Goal: Task Accomplishment & Management: Manage account settings

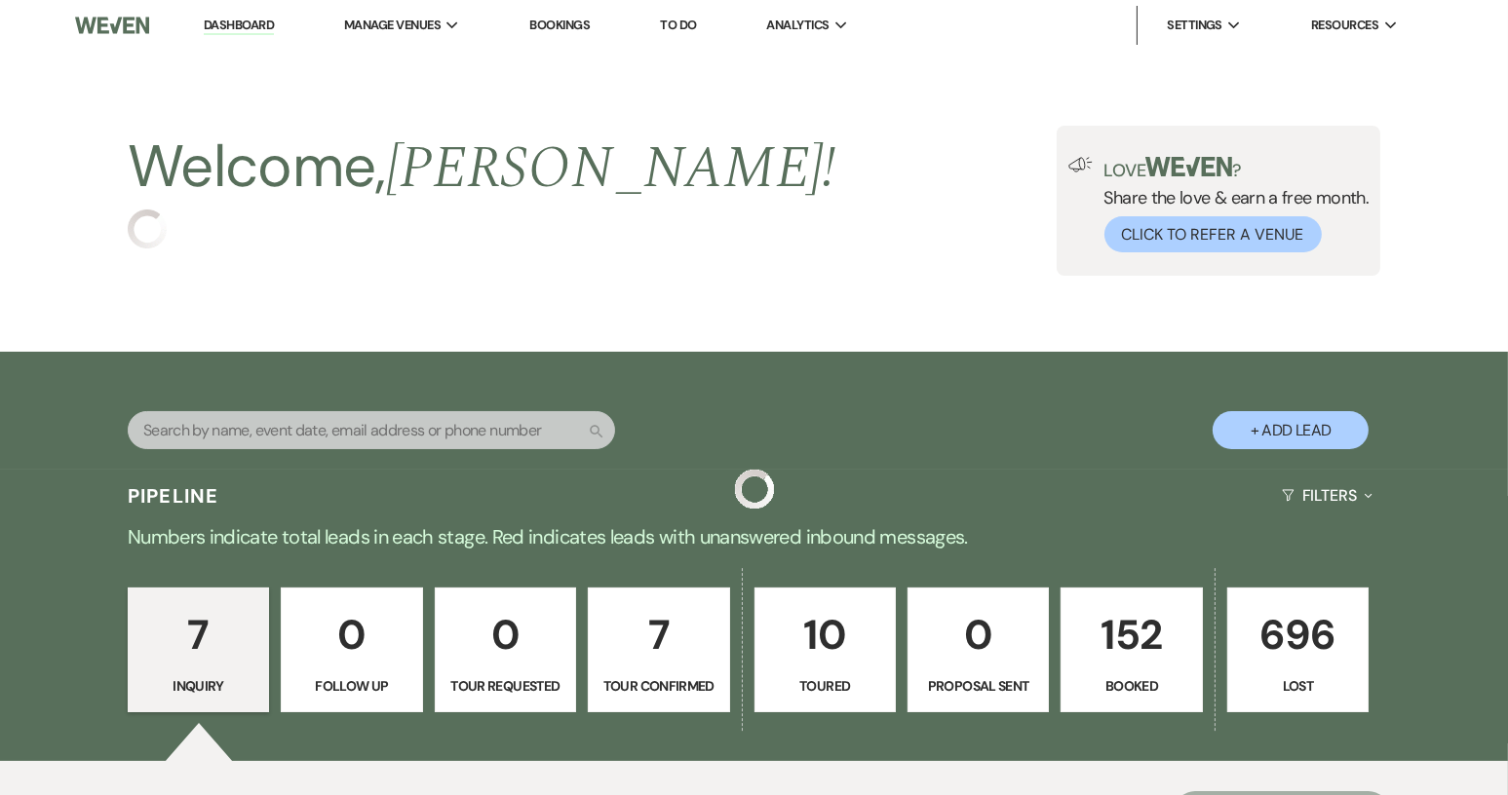
click at [1116, 669] on link "152 Booked" at bounding box center [1130, 650] width 141 height 125
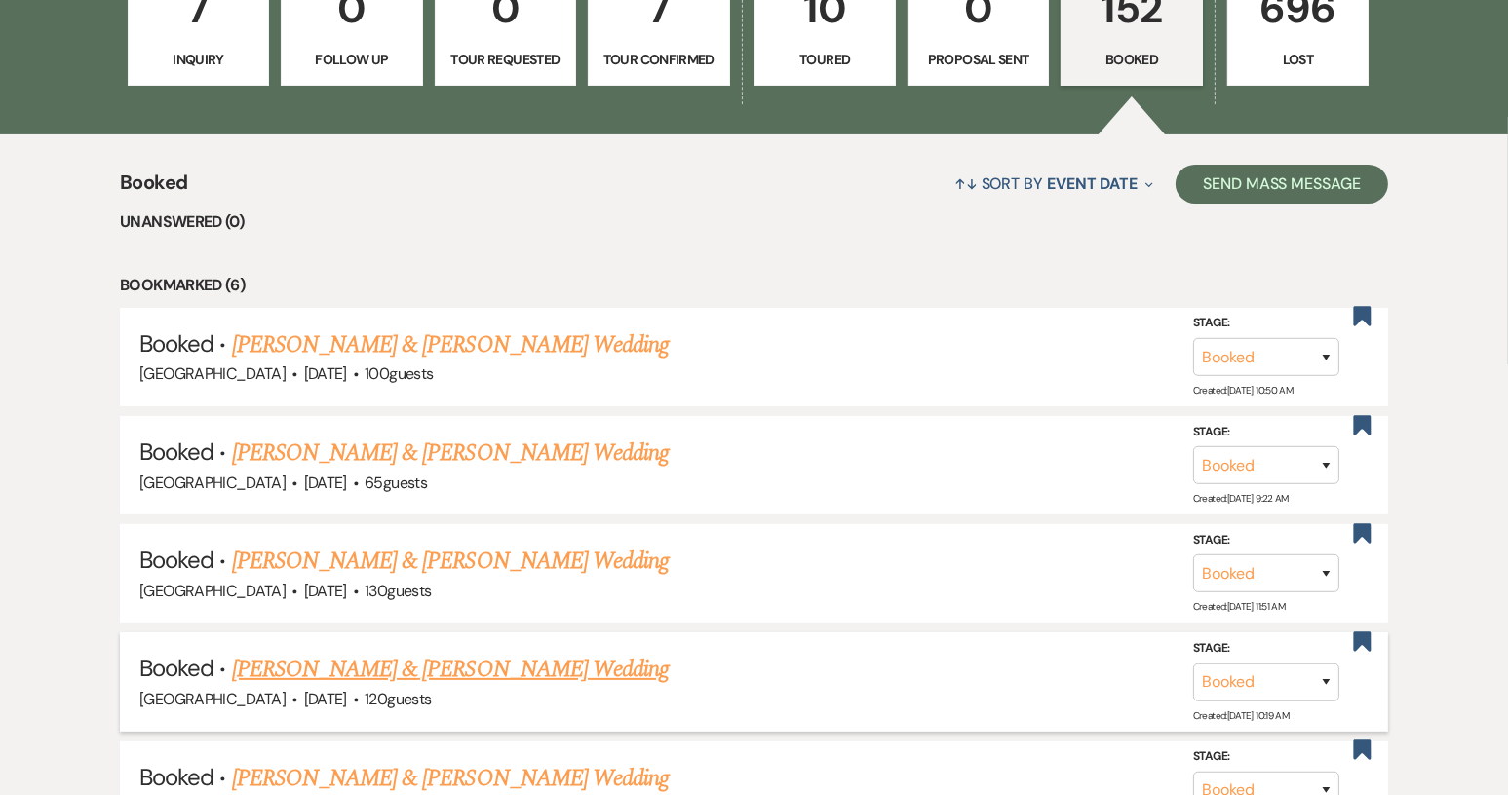
scroll to position [595, 0]
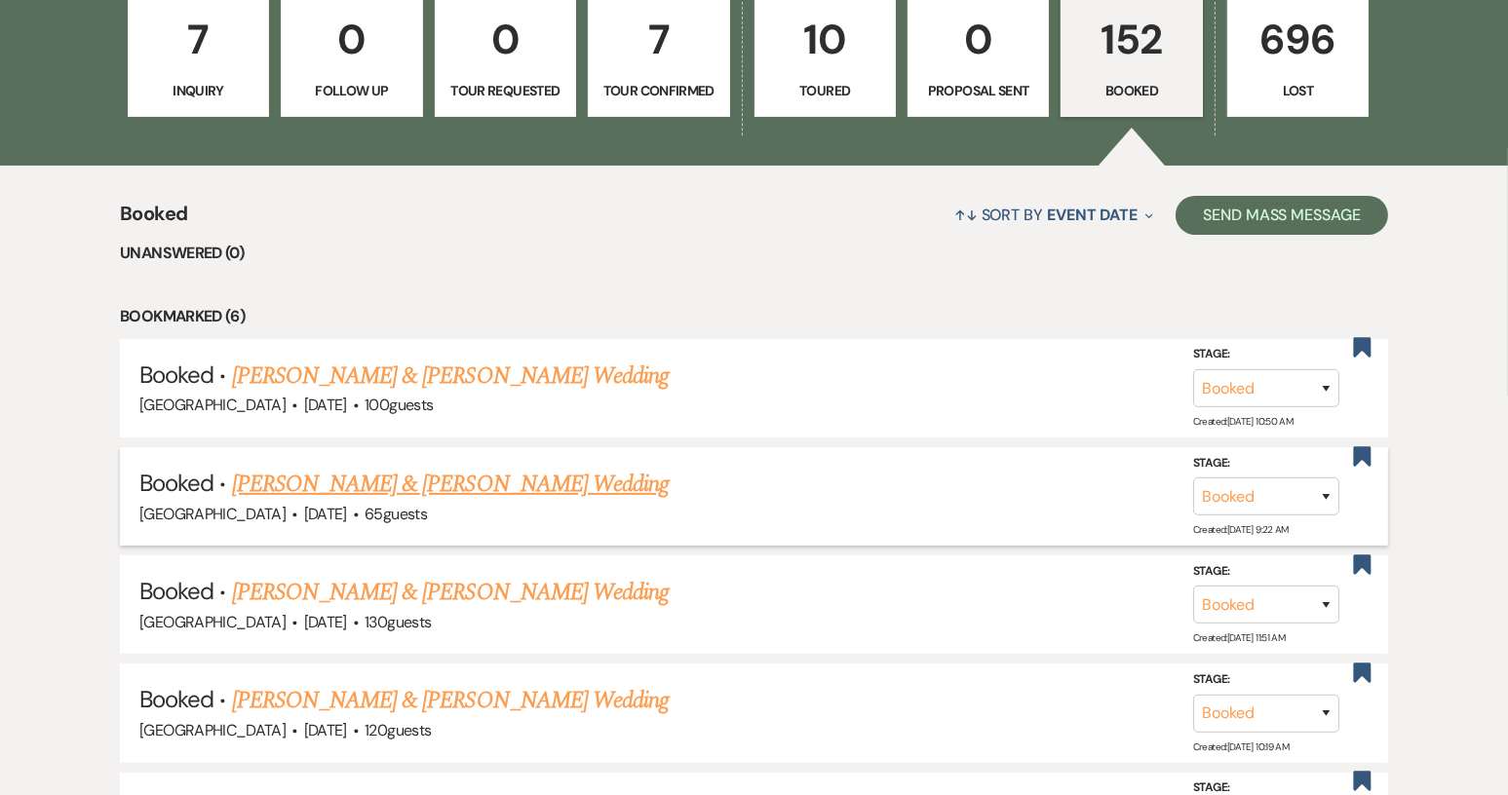
click at [367, 477] on link "[PERSON_NAME] & [PERSON_NAME] Wedding" at bounding box center [450, 484] width 437 height 35
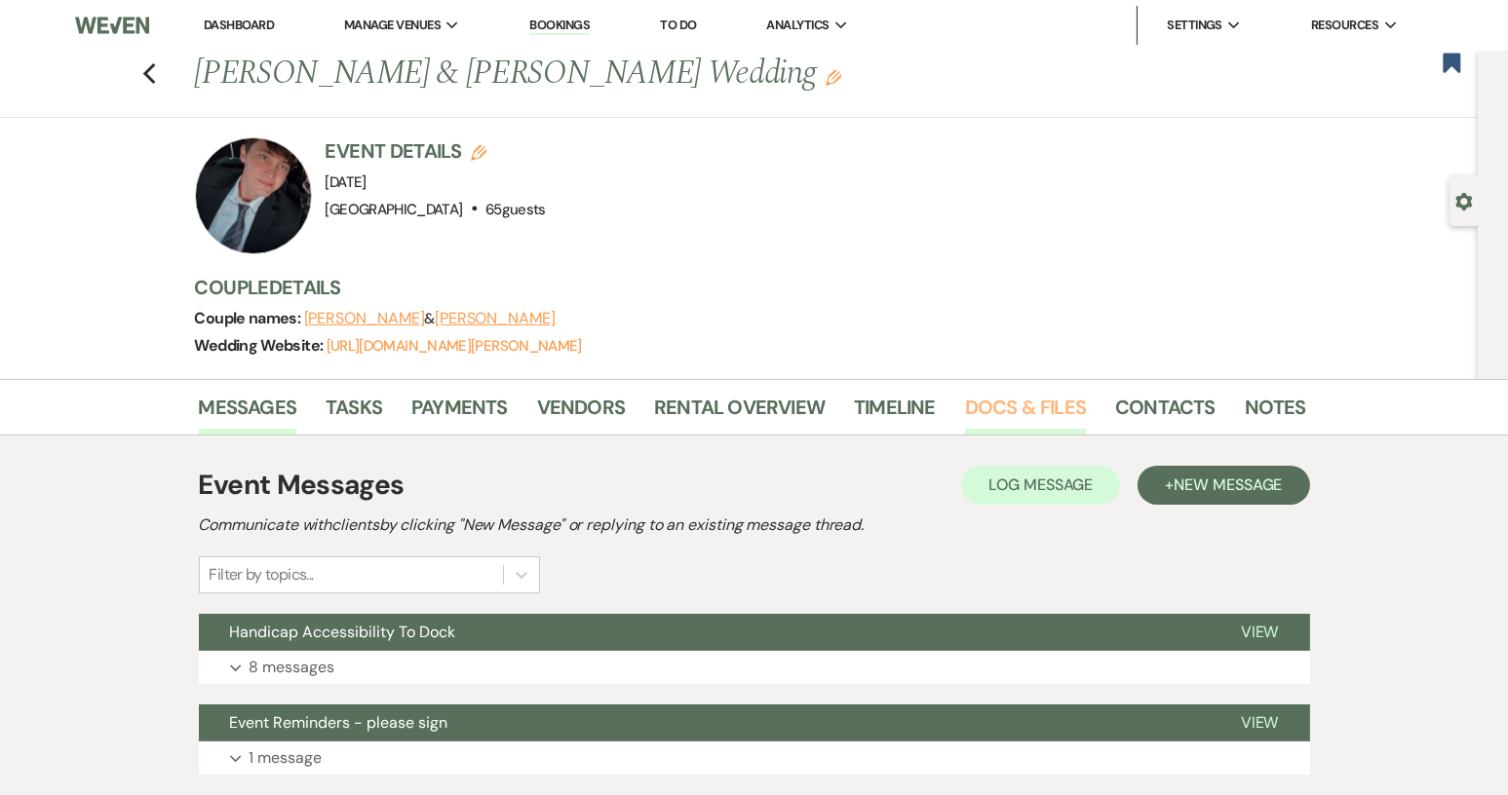
click at [1013, 403] on link "Docs & Files" at bounding box center [1025, 413] width 121 height 43
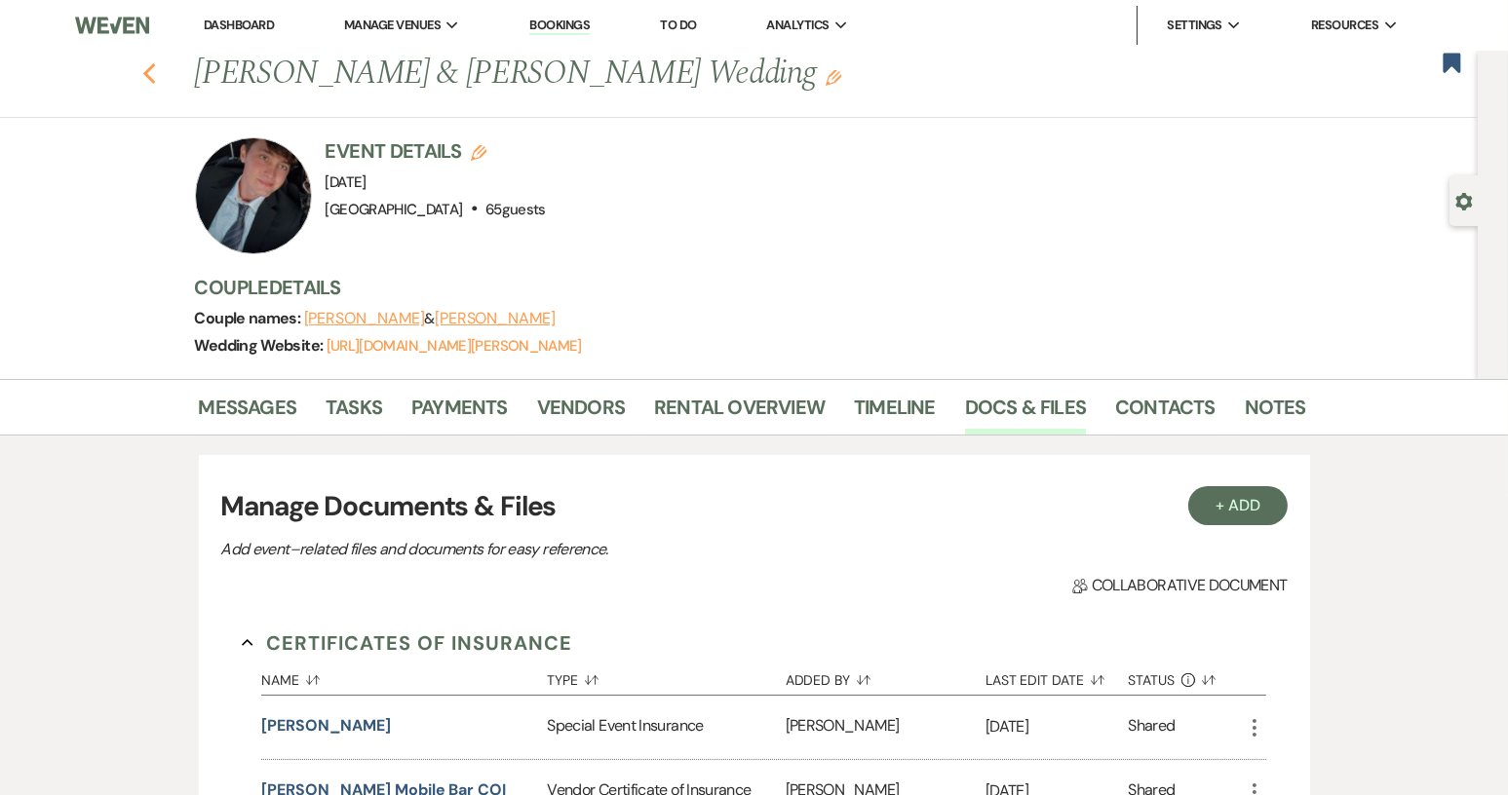
click at [152, 73] on use "button" at bounding box center [148, 73] width 13 height 21
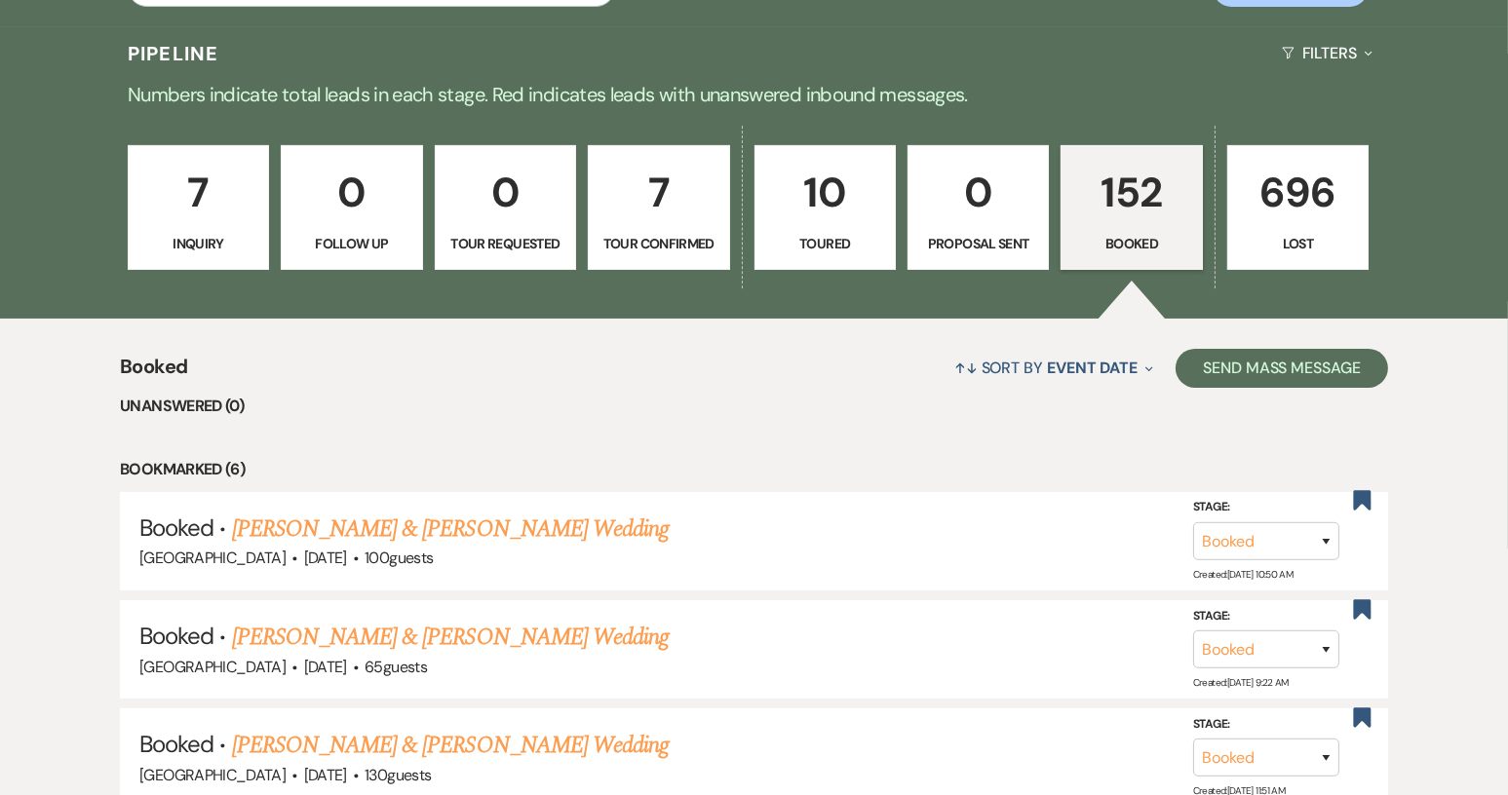
scroll to position [595, 0]
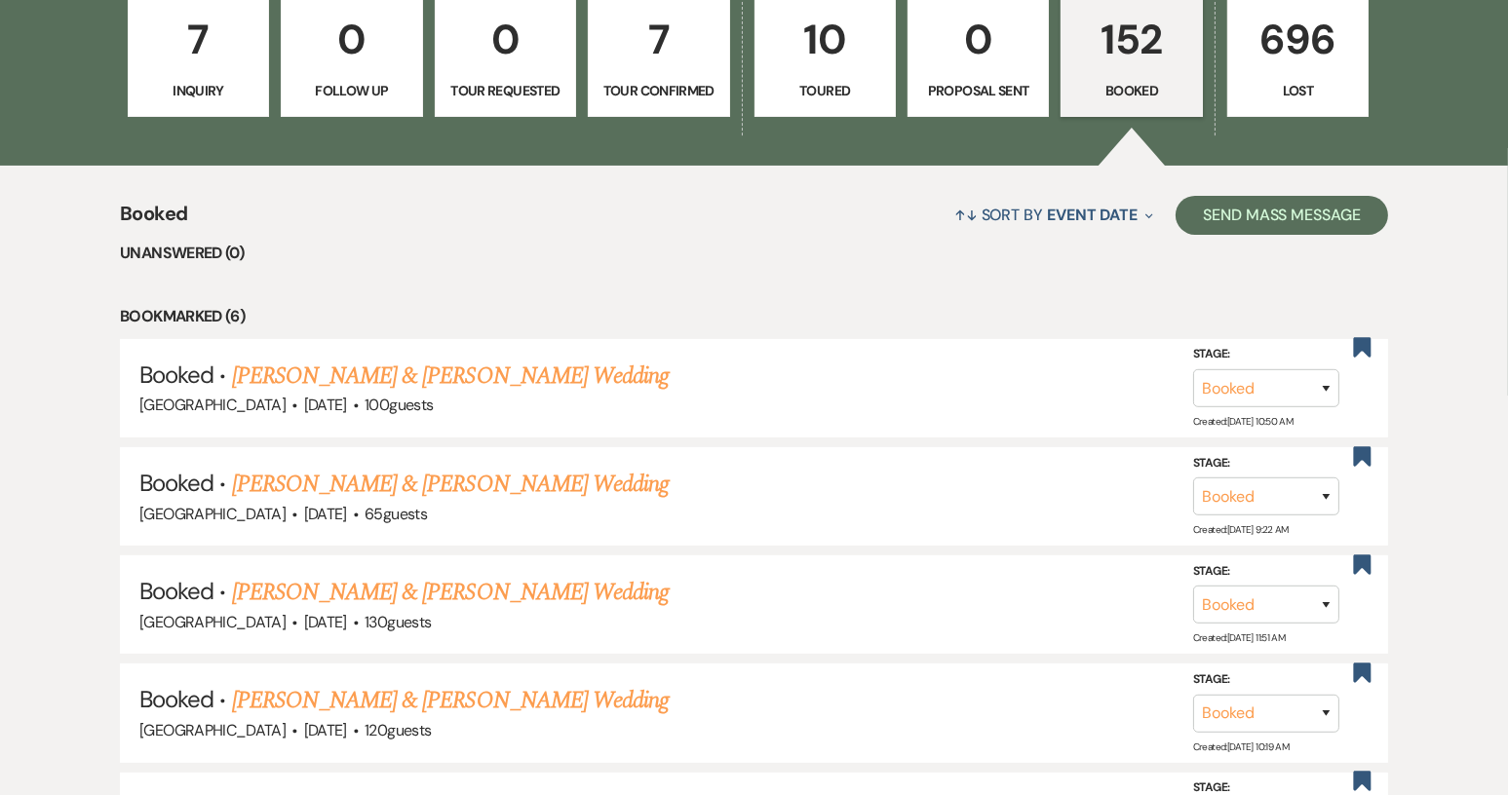
click at [1129, 56] on p "152" at bounding box center [1131, 39] width 116 height 65
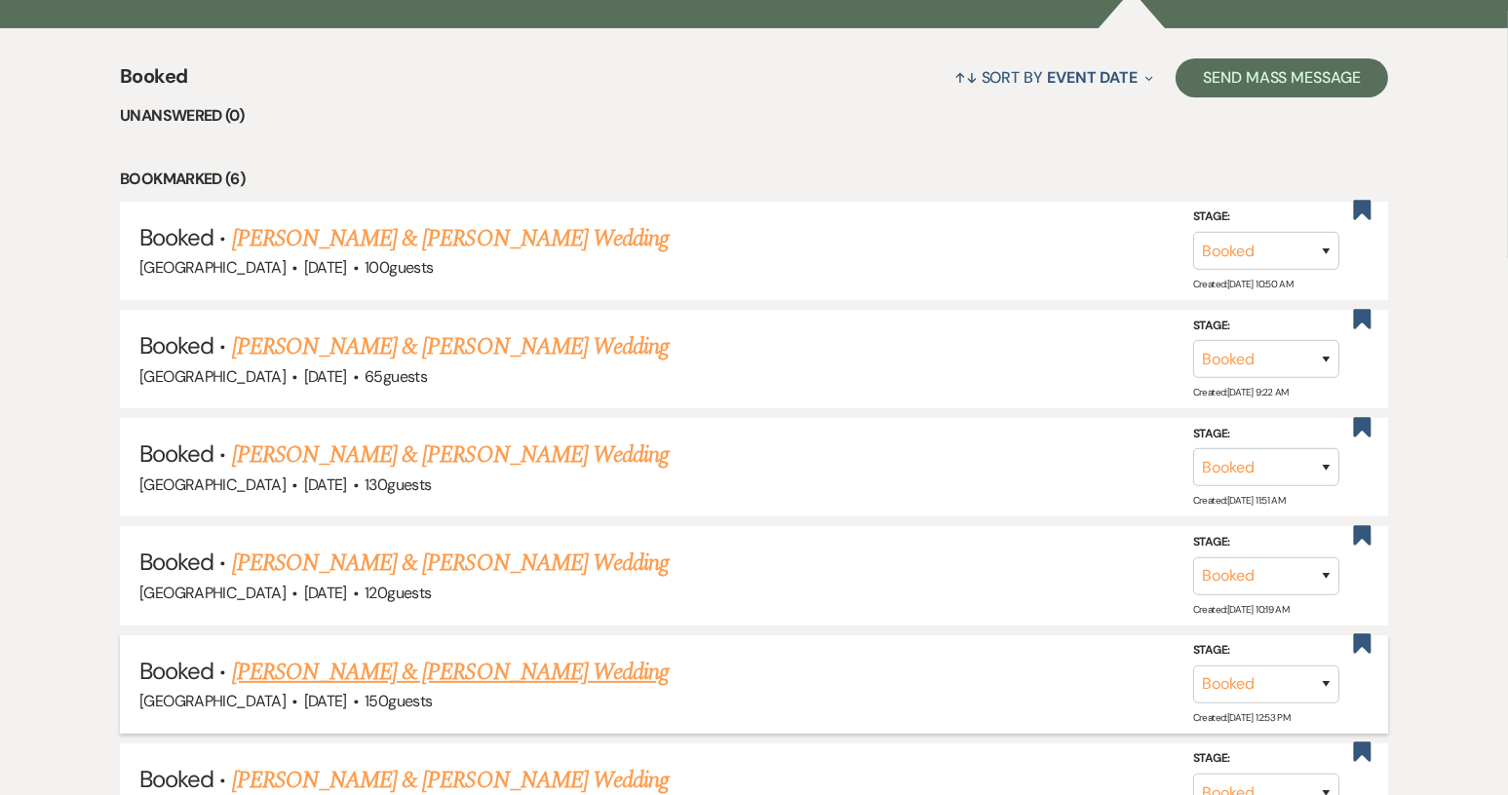
scroll to position [888, 0]
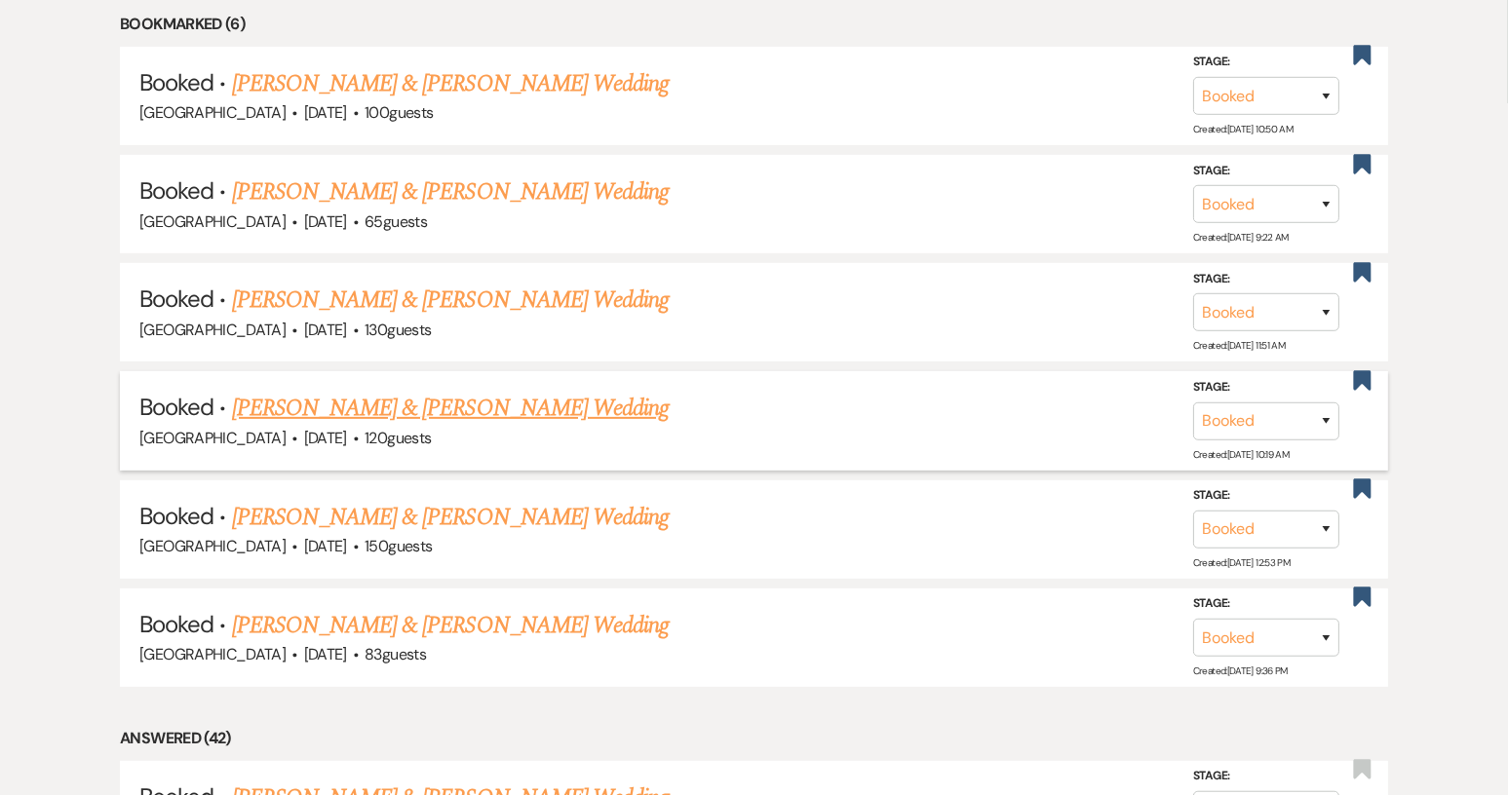
click at [364, 404] on link "[PERSON_NAME] & [PERSON_NAME] Wedding" at bounding box center [450, 408] width 437 height 35
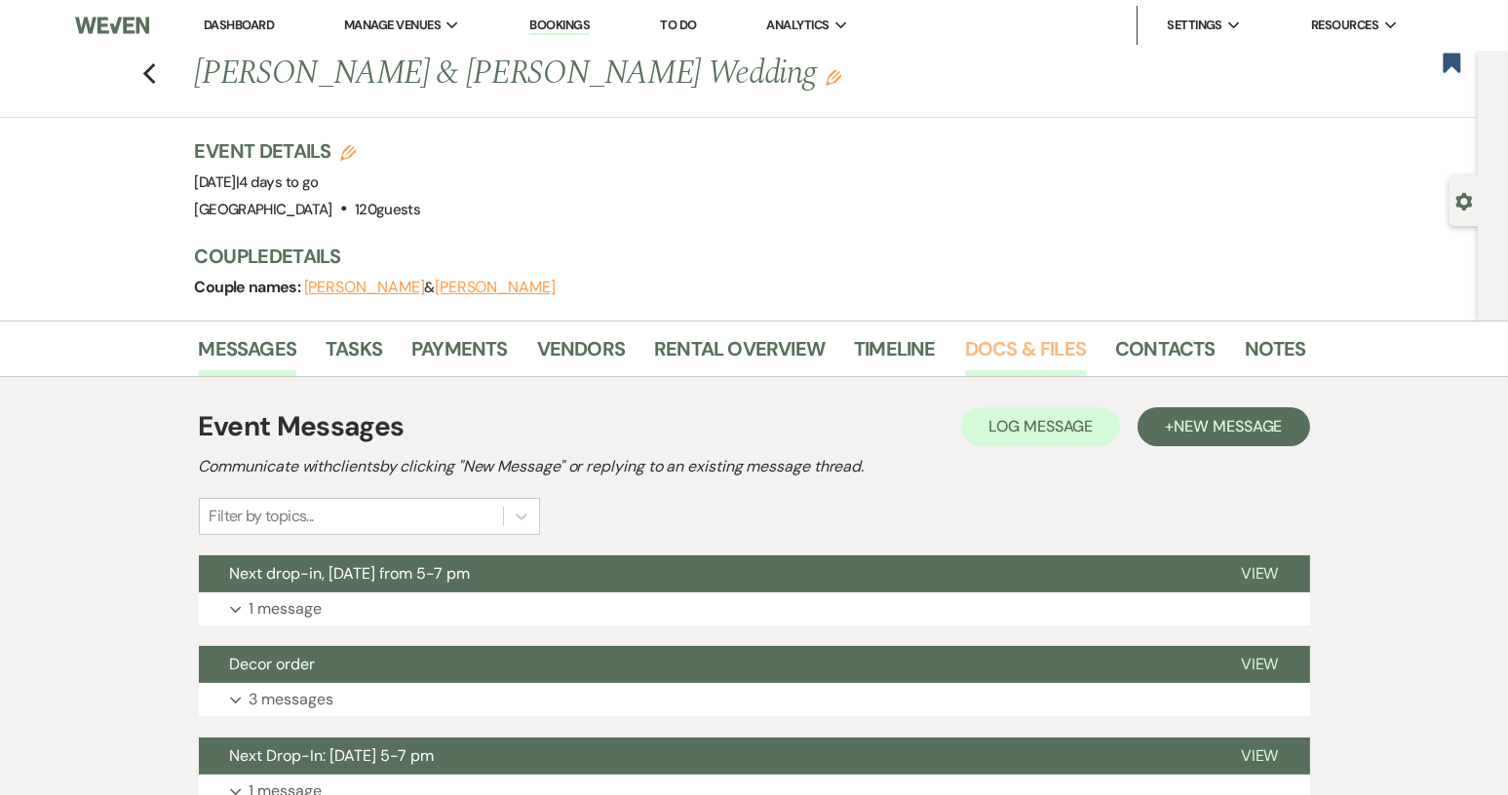
click at [978, 352] on link "Docs & Files" at bounding box center [1025, 354] width 121 height 43
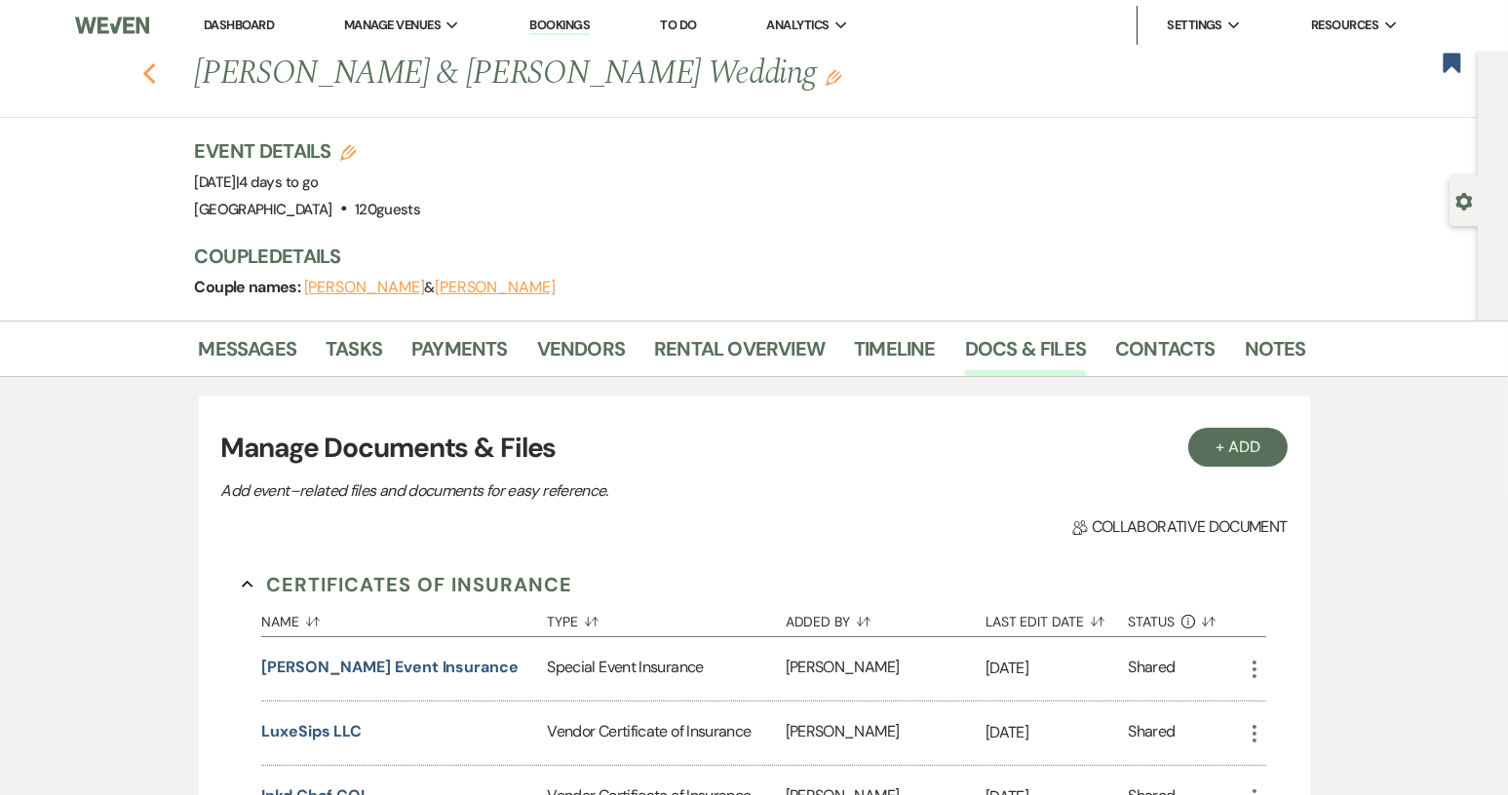
click at [157, 74] on icon "Previous" at bounding box center [149, 73] width 15 height 23
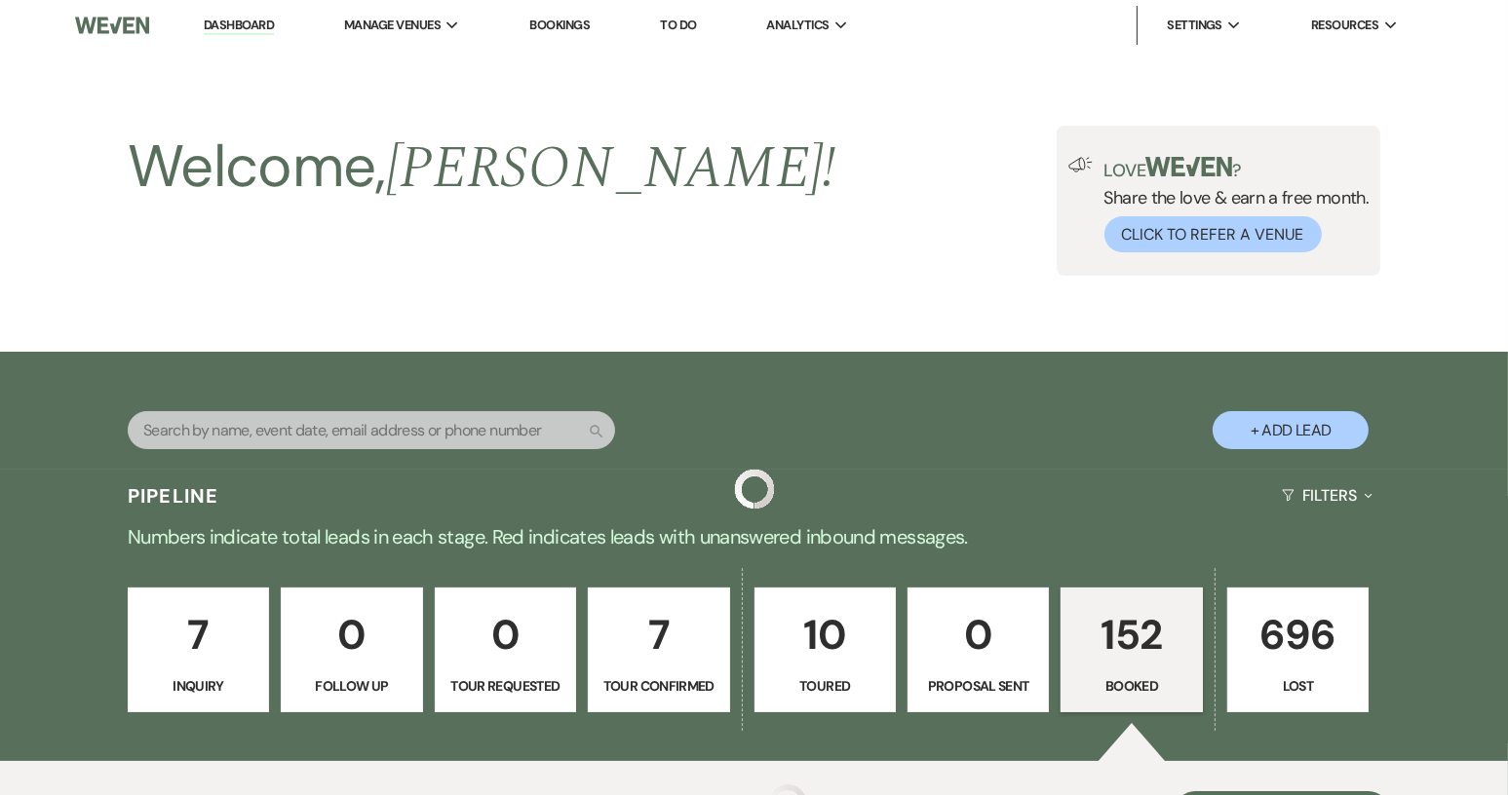
scroll to position [888, 0]
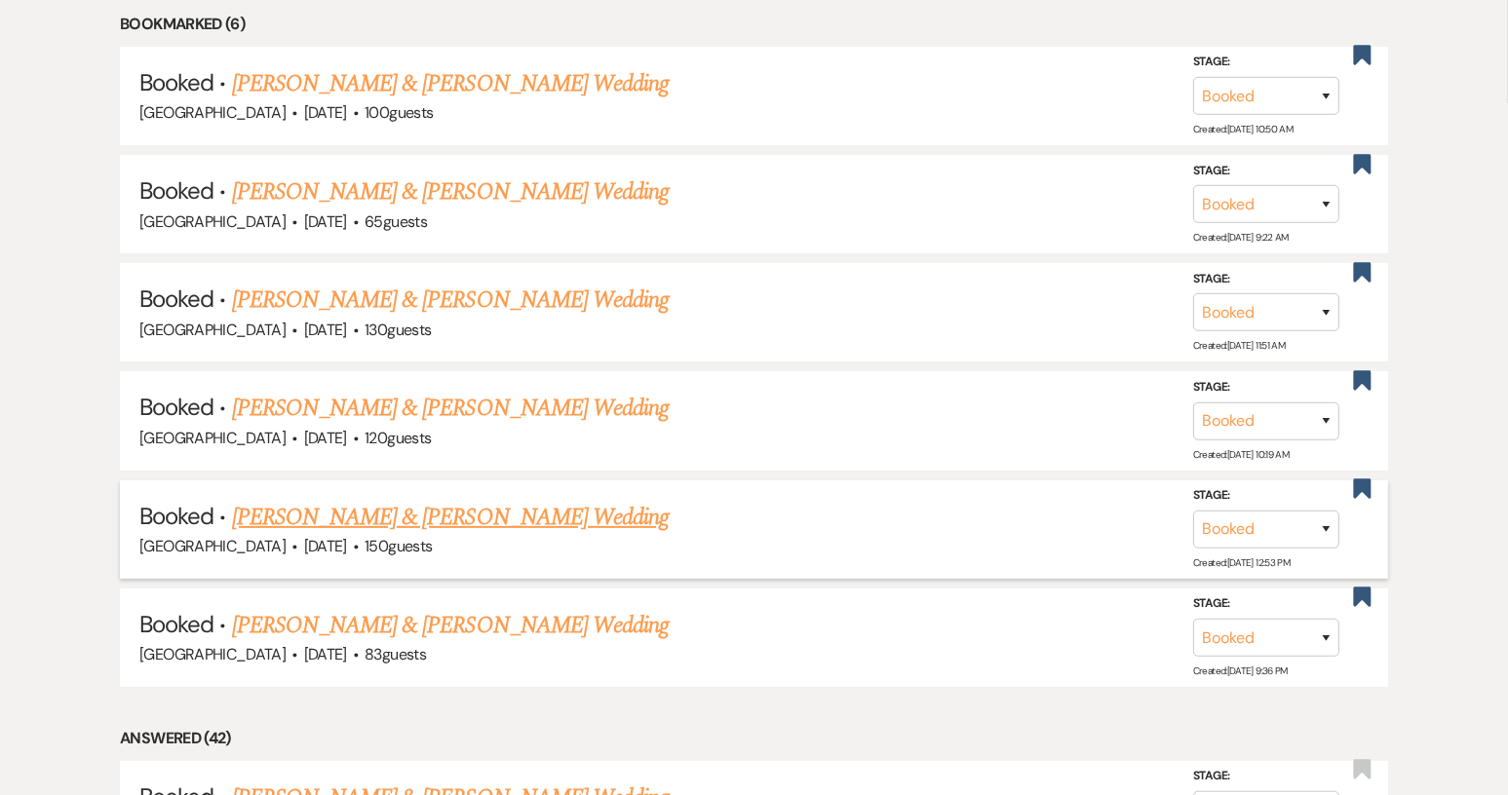
click at [499, 518] on link "[PERSON_NAME] & [PERSON_NAME] Wedding" at bounding box center [450, 517] width 437 height 35
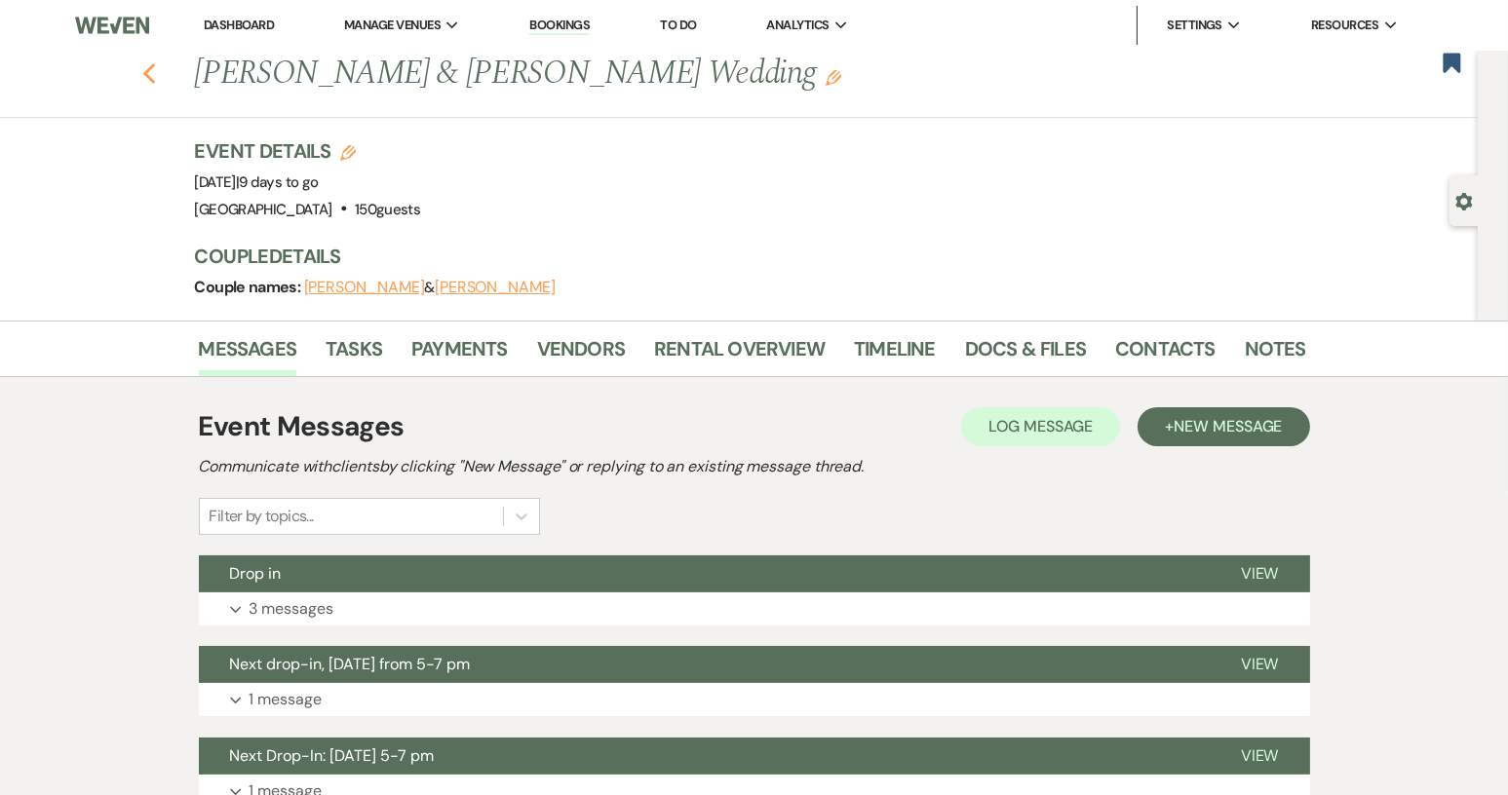
click at [157, 74] on icon "Previous" at bounding box center [149, 73] width 15 height 23
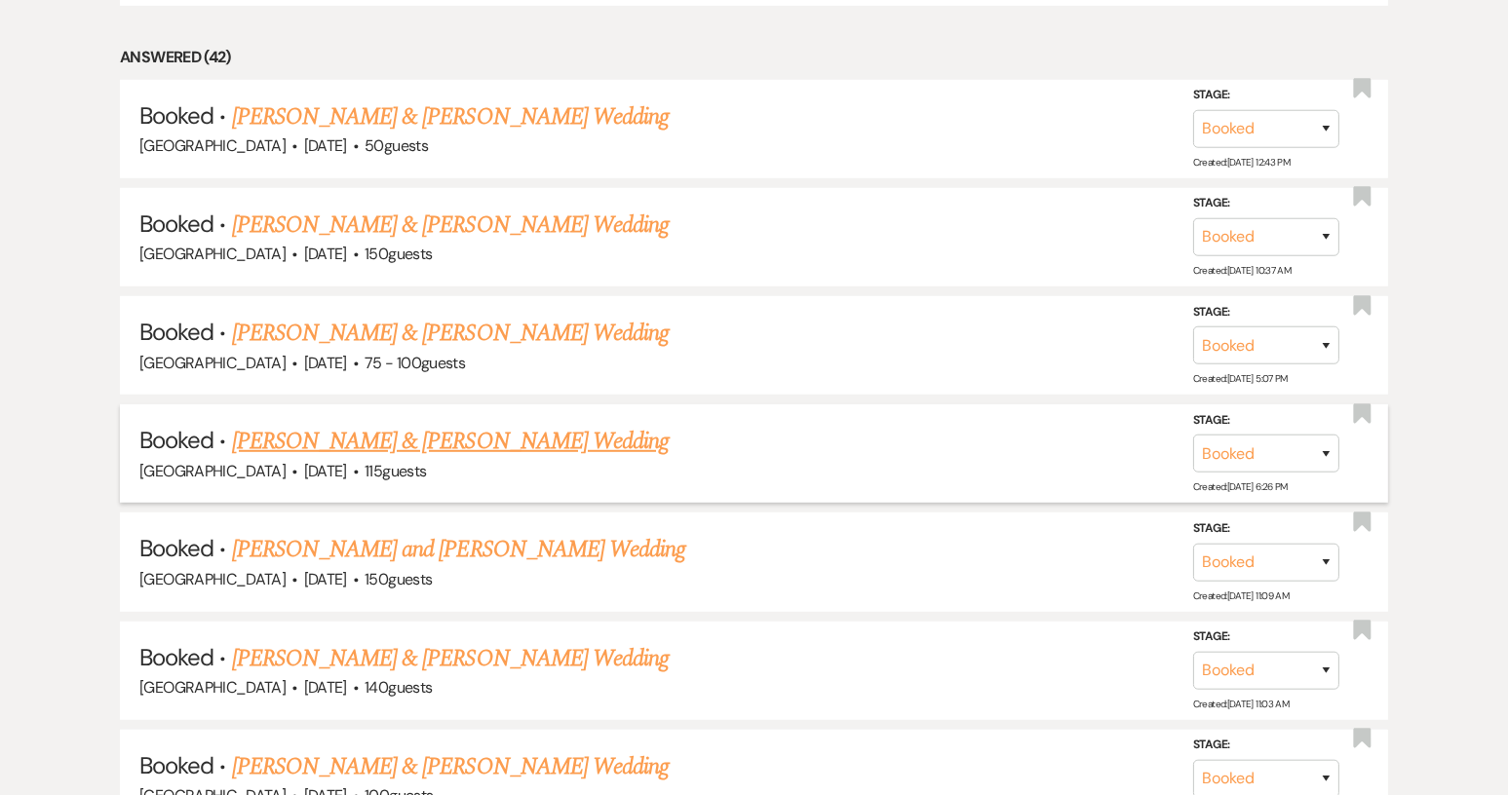
scroll to position [1570, 0]
click at [462, 426] on link "[PERSON_NAME] & [PERSON_NAME] Wedding" at bounding box center [450, 440] width 437 height 35
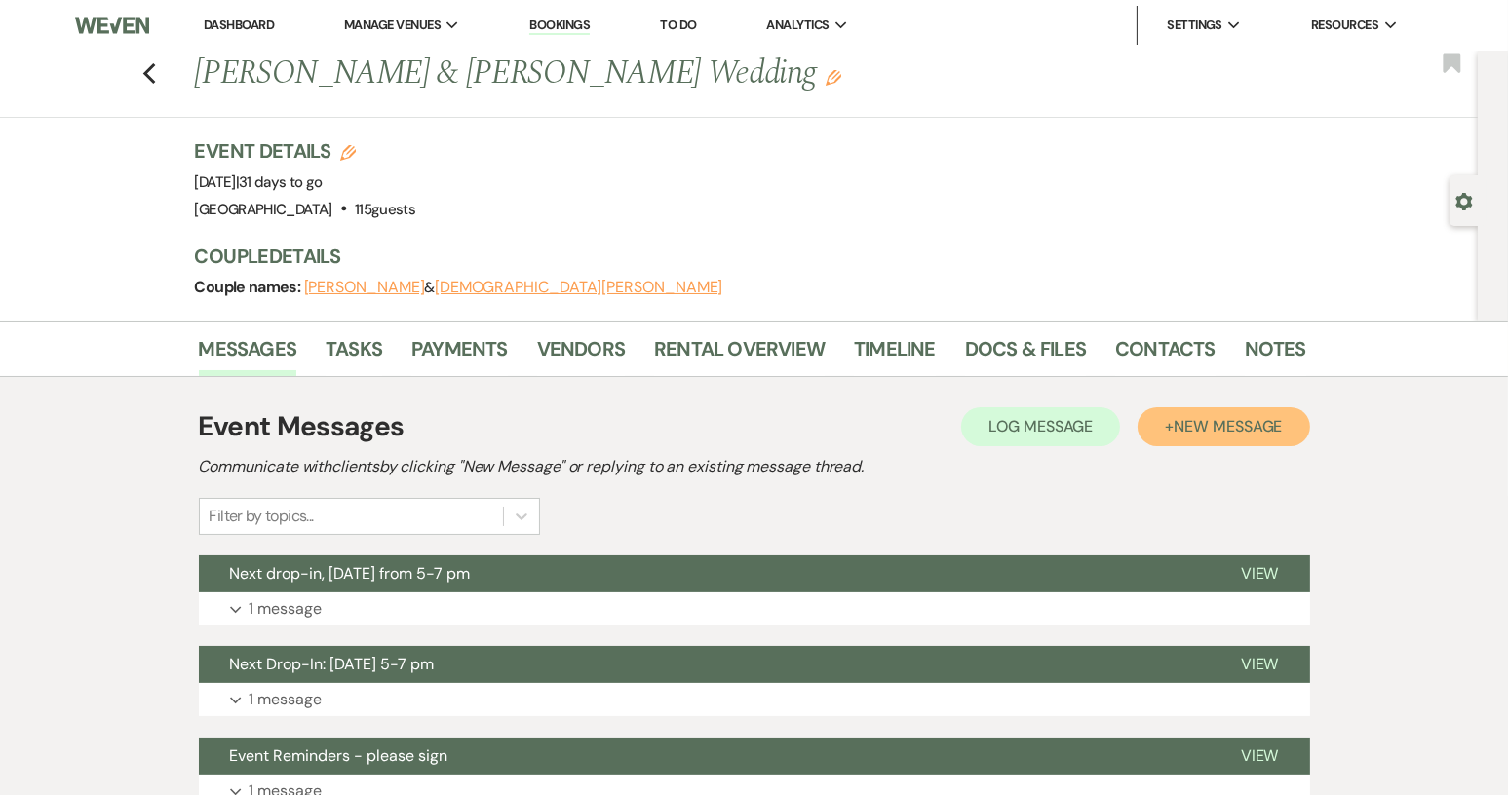
click at [1208, 422] on span "New Message" at bounding box center [1227, 426] width 108 height 20
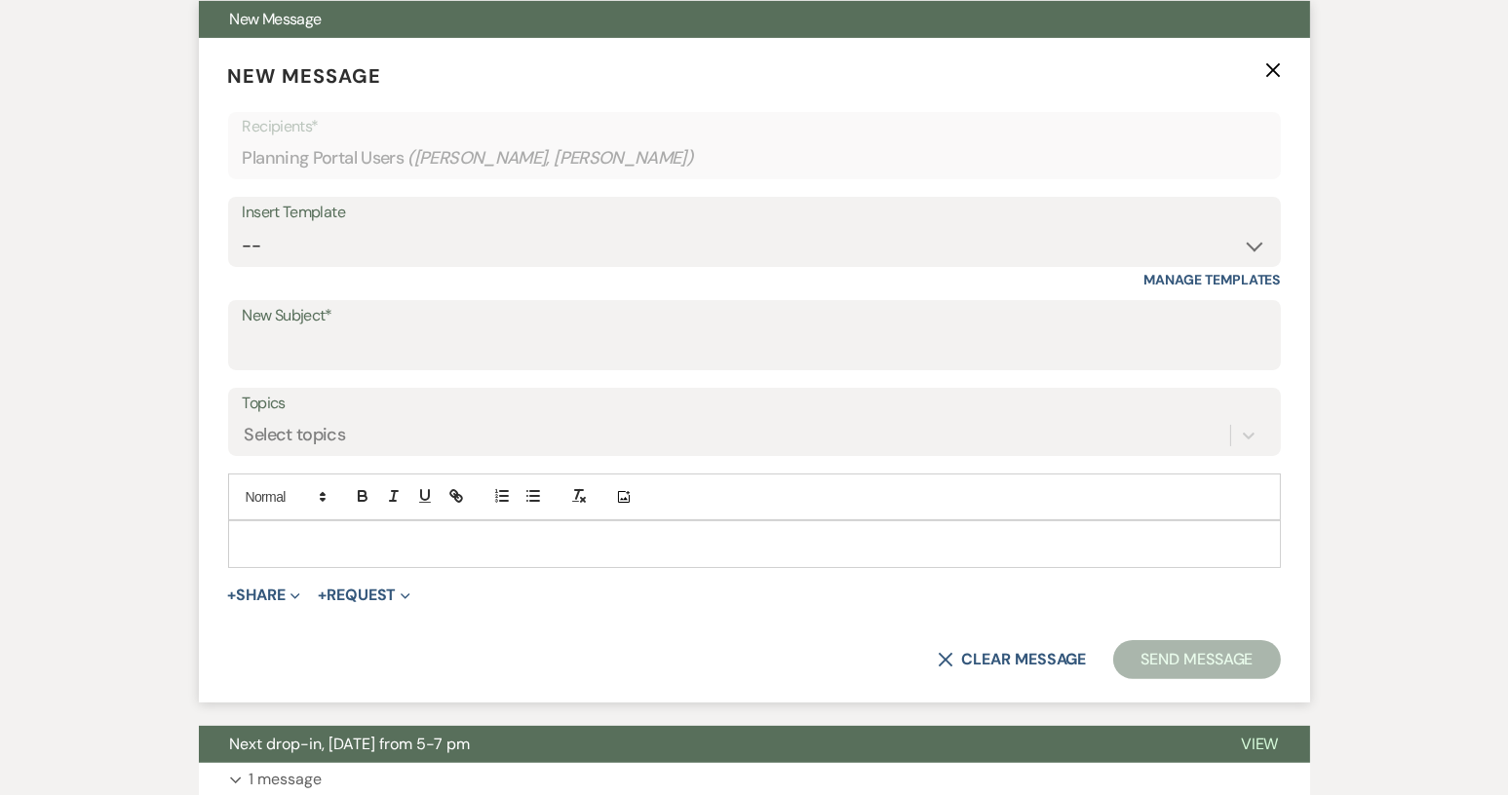
scroll to position [585, 0]
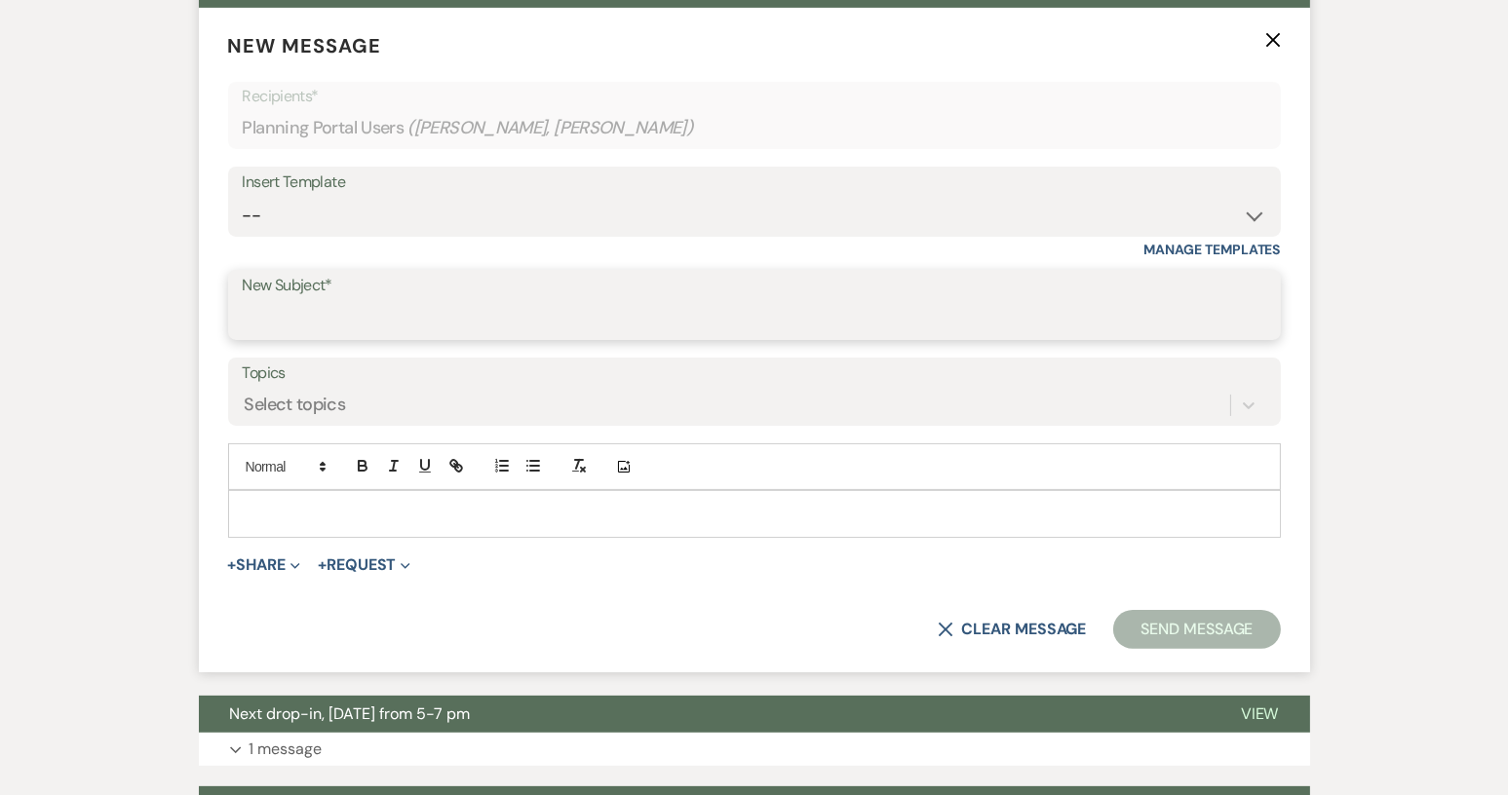
click at [249, 306] on input "New Subject*" at bounding box center [754, 319] width 1023 height 38
click at [252, 308] on input "Nuptial Risk insurance" at bounding box center [754, 319] width 1023 height 38
type input "Nuptial Risk day of insurance"
click at [314, 510] on p at bounding box center [754, 513] width 1021 height 21
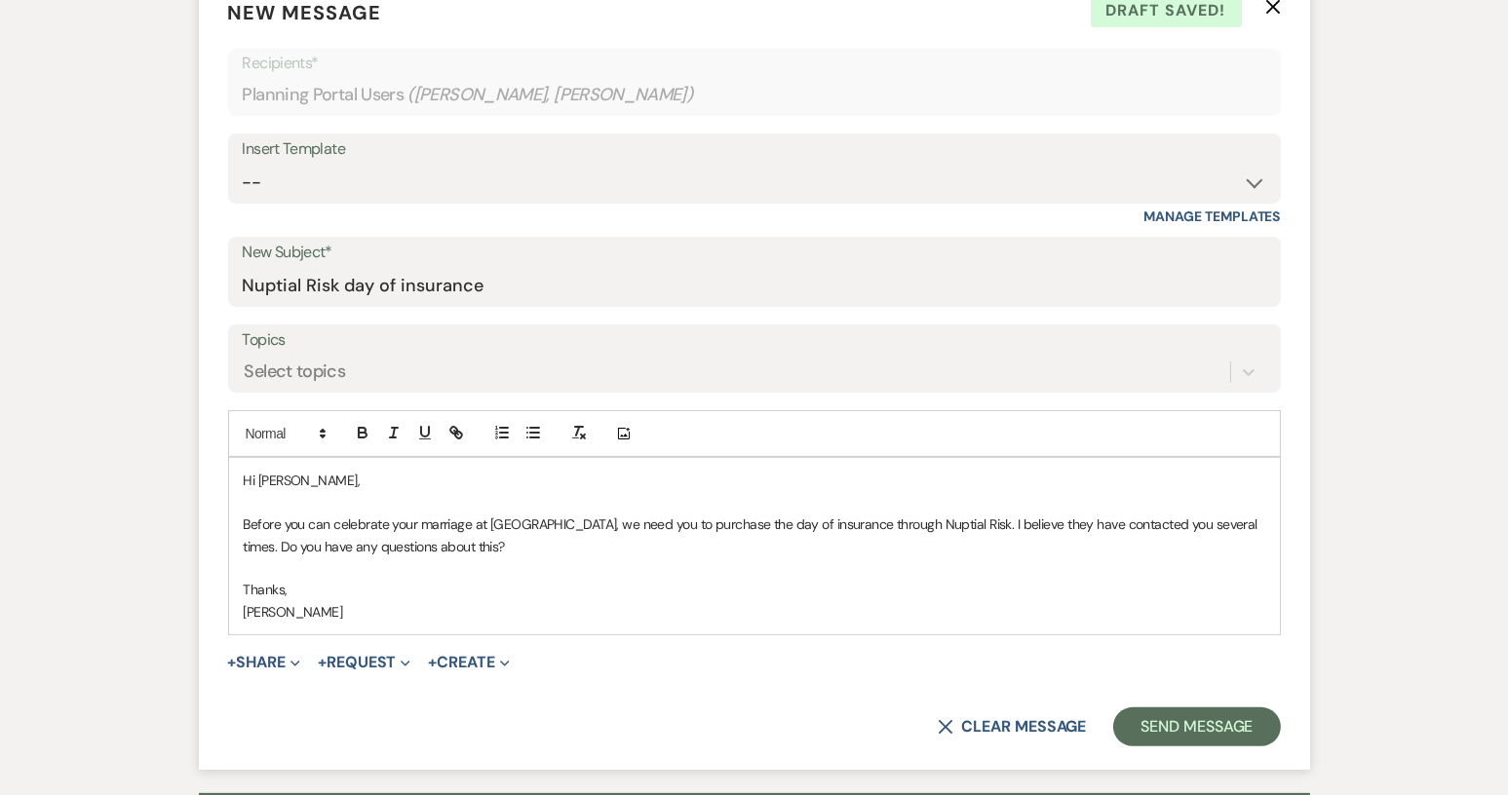
scroll to position [780, 0]
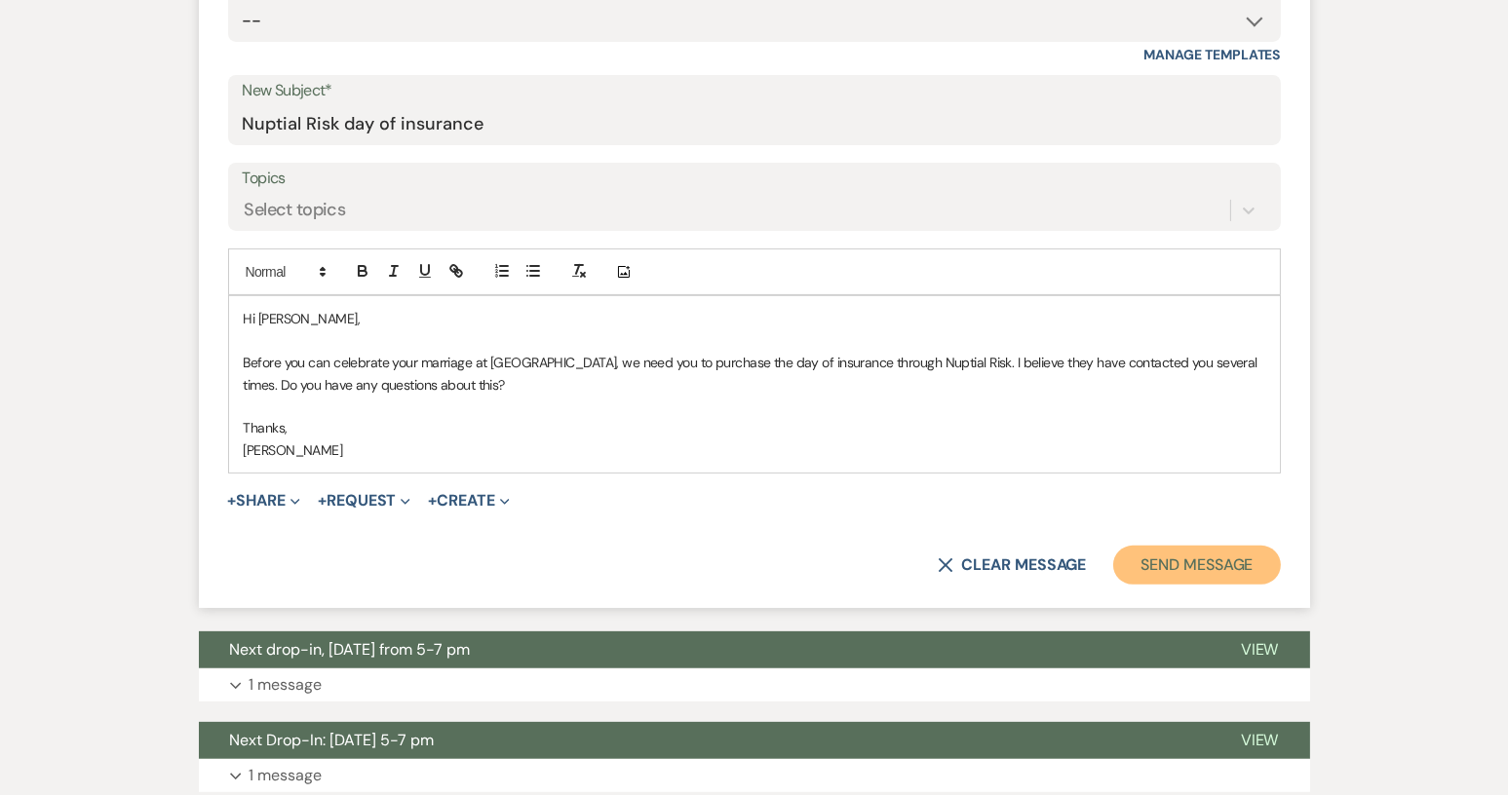
click at [1166, 557] on button "Send Message" at bounding box center [1196, 565] width 167 height 39
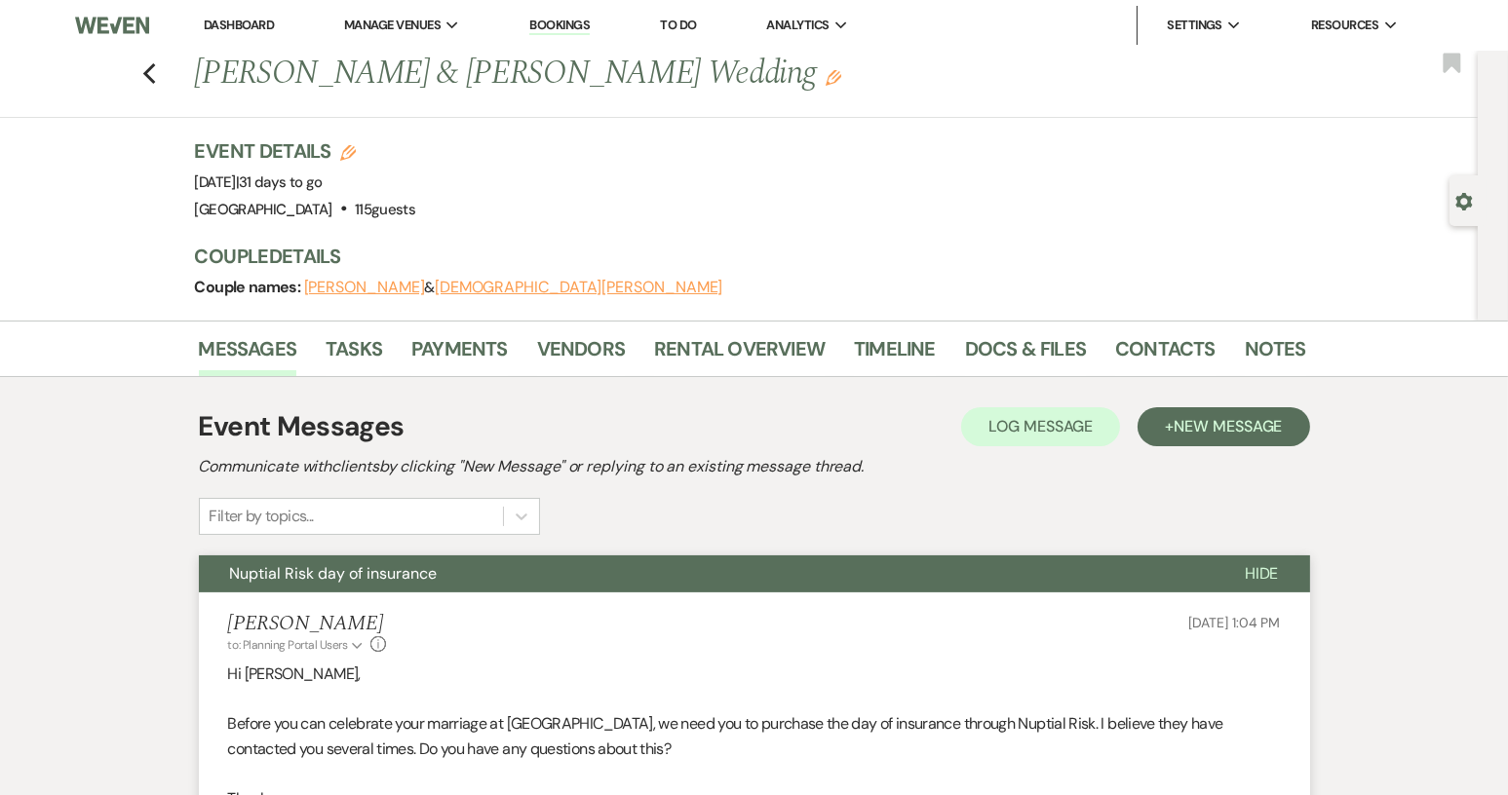
scroll to position [0, 0]
click at [150, 64] on icon "Previous" at bounding box center [149, 73] width 15 height 23
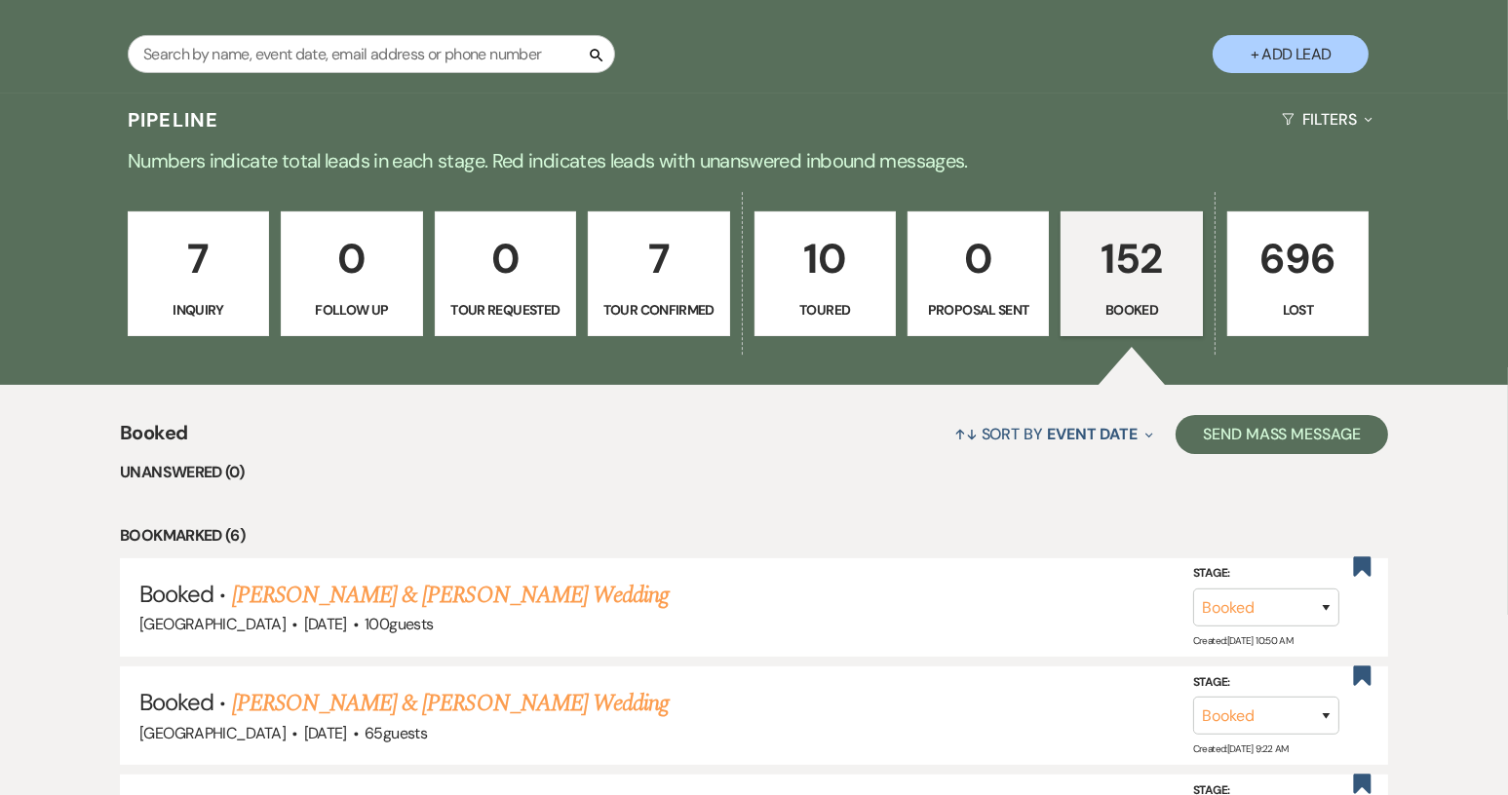
scroll to position [11, 0]
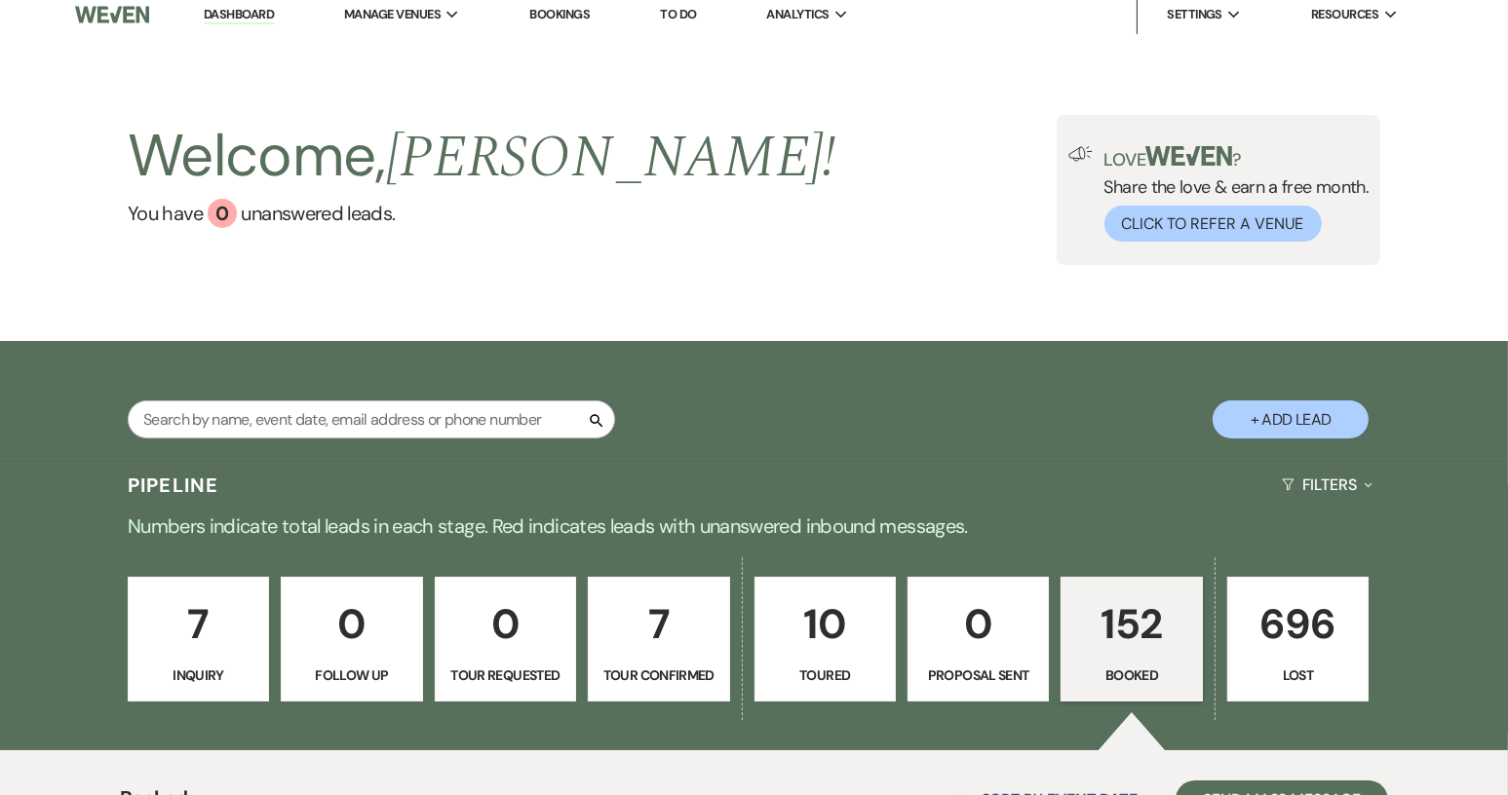
click at [656, 666] on p "Tour Confirmed" at bounding box center [658, 675] width 116 height 21
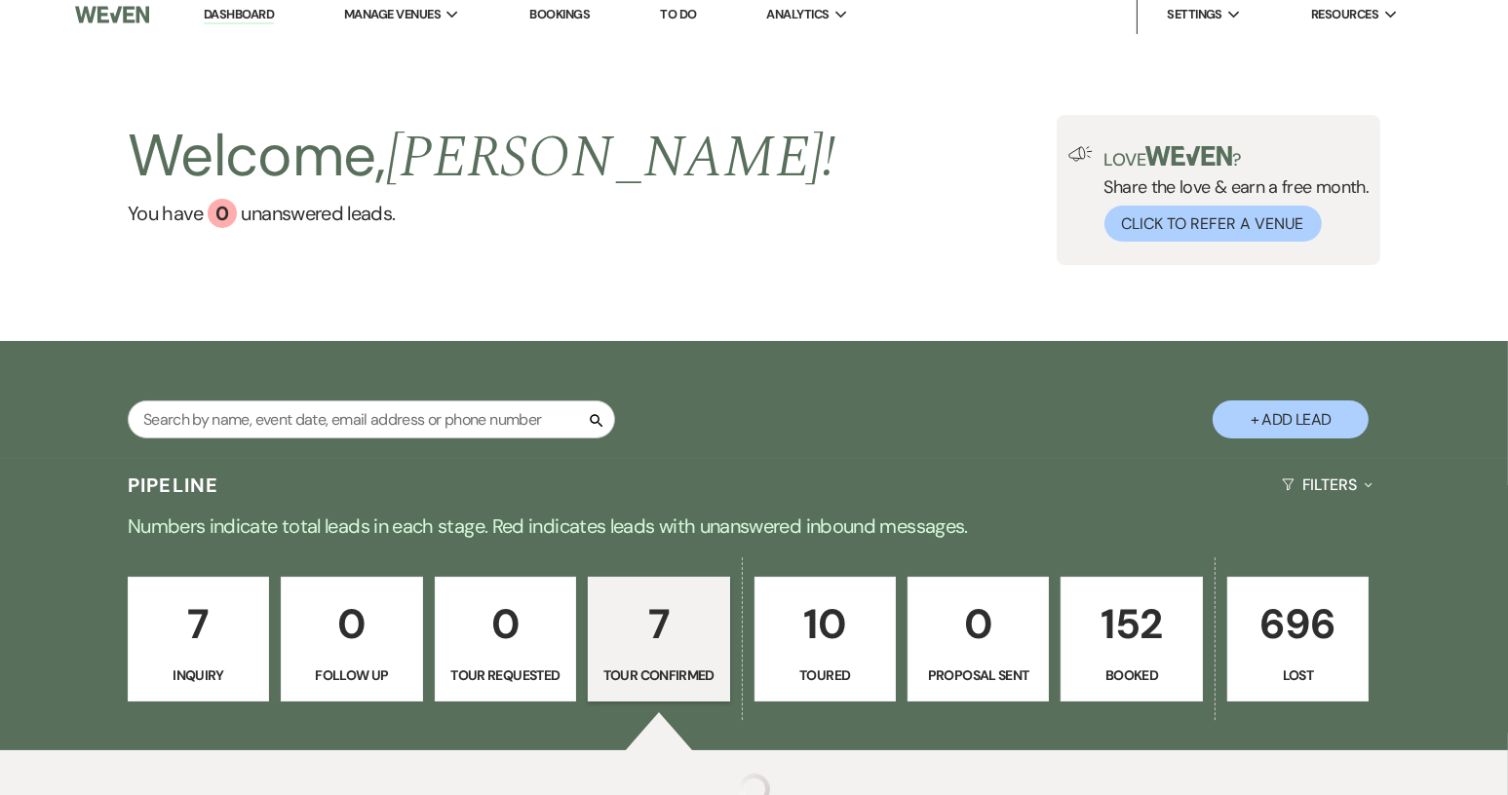
select select "4"
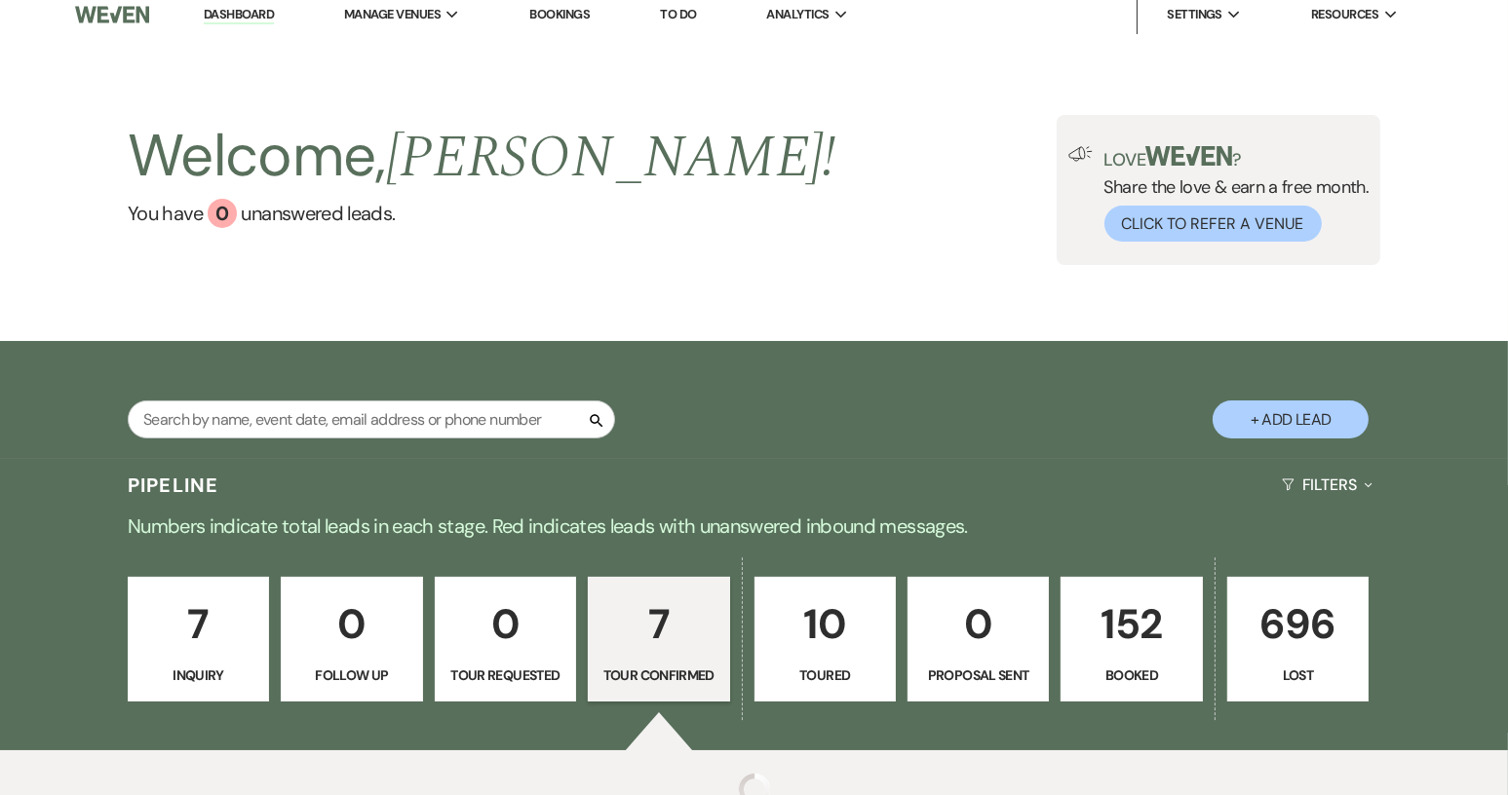
select select "4"
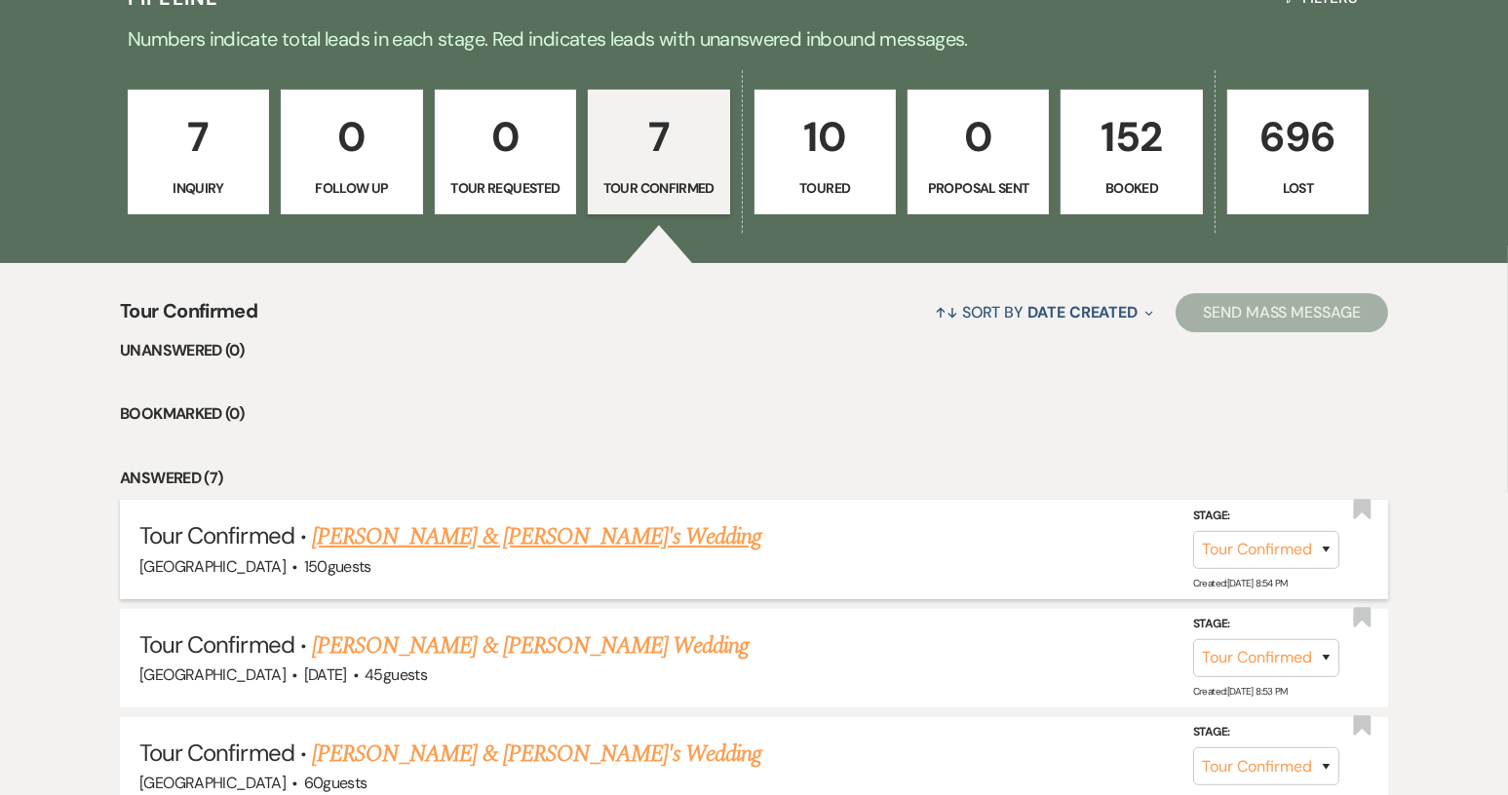
click at [406, 529] on link "[PERSON_NAME] & [PERSON_NAME]'s Wedding" at bounding box center [537, 536] width 450 height 35
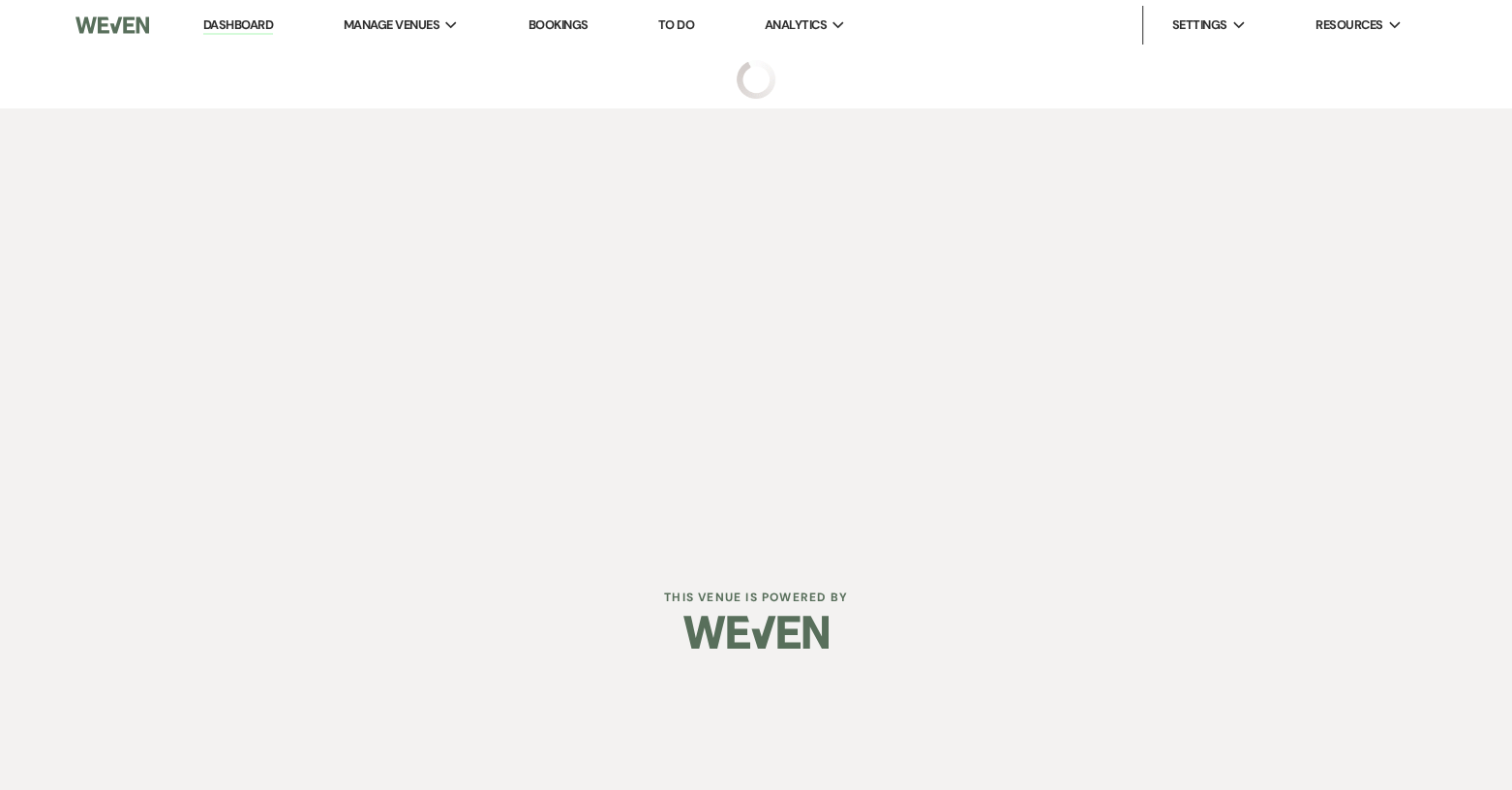
select select "4"
select select "6"
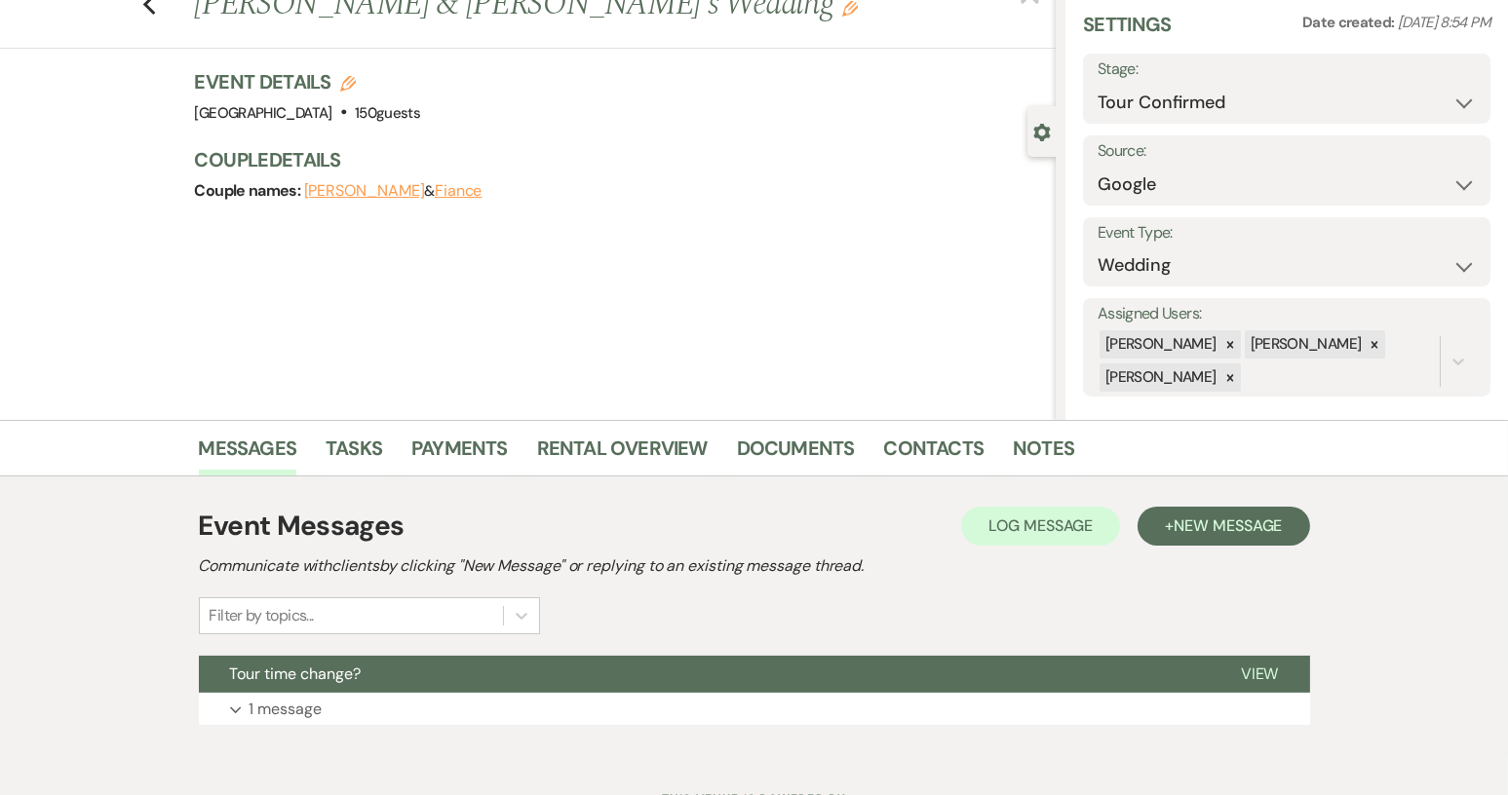
scroll to position [152, 0]
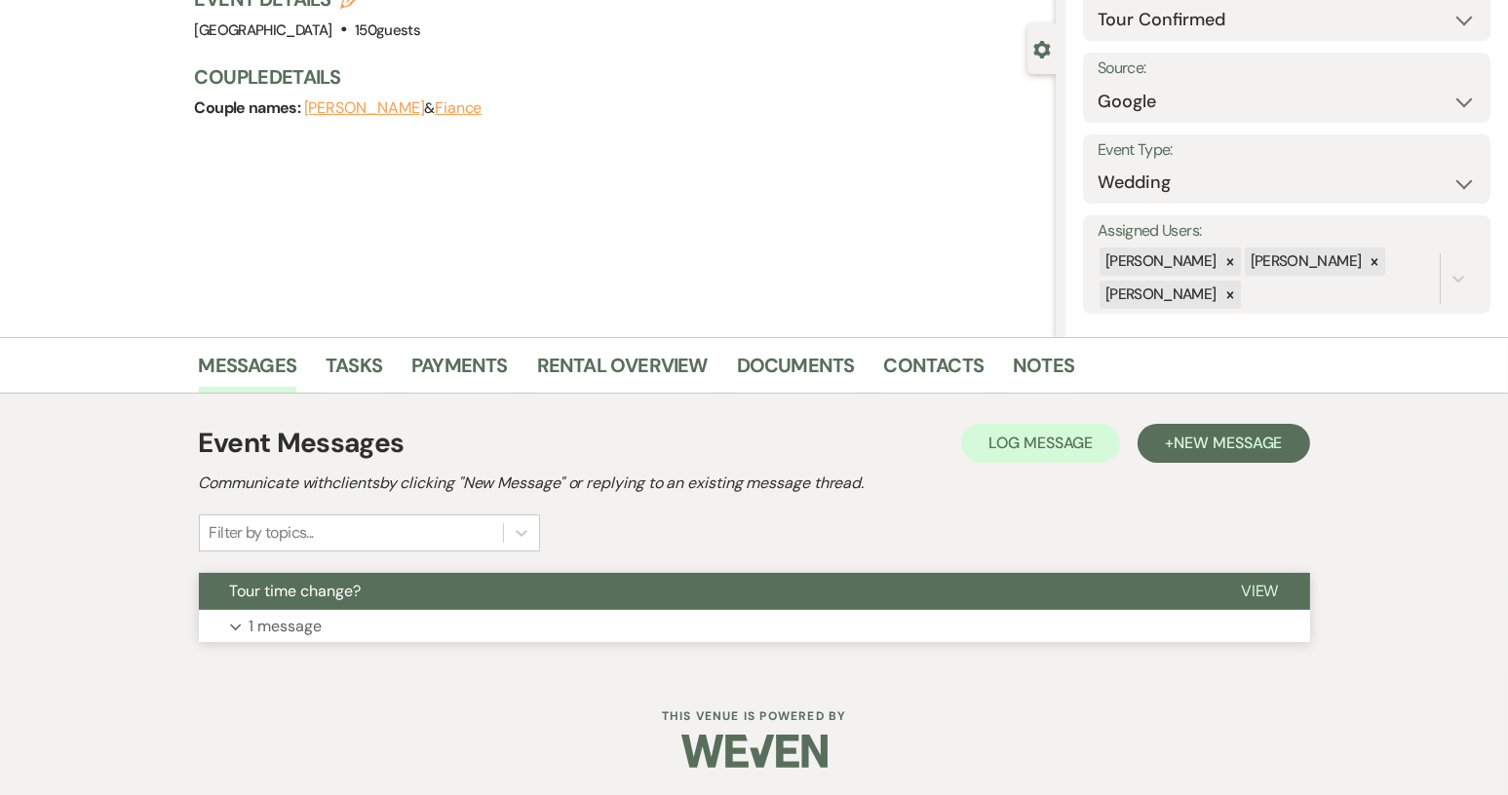
click at [513, 597] on button "Tour time change?" at bounding box center [704, 591] width 1011 height 37
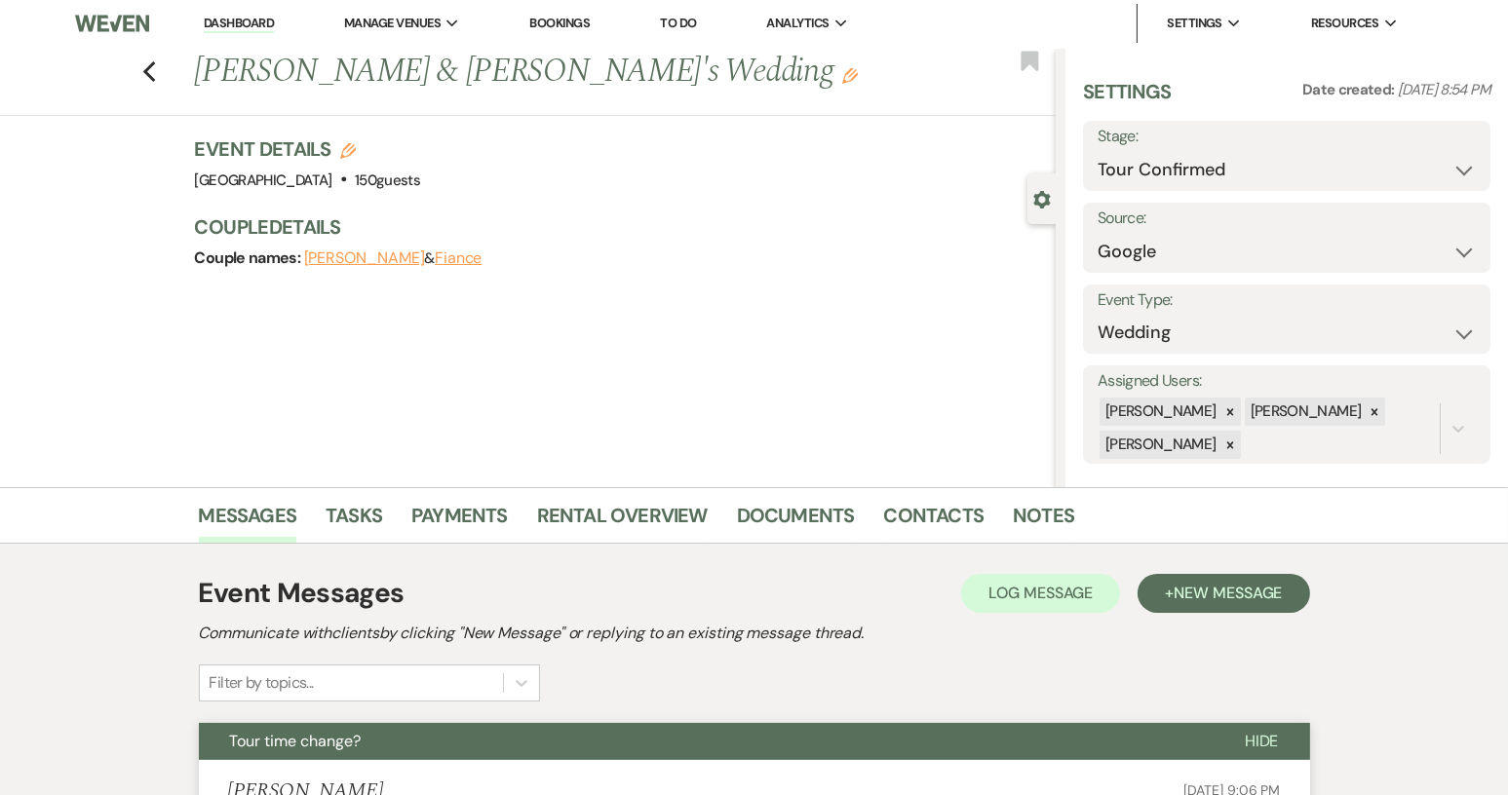
scroll to position [0, 0]
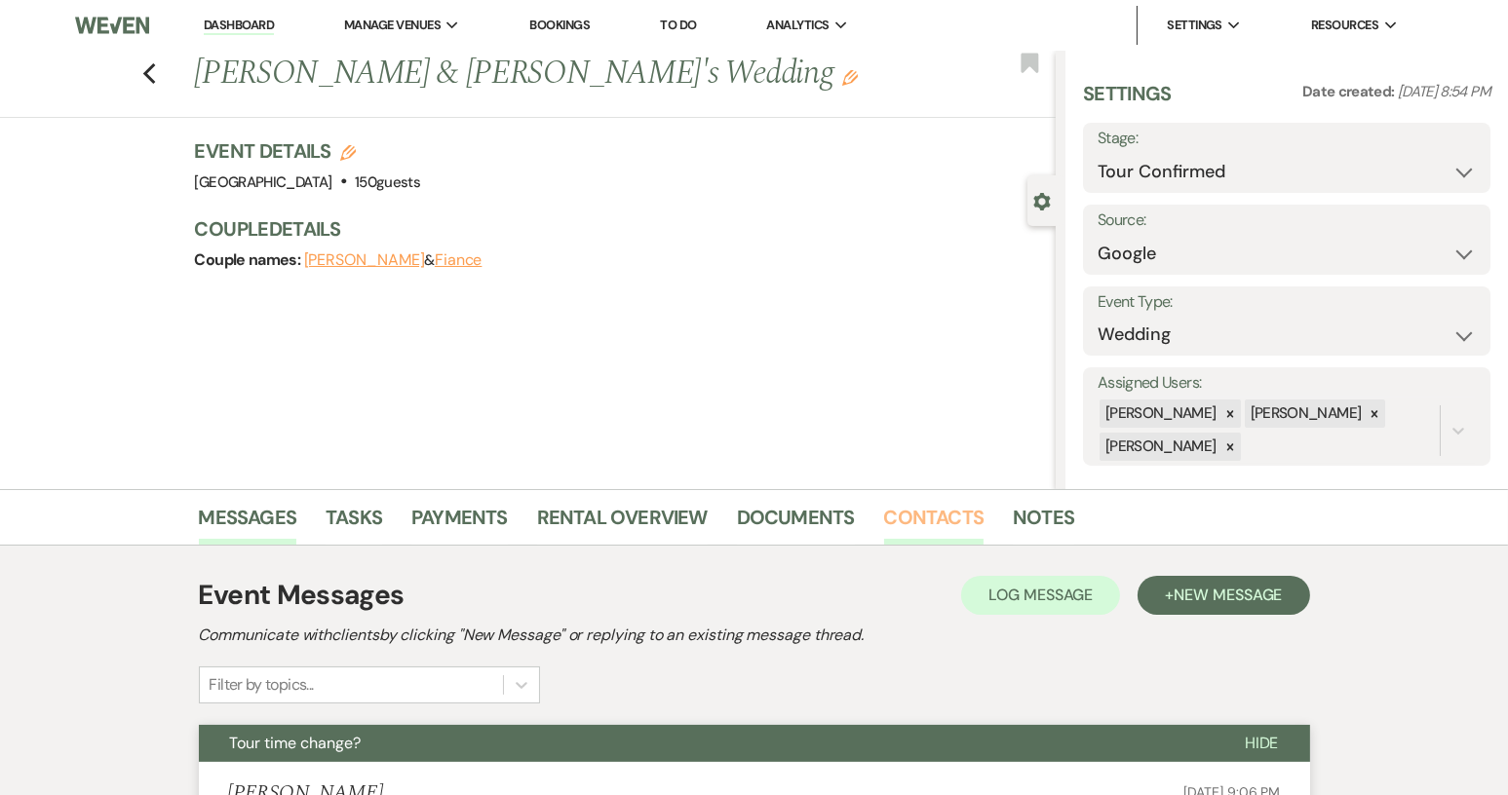
click at [958, 516] on link "Contacts" at bounding box center [934, 523] width 100 height 43
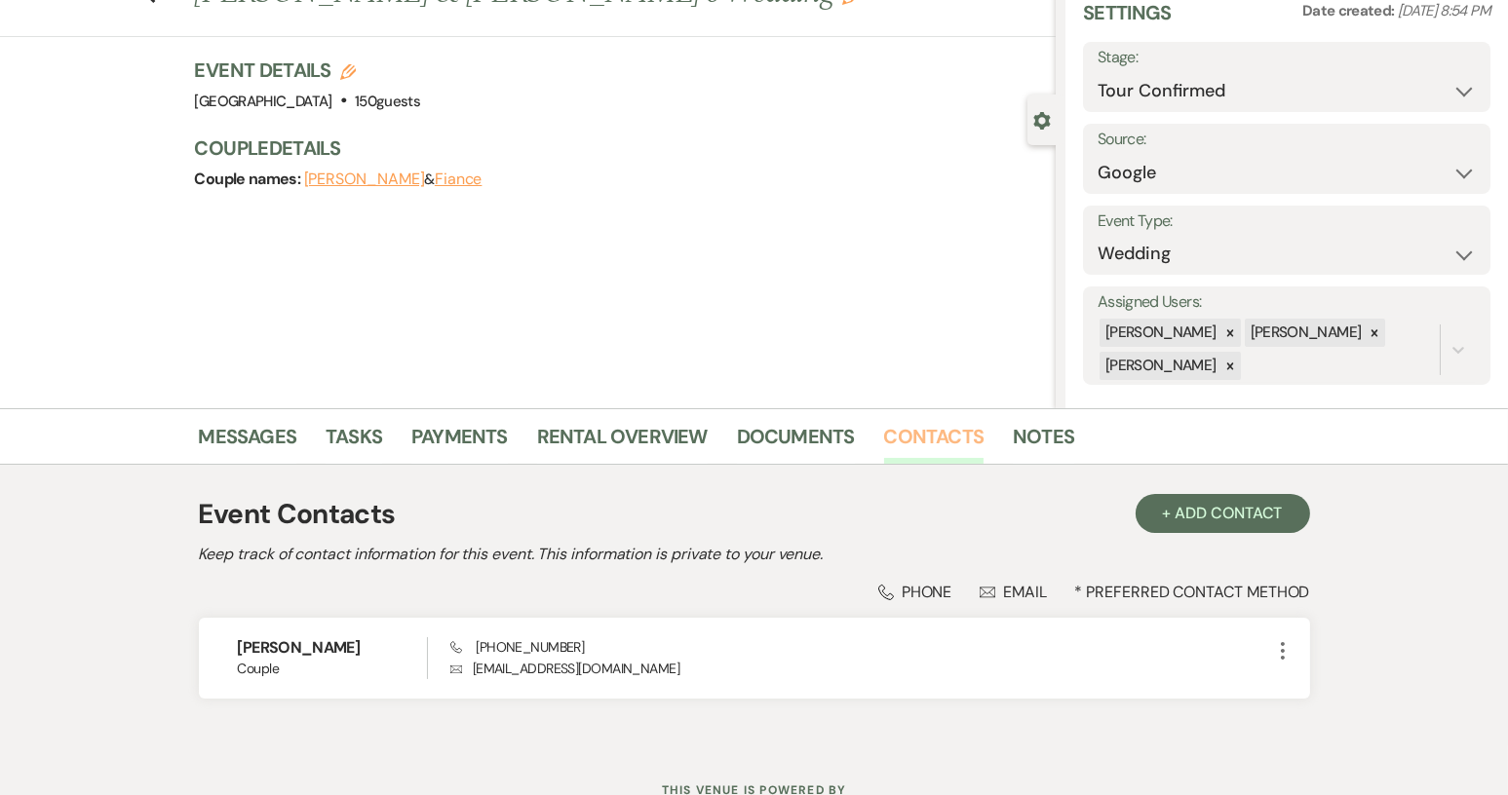
scroll to position [156, 0]
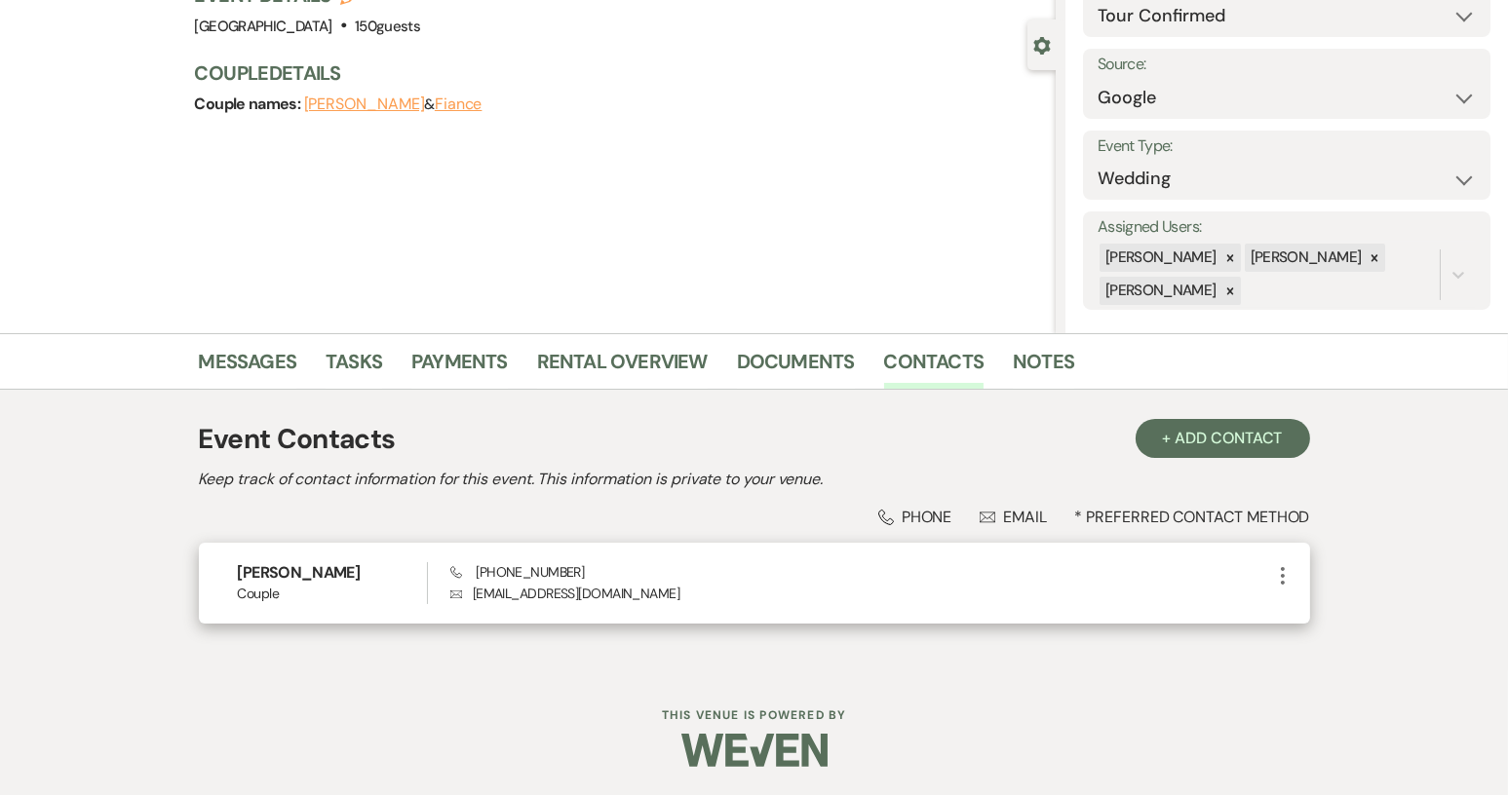
drag, startPoint x: 489, startPoint y: 573, endPoint x: 588, endPoint y: 569, distance: 98.5
click at [588, 569] on div "Phone [PHONE_NUMBER] Envelope [EMAIL_ADDRESS][DOMAIN_NAME]" at bounding box center [860, 583] width 820 height 42
drag, startPoint x: 568, startPoint y: 570, endPoint x: 1032, endPoint y: 682, distance: 477.3
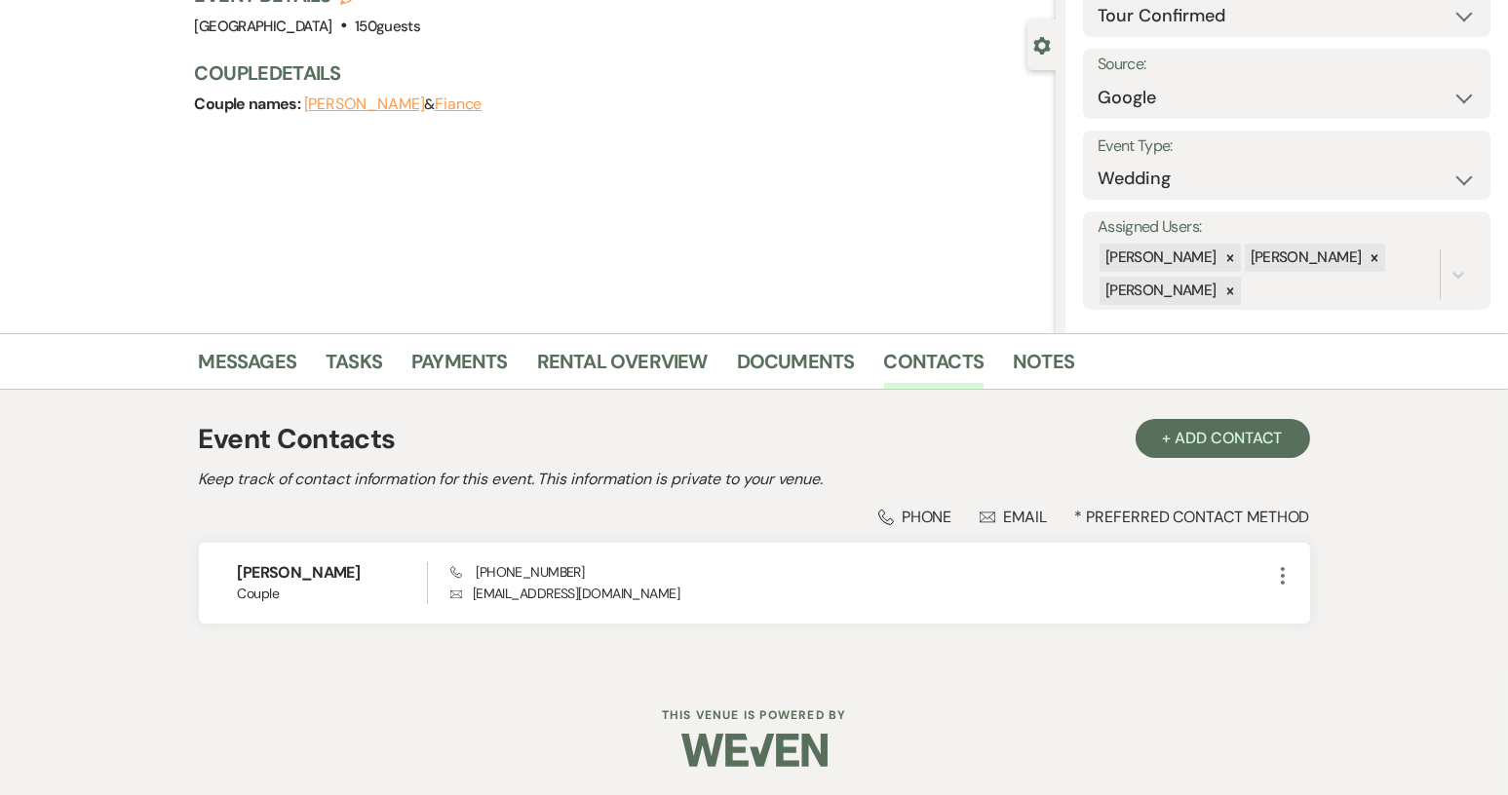
click at [1032, 682] on div "Dashboard Manage Venues Expand [GEOGRAPHIC_DATA] Bookings To Do Analytics Expan…" at bounding box center [754, 320] width 1508 height 952
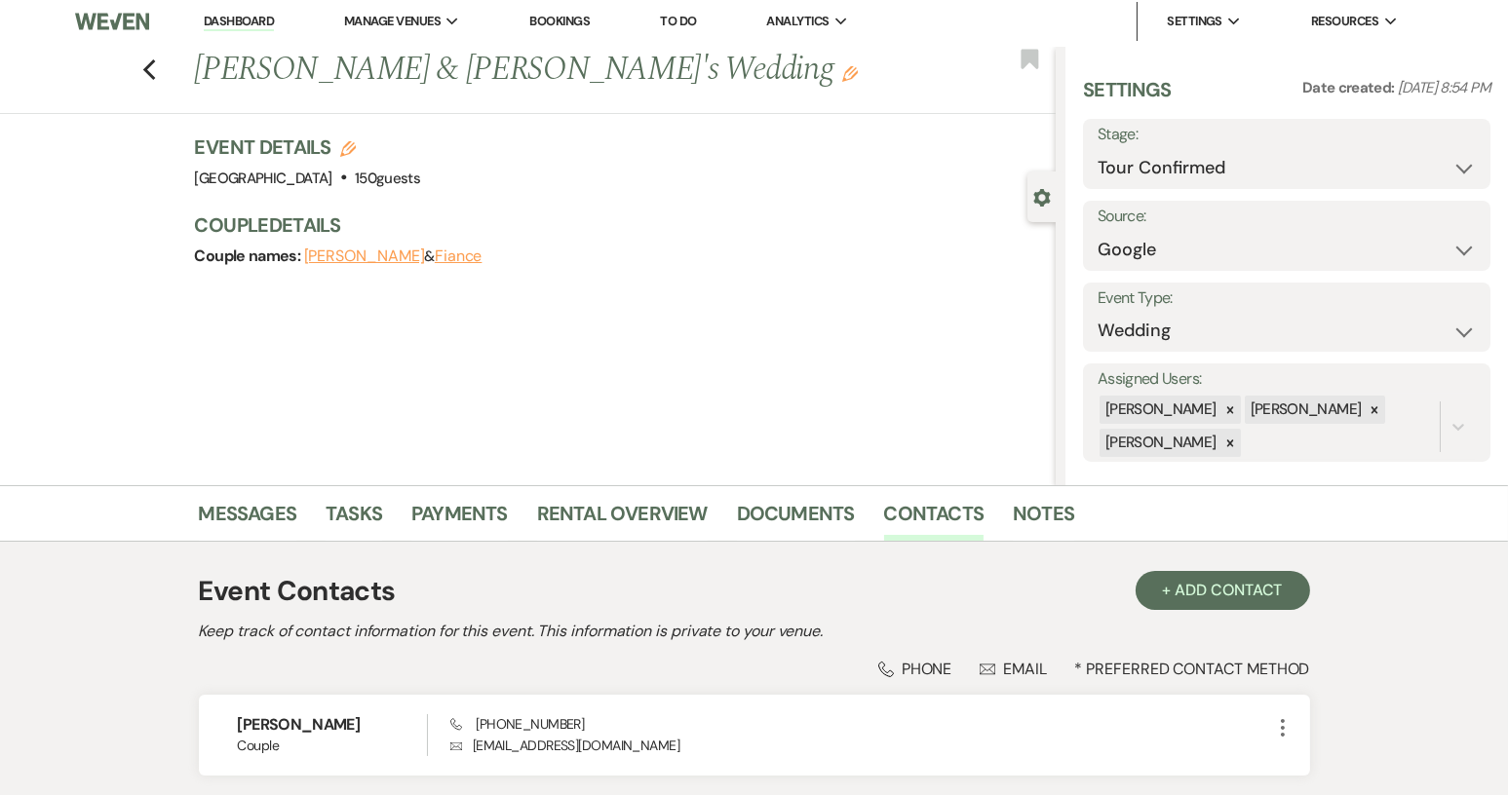
scroll to position [0, 0]
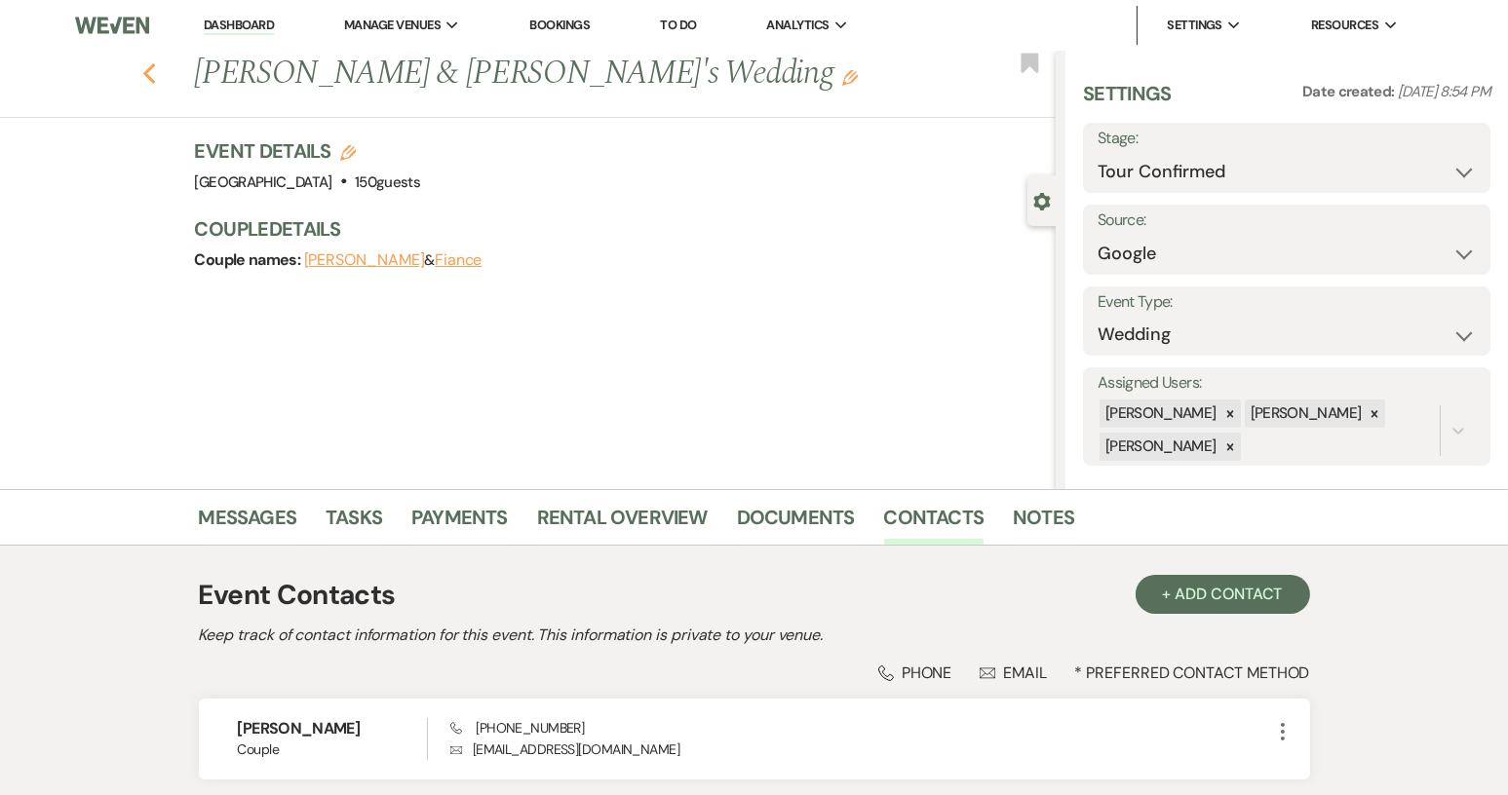
click at [157, 76] on icon "Previous" at bounding box center [149, 73] width 15 height 23
select select "4"
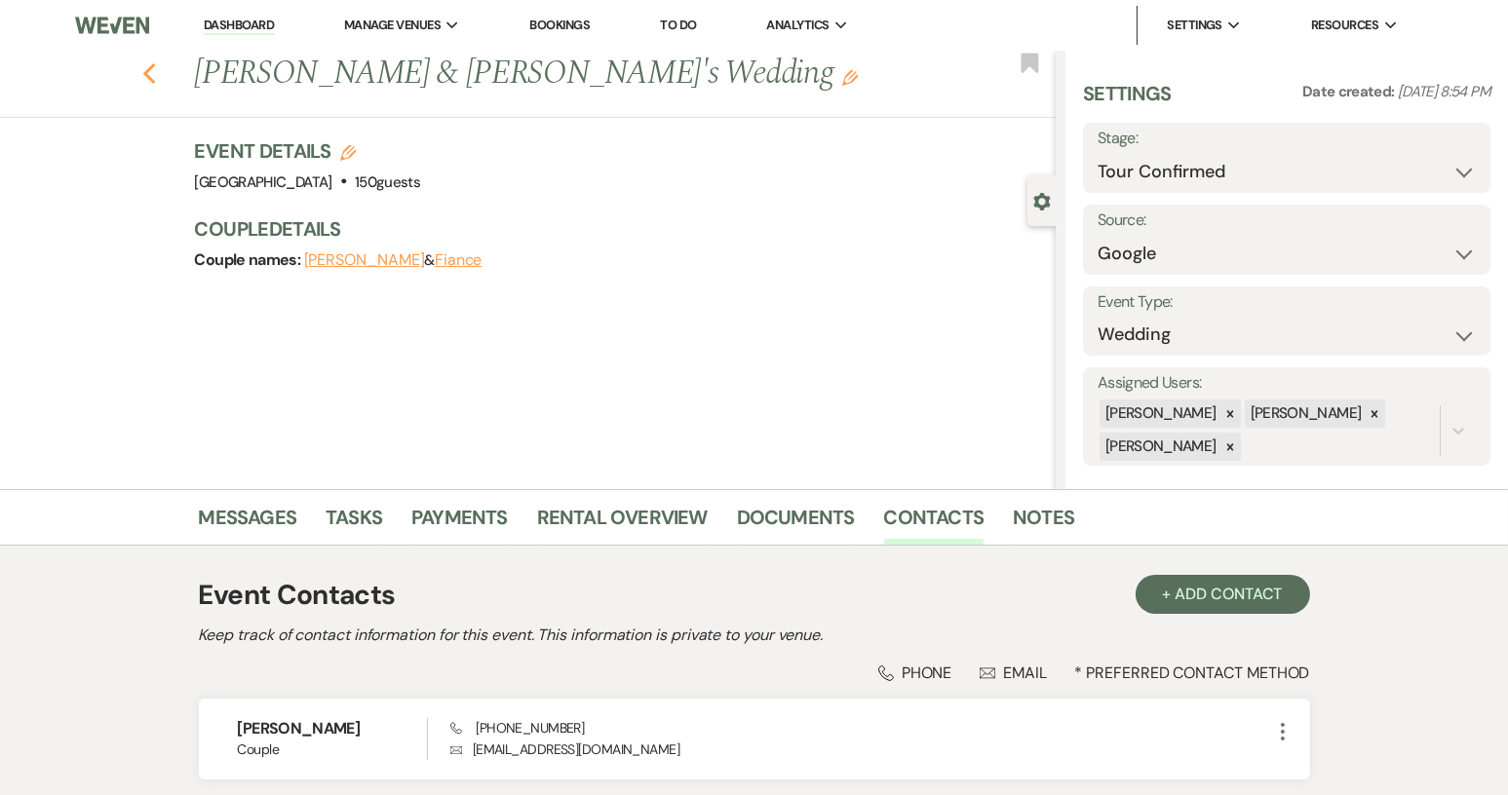
select select "4"
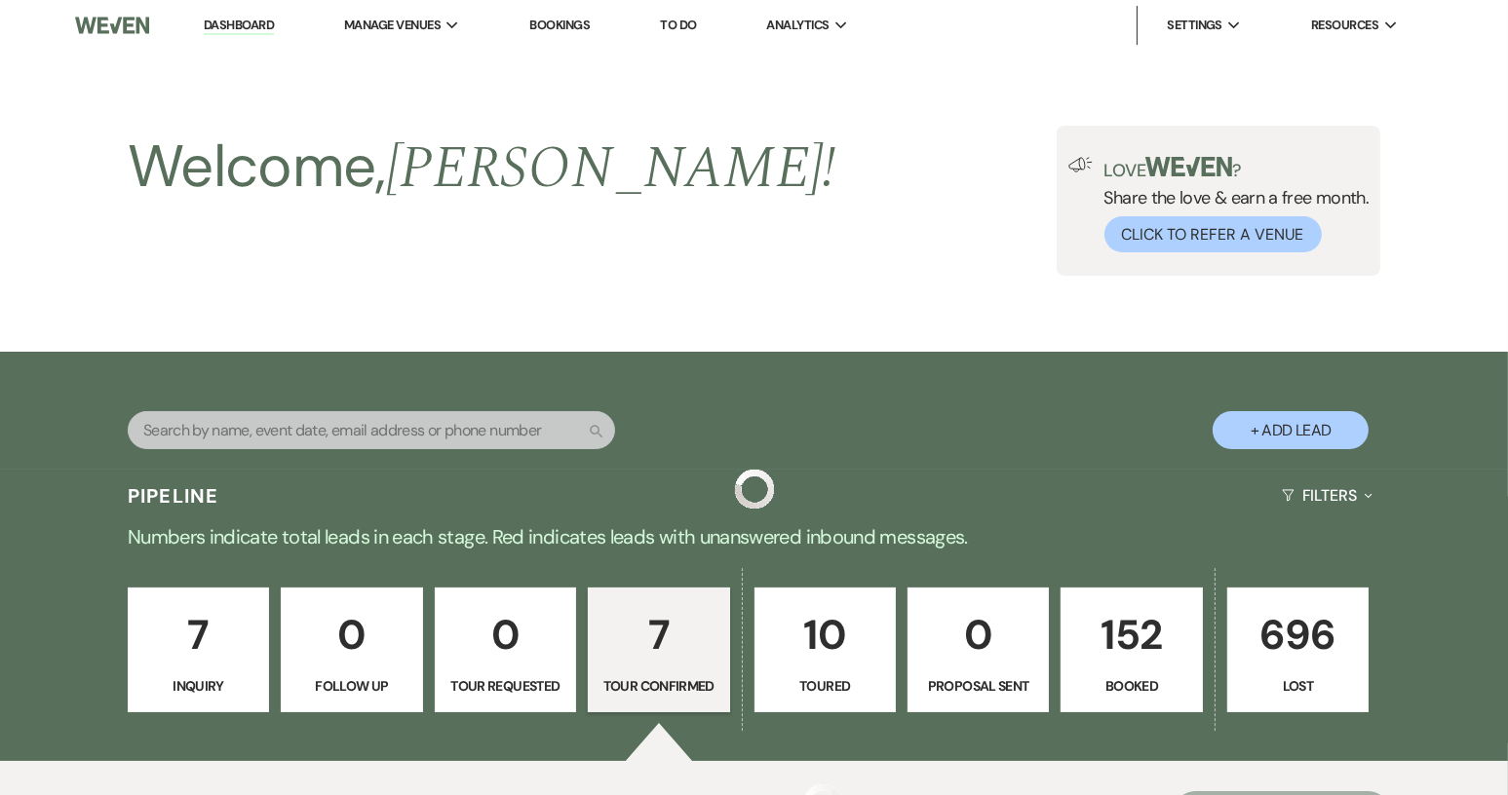
scroll to position [498, 0]
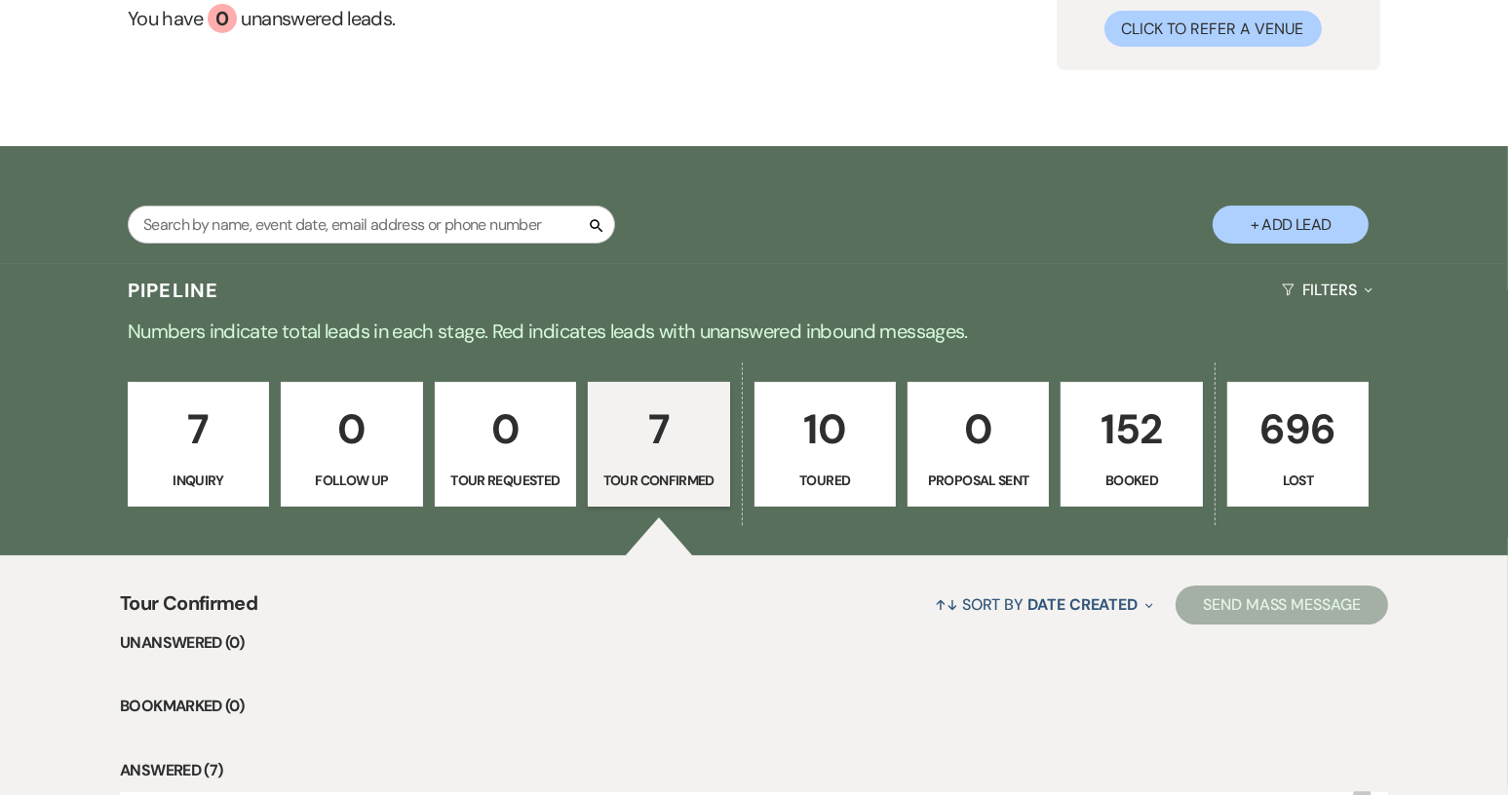
click at [1298, 217] on button "+ Add Lead" at bounding box center [1290, 225] width 156 height 38
select select "640"
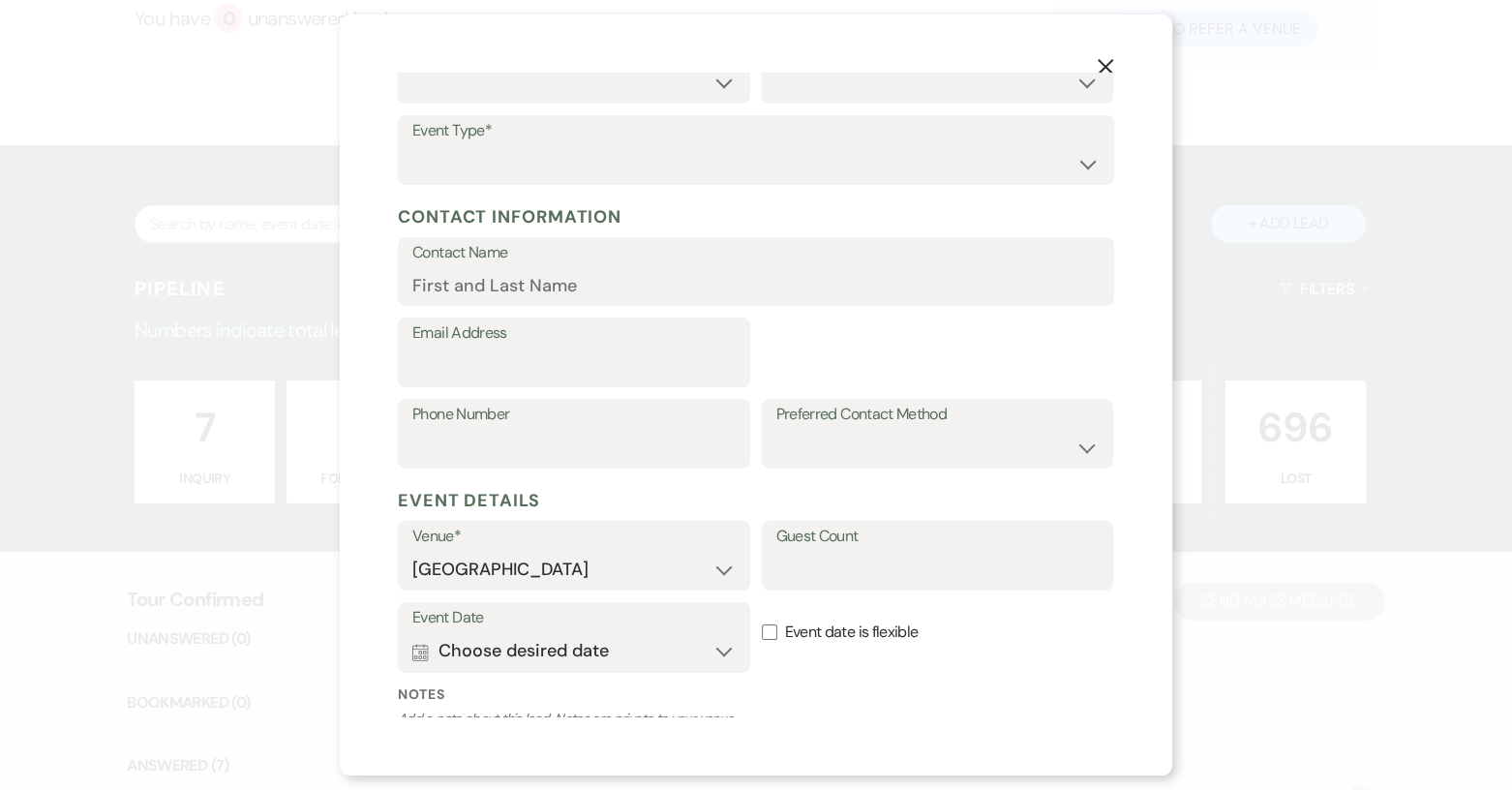
scroll to position [304, 0]
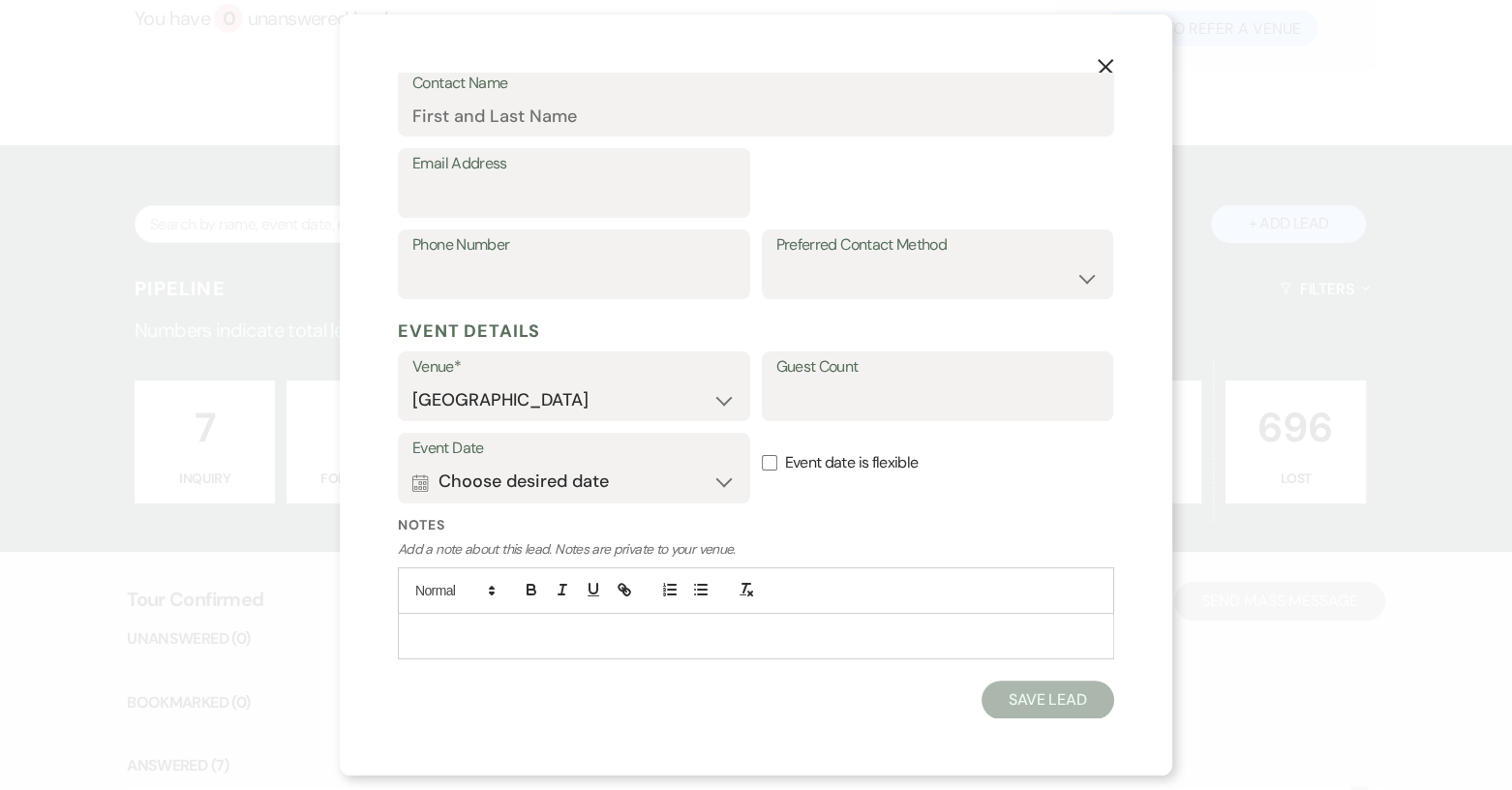
click at [427, 626] on p at bounding box center [756, 636] width 685 height 21
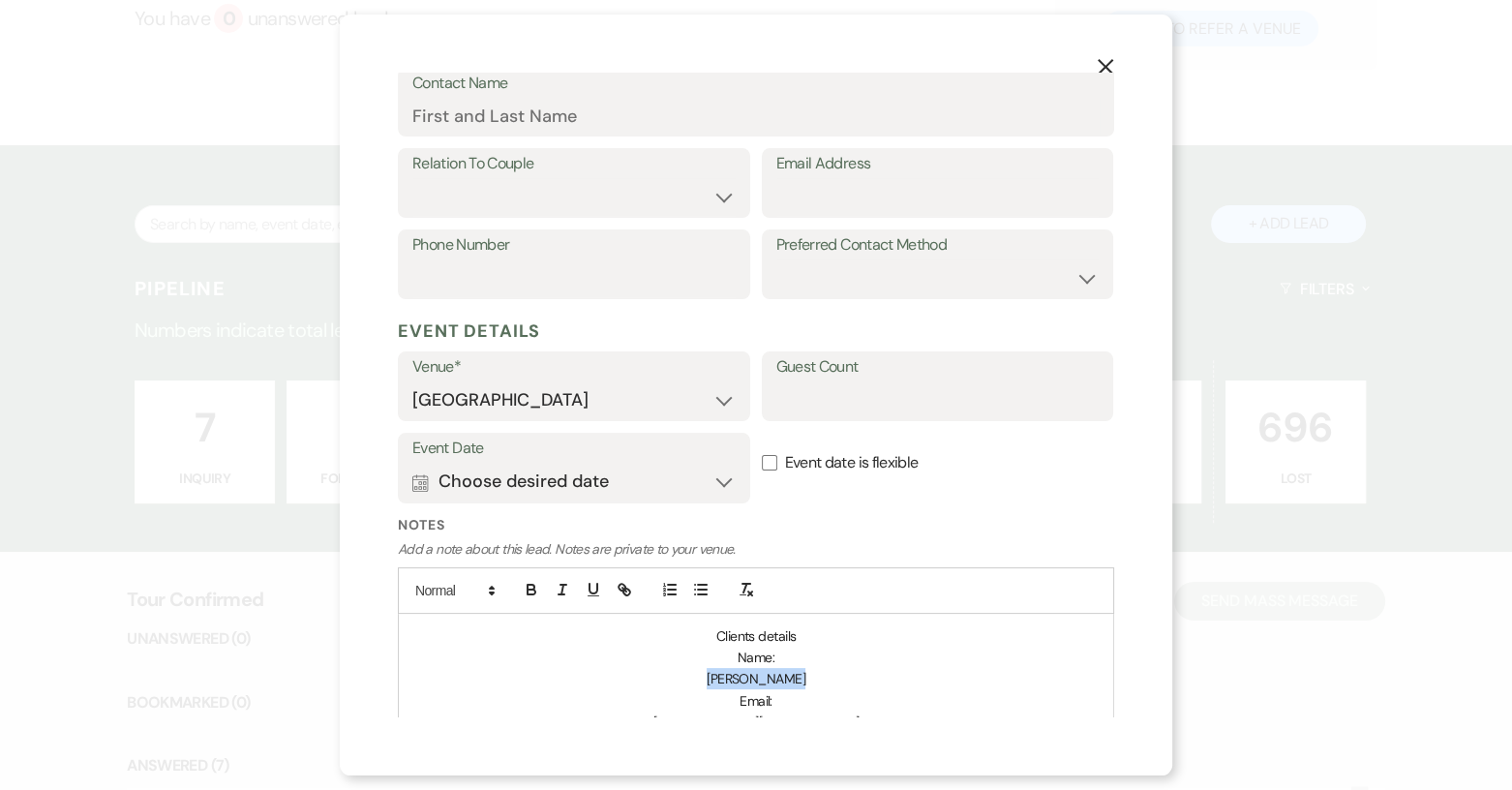
drag, startPoint x: 705, startPoint y: 679, endPoint x: 804, endPoint y: 677, distance: 99.0
click at [804, 677] on p "[PERSON_NAME]" at bounding box center [756, 678] width 685 height 21
copy span "[PERSON_NAME]"
click at [456, 114] on input "Contact Name" at bounding box center [756, 115] width 687 height 38
paste input "[PERSON_NAME]"
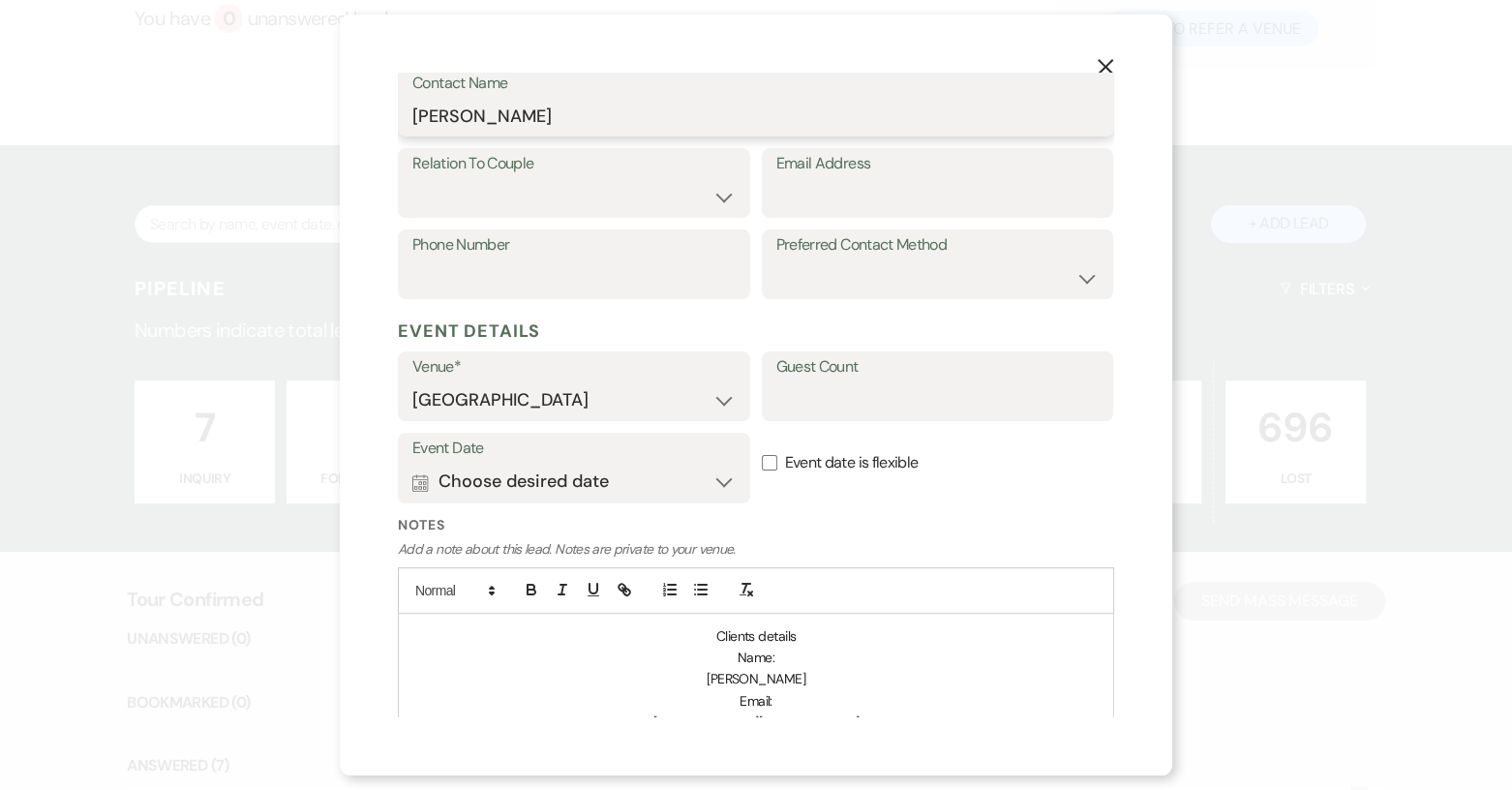
type input "[PERSON_NAME]"
click at [706, 199] on select "Couple Planner Parent of Couple Family Member Friend Other" at bounding box center [574, 197] width 324 height 38
select select "1"
click at [412, 178] on select "Couple Planner Parent of Couple Family Member Friend Other" at bounding box center [574, 197] width 324 height 38
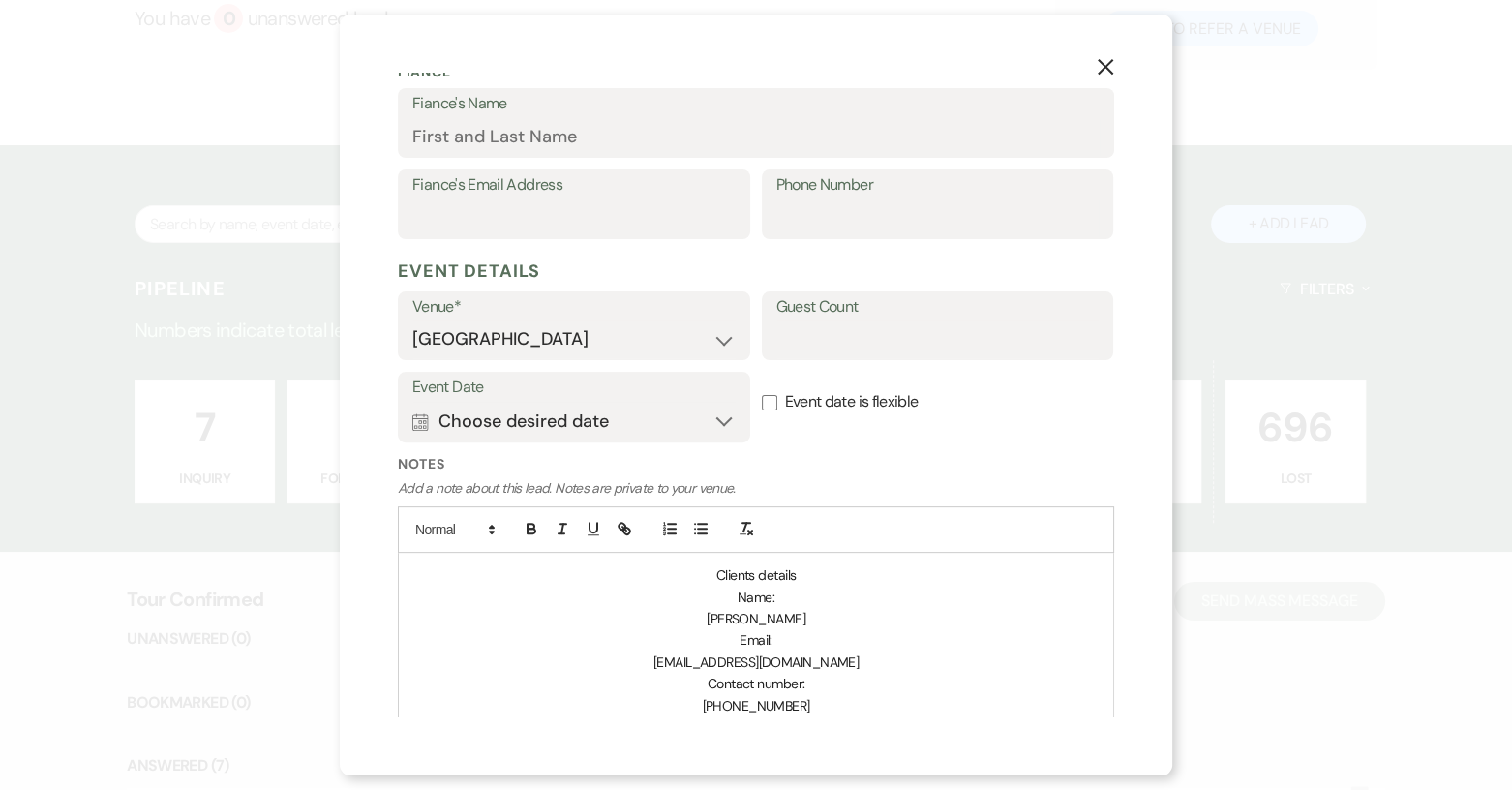
scroll to position [594, 0]
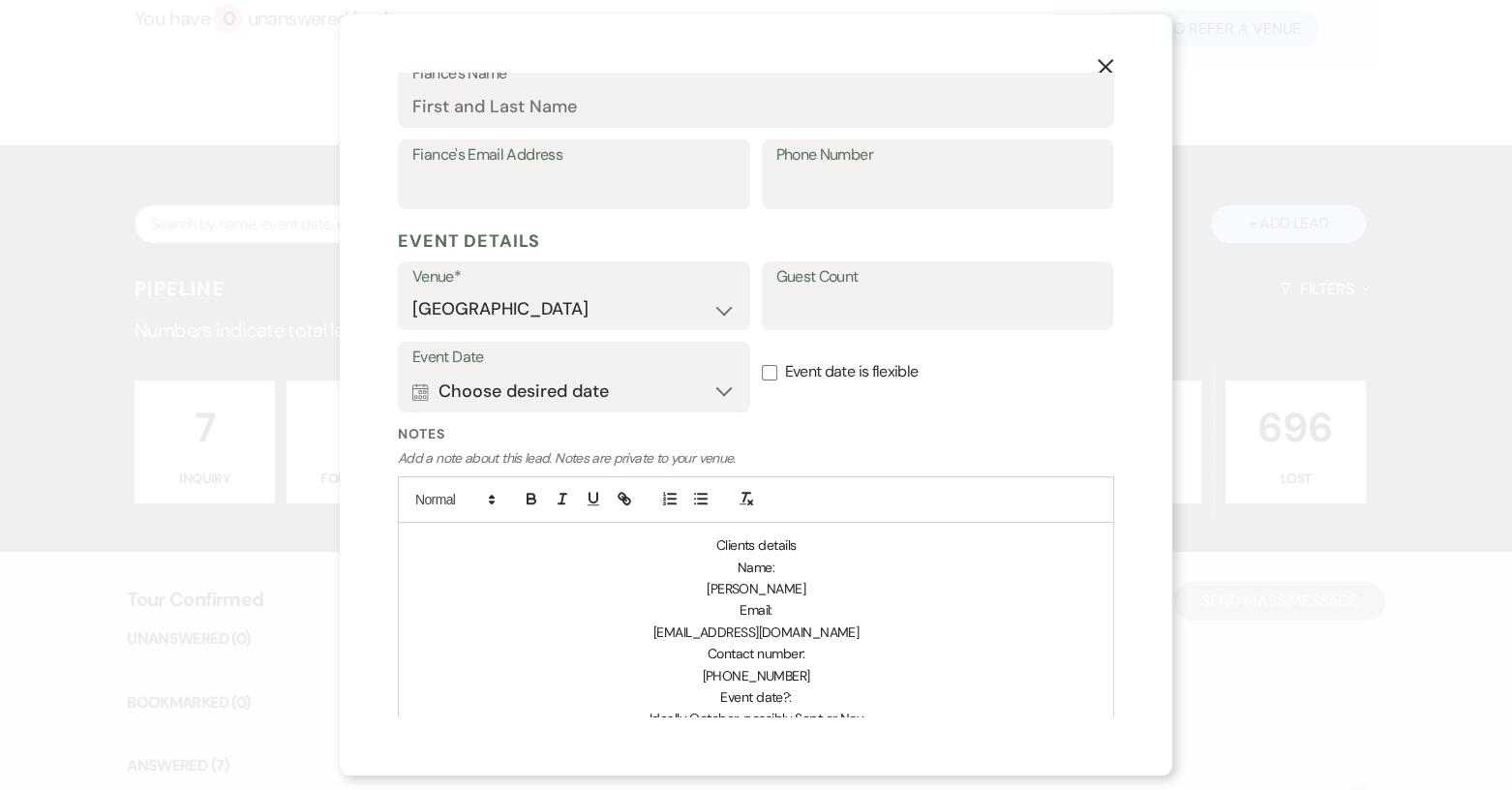
drag, startPoint x: 622, startPoint y: 629, endPoint x: 870, endPoint y: 625, distance: 248.0
click at [870, 625] on p "[EMAIL_ADDRESS][DOMAIN_NAME]" at bounding box center [756, 632] width 685 height 21
copy span "[EMAIL_ADDRESS][DOMAIN_NAME]"
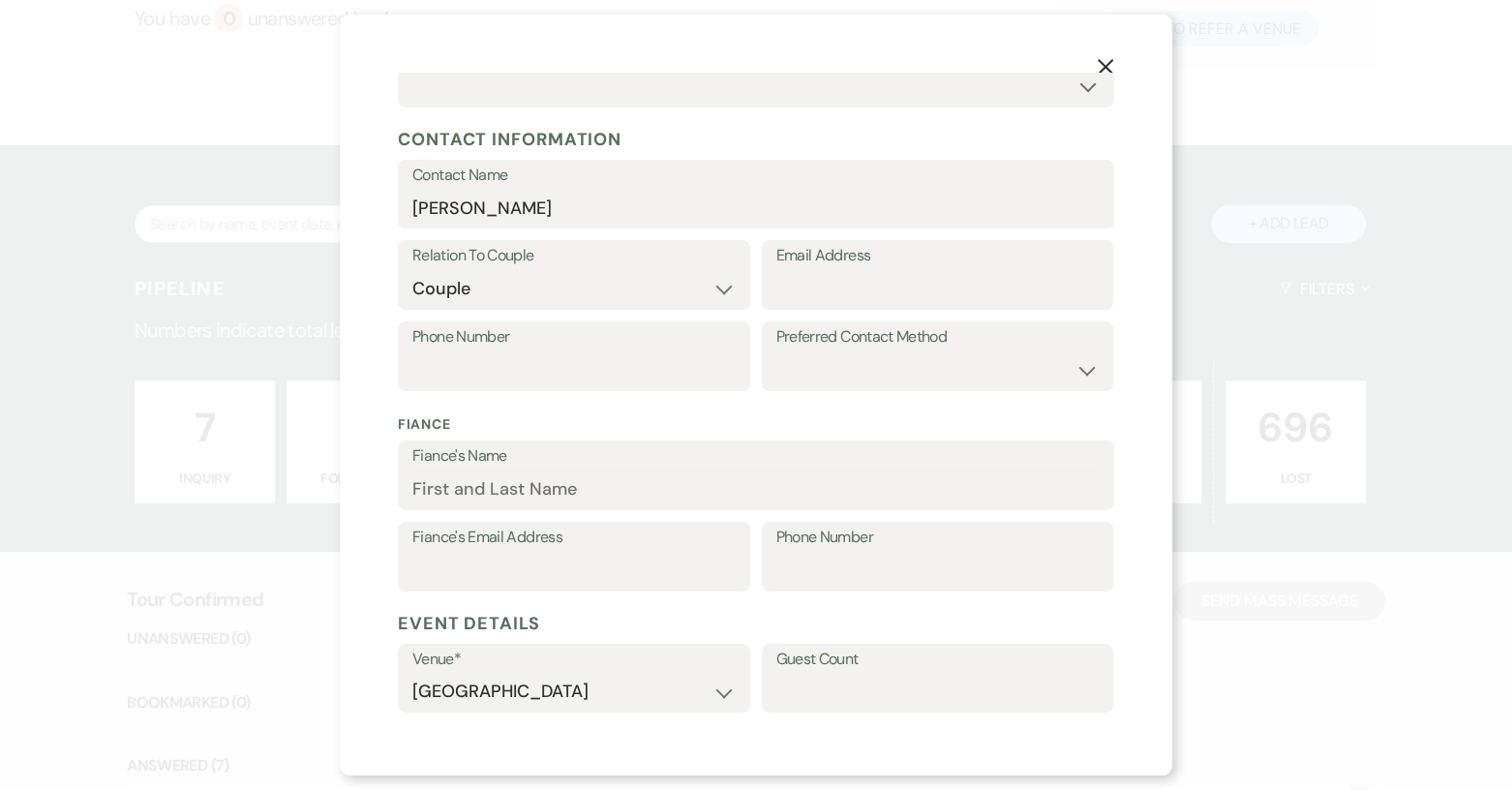
scroll to position [208, 0]
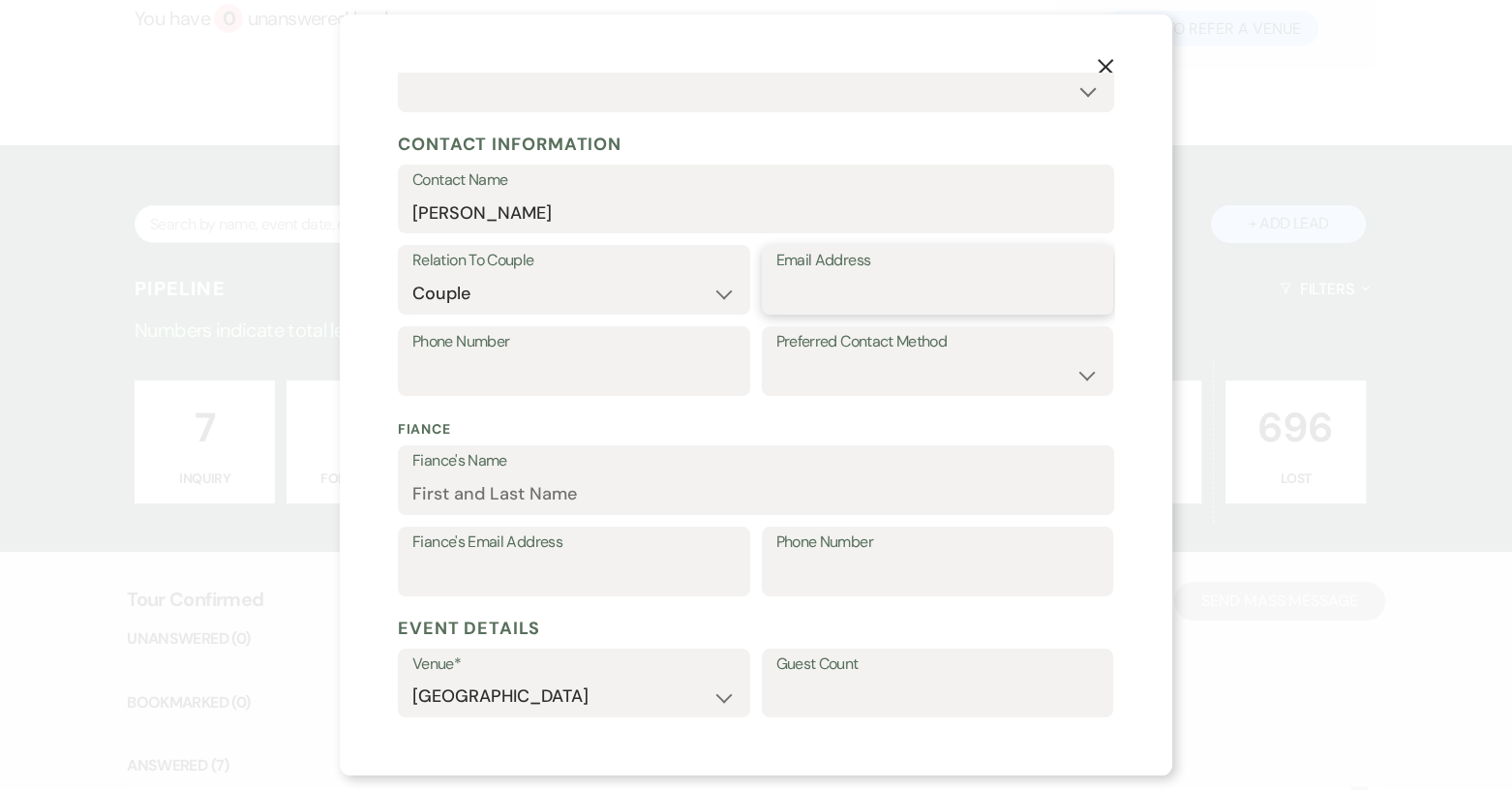
click at [794, 284] on input "Email Address" at bounding box center [939, 294] width 324 height 38
paste input "[EMAIL_ADDRESS][DOMAIN_NAME]"
type input "[EMAIL_ADDRESS][DOMAIN_NAME]"
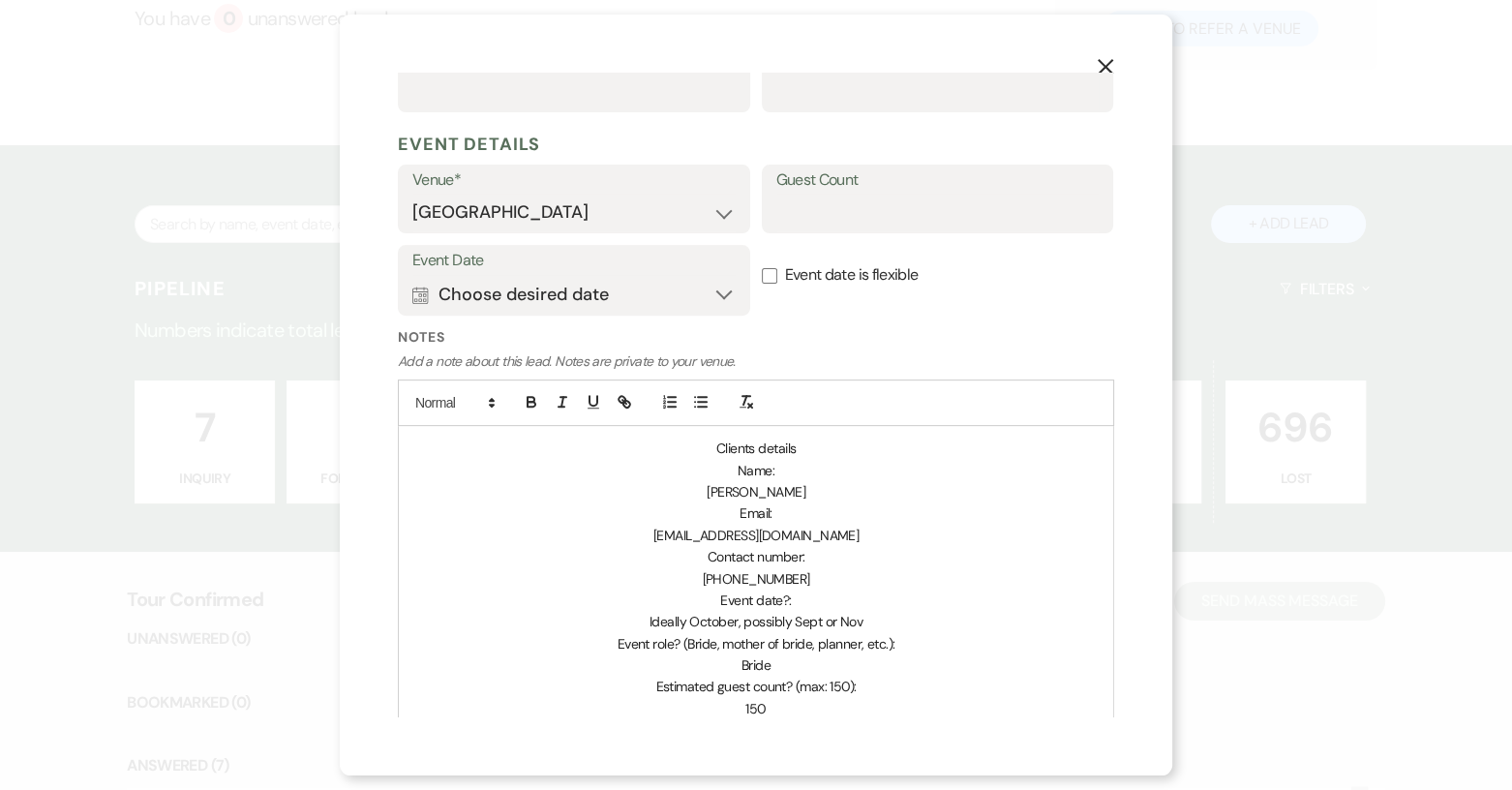
scroll to position [788, 0]
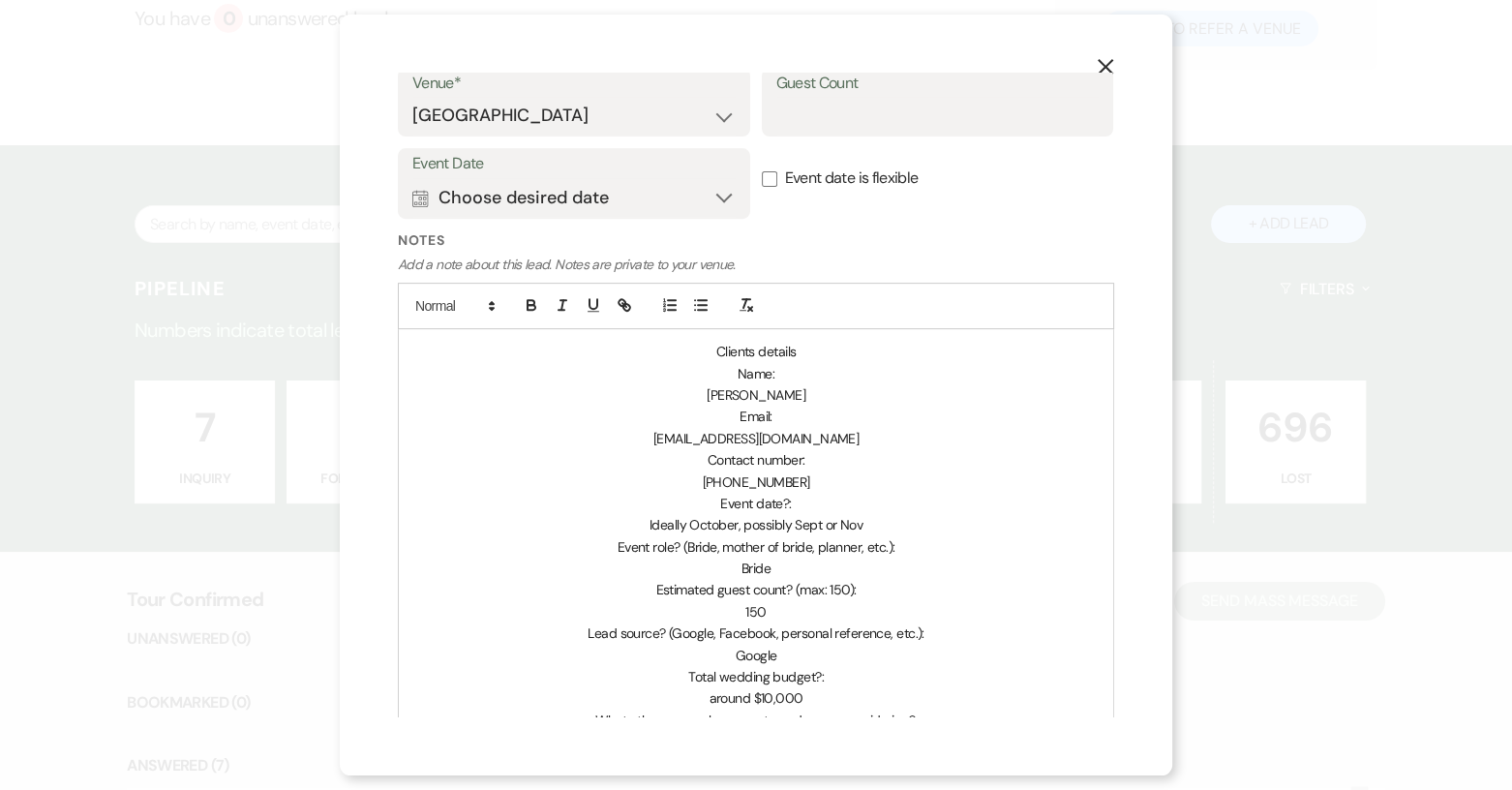
click at [721, 480] on span "[PHONE_NUMBER]" at bounding box center [756, 483] width 107 height 18
drag, startPoint x: 721, startPoint y: 480, endPoint x: 746, endPoint y: 485, distance: 25.5
click at [746, 485] on span "[PHONE_NUMBER]" at bounding box center [756, 483] width 107 height 18
copy span "18288176926"
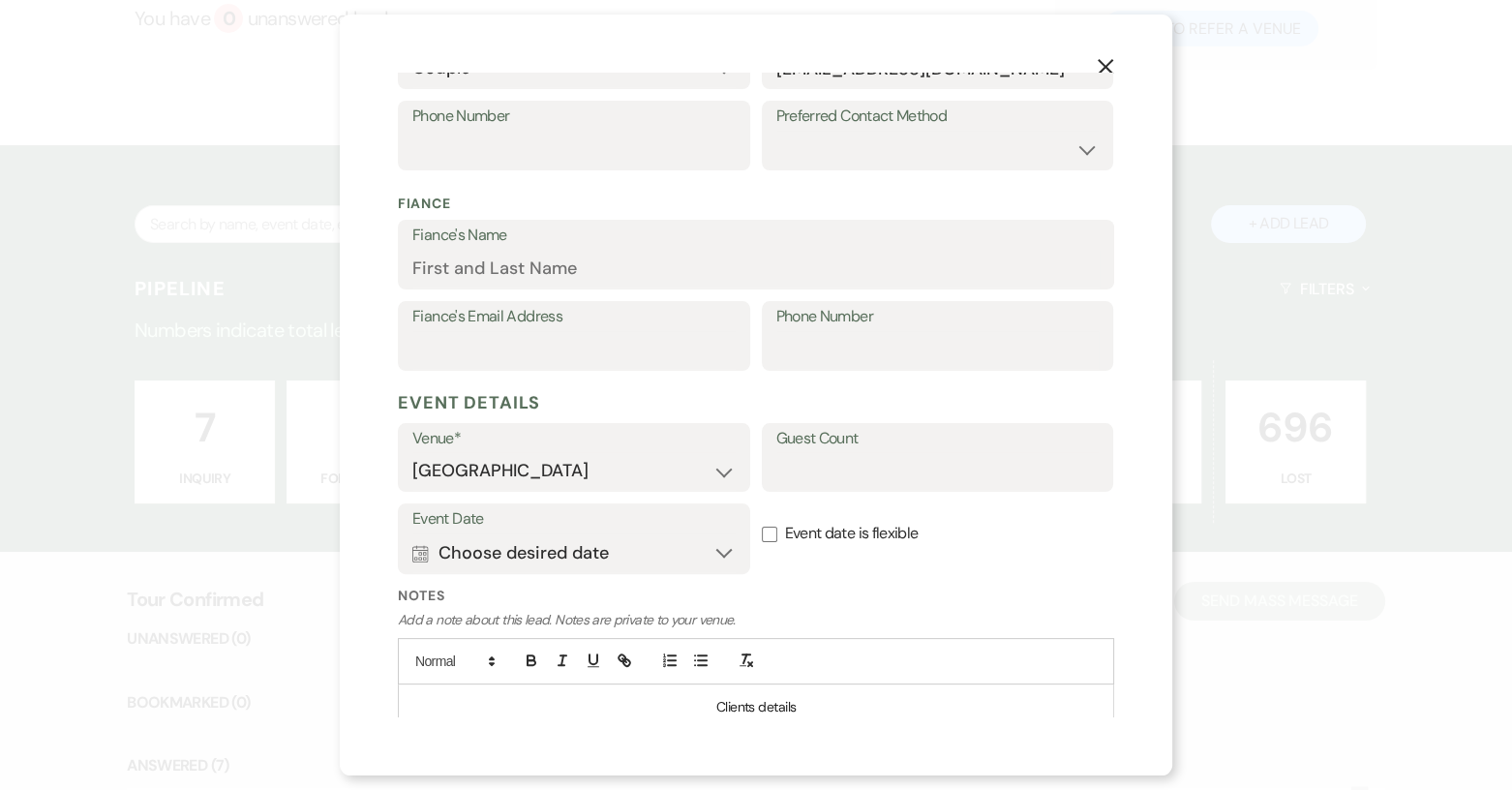
scroll to position [208, 0]
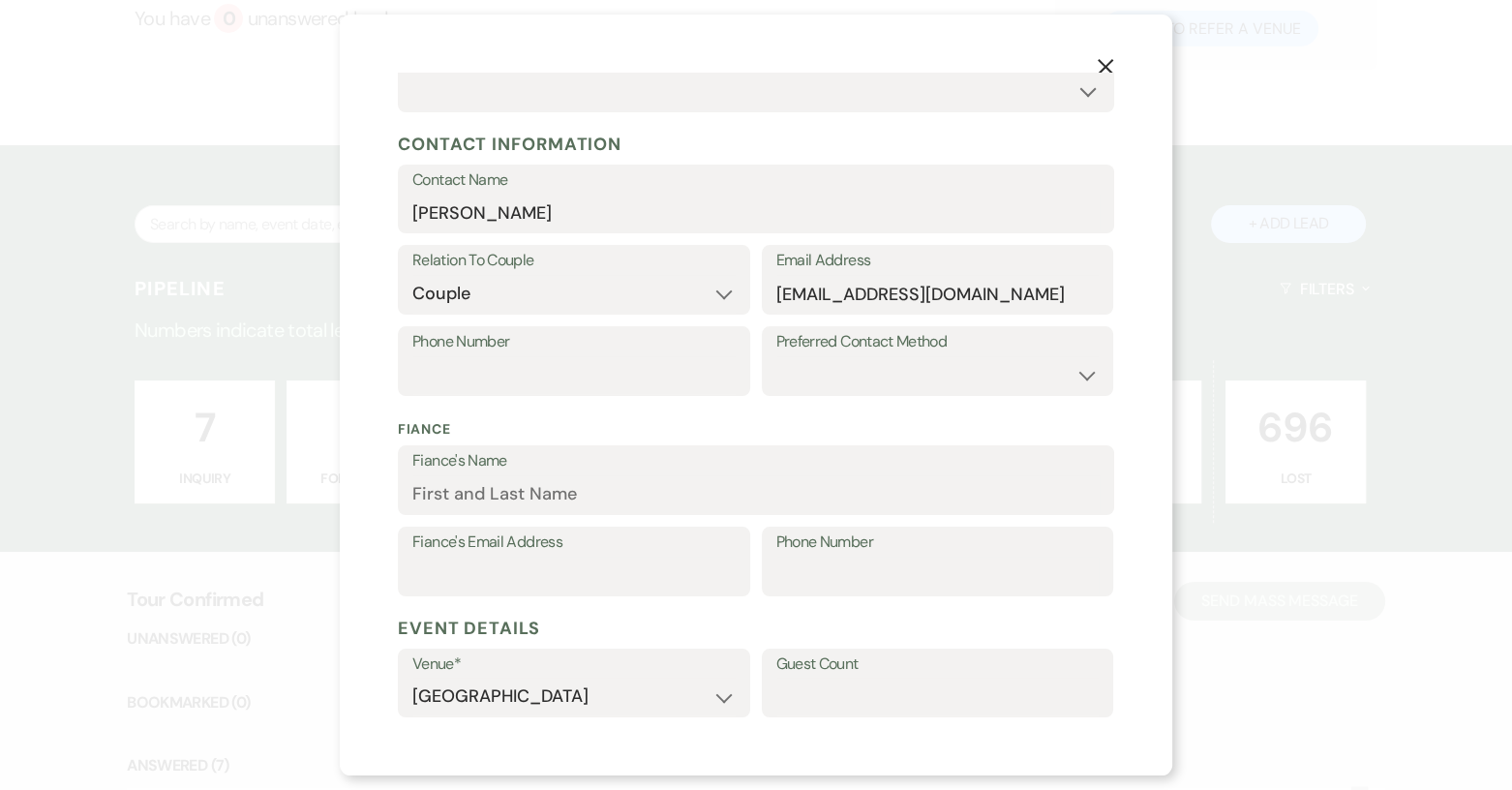
click at [482, 354] on label "Phone Number" at bounding box center [574, 342] width 324 height 28
click at [482, 357] on input "Phone Number" at bounding box center [574, 376] width 324 height 38
paste input "18288176926"
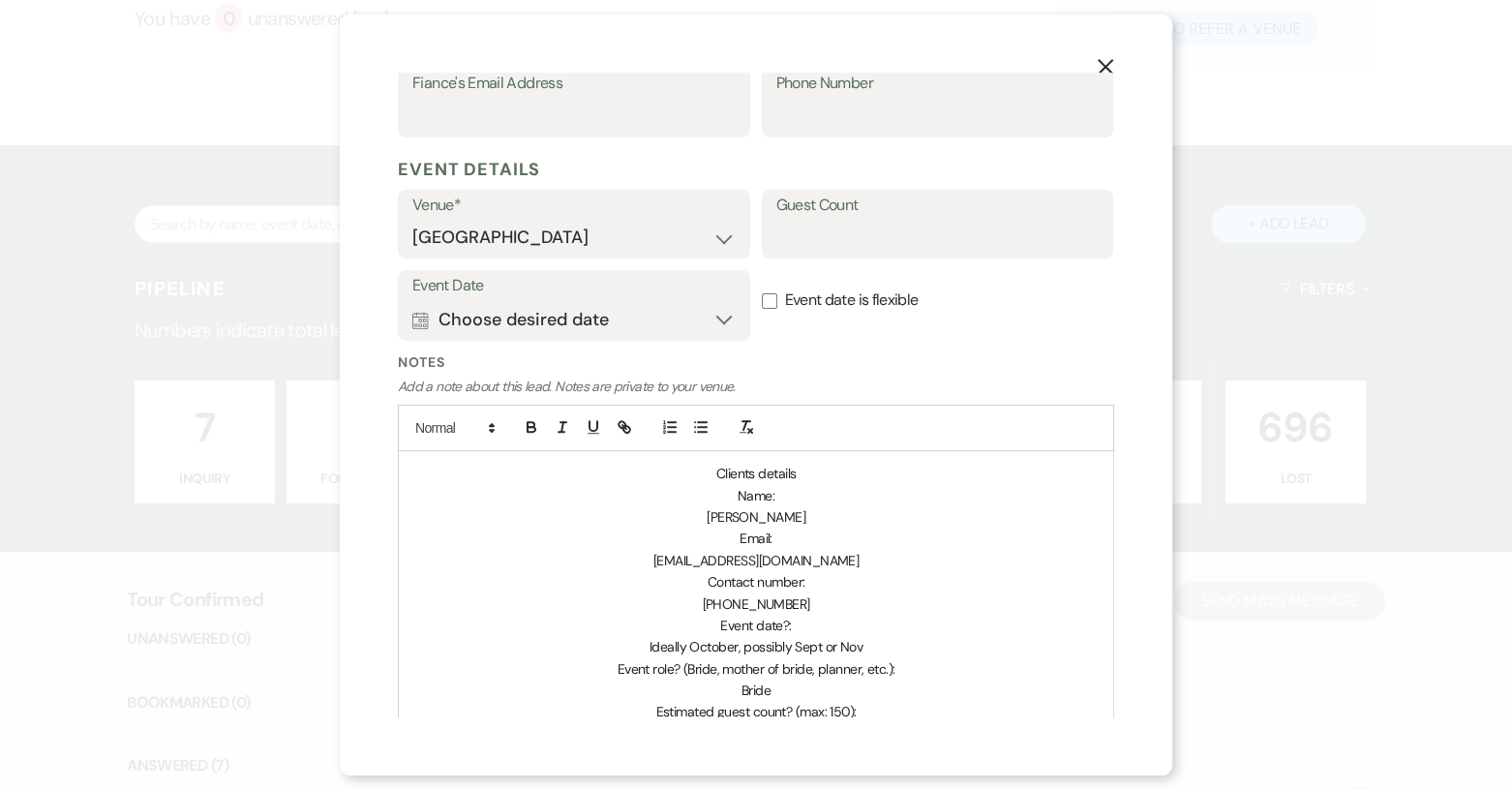
scroll to position [692, 0]
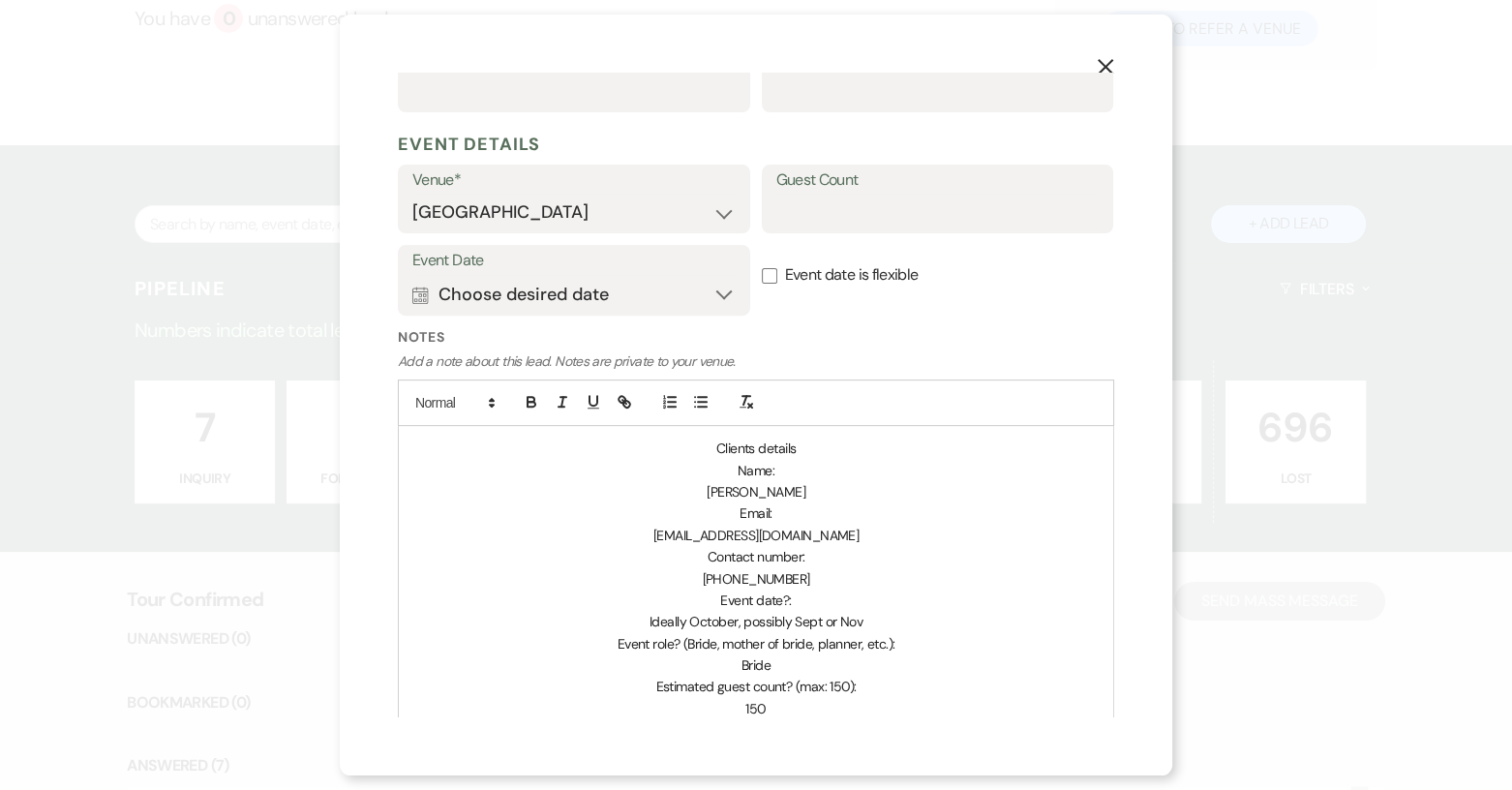
type input "18288176926"
click at [766, 274] on input "Event date is flexible" at bounding box center [770, 276] width 16 height 16
checkbox input "true"
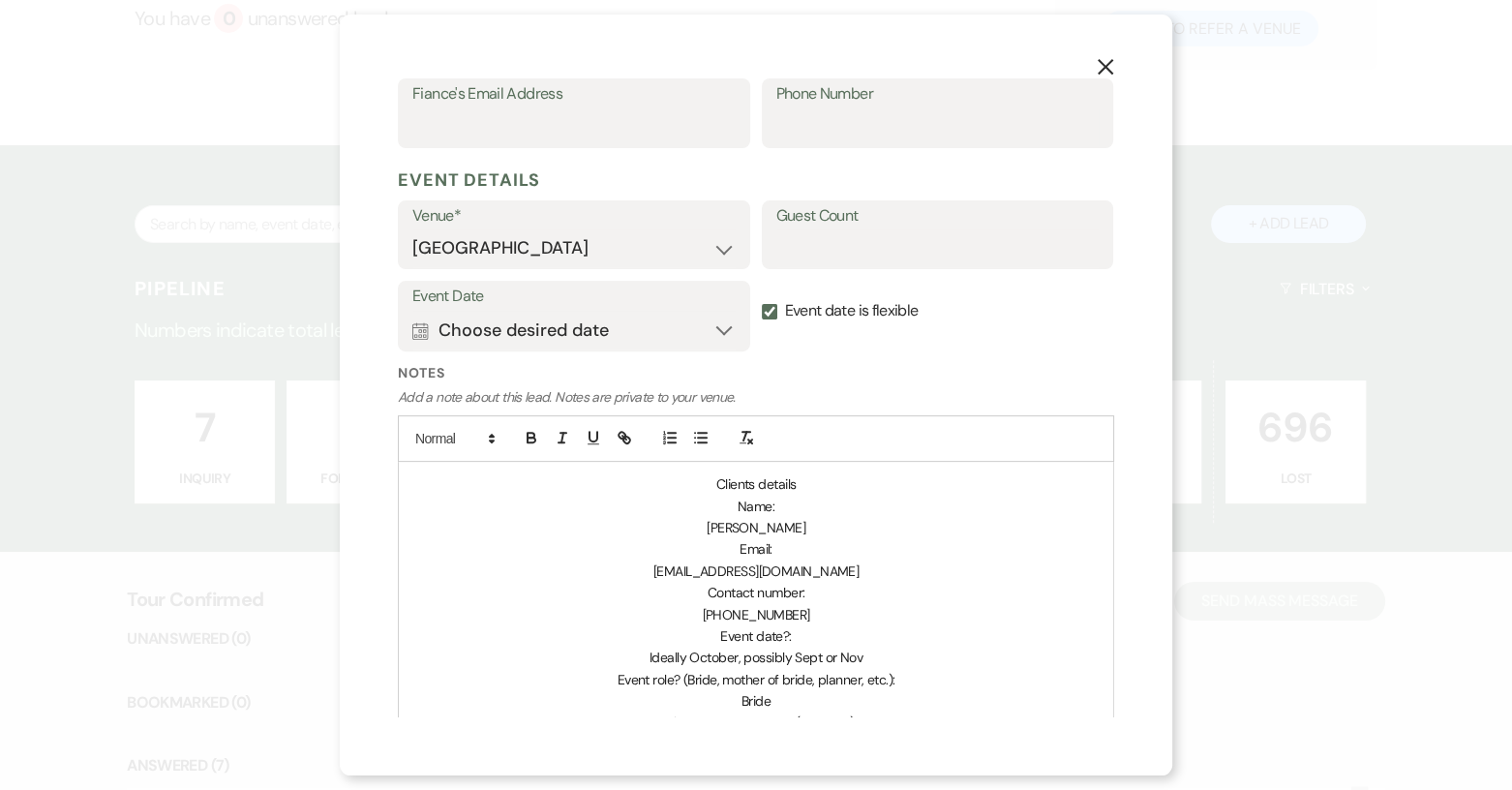
scroll to position [498, 0]
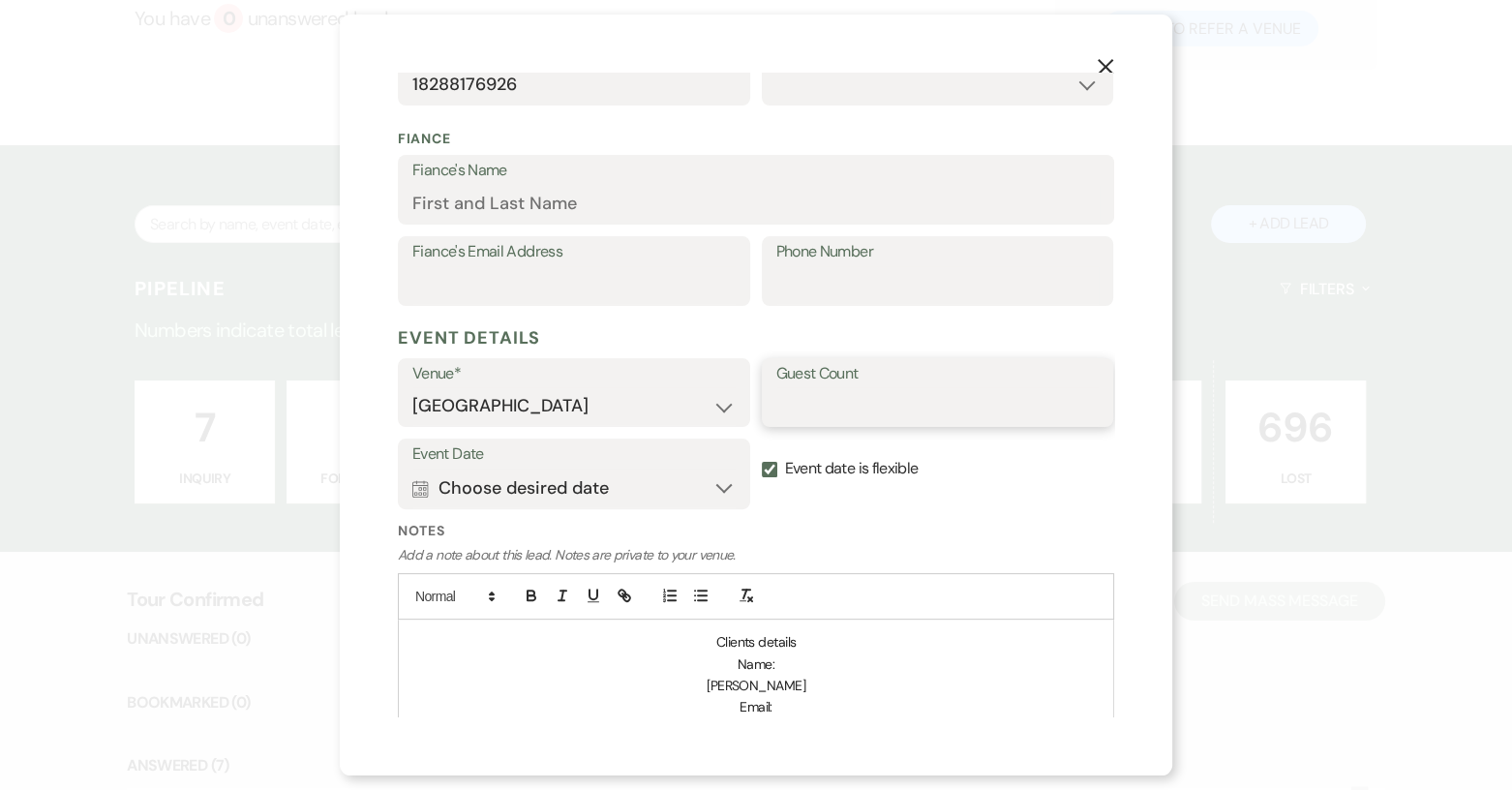
click at [811, 408] on input "Guest Count" at bounding box center [939, 406] width 324 height 38
type input "150"
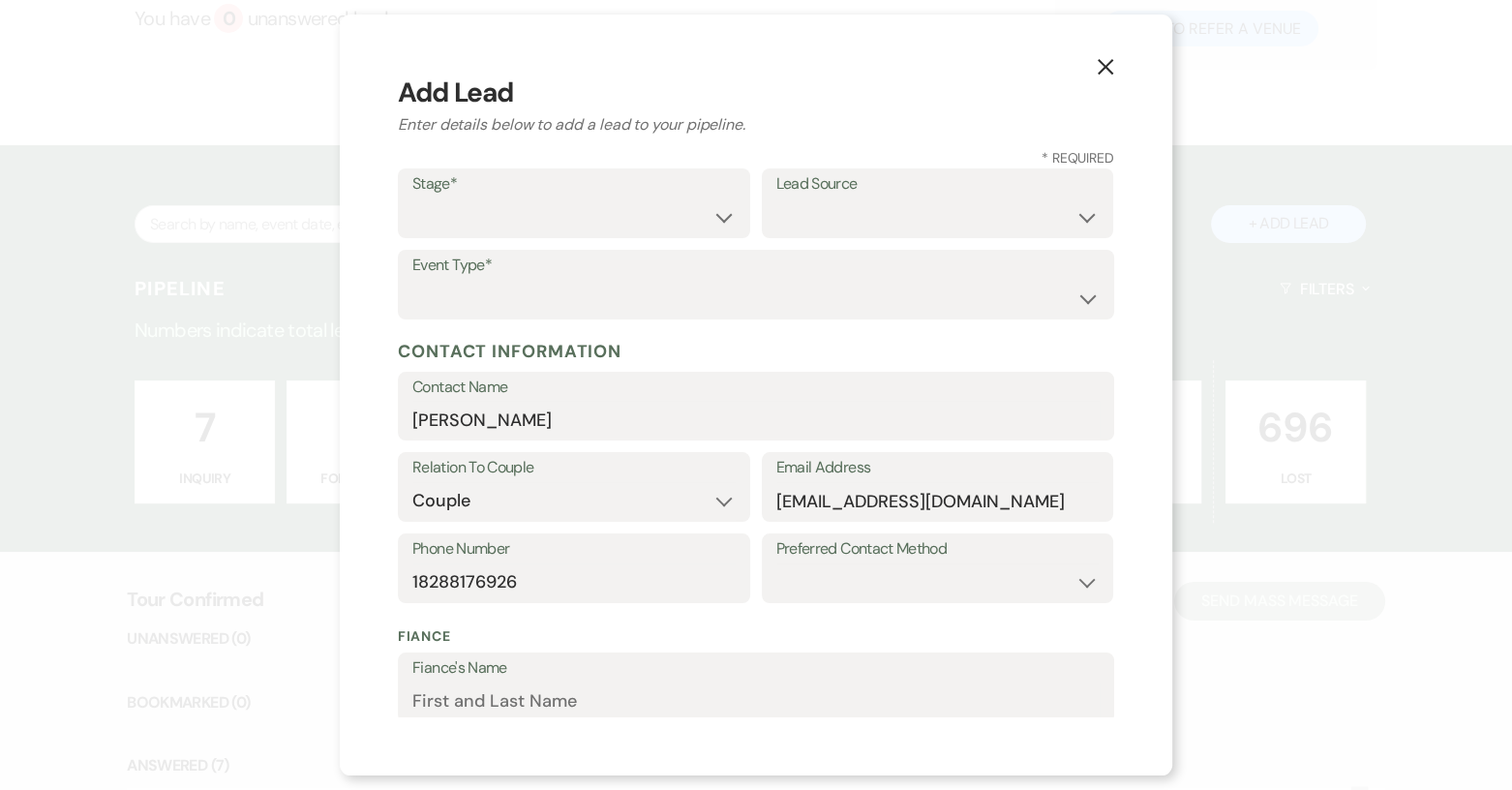
scroll to position [0, 0]
click at [1070, 217] on select "Weven Venue Website Instagram Facebook Pinterest Google The Knot Wedding Wire H…" at bounding box center [939, 218] width 324 height 38
select select "6"
click at [777, 199] on select "Weven Venue Website Instagram Facebook Pinterest Google The Knot Wedding Wire H…" at bounding box center [939, 218] width 324 height 38
click at [715, 224] on select "Inquiry Follow Up Tour Requested Tour Confirmed Toured Proposal Sent Booked Lost" at bounding box center [574, 218] width 324 height 38
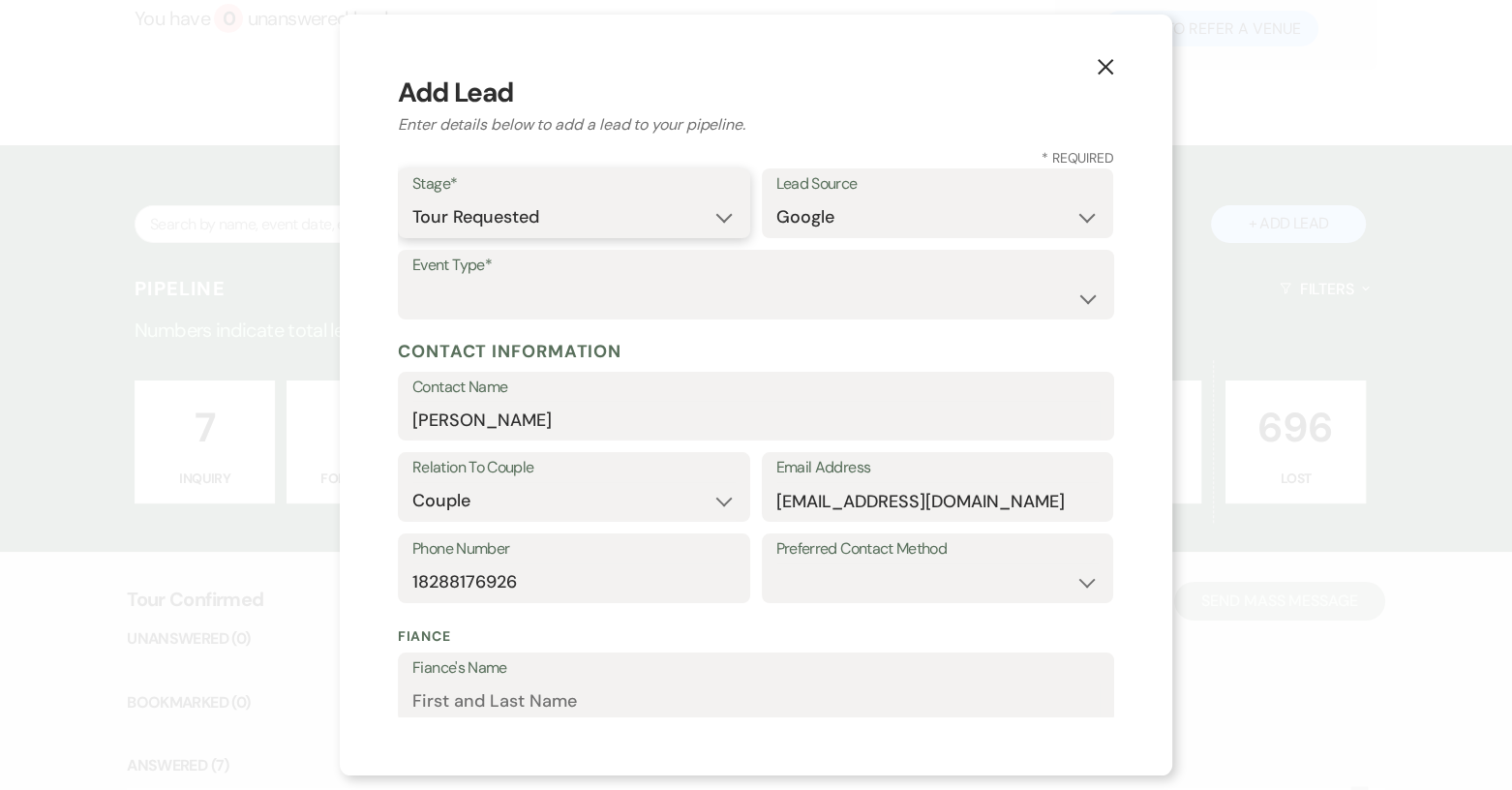
click at [412, 199] on select "Inquiry Follow Up Tour Requested Tour Confirmed Toured Proposal Sent Booked Lost" at bounding box center [574, 218] width 324 height 38
drag, startPoint x: 718, startPoint y: 208, endPoint x: 709, endPoint y: 216, distance: 12.0
click at [718, 208] on select "Inquiry Follow Up Tour Requested Tour Confirmed Toured Proposal Sent Booked Lost" at bounding box center [574, 218] width 324 height 38
select select "4"
click at [412, 199] on select "Inquiry Follow Up Tour Requested Tour Confirmed Toured Proposal Sent Booked Lost" at bounding box center [574, 218] width 324 height 38
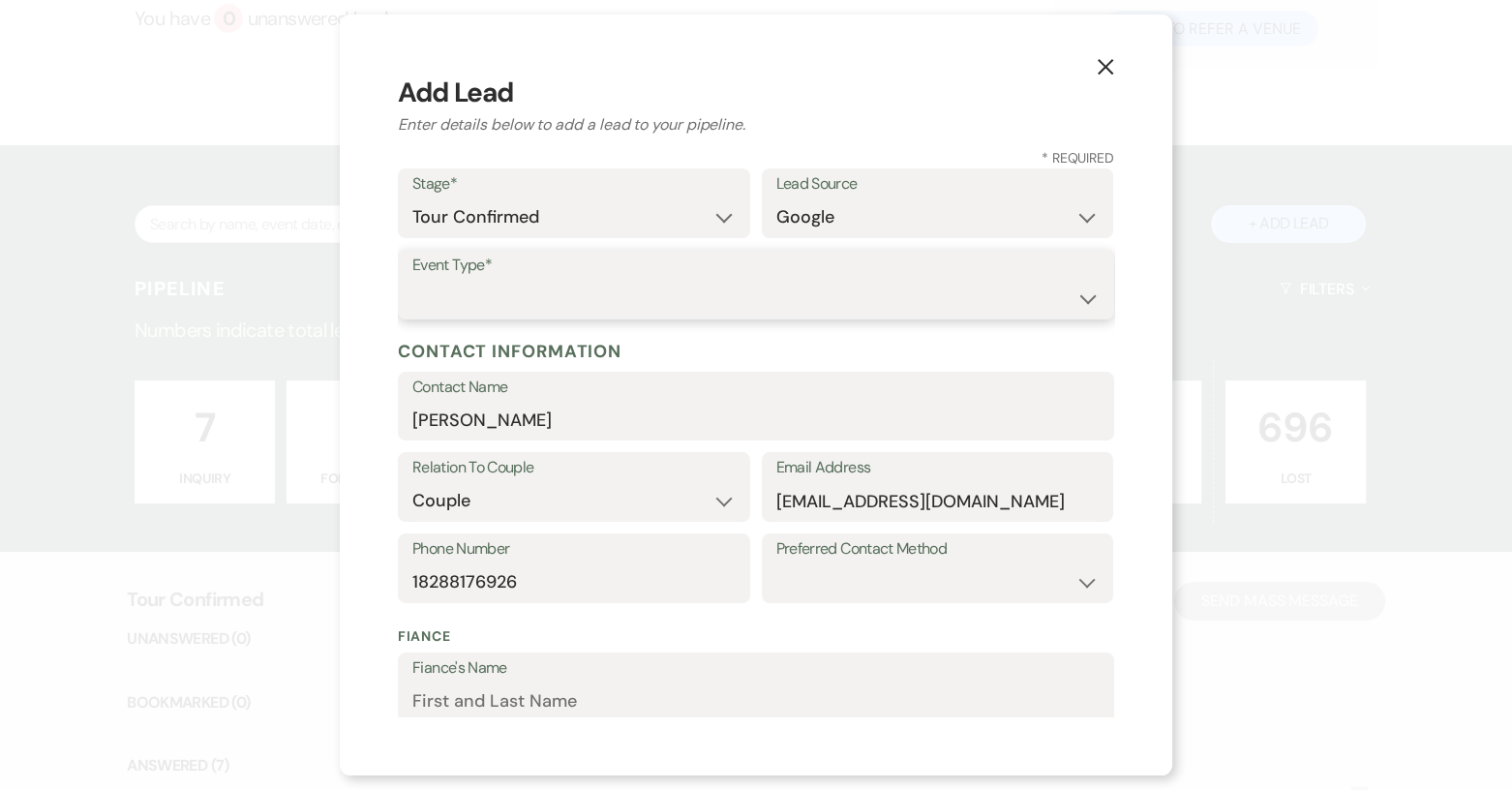
click at [593, 288] on select "Wedding Anniversary Party Baby Shower Bachelorette / Bachelor Party Birthday Pa…" at bounding box center [756, 299] width 687 height 38
select select "1"
click at [412, 280] on select "Wedding Anniversary Party Baby Shower Bachelorette / Bachelor Party Birthday Pa…" at bounding box center [756, 299] width 687 height 38
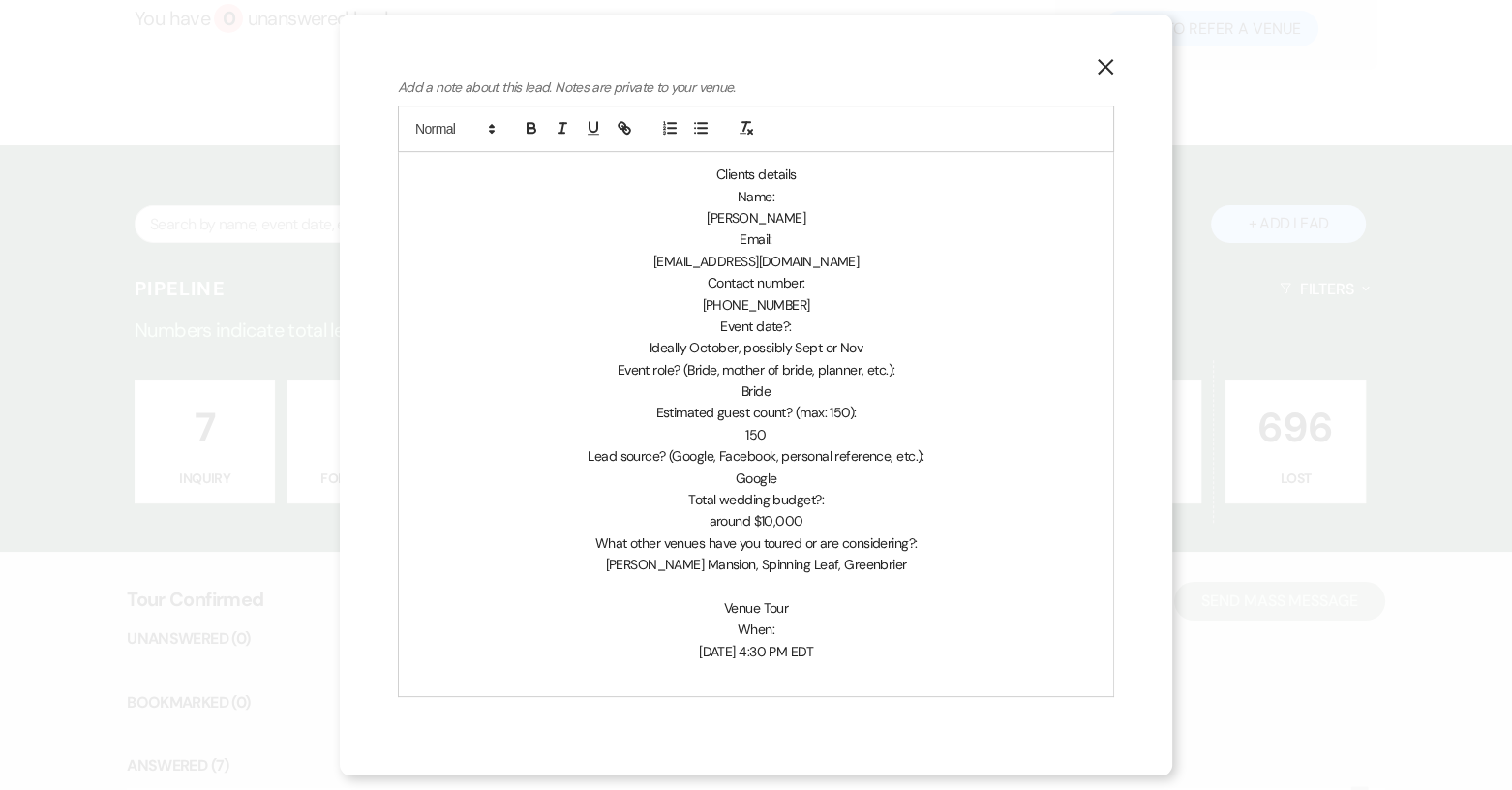
scroll to position [1004, 0]
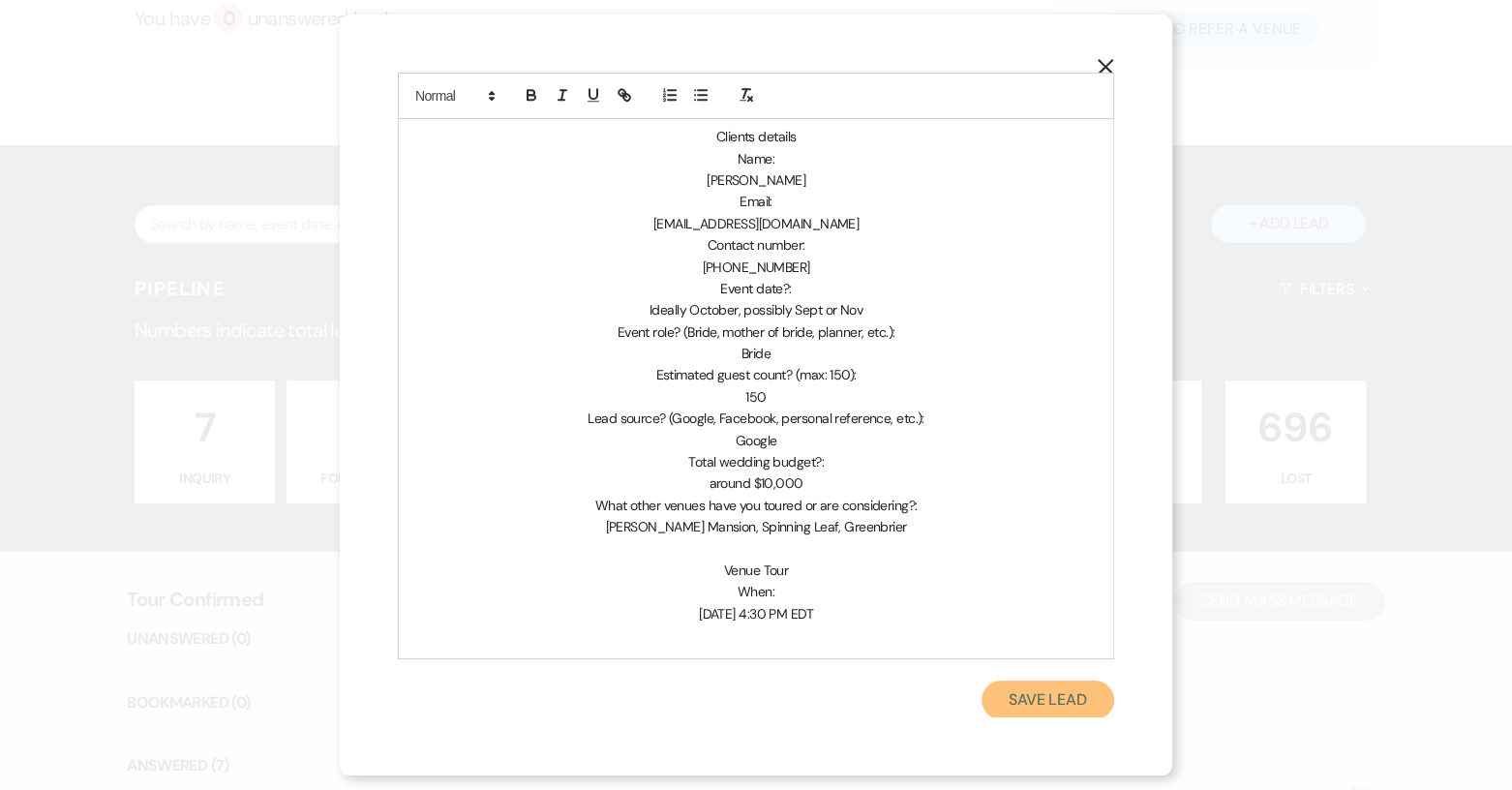
click at [1069, 704] on button "Save Lead" at bounding box center [1048, 700] width 133 height 39
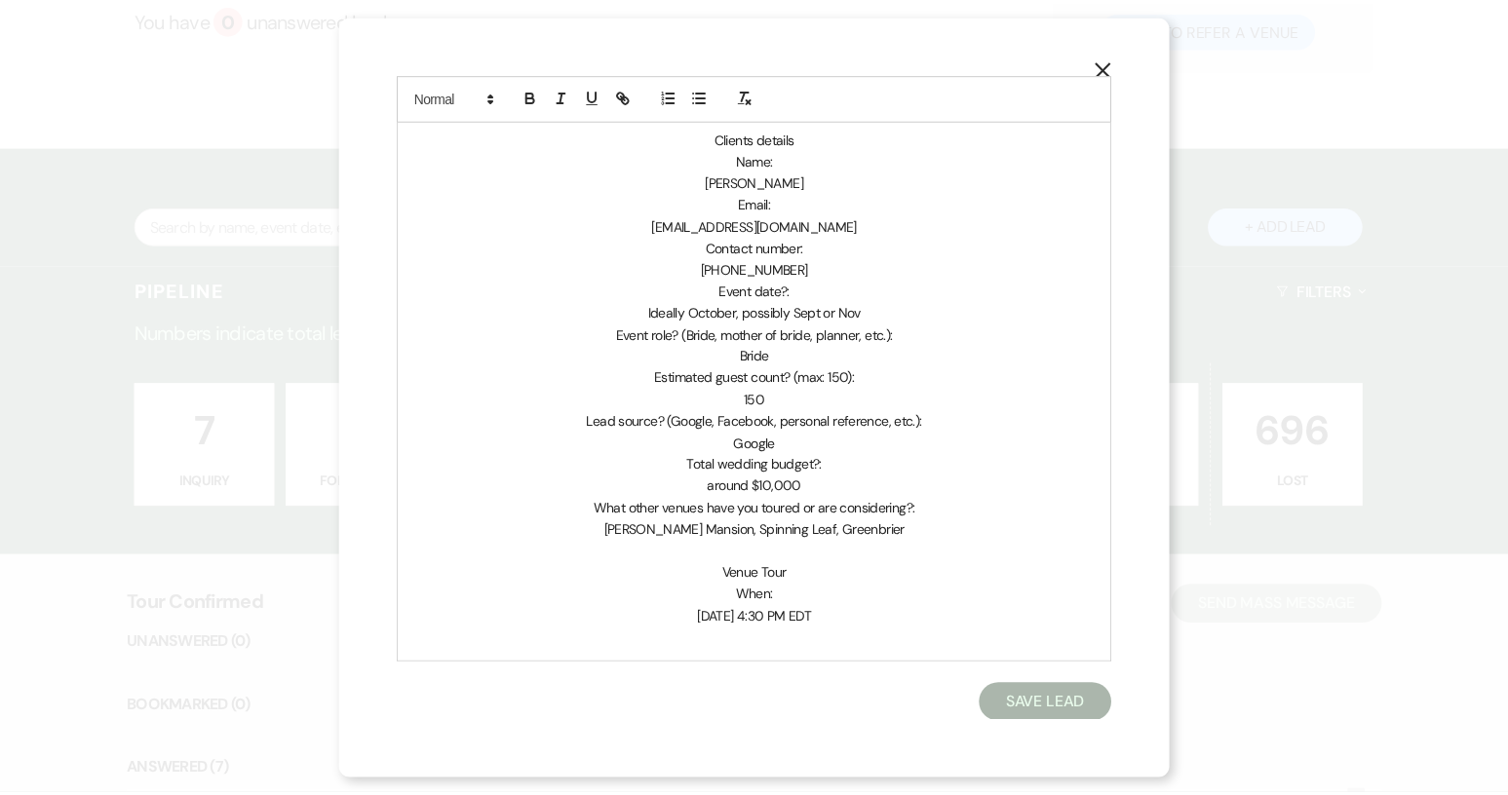
scroll to position [206, 0]
select select "4"
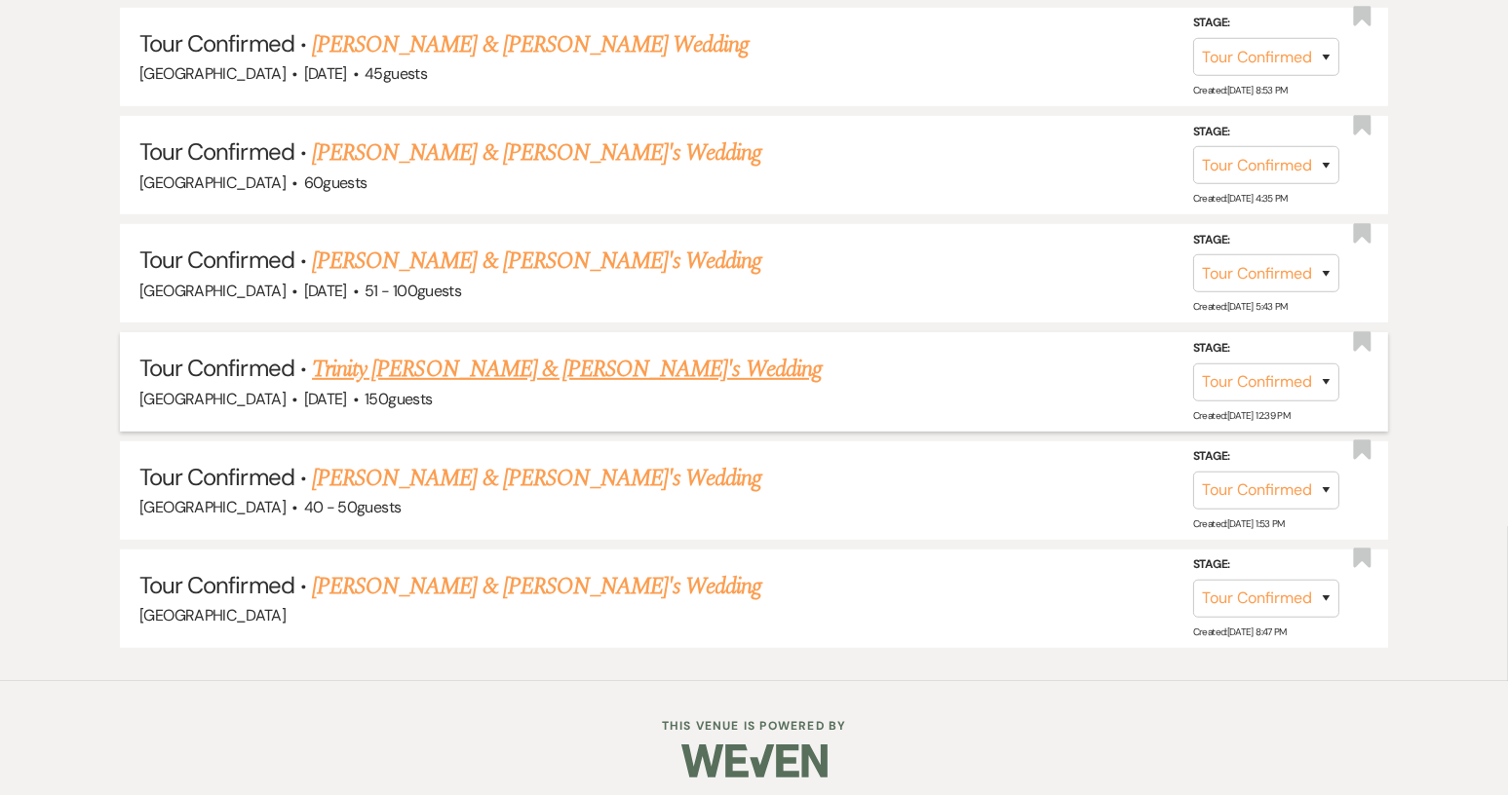
scroll to position [1208, 0]
click at [538, 581] on link "[PERSON_NAME] & [PERSON_NAME]'s Wedding" at bounding box center [537, 585] width 450 height 35
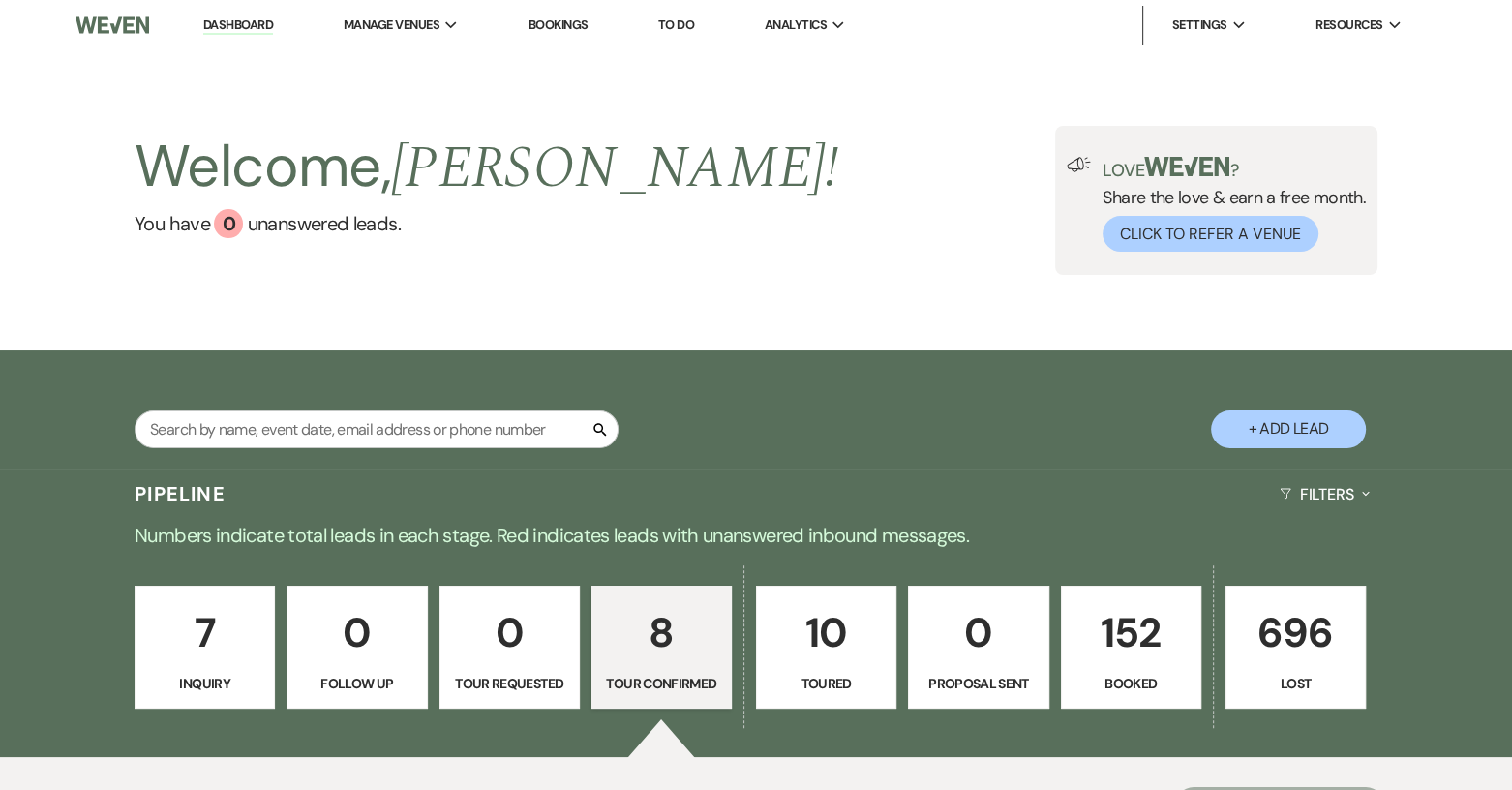
select select "4"
select select "14"
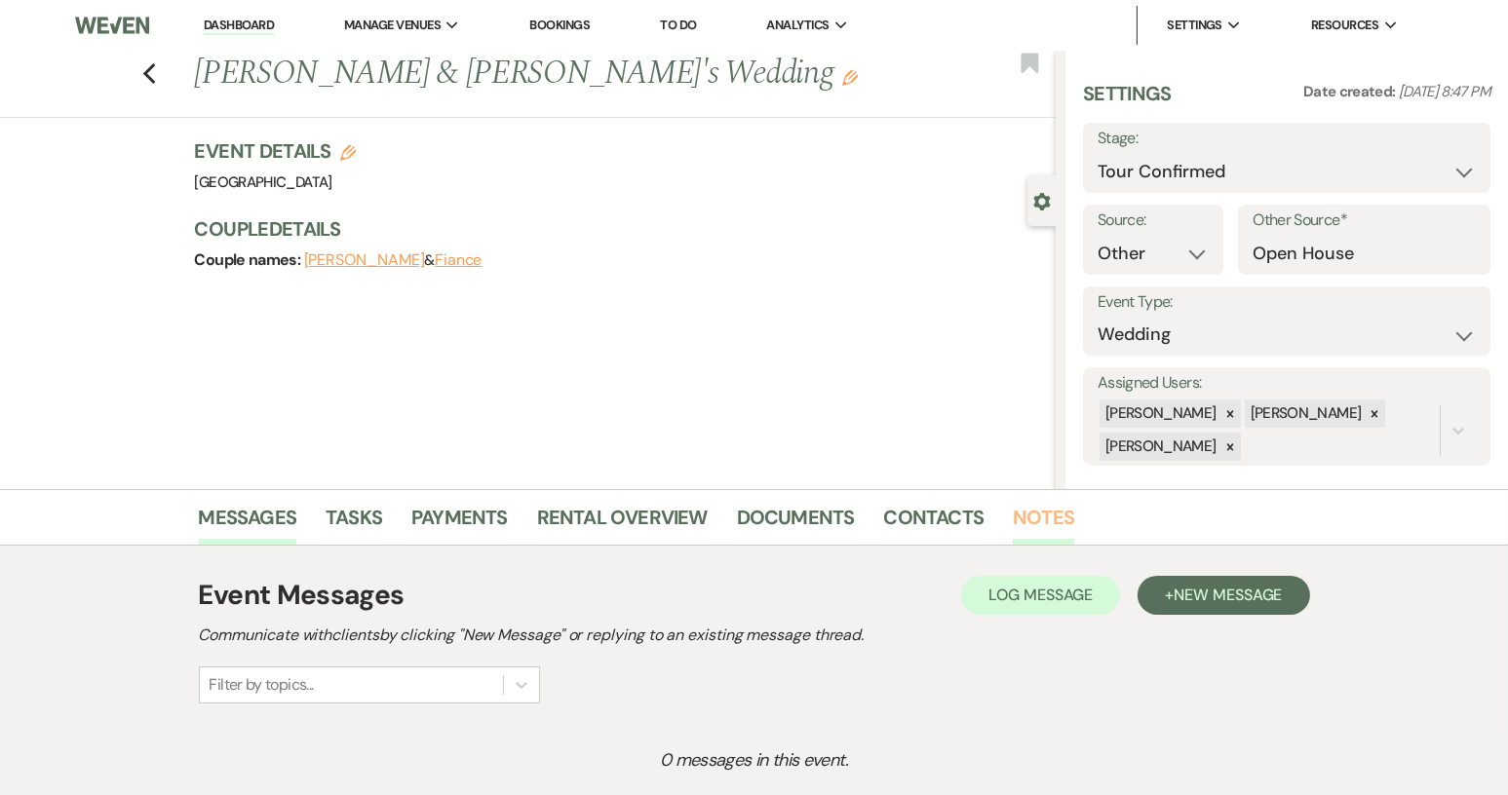
click at [1033, 507] on link "Notes" at bounding box center [1043, 523] width 61 height 43
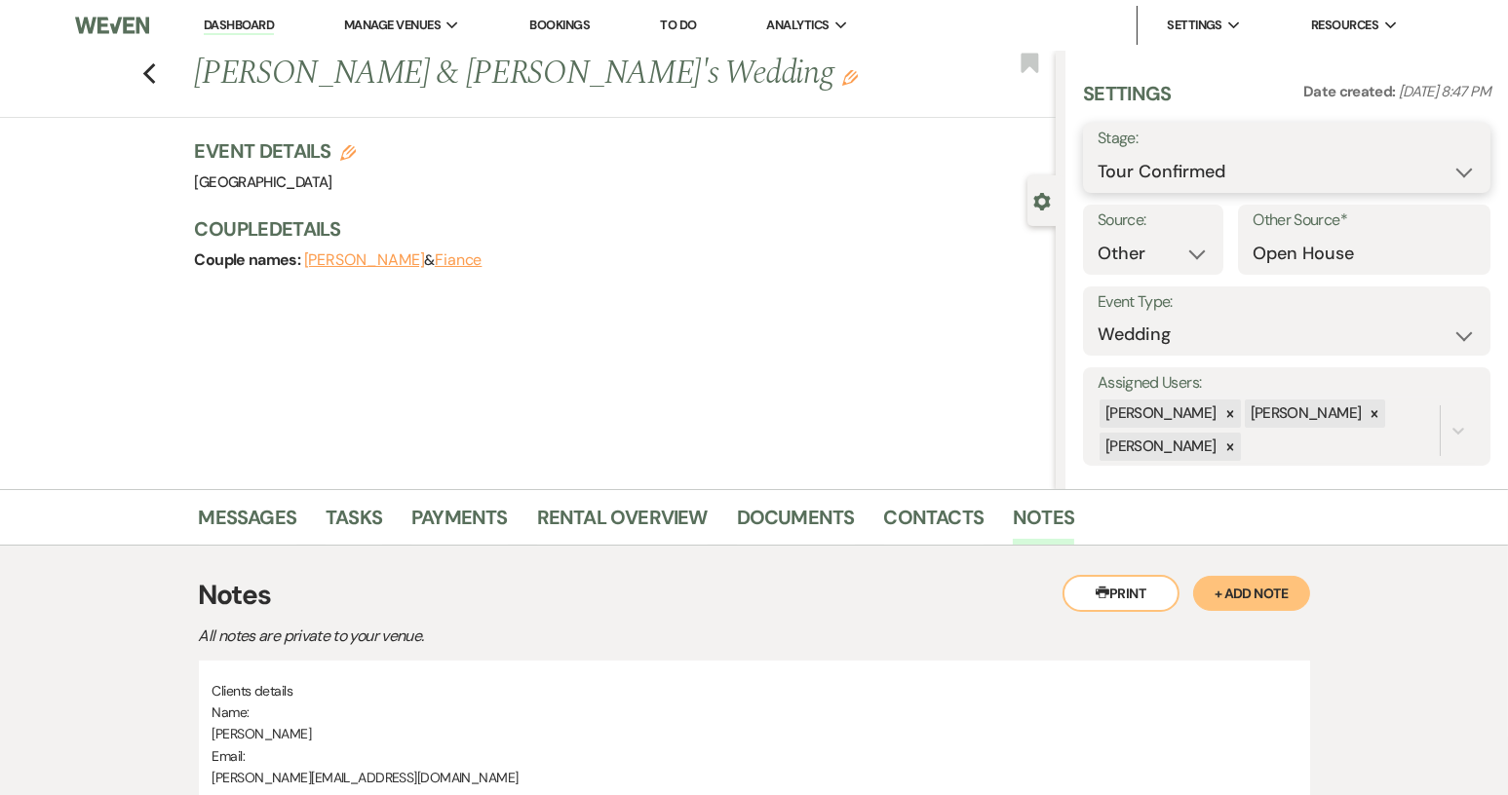
click at [1448, 168] on select "Inquiry Follow Up Tour Requested Tour Confirmed Toured Proposal Sent Booked Lost" at bounding box center [1286, 172] width 378 height 38
select select "9"
click at [1097, 153] on select "Inquiry Follow Up Tour Requested Tour Confirmed Toured Proposal Sent Booked Lost" at bounding box center [1286, 172] width 378 height 38
click at [1437, 158] on button "Save" at bounding box center [1447, 157] width 85 height 39
click at [155, 72] on icon "Previous" at bounding box center [149, 73] width 15 height 23
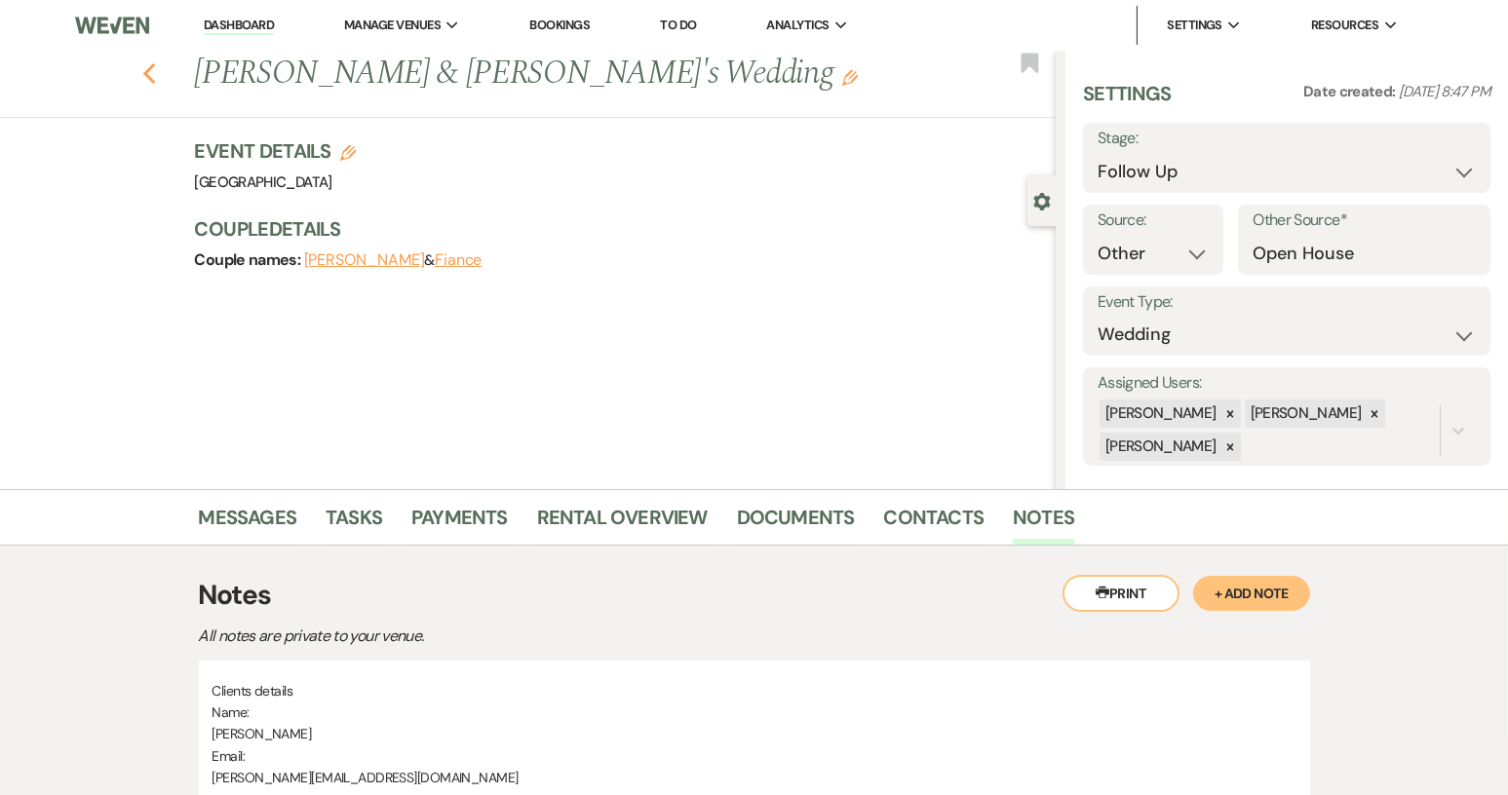
select select "4"
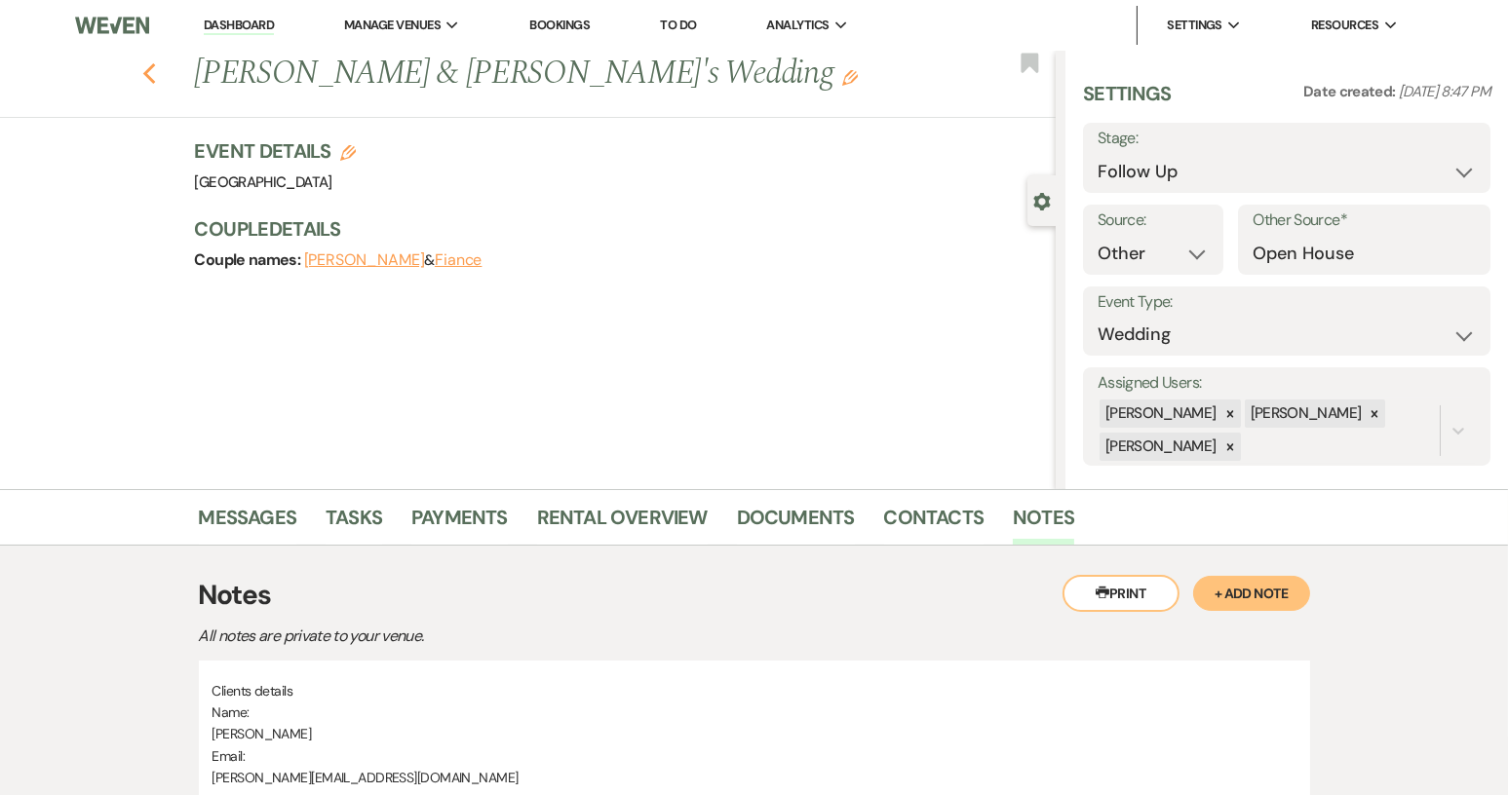
select select "4"
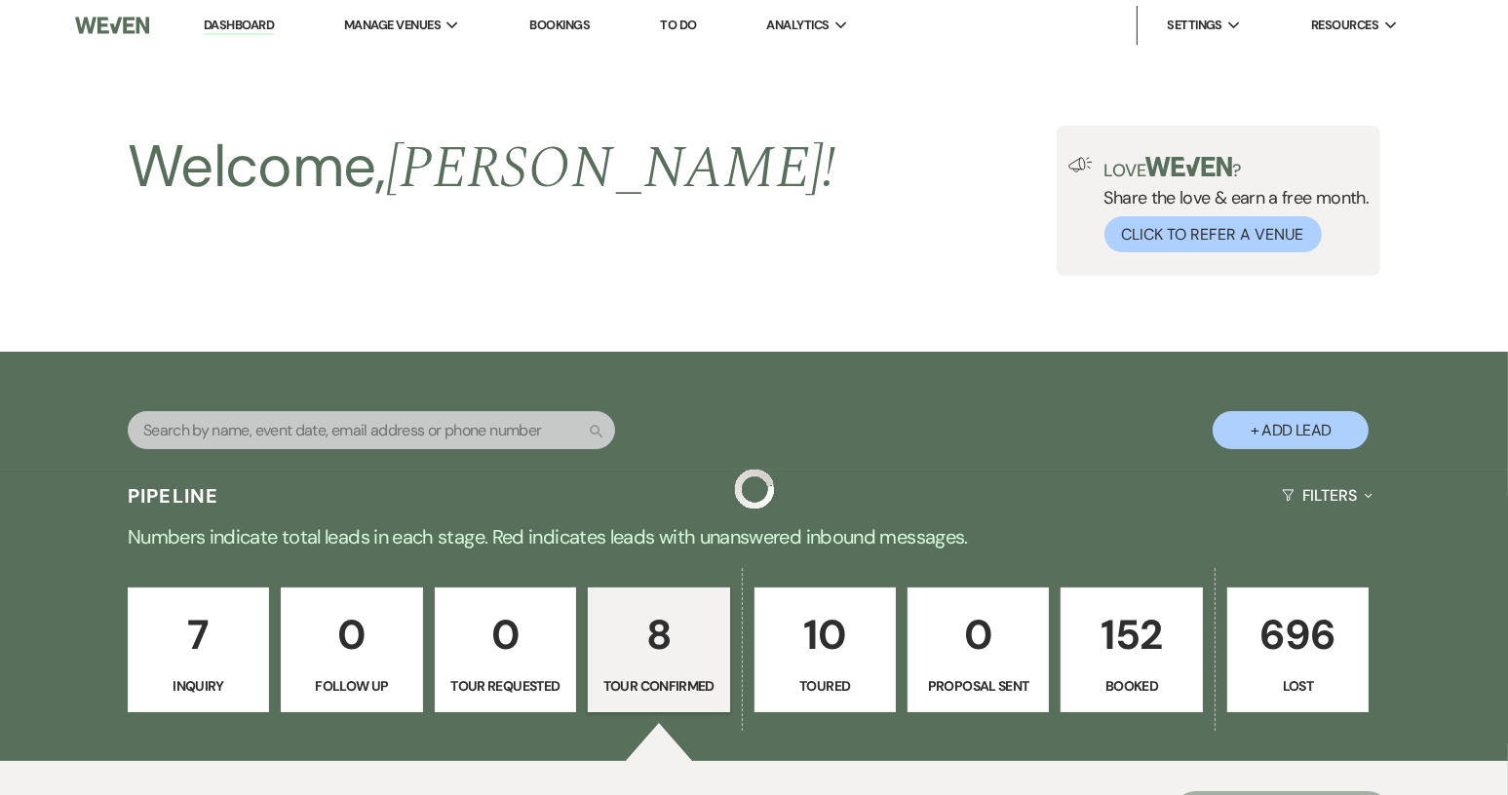
scroll to position [1101, 0]
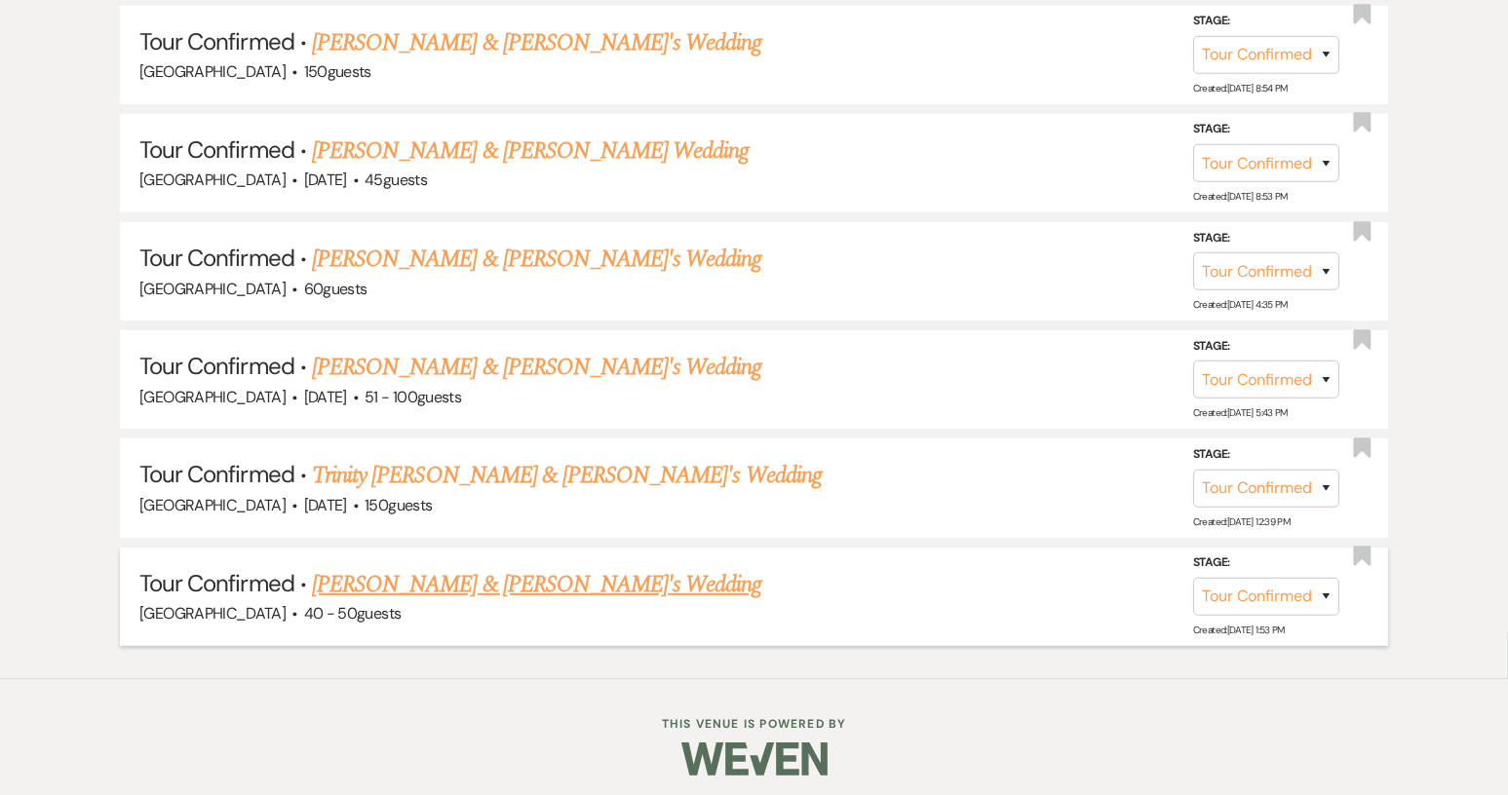
click at [428, 574] on link "[PERSON_NAME] & [PERSON_NAME]'s Wedding" at bounding box center [537, 584] width 450 height 35
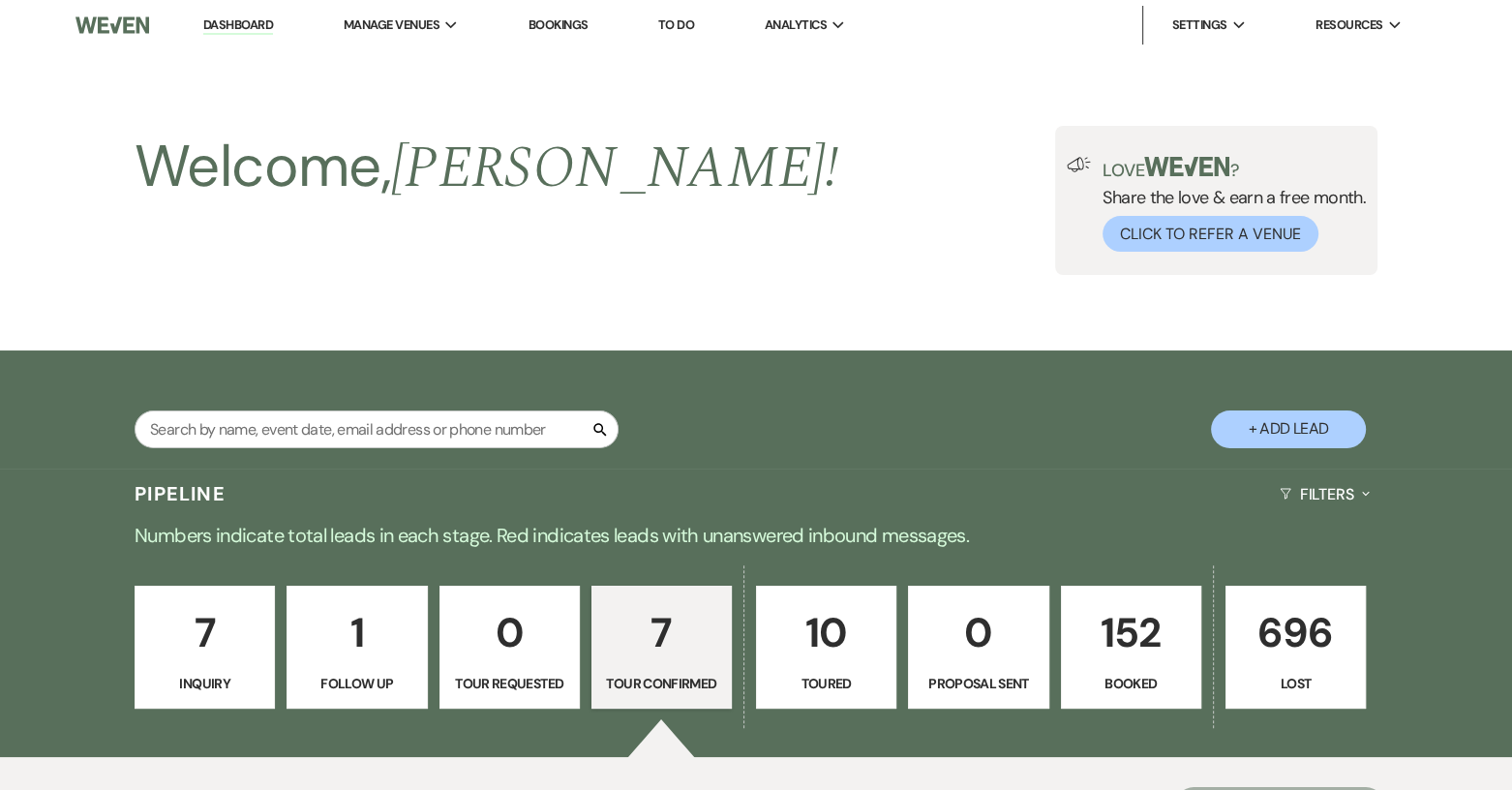
select select "4"
select select "19"
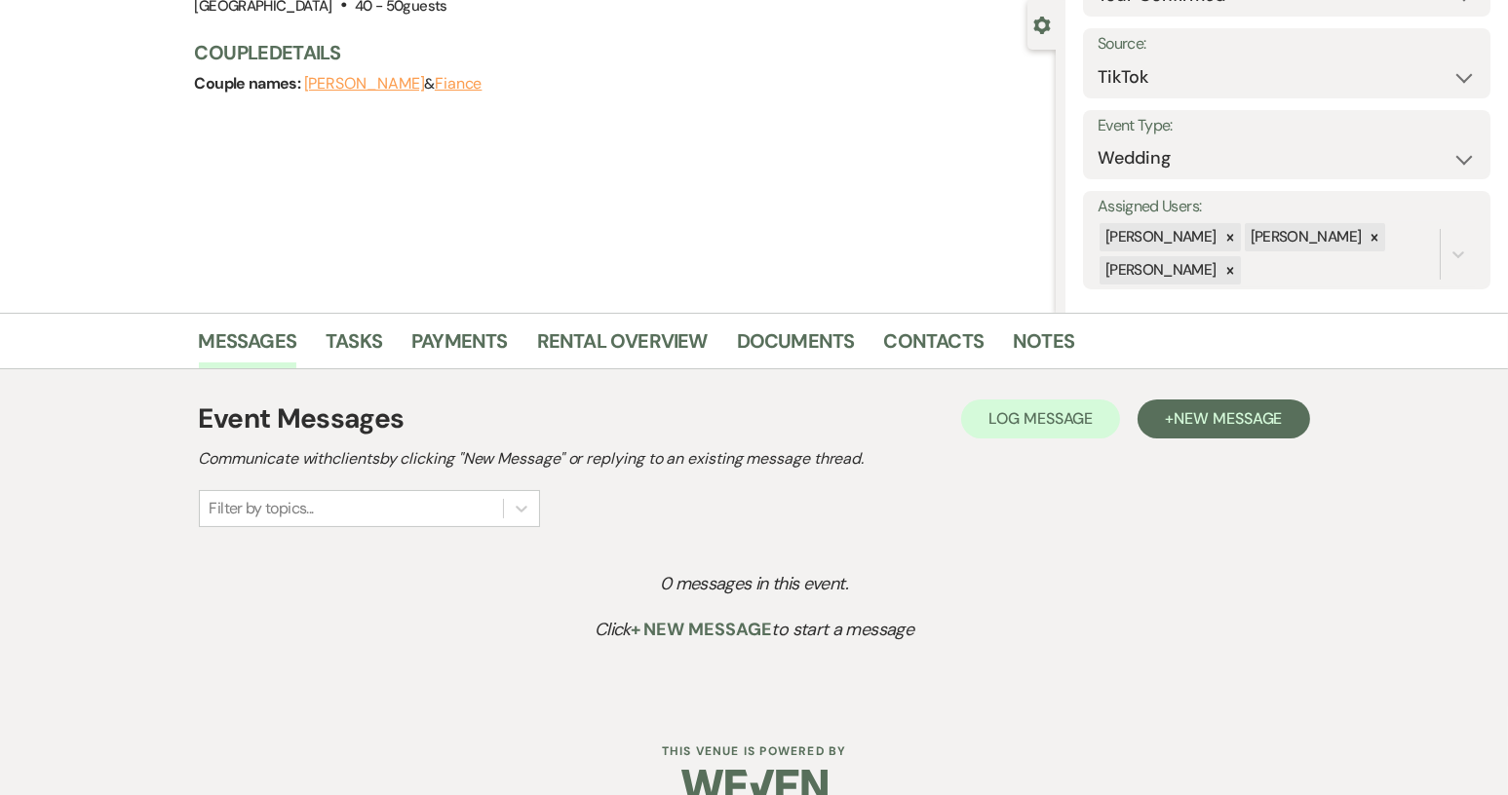
scroll to position [211, 0]
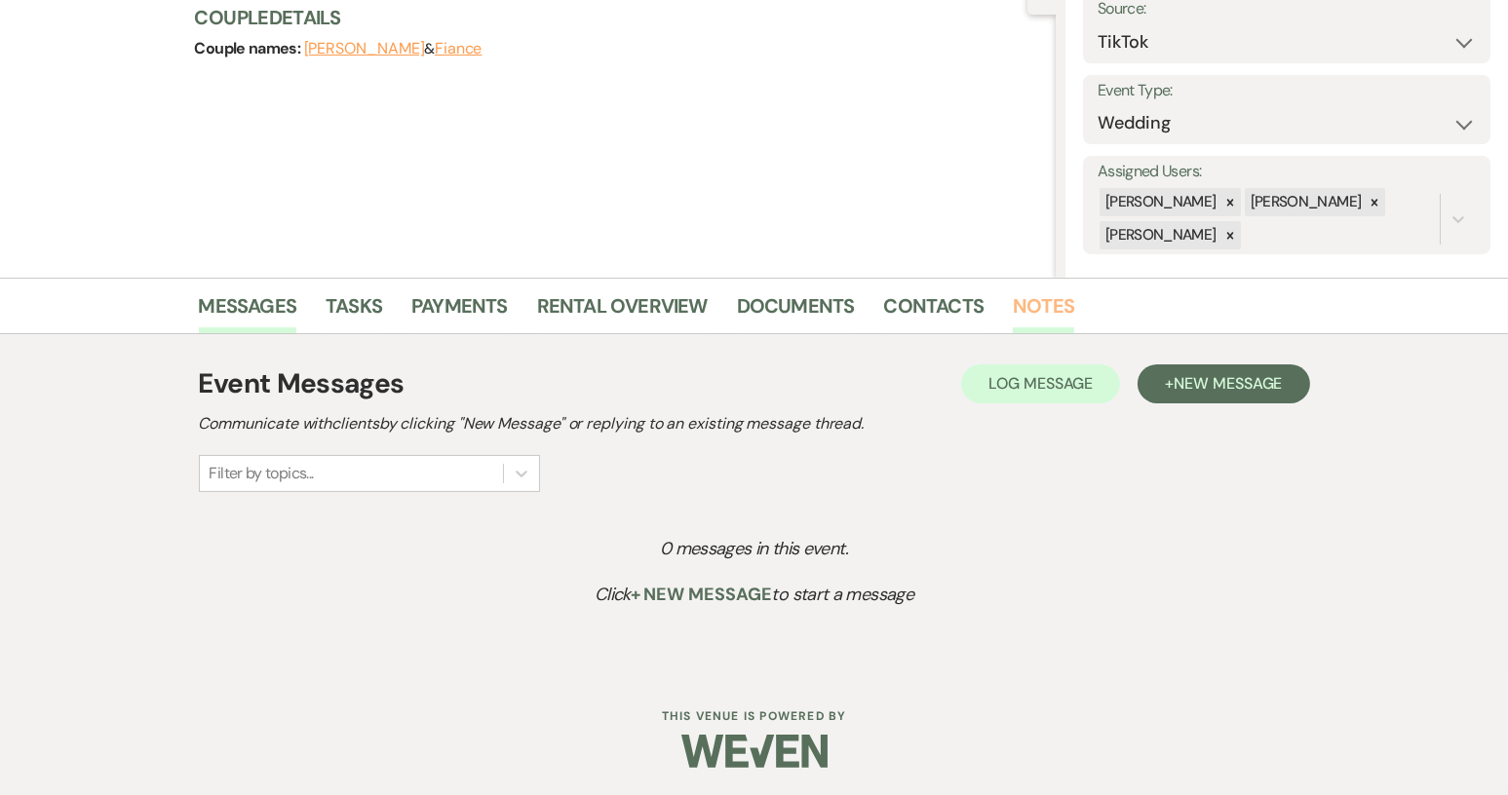
click at [1059, 302] on link "Notes" at bounding box center [1043, 311] width 61 height 43
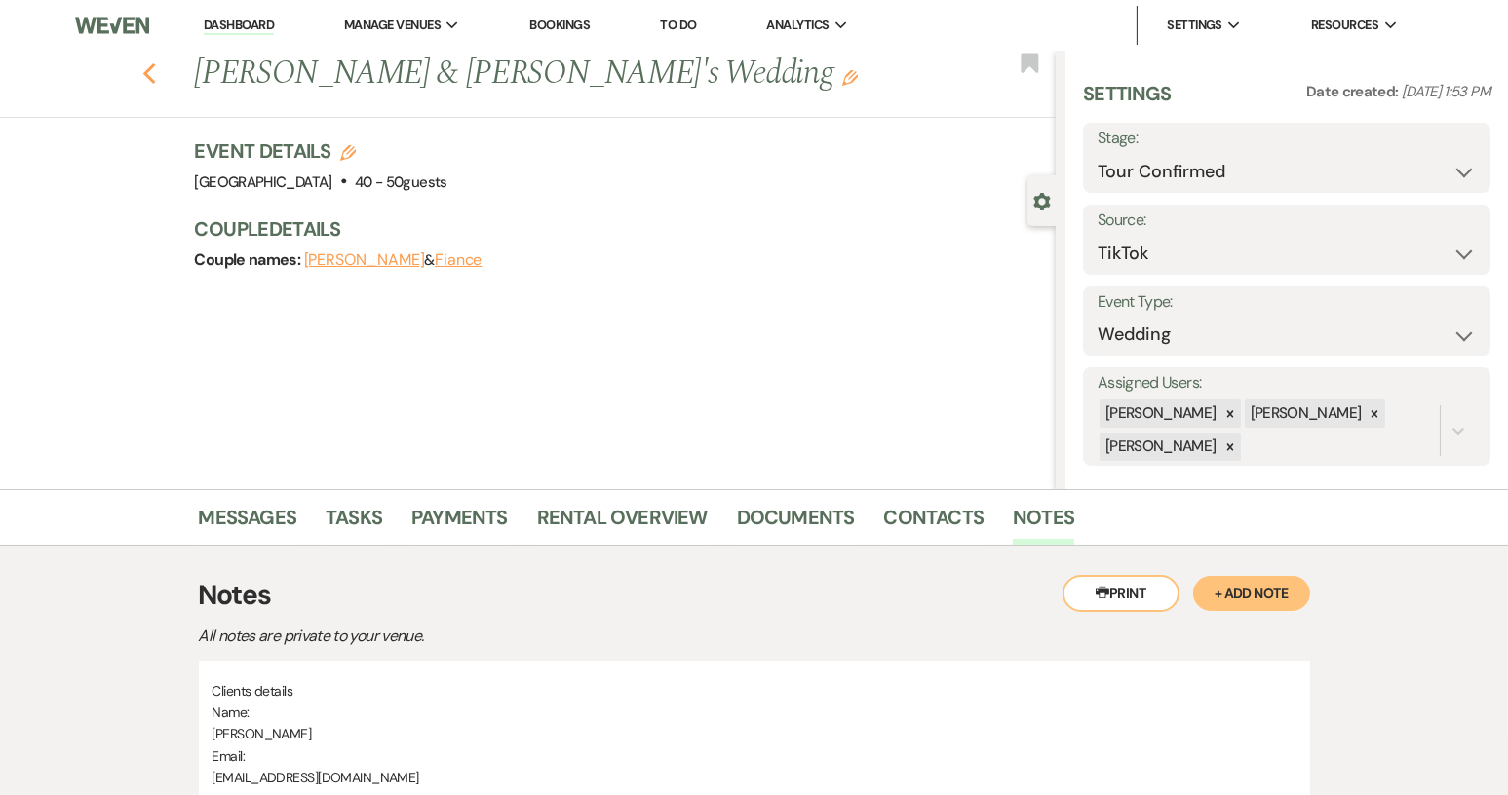
click at [157, 75] on icon "Previous" at bounding box center [149, 73] width 15 height 23
select select "4"
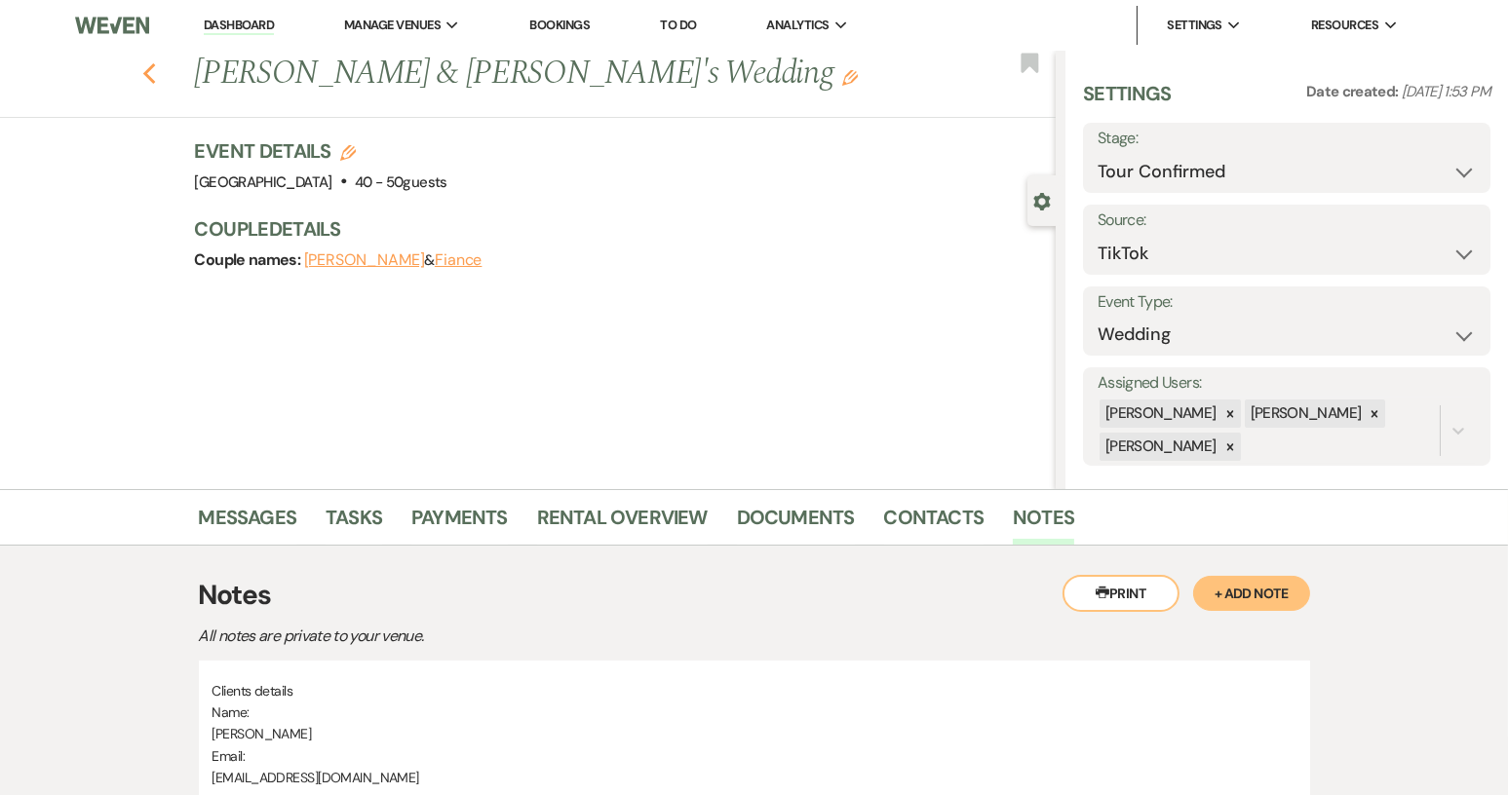
select select "4"
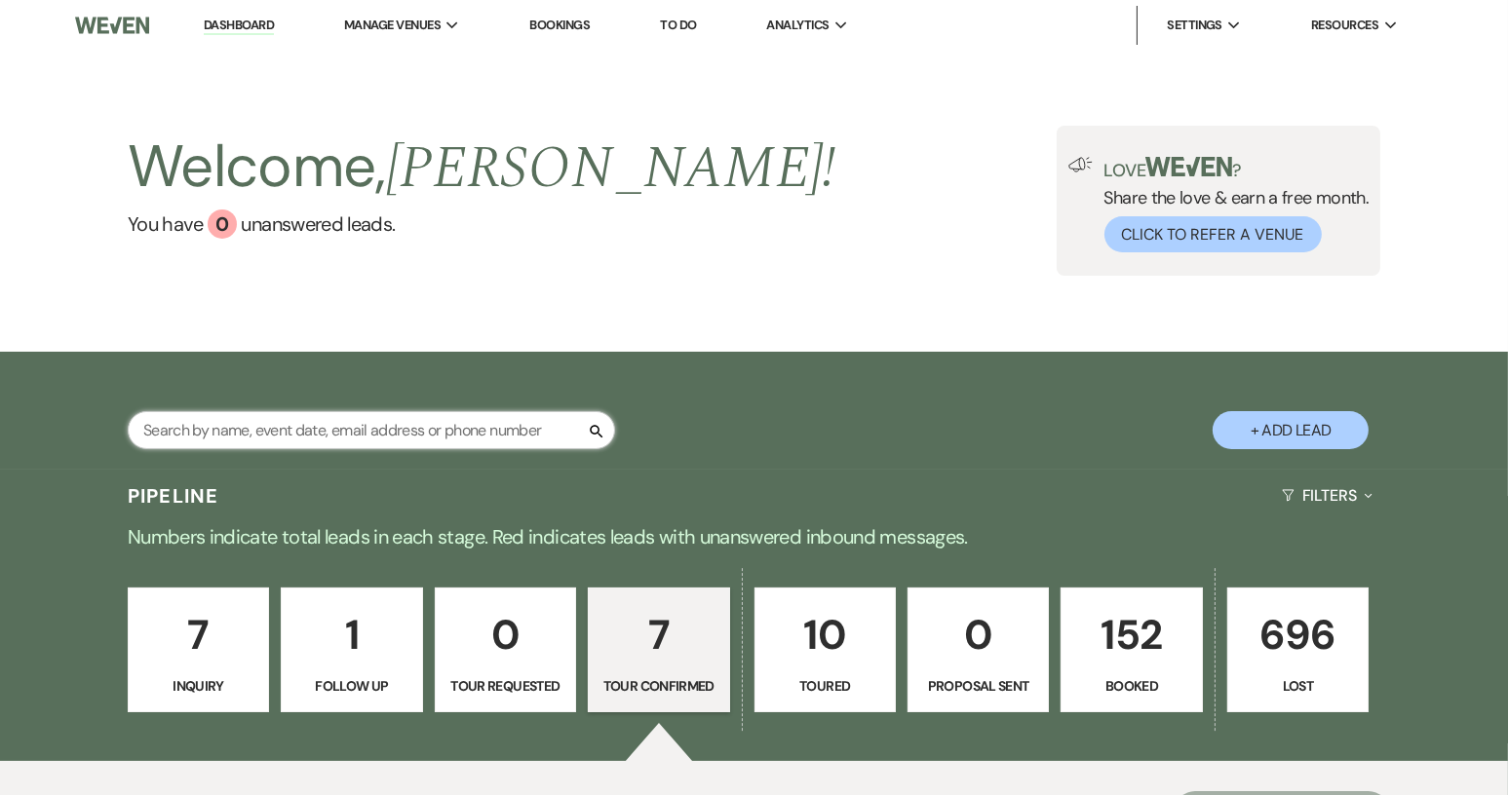
click at [349, 441] on input "text" at bounding box center [371, 430] width 487 height 38
type input "[PERSON_NAME]"
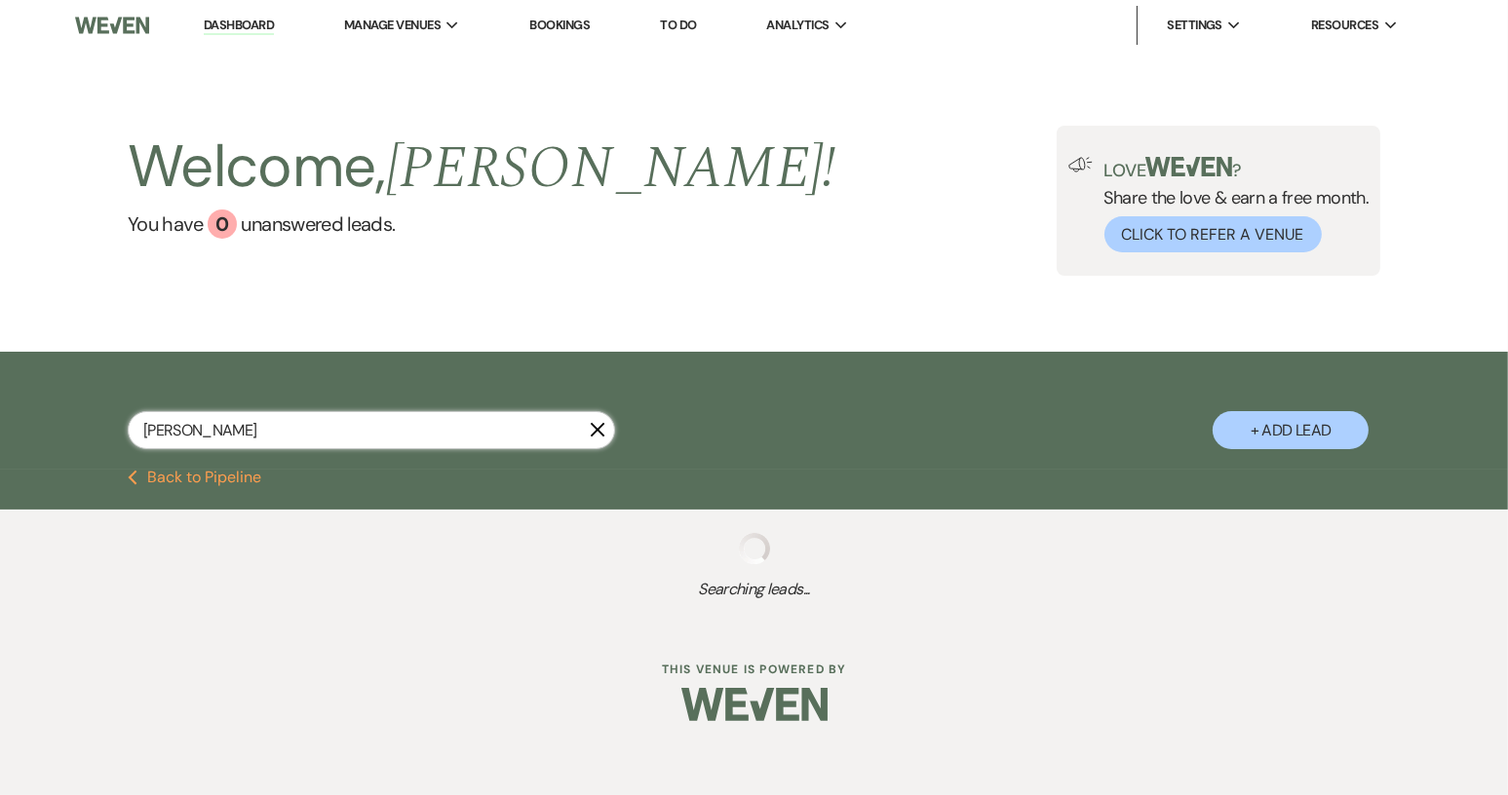
select select "8"
select select "5"
select select "8"
select select "4"
select select "8"
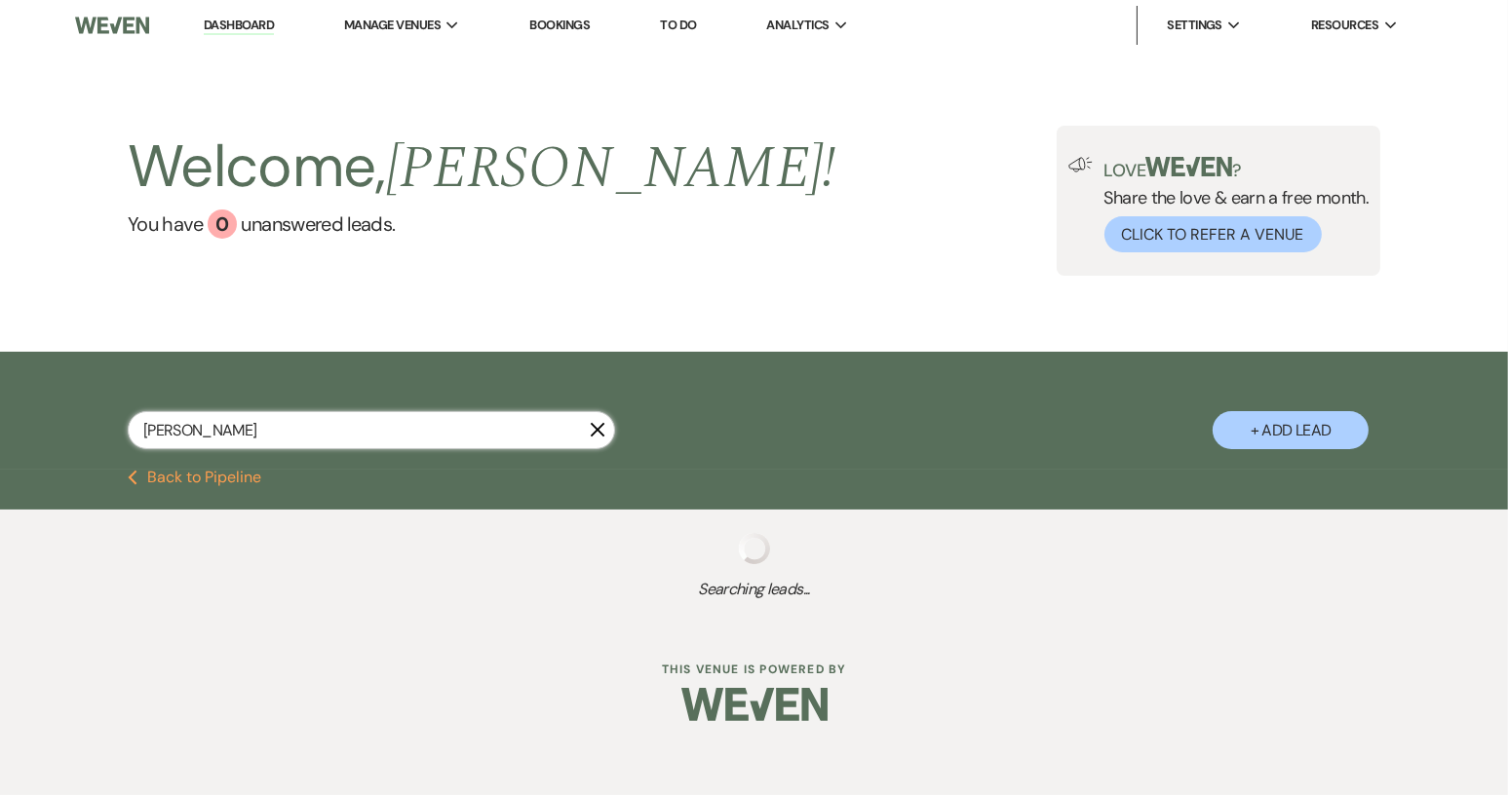
select select "5"
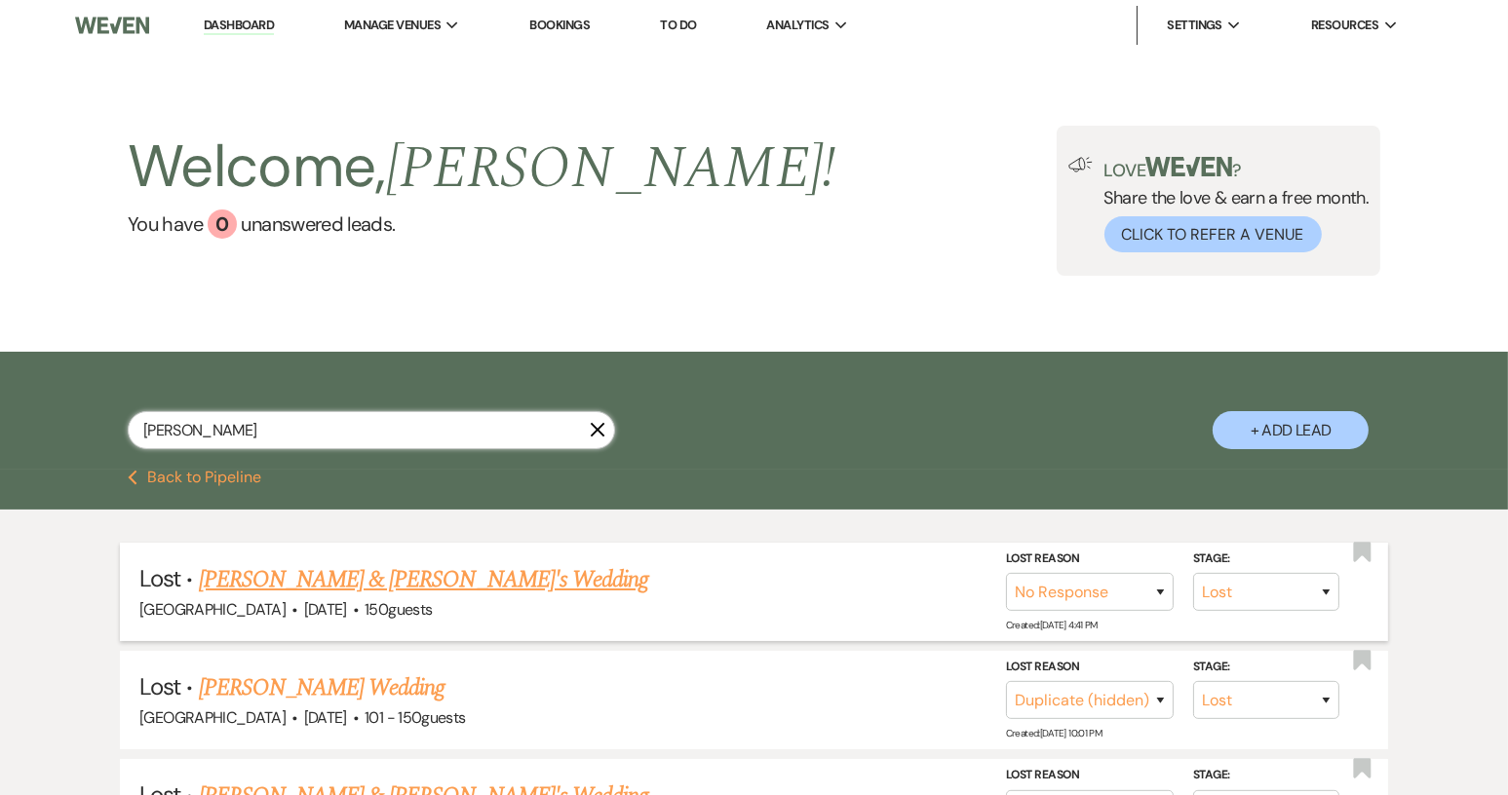
type input "[PERSON_NAME]"
click at [422, 582] on link "[PERSON_NAME] & [PERSON_NAME]'s Wedding" at bounding box center [424, 579] width 450 height 35
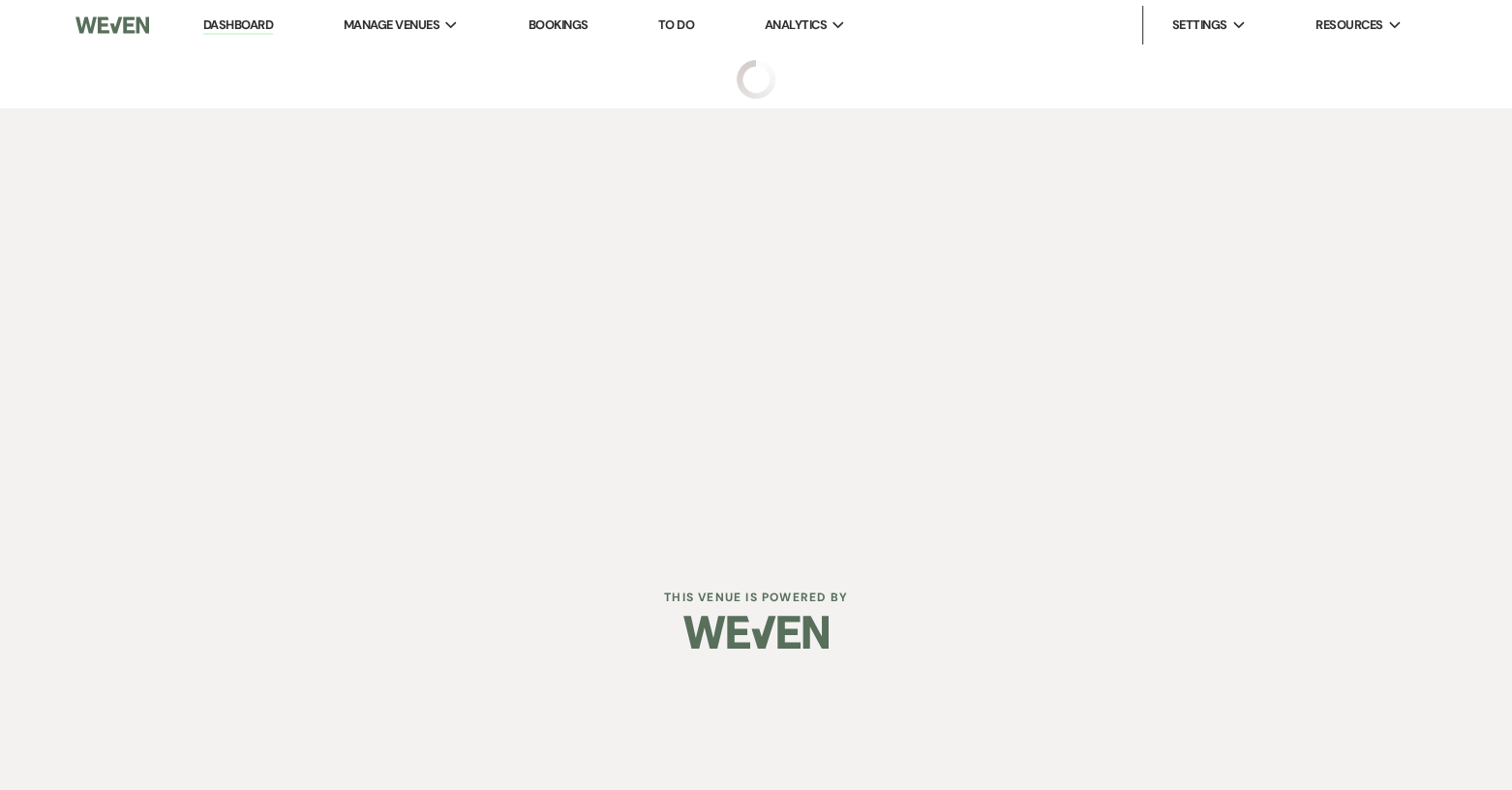
select select "8"
select select "5"
select select "2"
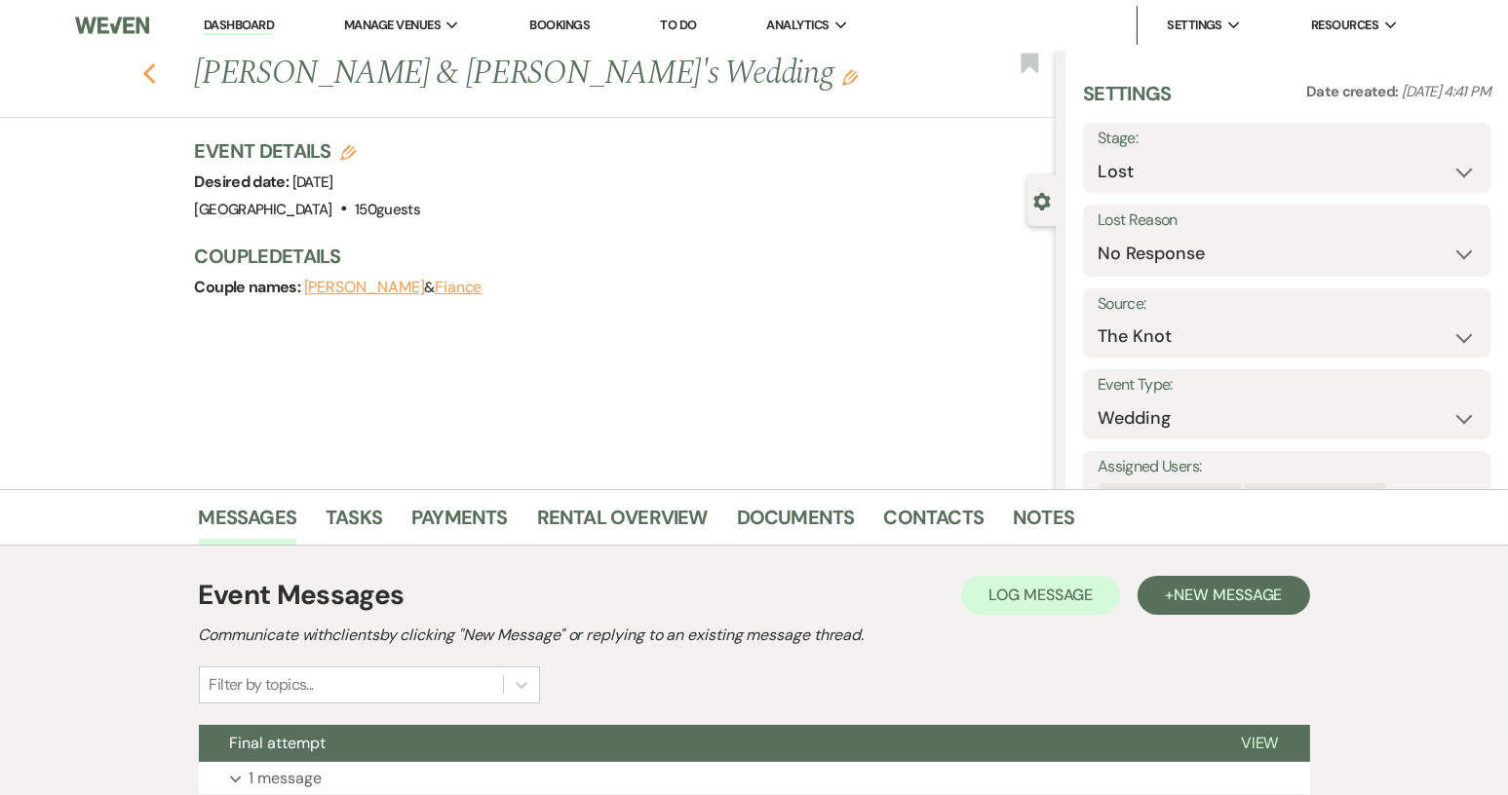
click at [154, 69] on use "button" at bounding box center [148, 73] width 13 height 21
select select "8"
select select "5"
select select "8"
select select "4"
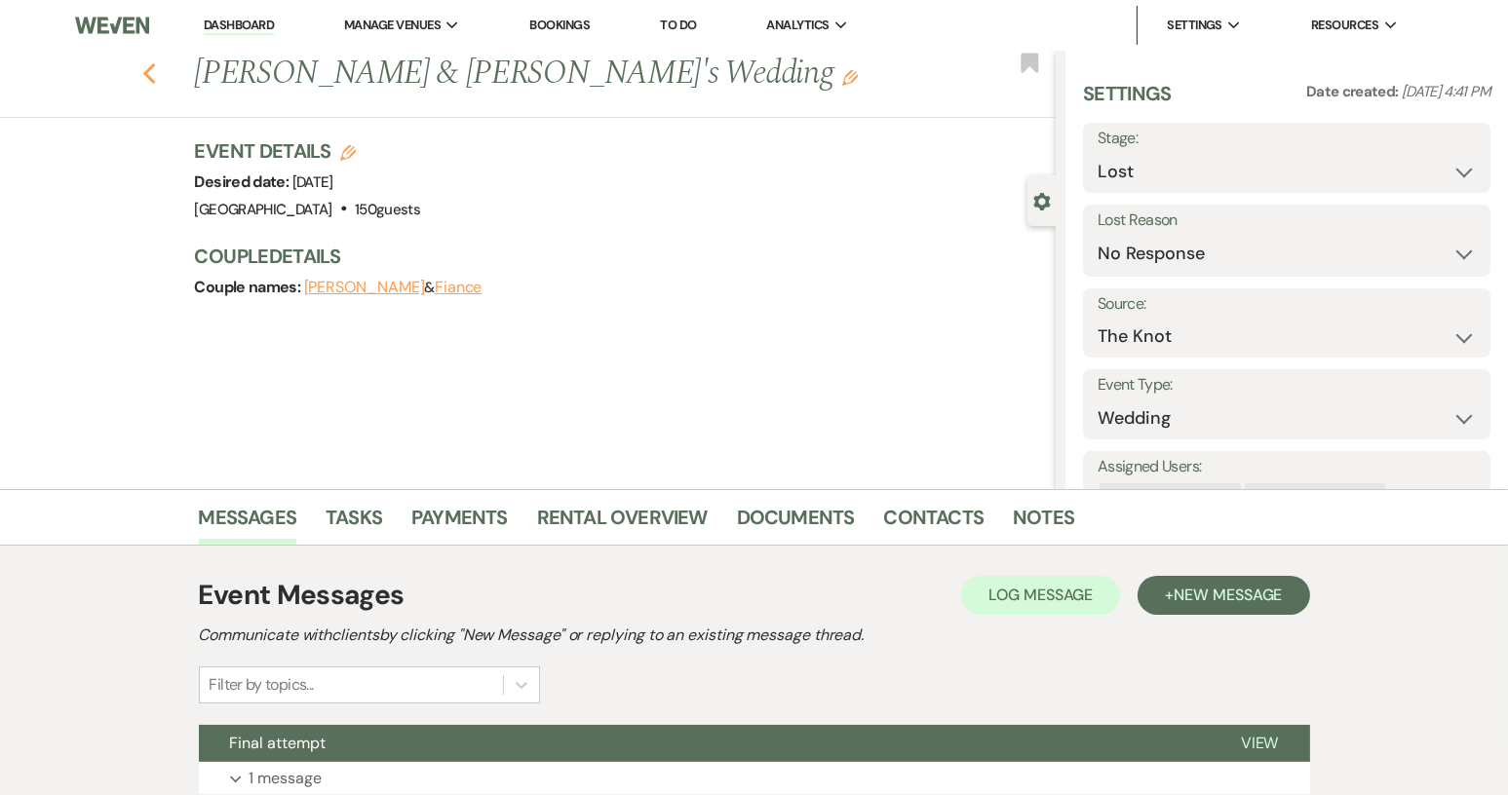
select select "8"
select select "5"
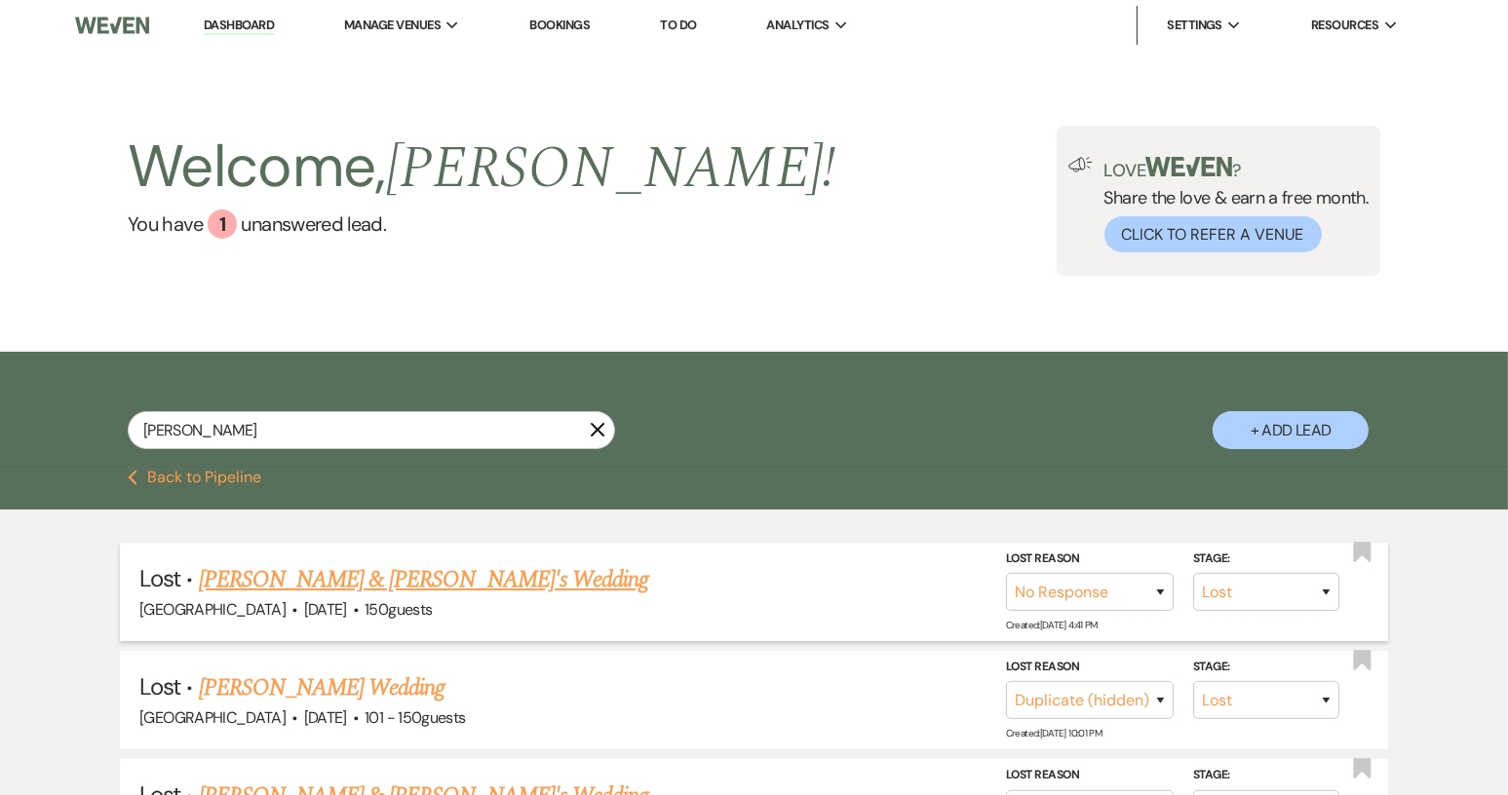
click at [439, 586] on link "[PERSON_NAME] & [PERSON_NAME]'s Wedding" at bounding box center [424, 579] width 450 height 35
select select "8"
select select "5"
select select "2"
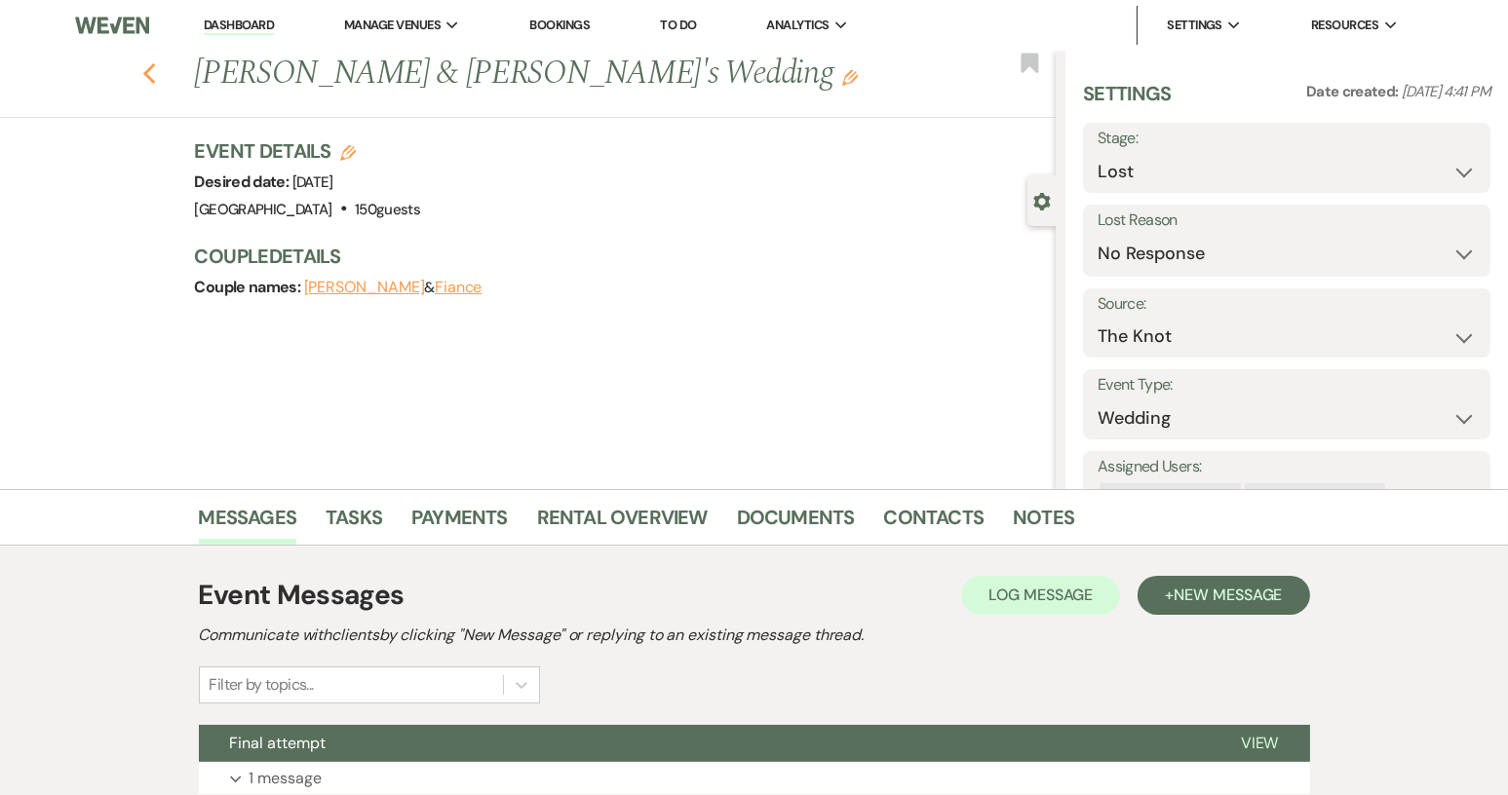
click at [152, 70] on icon "Previous" at bounding box center [149, 73] width 15 height 23
select select "8"
select select "5"
select select "8"
select select "4"
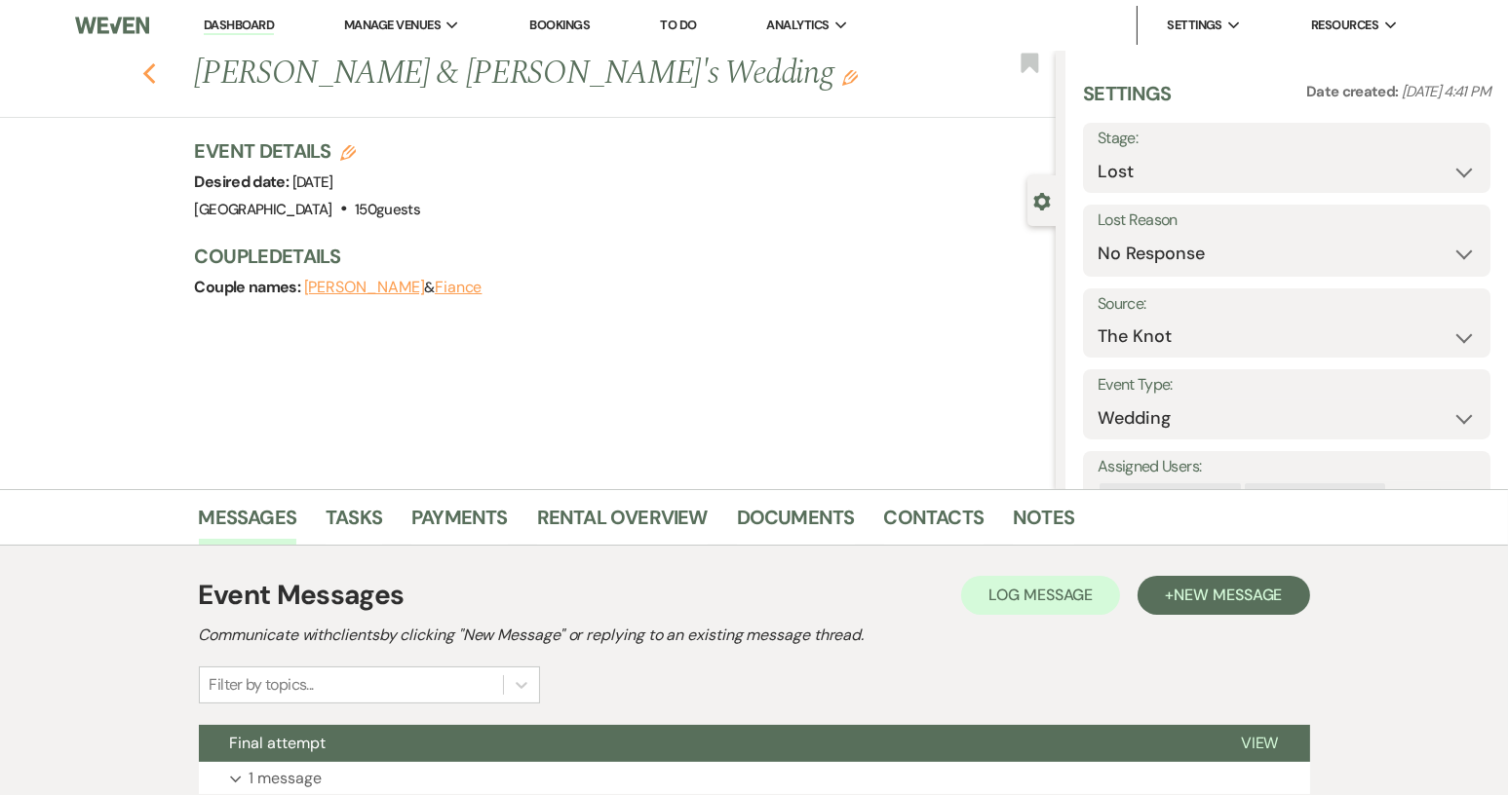
select select "8"
select select "5"
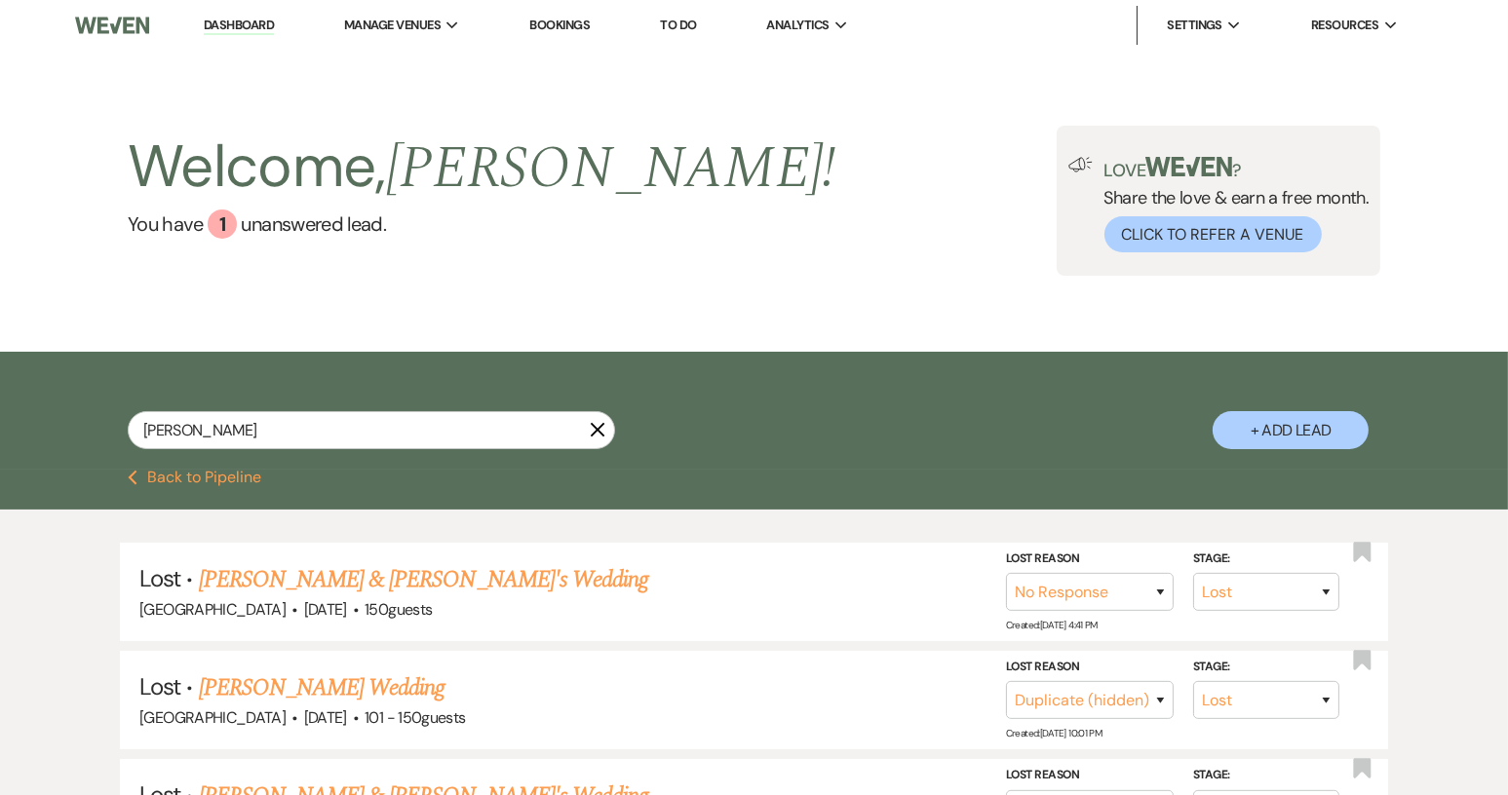
click at [231, 19] on link "Dashboard" at bounding box center [239, 26] width 70 height 19
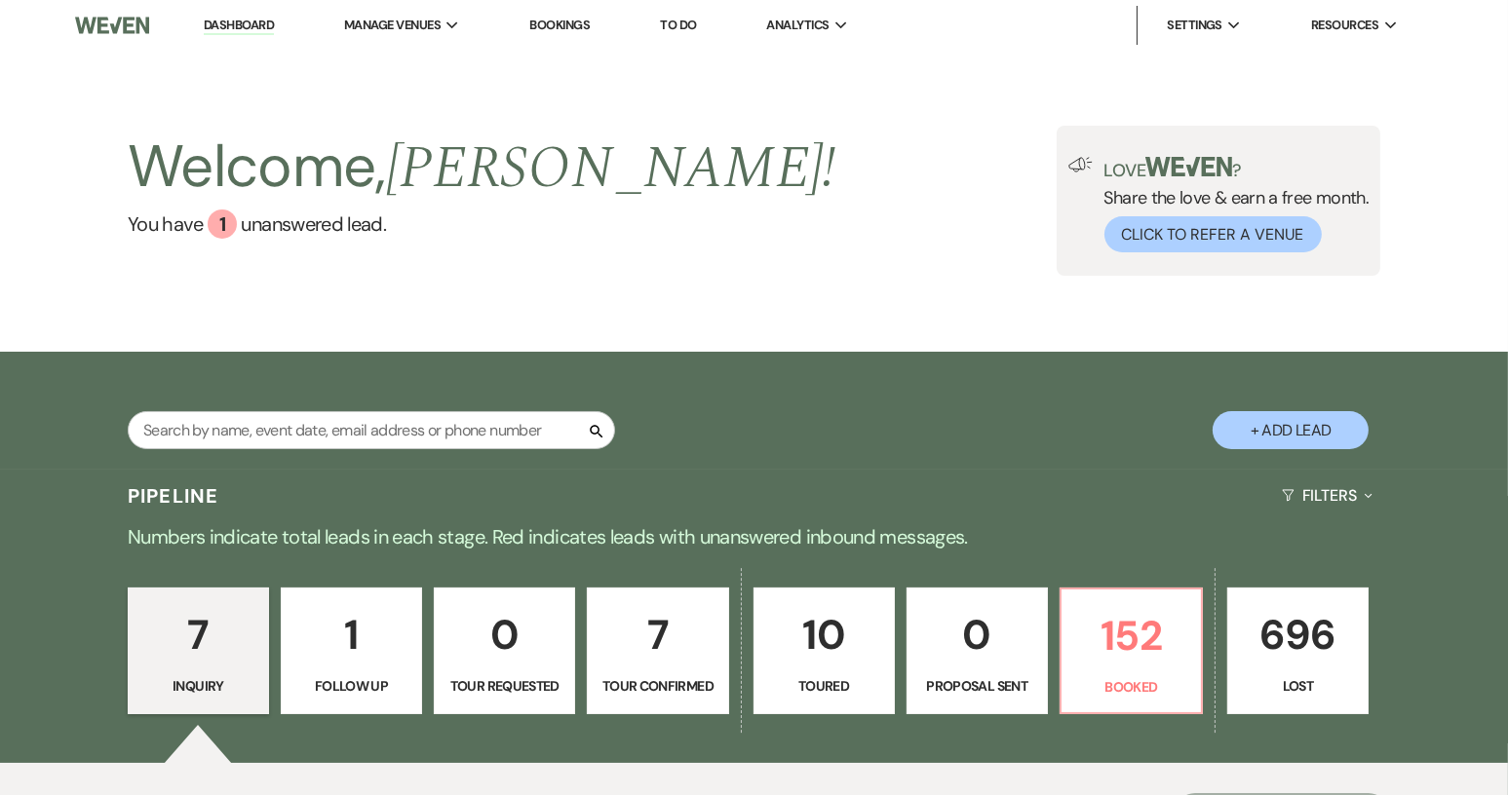
click at [369, 670] on link "1 Follow Up" at bounding box center [351, 651] width 141 height 127
select select "9"
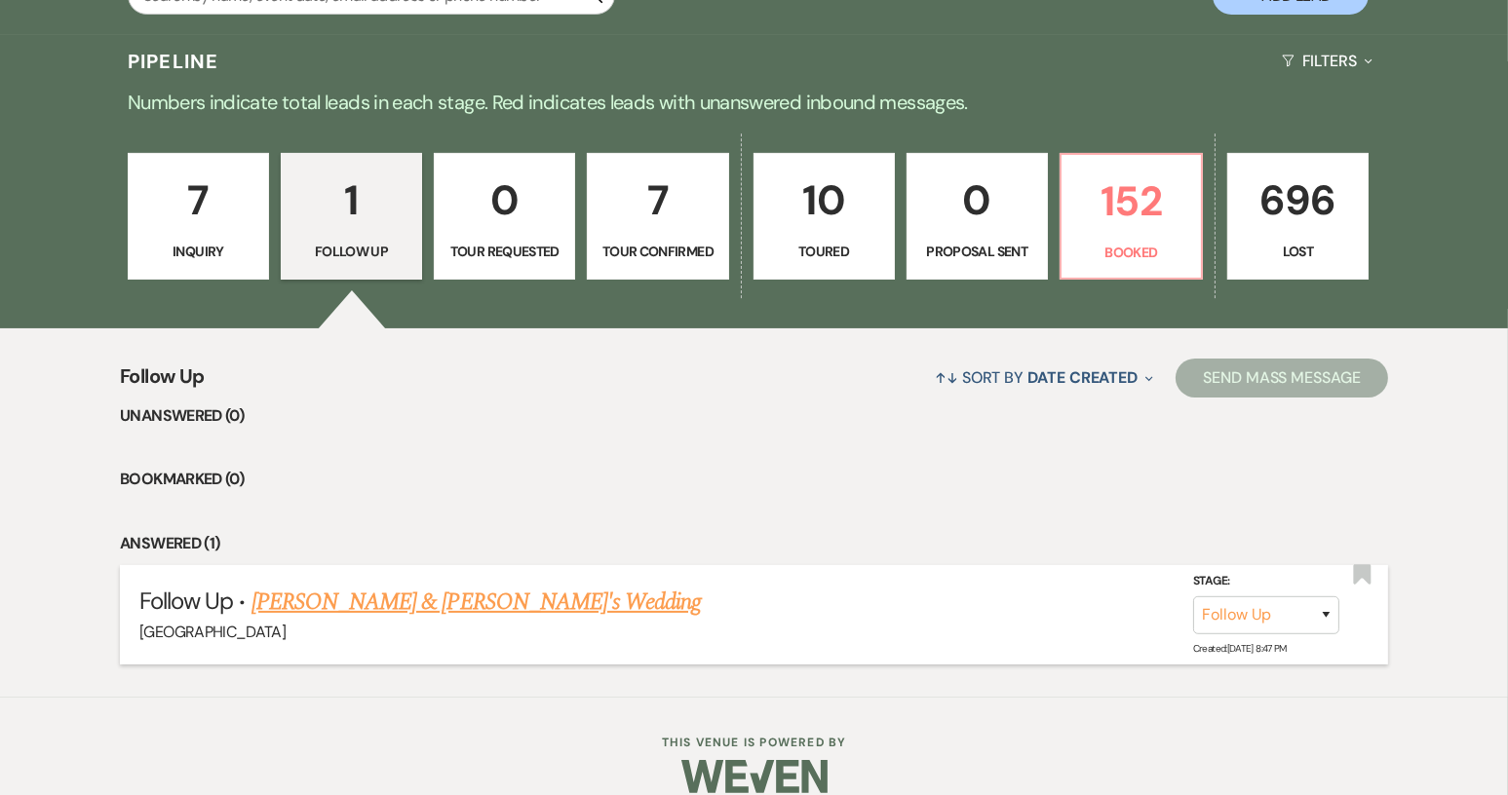
scroll to position [460, 0]
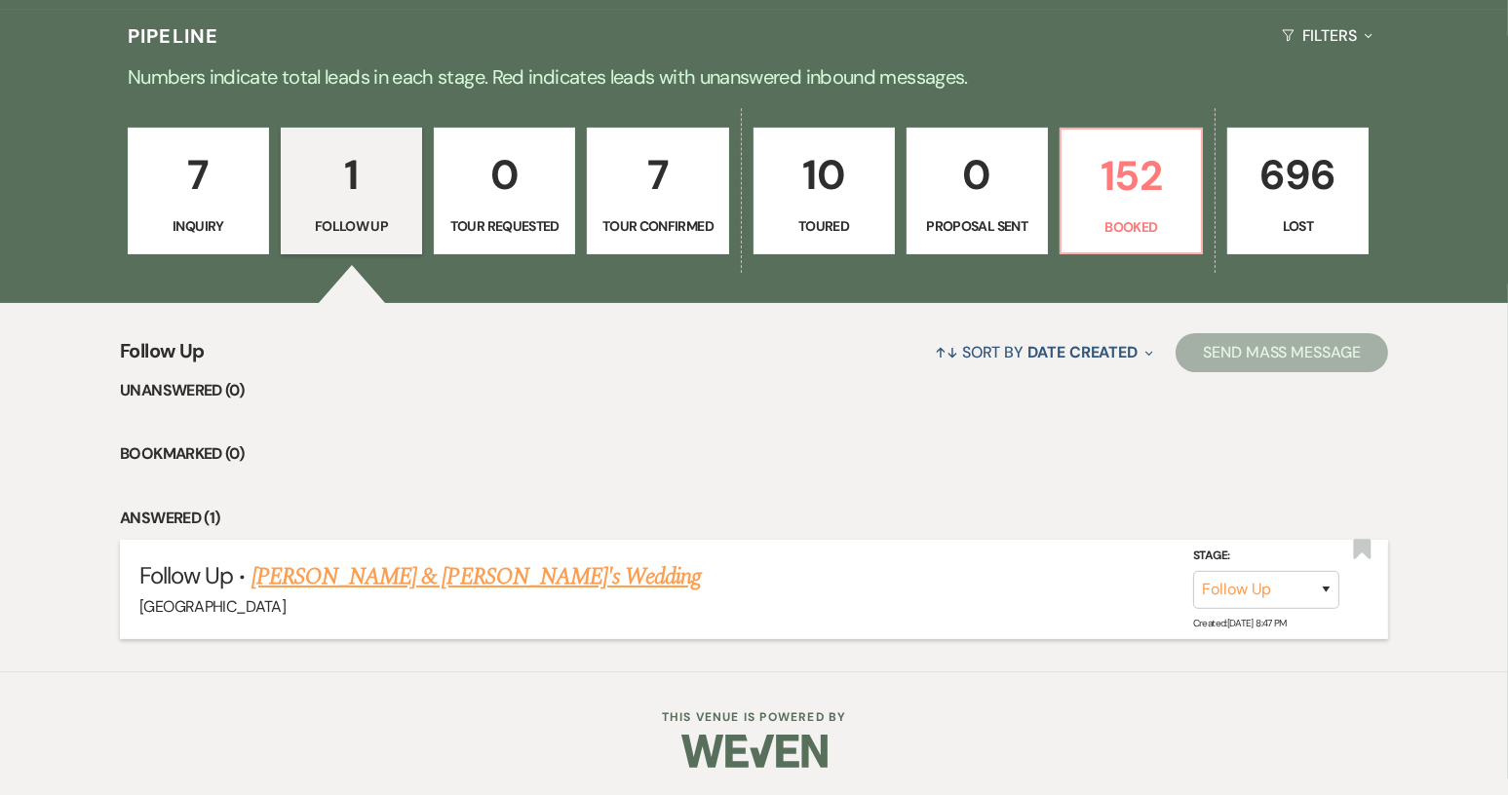
click at [456, 581] on link "[PERSON_NAME] & [PERSON_NAME]'s Wedding" at bounding box center [476, 576] width 450 height 35
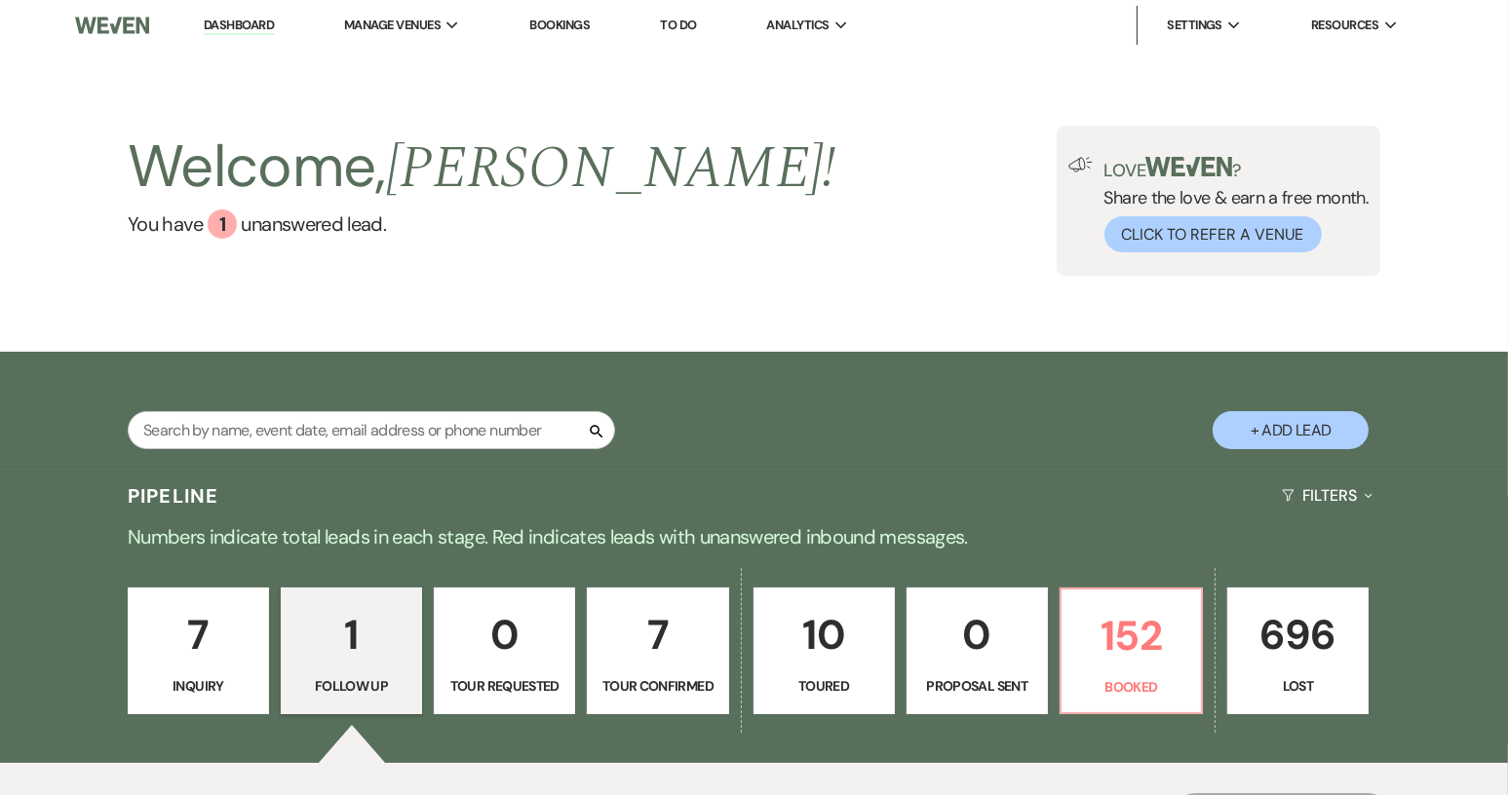
select select "9"
select select "14"
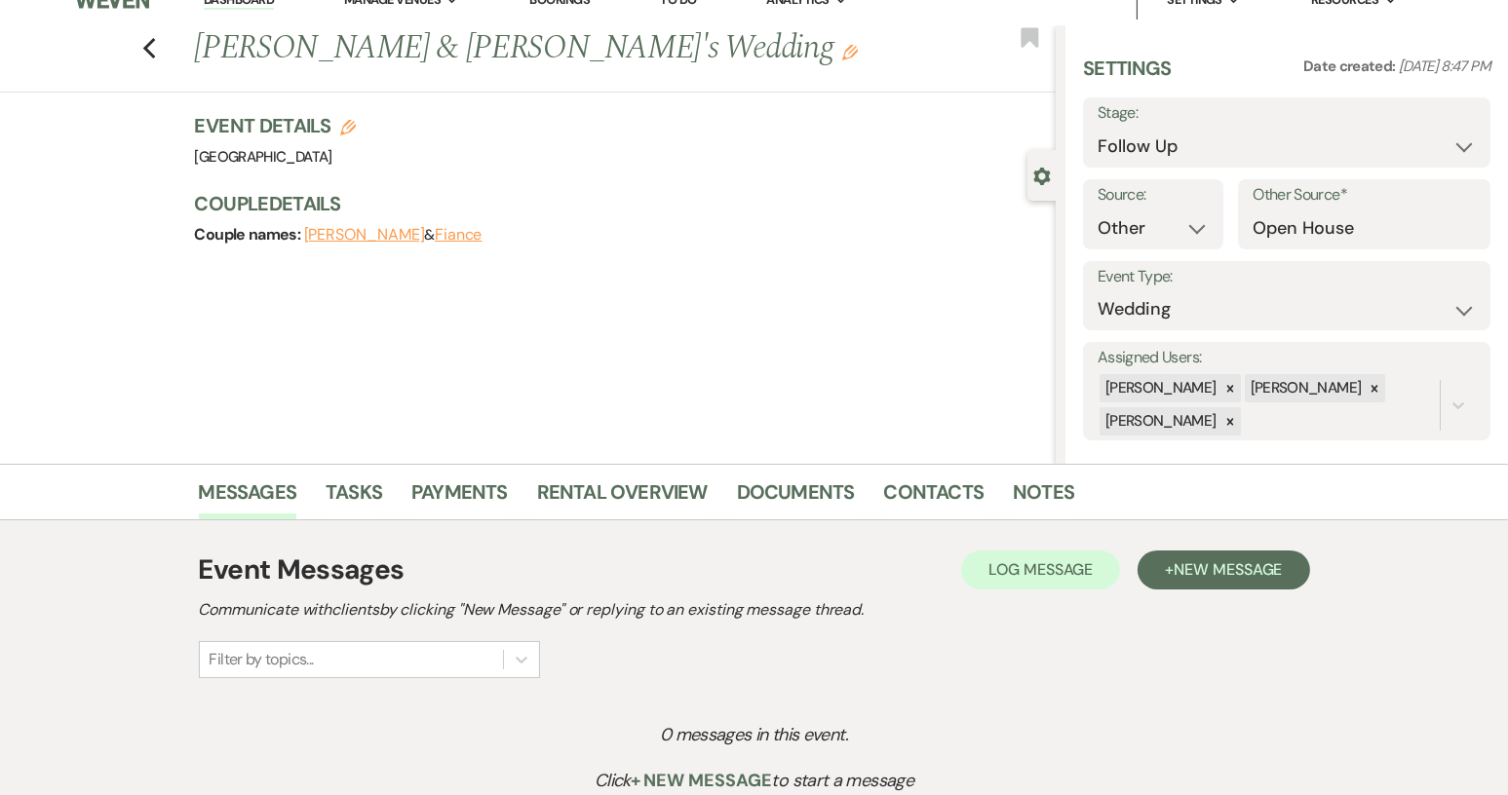
scroll to position [97, 0]
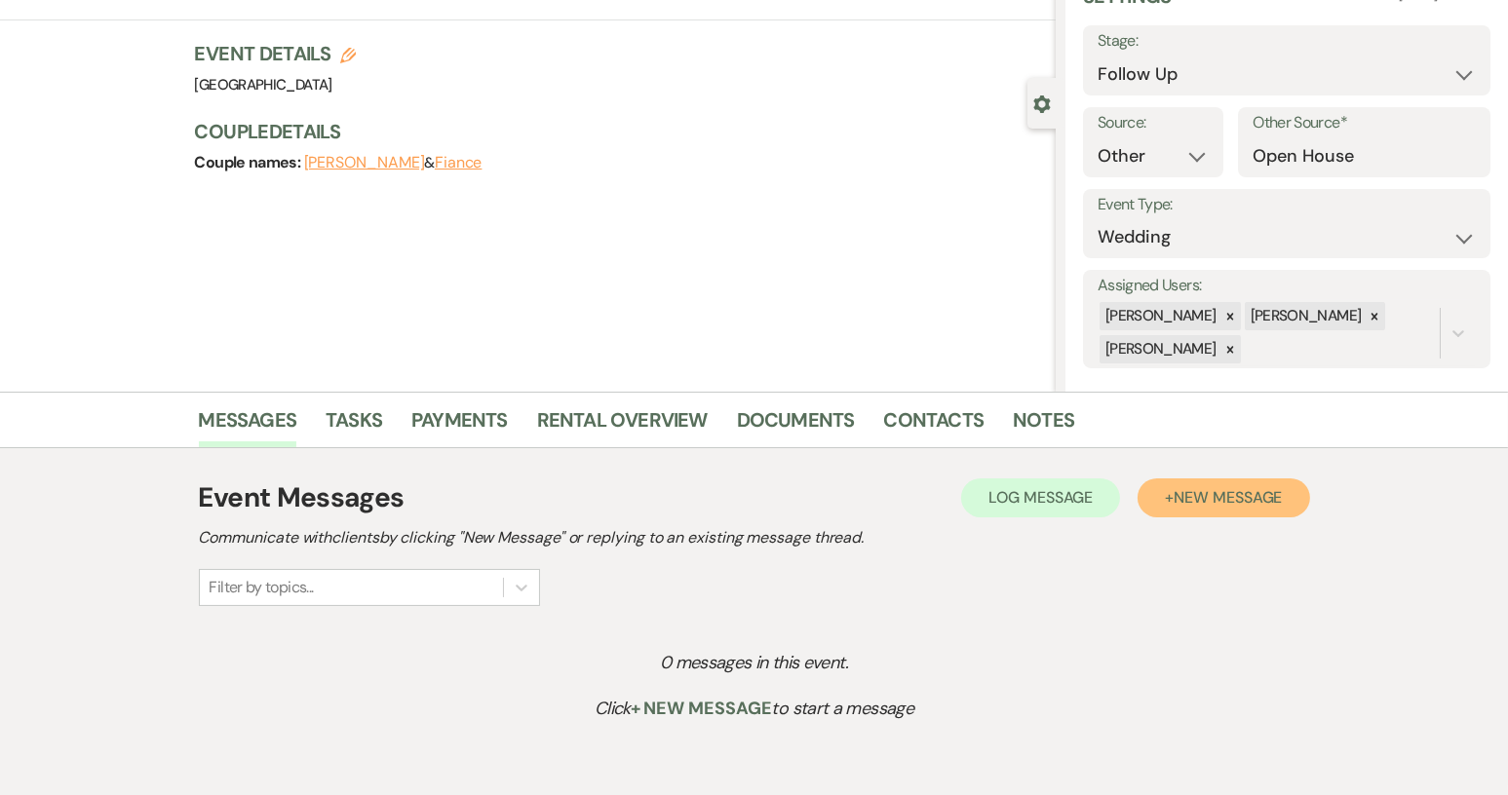
click at [1182, 505] on span "New Message" at bounding box center [1227, 497] width 108 height 20
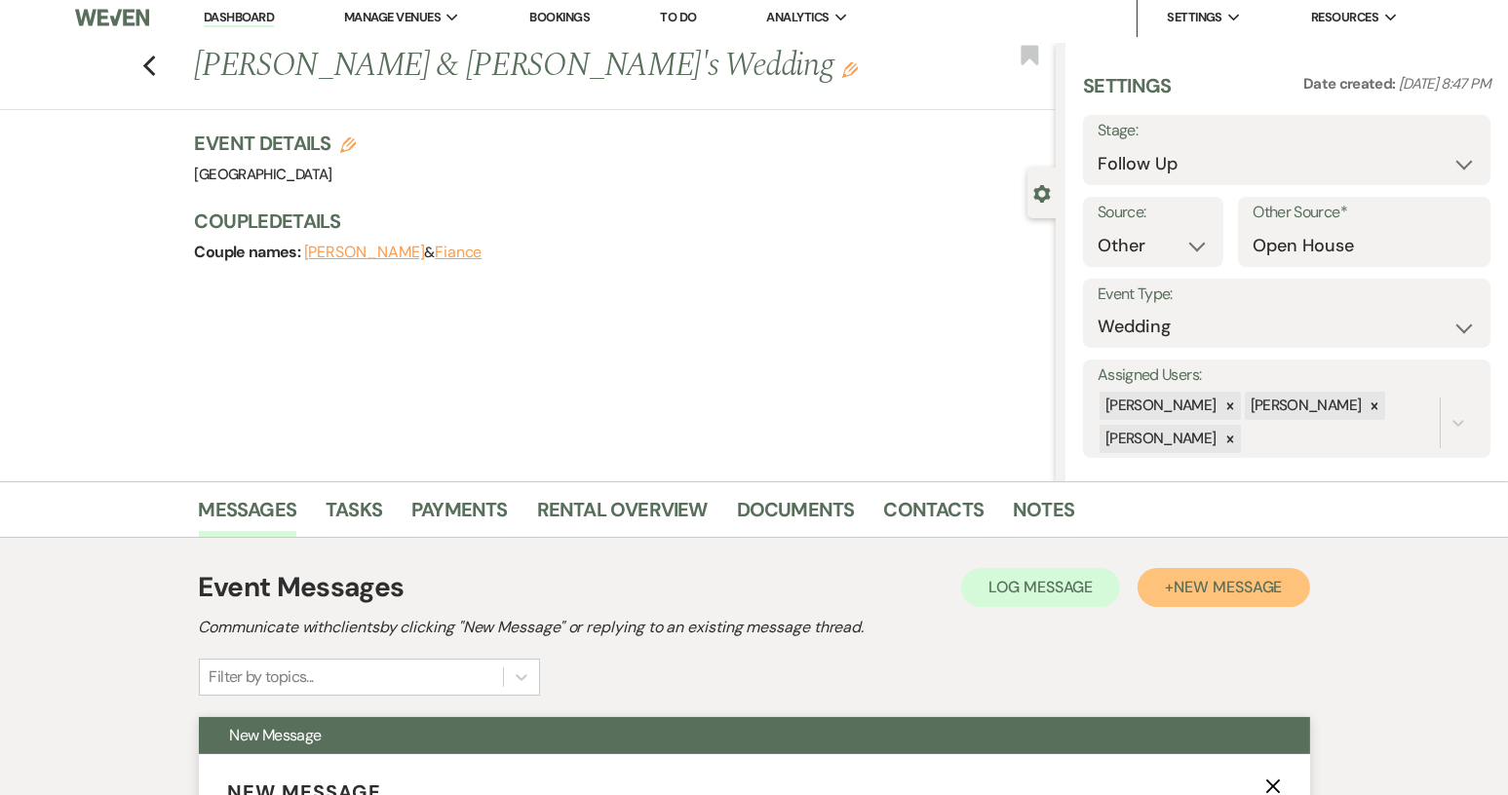
scroll to position [0, 0]
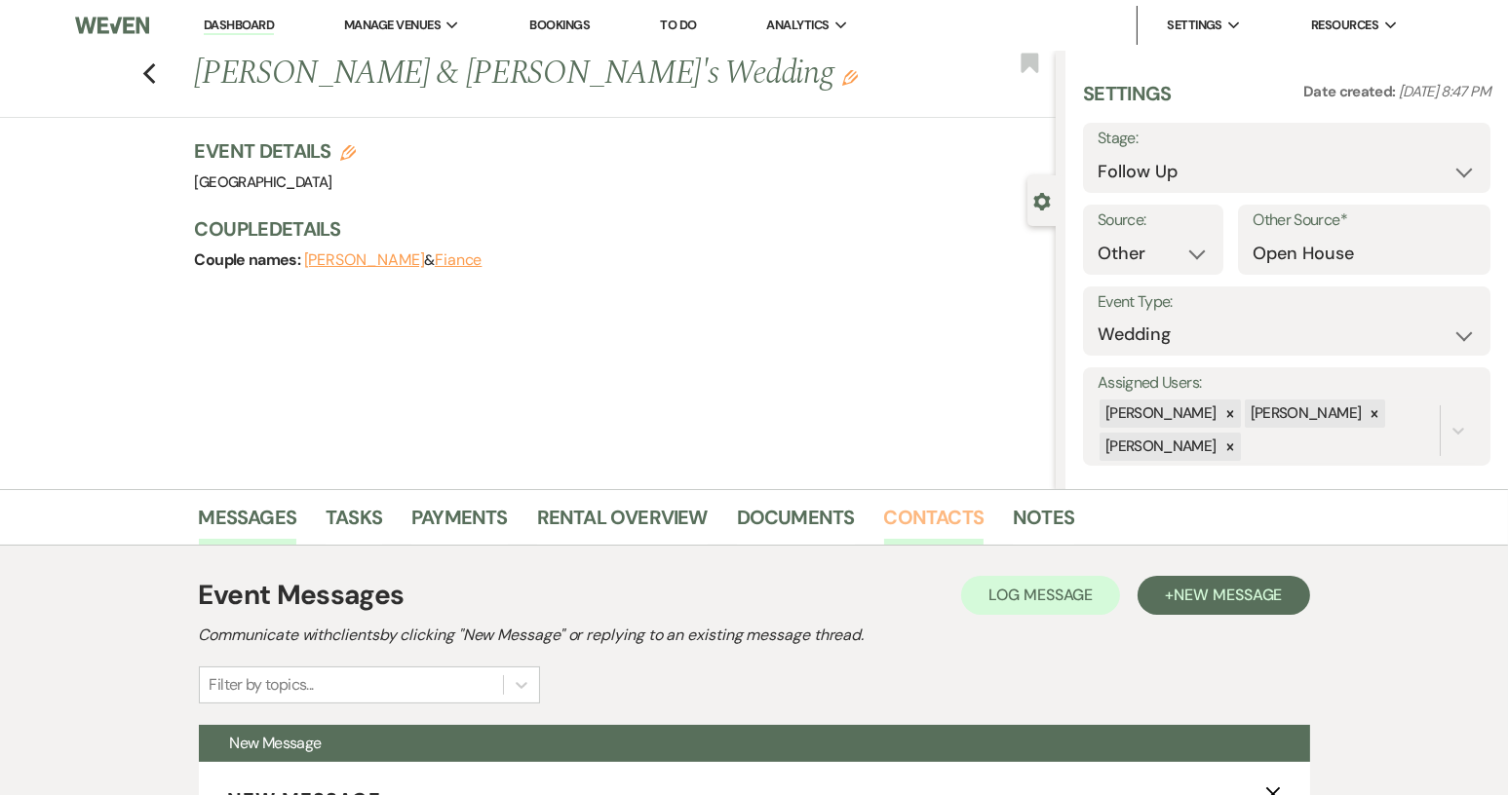
click at [928, 506] on link "Contacts" at bounding box center [934, 523] width 100 height 43
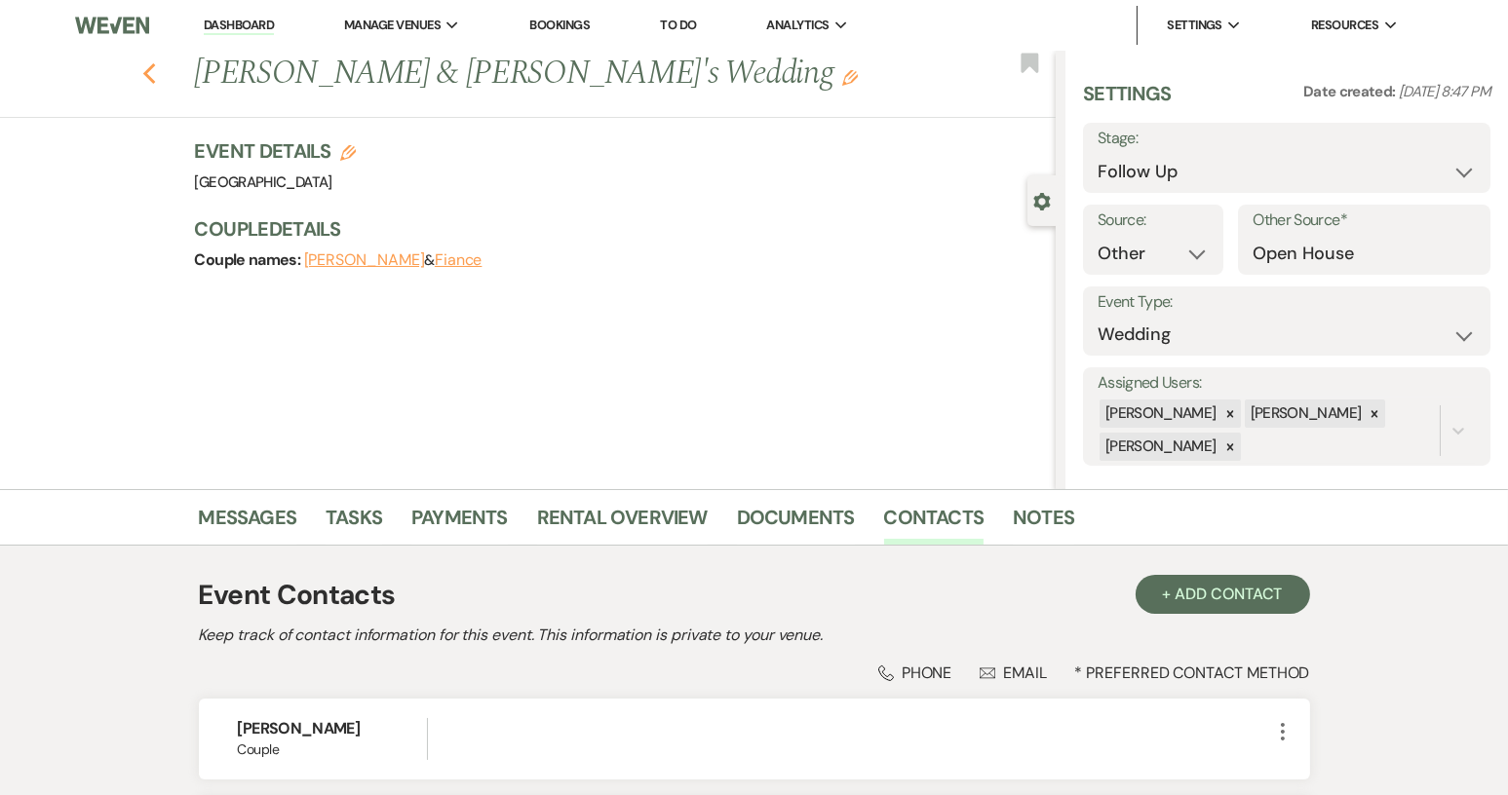
click at [155, 77] on use "button" at bounding box center [148, 73] width 13 height 21
select select "9"
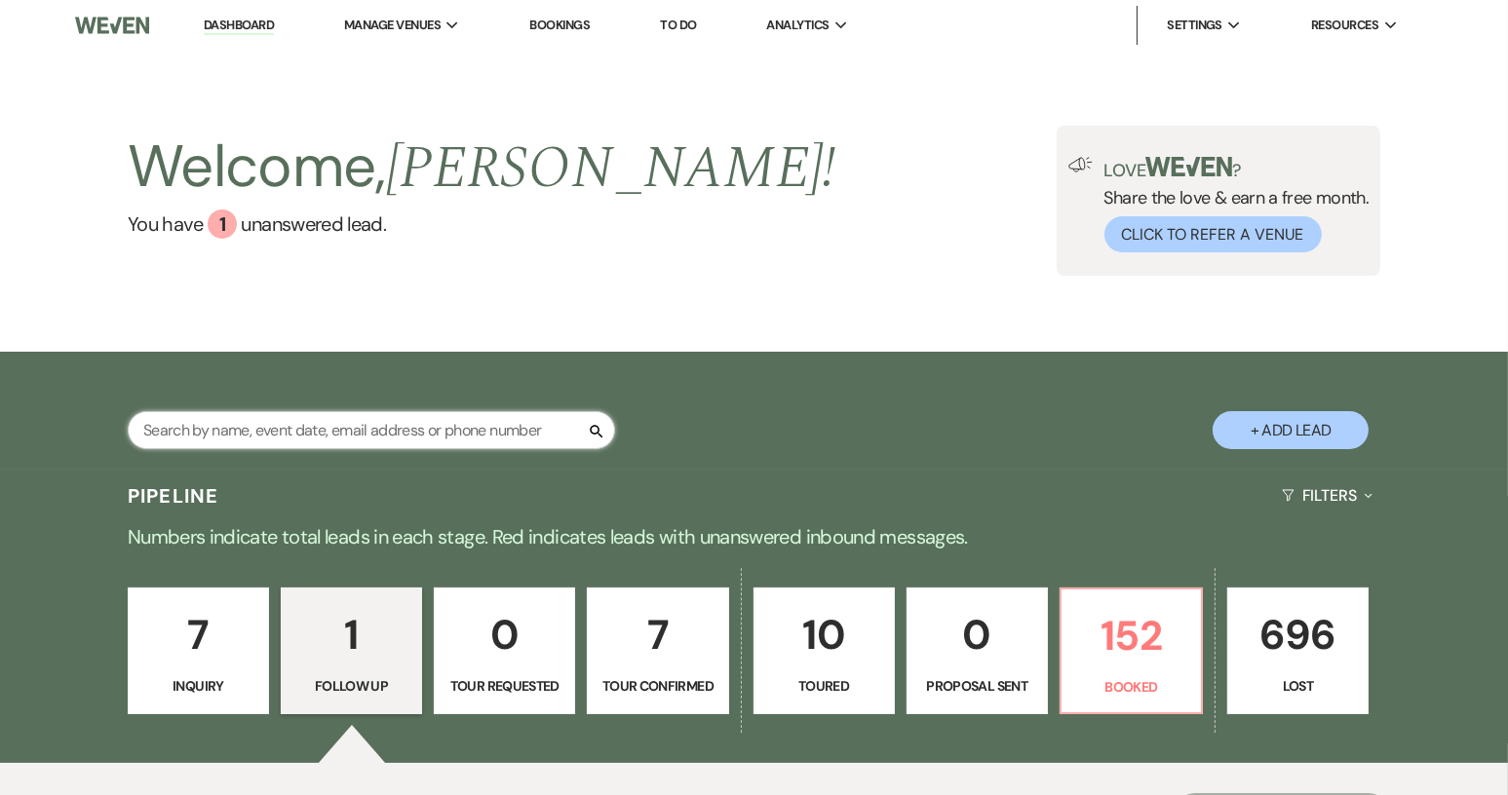
click at [262, 444] on input "text" at bounding box center [371, 430] width 487 height 38
type input "[PERSON_NAME]"
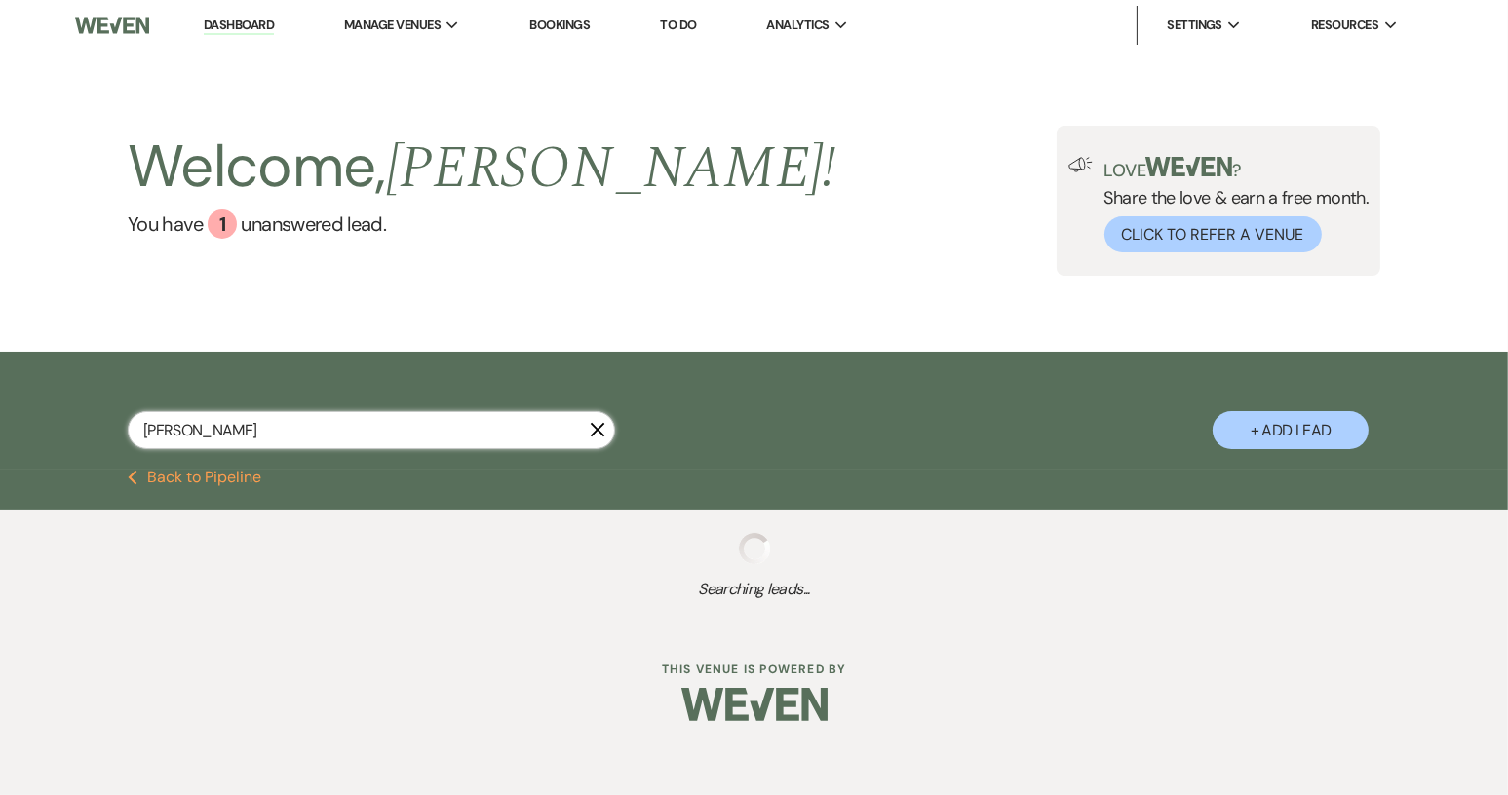
select select "9"
select select "8"
select select "6"
select select "8"
select select "4"
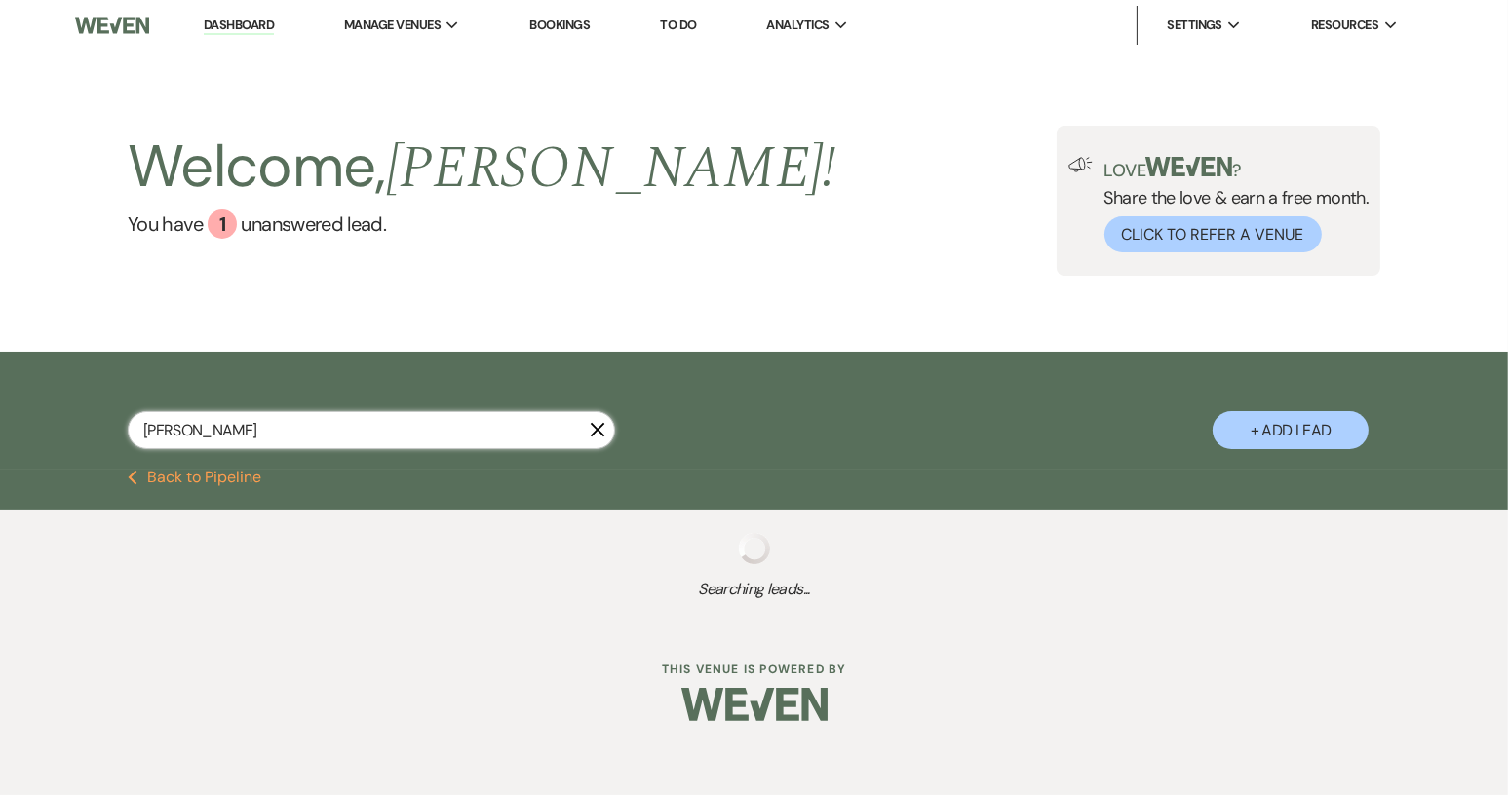
select select "8"
select select "4"
select select "8"
select select "5"
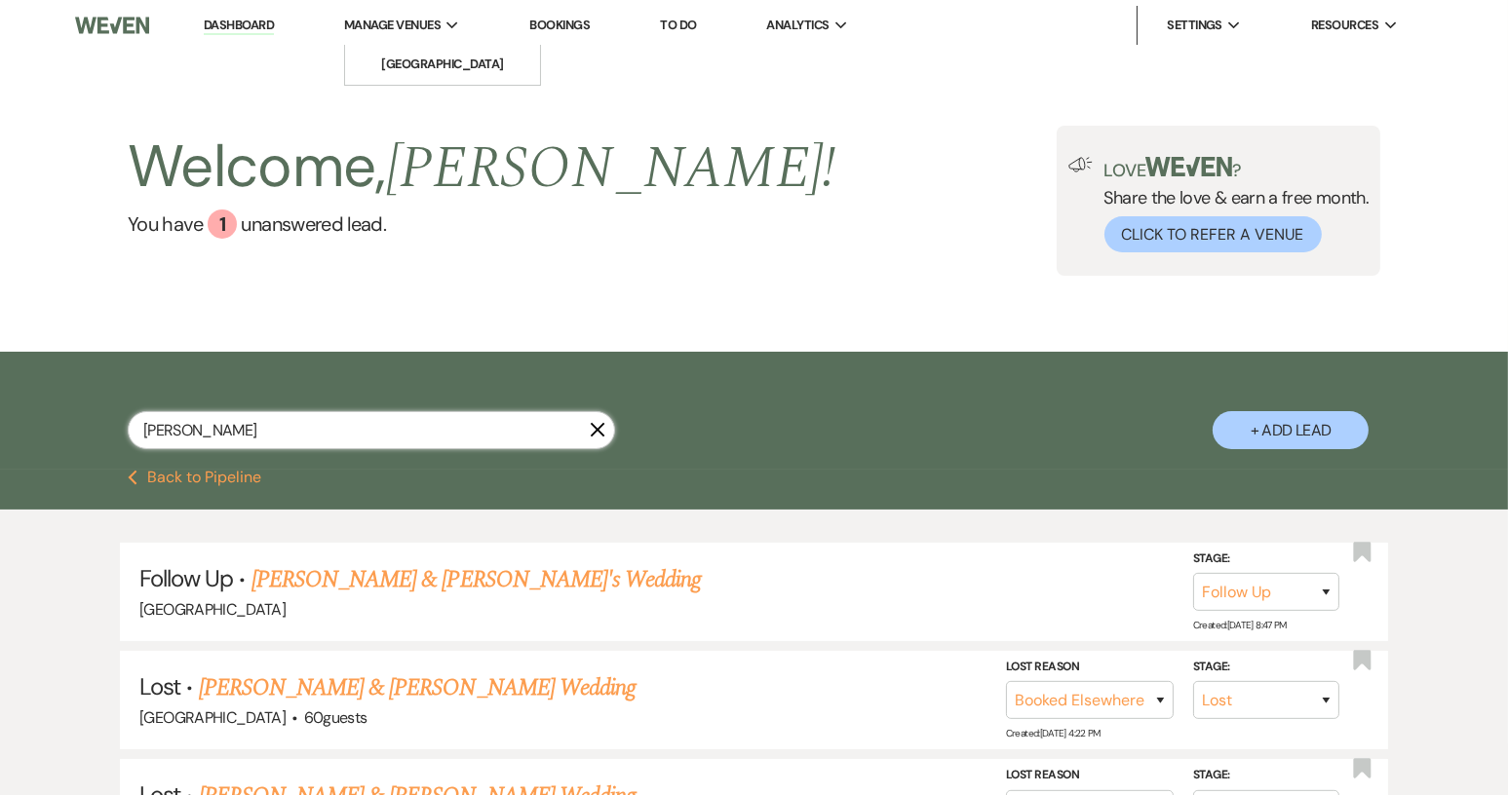
type input "[PERSON_NAME]"
click at [254, 26] on link "Dashboard" at bounding box center [239, 26] width 70 height 19
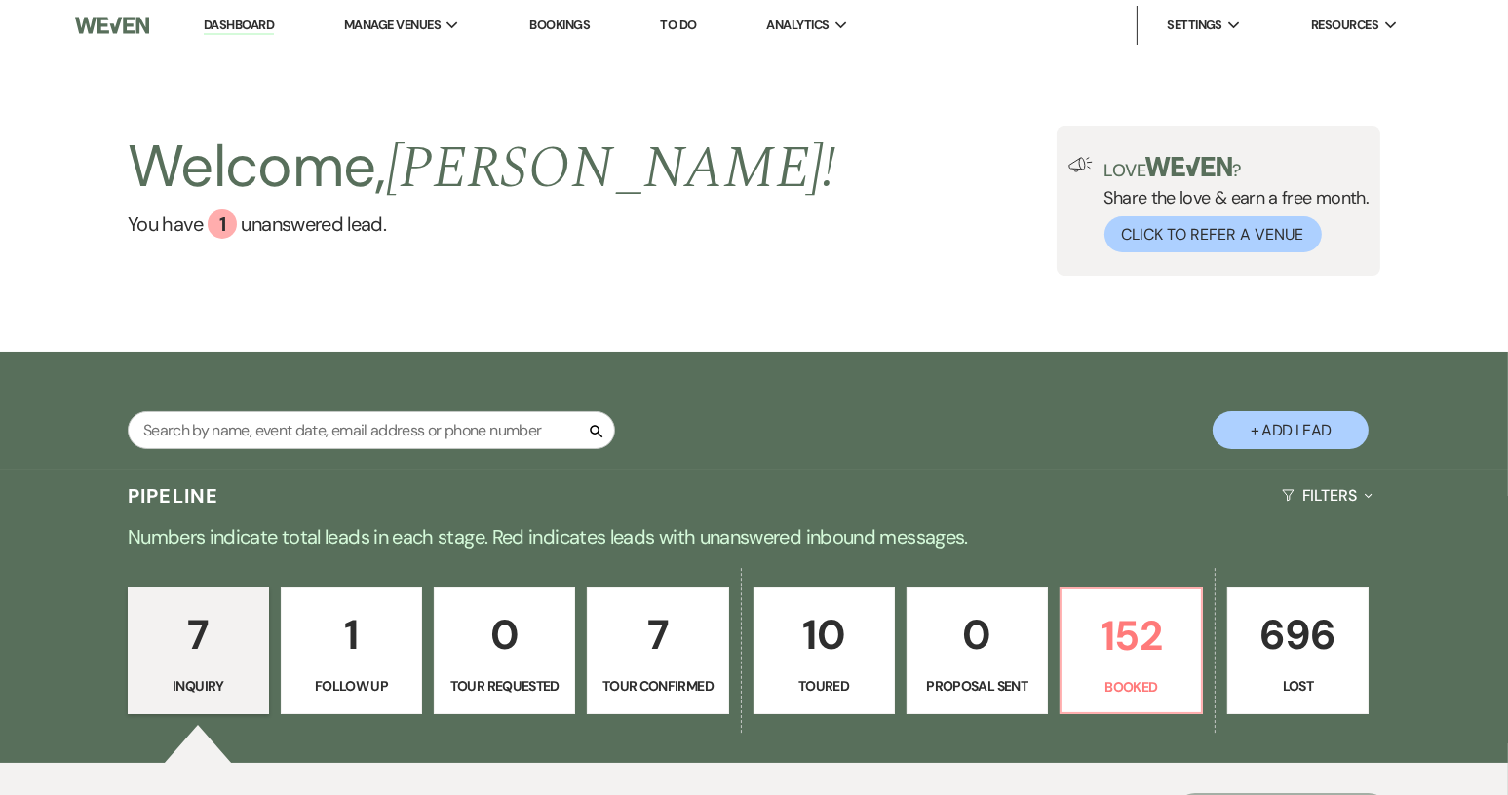
click at [372, 684] on p "Follow Up" at bounding box center [351, 685] width 116 height 21
select select "9"
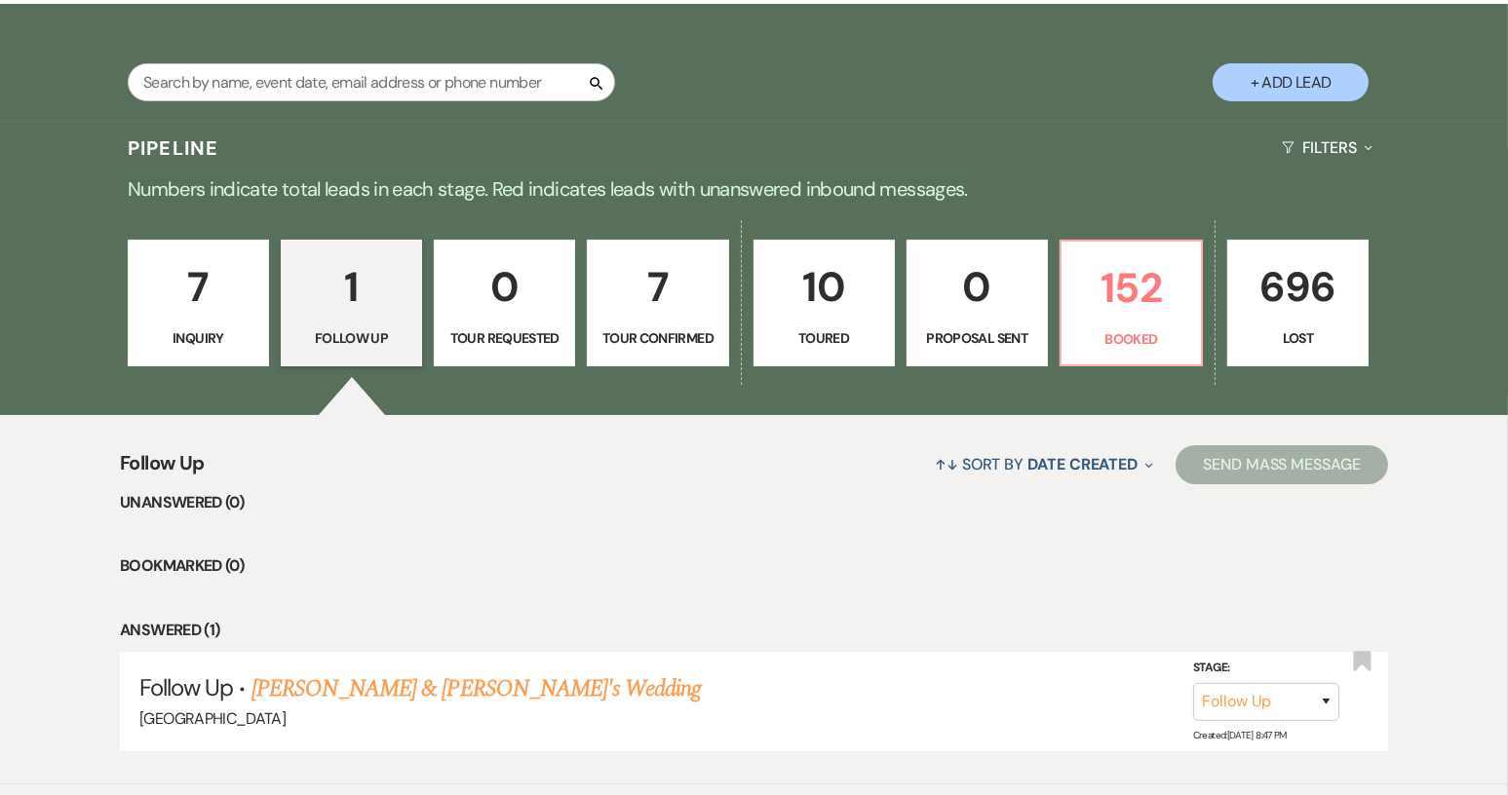
scroll to position [390, 0]
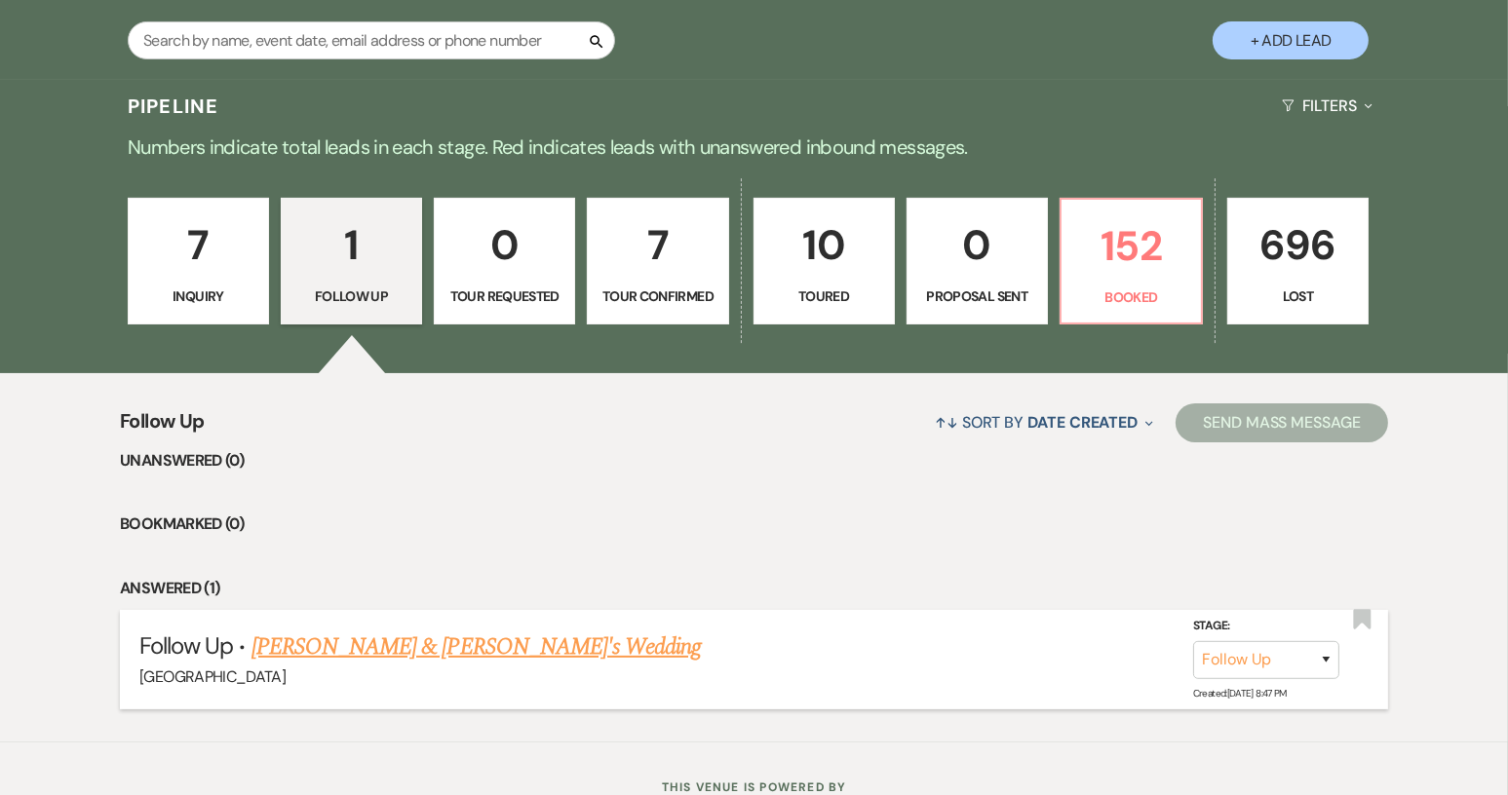
click at [441, 644] on link "[PERSON_NAME] & [PERSON_NAME]'s Wedding" at bounding box center [476, 647] width 450 height 35
select select "9"
select select "14"
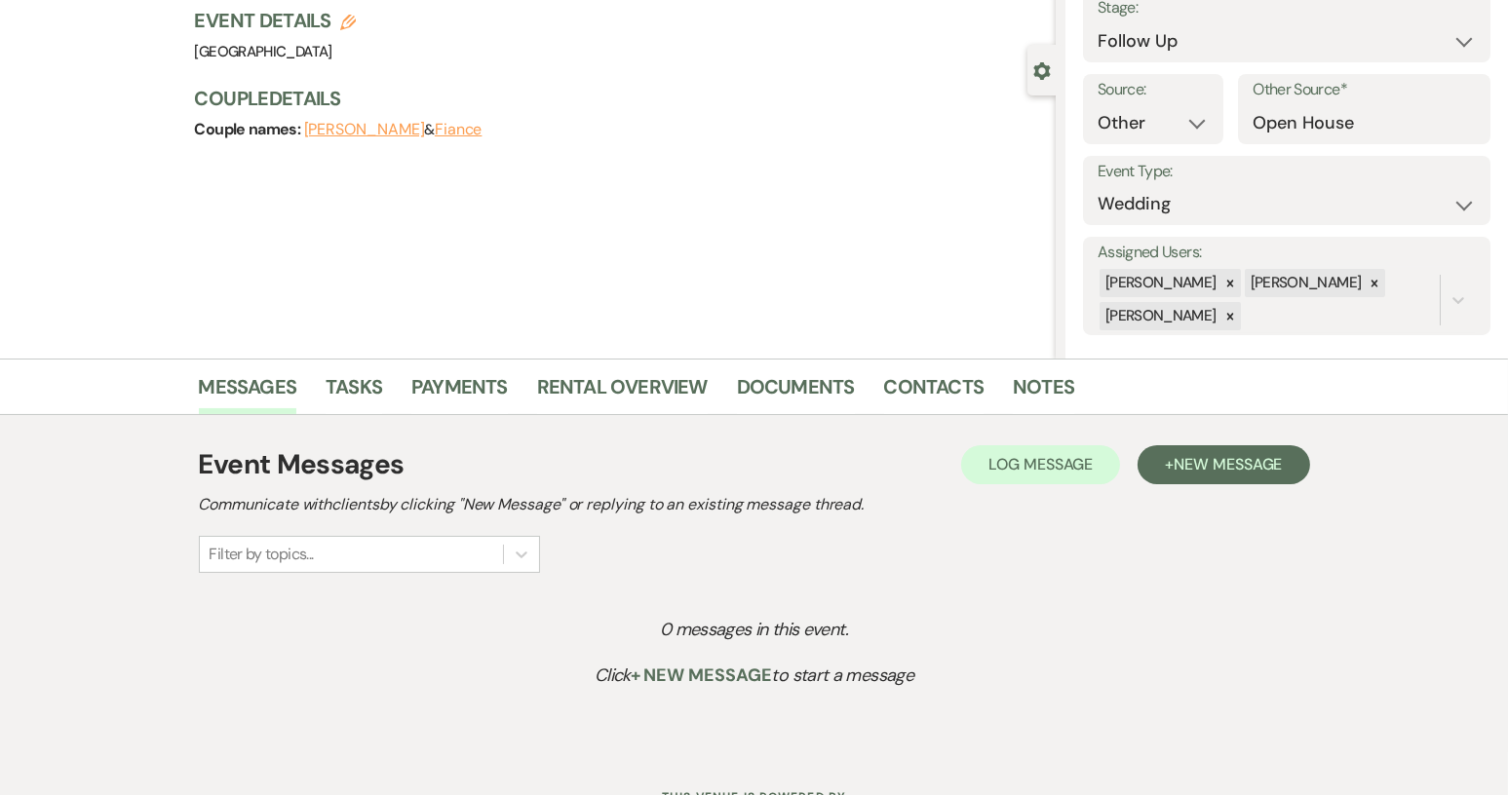
scroll to position [17, 0]
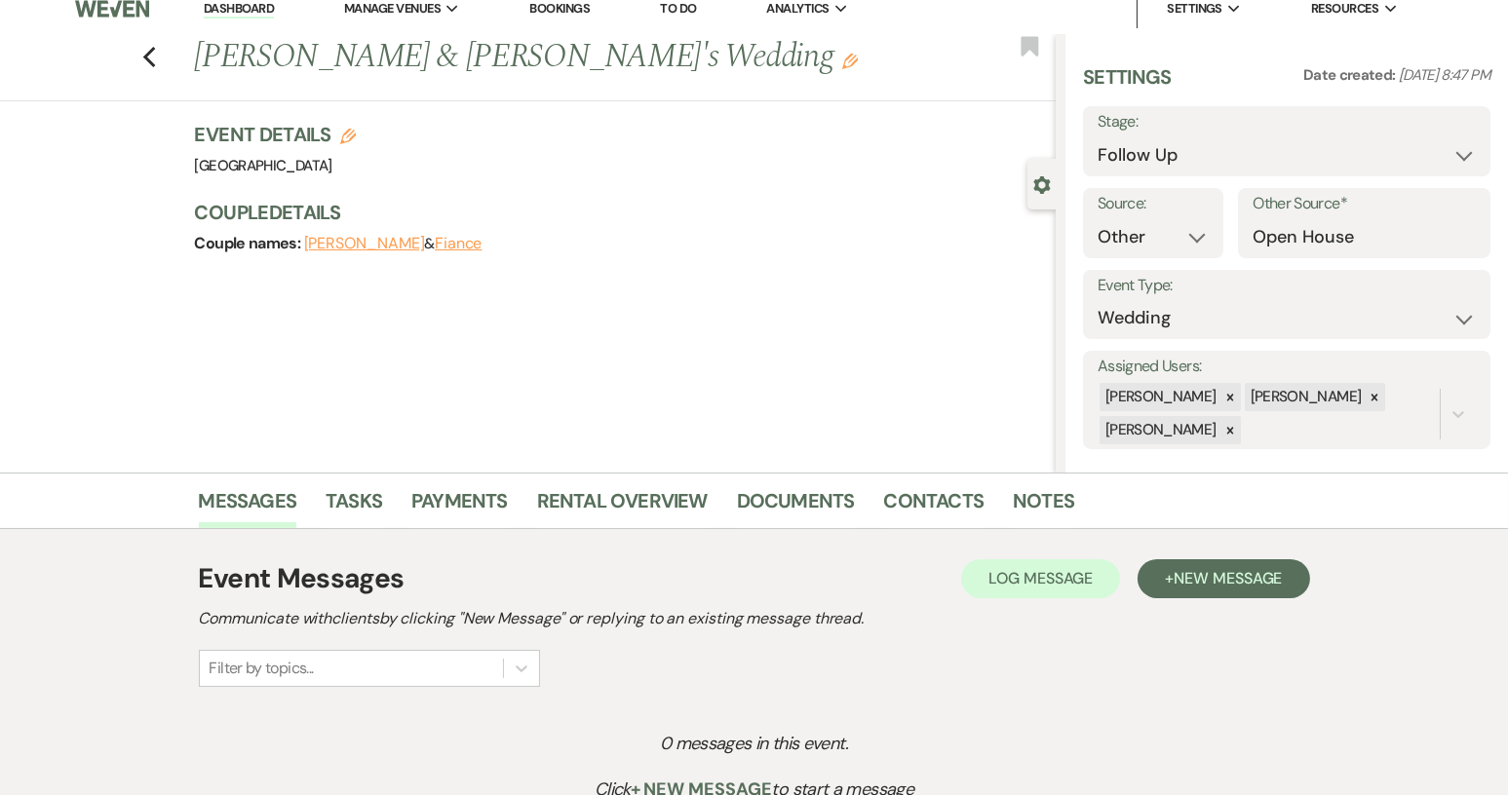
click at [1177, 596] on div "Log Log Message + New Message" at bounding box center [1135, 578] width 348 height 39
click at [1042, 495] on link "Notes" at bounding box center [1043, 506] width 61 height 43
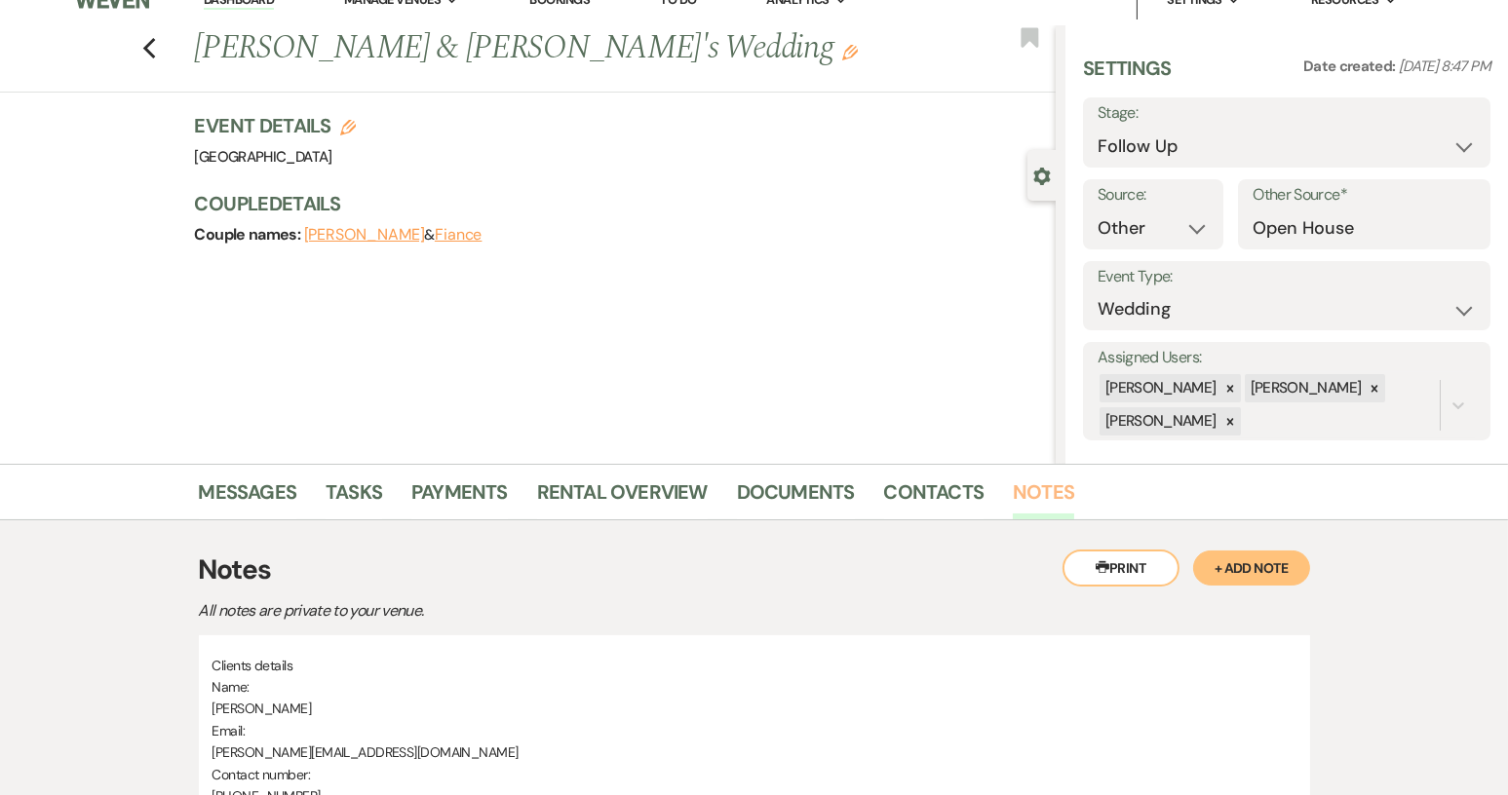
scroll to position [17, 0]
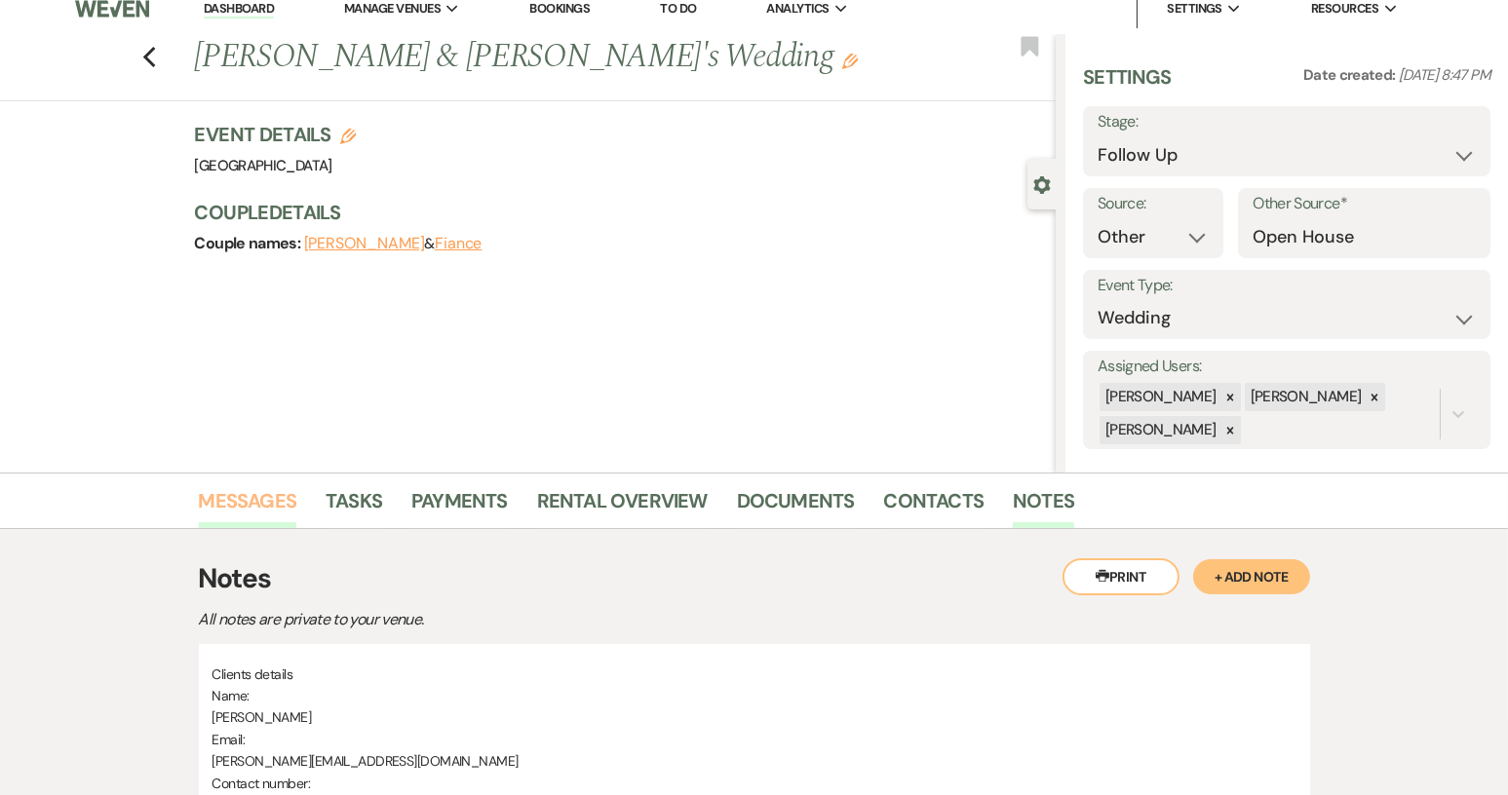
click at [284, 500] on link "Messages" at bounding box center [248, 506] width 98 height 43
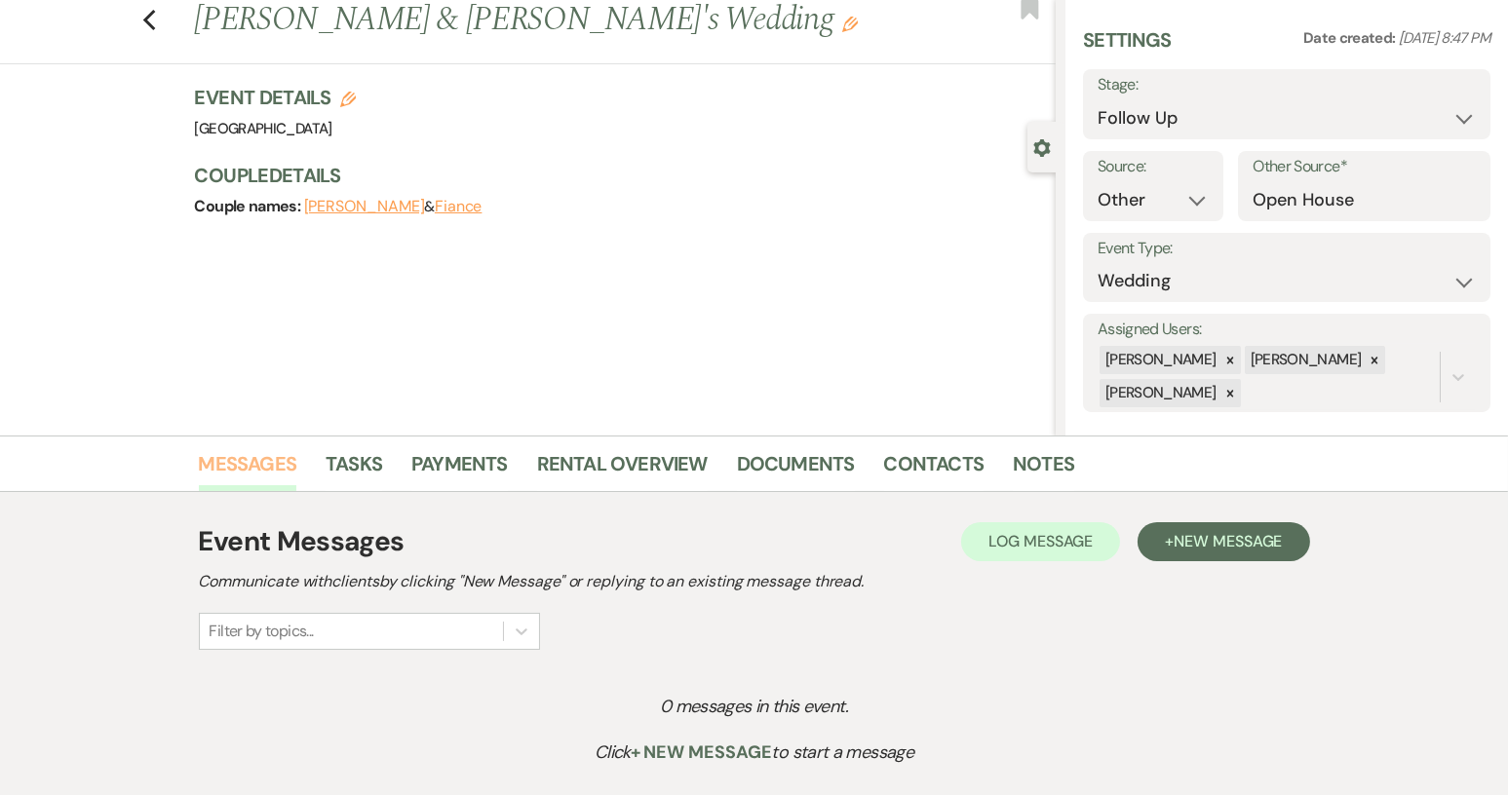
scroll to position [114, 0]
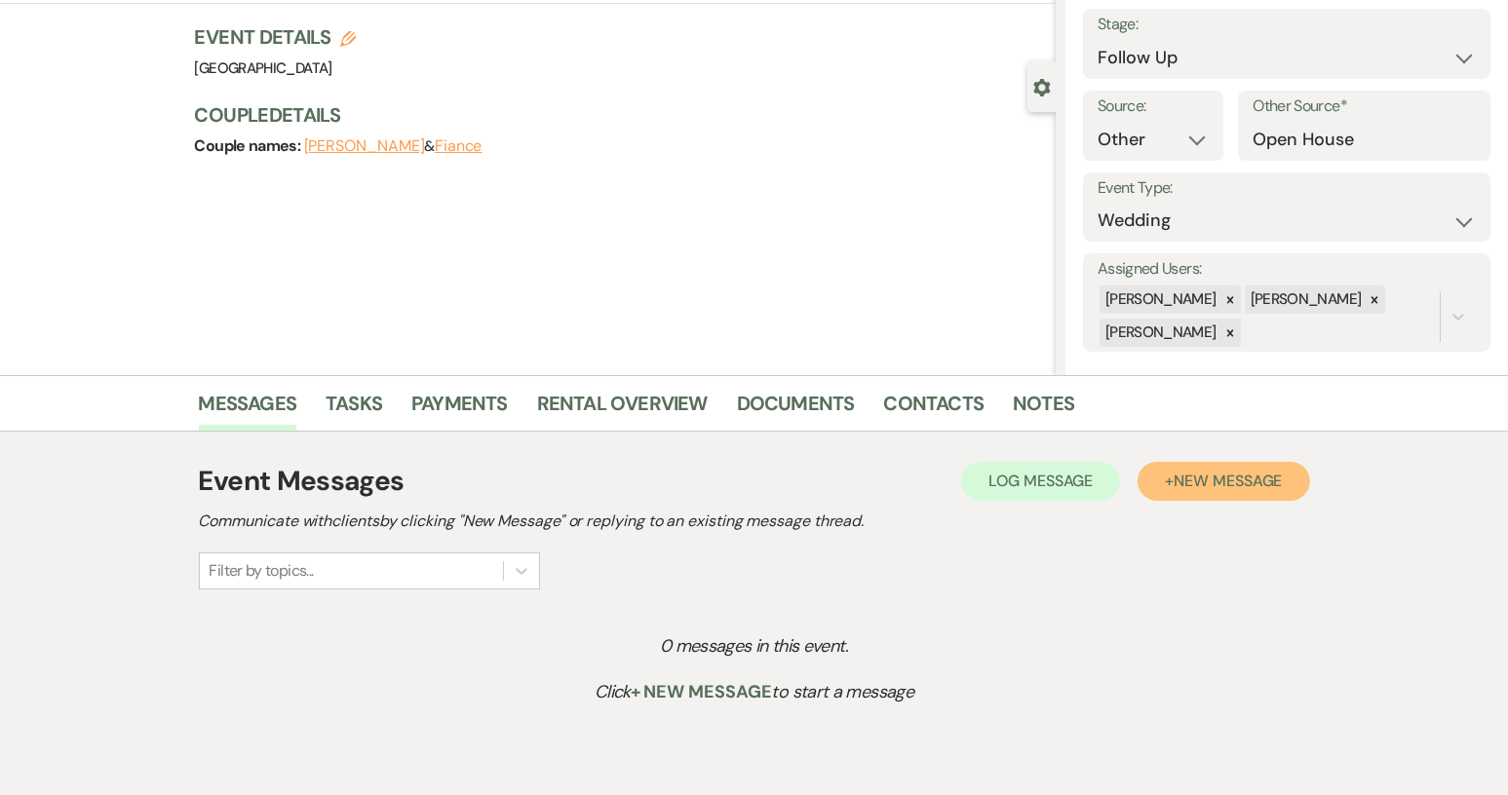
click at [1208, 473] on span "New Message" at bounding box center [1227, 481] width 108 height 20
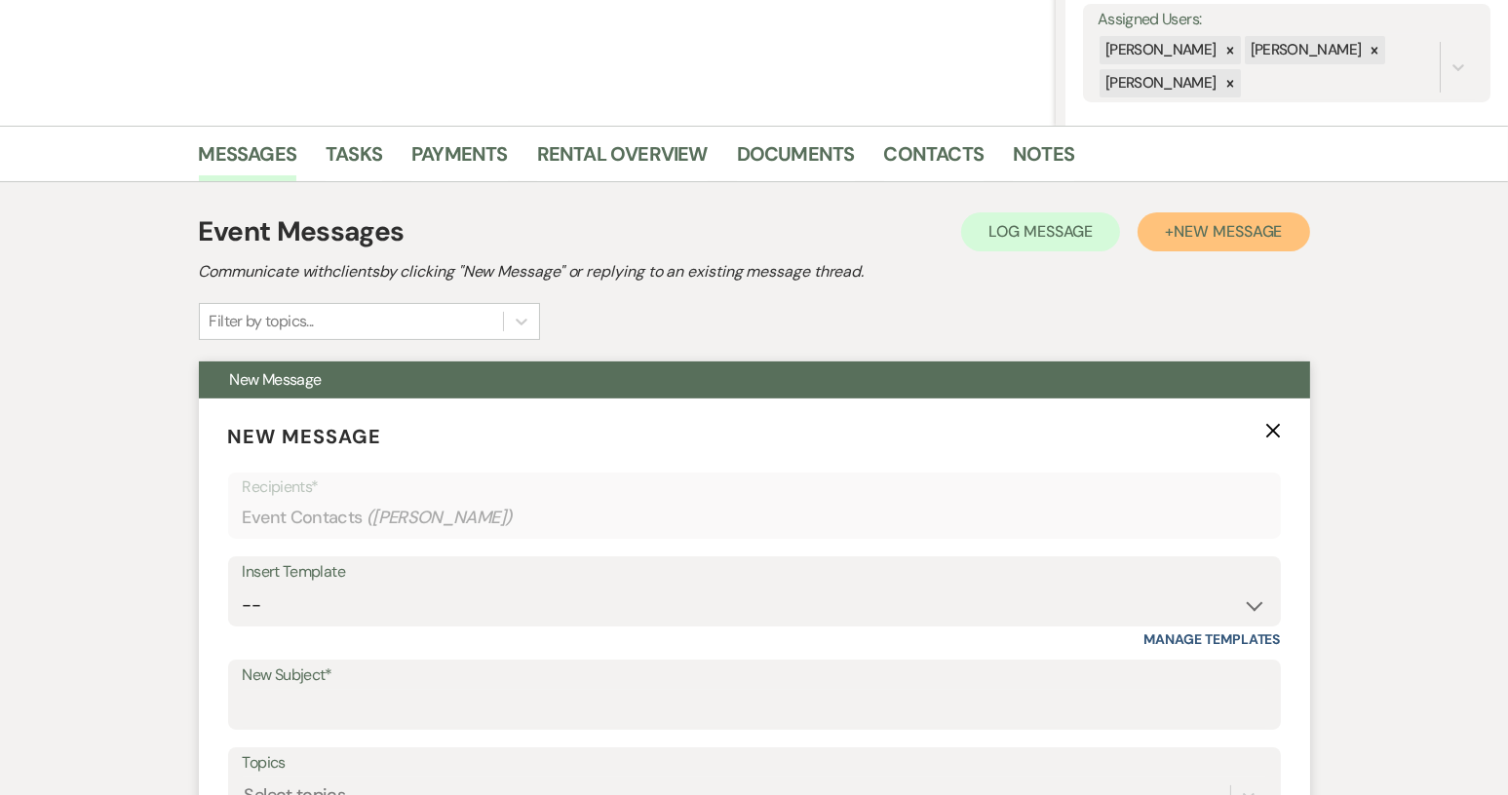
scroll to position [601, 0]
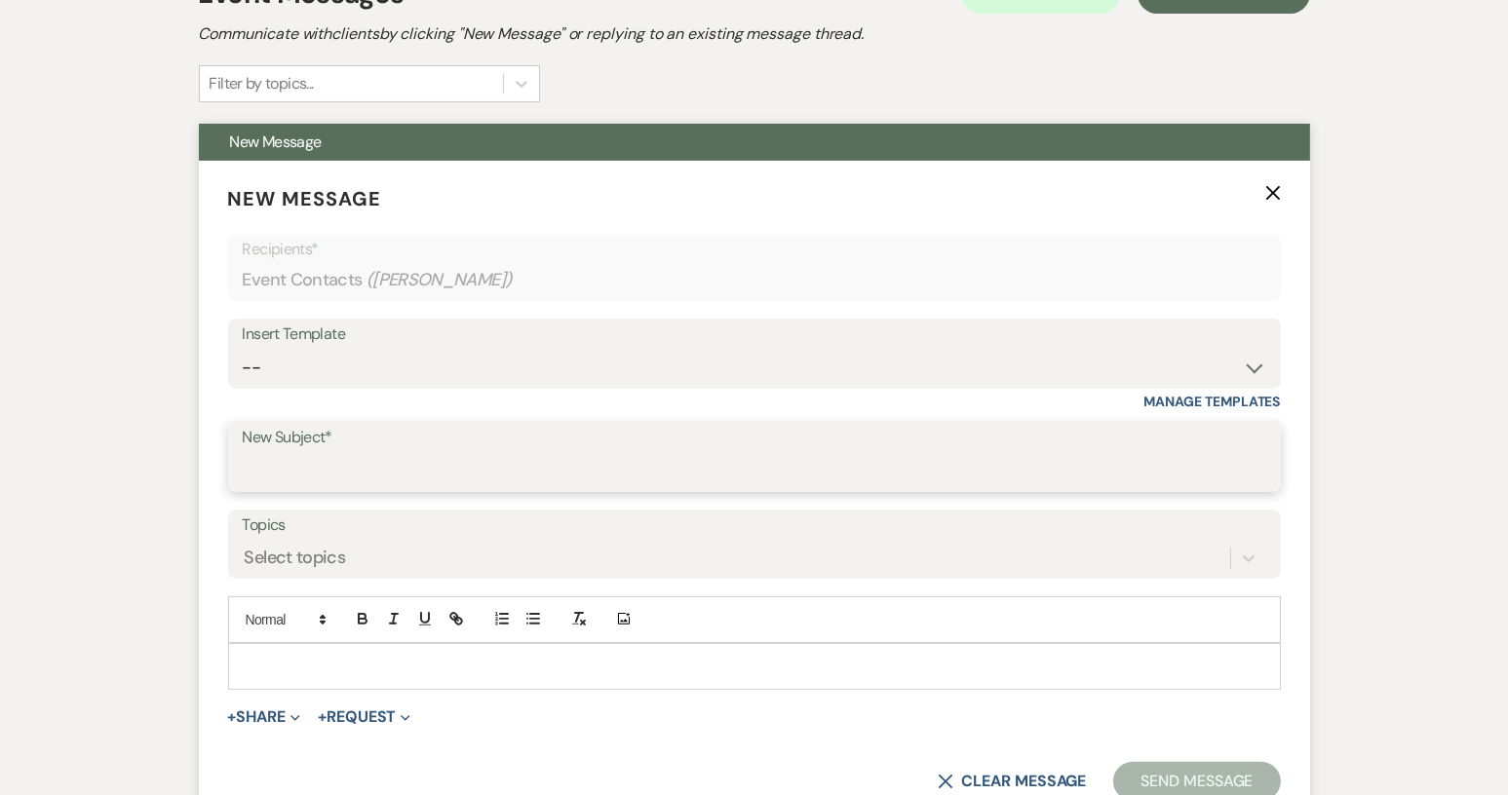
click at [275, 463] on input "New Subject*" at bounding box center [754, 471] width 1023 height 38
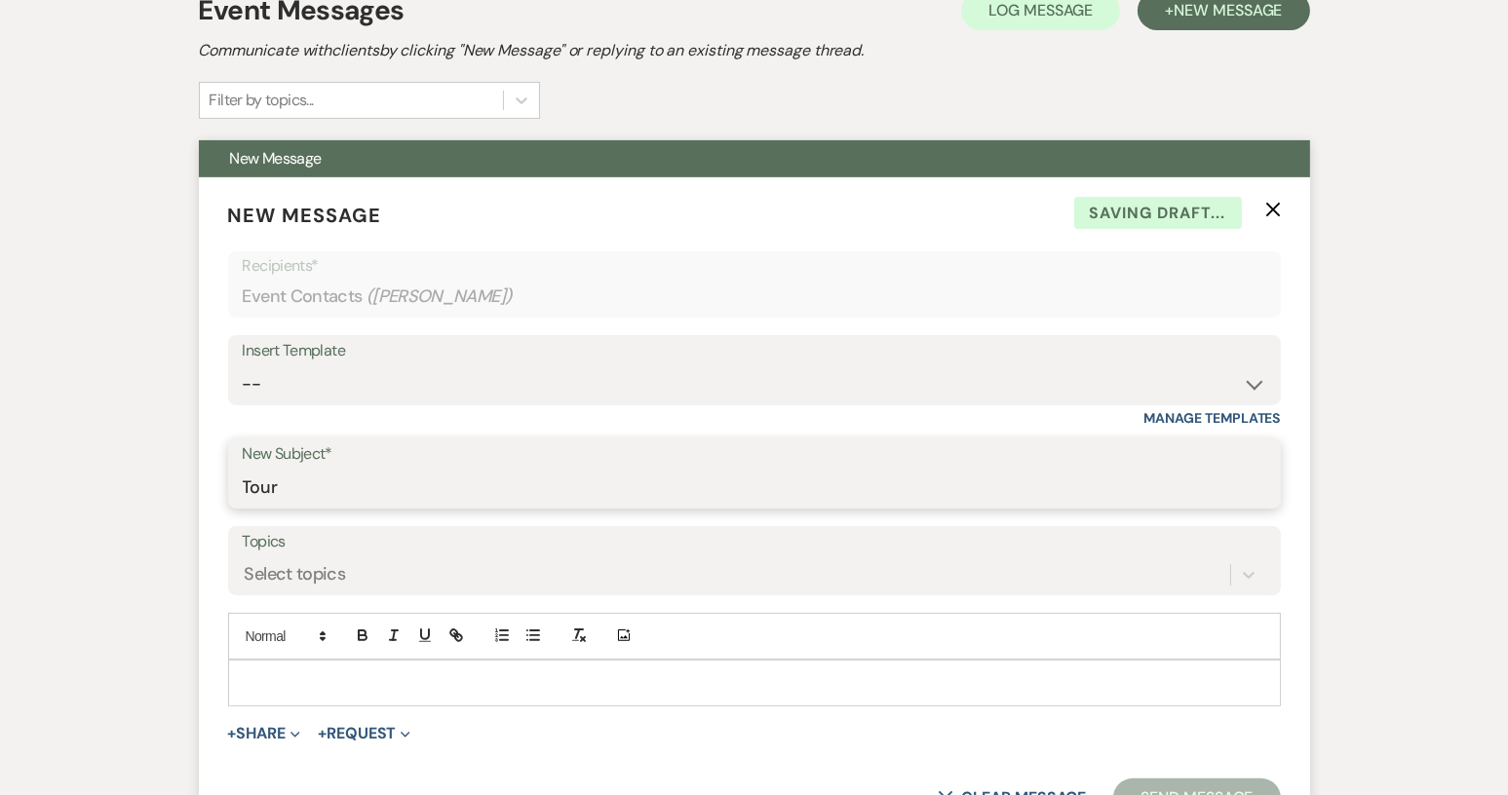
type input "Tour"
click at [249, 666] on div at bounding box center [754, 683] width 1051 height 45
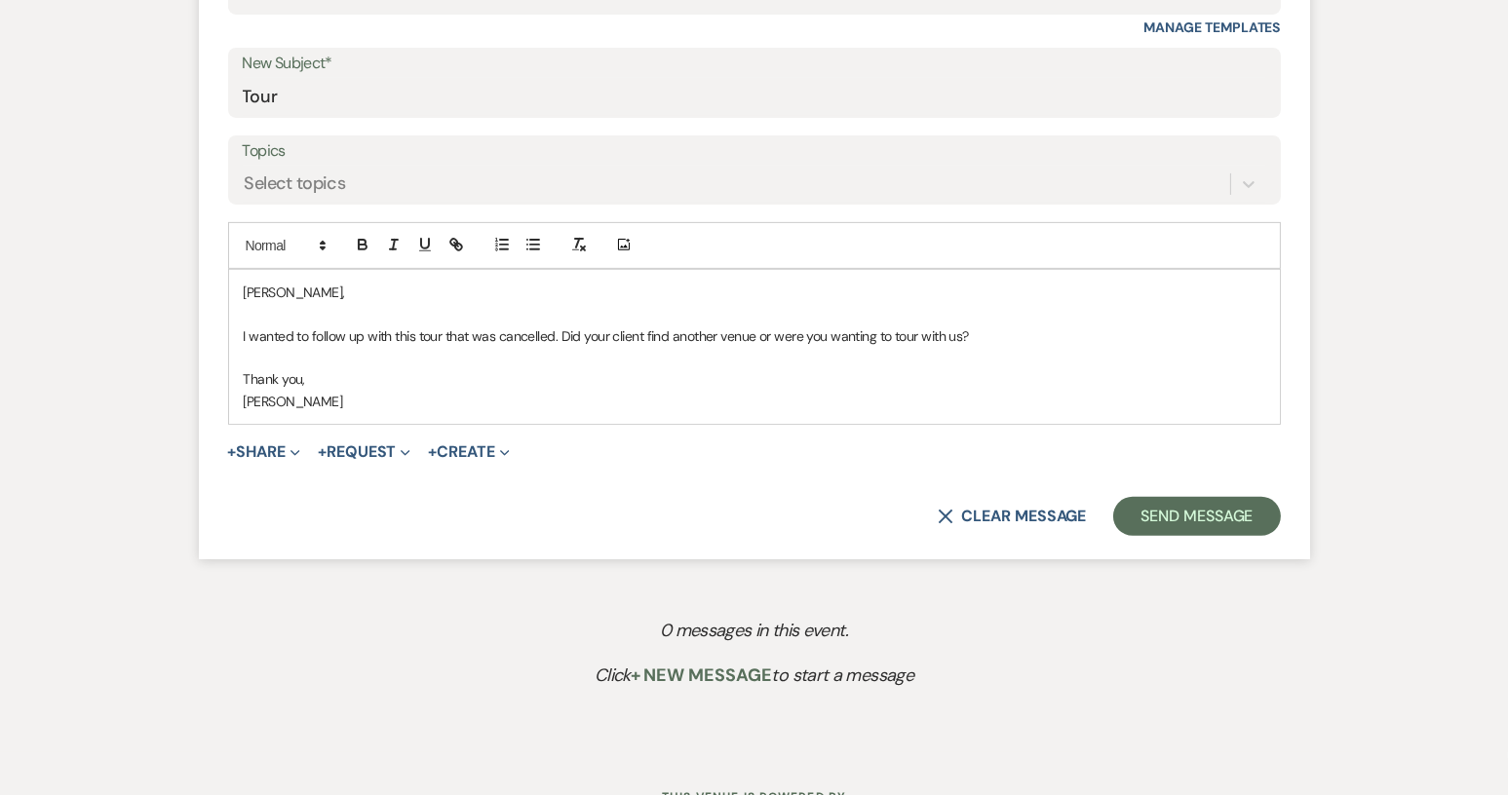
scroll to position [978, 0]
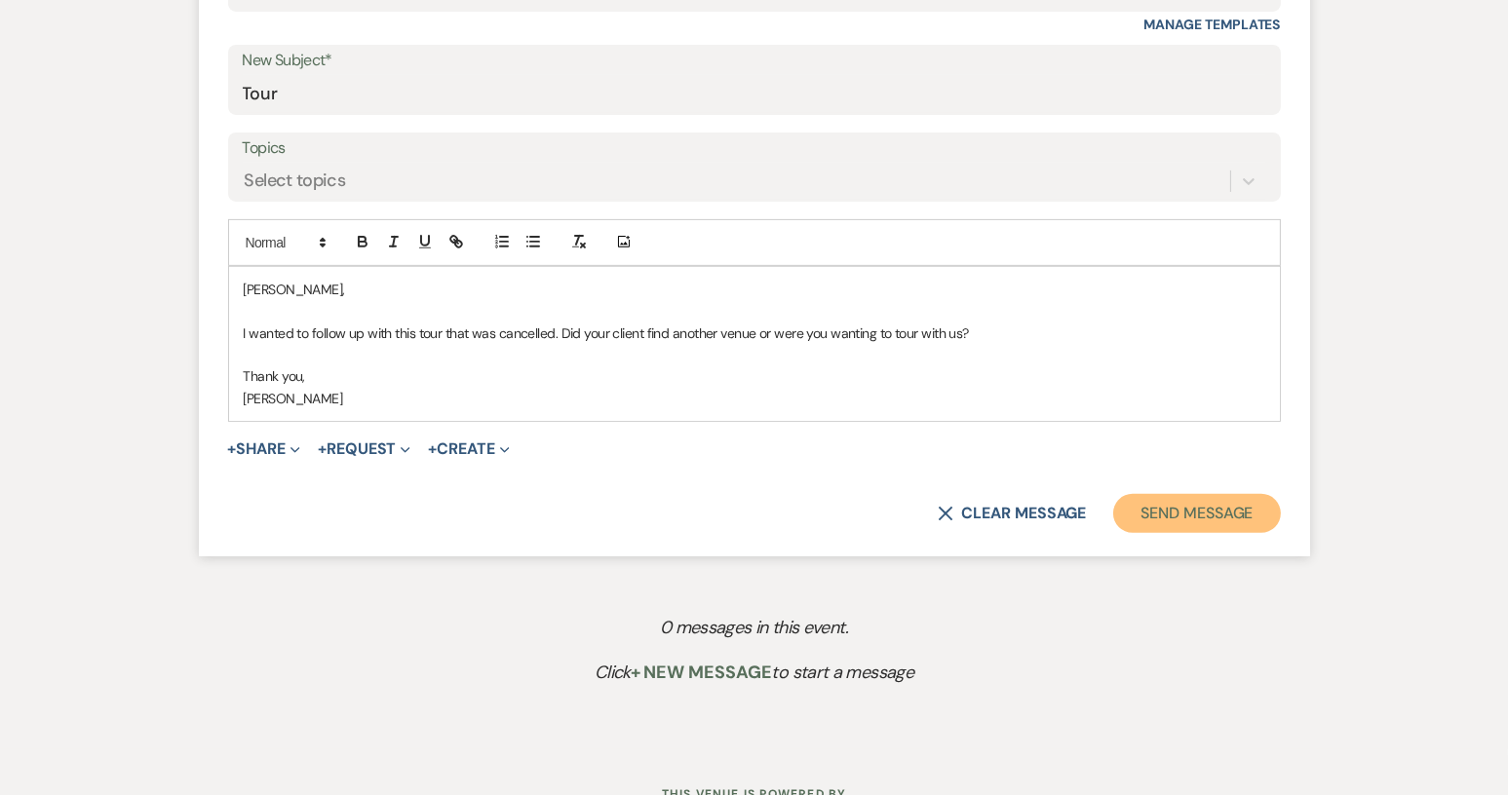
click at [1200, 515] on button "Send Message" at bounding box center [1196, 513] width 167 height 39
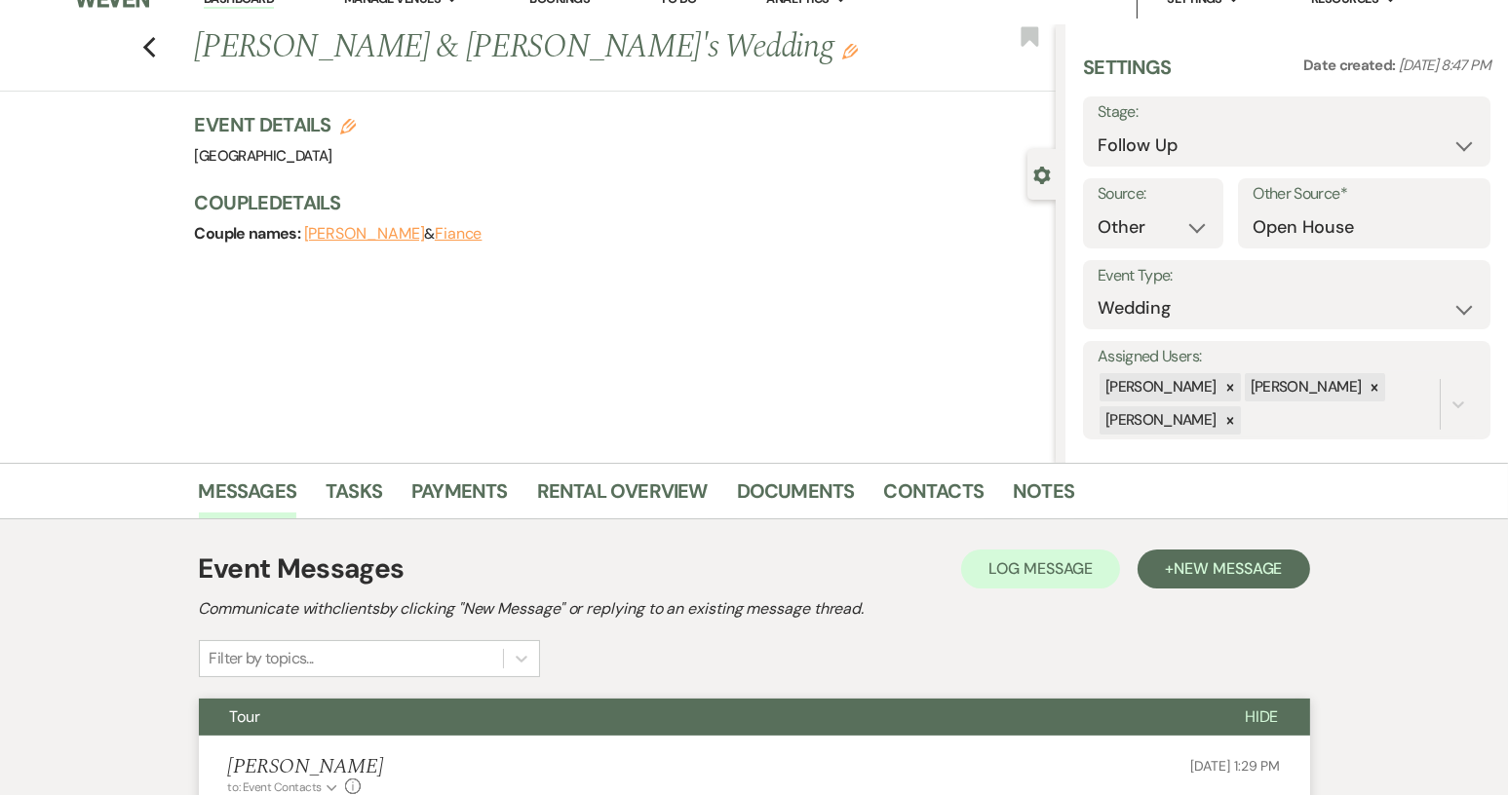
scroll to position [0, 0]
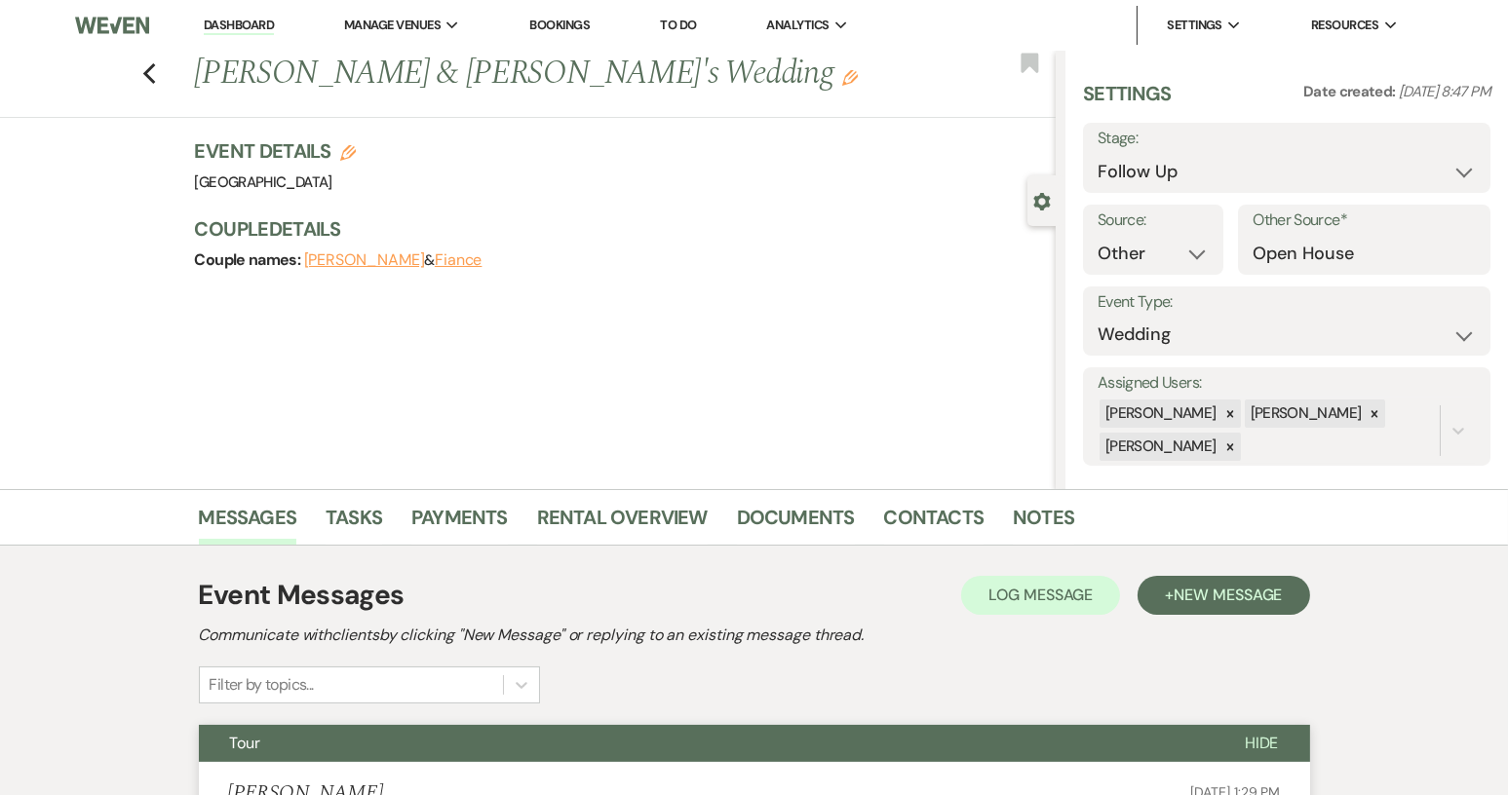
click at [227, 26] on link "Dashboard" at bounding box center [239, 26] width 70 height 19
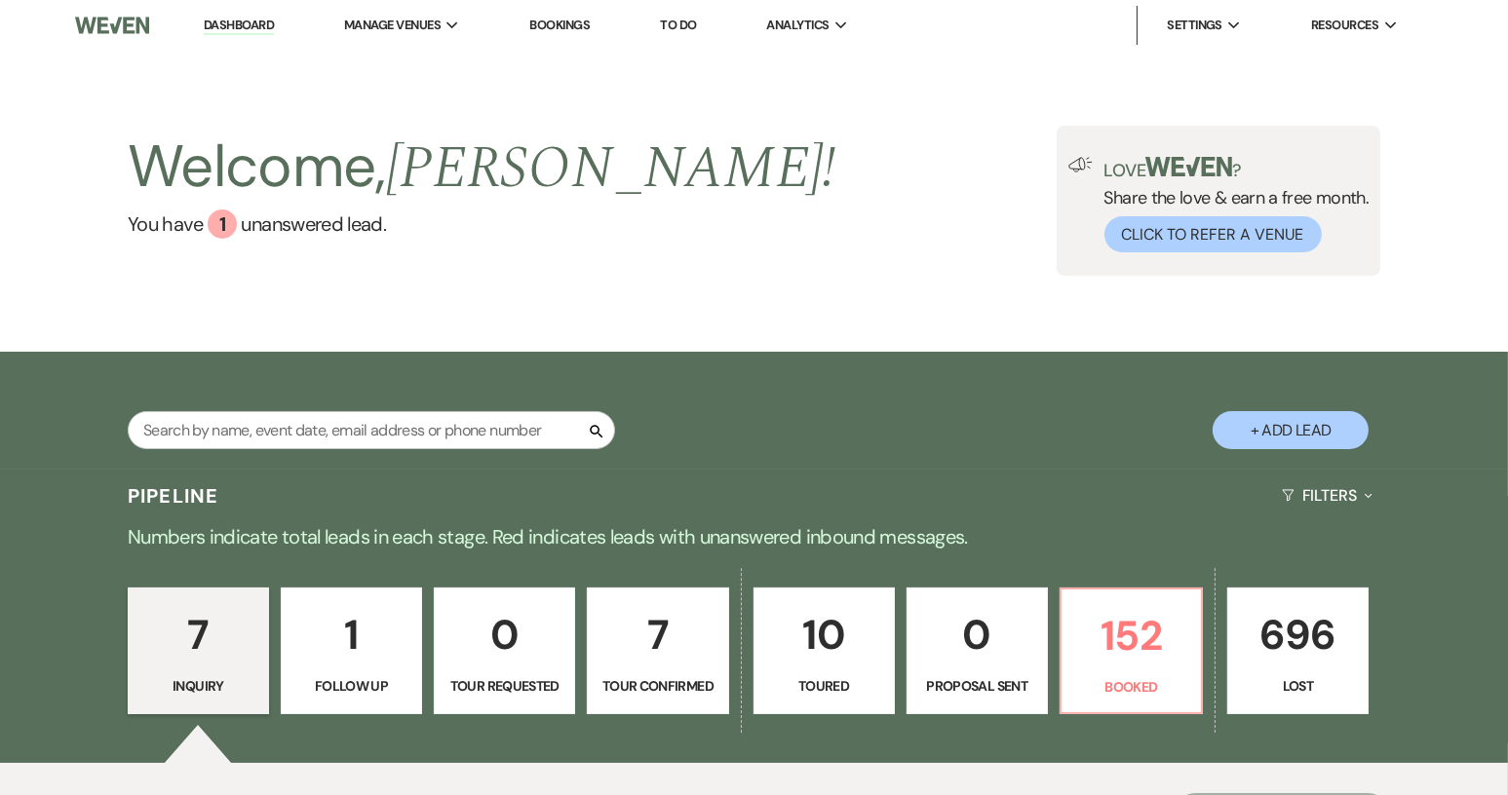
click at [220, 644] on p "7" at bounding box center [198, 634] width 116 height 65
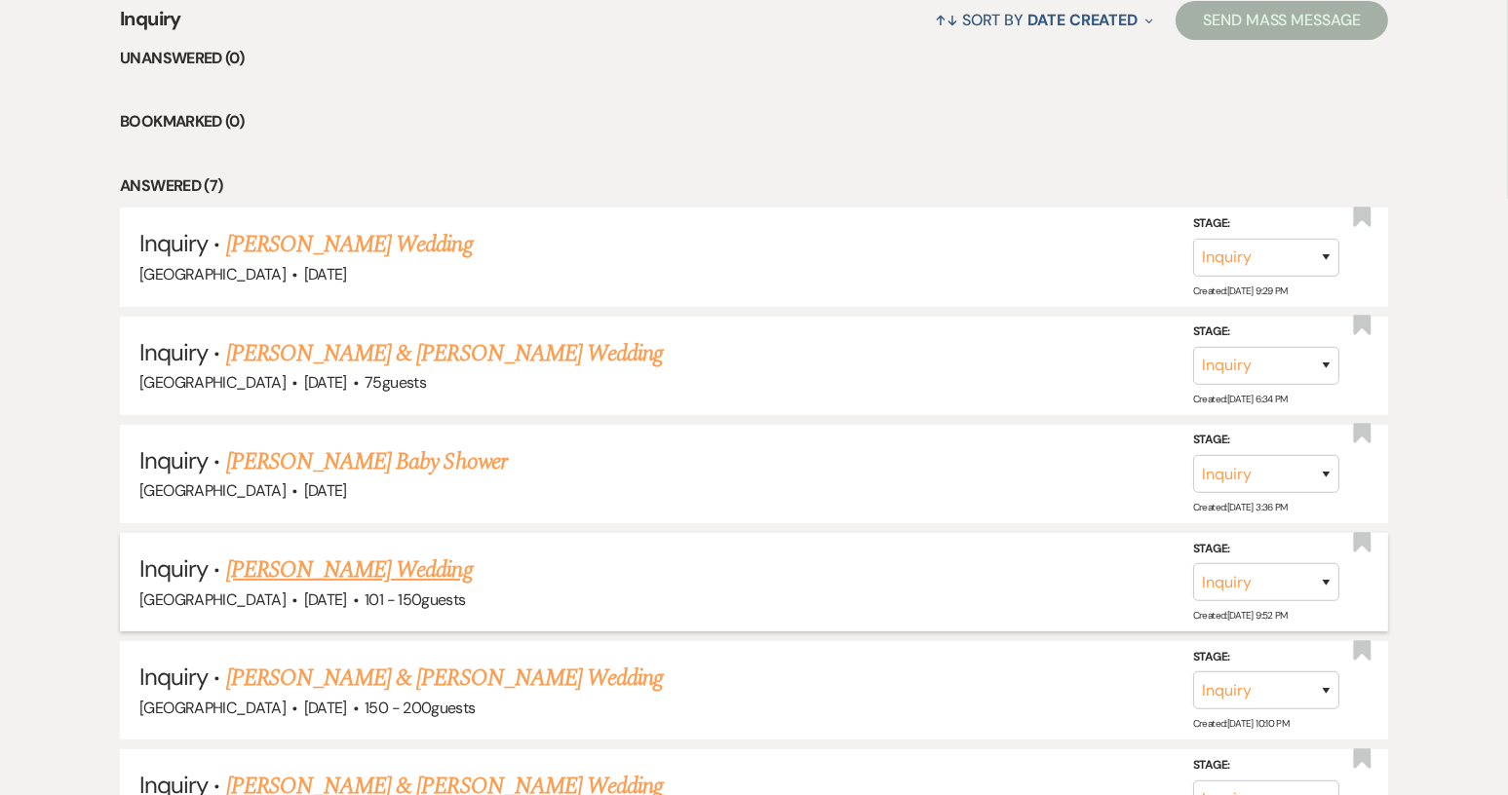
scroll to position [682, 0]
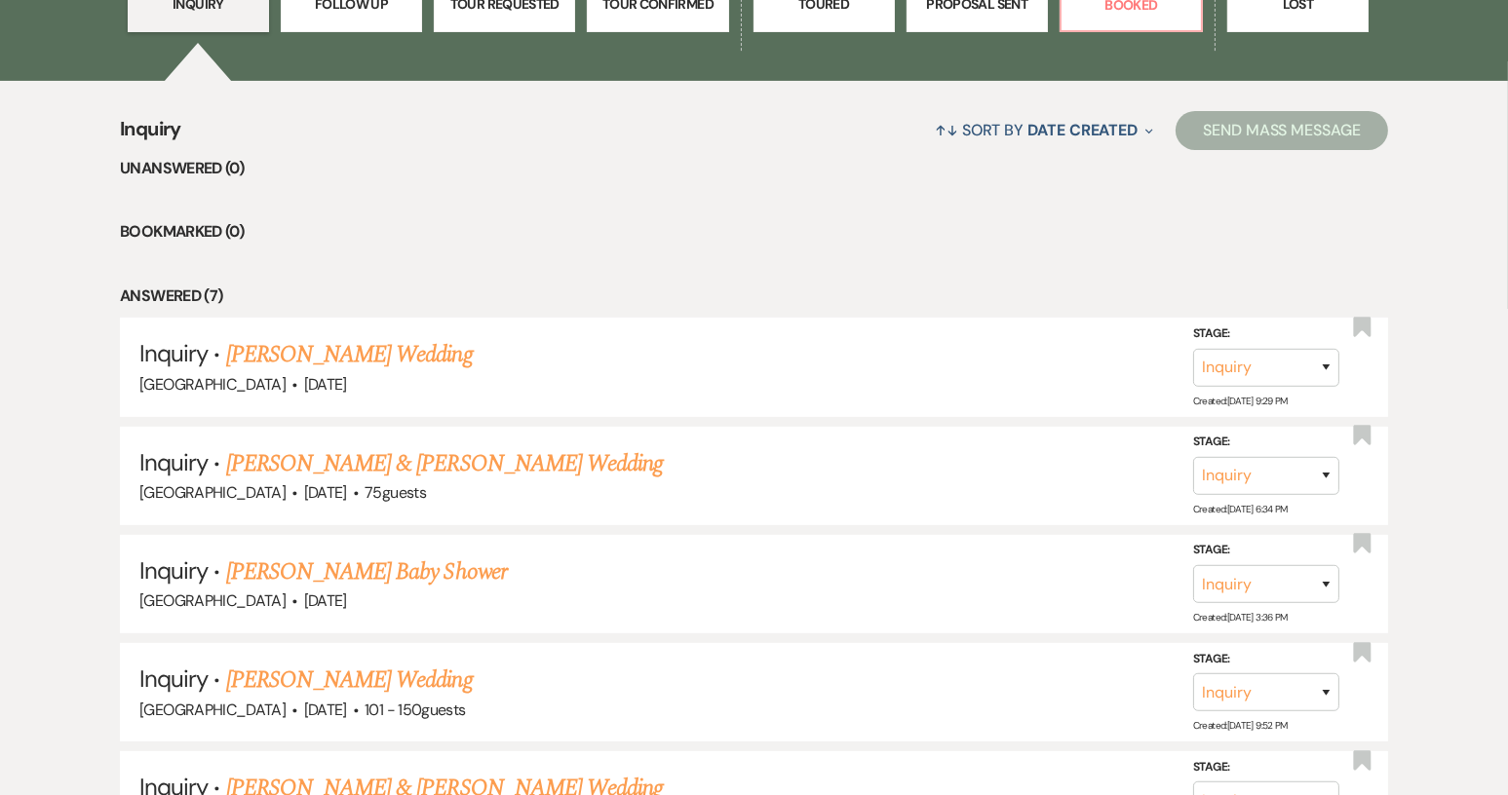
click at [343, 359] on link "[PERSON_NAME] Wedding" at bounding box center [349, 354] width 247 height 35
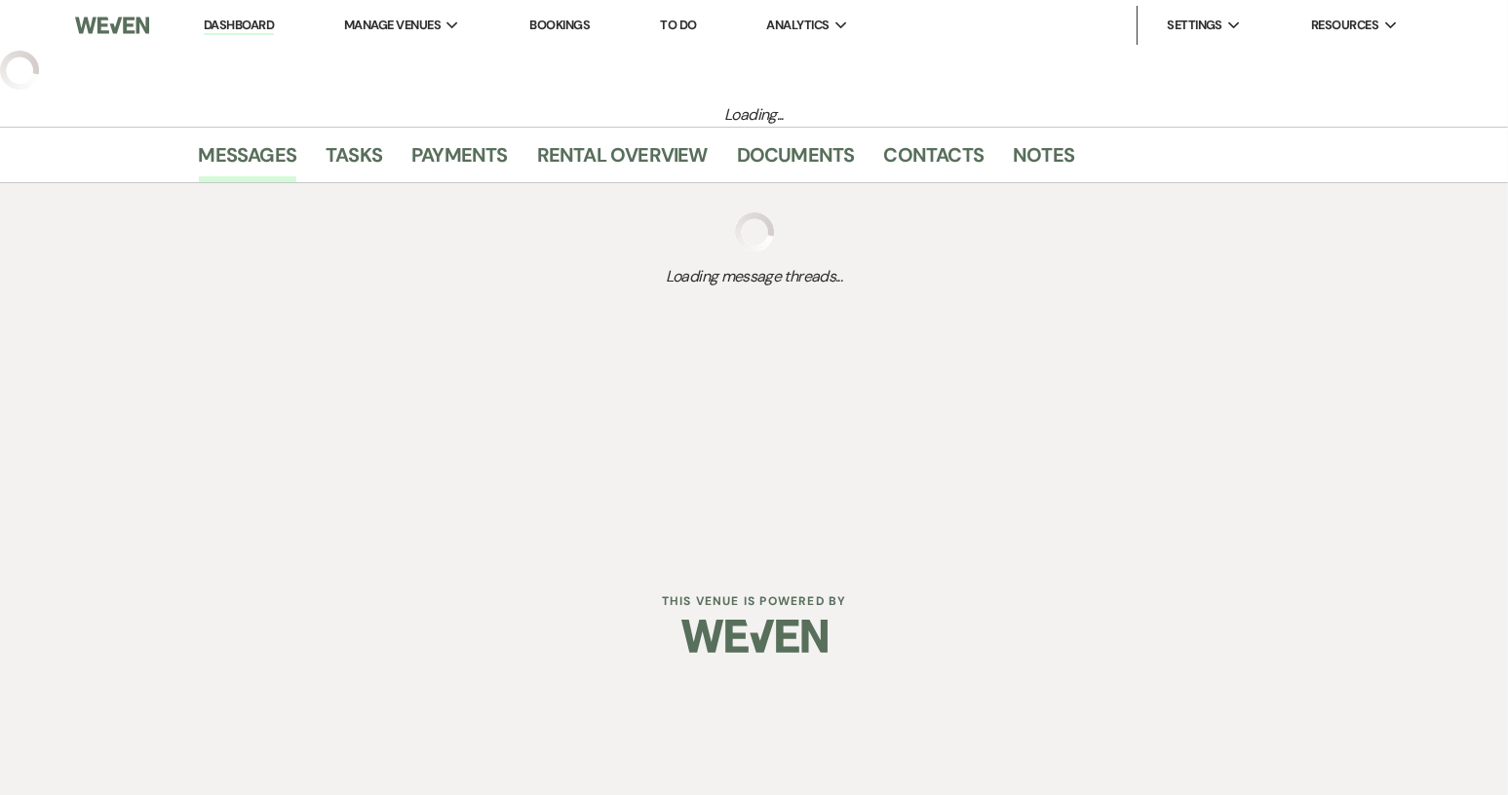
select select "2"
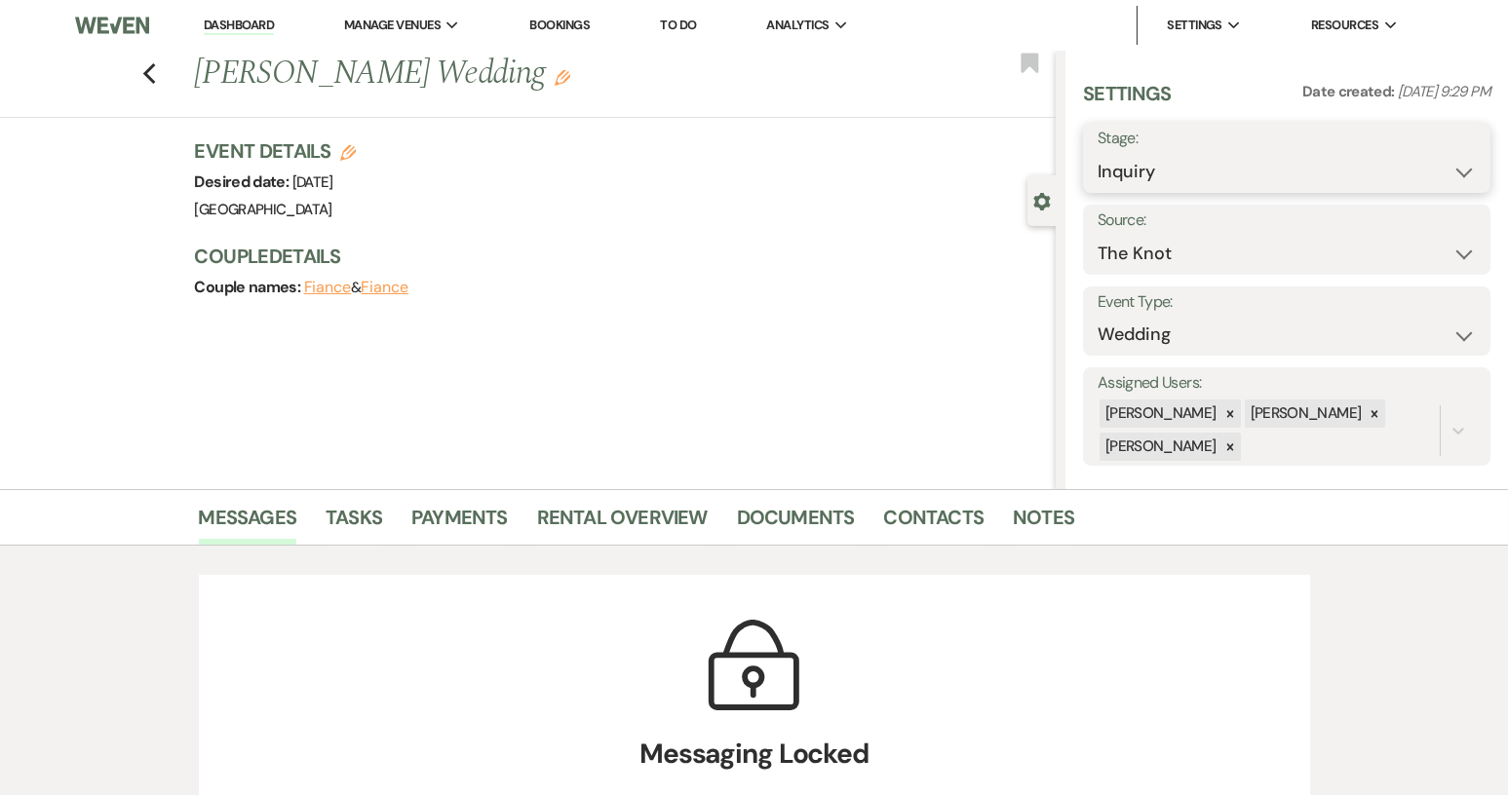
click at [1458, 171] on select "Inquiry Follow Up Tour Requested Tour Confirmed Toured Proposal Sent Booked Lost" at bounding box center [1286, 172] width 378 height 38
select select "8"
click at [1097, 153] on select "Inquiry Follow Up Tour Requested Tour Confirmed Toured Proposal Sent Booked Lost" at bounding box center [1286, 172] width 378 height 38
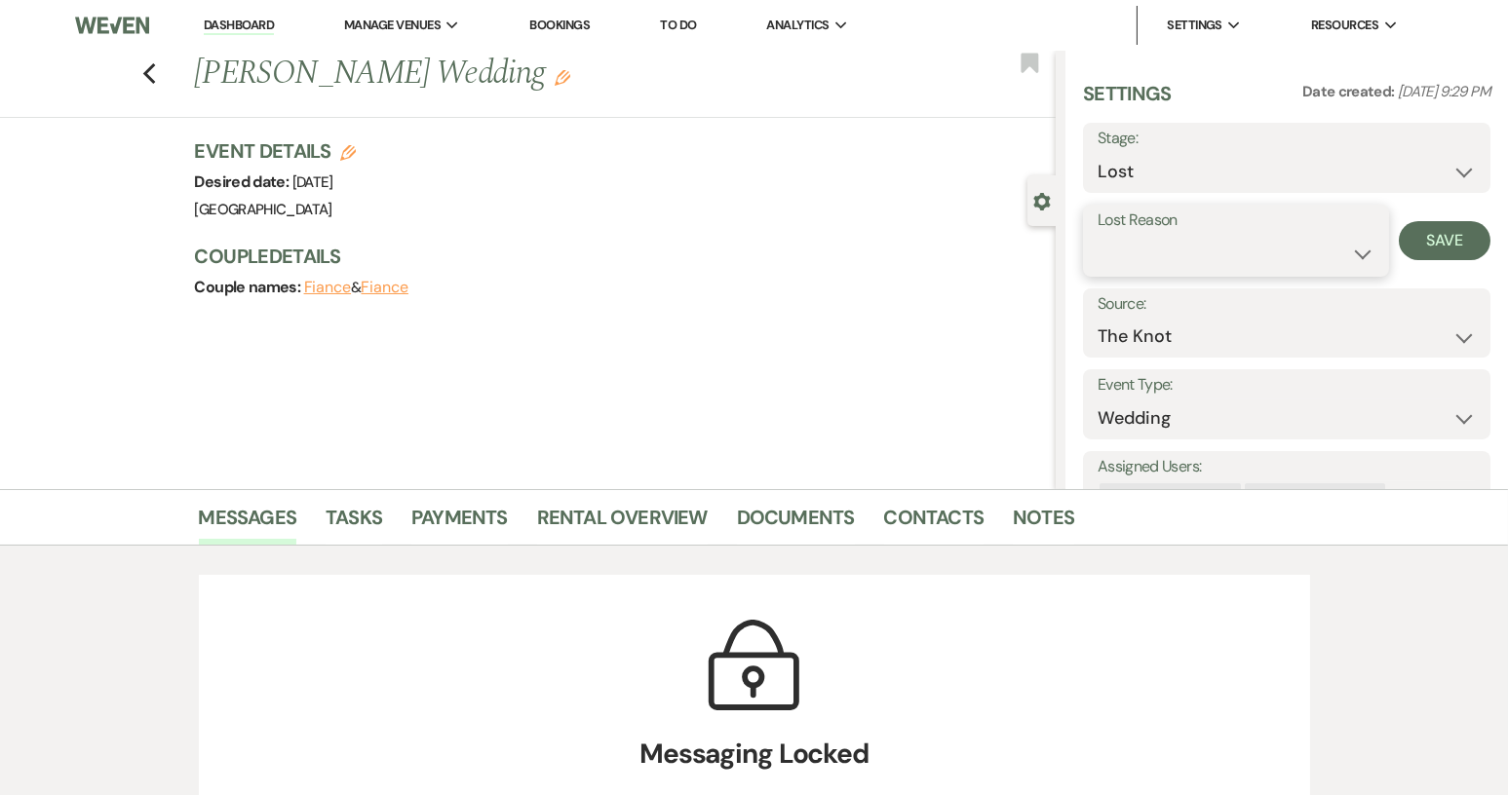
click at [1350, 254] on select "Booked Elsewhere Budget Date Unavailable No Response Not a Good Match Capacity …" at bounding box center [1235, 254] width 277 height 38
select select "8"
click at [1097, 235] on select "Booked Elsewhere Budget Date Unavailable No Response Not a Good Match Capacity …" at bounding box center [1235, 254] width 277 height 38
click at [1416, 245] on button "Save" at bounding box center [1445, 240] width 92 height 39
click at [157, 76] on icon "Previous" at bounding box center [149, 73] width 15 height 23
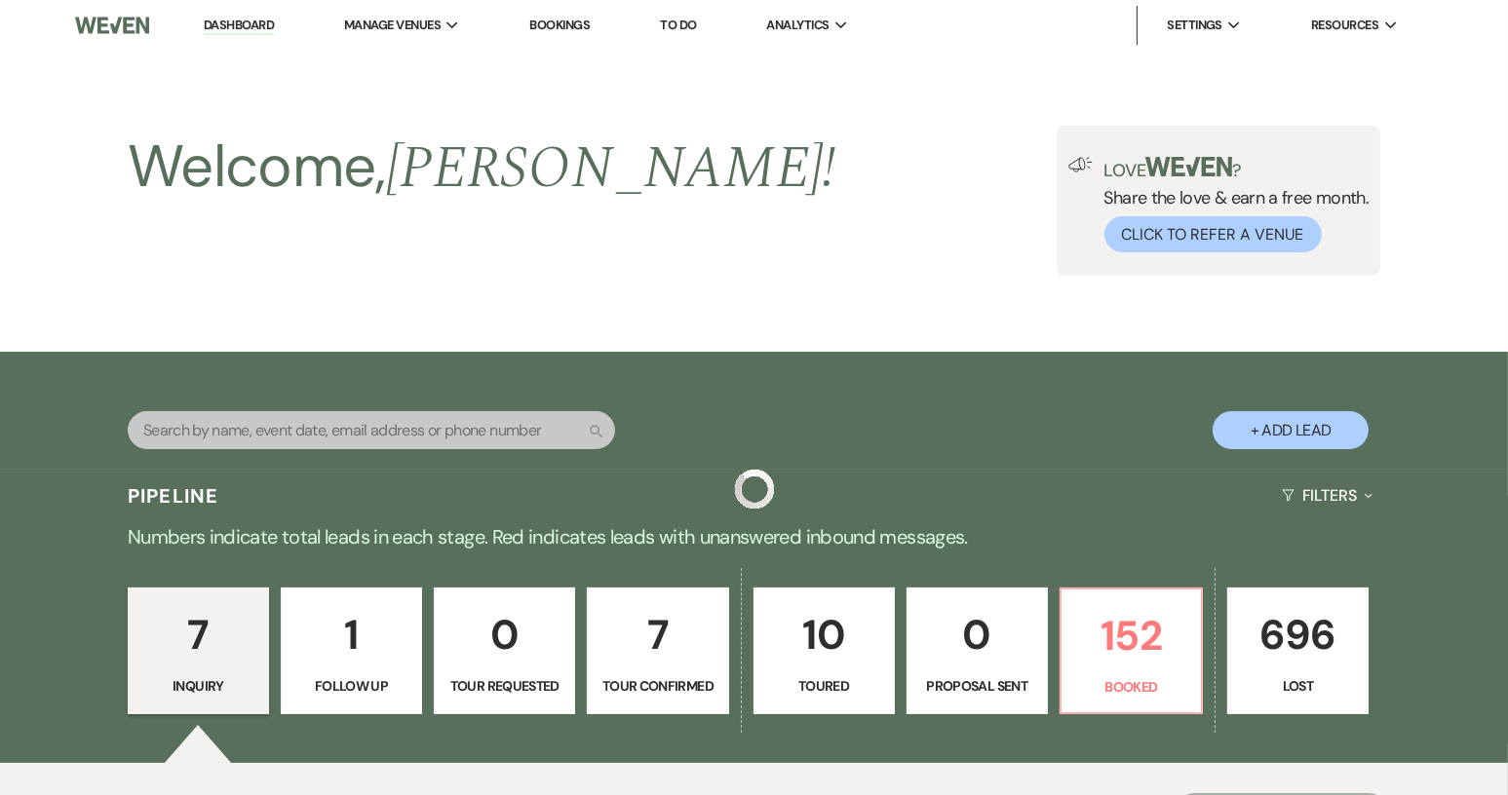
scroll to position [682, 0]
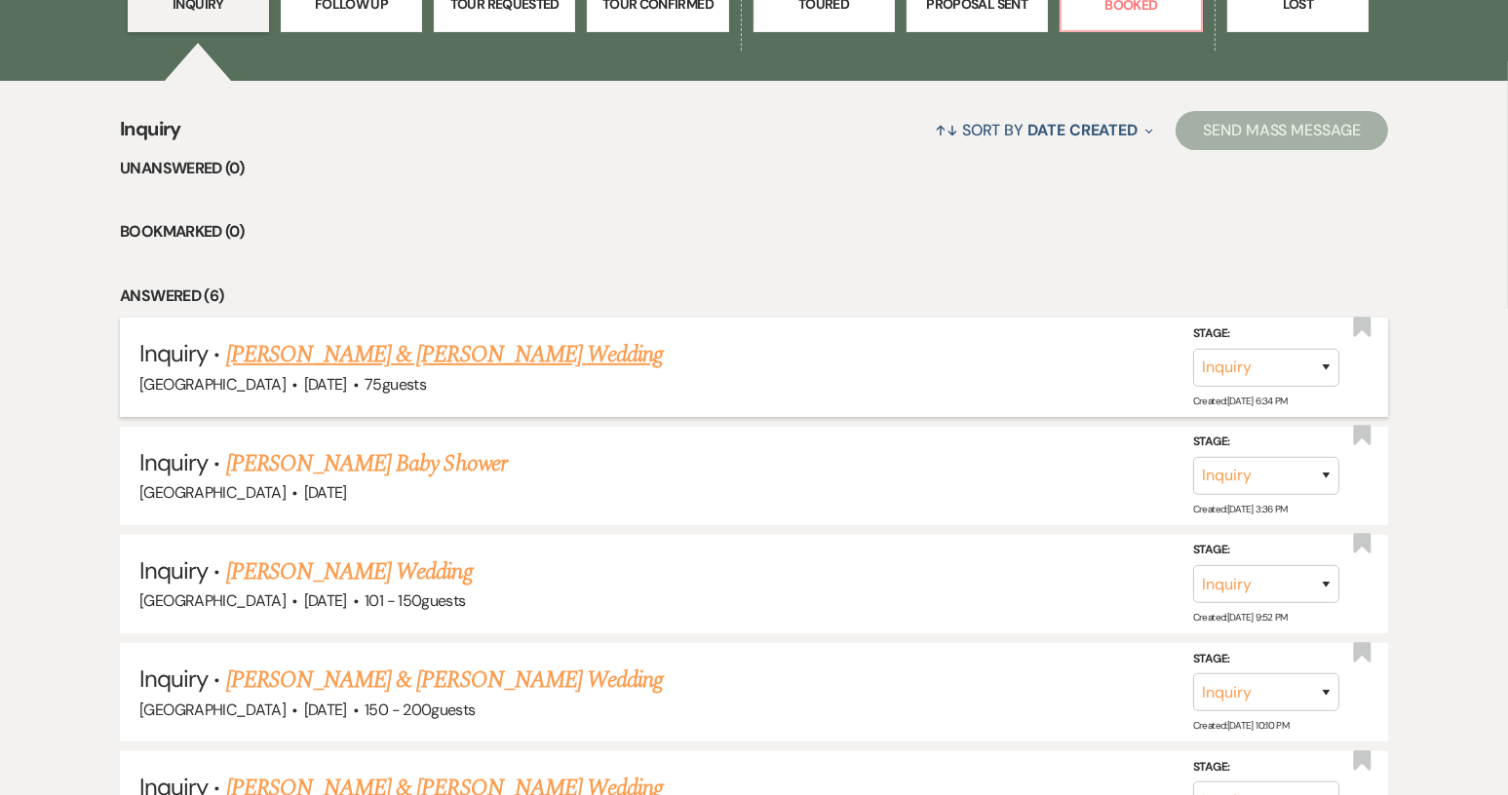
click at [420, 359] on link "[PERSON_NAME] & [PERSON_NAME] Wedding" at bounding box center [444, 354] width 437 height 35
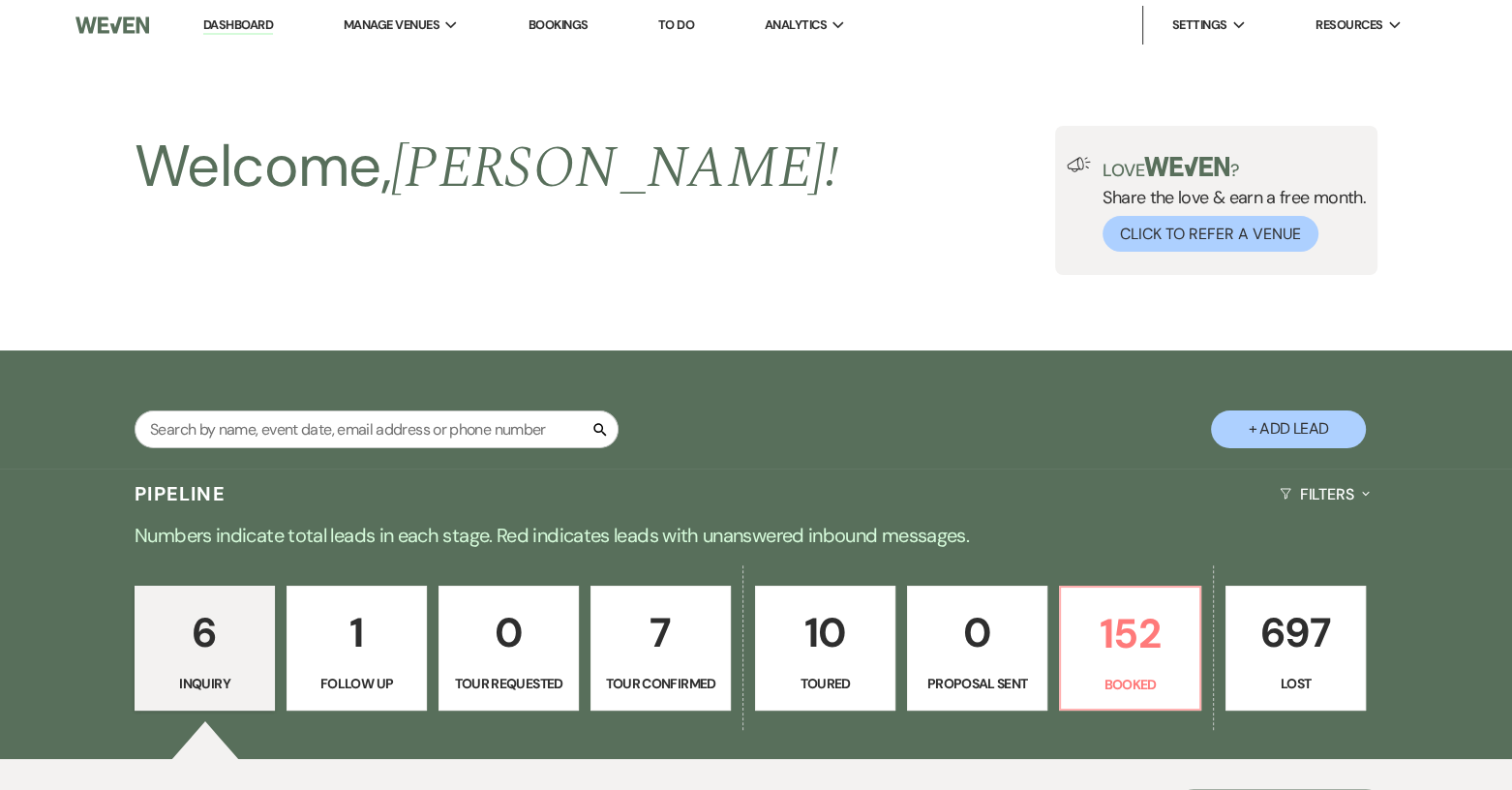
select select "5"
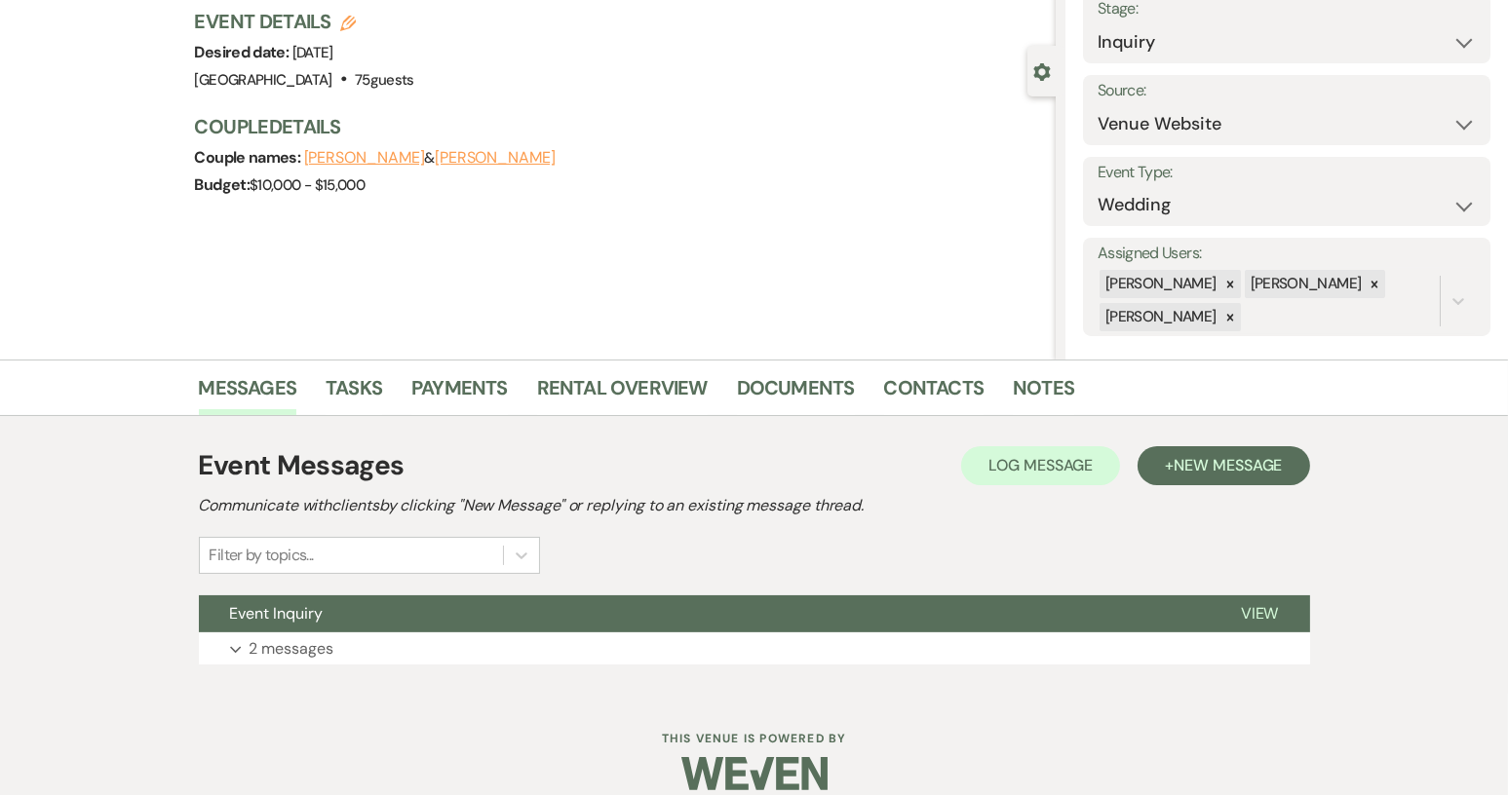
scroll to position [152, 0]
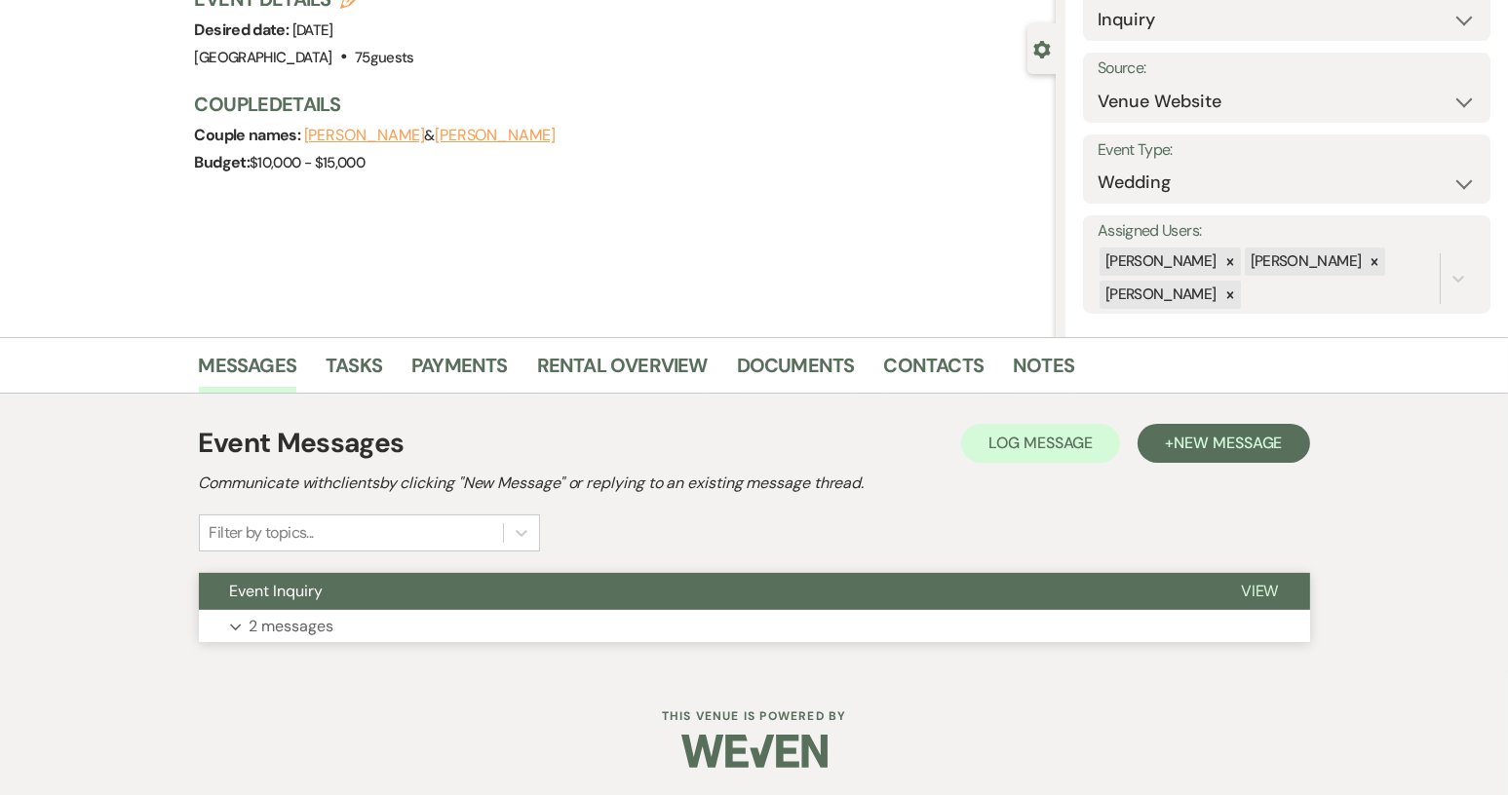
click at [873, 588] on button "Event Inquiry" at bounding box center [704, 591] width 1011 height 37
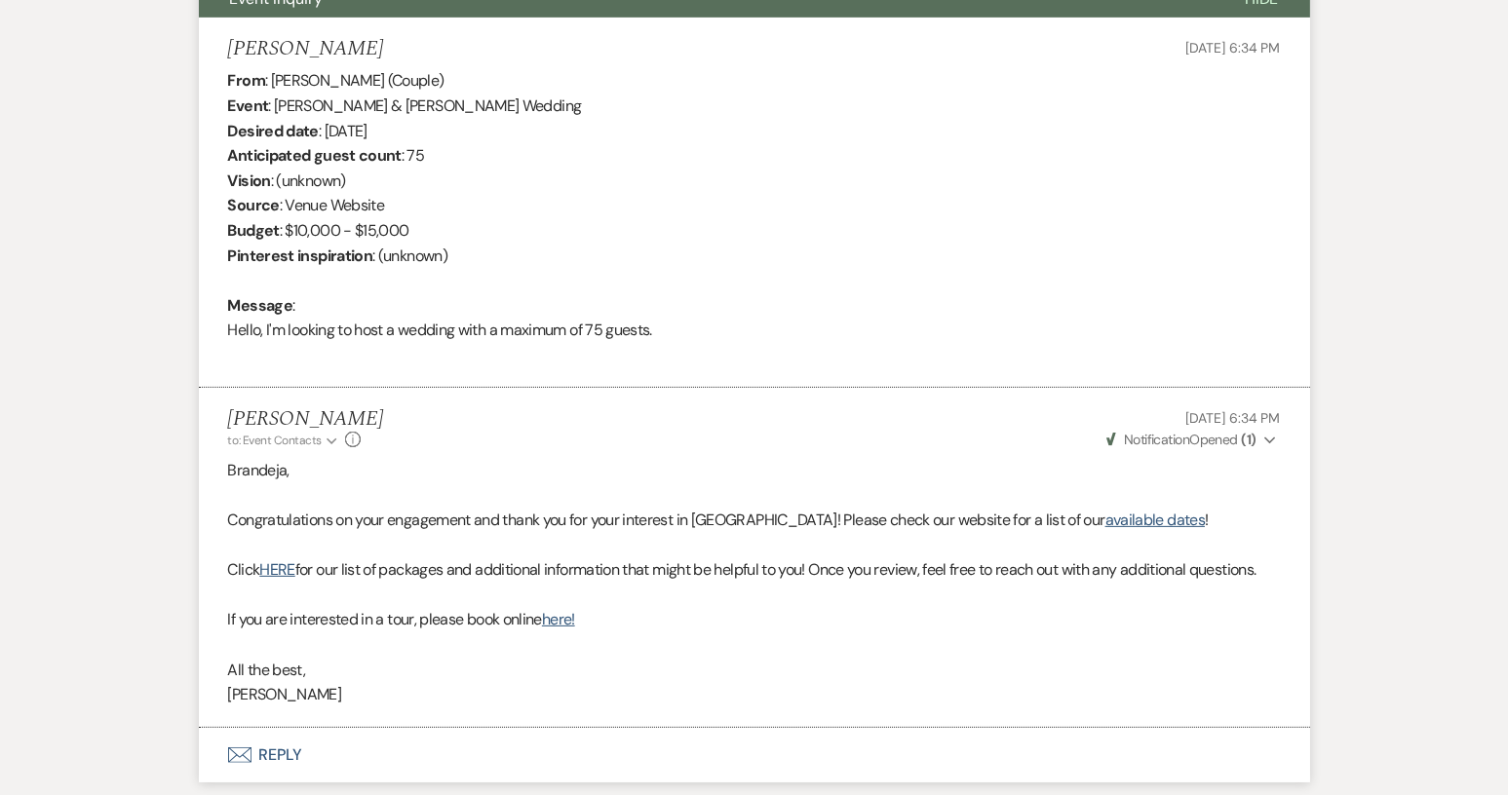
scroll to position [542, 0]
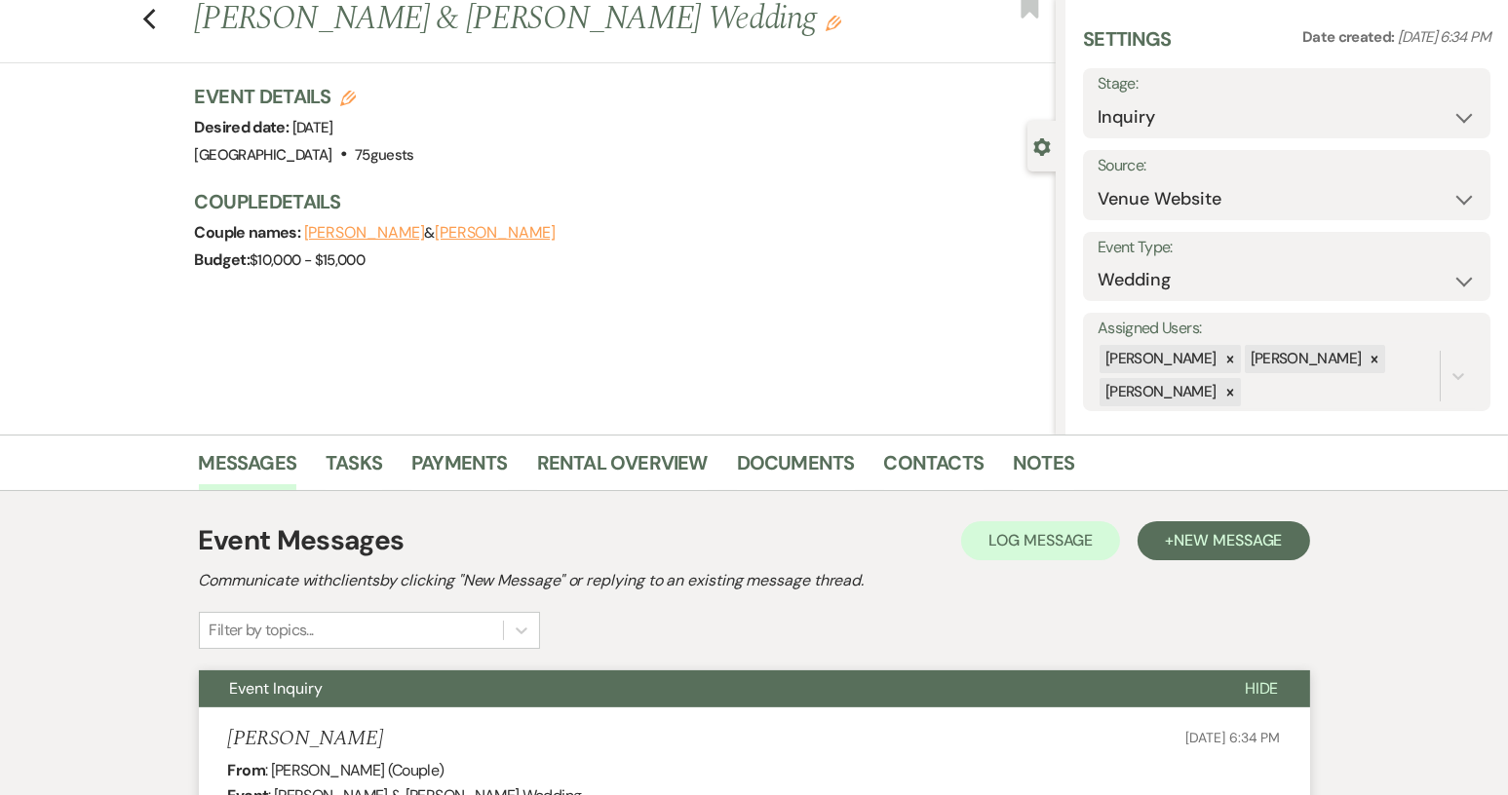
scroll to position [682, 0]
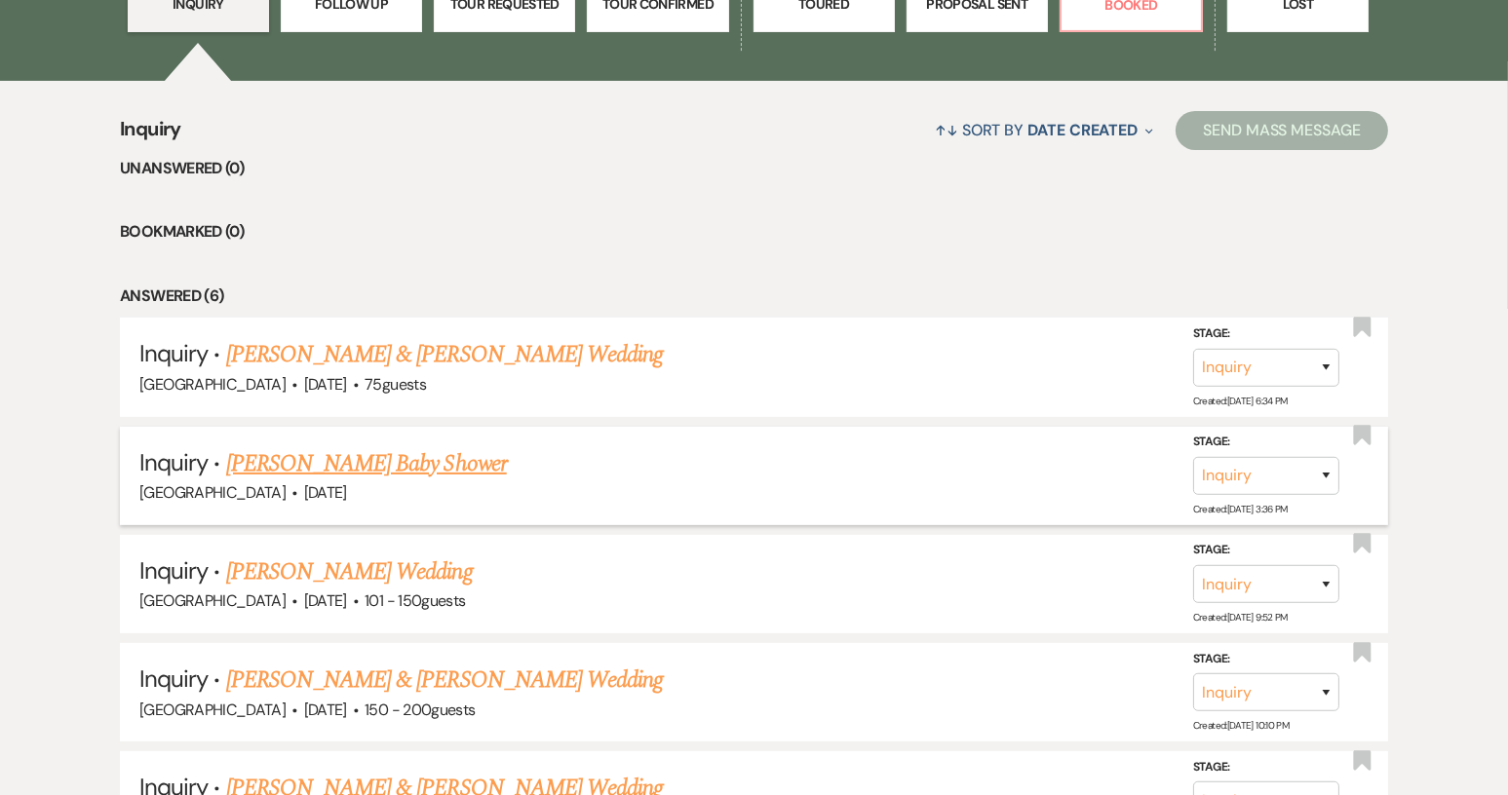
click at [428, 463] on link "[PERSON_NAME] Baby Shower" at bounding box center [366, 463] width 281 height 35
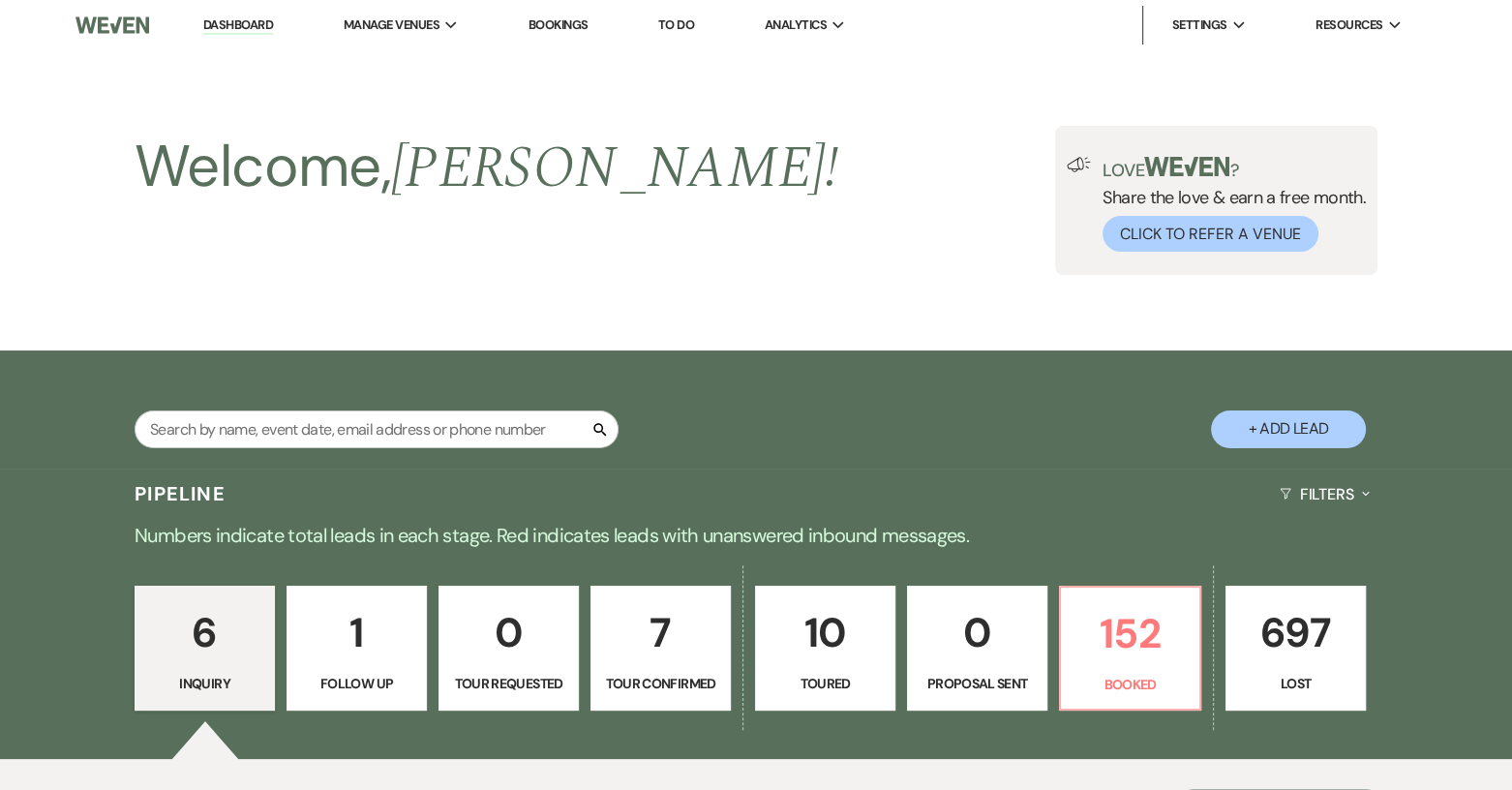
select select "5"
select select "3"
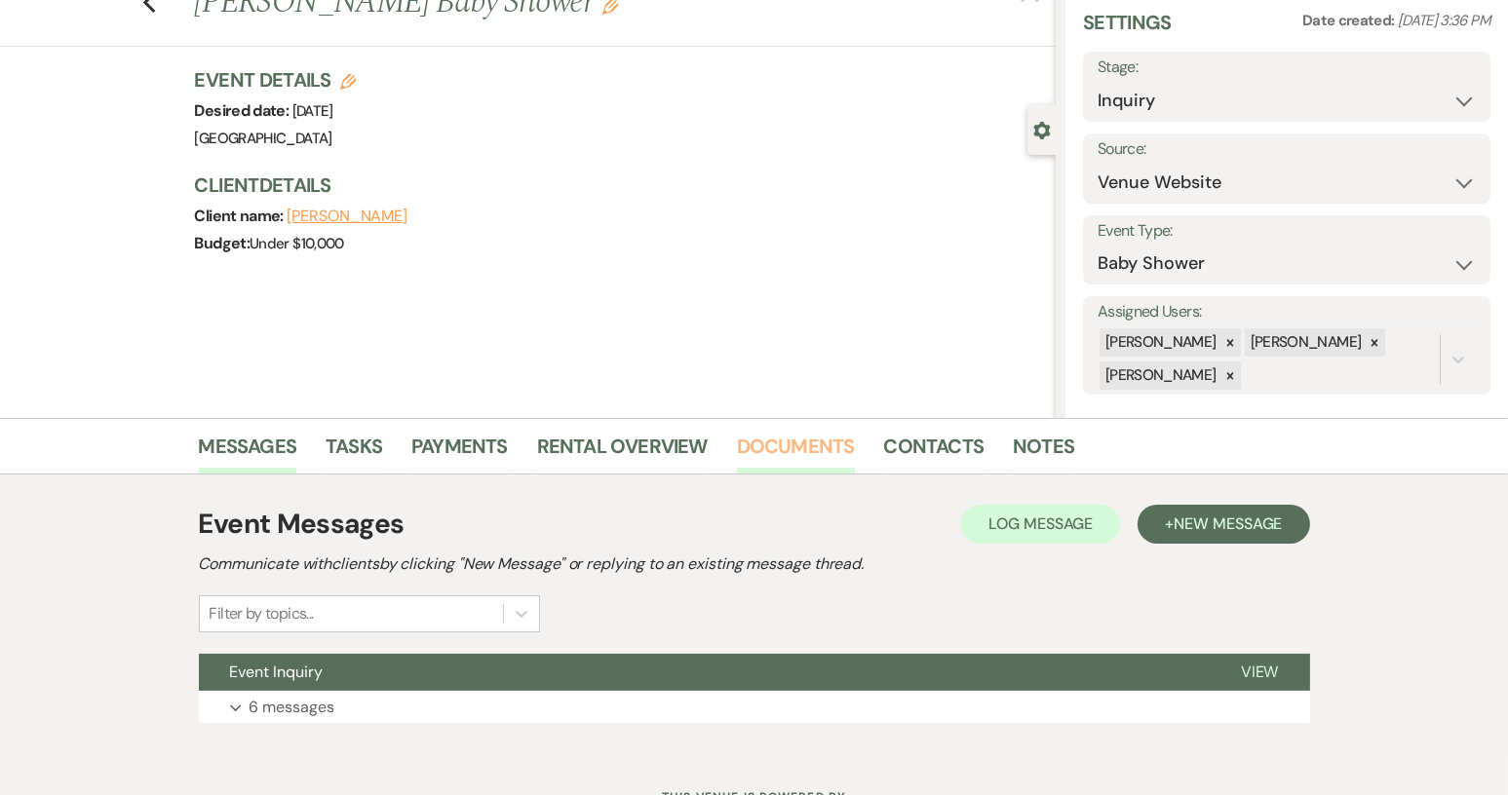
scroll to position [152, 0]
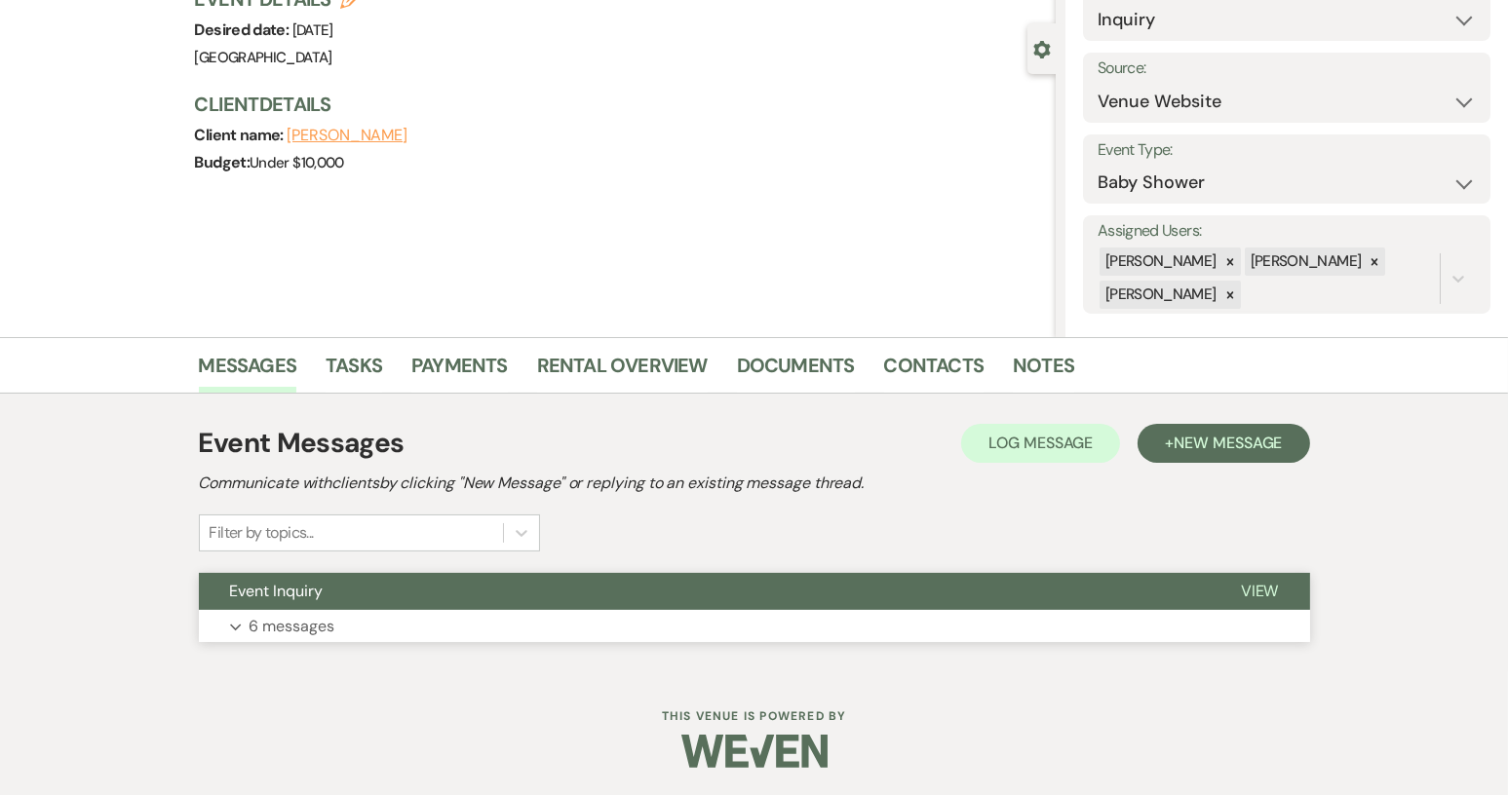
click at [582, 585] on button "Event Inquiry" at bounding box center [704, 591] width 1011 height 37
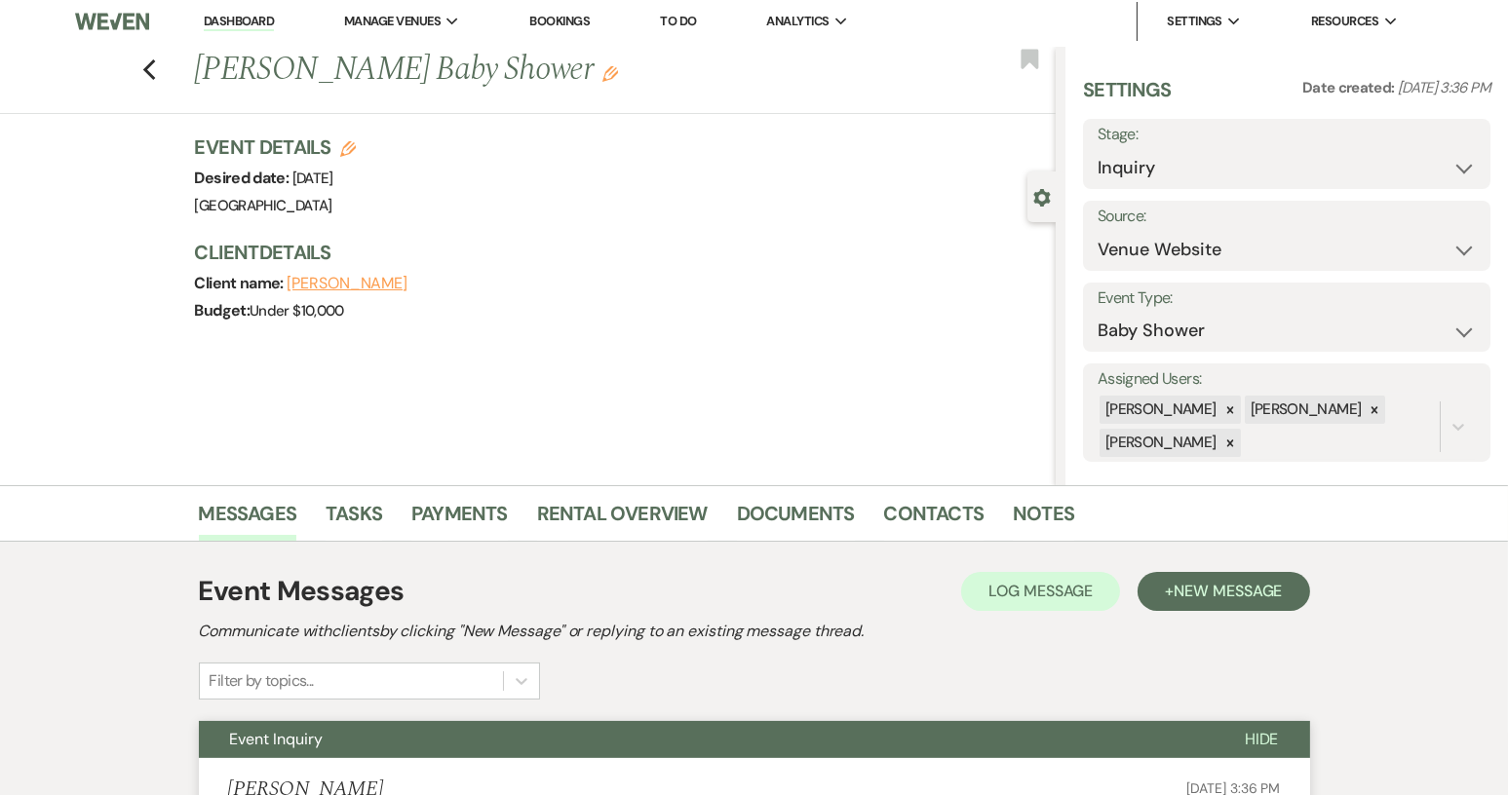
scroll to position [0, 0]
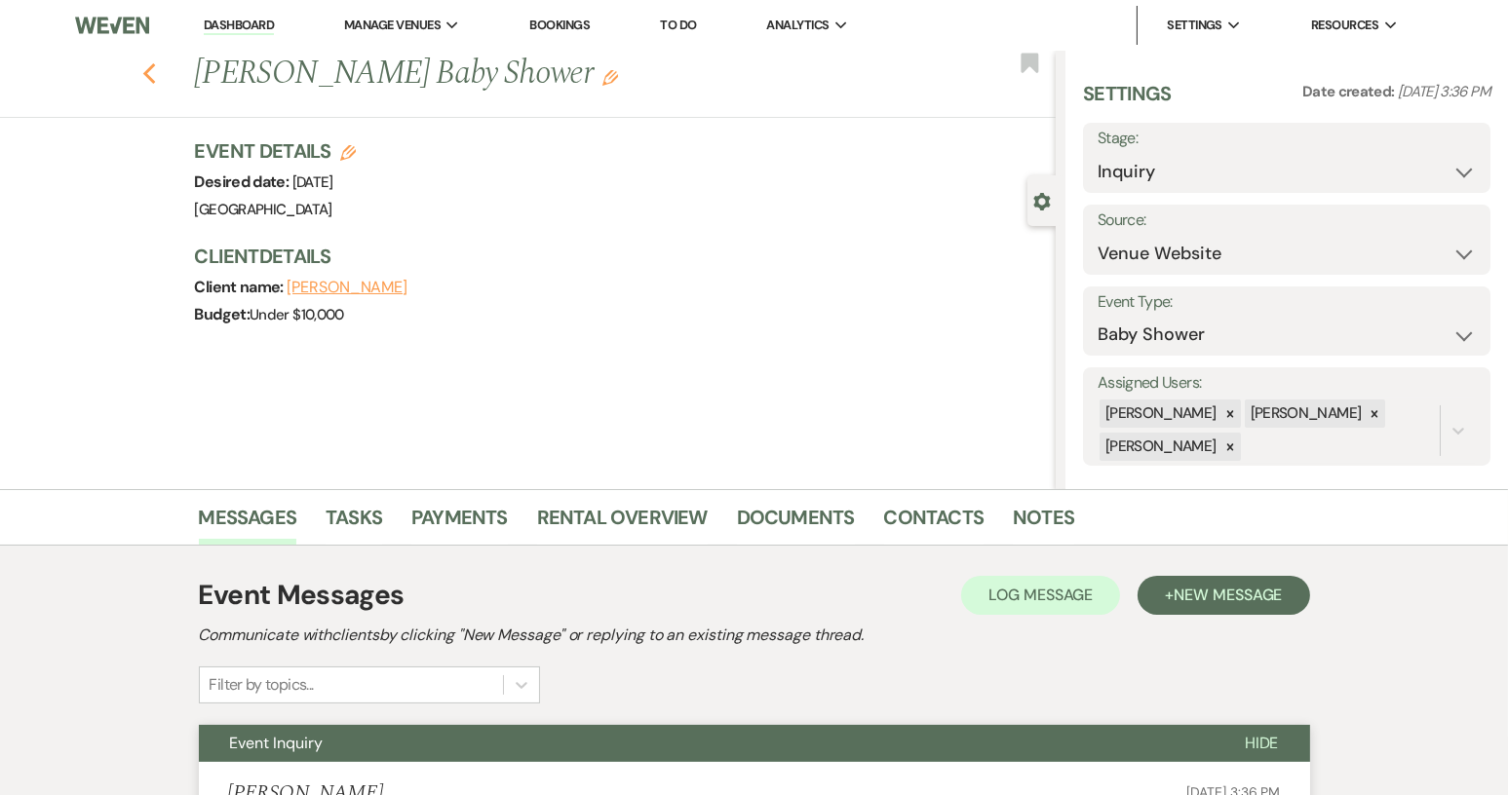
click at [157, 76] on icon "Previous" at bounding box center [149, 73] width 15 height 23
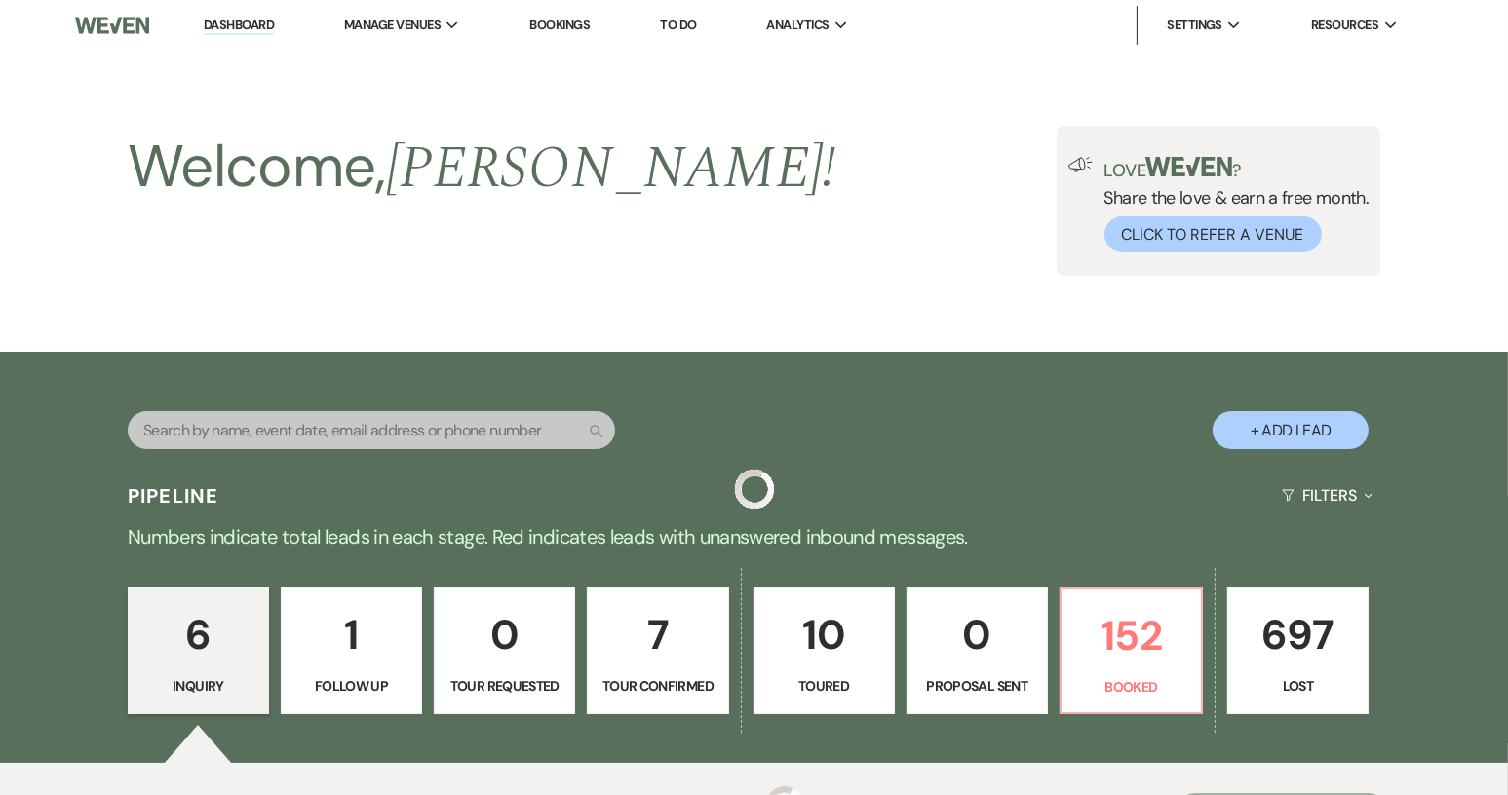
scroll to position [682, 0]
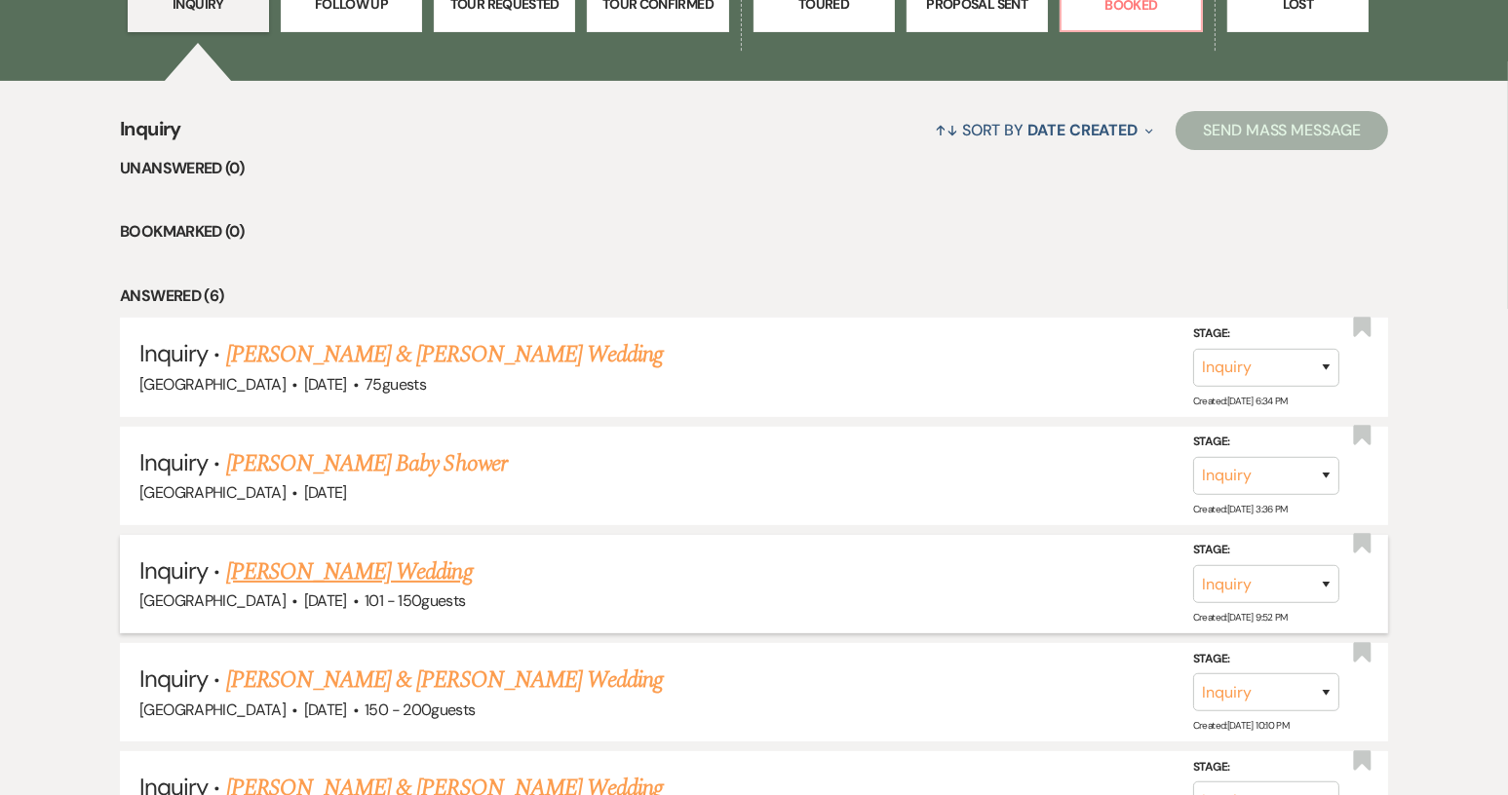
click at [326, 583] on link "[PERSON_NAME] Wedding" at bounding box center [349, 572] width 247 height 35
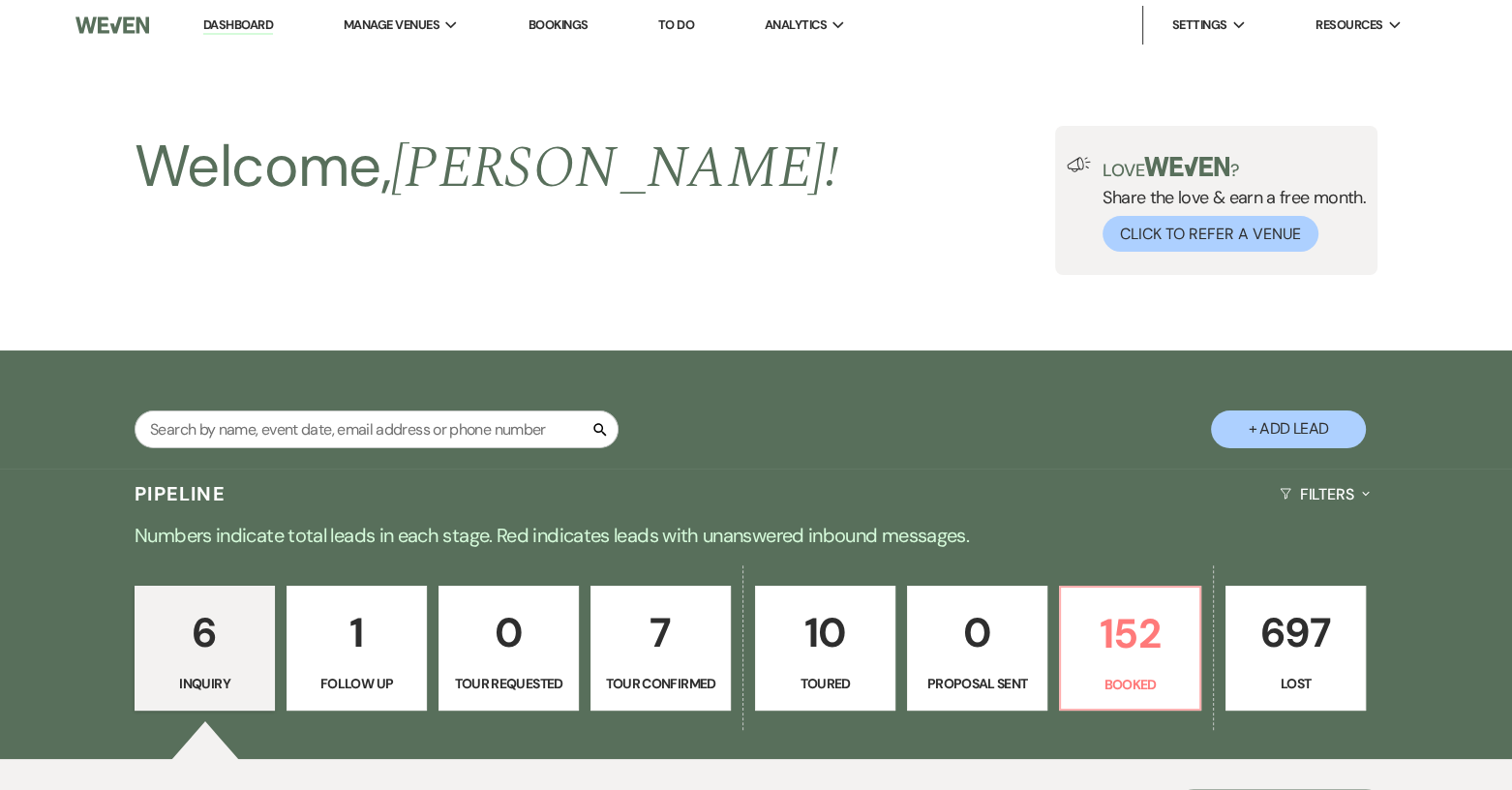
select select "2"
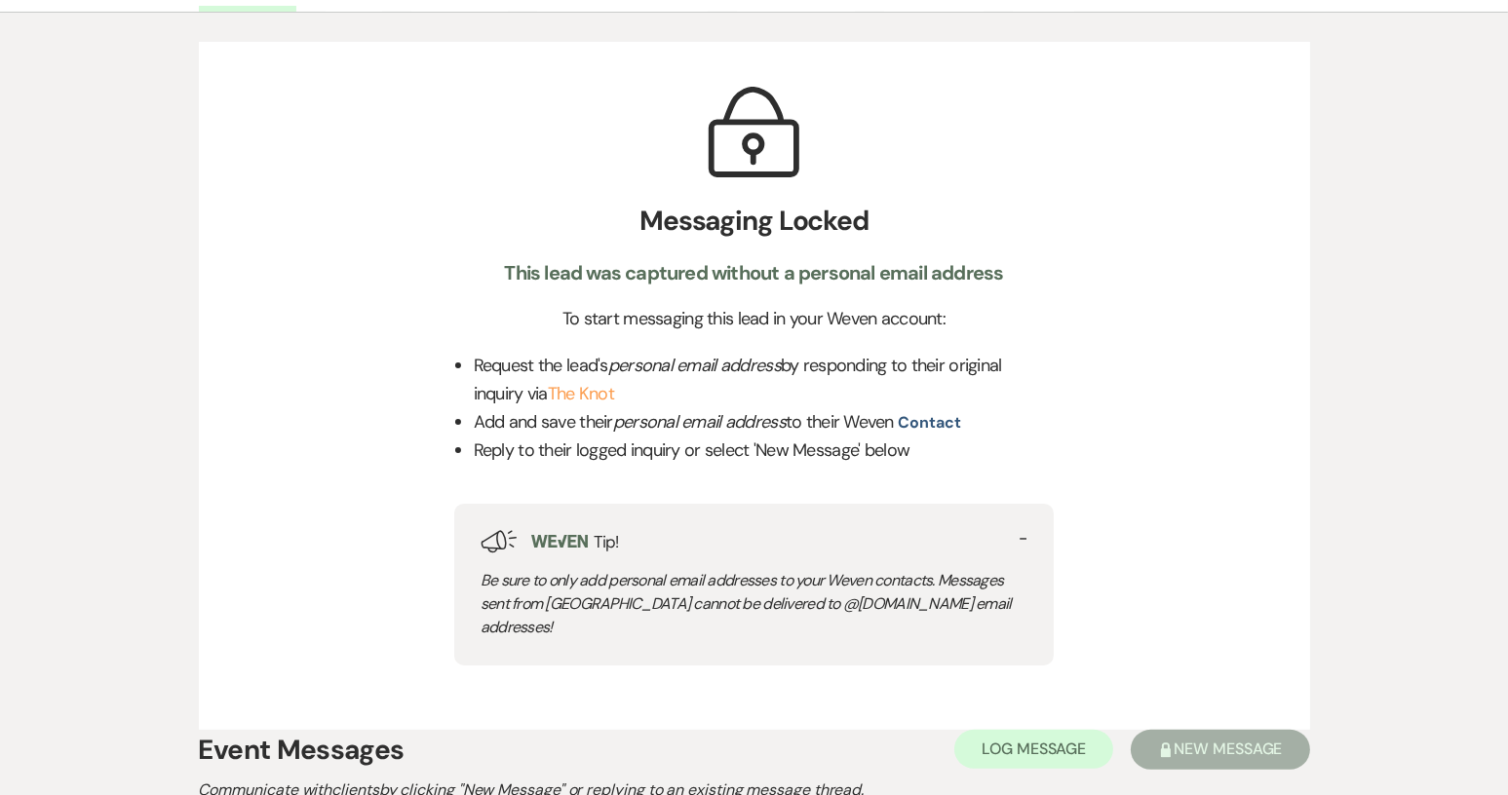
scroll to position [780, 0]
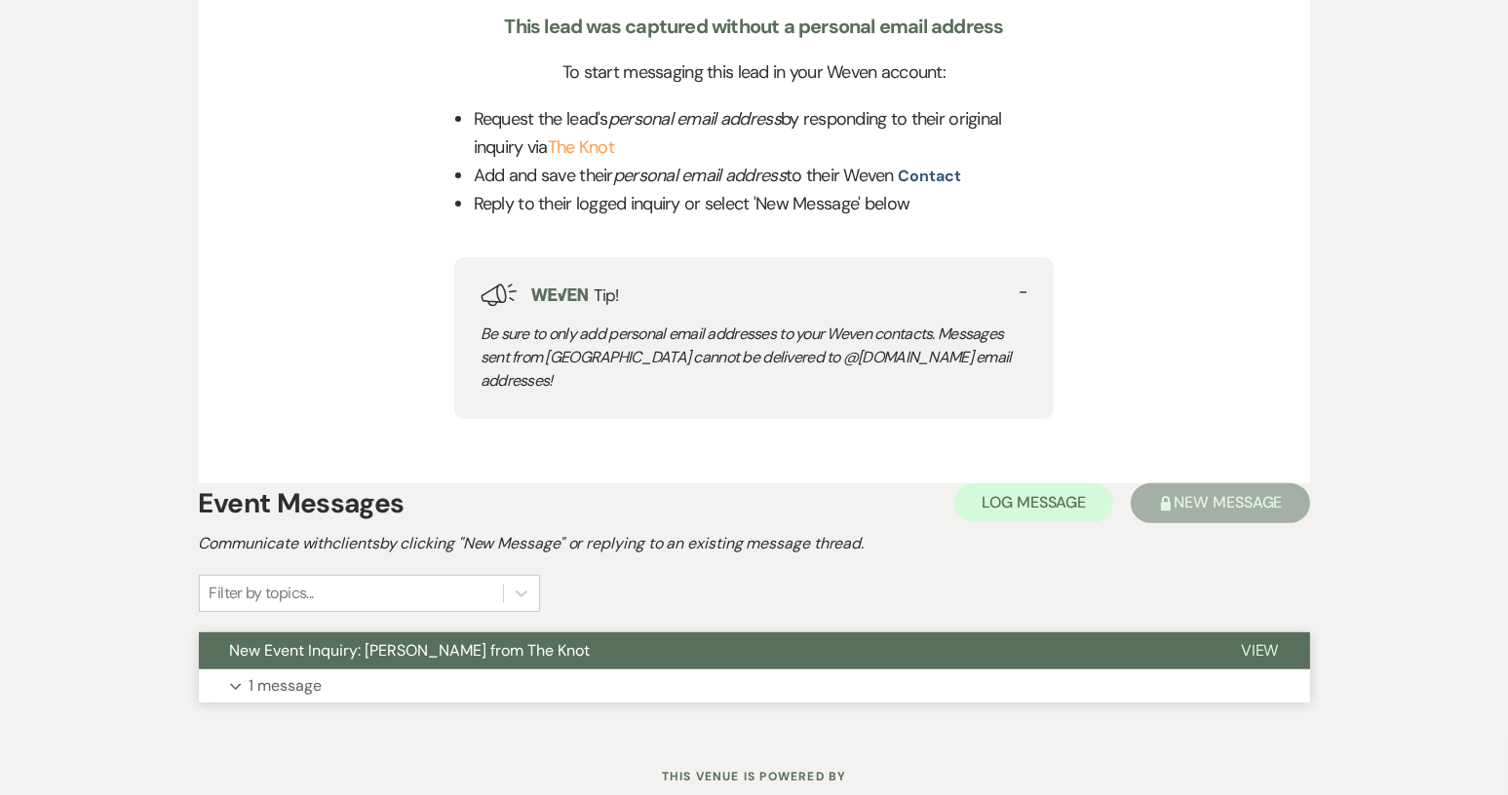
click at [764, 633] on button "New Event Inquiry: [PERSON_NAME] from The Knot" at bounding box center [704, 651] width 1011 height 37
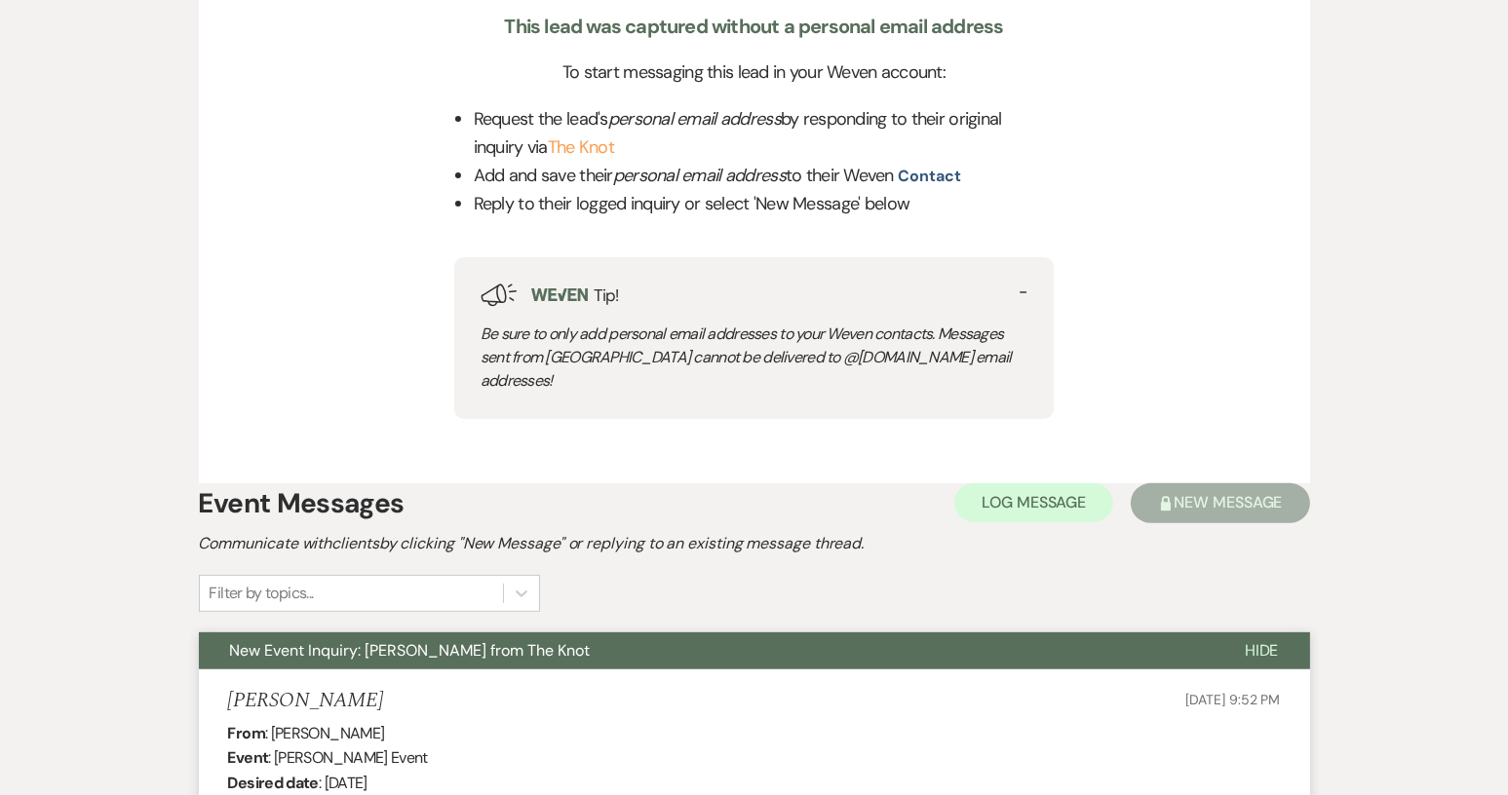
scroll to position [777, 0]
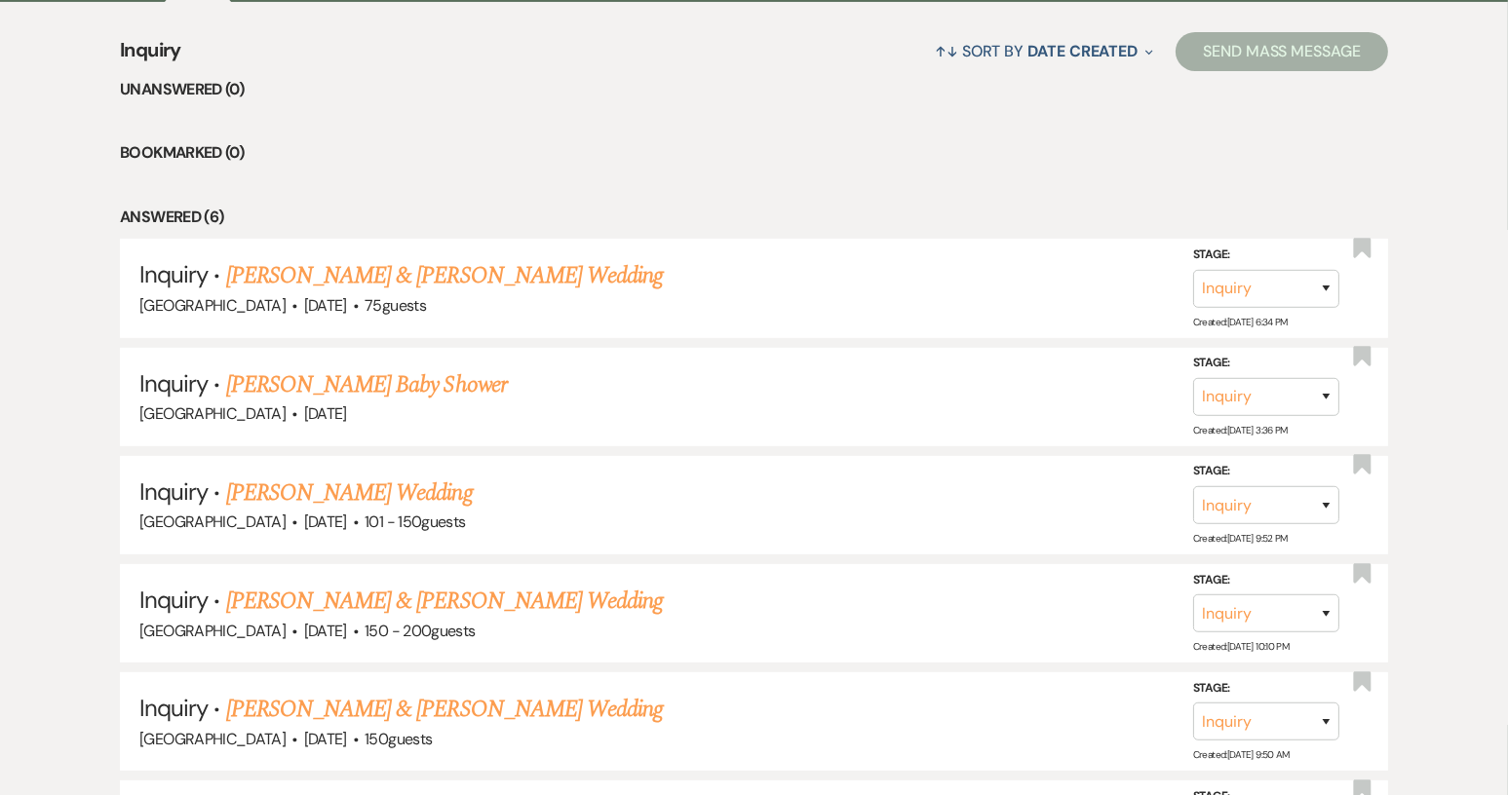
scroll to position [975, 0]
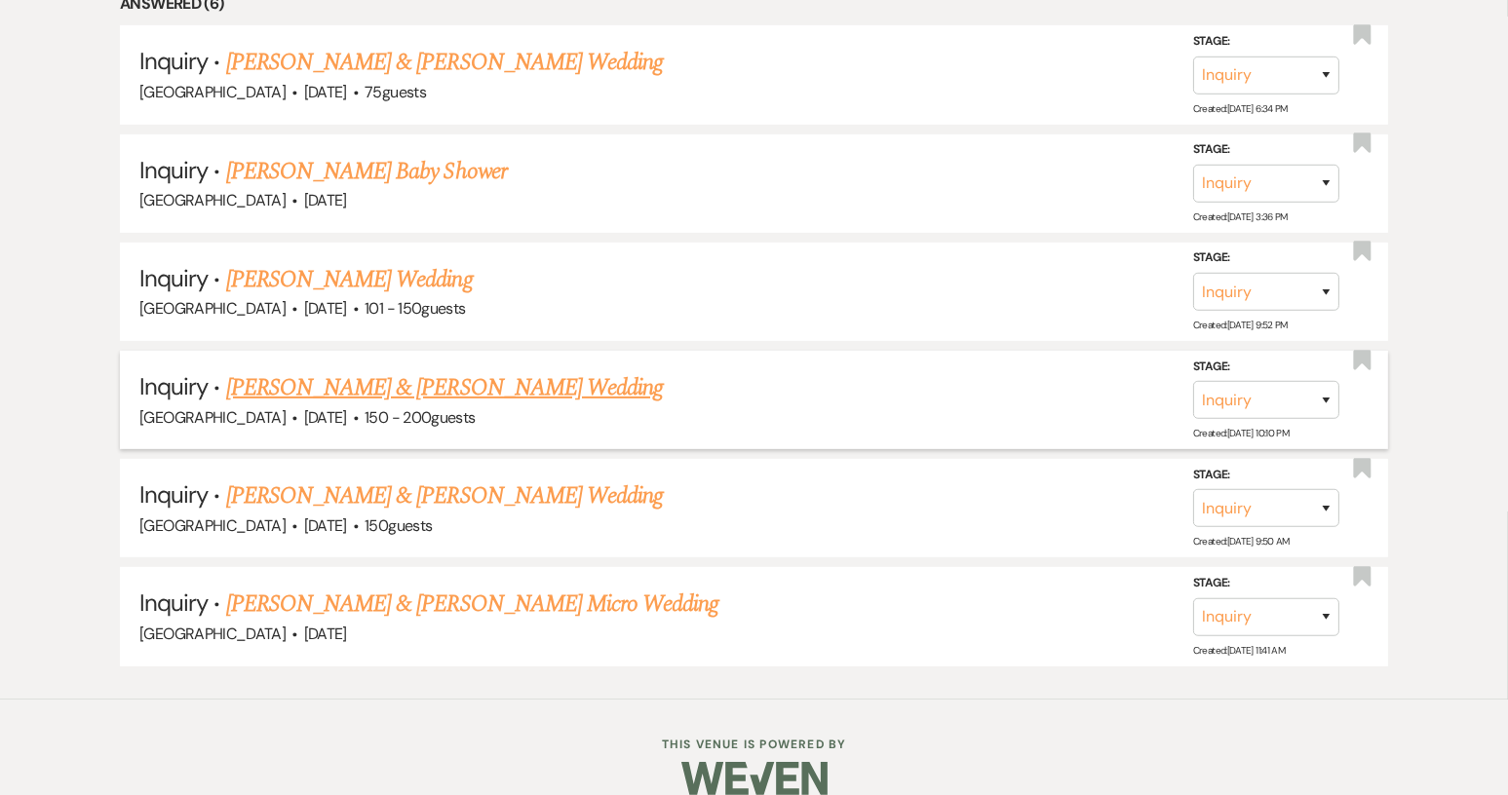
click at [477, 387] on link "[PERSON_NAME] & [PERSON_NAME] Wedding" at bounding box center [444, 387] width 437 height 35
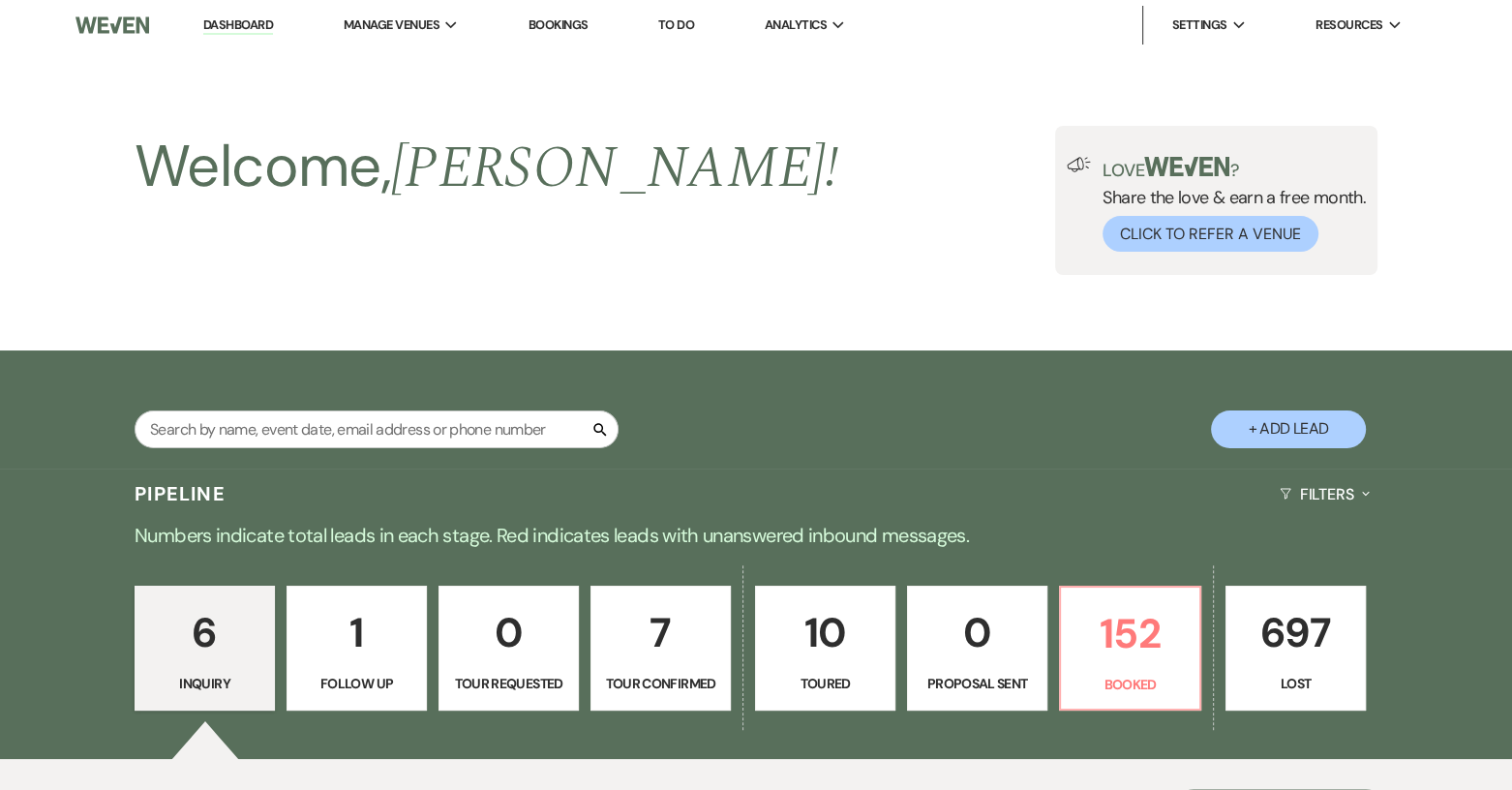
select select "5"
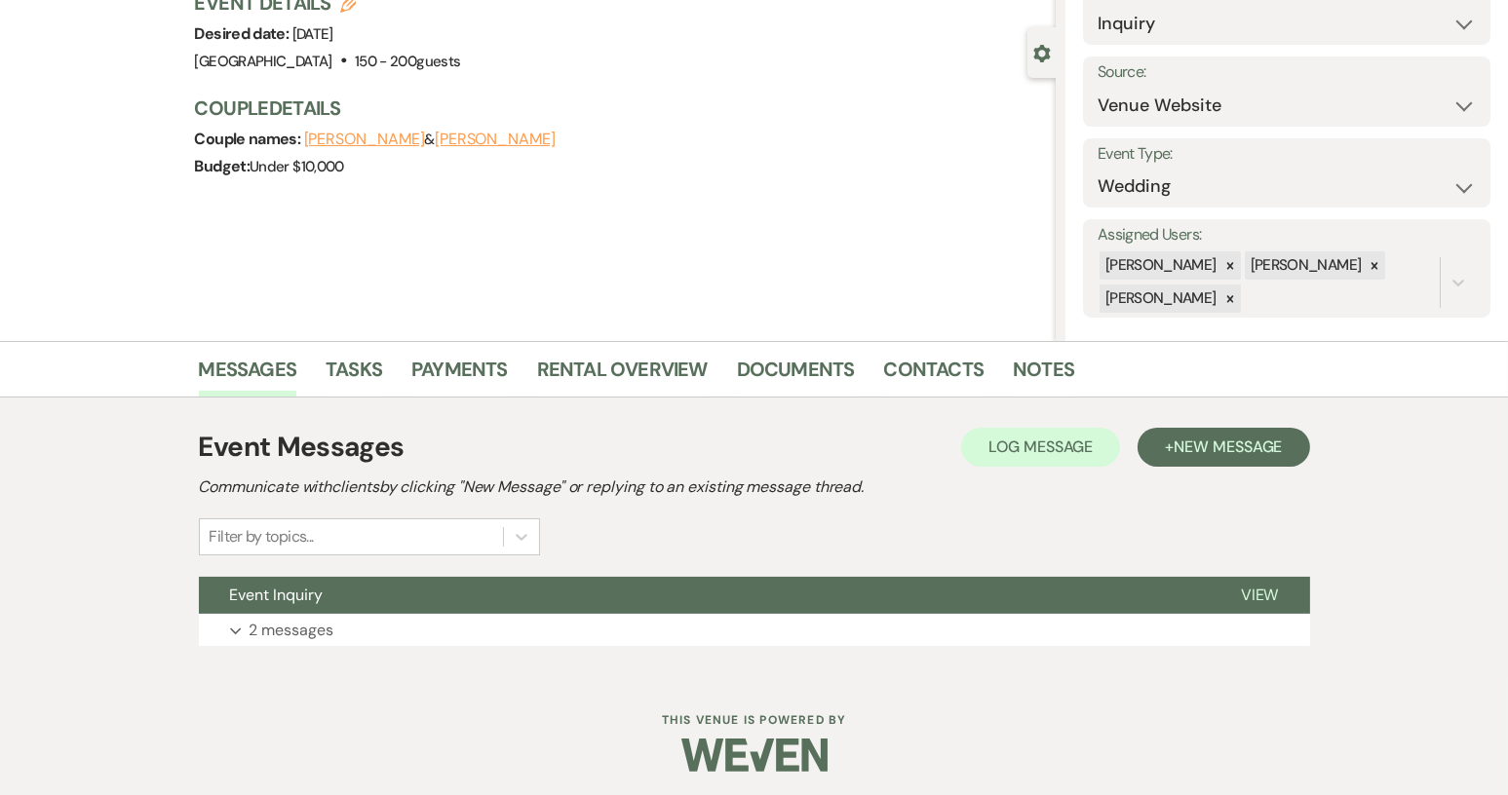
scroll to position [152, 0]
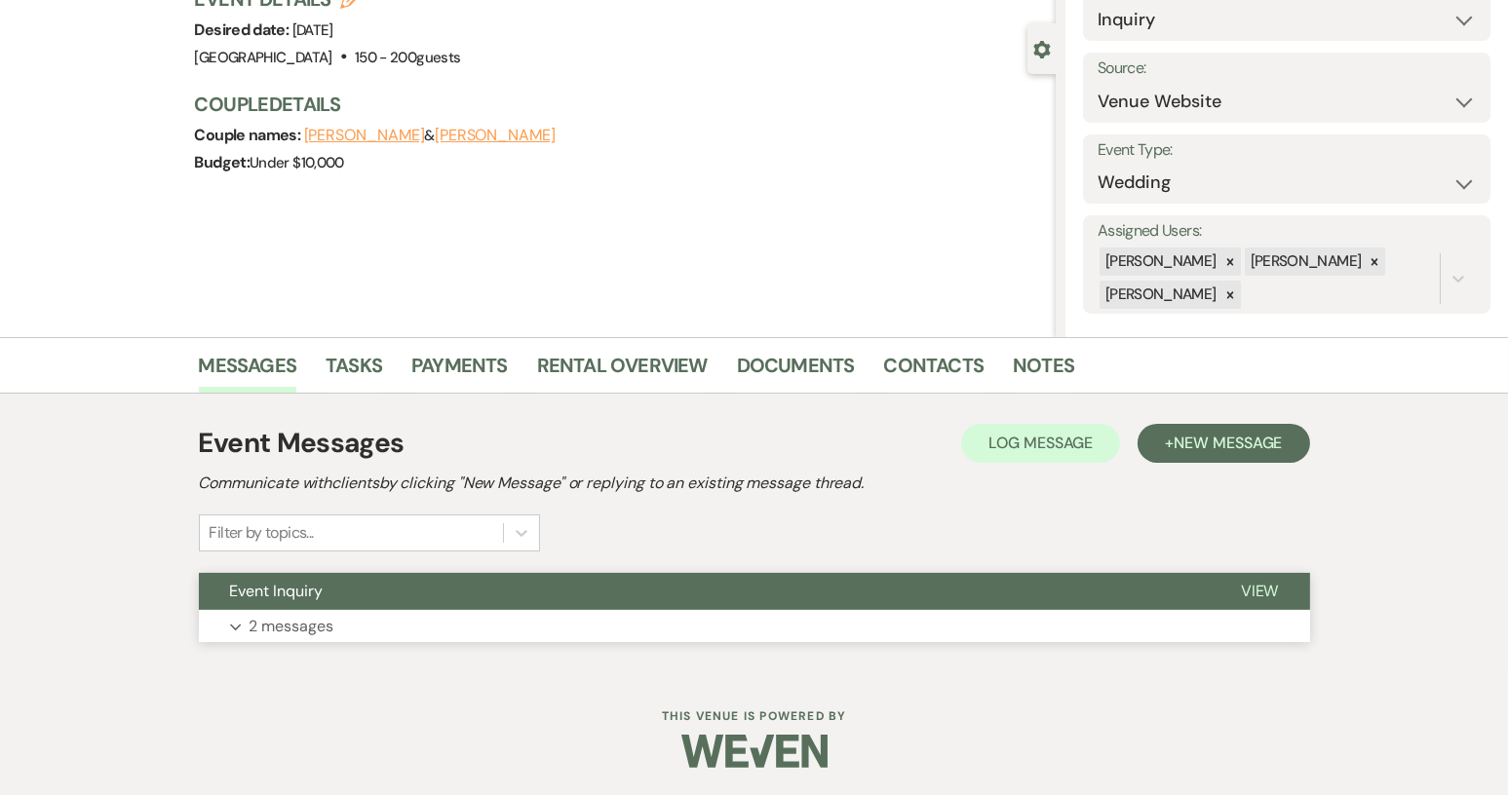
click at [428, 595] on button "Event Inquiry" at bounding box center [704, 591] width 1011 height 37
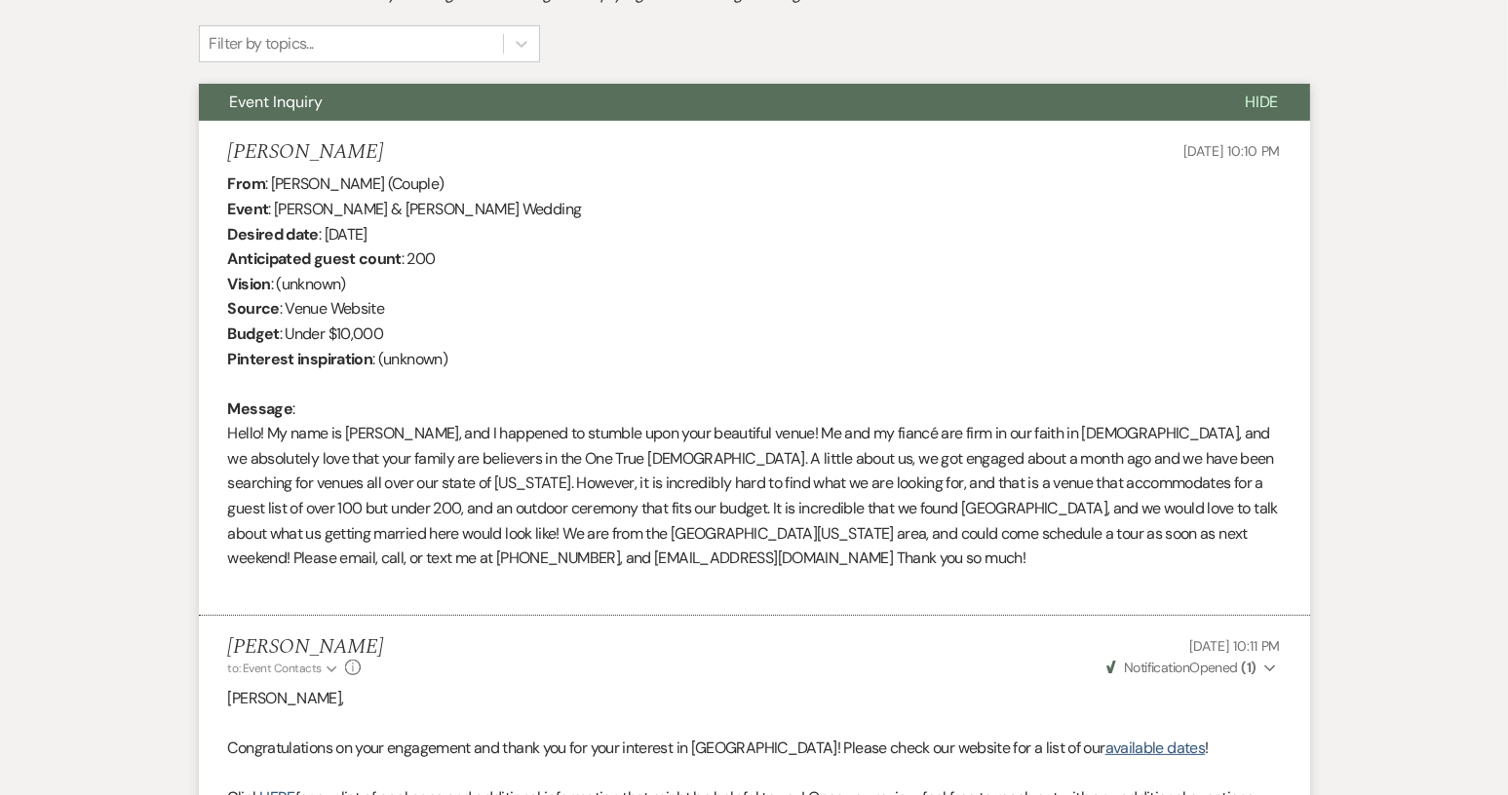
scroll to position [639, 0]
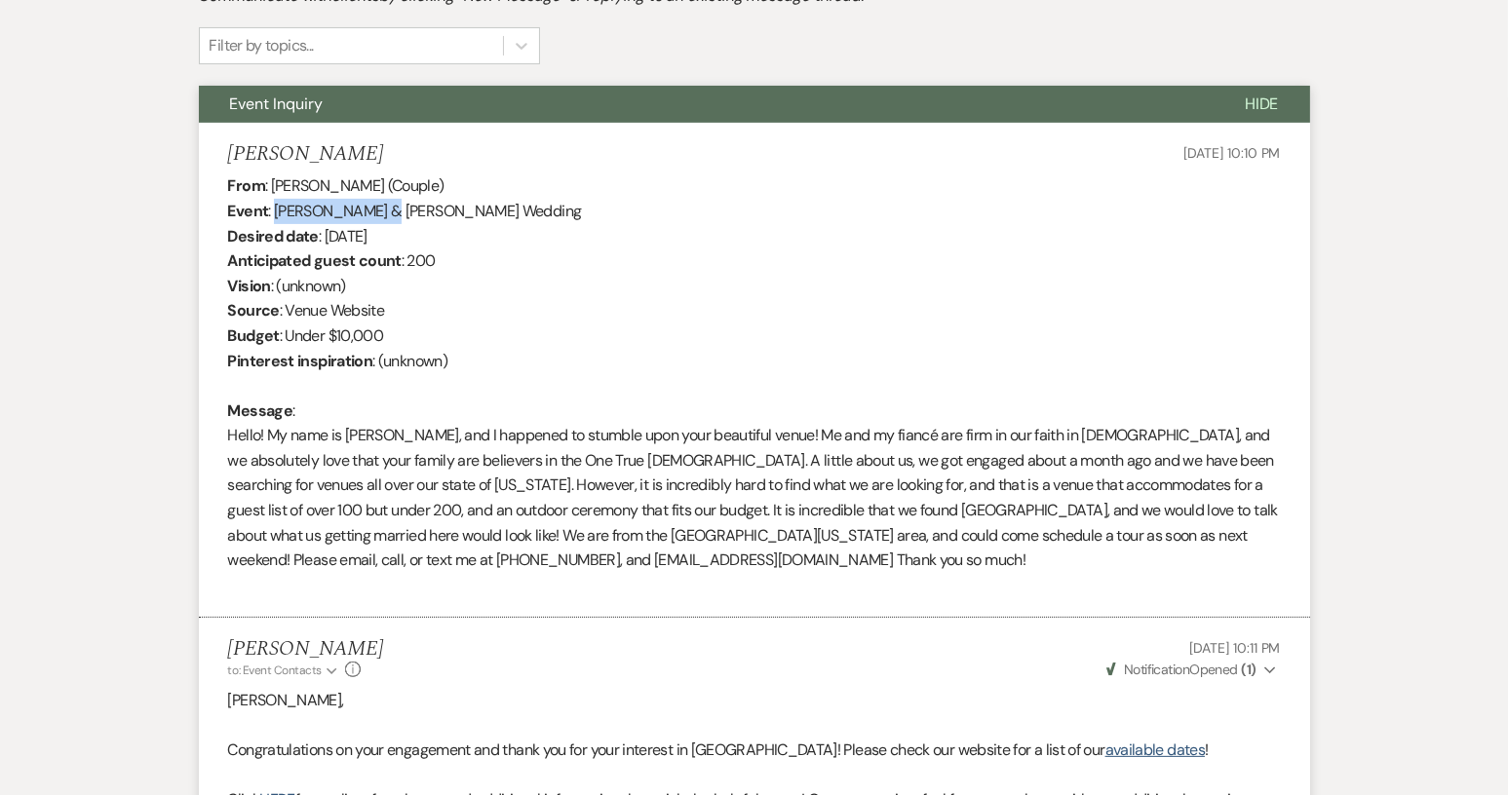
drag, startPoint x: 273, startPoint y: 211, endPoint x: 378, endPoint y: 219, distance: 105.5
click at [378, 219] on div "From : [PERSON_NAME] (Couple) Event : [PERSON_NAME] & [PERSON_NAME] Wedding Des…" at bounding box center [754, 385] width 1053 height 424
copy div "[PERSON_NAME]"
drag, startPoint x: 399, startPoint y: 211, endPoint x: 500, endPoint y: 219, distance: 101.7
click at [500, 219] on div "From : [PERSON_NAME] (Couple) Event : [PERSON_NAME] & [PERSON_NAME] Wedding Des…" at bounding box center [754, 385] width 1053 height 424
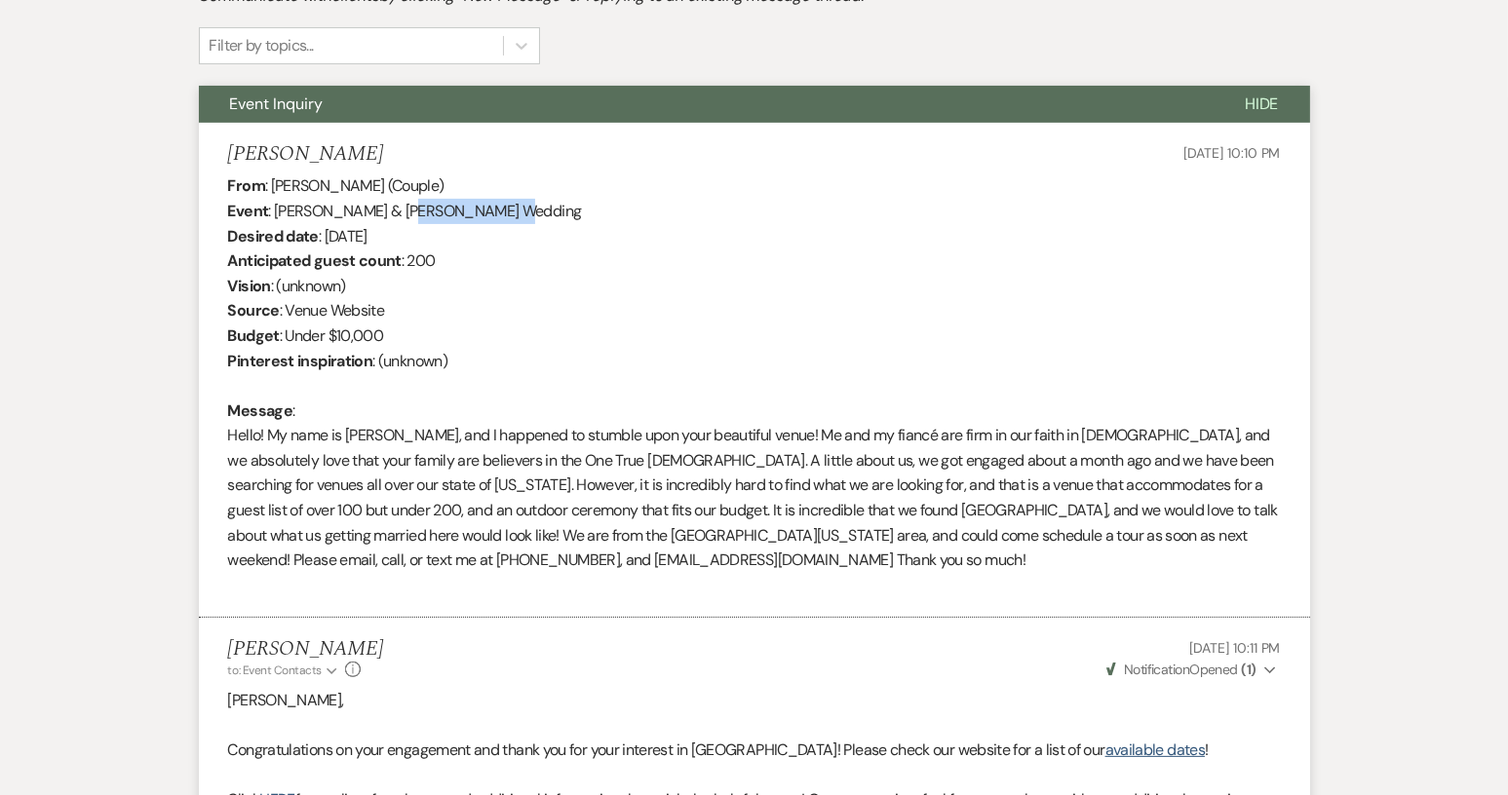
copy div "[PERSON_NAME]"
drag, startPoint x: 378, startPoint y: 211, endPoint x: 276, endPoint y: 210, distance: 102.3
click at [272, 211] on div "From : [PERSON_NAME] (Couple) Event : [PERSON_NAME] & [PERSON_NAME] Wedding Des…" at bounding box center [754, 385] width 1053 height 424
copy div "[PERSON_NAME]"
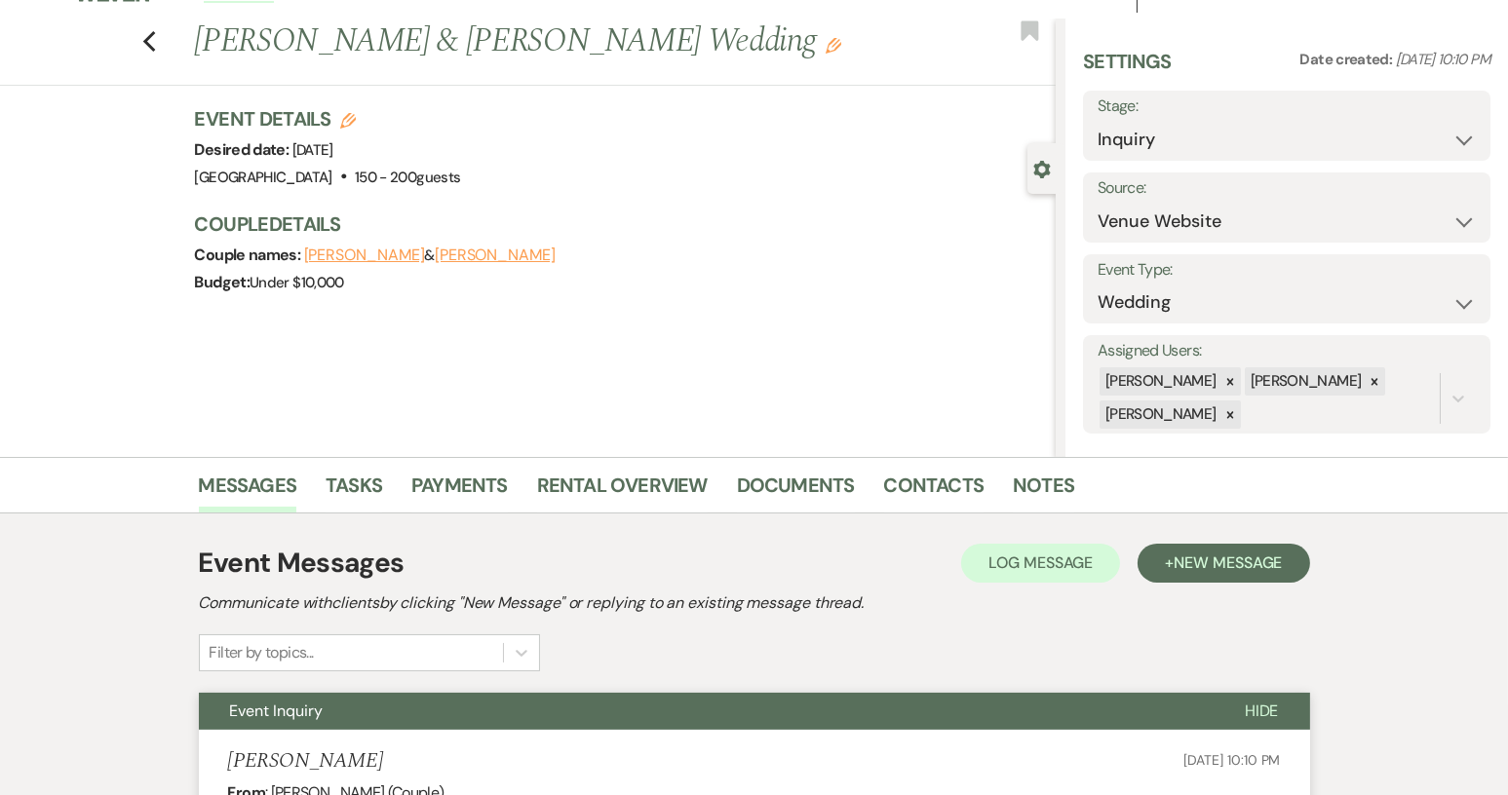
scroll to position [0, 0]
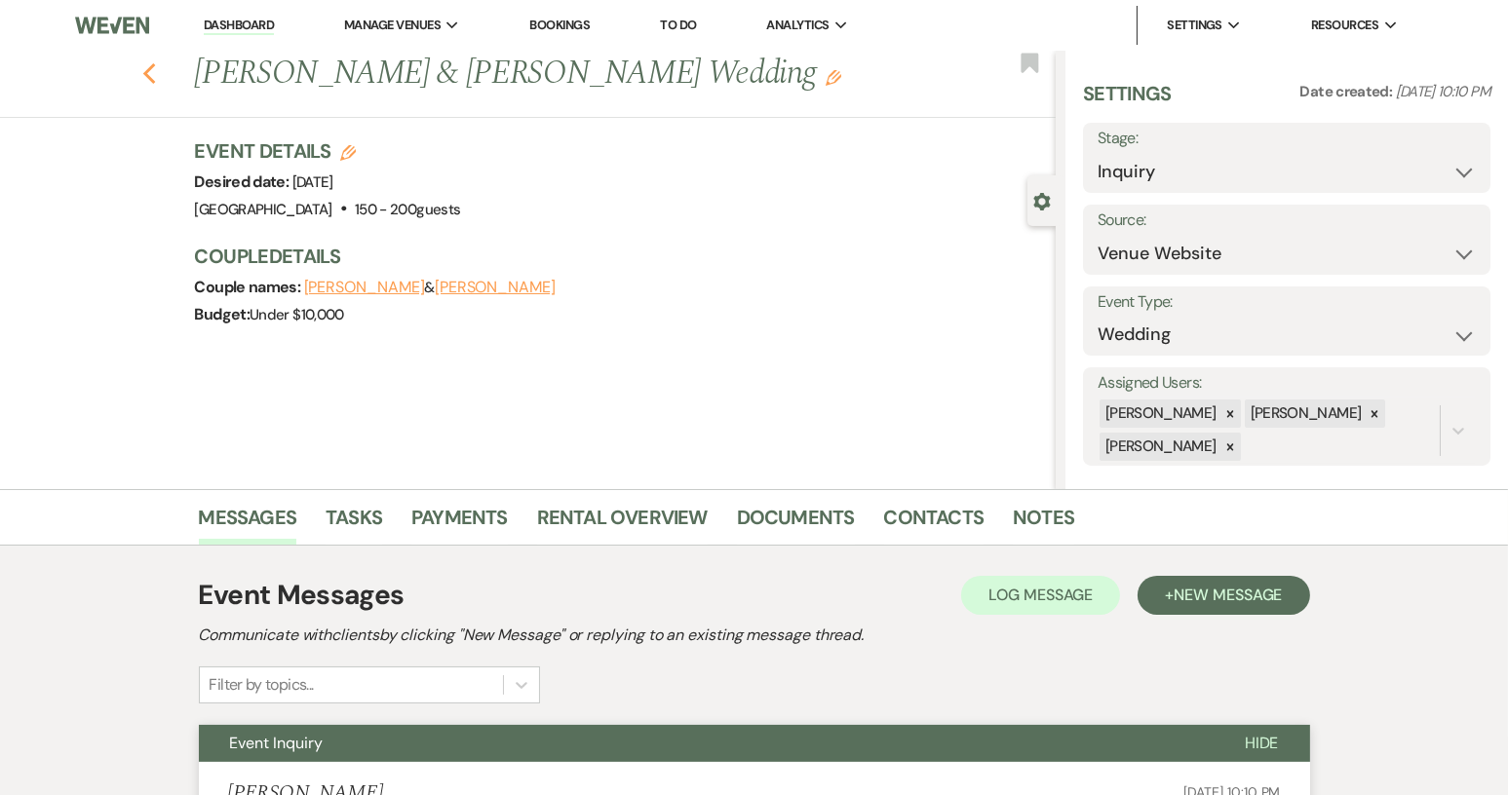
click at [156, 71] on icon "Previous" at bounding box center [149, 73] width 15 height 23
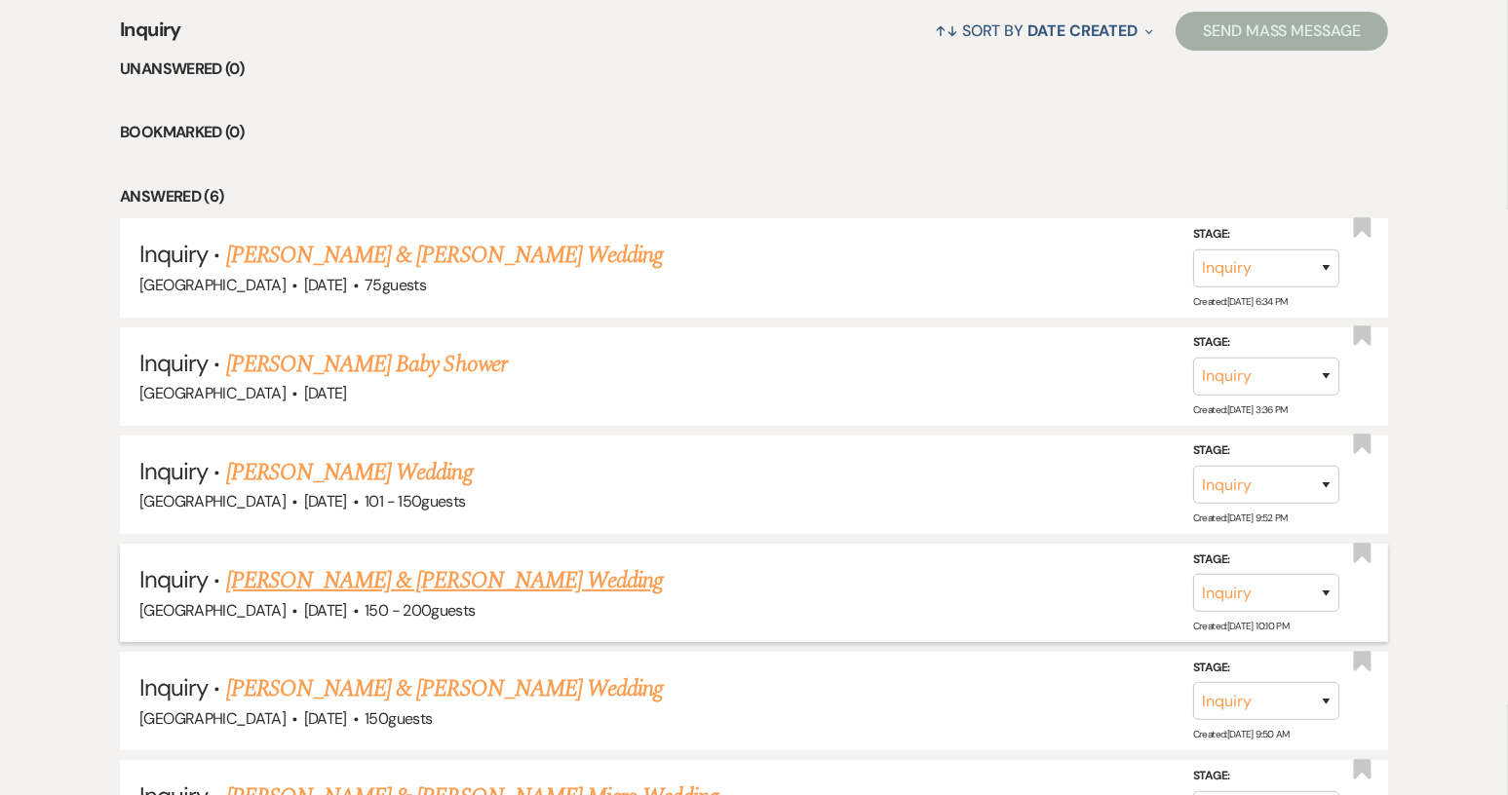
scroll to position [780, 0]
click at [403, 583] on link "[PERSON_NAME] & [PERSON_NAME] Wedding" at bounding box center [444, 582] width 437 height 35
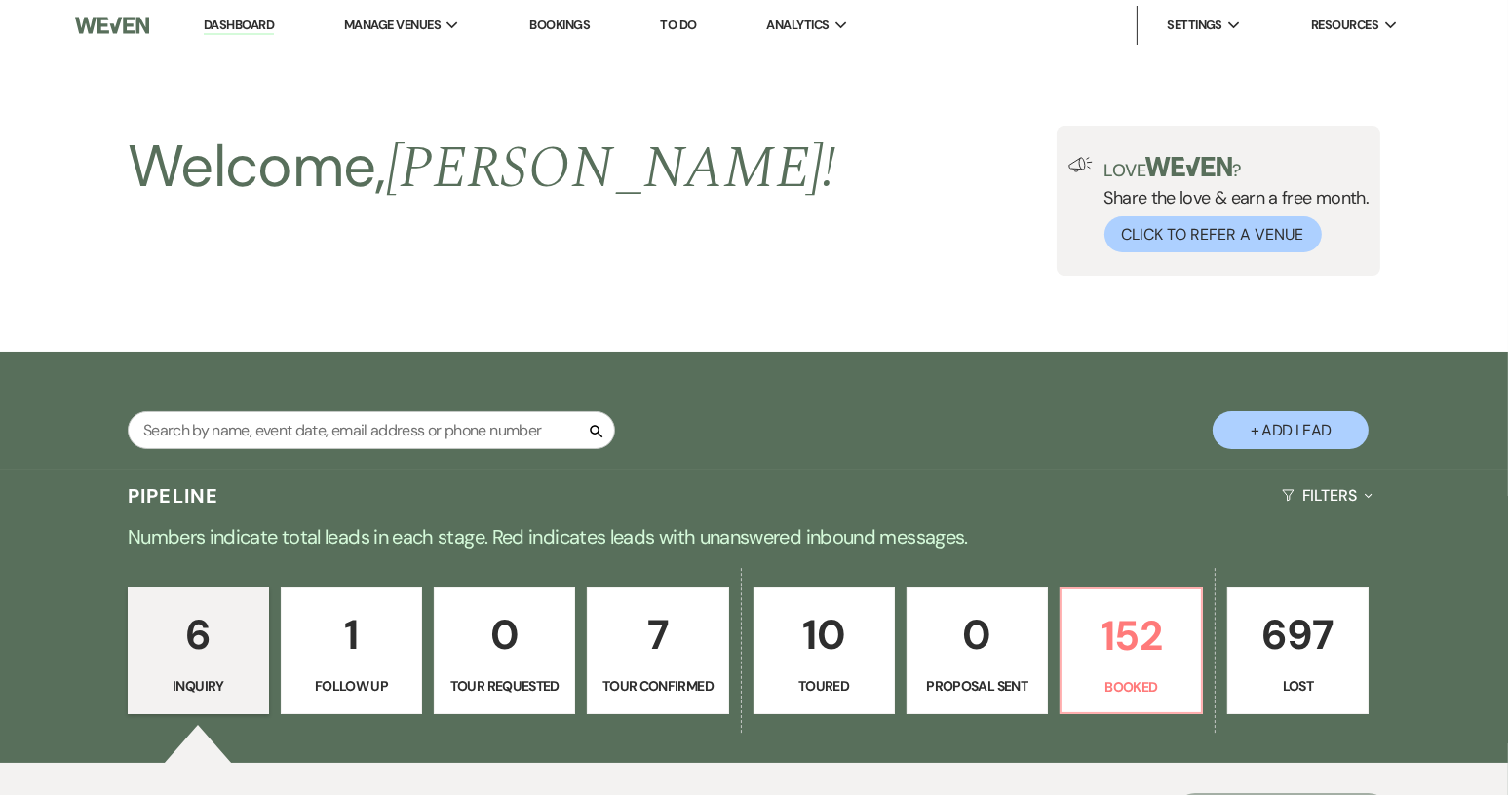
select select "5"
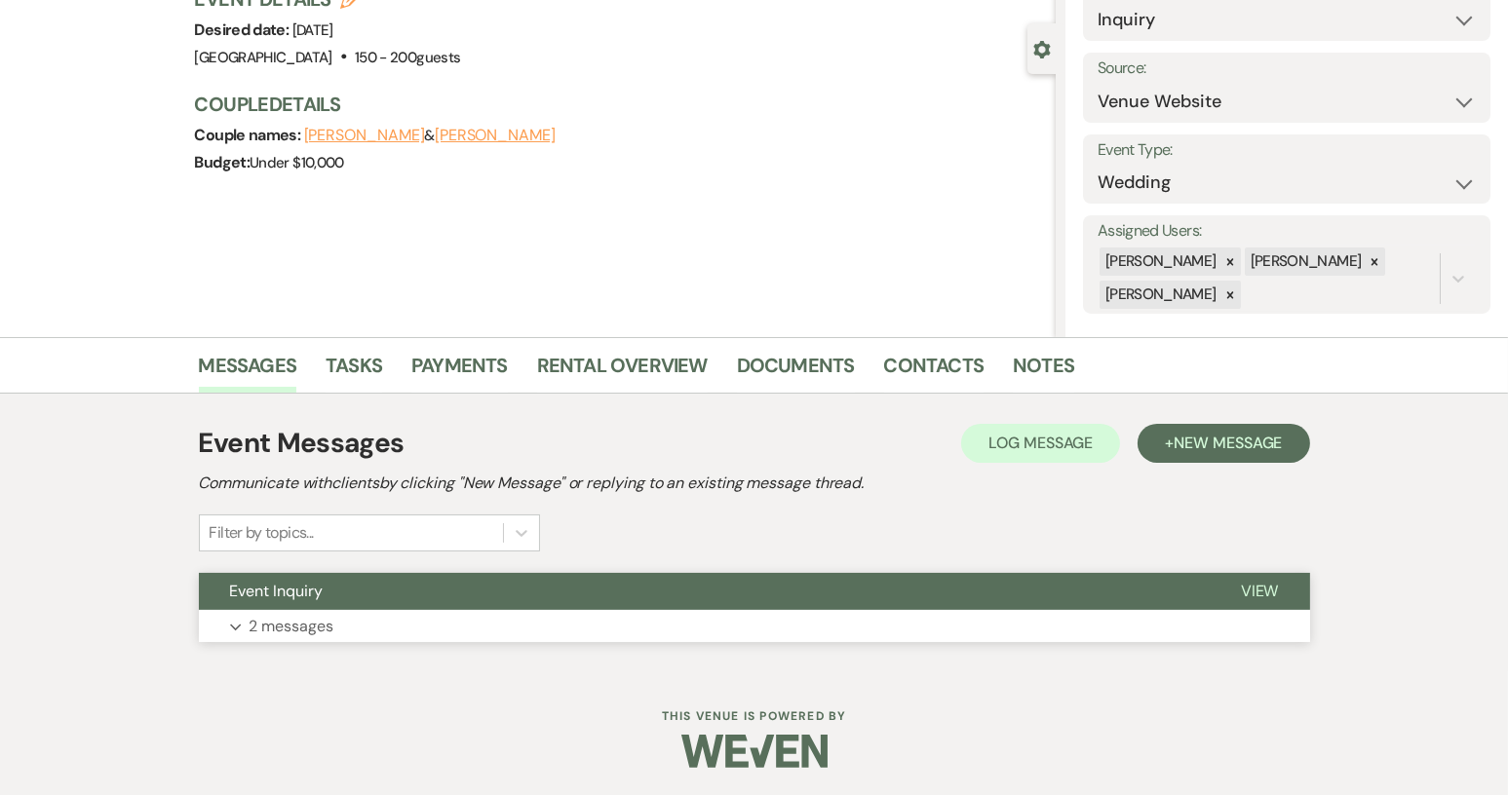
click at [614, 597] on button "Event Inquiry" at bounding box center [704, 591] width 1011 height 37
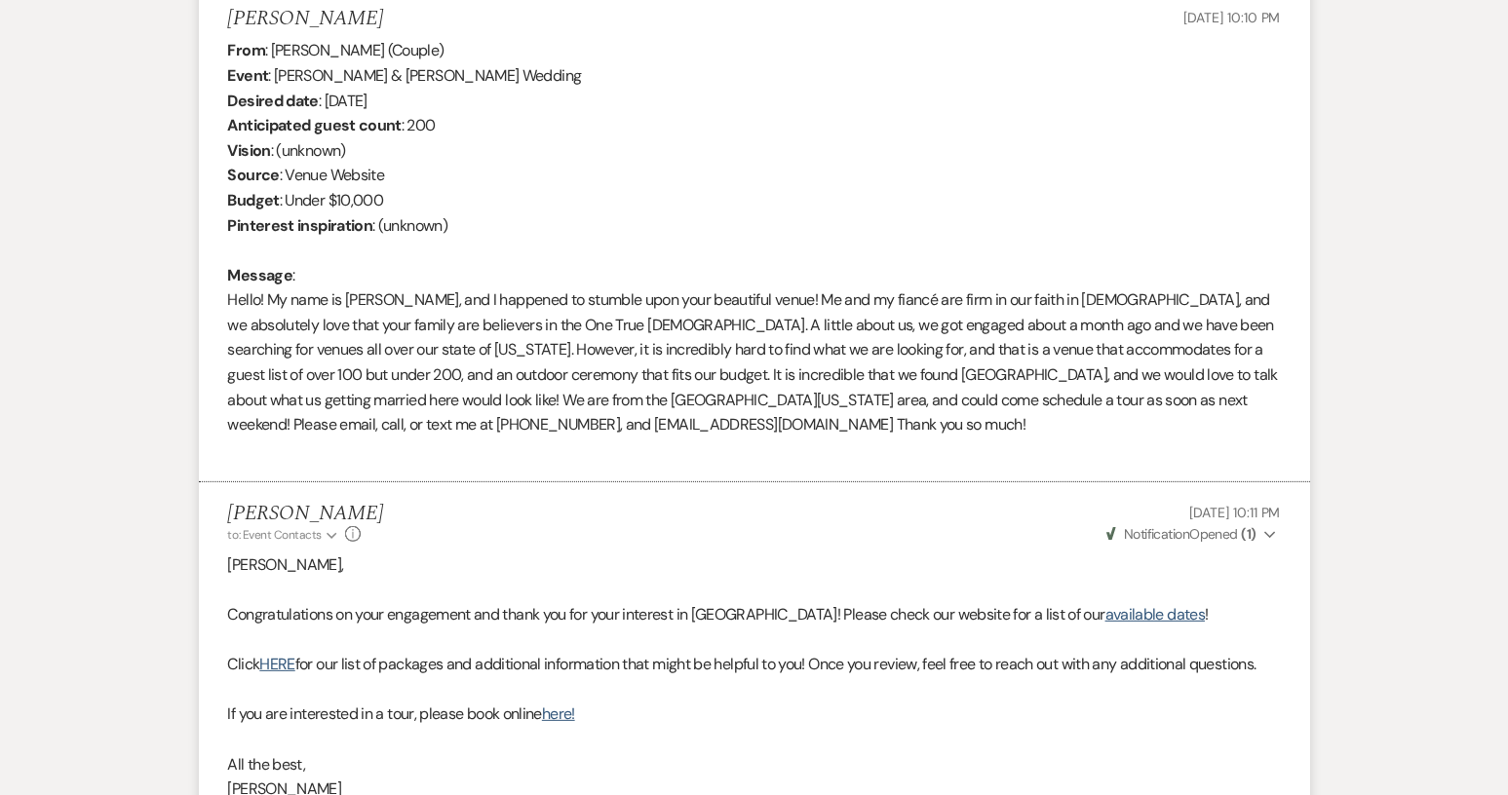
scroll to position [542, 0]
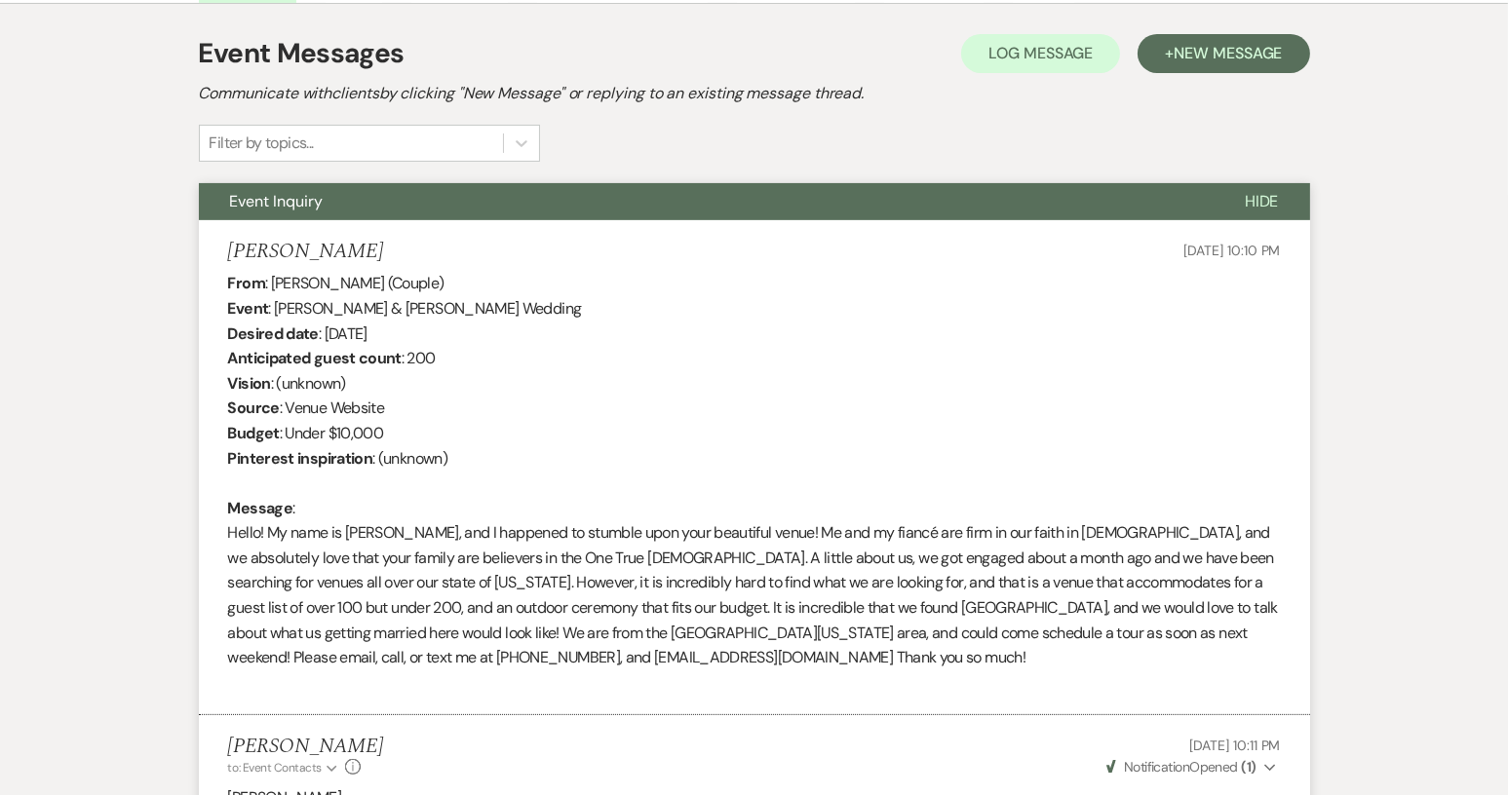
scroll to position [780, 0]
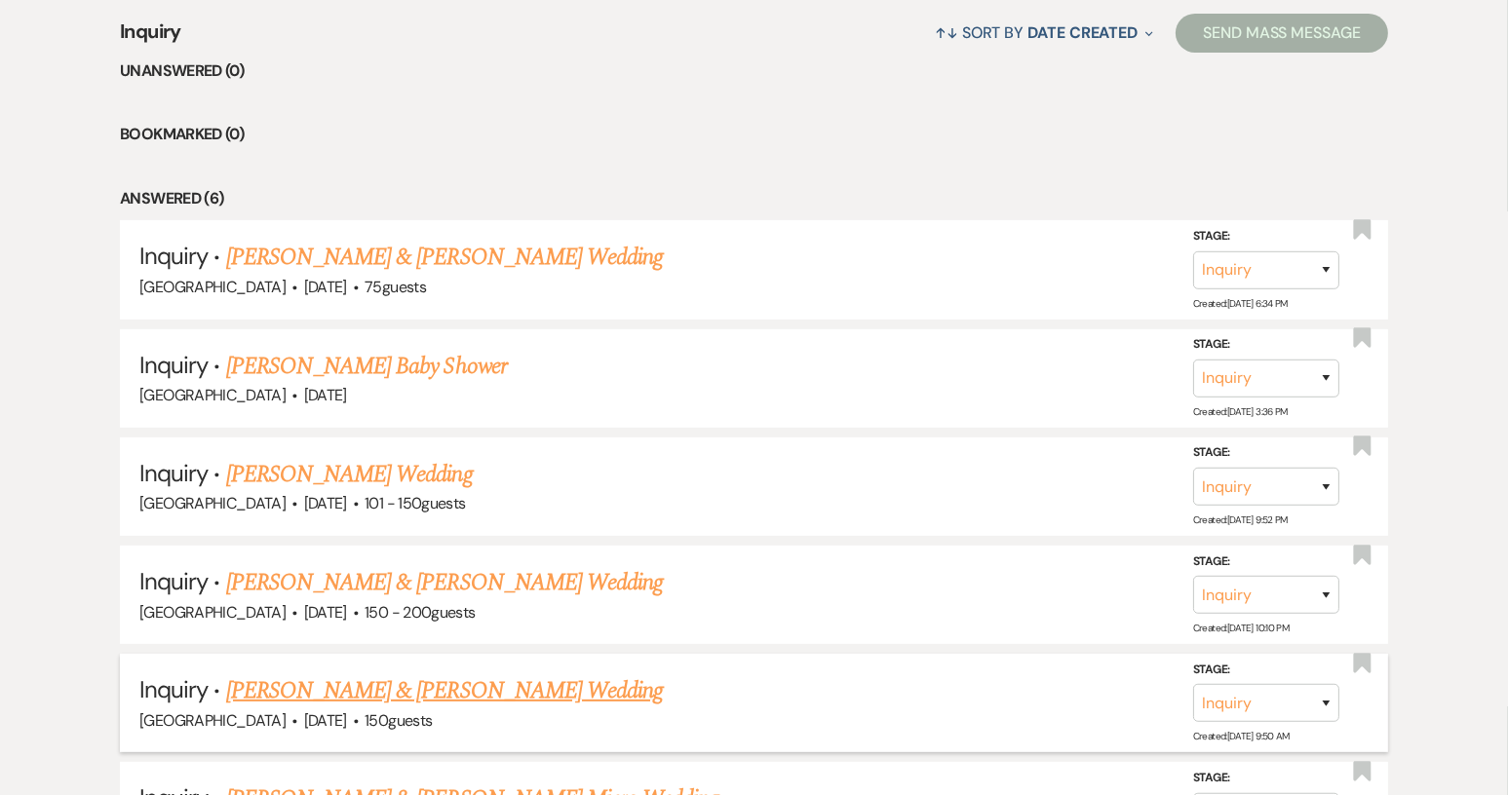
click at [363, 683] on link "[PERSON_NAME] & [PERSON_NAME] Wedding" at bounding box center [444, 690] width 437 height 35
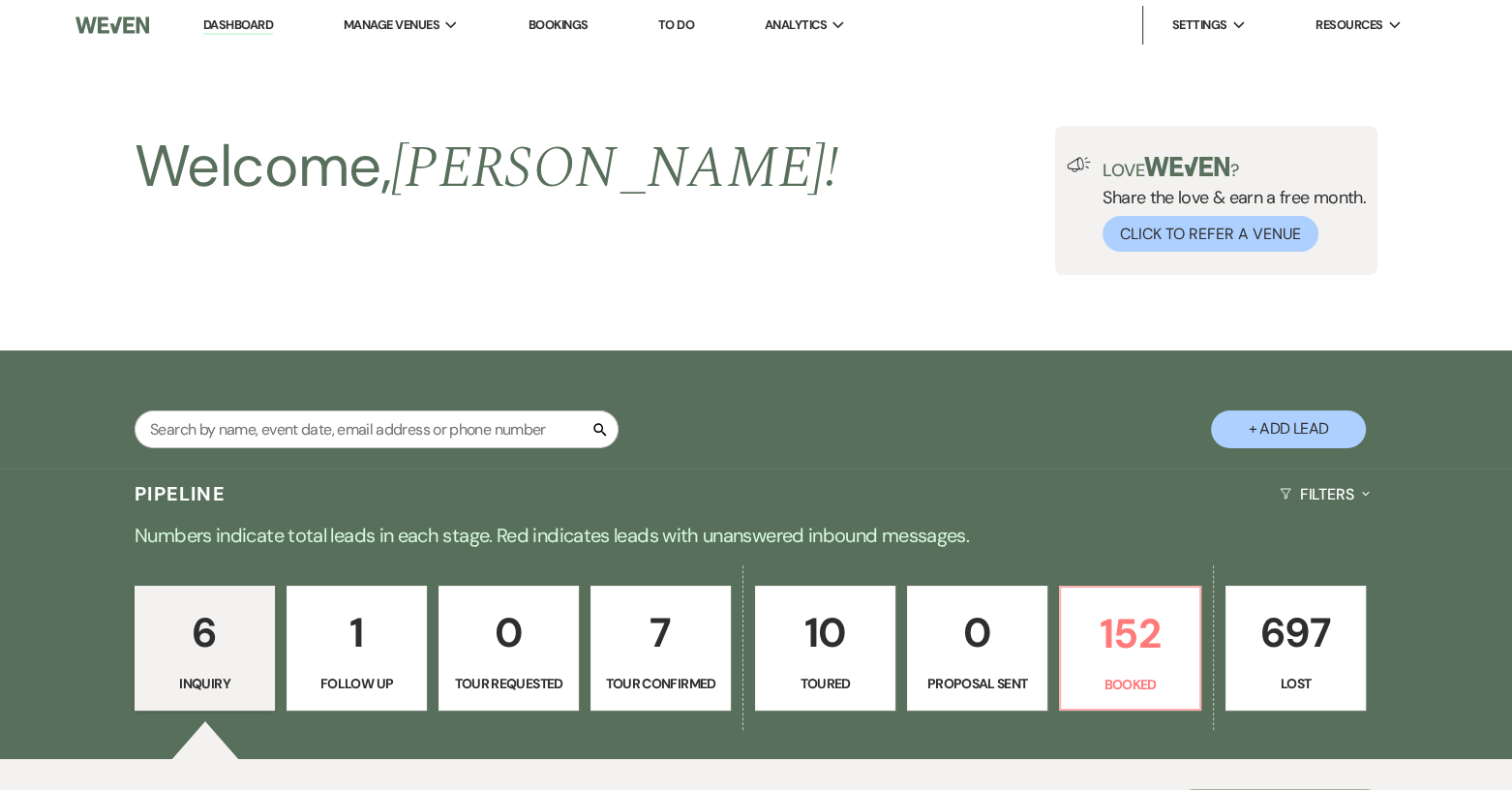
select select "5"
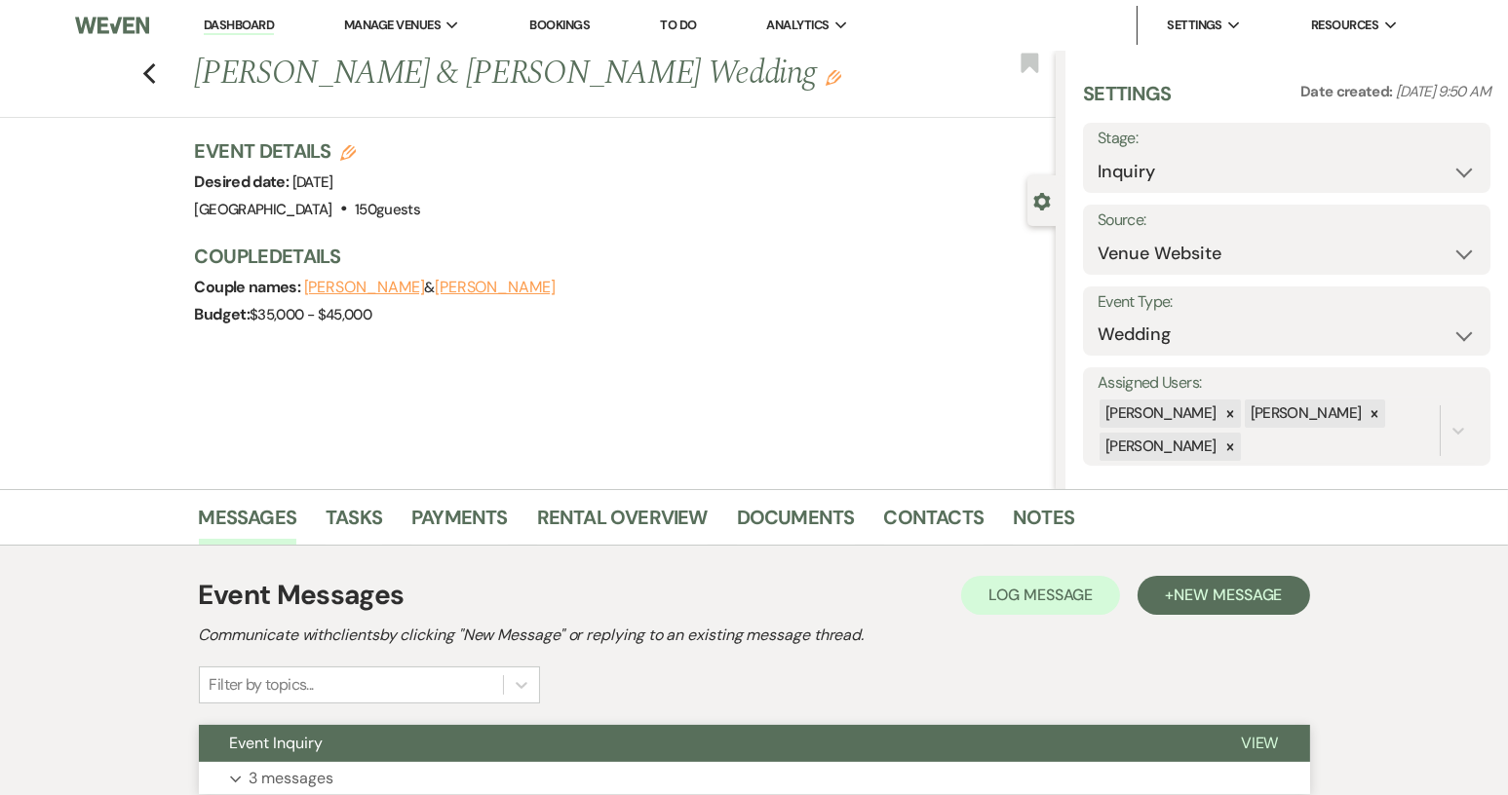
click at [1247, 748] on span "View" at bounding box center [1260, 743] width 38 height 20
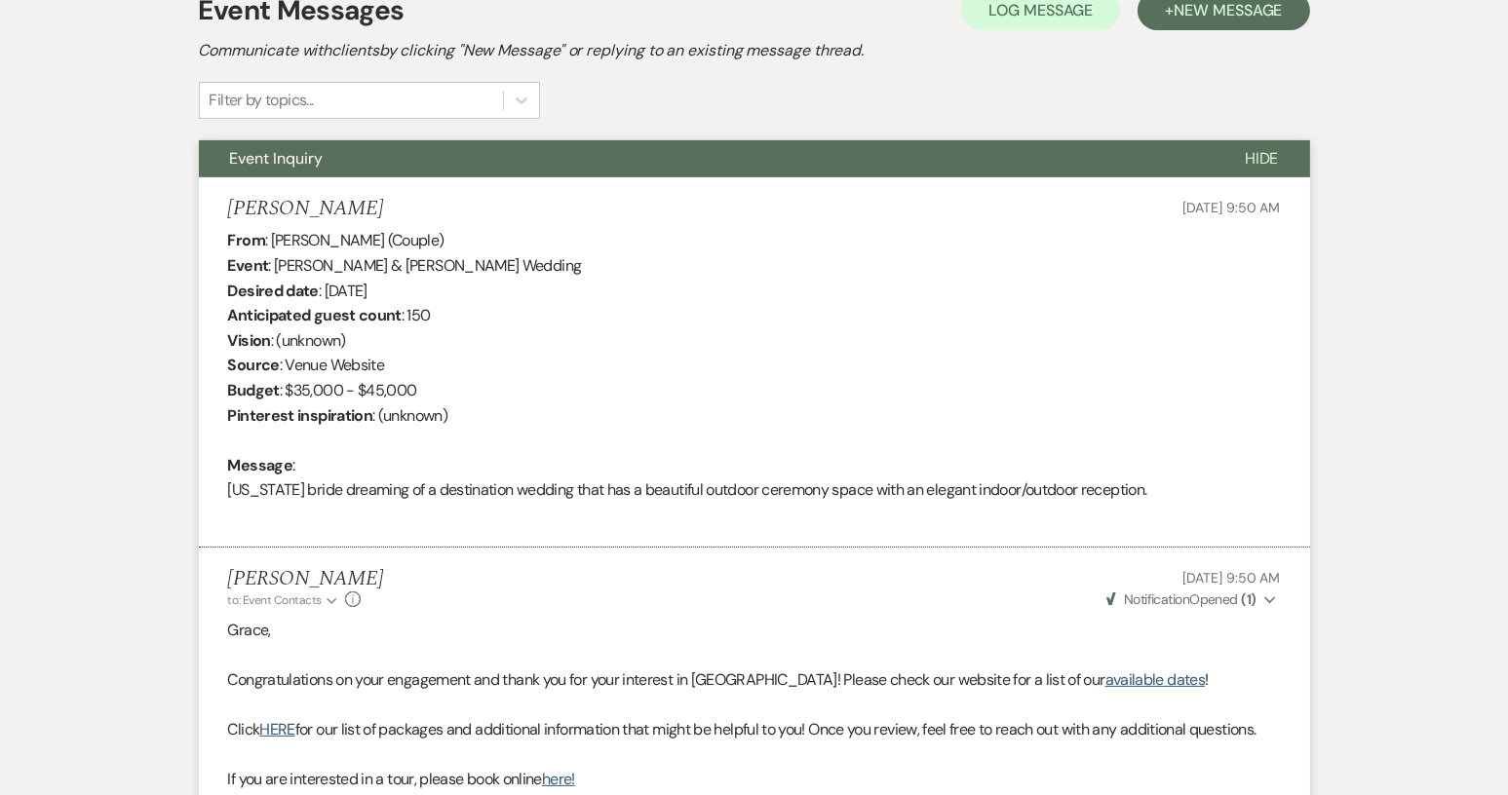
scroll to position [97, 0]
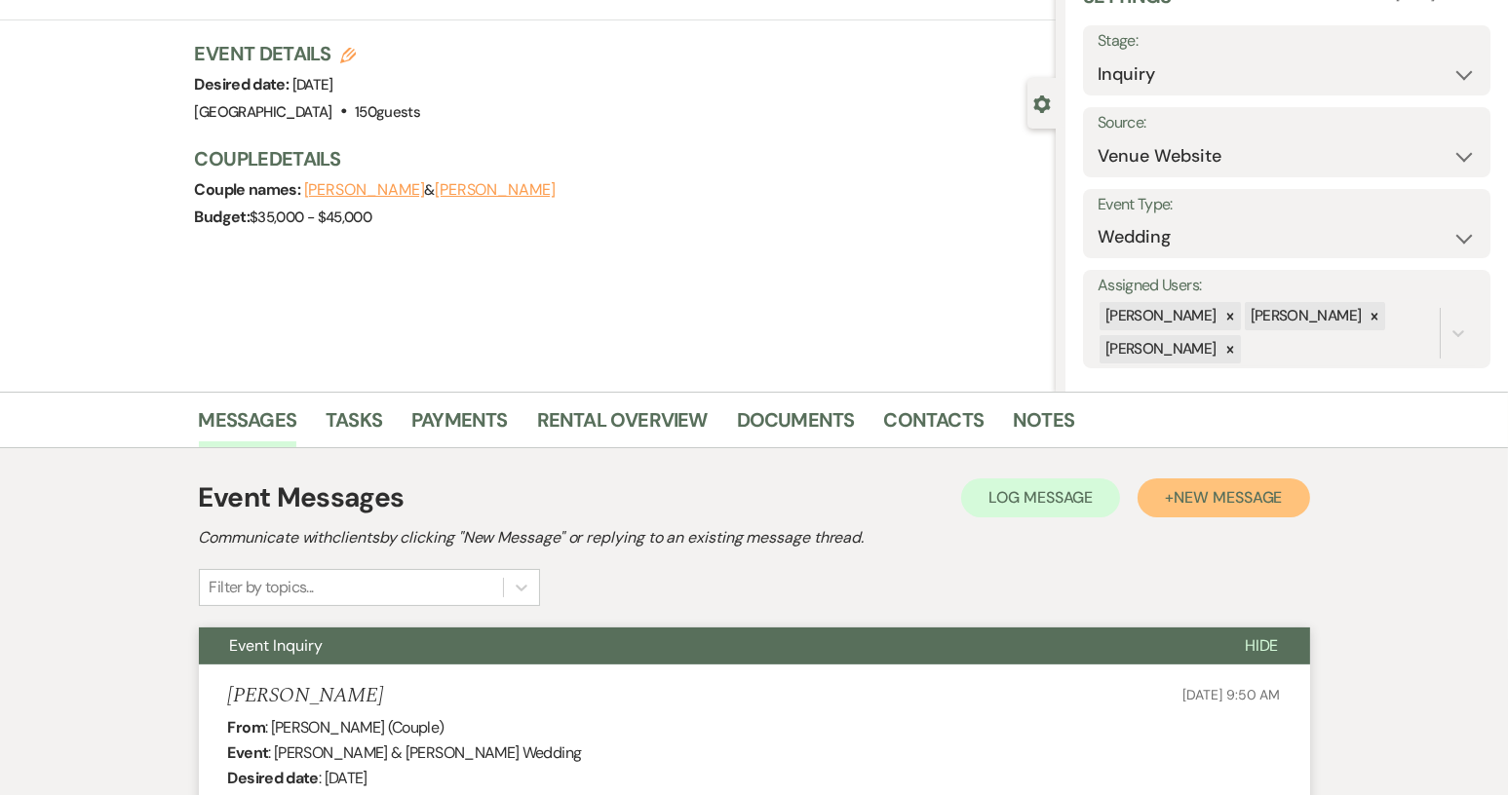
click at [1190, 502] on span "New Message" at bounding box center [1227, 497] width 108 height 20
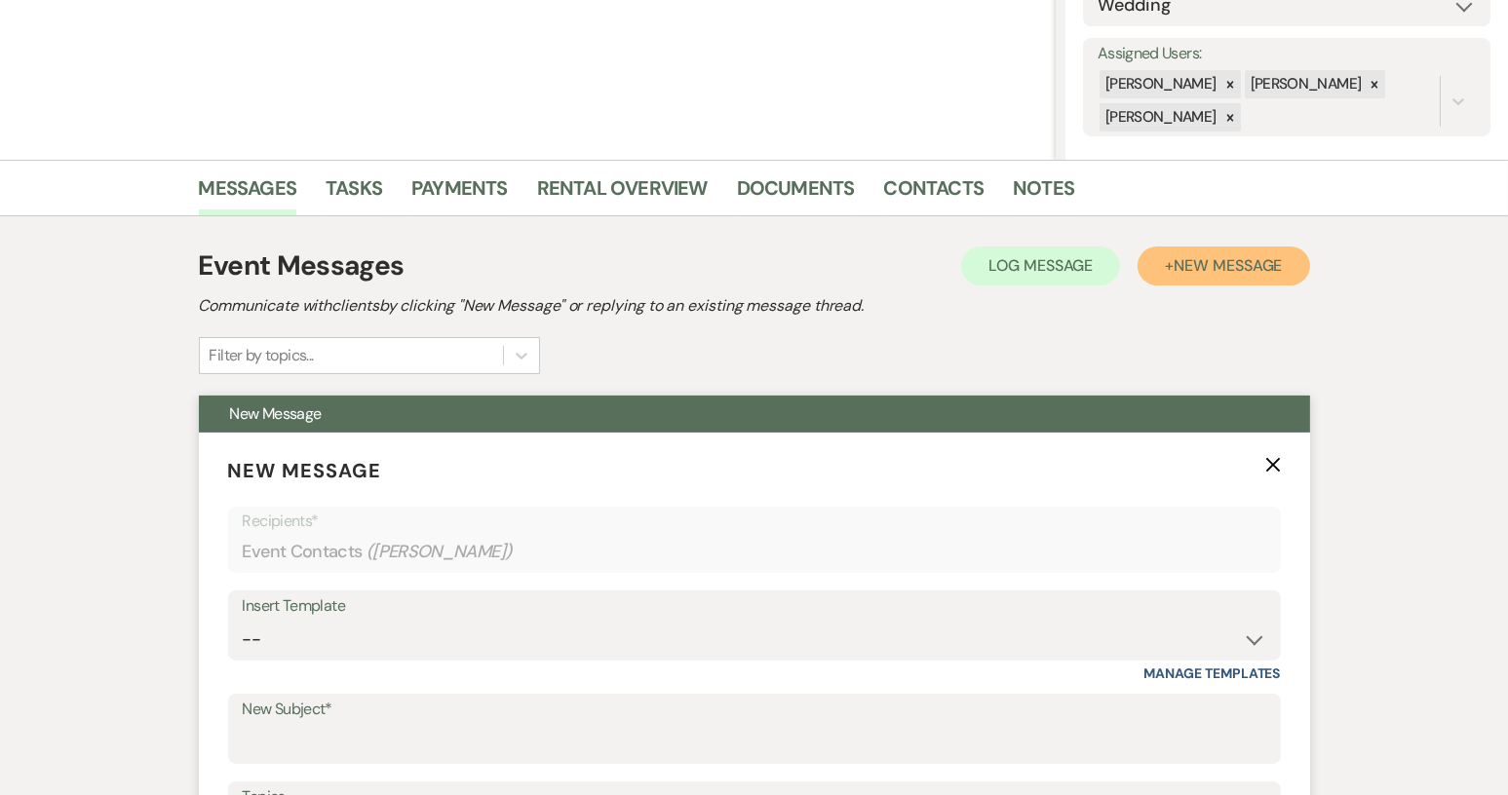
scroll to position [487, 0]
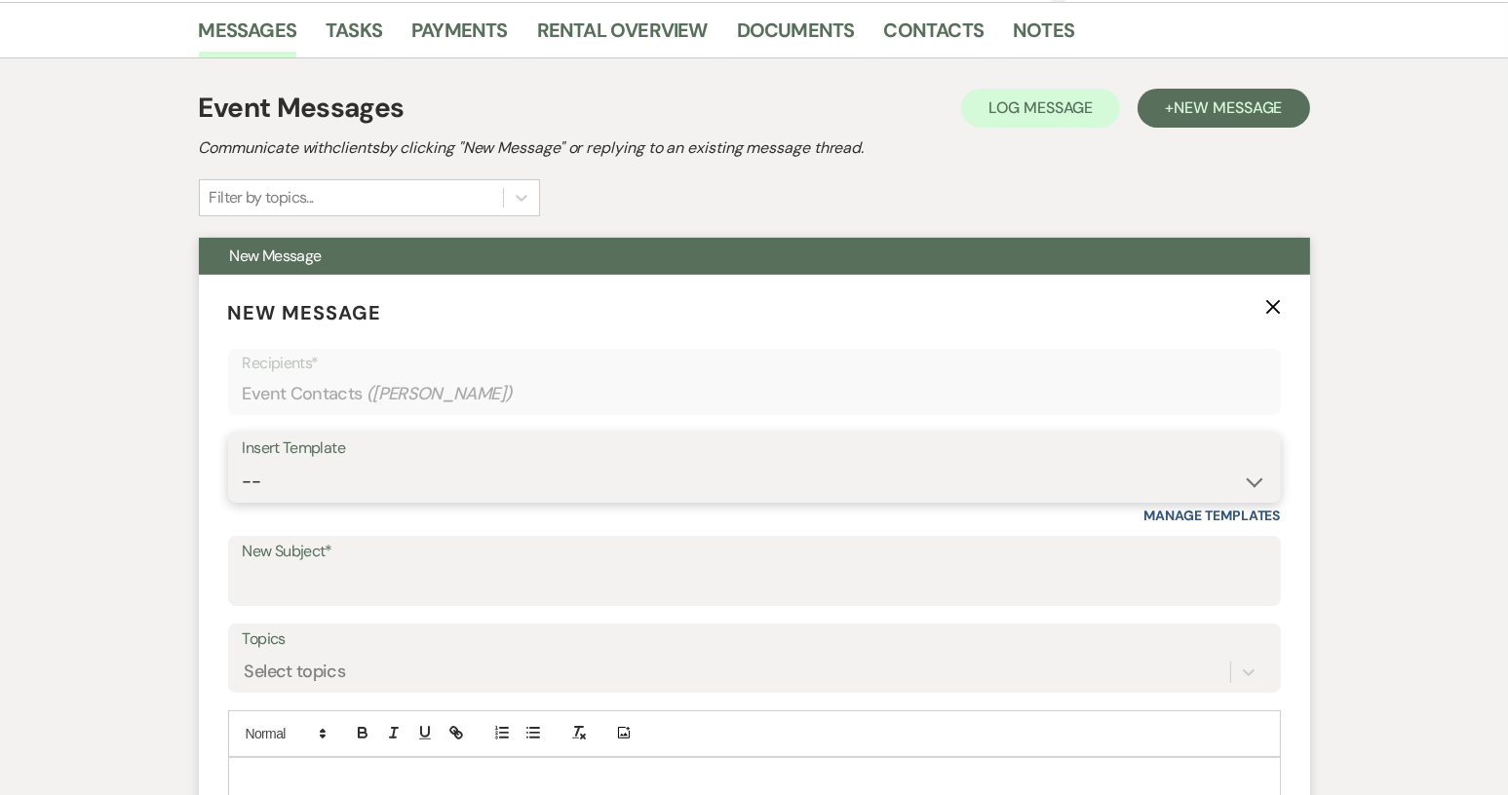
click at [1257, 481] on select "-- Weven Planning Portal Introduction (Booked Events) Tour Request Response Con…" at bounding box center [754, 482] width 1023 height 38
select select "1697"
click at [243, 463] on select "-- Weven Planning Portal Introduction (Booked Events) Tour Request Response Con…" at bounding box center [754, 482] width 1023 height 38
type input "Checking in!"
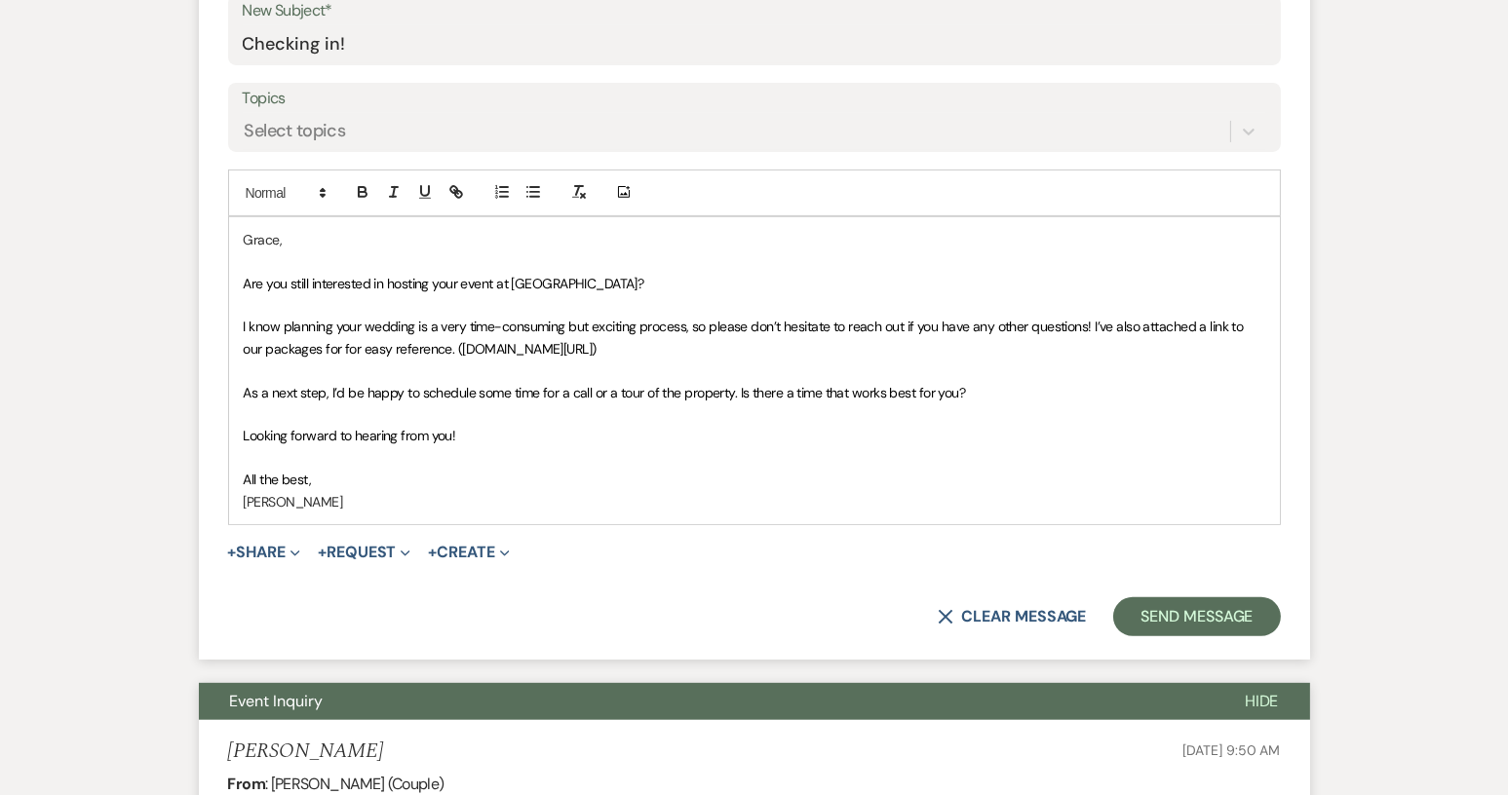
scroll to position [1072, 0]
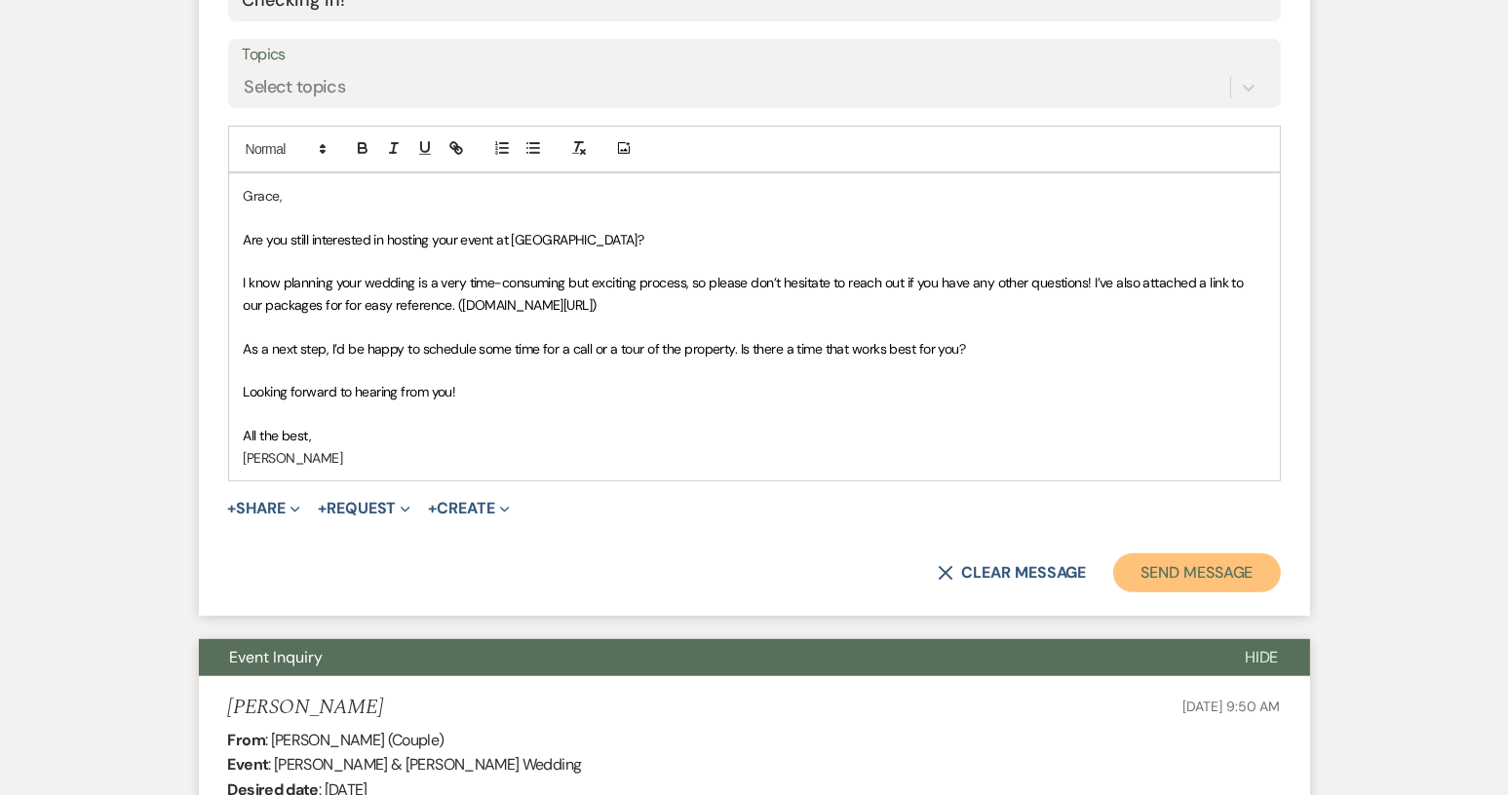
click at [1233, 567] on button "Send Message" at bounding box center [1196, 573] width 167 height 39
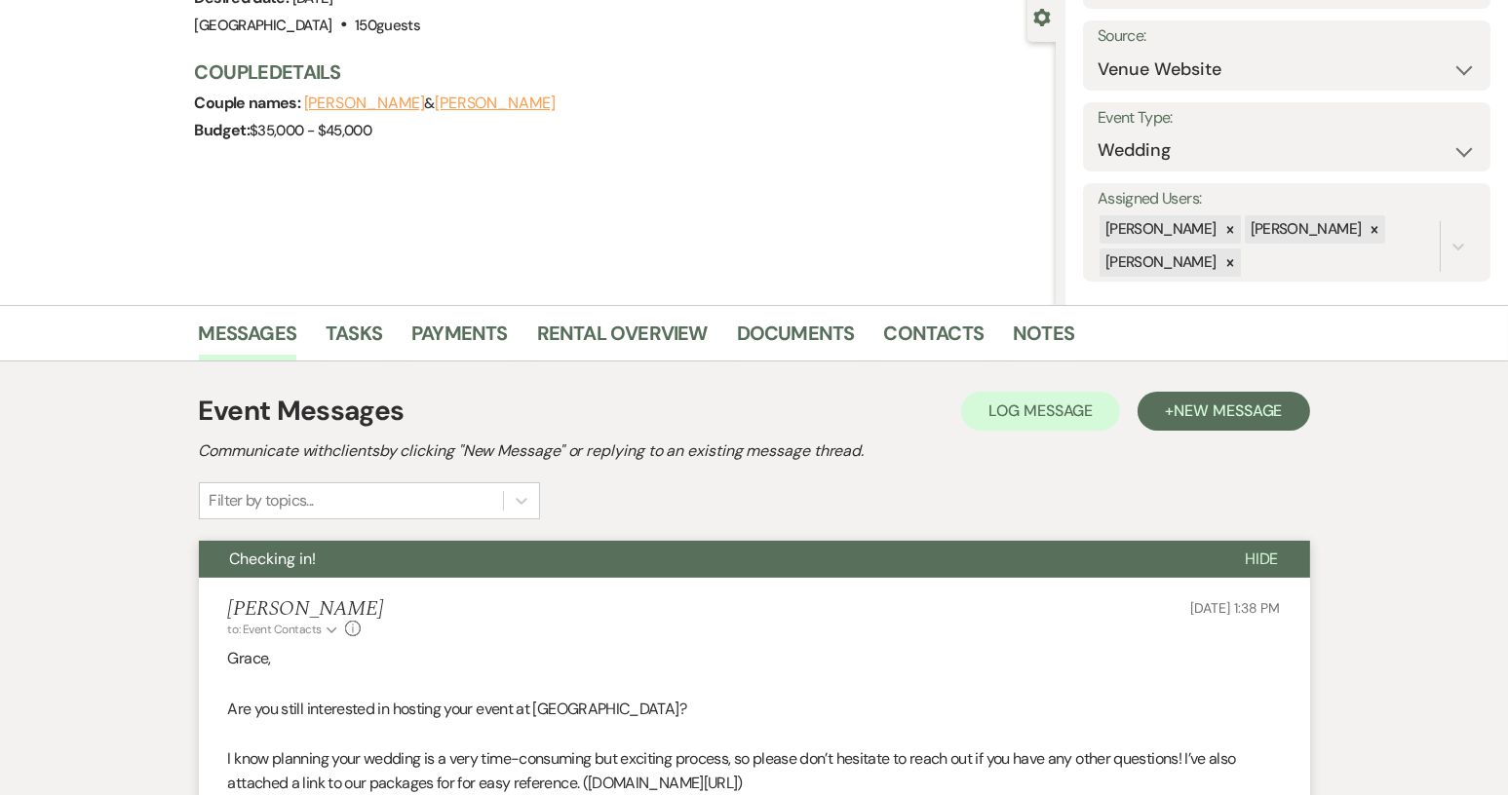
scroll to position [0, 0]
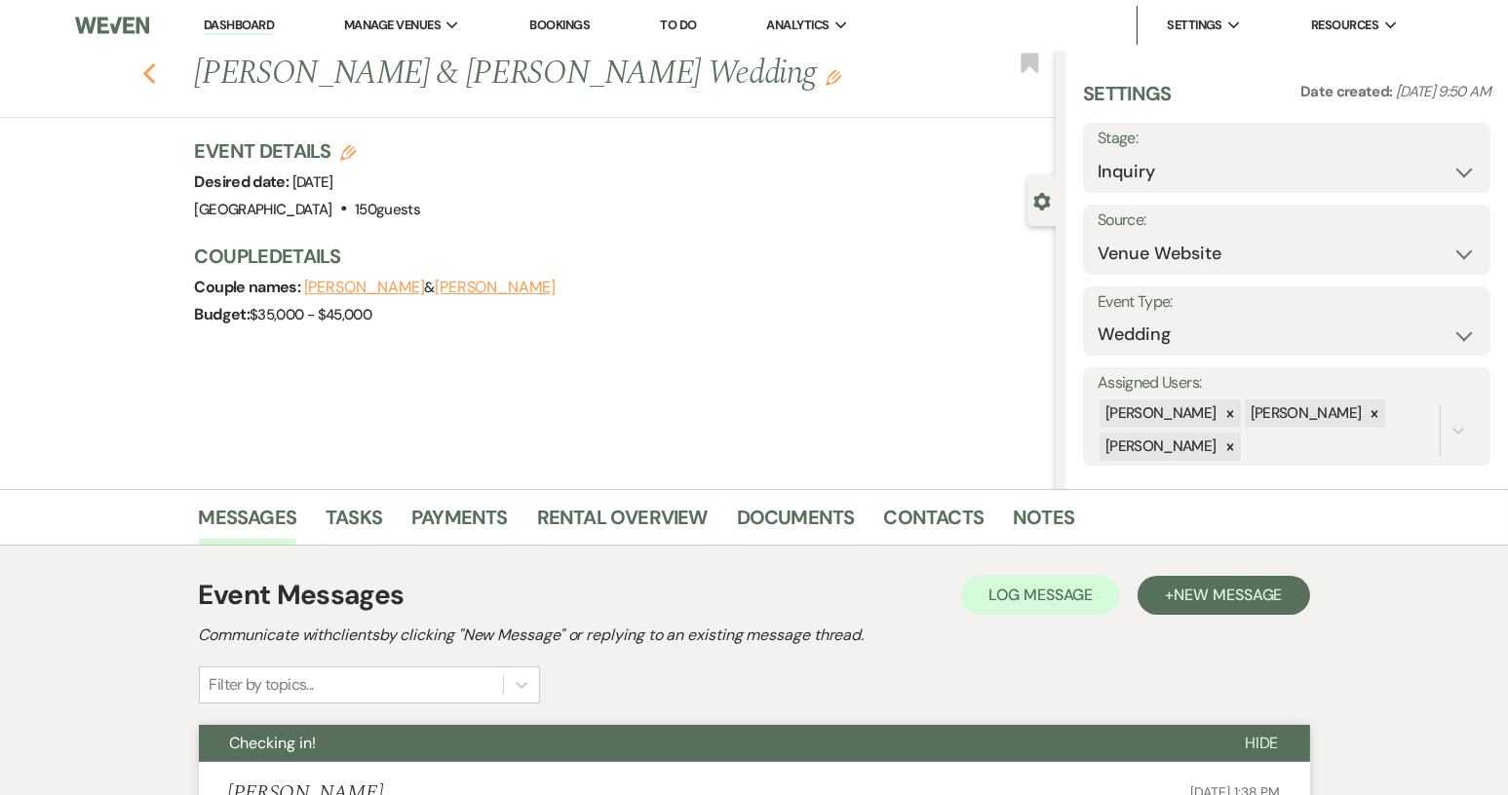
click at [156, 71] on icon "Previous" at bounding box center [149, 73] width 15 height 23
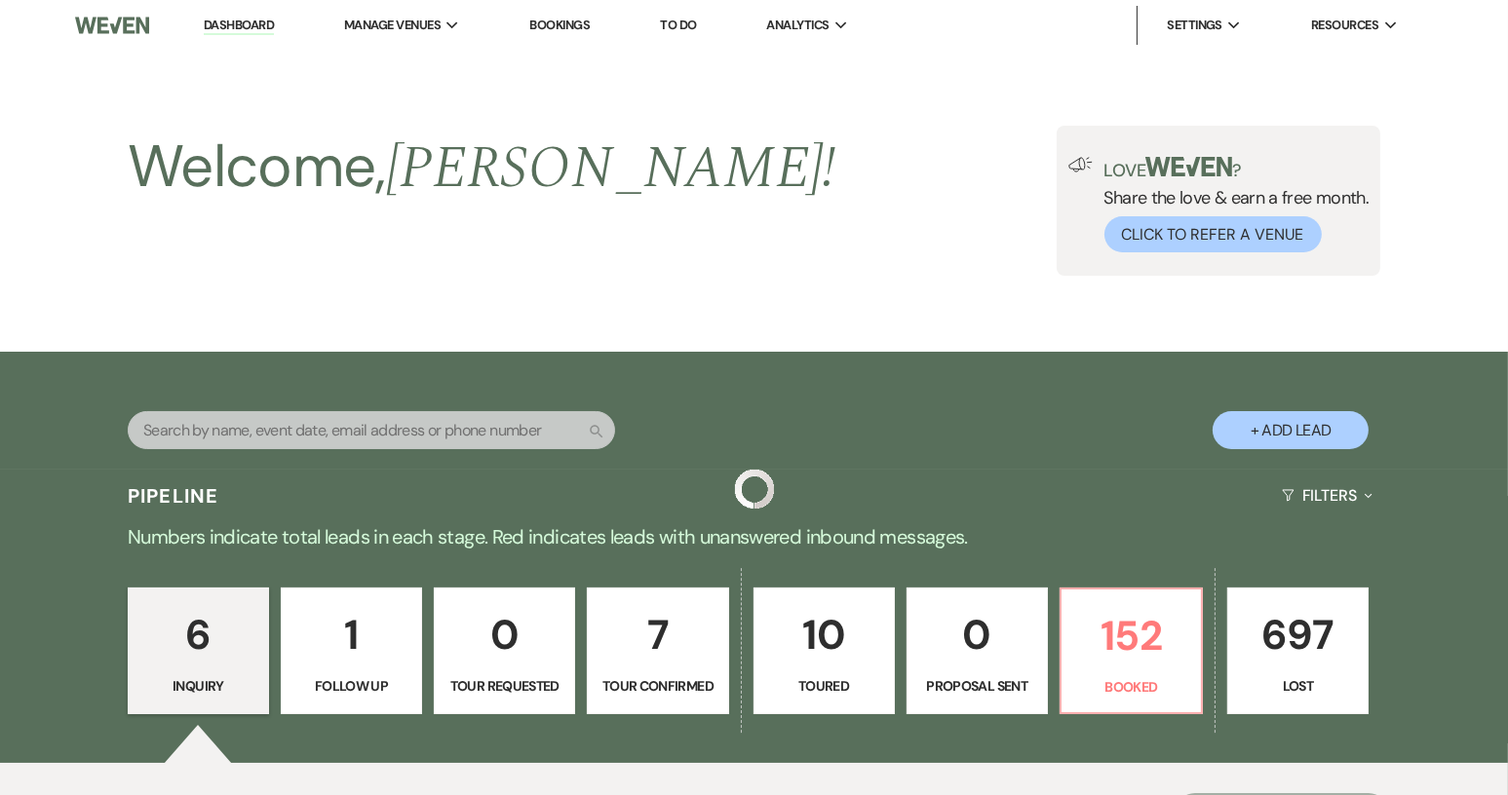
scroll to position [780, 0]
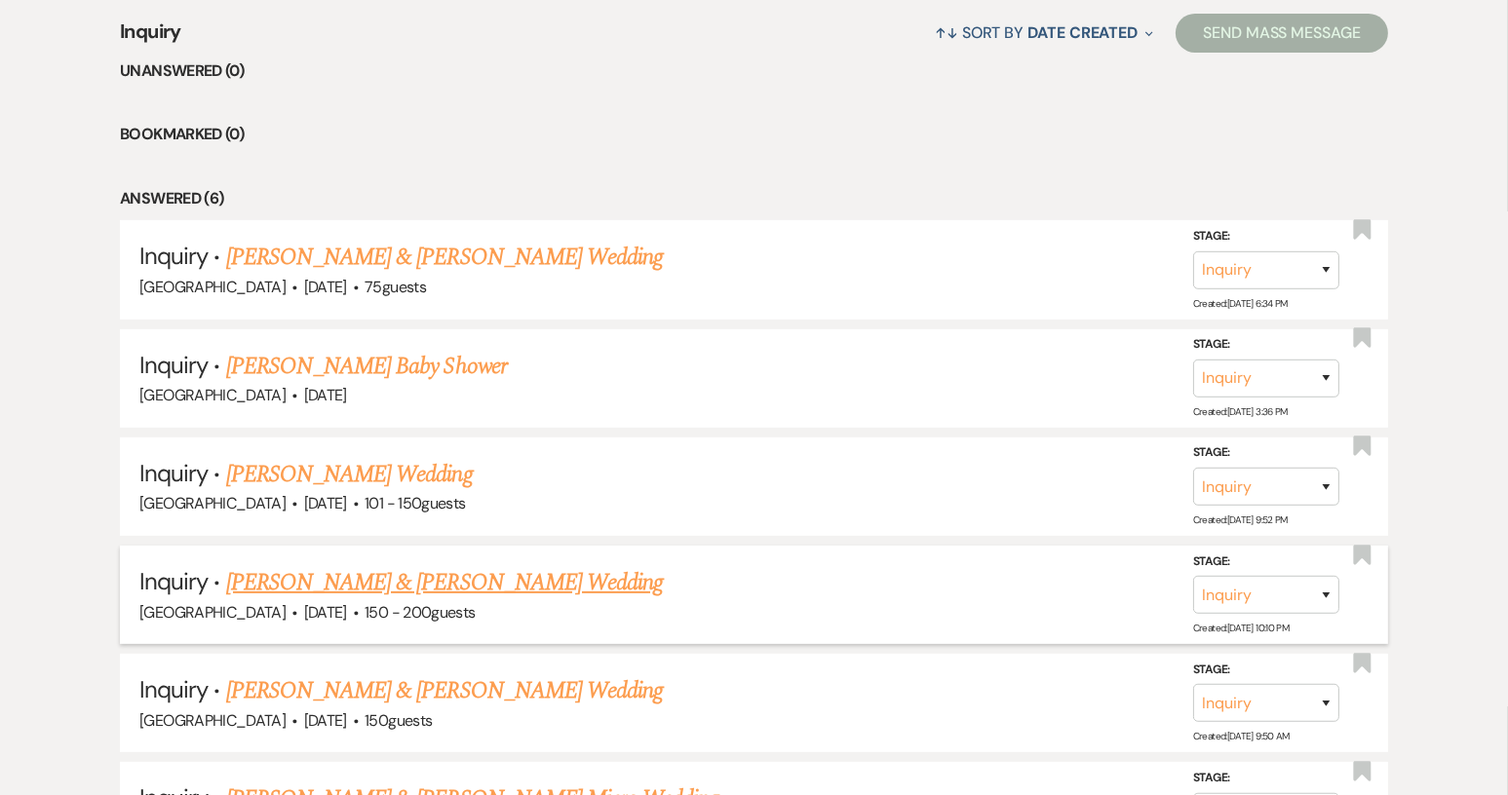
click at [394, 602] on span "150 - 200 guests" at bounding box center [419, 612] width 110 height 20
click at [394, 585] on link "[PERSON_NAME] & [PERSON_NAME] Wedding" at bounding box center [444, 582] width 437 height 35
select select "5"
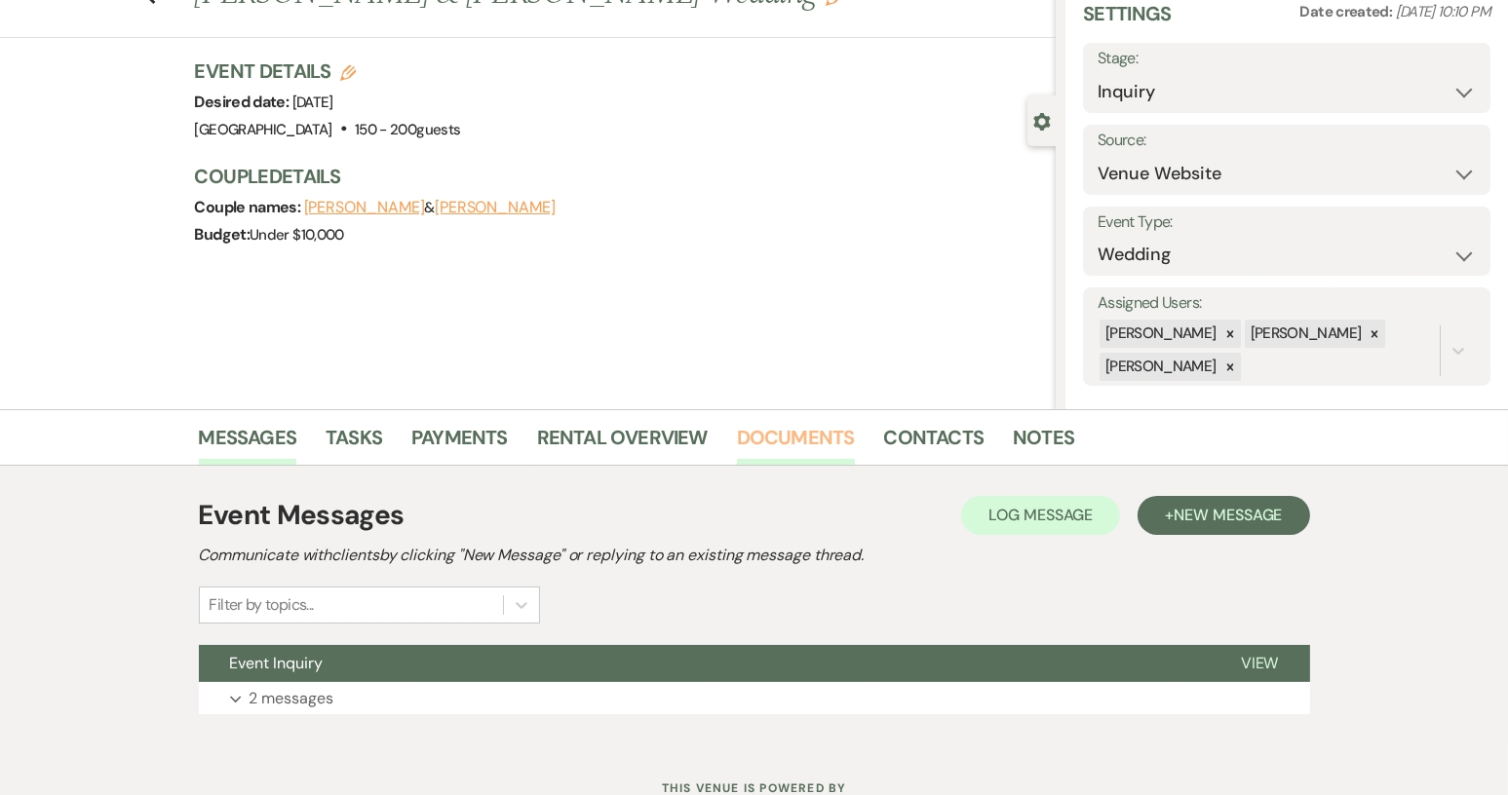
scroll to position [152, 0]
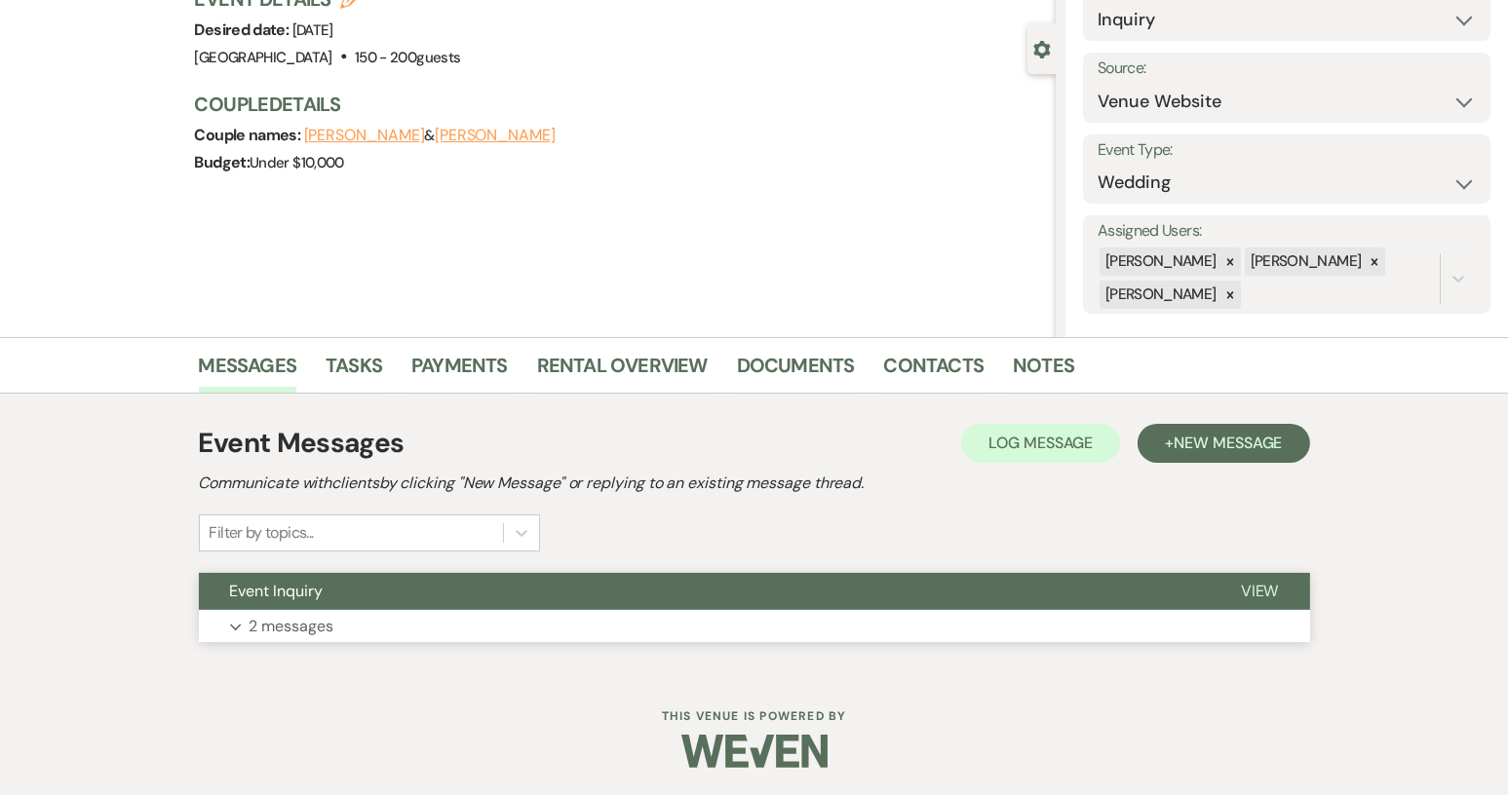
click at [1277, 582] on span "View" at bounding box center [1260, 591] width 38 height 20
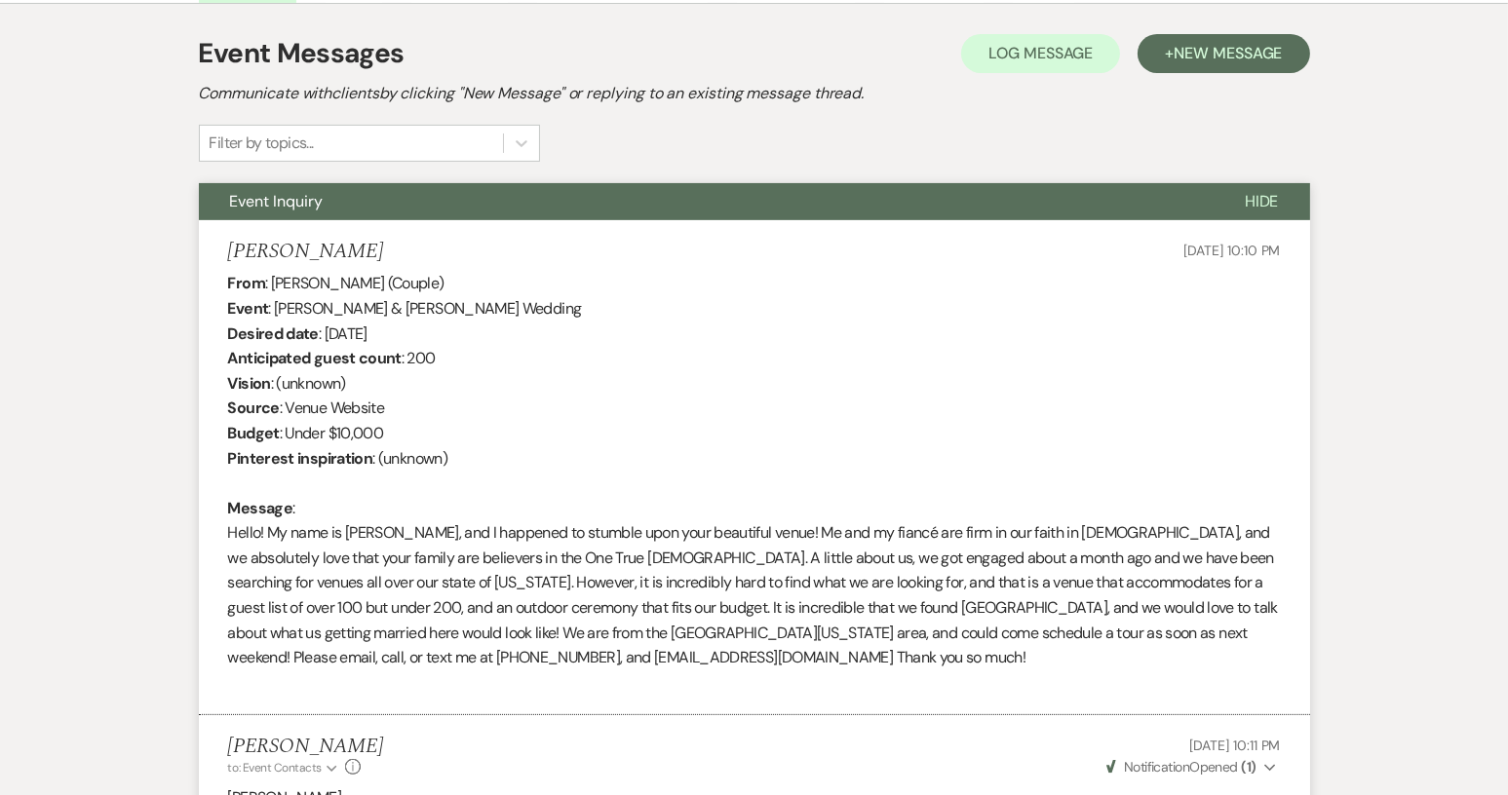
scroll to position [522, 0]
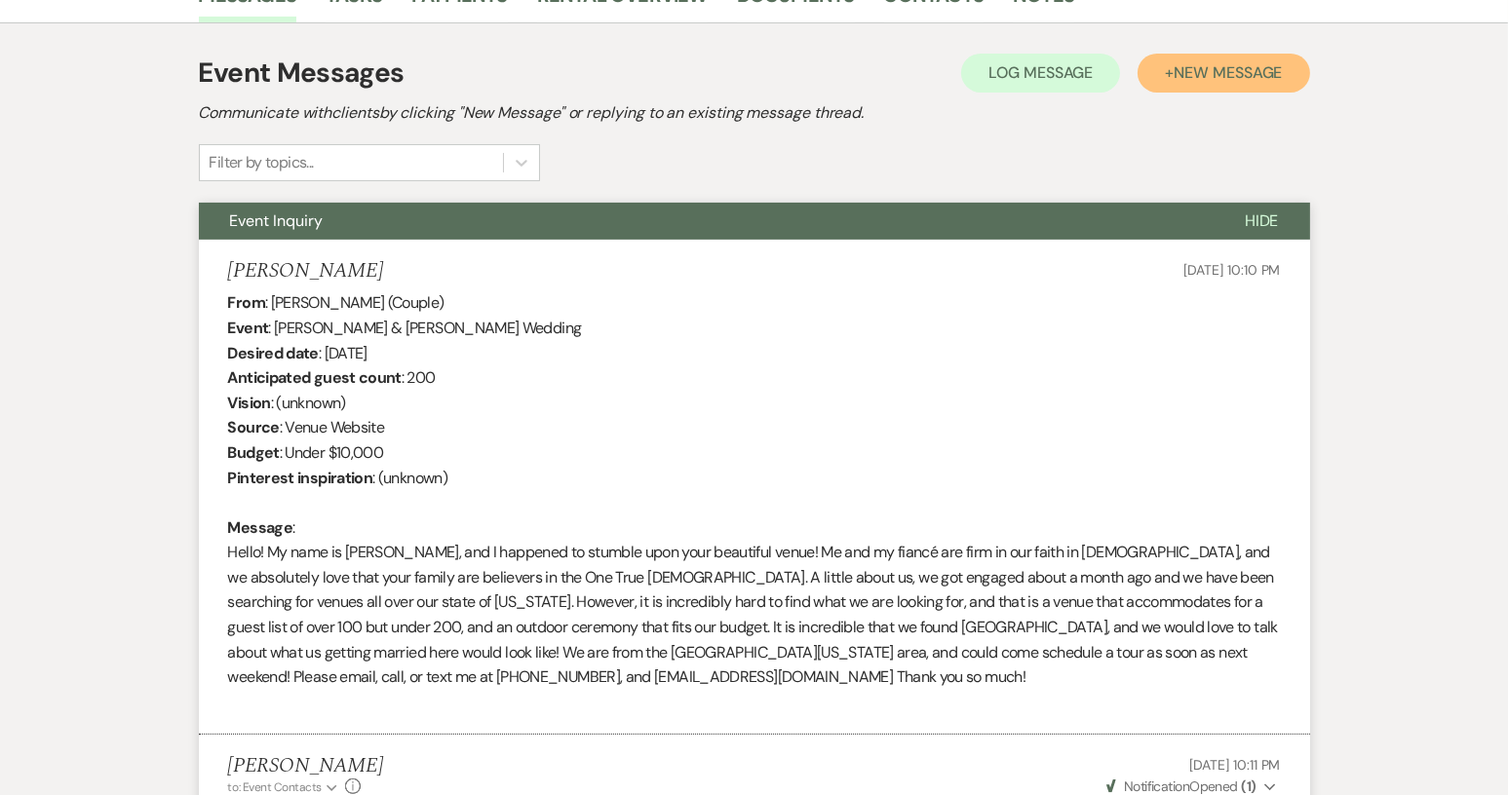
click at [1191, 90] on button "+ New Message" at bounding box center [1223, 73] width 172 height 39
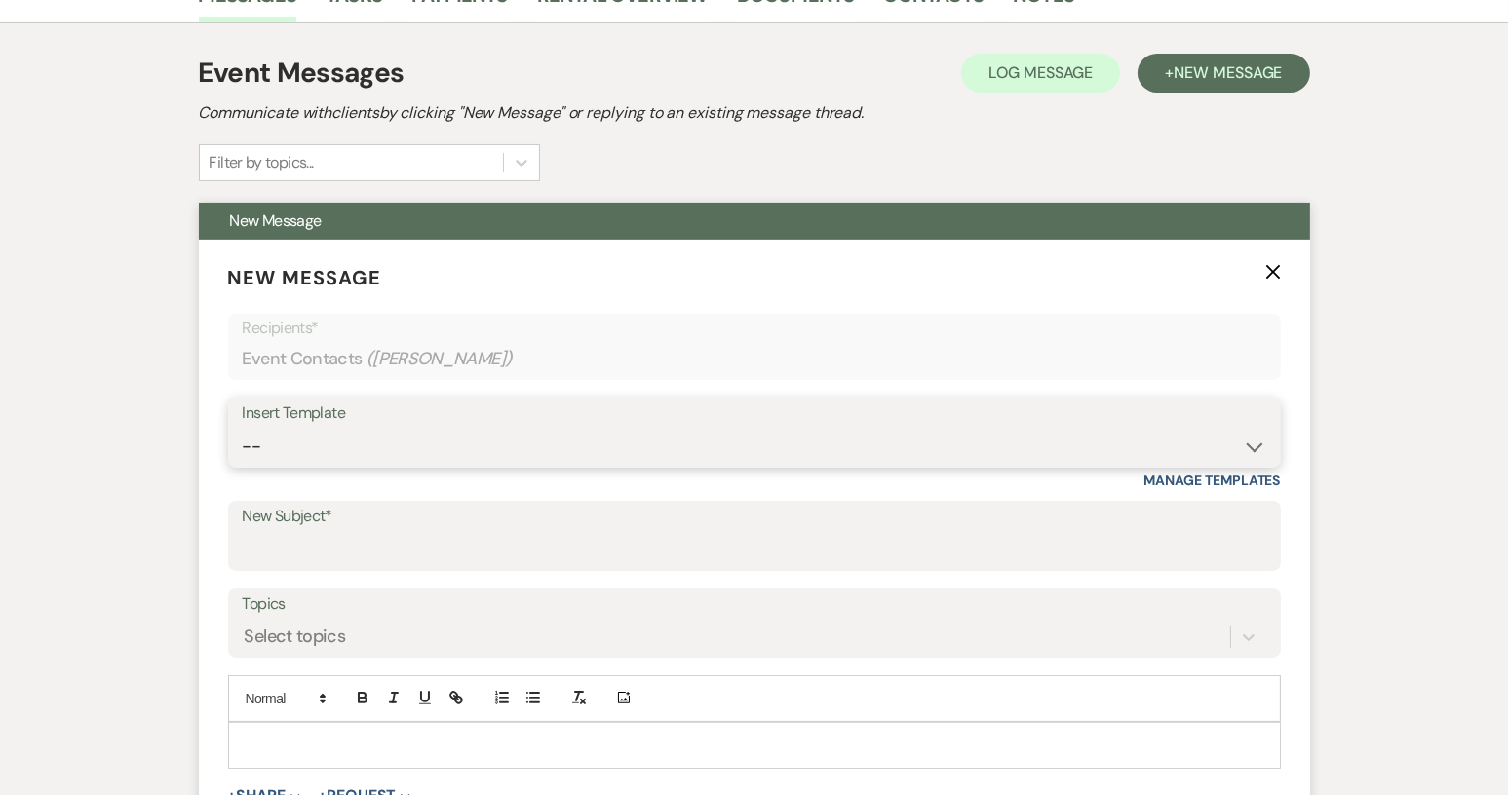
click at [1247, 445] on select "-- Weven Planning Portal Introduction (Booked Events) Tour Request Response Con…" at bounding box center [754, 447] width 1023 height 38
select select "1697"
click at [243, 428] on select "-- Weven Planning Portal Introduction (Booked Events) Tour Request Response Con…" at bounding box center [754, 447] width 1023 height 38
type input "Checking in!"
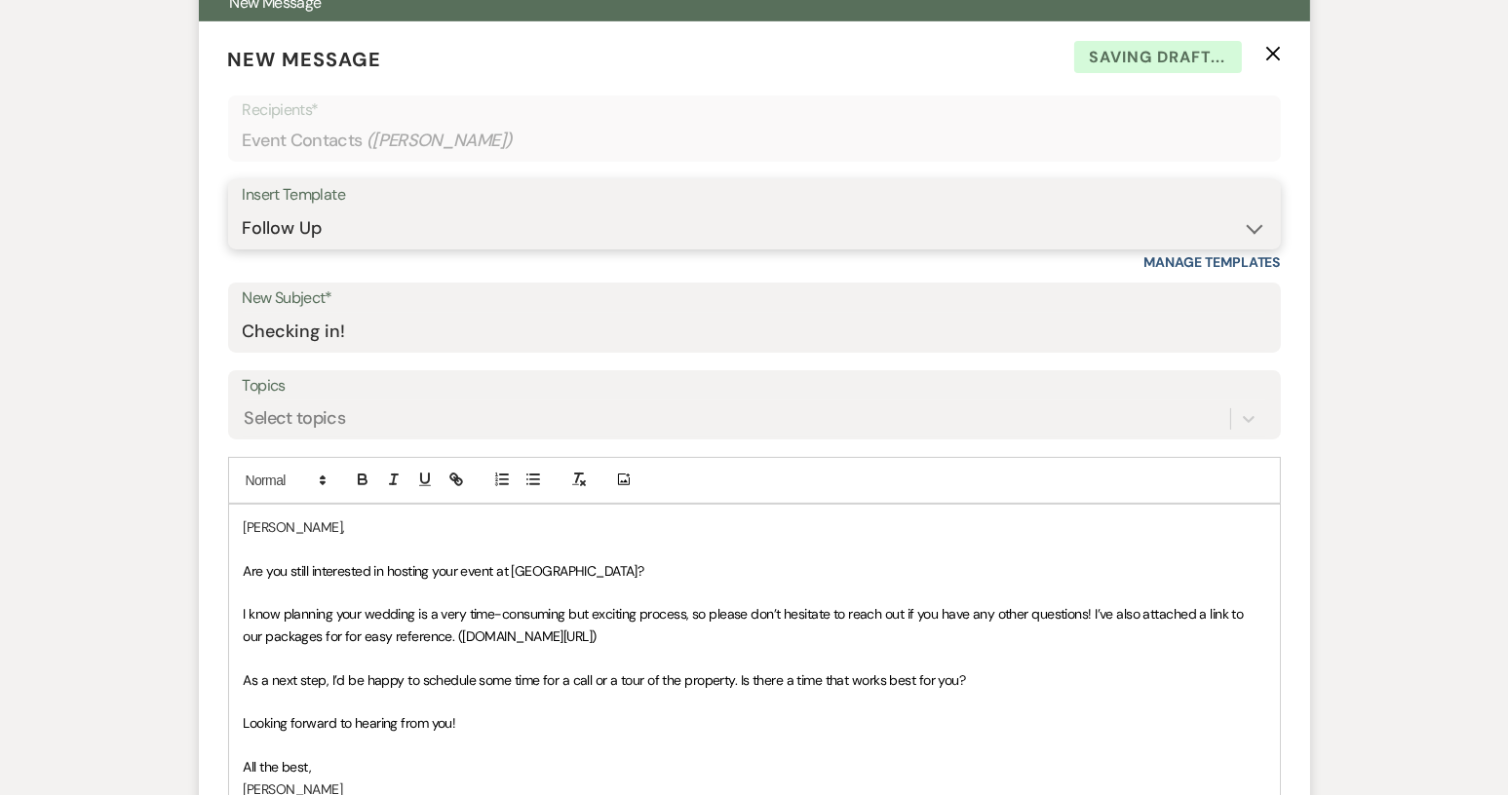
scroll to position [1010, 0]
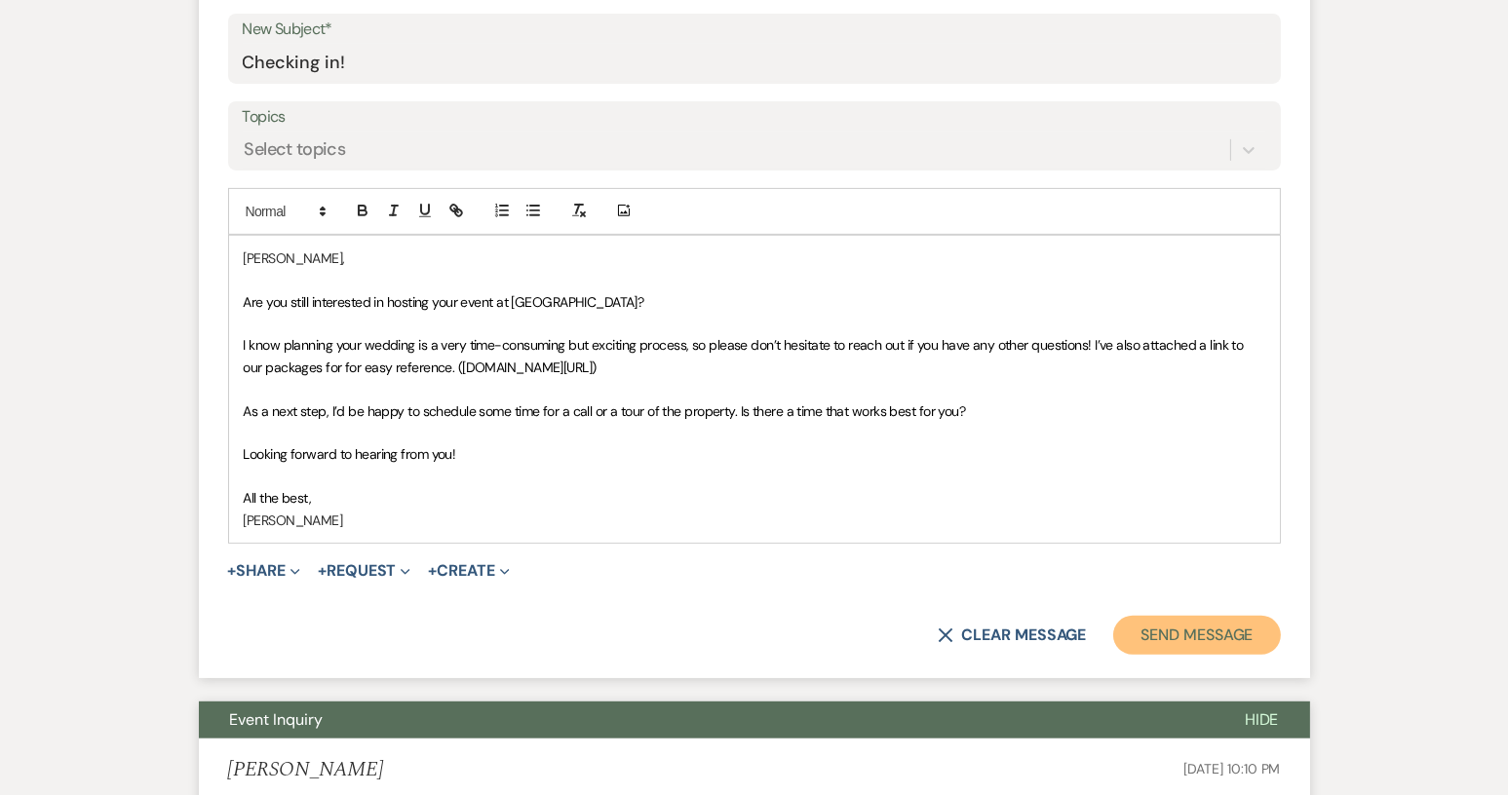
click at [1190, 639] on button "Send Message" at bounding box center [1196, 635] width 167 height 39
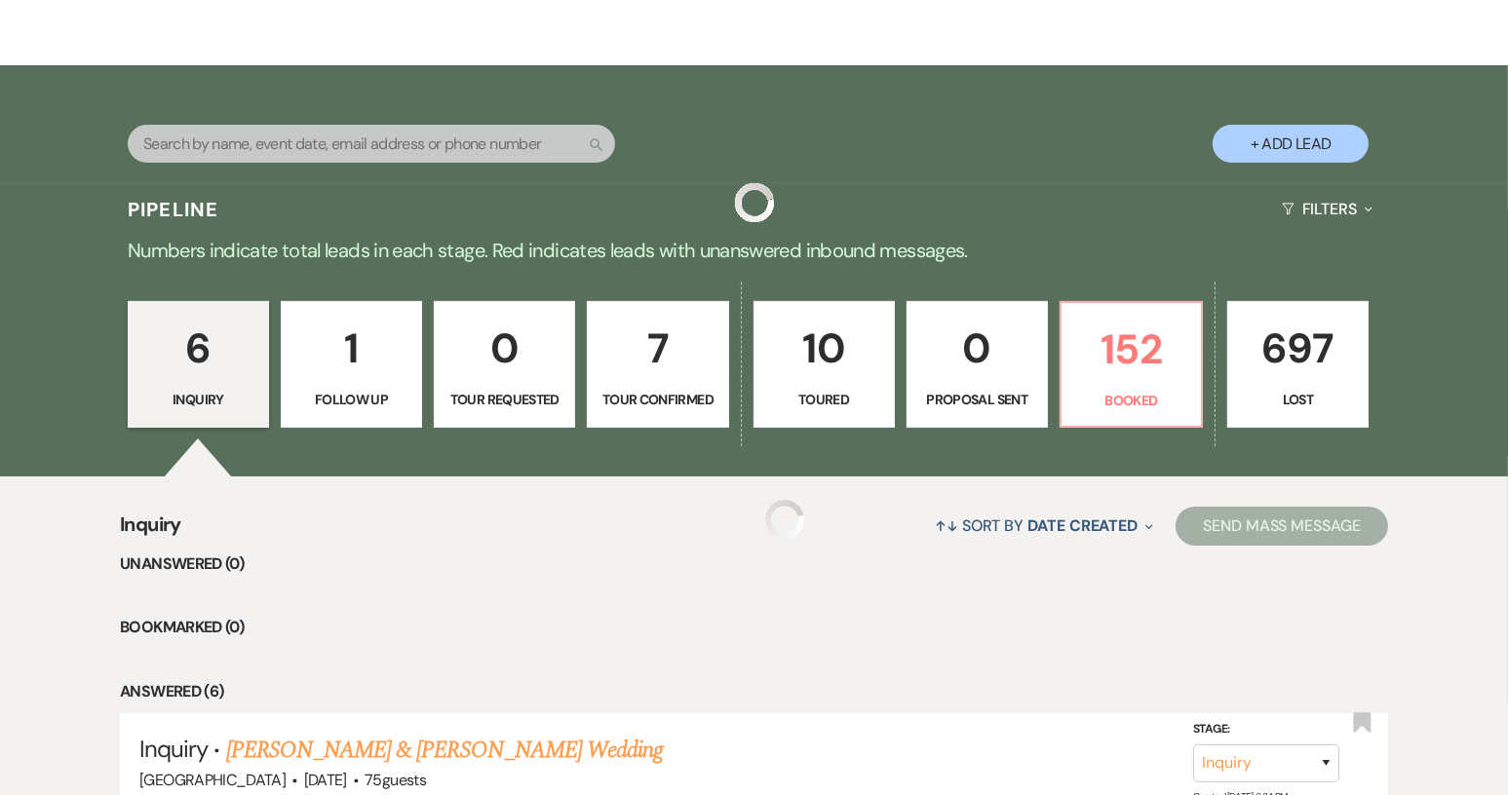
scroll to position [780, 0]
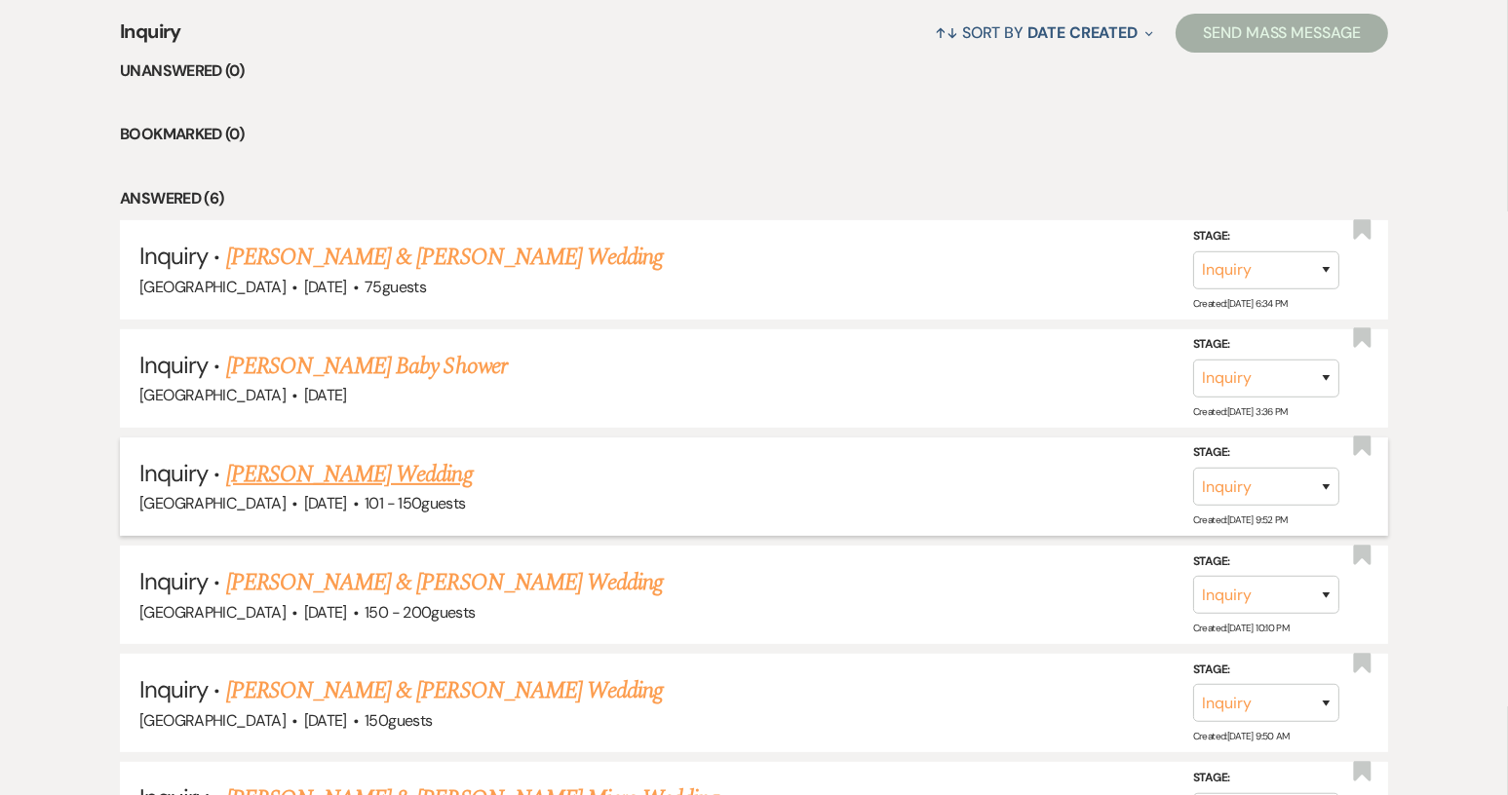
click at [387, 471] on link "[PERSON_NAME] Wedding" at bounding box center [349, 474] width 247 height 35
select select "2"
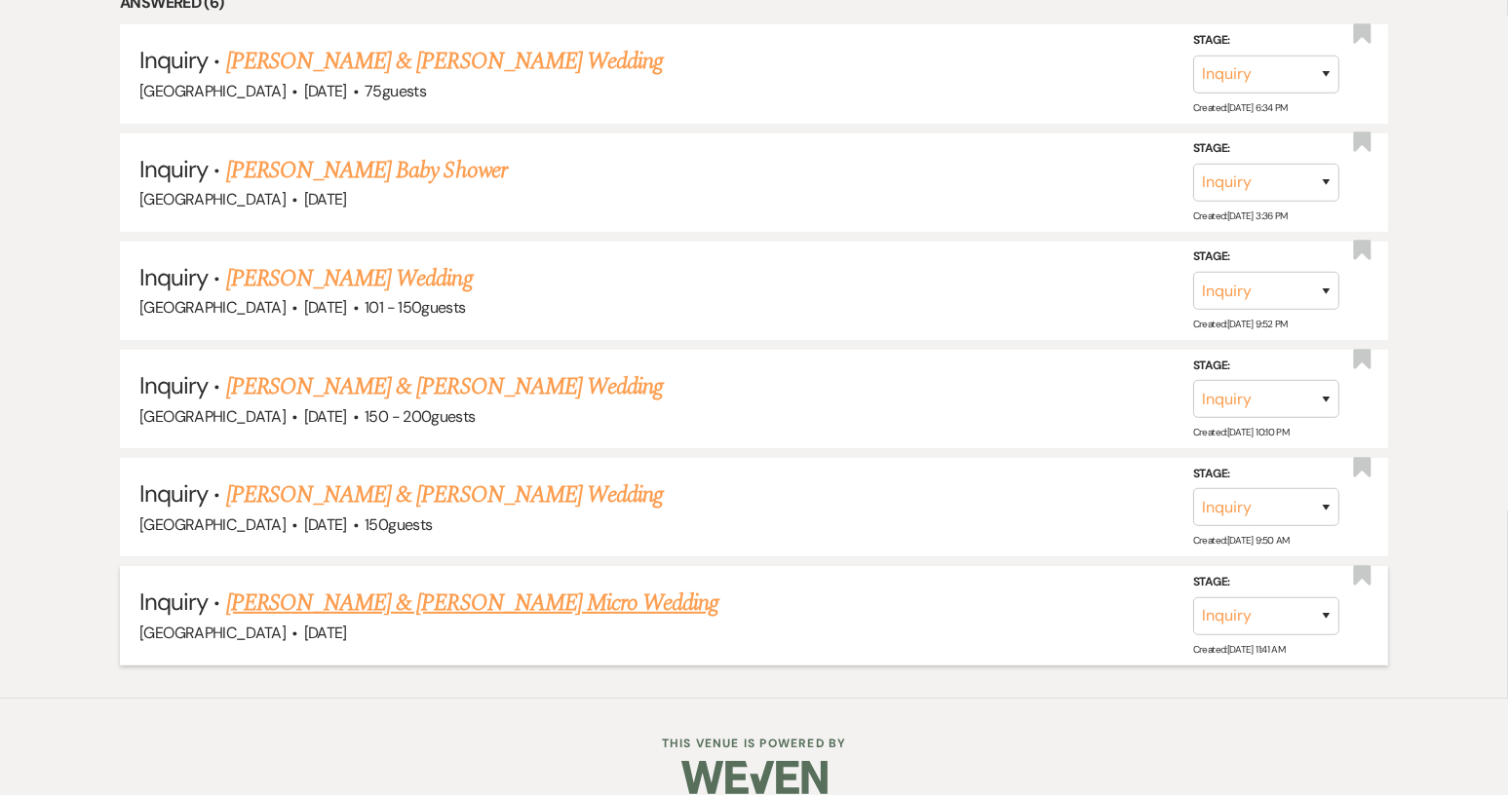
scroll to position [996, 0]
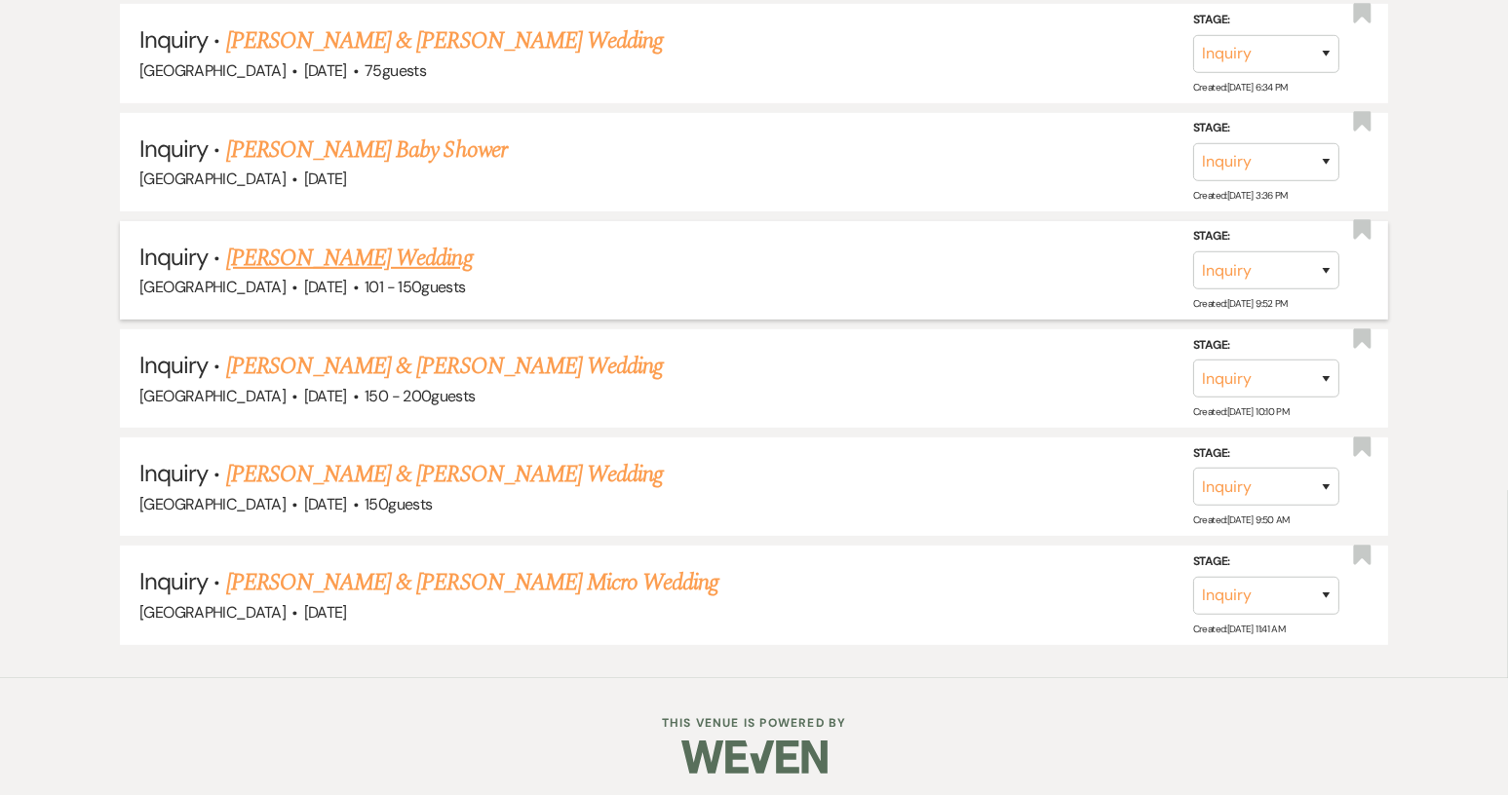
click at [351, 254] on link "[PERSON_NAME] Wedding" at bounding box center [349, 258] width 247 height 35
select select "2"
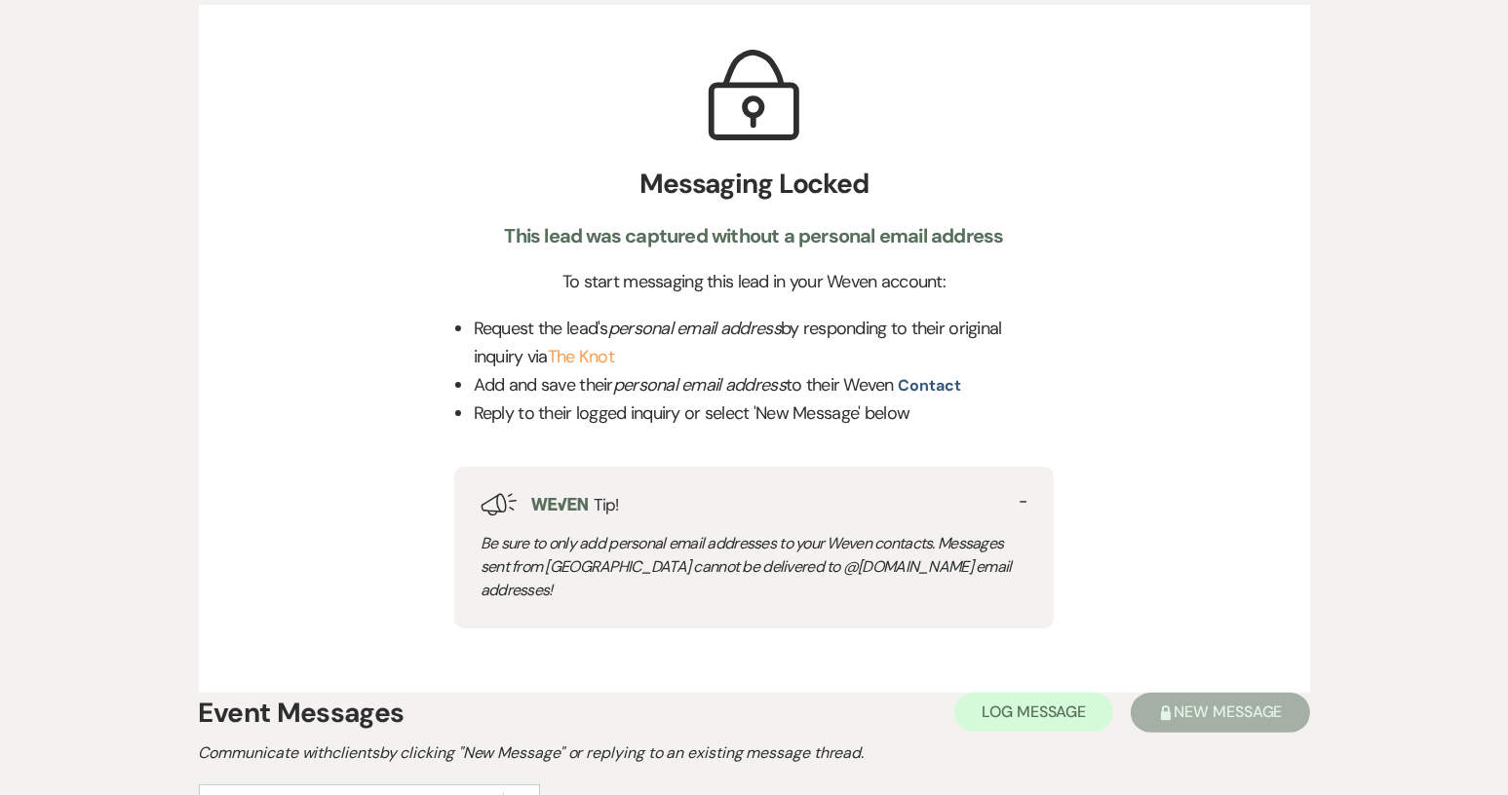
scroll to position [817, 0]
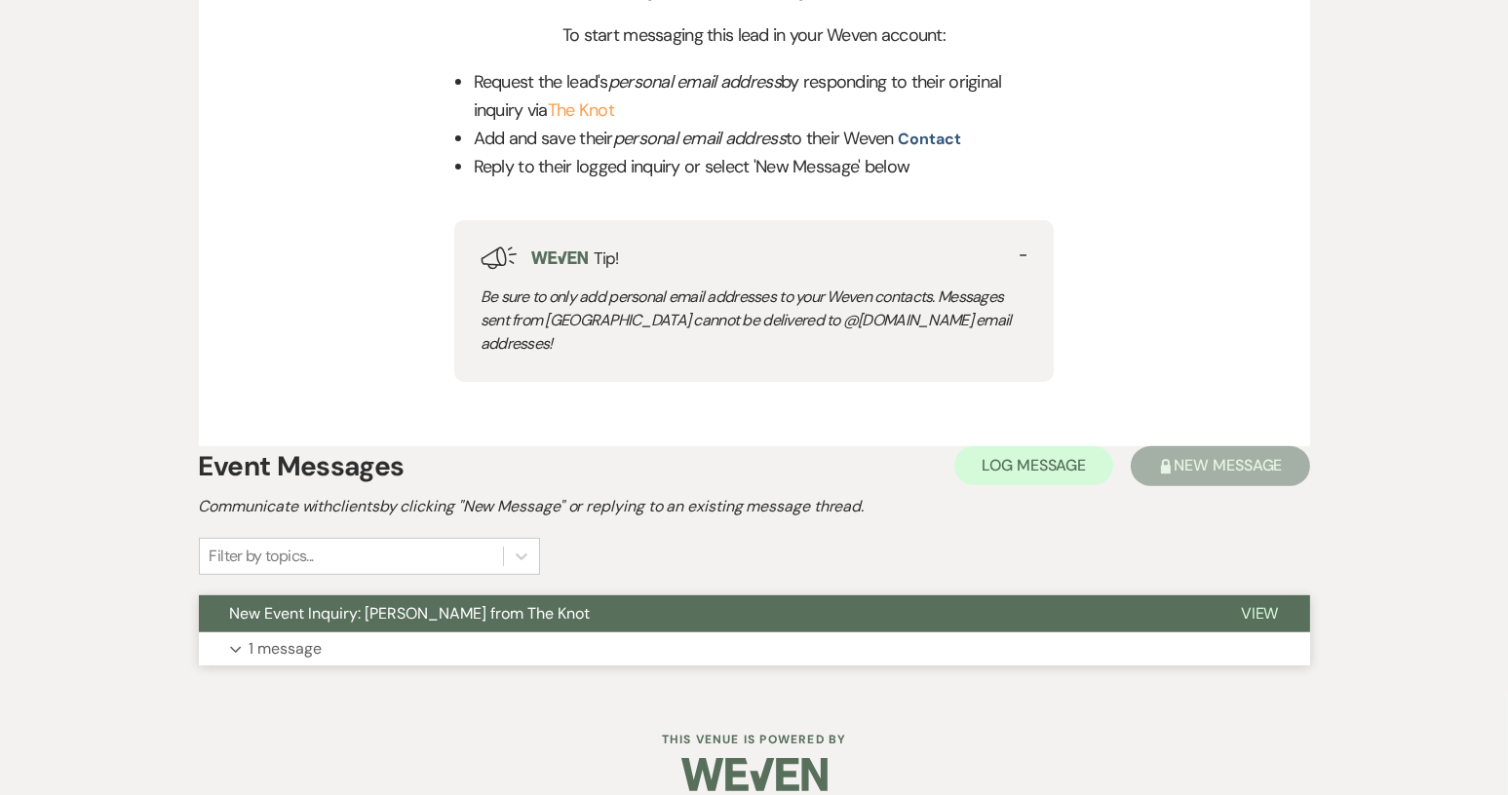
click at [687, 595] on button "New Event Inquiry: [PERSON_NAME] from The Knot" at bounding box center [704, 613] width 1011 height 37
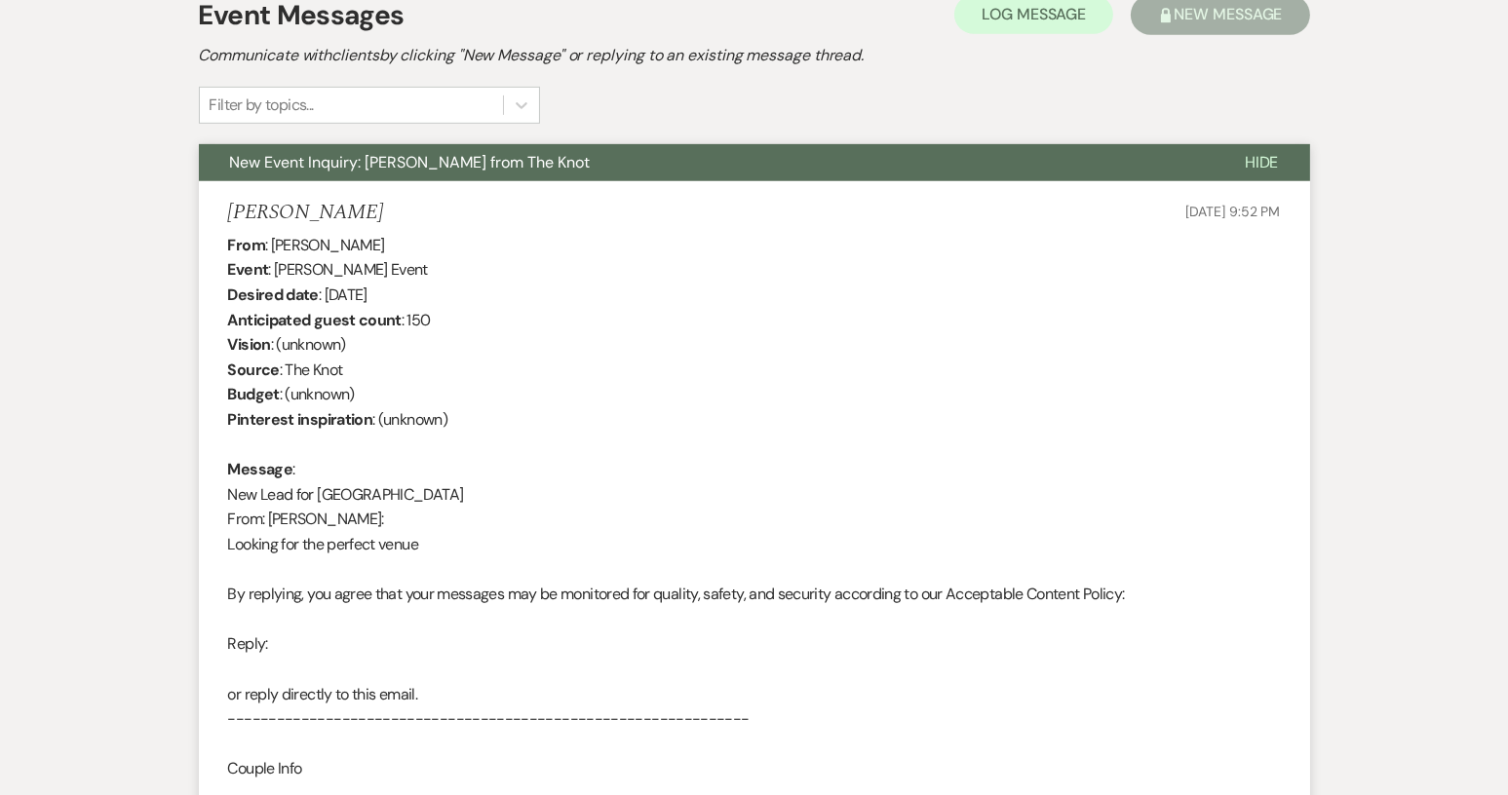
scroll to position [914, 0]
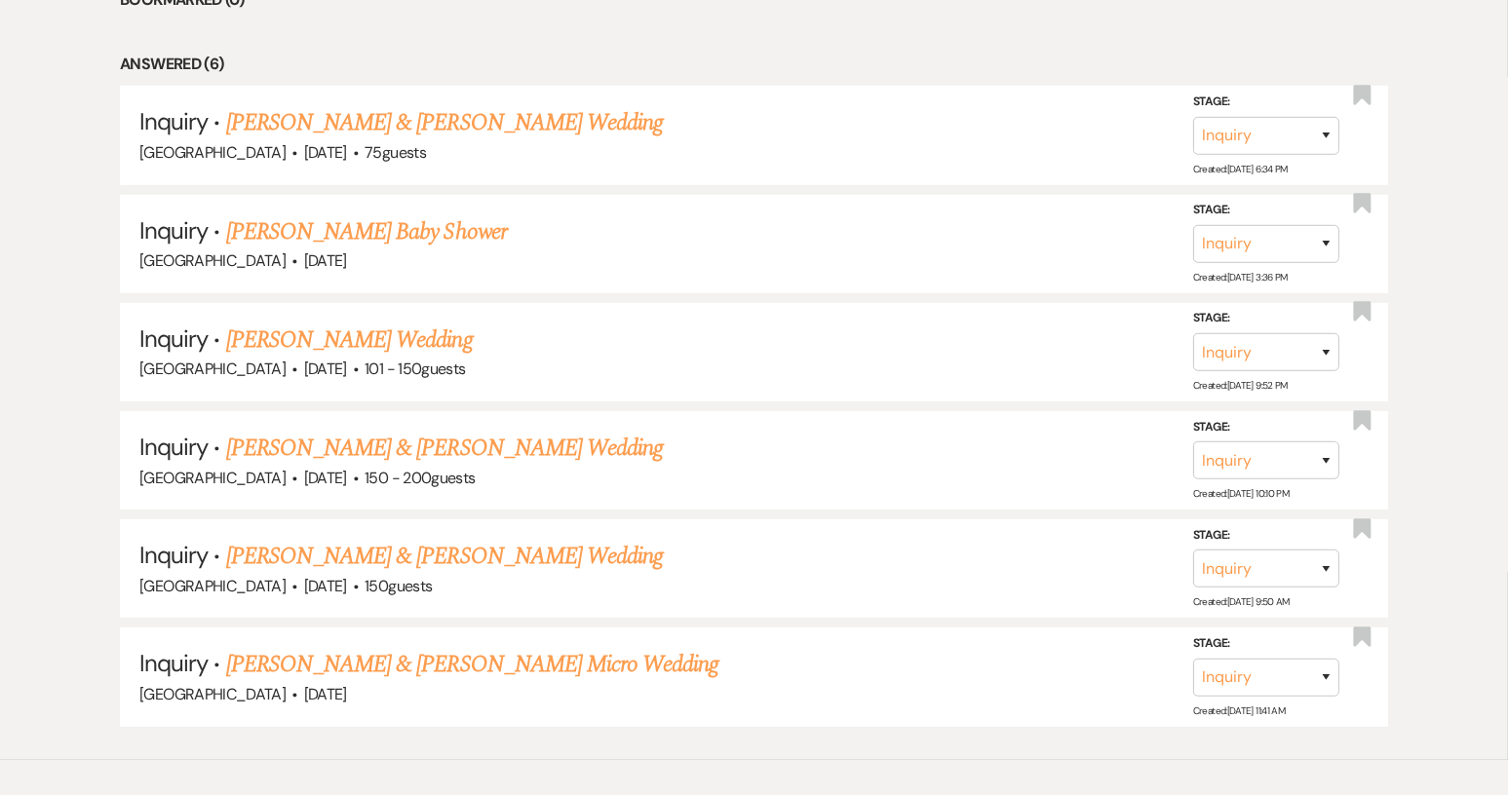
scroll to position [996, 0]
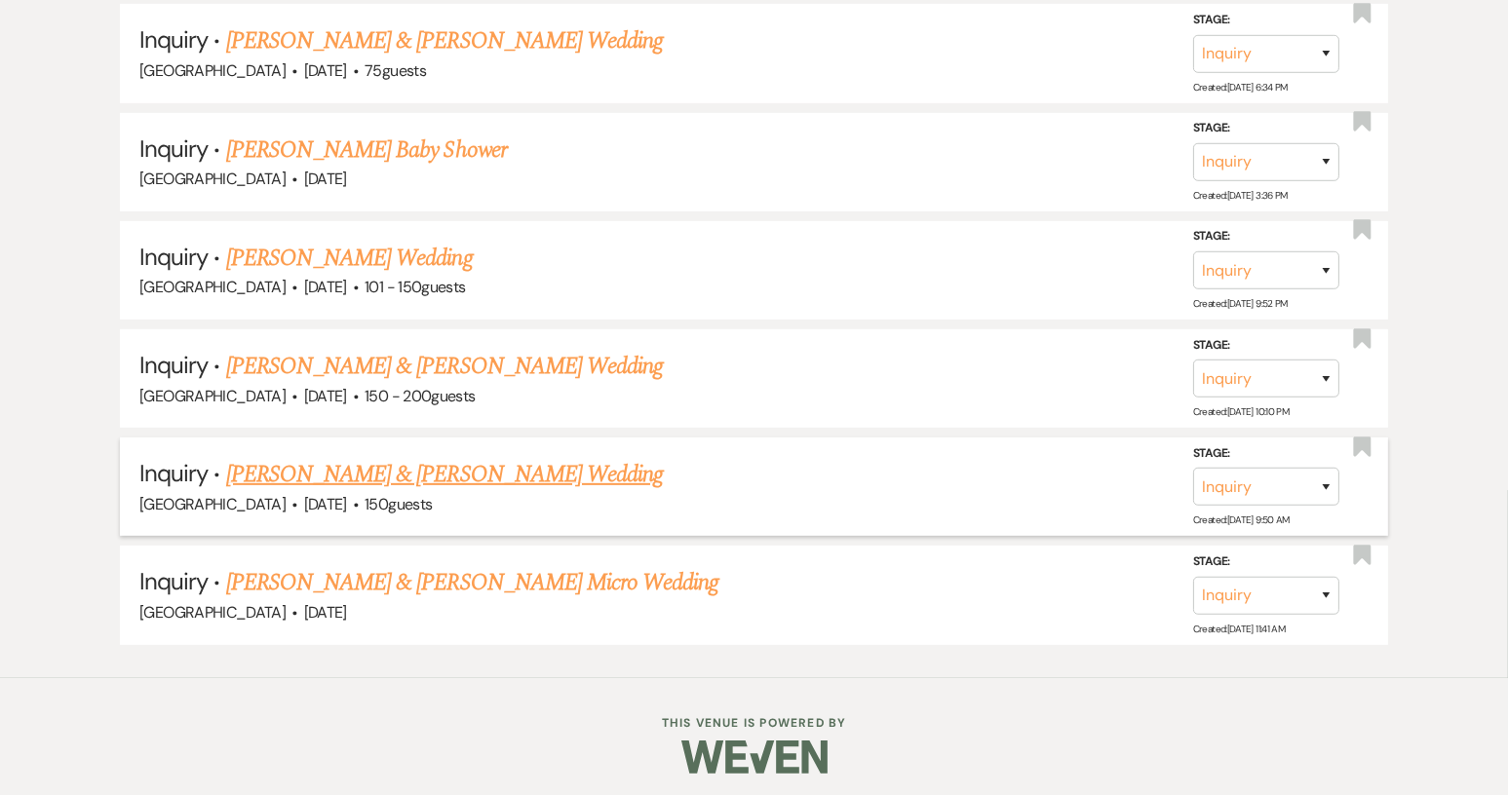
click at [319, 466] on link "[PERSON_NAME] & [PERSON_NAME] Wedding" at bounding box center [444, 474] width 437 height 35
select select "5"
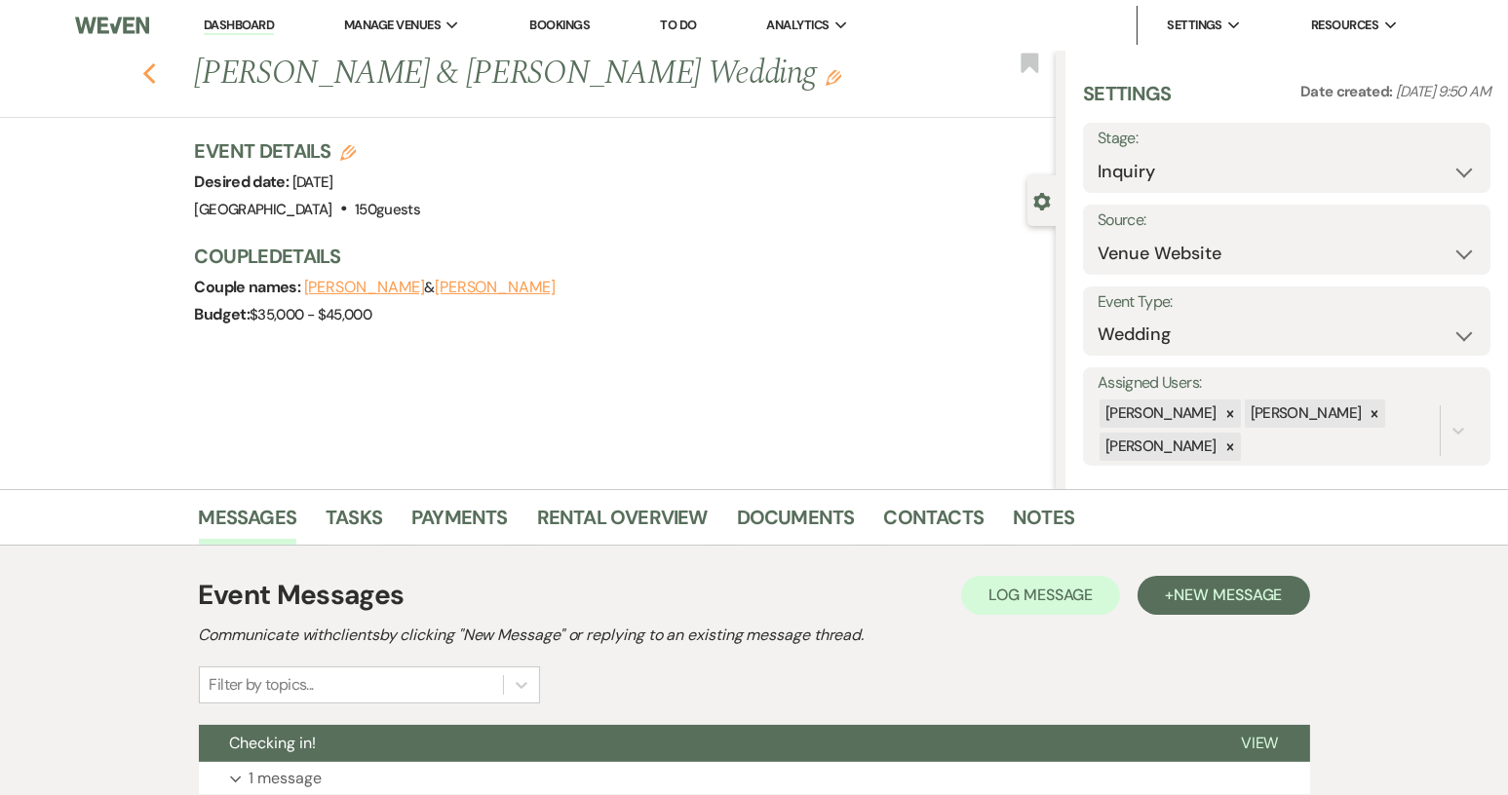
click at [156, 72] on icon "Previous" at bounding box center [149, 73] width 15 height 23
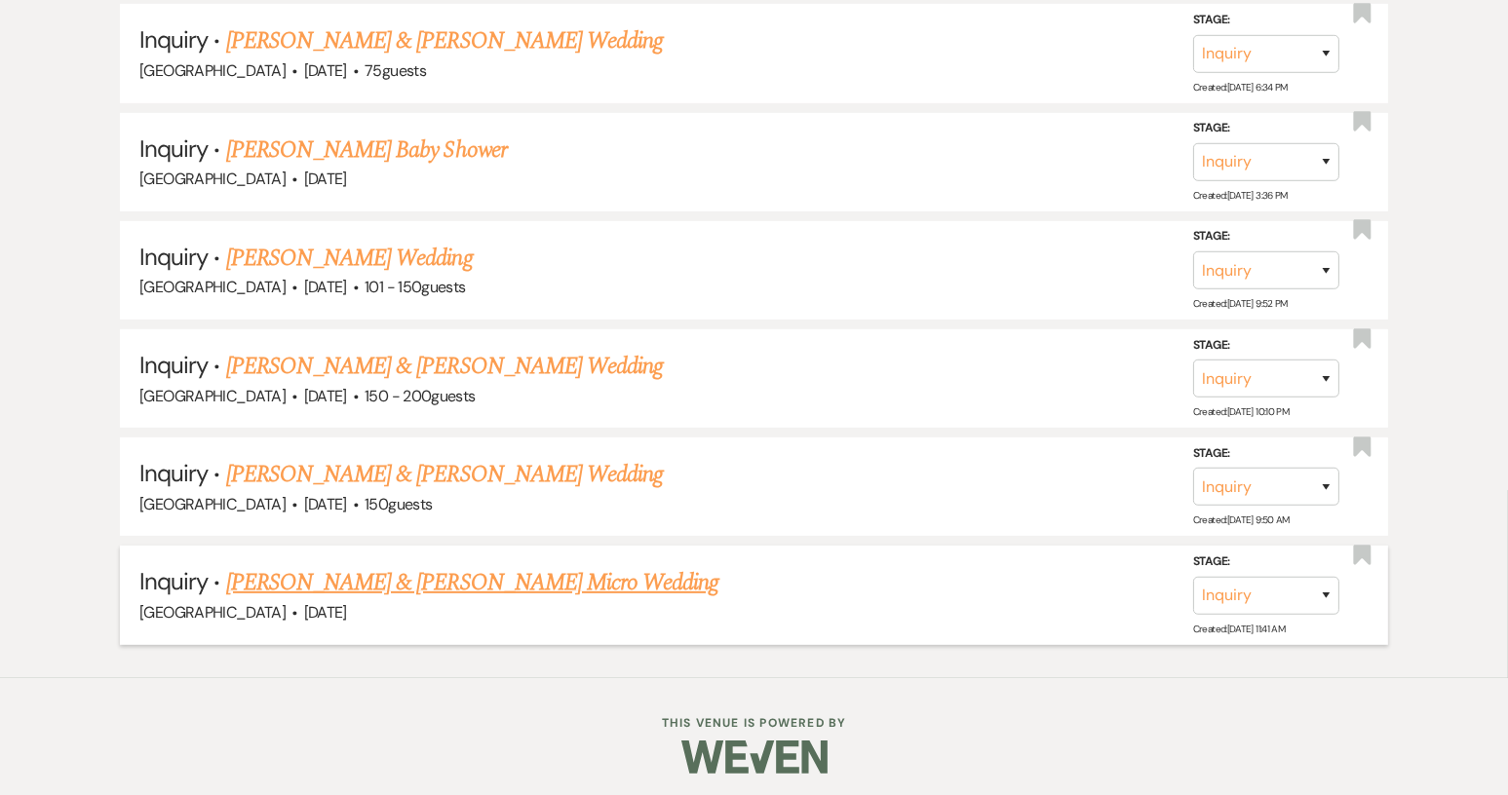
click at [335, 572] on link "[PERSON_NAME] & [PERSON_NAME] Micro Wedding" at bounding box center [472, 582] width 493 height 35
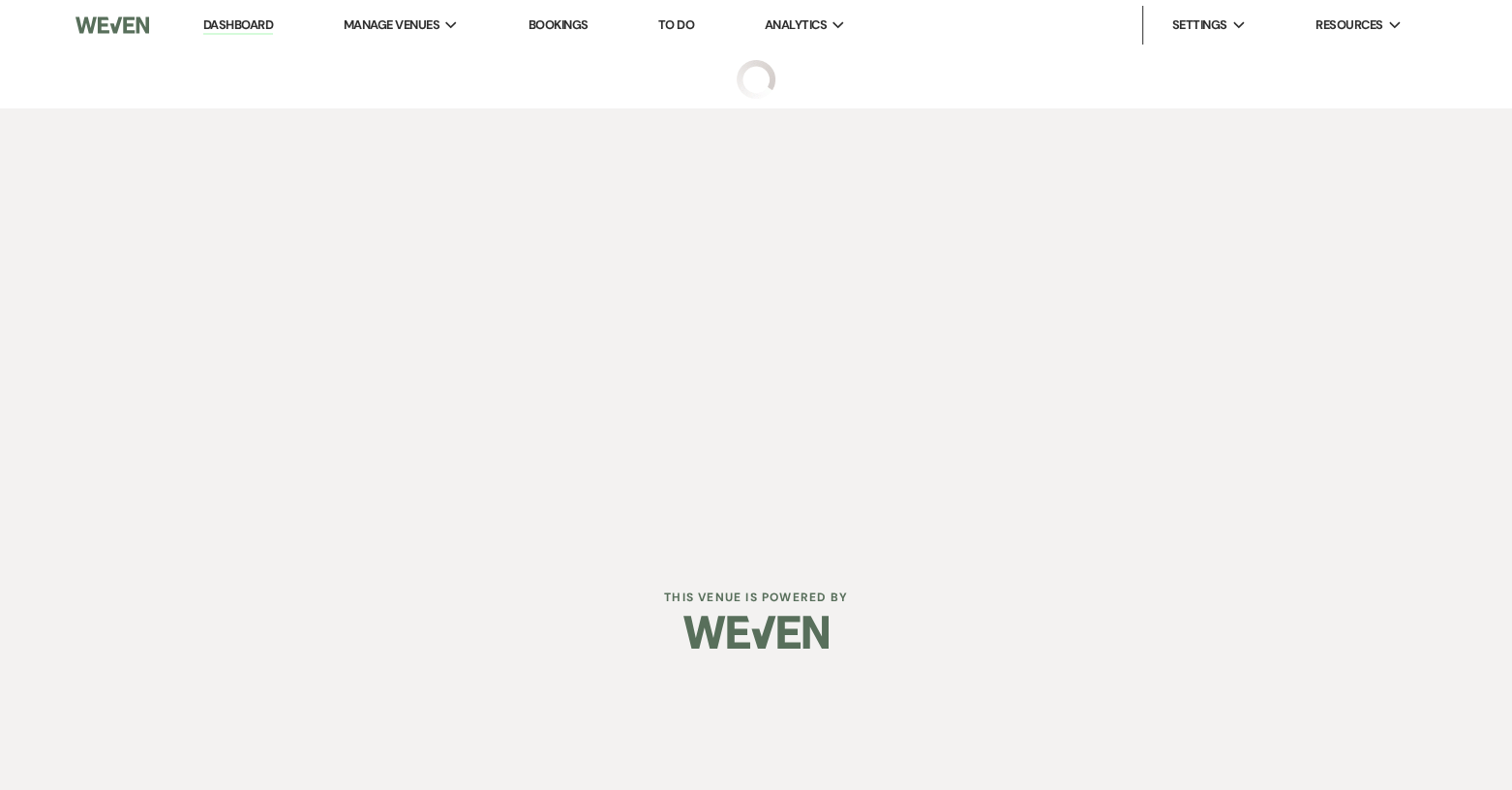
select select "5"
select select "16"
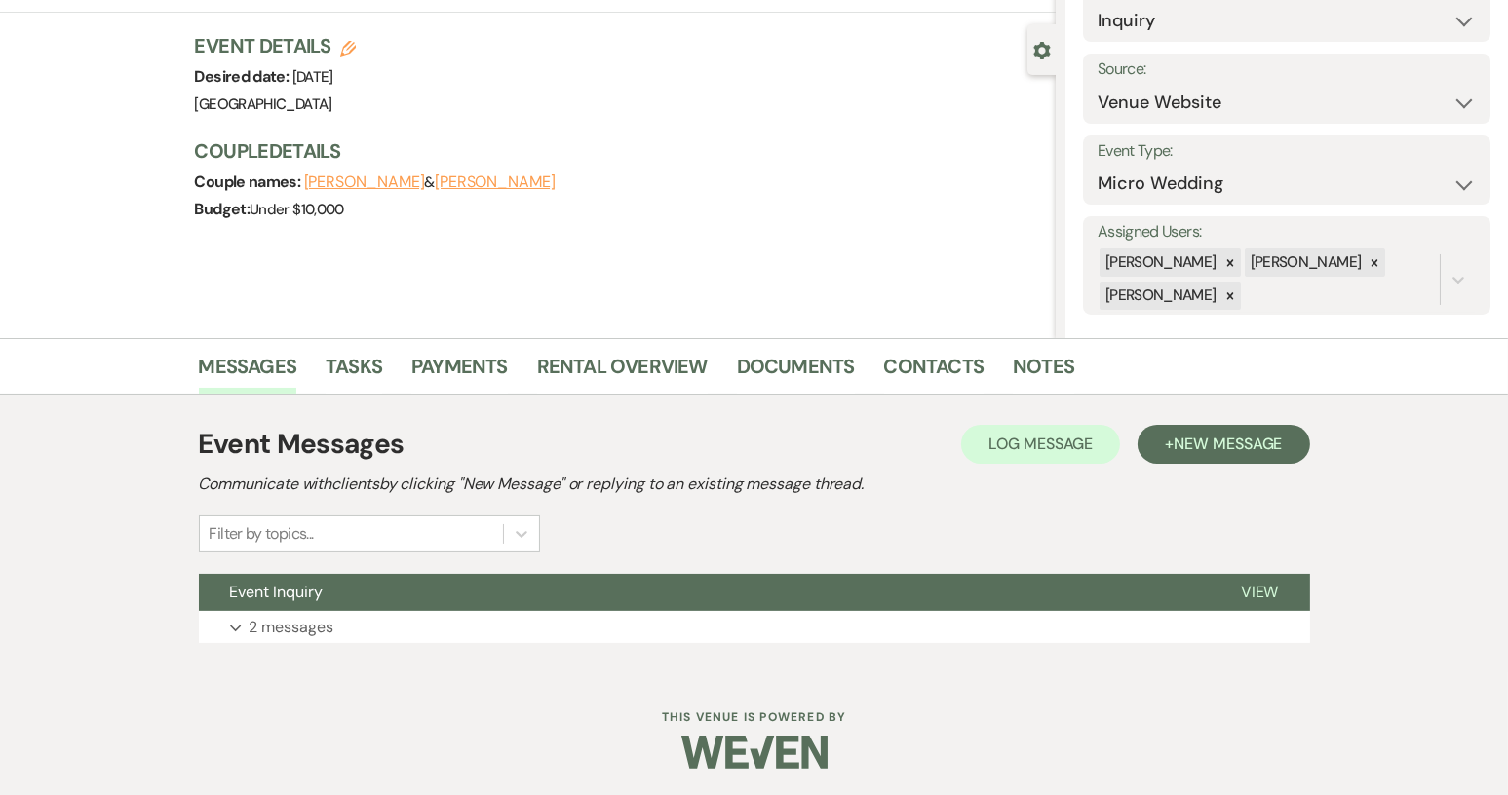
scroll to position [152, 0]
click at [758, 602] on button "Event Inquiry" at bounding box center [704, 591] width 1011 height 37
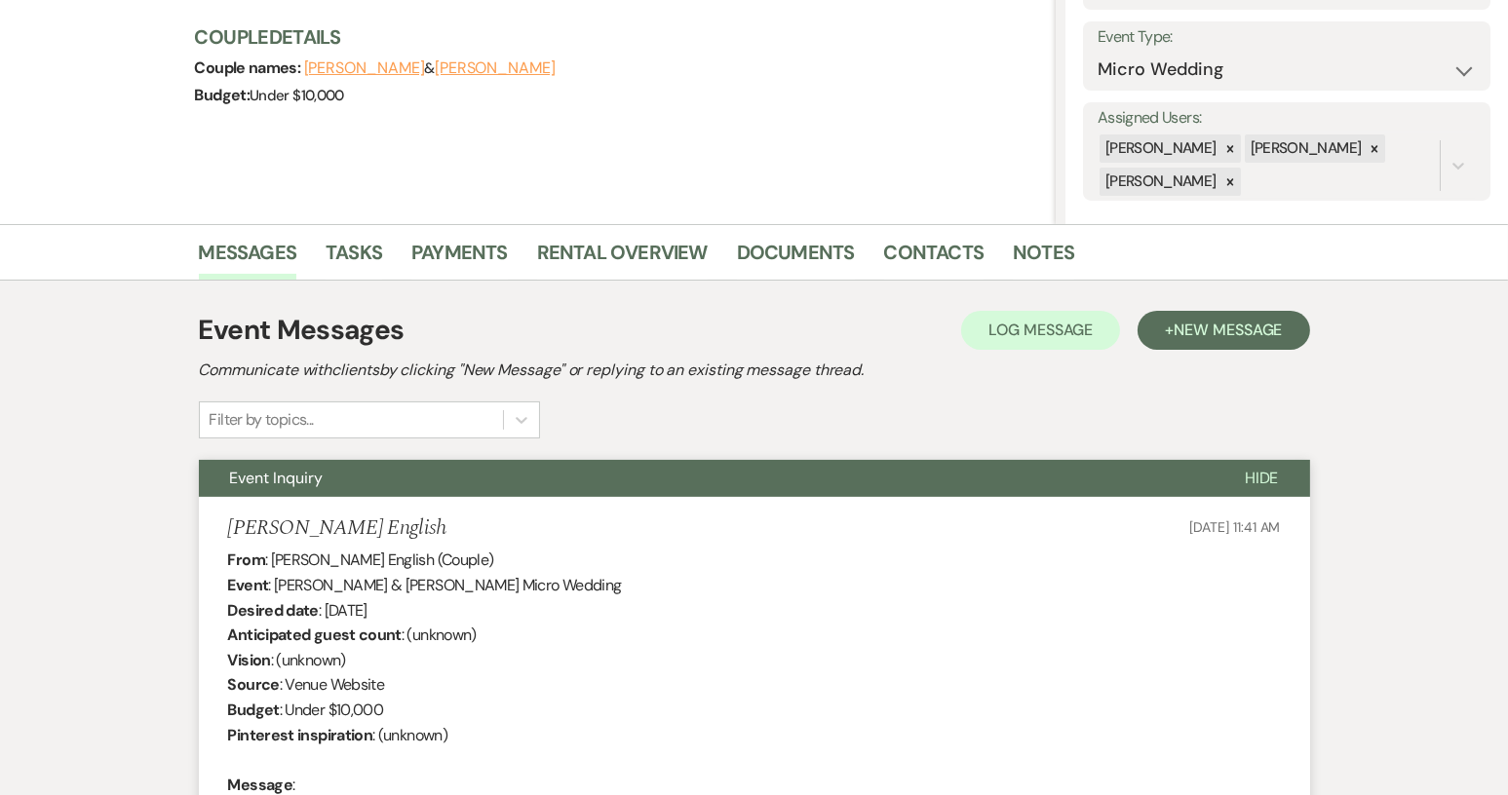
scroll to position [249, 0]
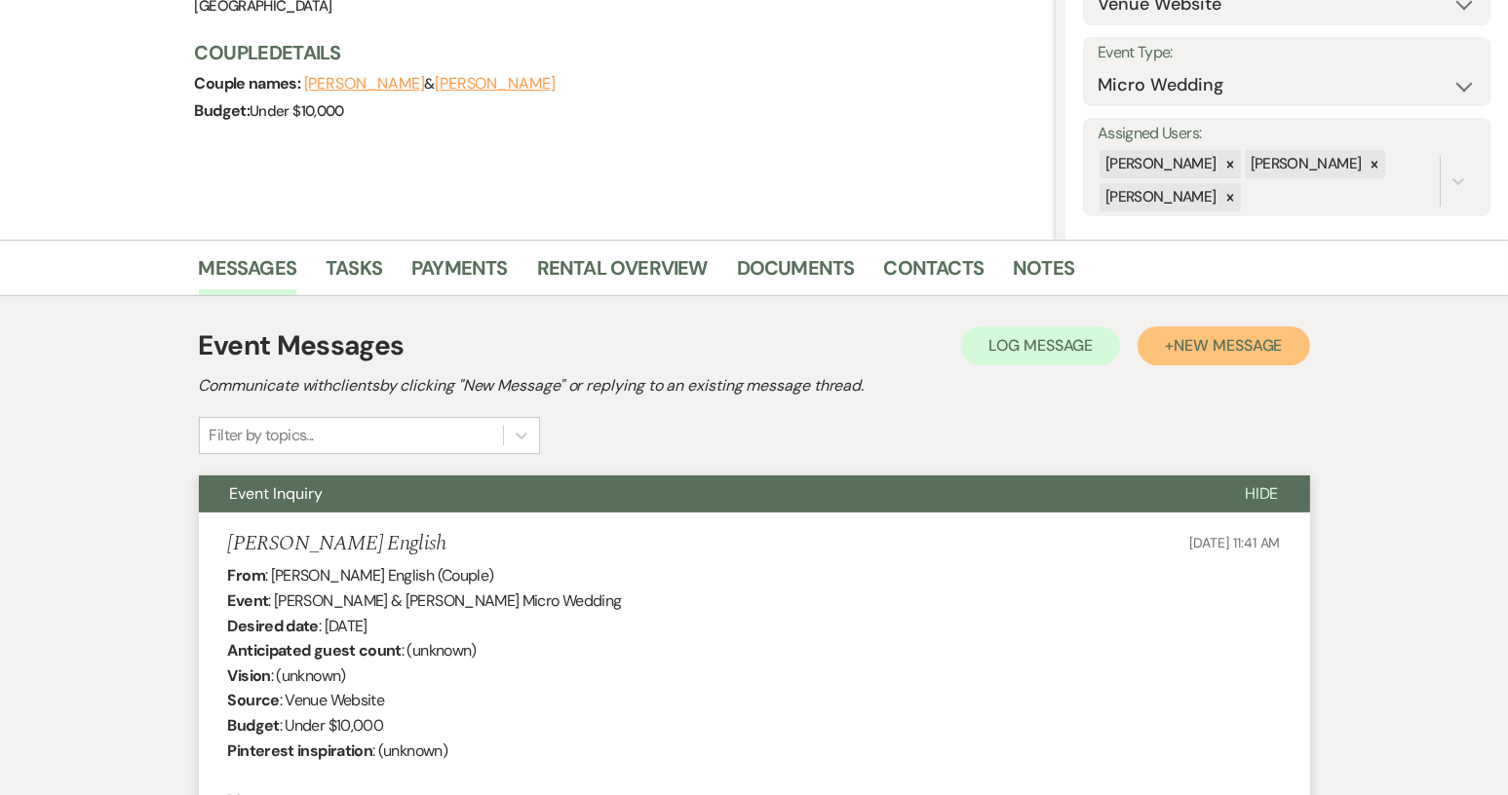
click at [1190, 347] on span "New Message" at bounding box center [1227, 345] width 108 height 20
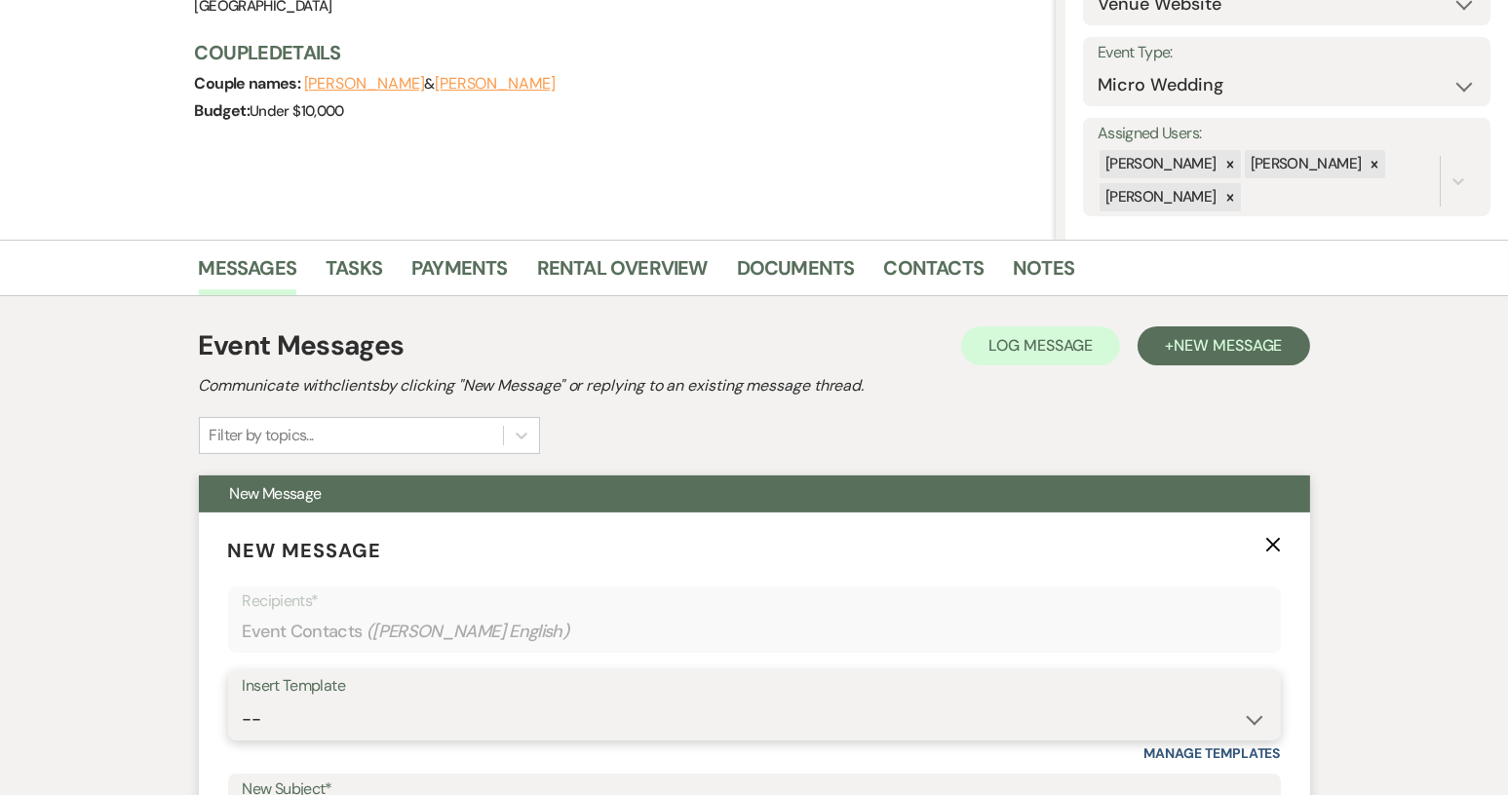
click at [1247, 720] on select "-- Weven Planning Portal Introduction (Booked Events) Tour Request Response Con…" at bounding box center [754, 720] width 1023 height 38
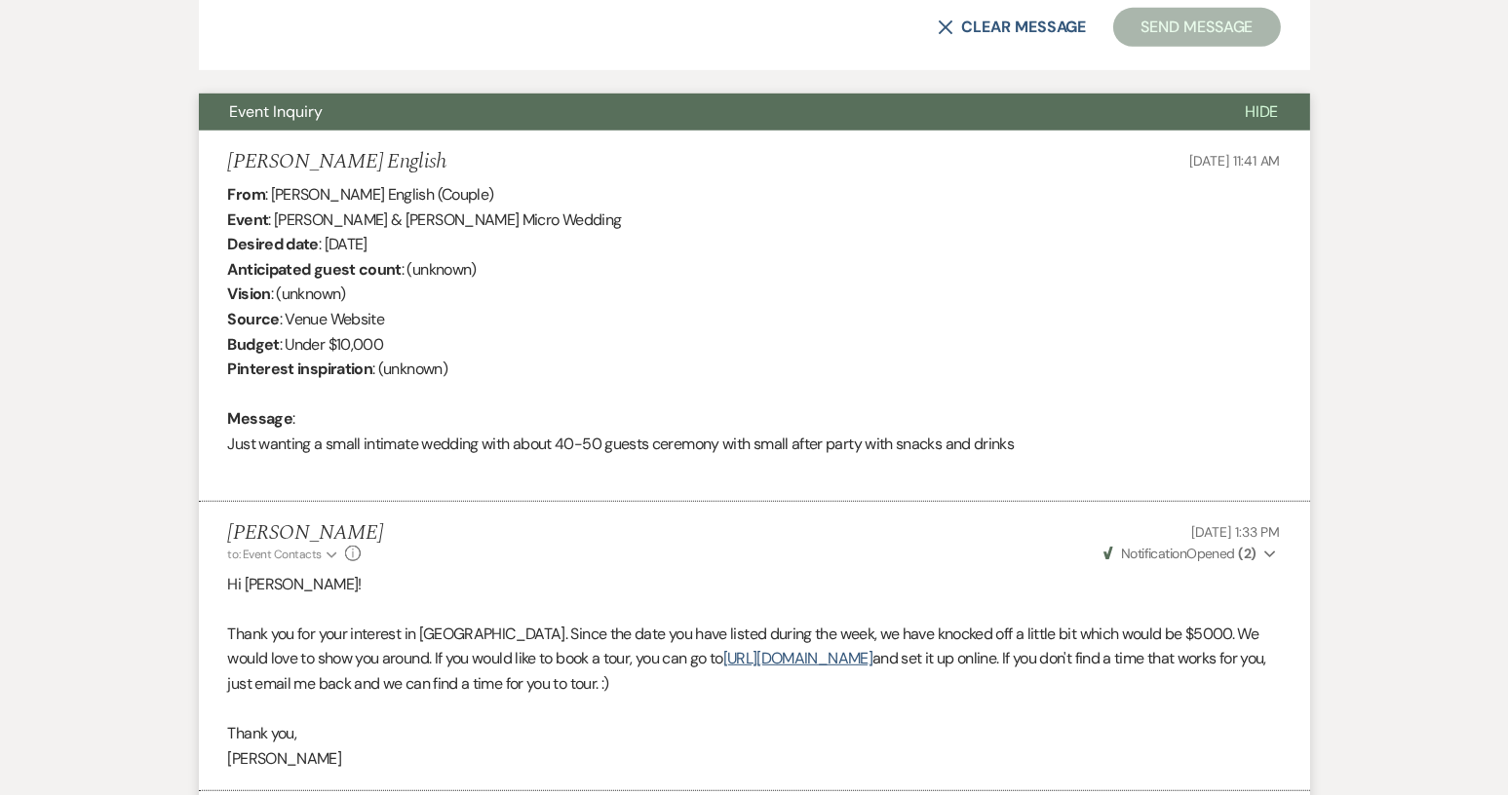
scroll to position [1322, 0]
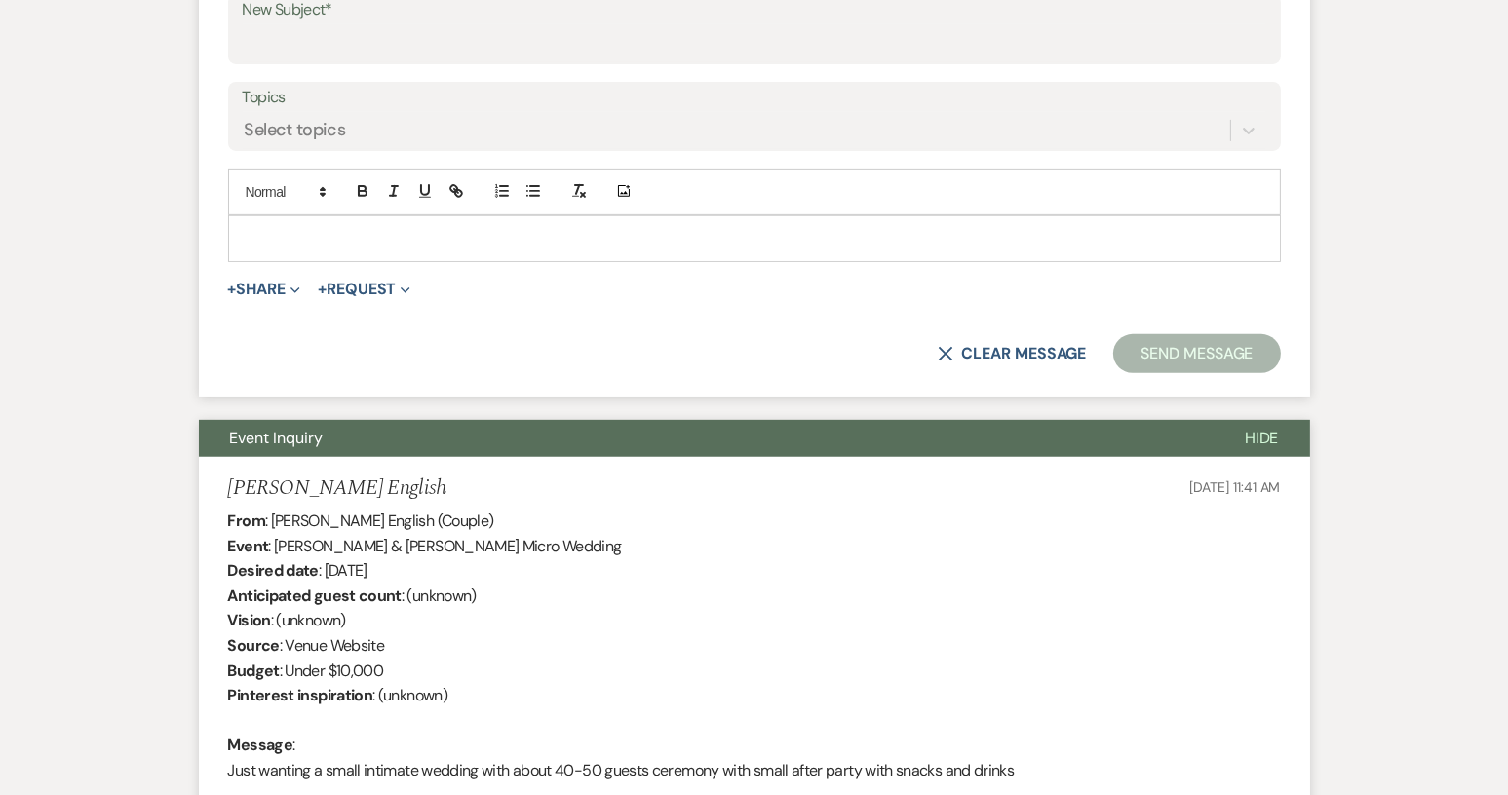
click at [1207, 350] on button "Send Message" at bounding box center [1196, 353] width 167 height 39
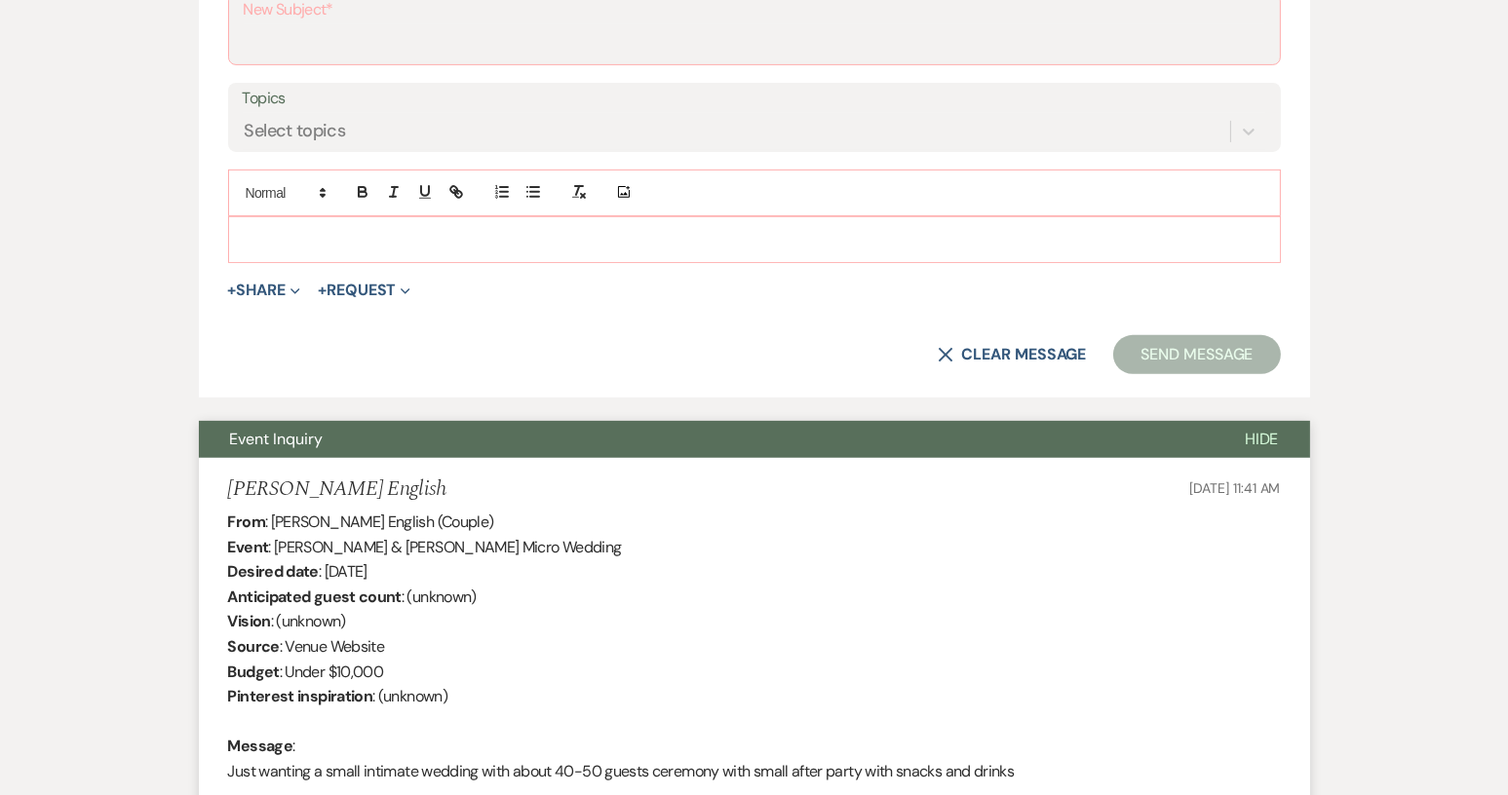
drag, startPoint x: 1207, startPoint y: 350, endPoint x: 1069, endPoint y: 416, distance: 152.6
click at [1159, 423] on div "Event Messages Log Log Message + New Message Communicate with clients by clicki…" at bounding box center [754, 359] width 1111 height 1648
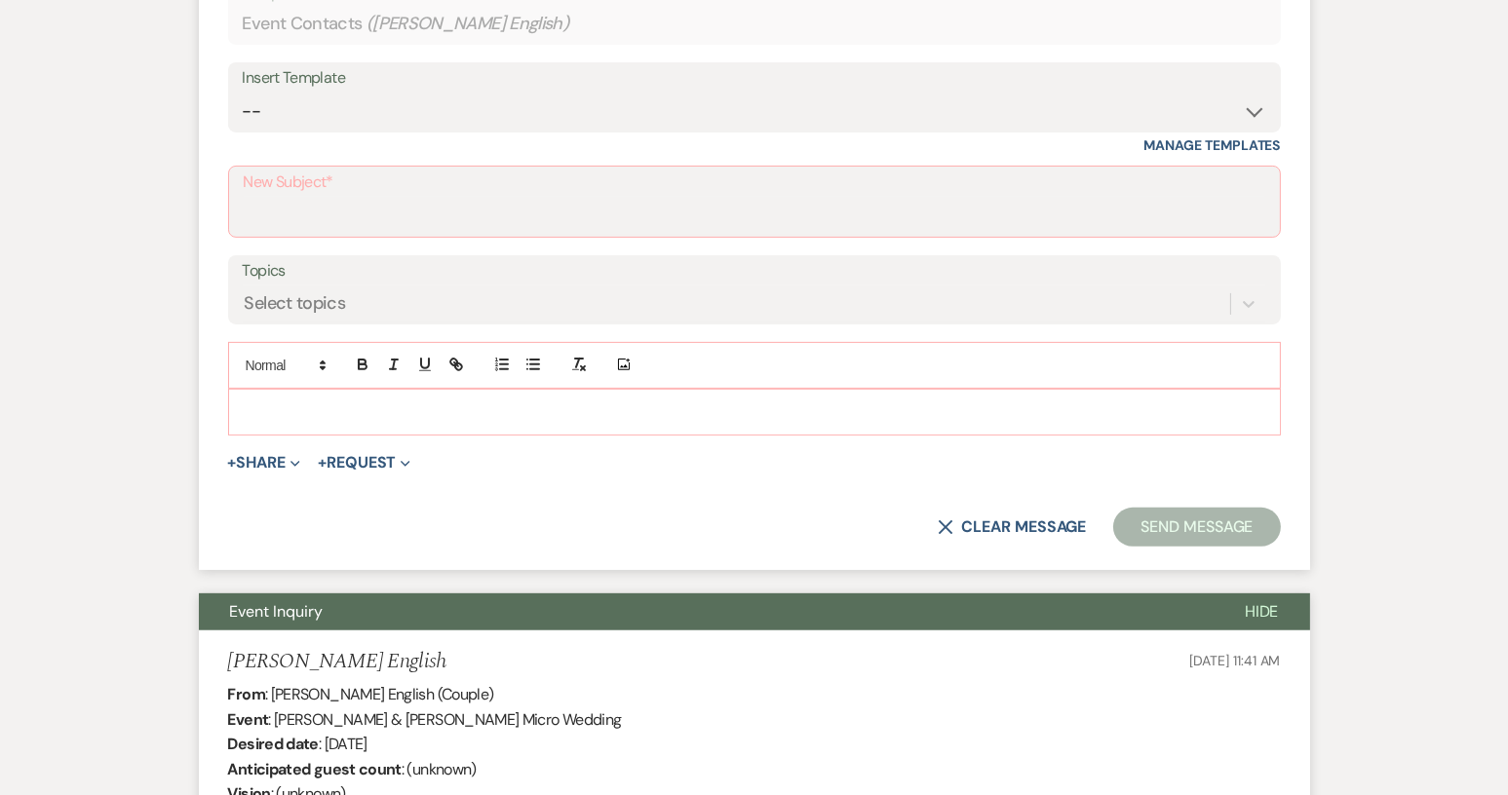
scroll to position [640, 0]
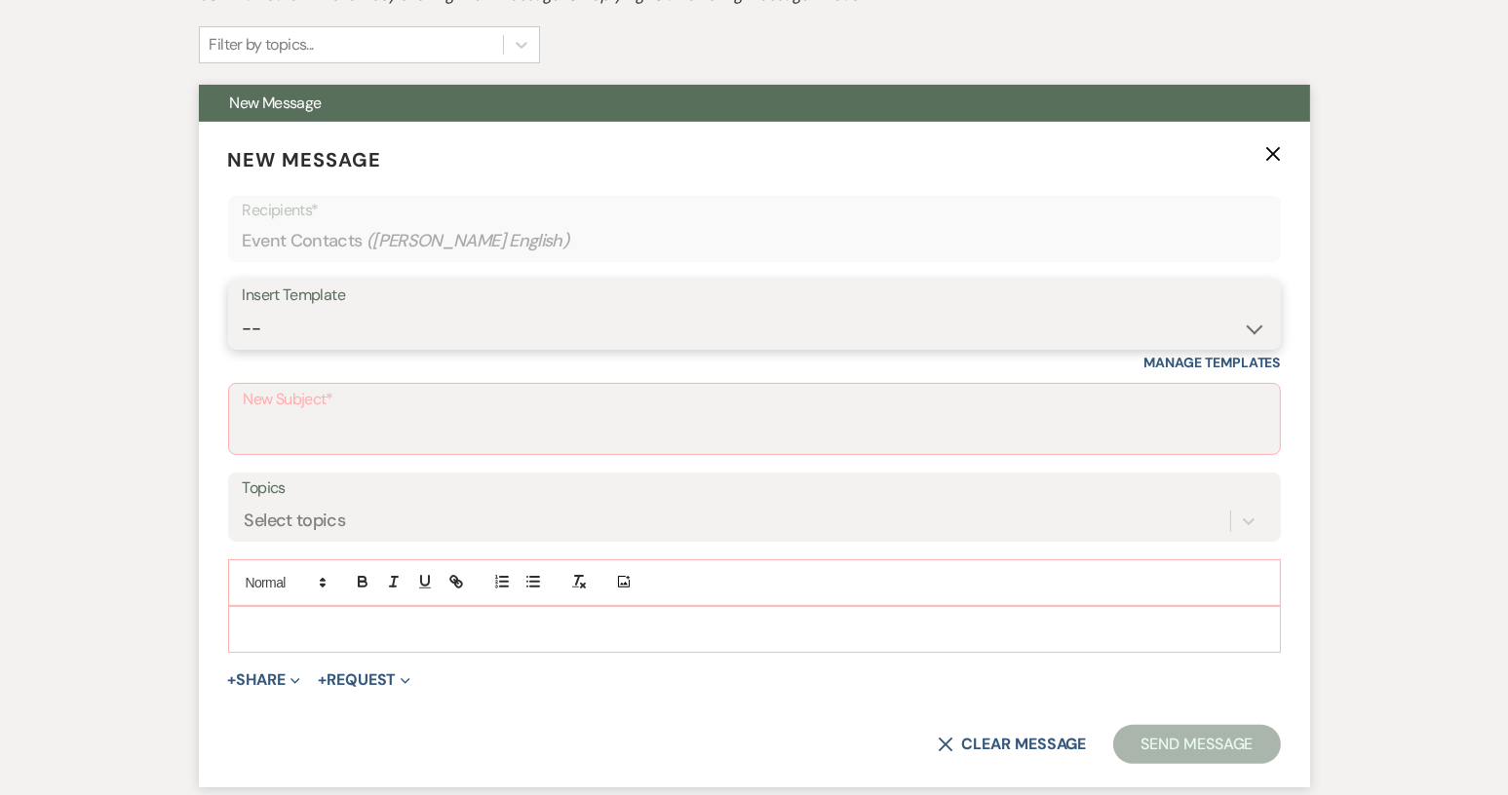
click at [1254, 329] on select "-- Weven Planning Portal Introduction (Booked Events) Tour Request Response Con…" at bounding box center [754, 329] width 1023 height 38
select select "1697"
click at [243, 310] on select "-- Weven Planning Portal Introduction (Booked Events) Tour Request Response Con…" at bounding box center [754, 329] width 1023 height 38
type input "Checking in!"
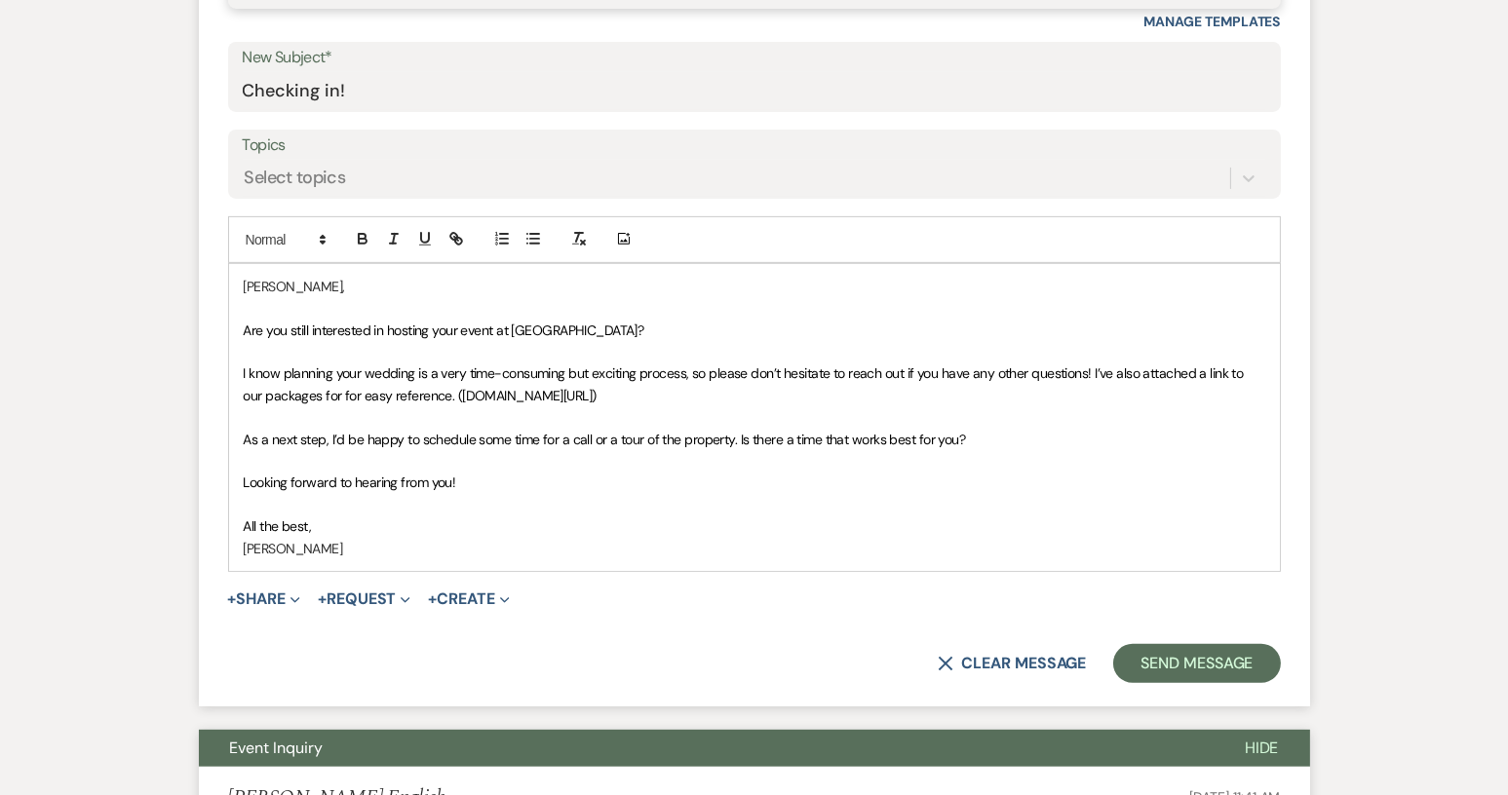
scroll to position [1030, 0]
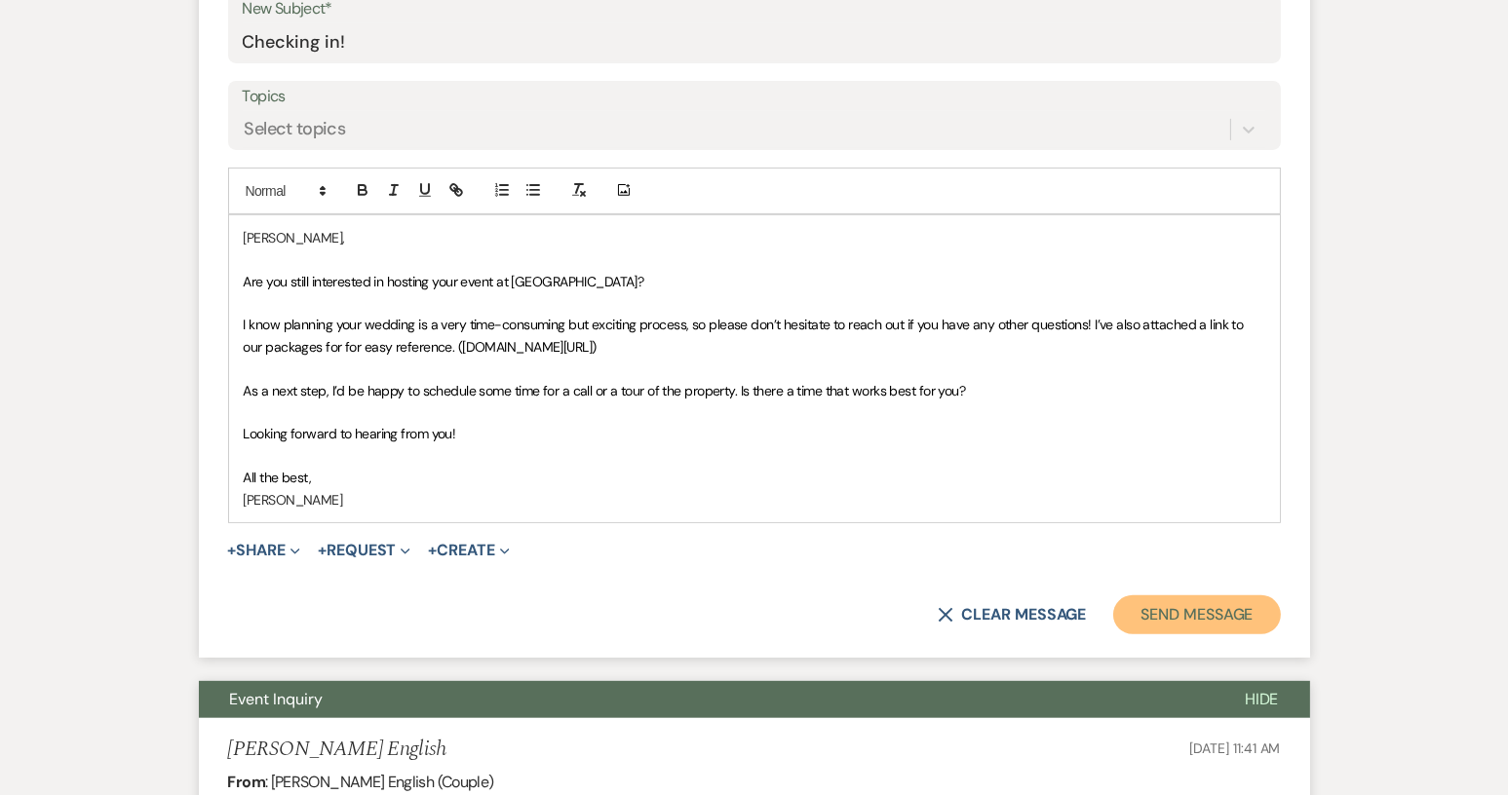
click at [1156, 611] on button "Send Message" at bounding box center [1196, 614] width 167 height 39
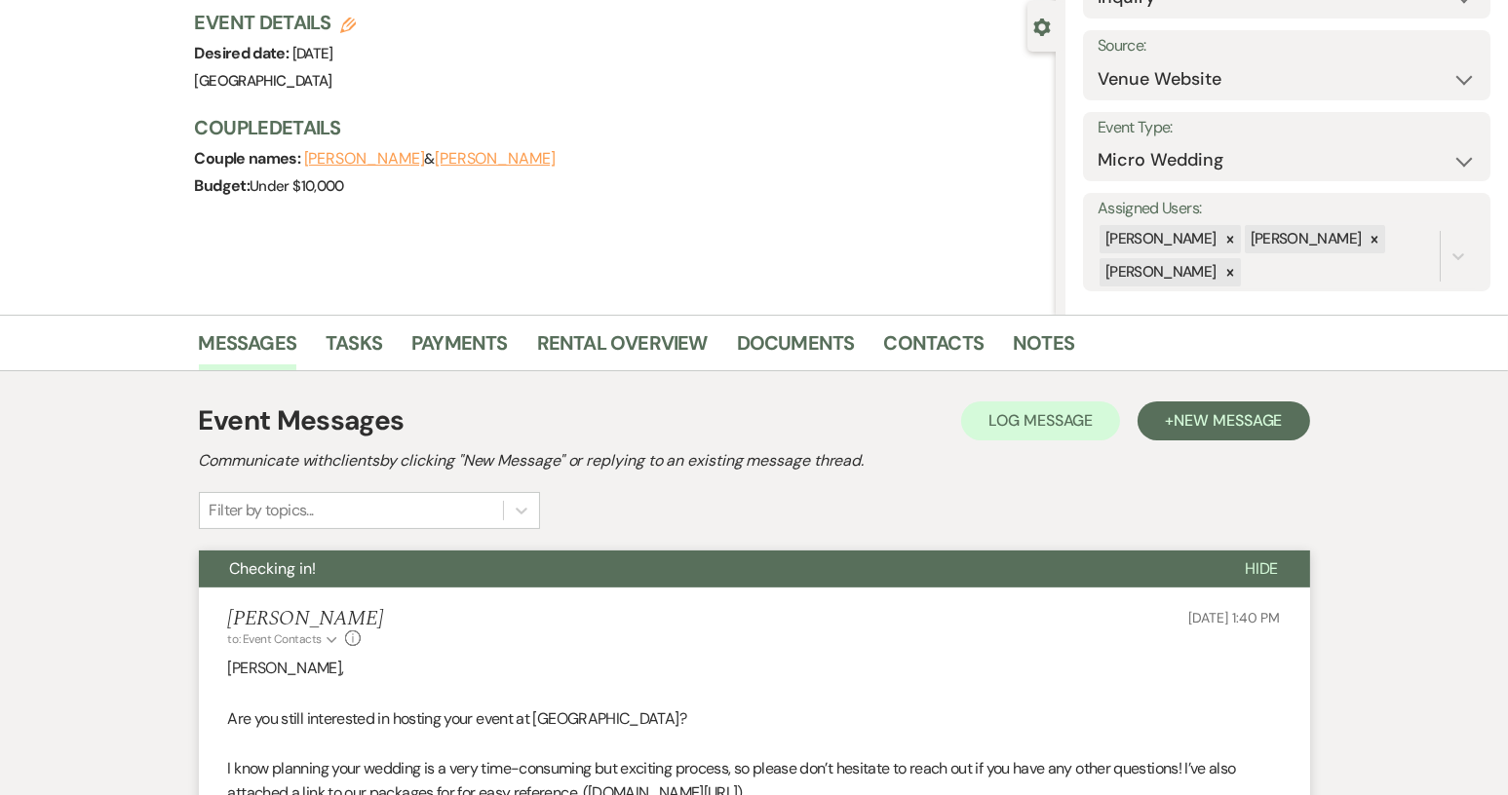
scroll to position [0, 0]
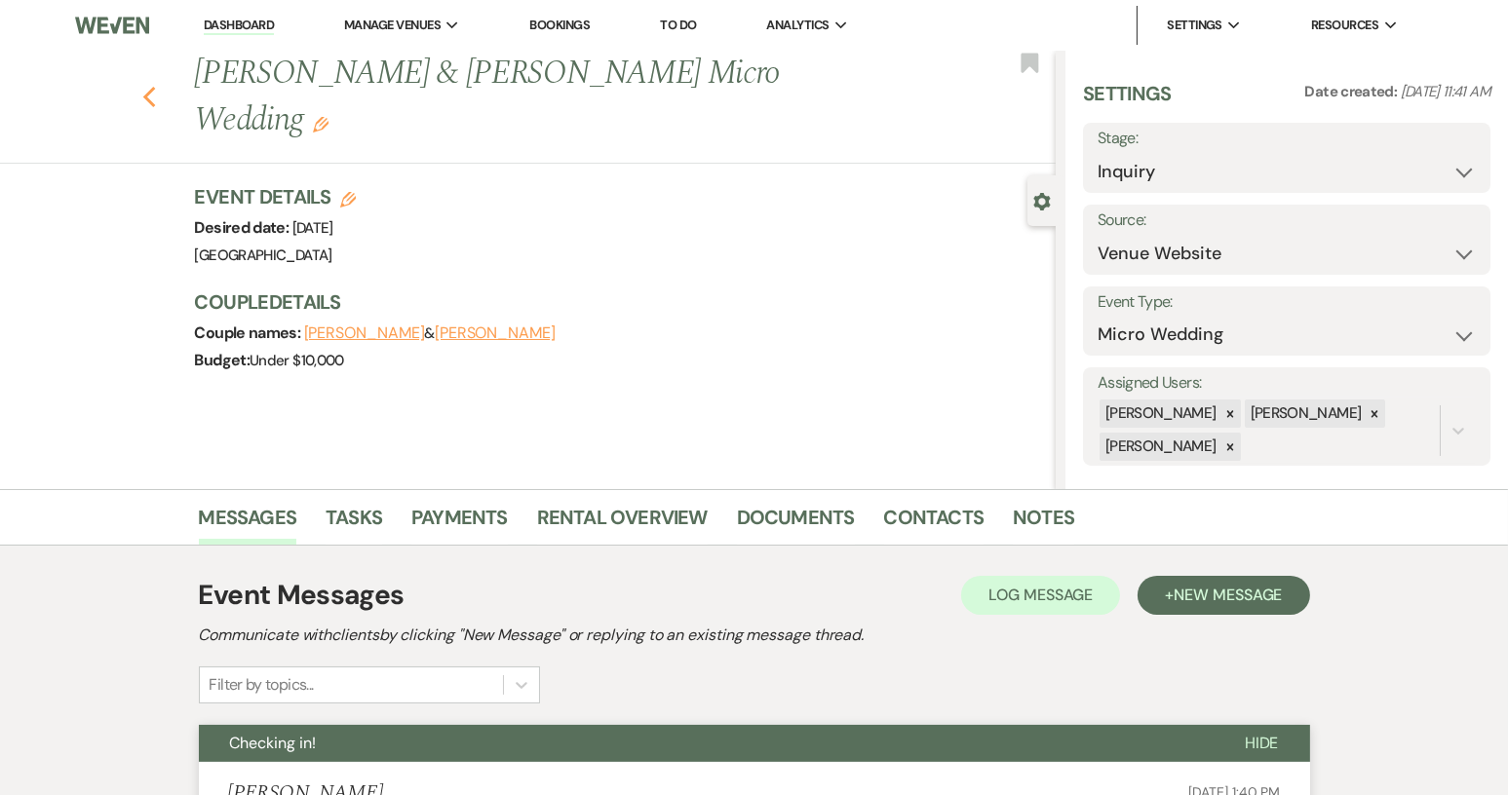
click at [157, 86] on icon "Previous" at bounding box center [149, 97] width 15 height 23
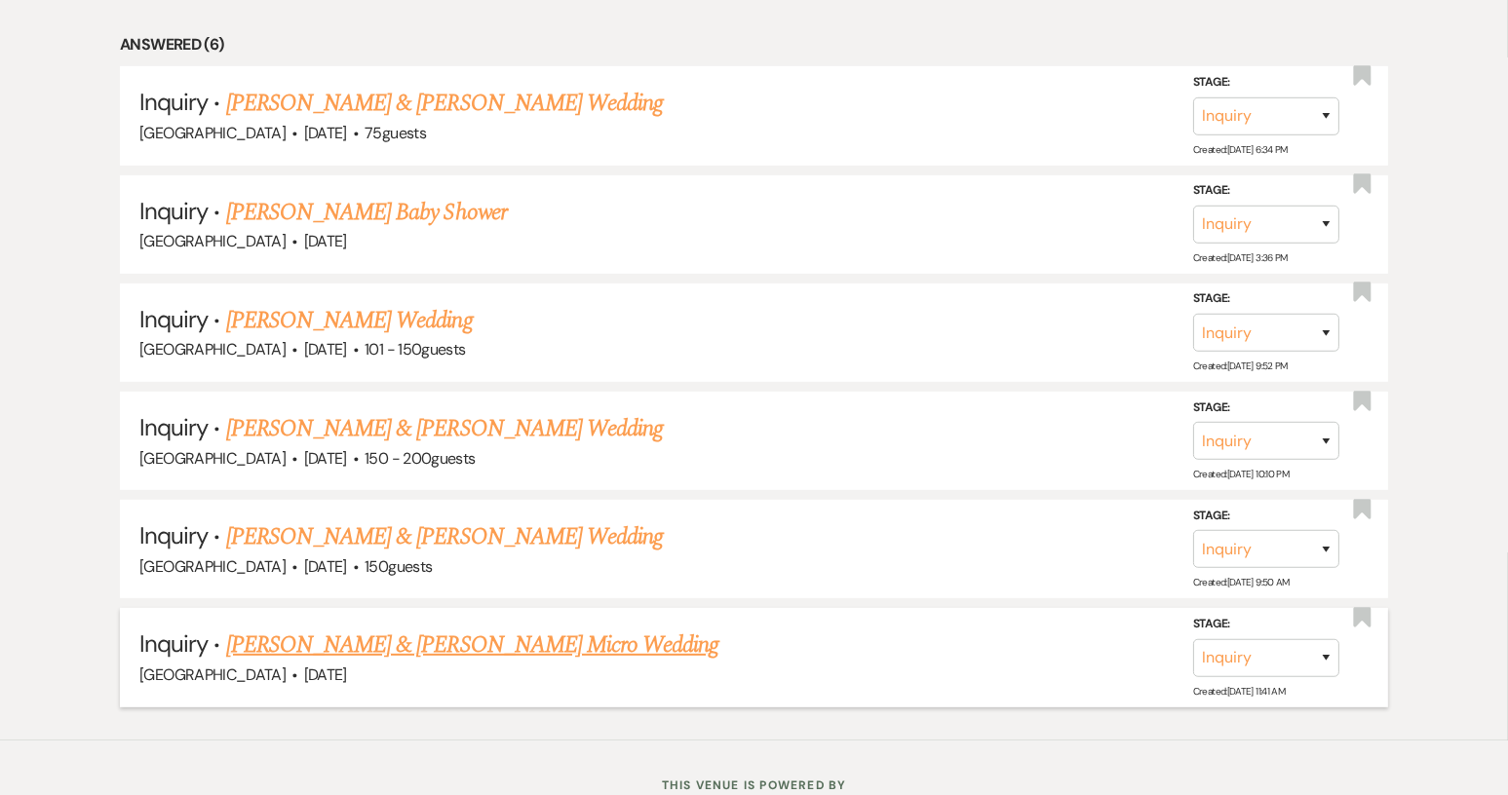
scroll to position [899, 0]
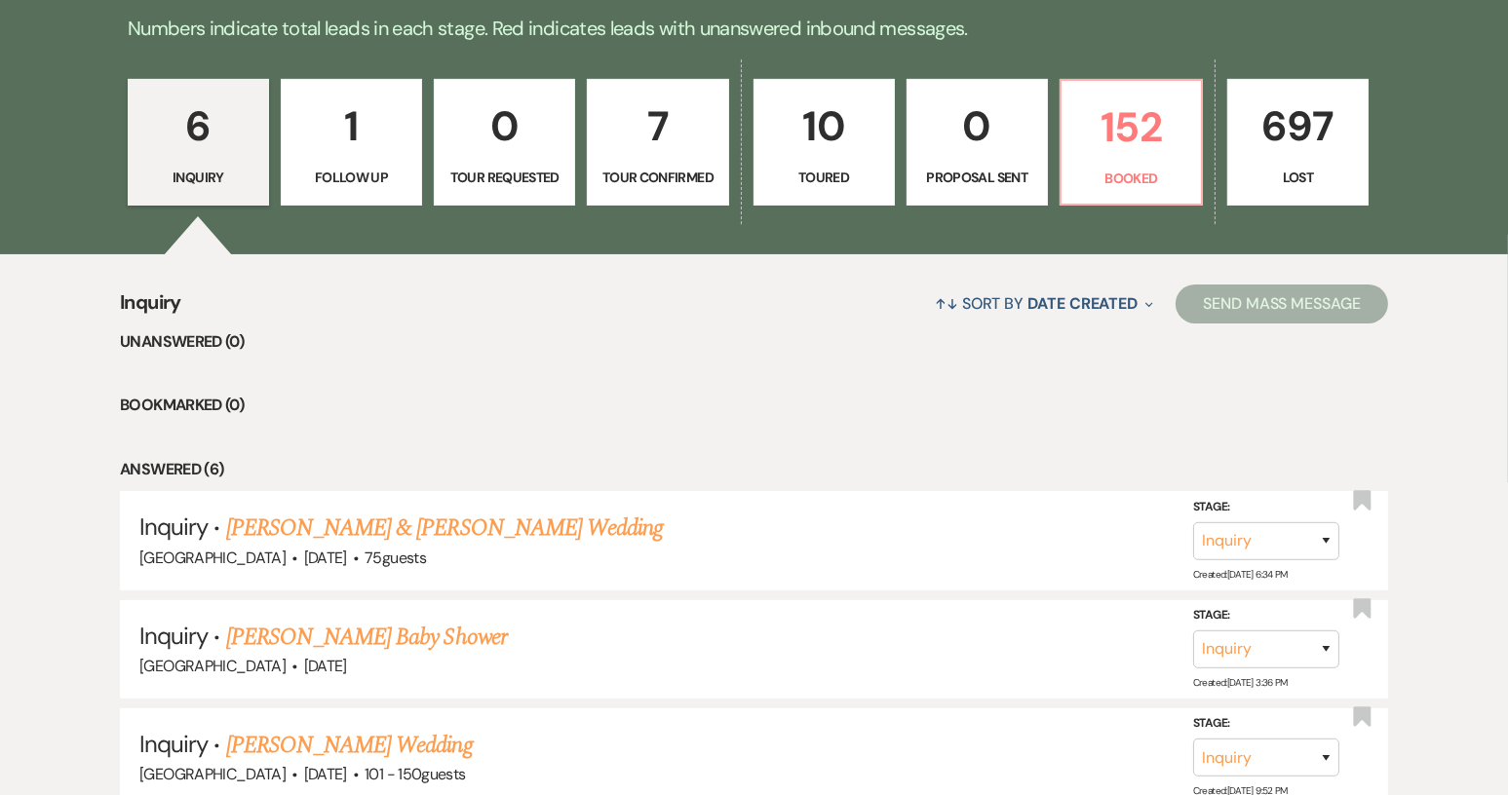
click at [370, 187] on p "Follow Up" at bounding box center [351, 177] width 116 height 21
select select "9"
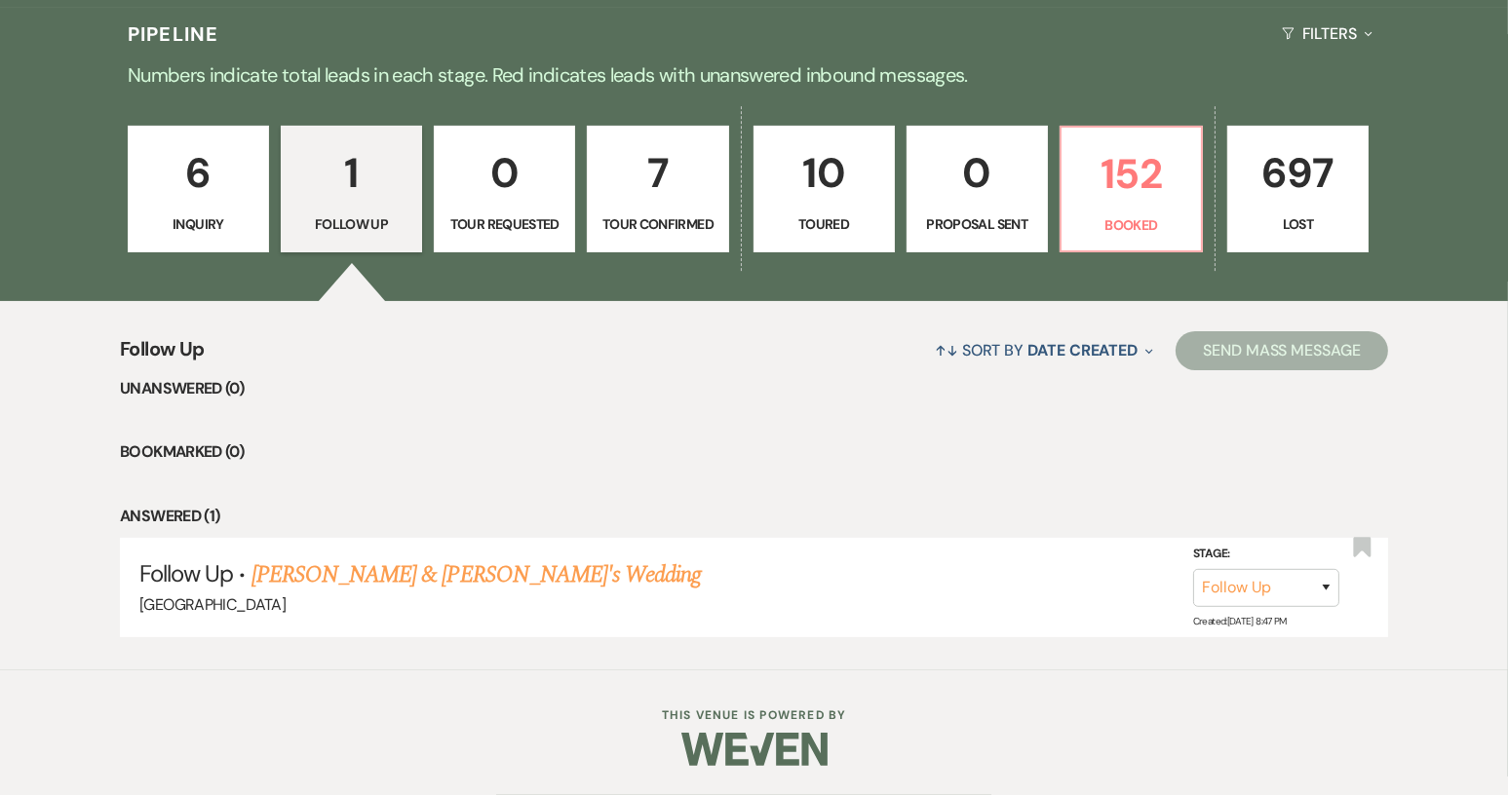
scroll to position [460, 0]
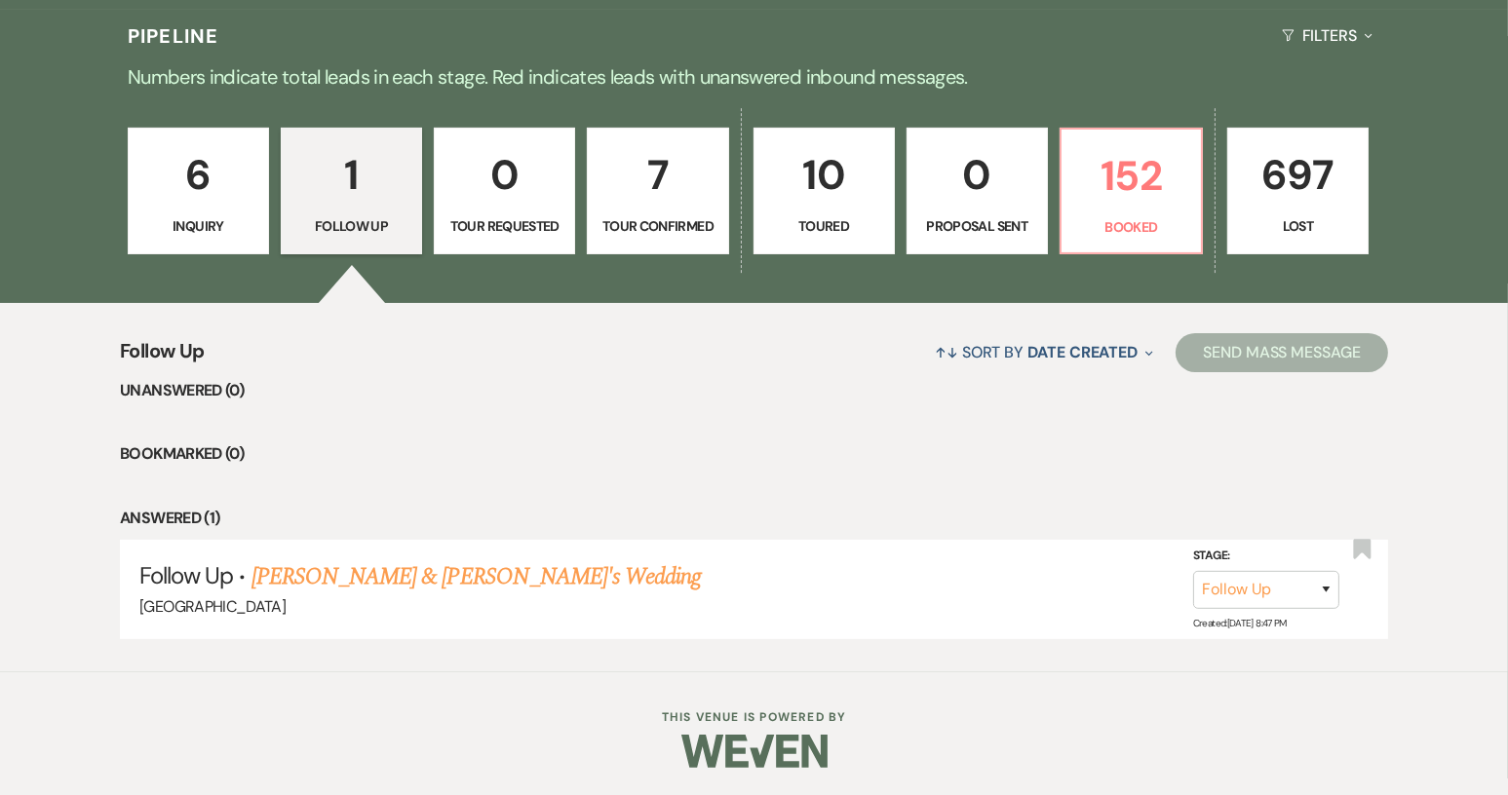
click at [500, 215] on p "Tour Requested" at bounding box center [504, 225] width 116 height 21
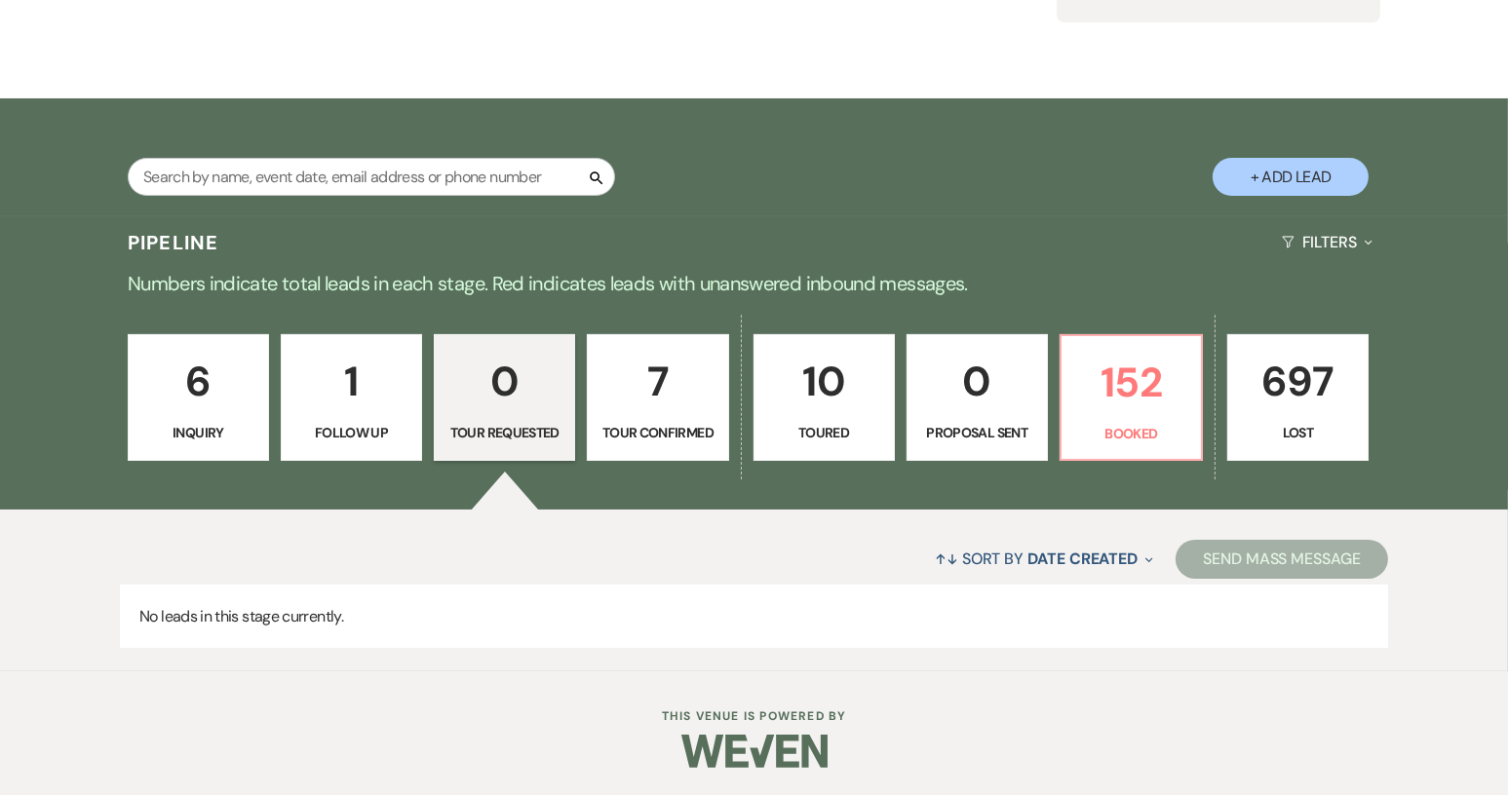
click at [672, 428] on p "Tour Confirmed" at bounding box center [657, 432] width 116 height 21
select select "4"
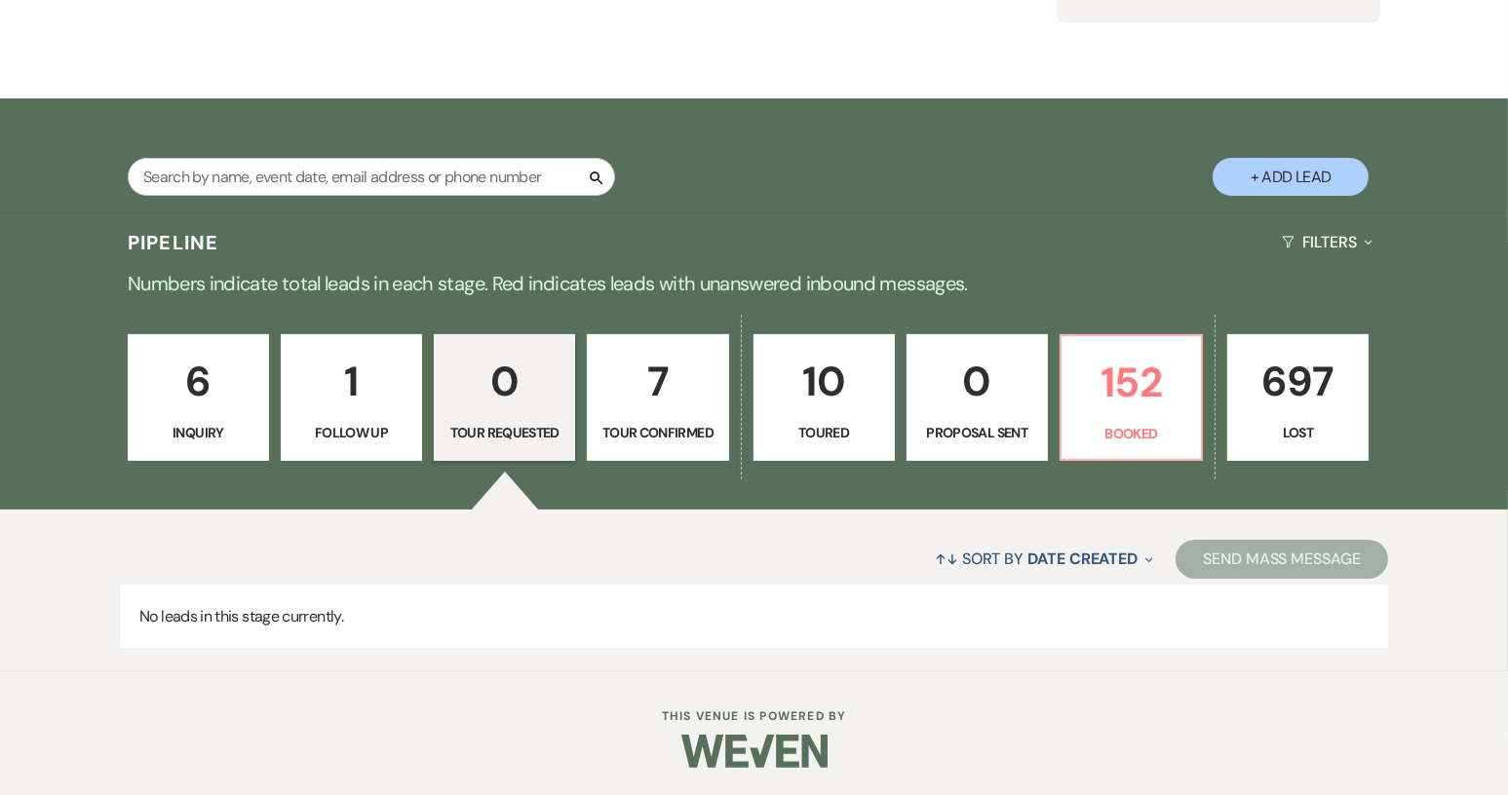
select select "4"
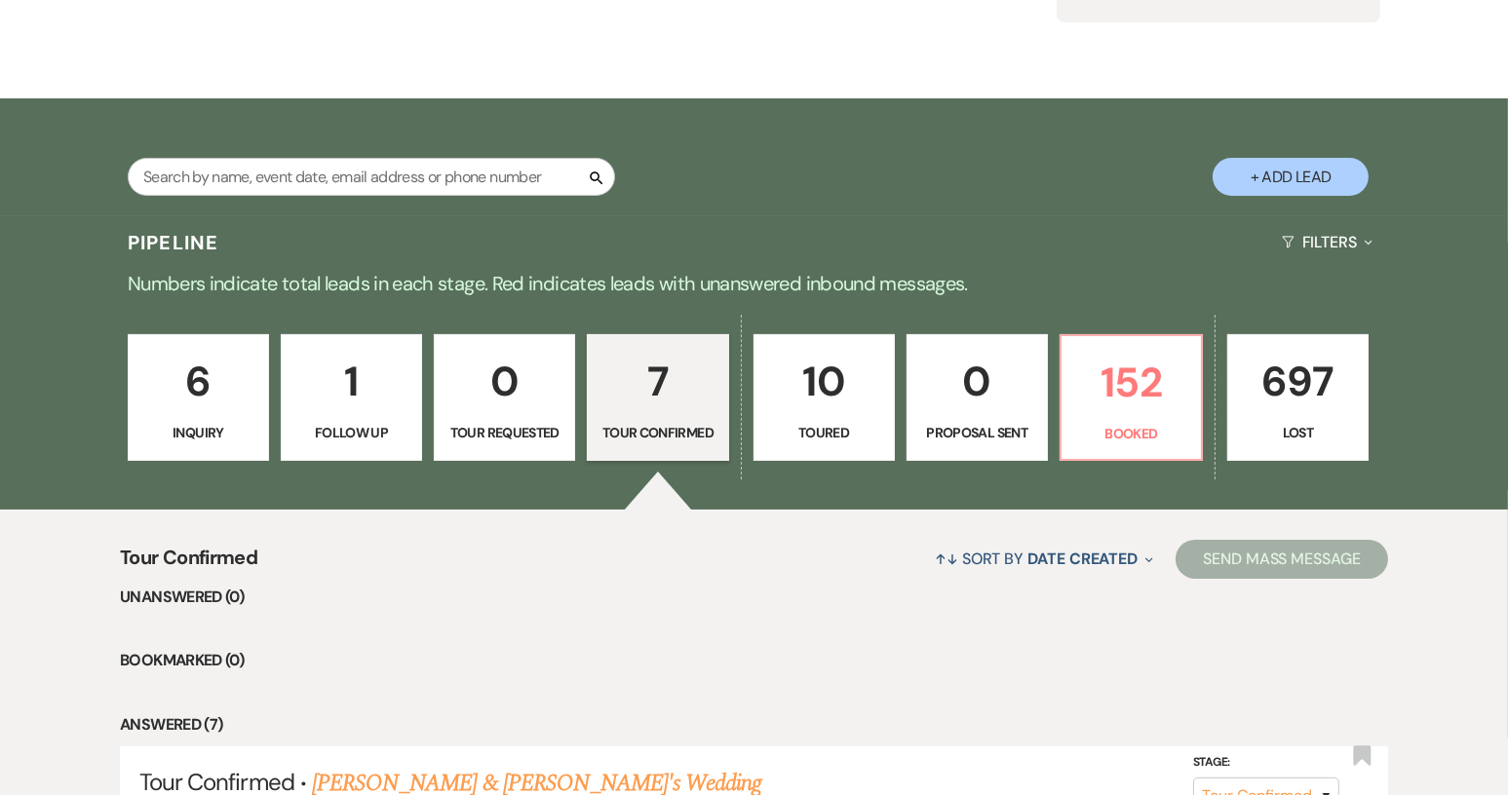
click at [826, 426] on p "Toured" at bounding box center [824, 432] width 116 height 21
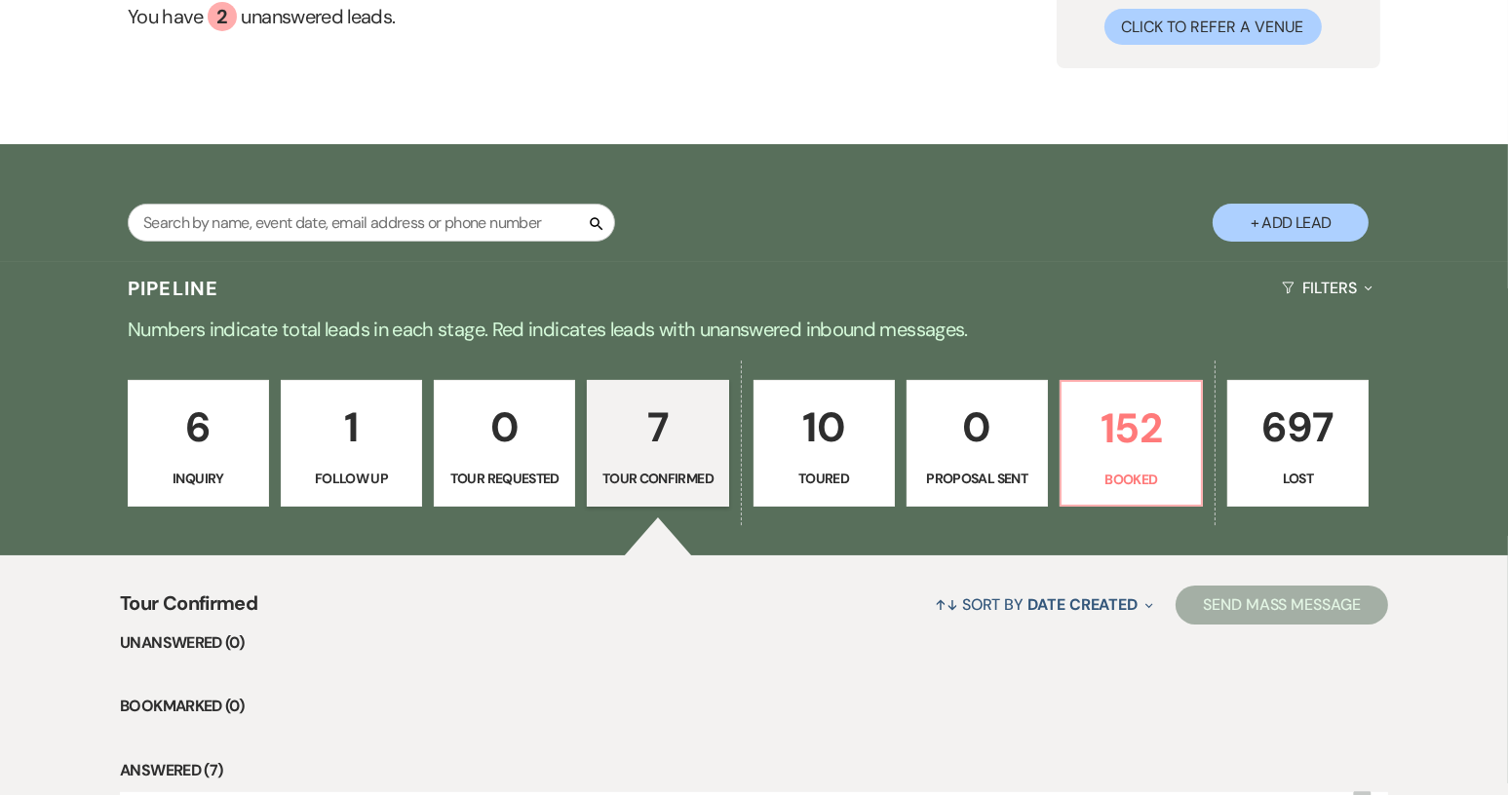
select select "5"
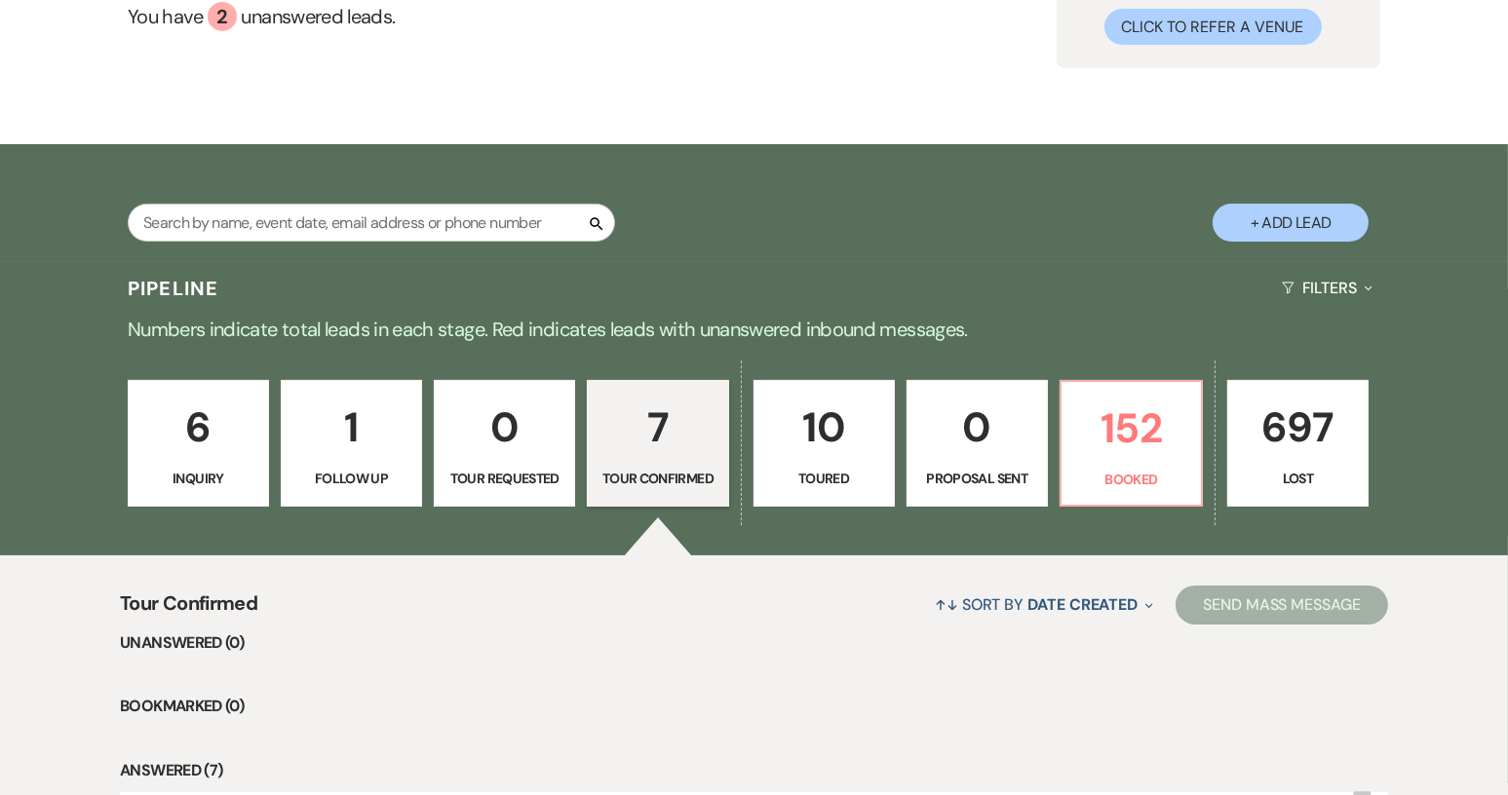
select select "5"
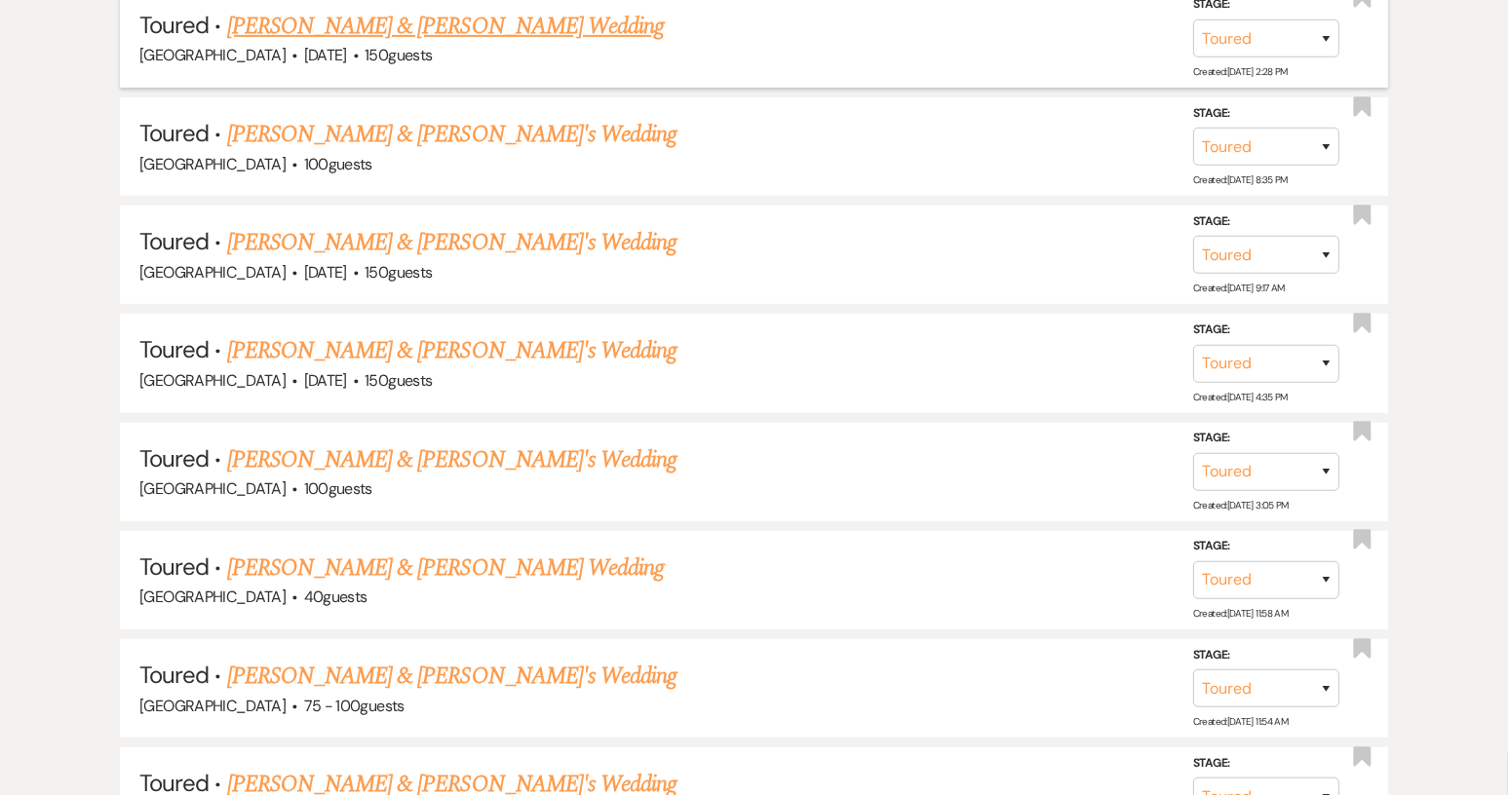
scroll to position [1425, 0]
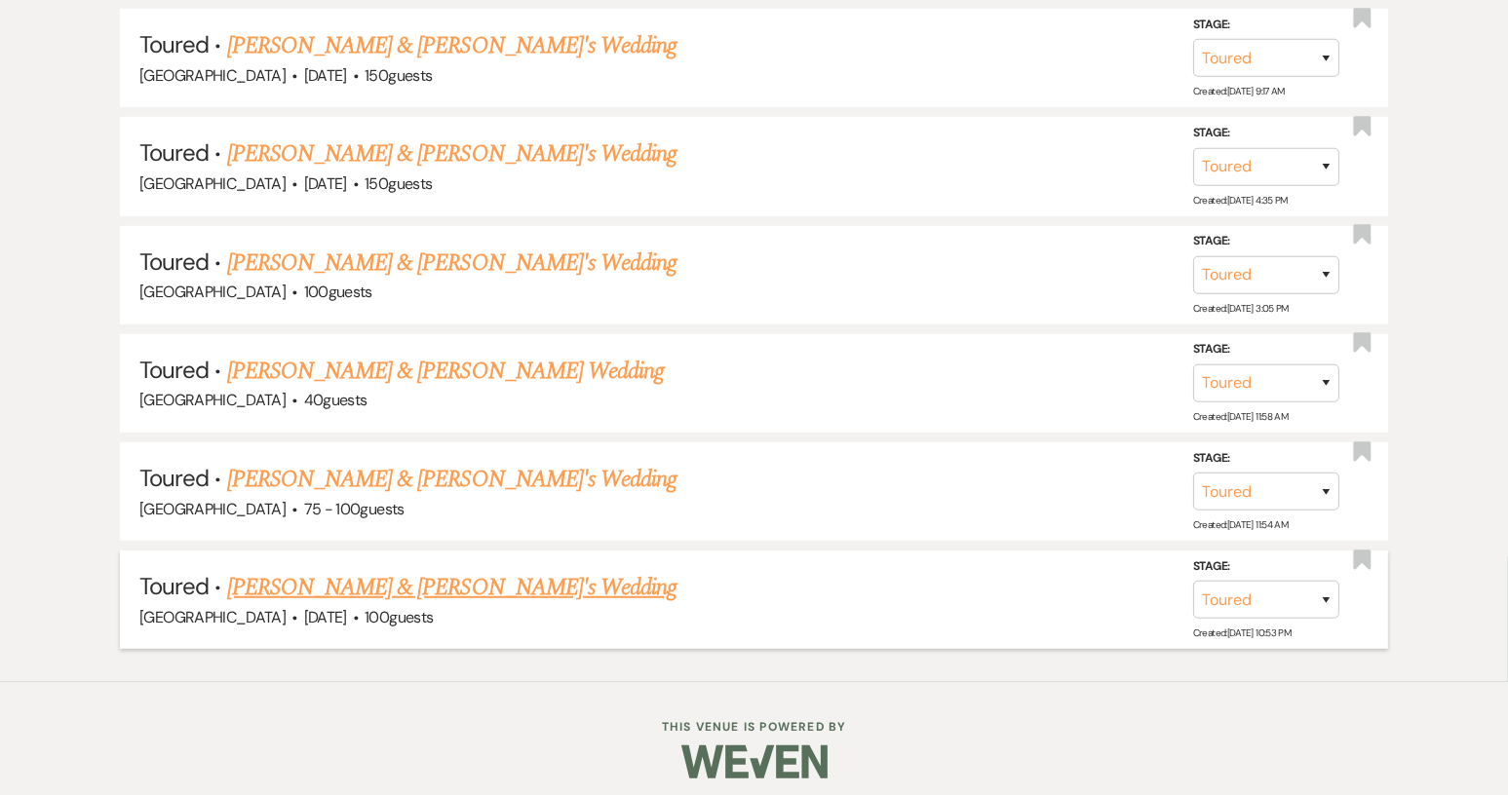
click at [483, 572] on link "[PERSON_NAME] & [PERSON_NAME]'s Wedding" at bounding box center [452, 587] width 450 height 35
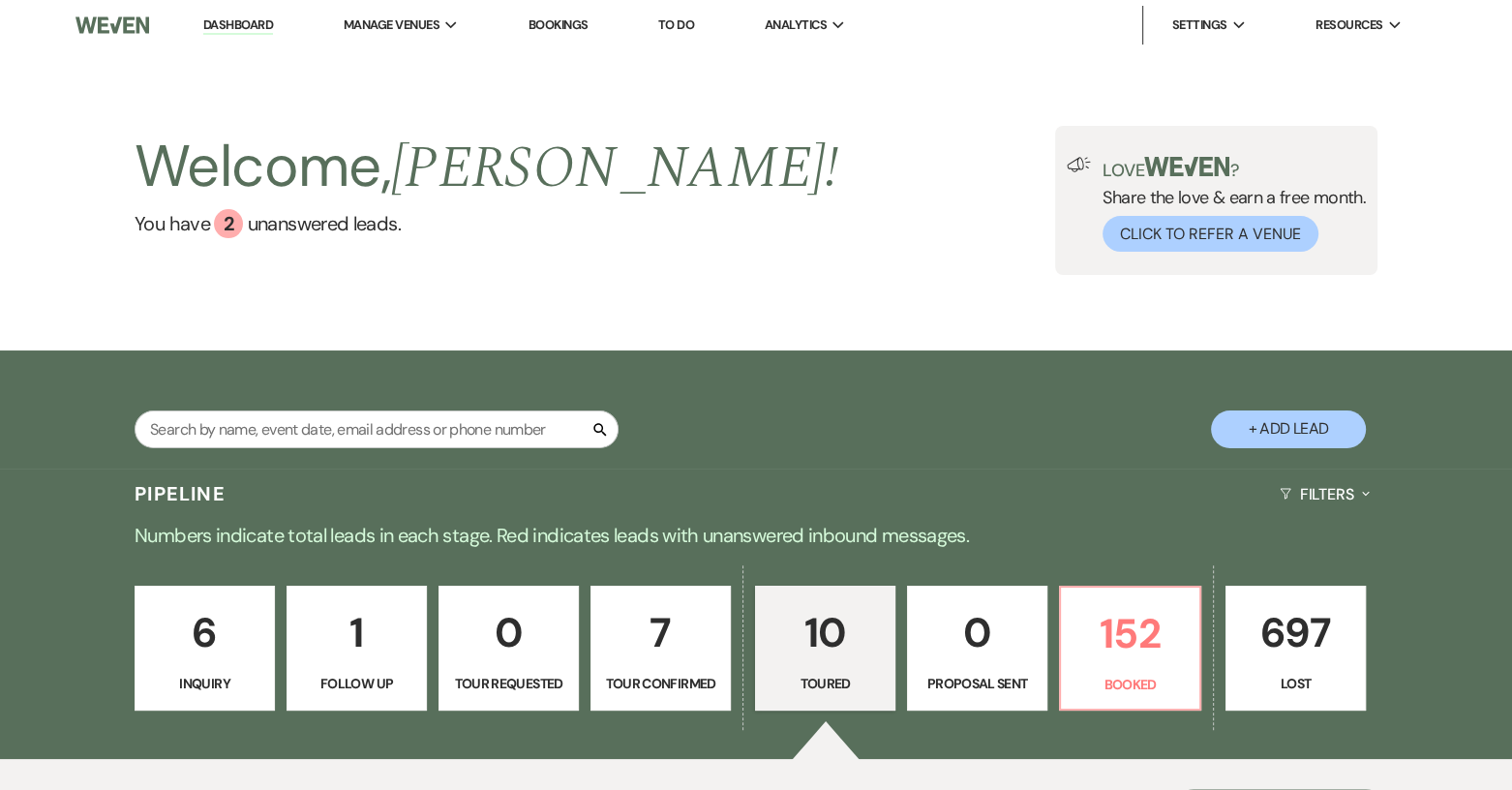
select select "5"
select select "2"
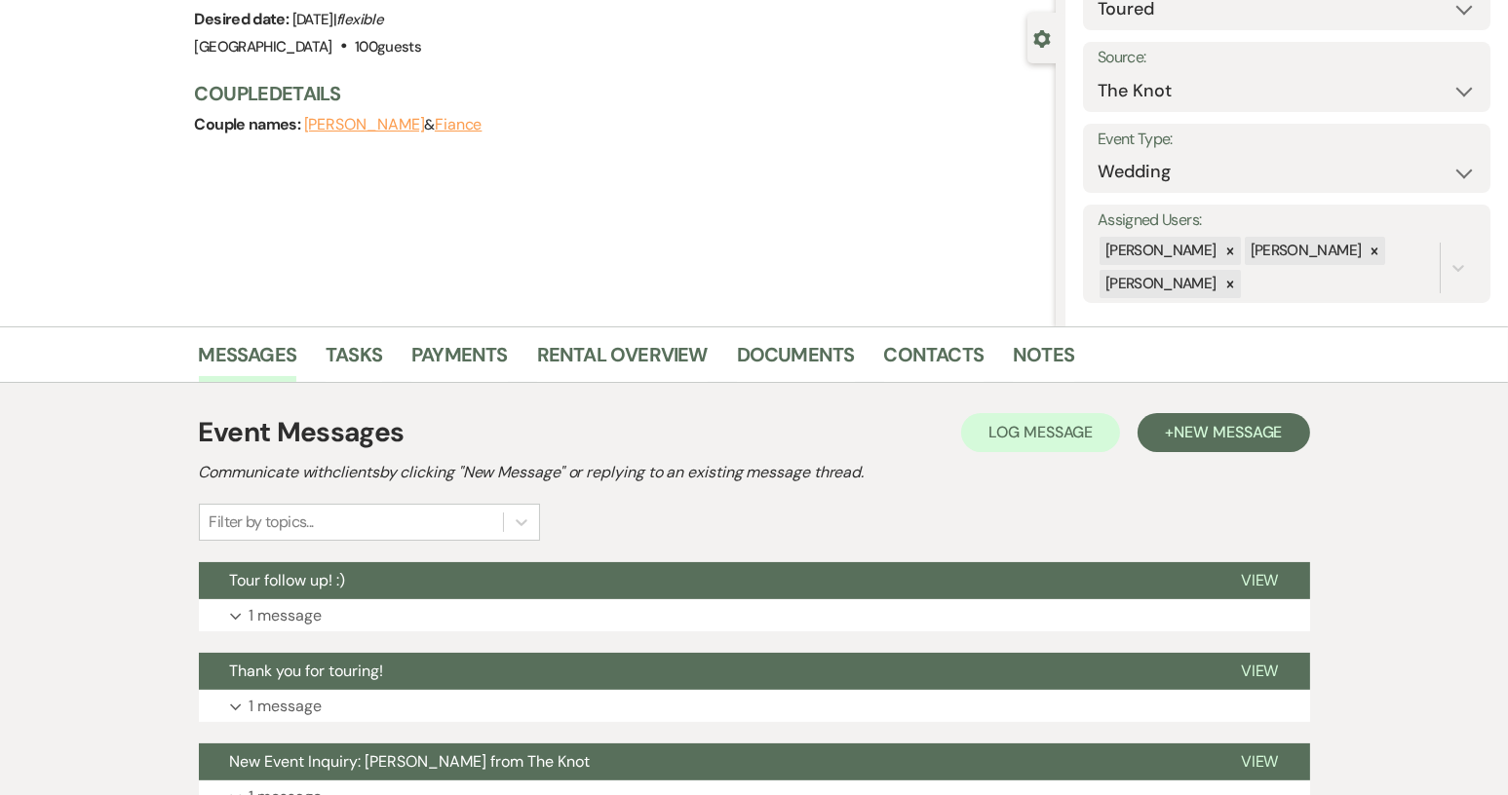
scroll to position [292, 0]
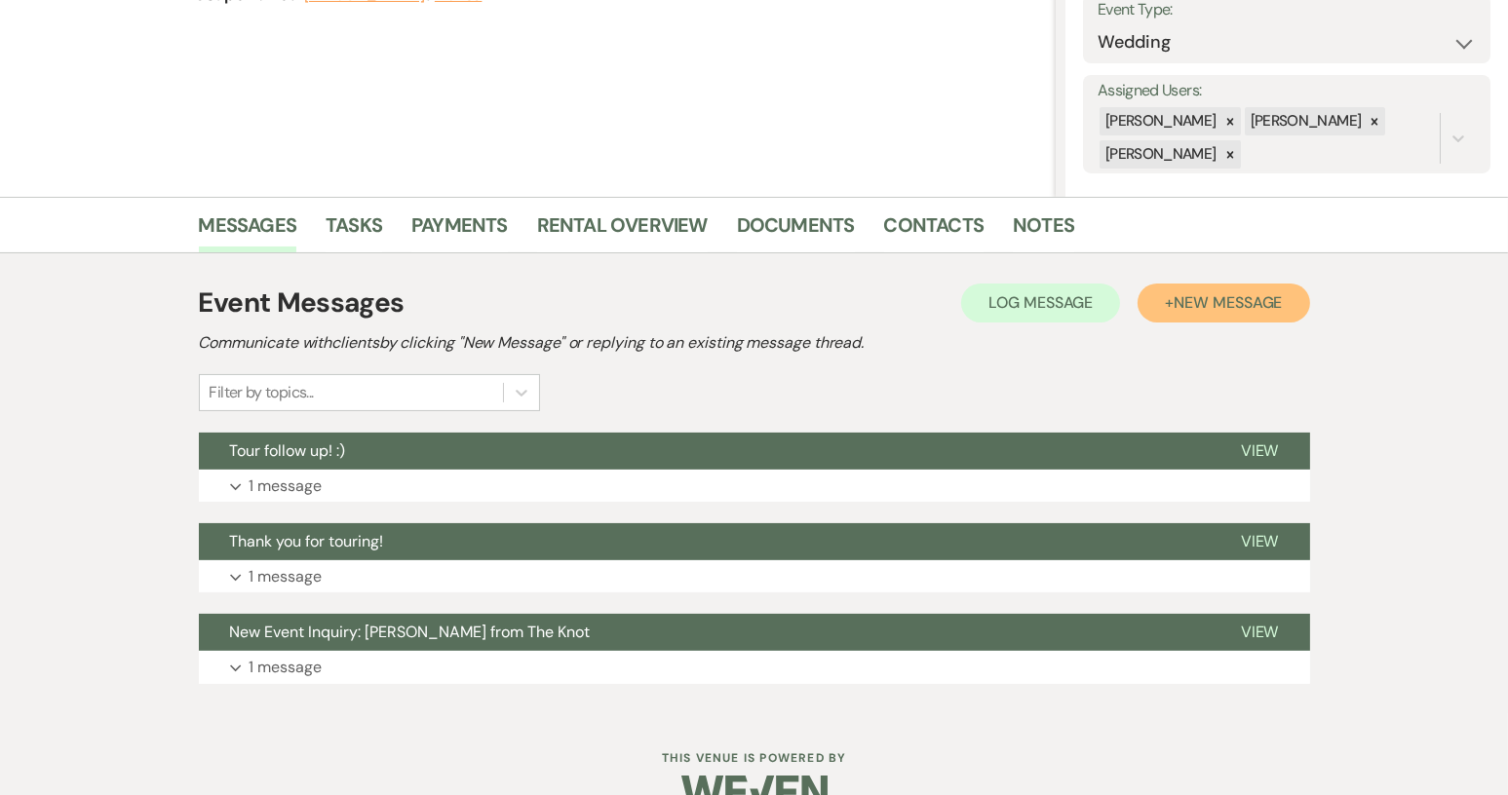
click at [1248, 309] on span "New Message" at bounding box center [1227, 302] width 108 height 20
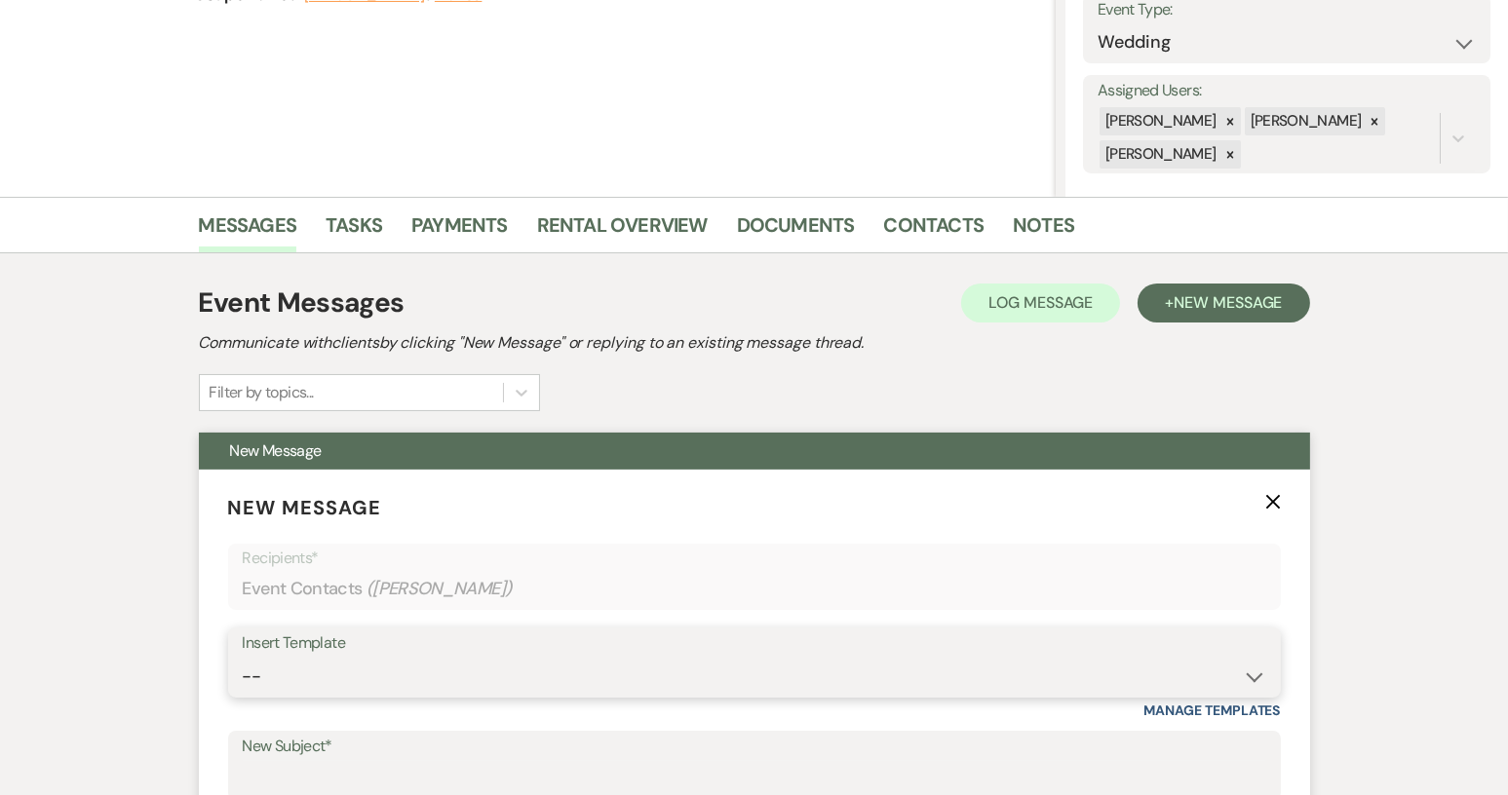
click at [1255, 675] on select "-- Weven Planning Portal Introduction (Booked Events) Tour Request Response Con…" at bounding box center [754, 677] width 1023 height 38
select select "1445"
click at [243, 658] on select "-- Weven Planning Portal Introduction (Booked Events) Tour Request Response Con…" at bounding box center [754, 677] width 1023 height 38
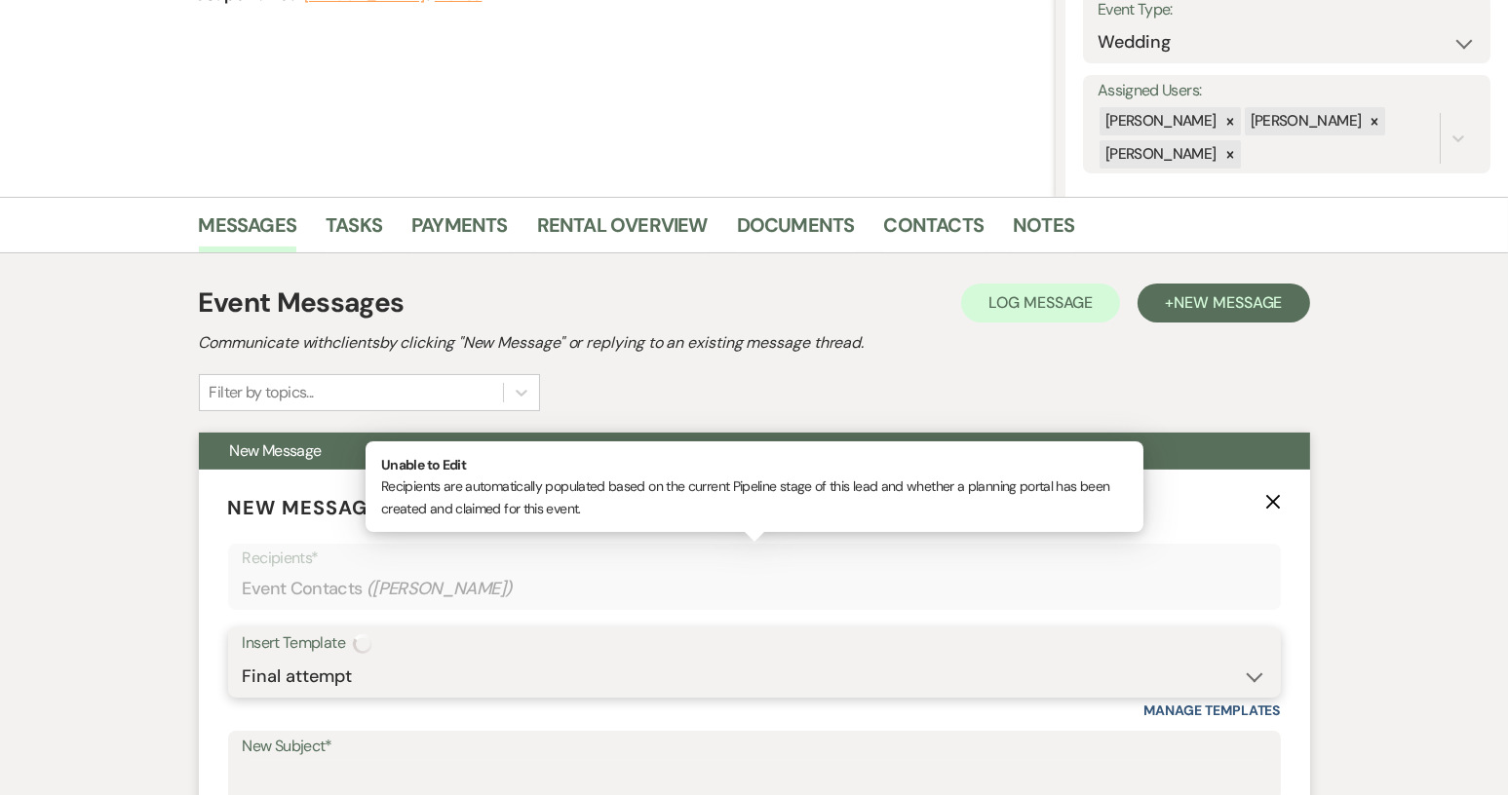
type input "Final attempt"
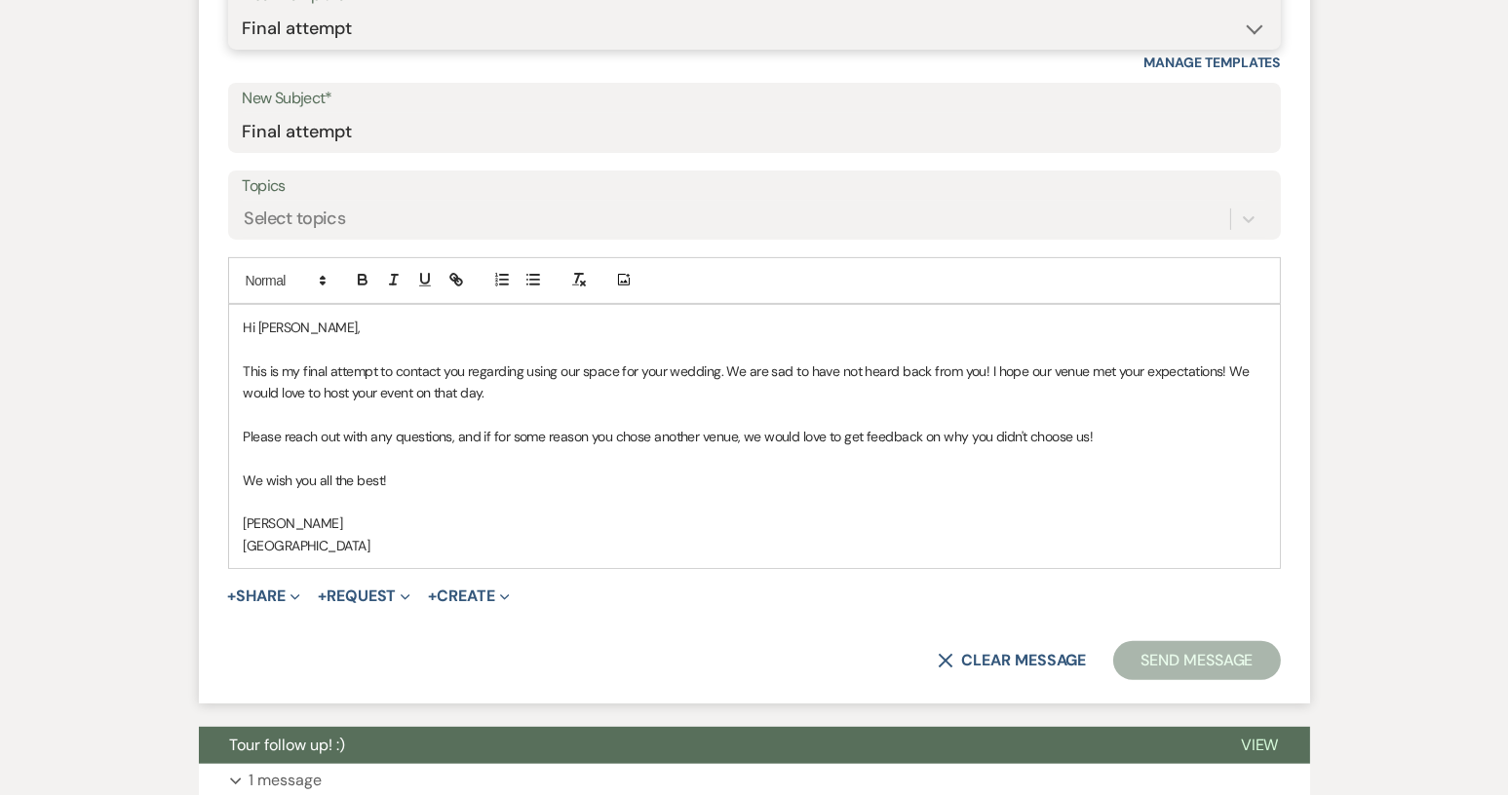
scroll to position [975, 0]
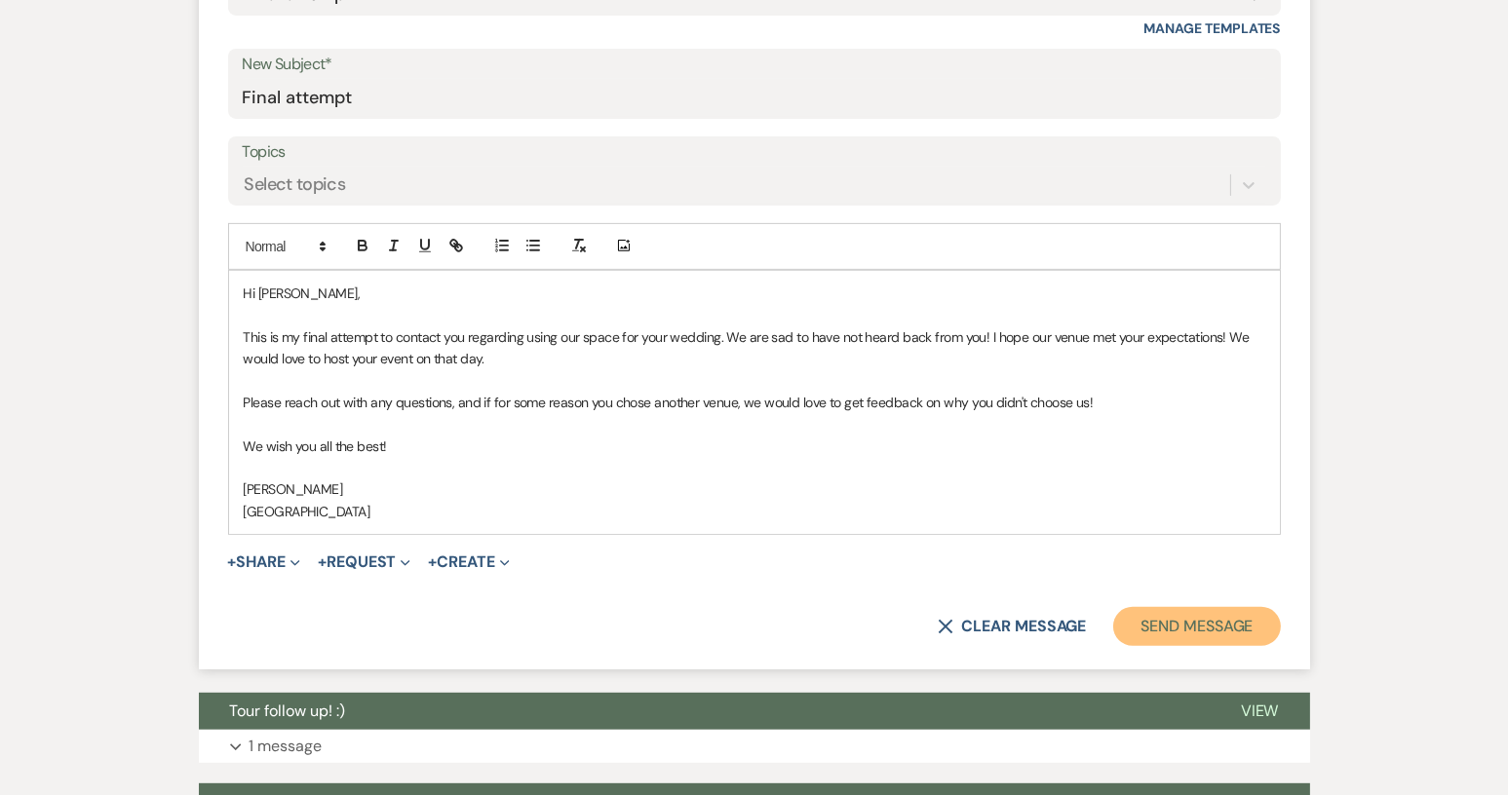
click at [1181, 623] on button "Send Message" at bounding box center [1196, 626] width 167 height 39
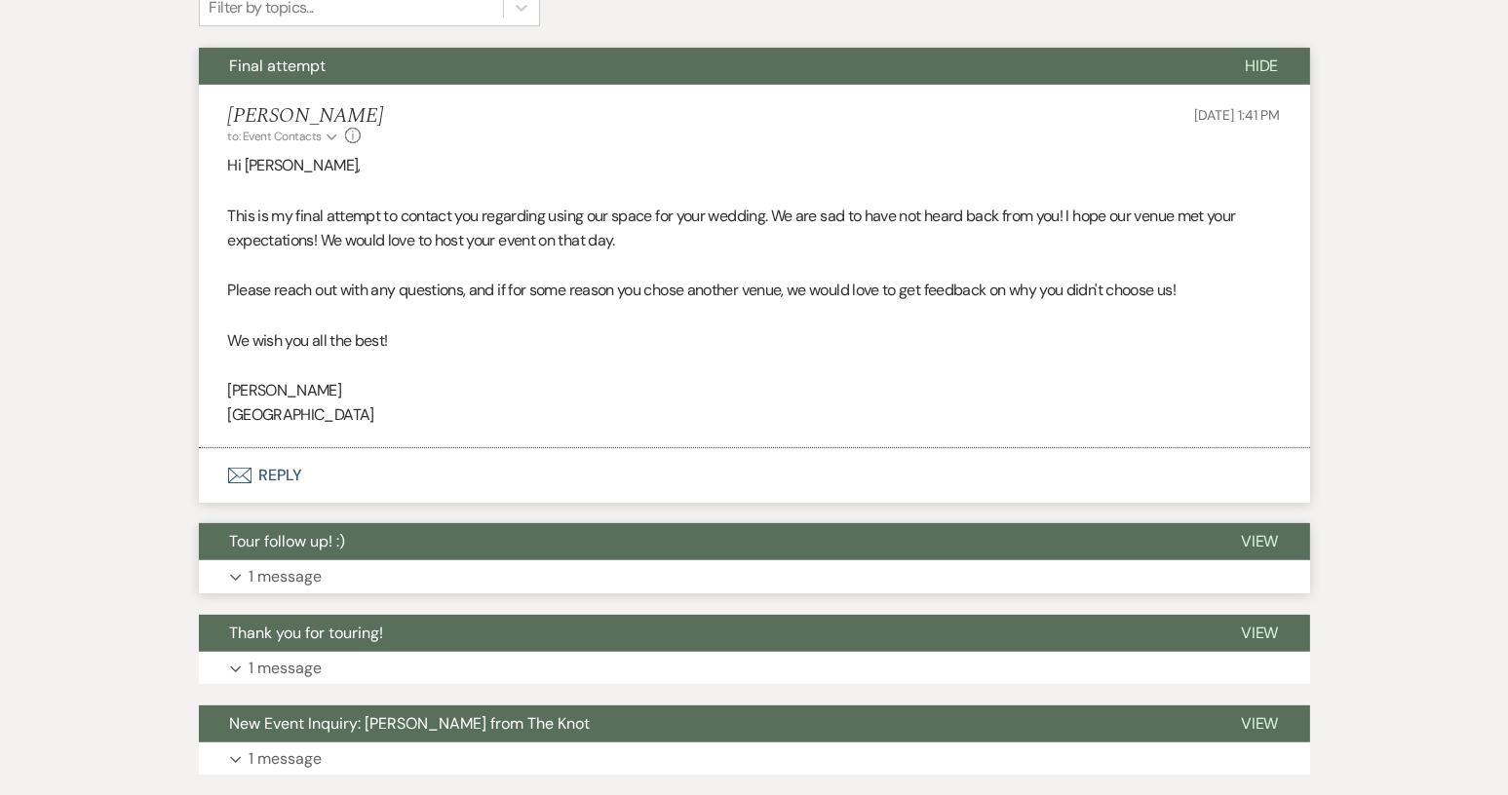
scroll to position [811, 0]
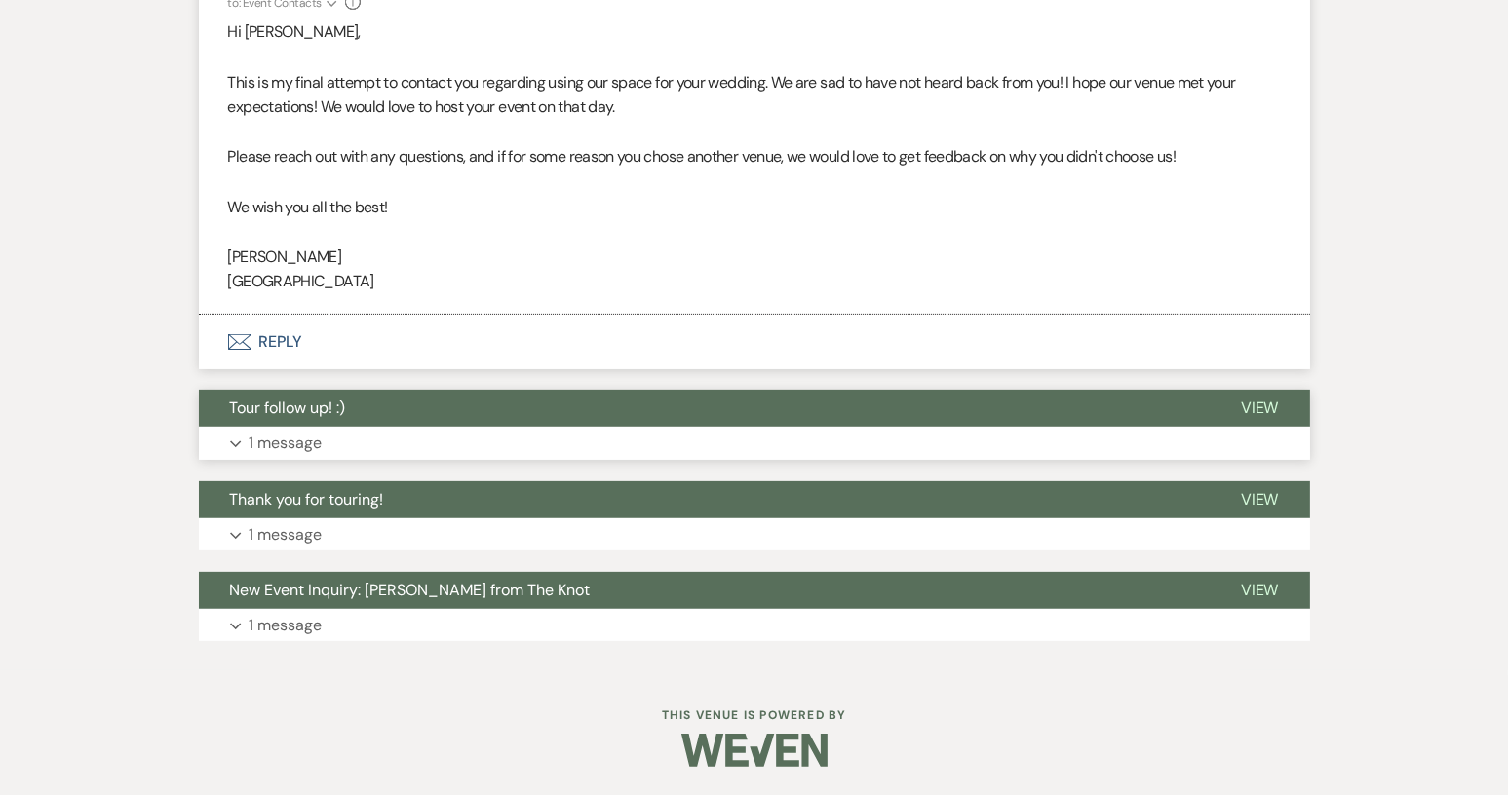
click at [1161, 403] on button "Tour follow up! :)" at bounding box center [704, 408] width 1011 height 37
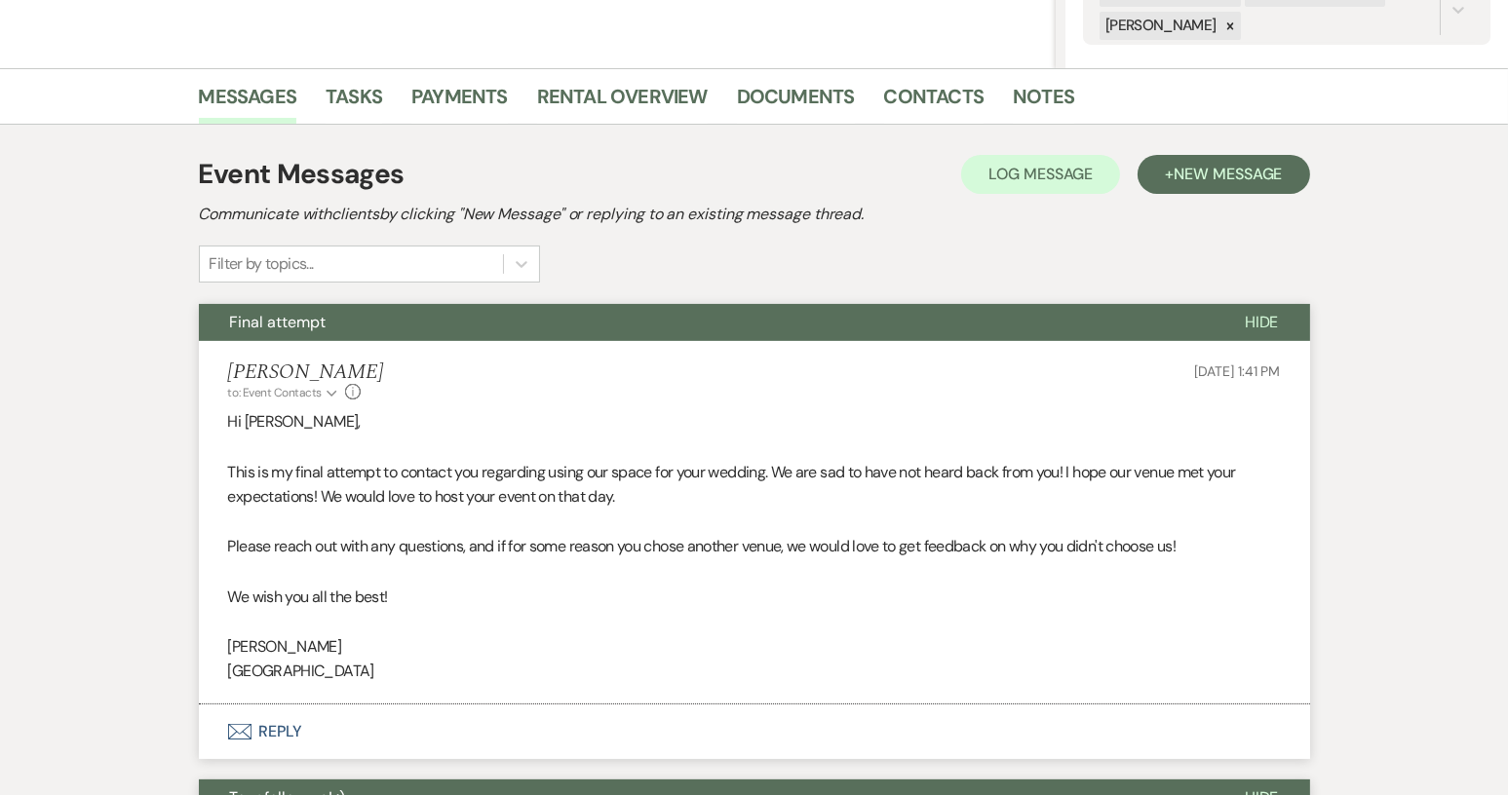
scroll to position [31, 0]
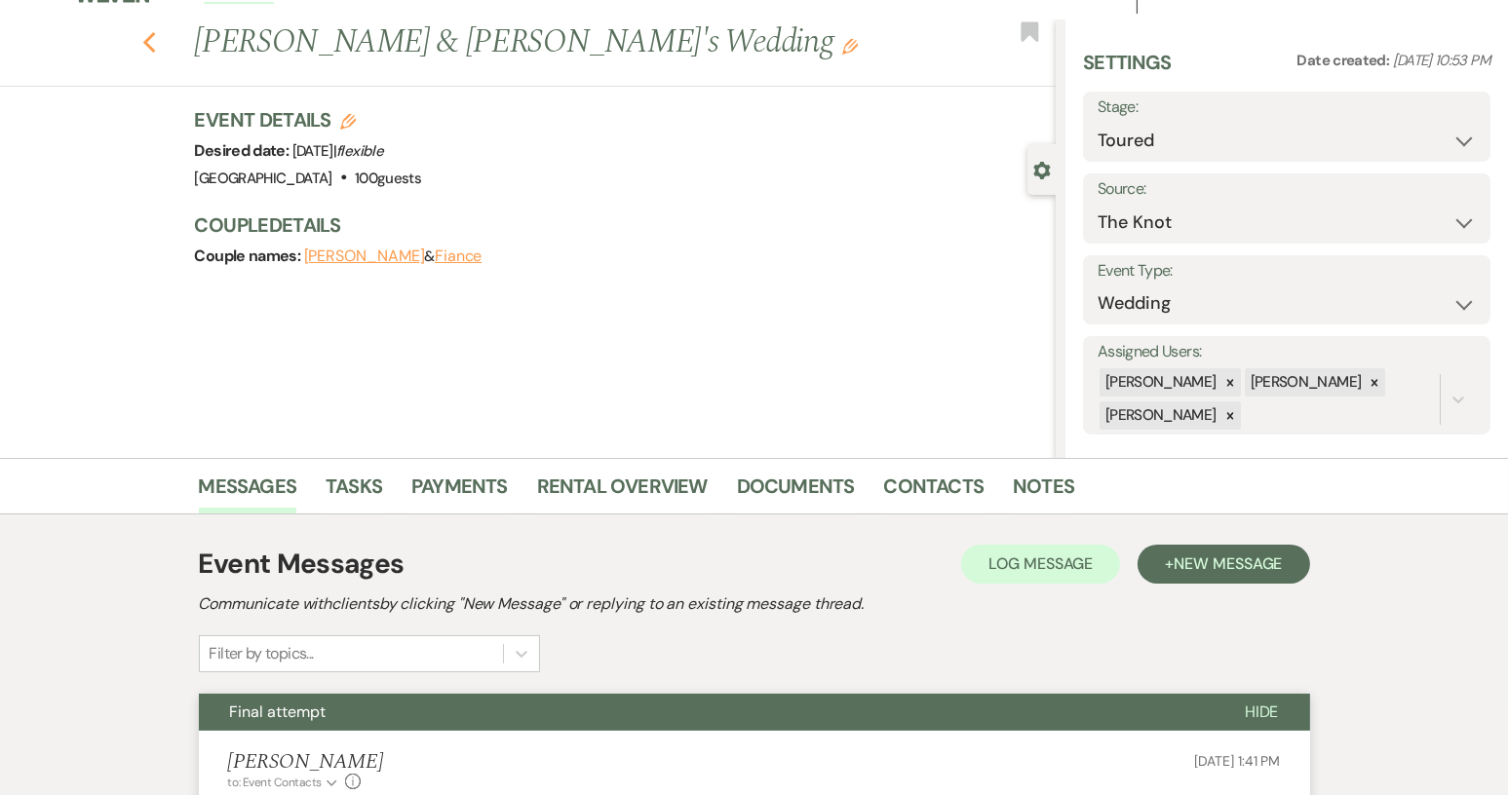
click at [156, 42] on icon "Previous" at bounding box center [149, 42] width 15 height 23
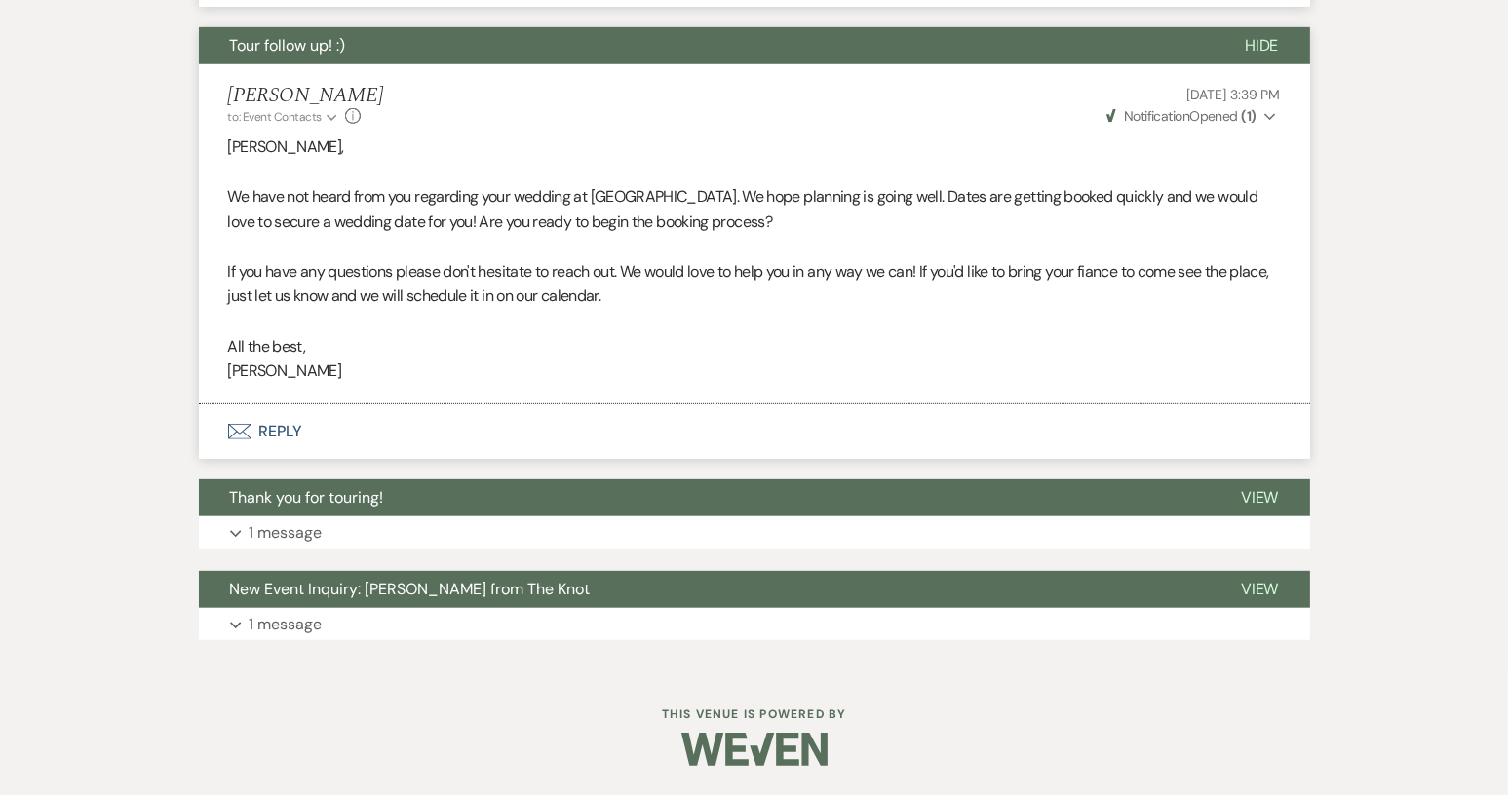
select select "5"
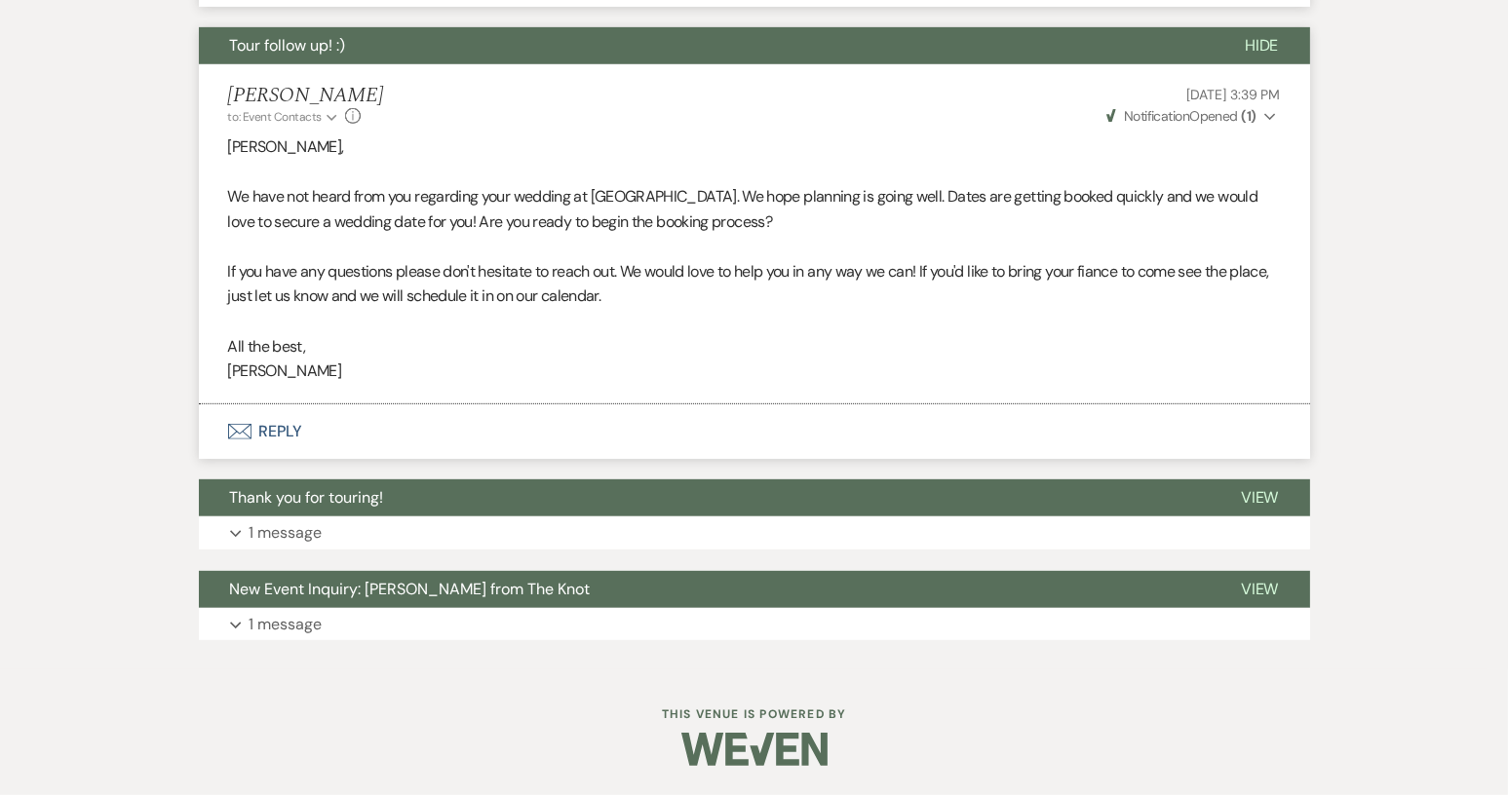
select select "5"
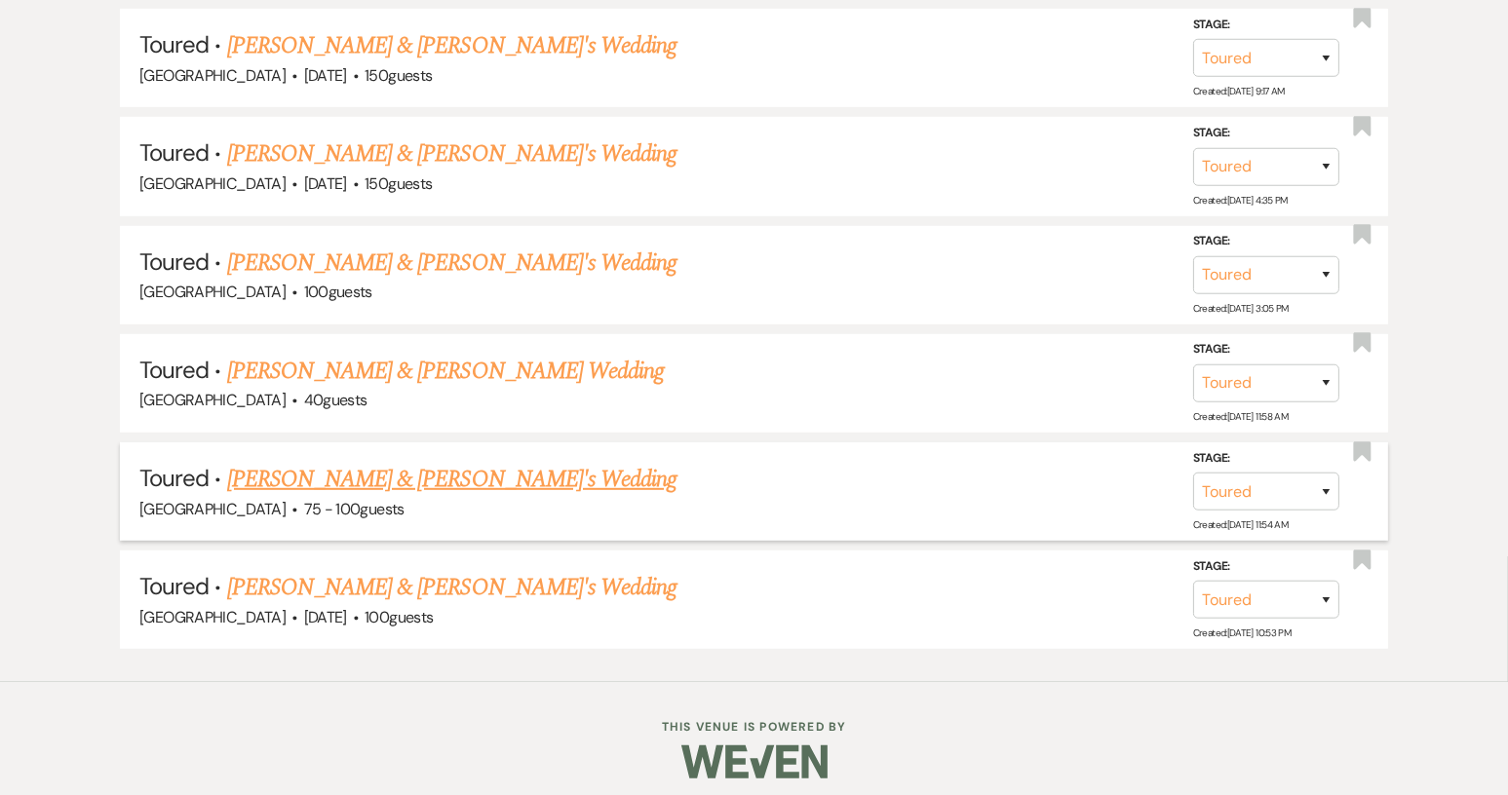
click at [431, 462] on link "[PERSON_NAME] & [PERSON_NAME]'s Wedding" at bounding box center [452, 479] width 450 height 35
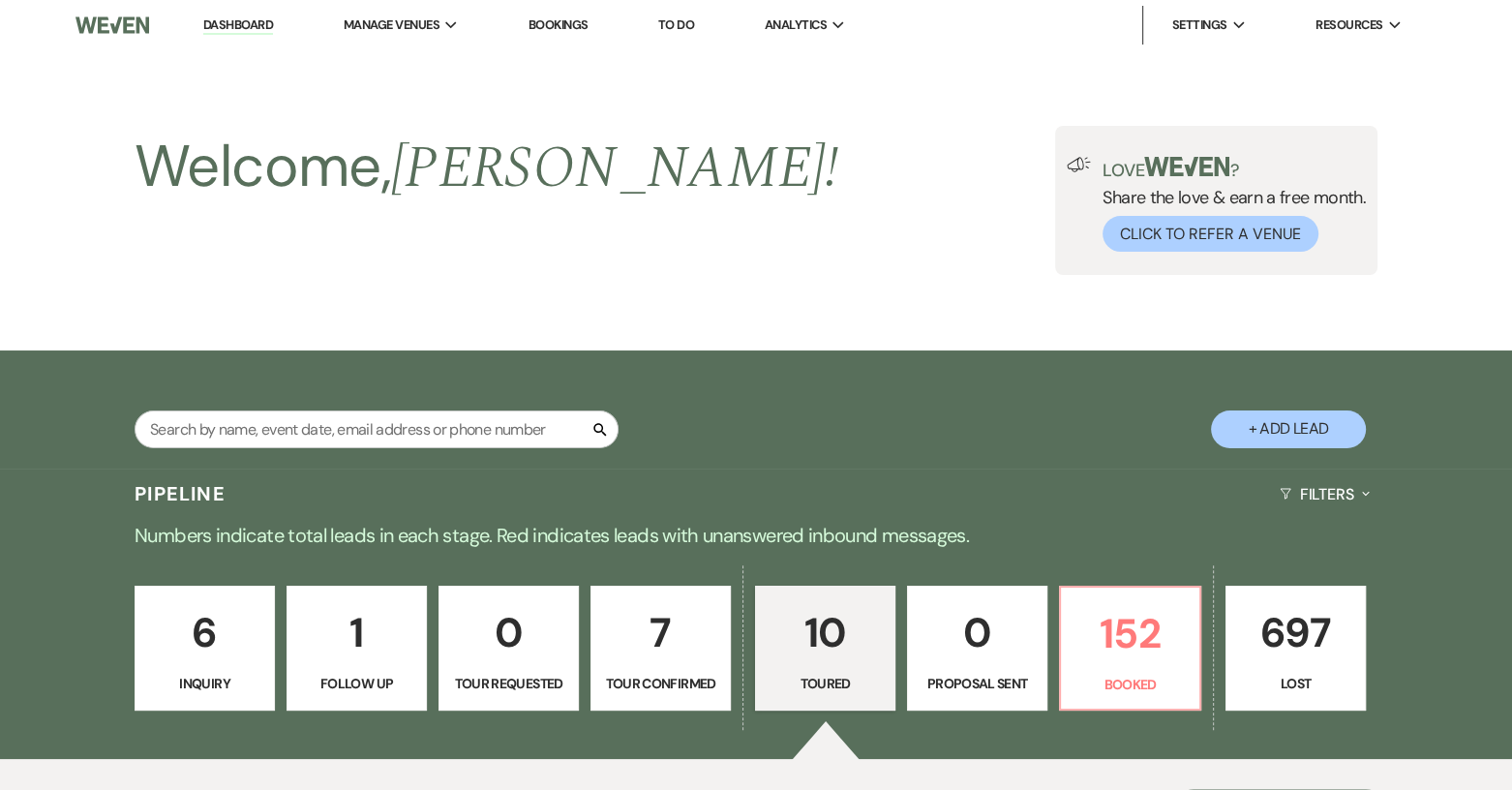
select select "5"
select select "6"
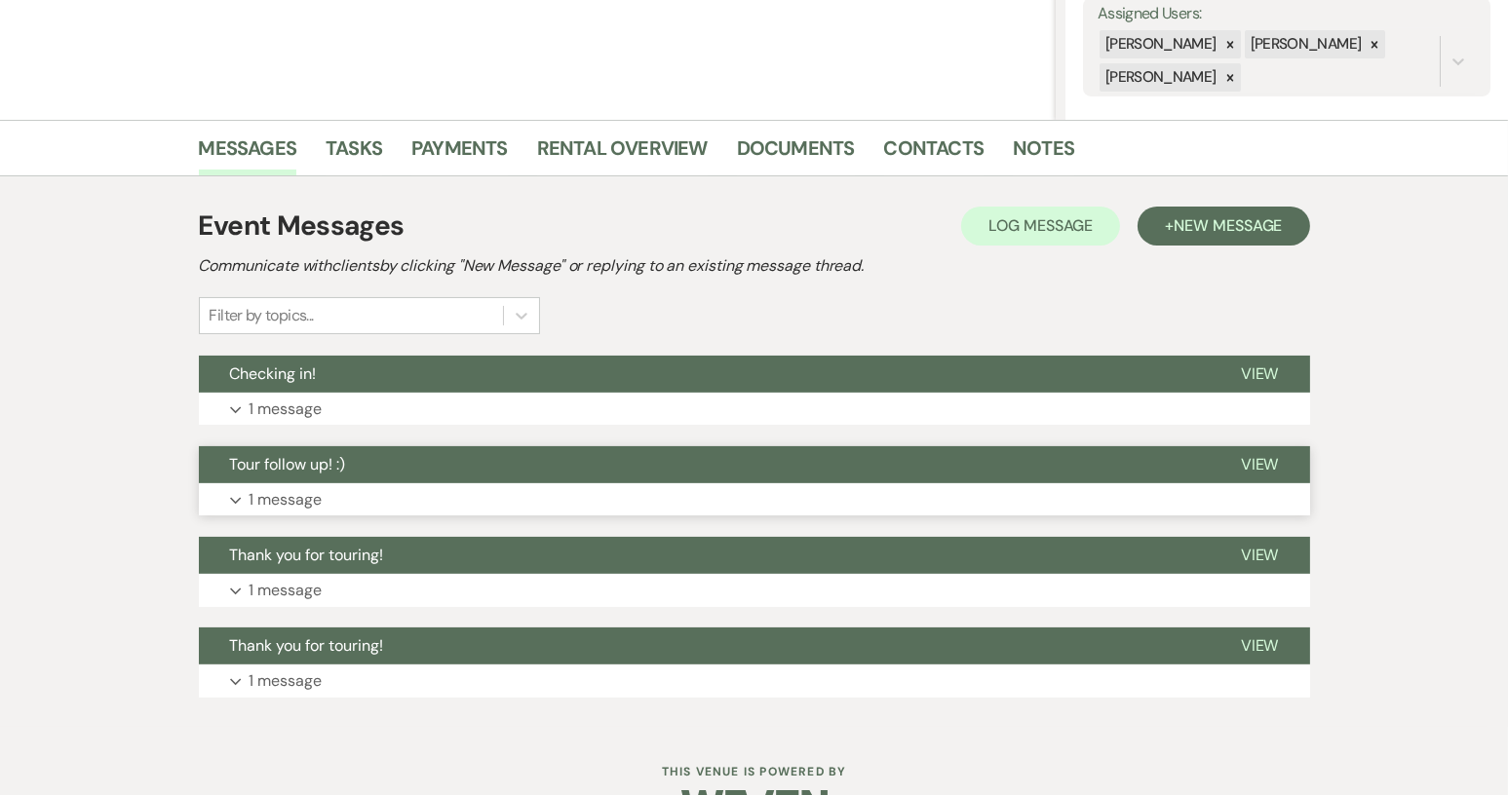
scroll to position [327, 0]
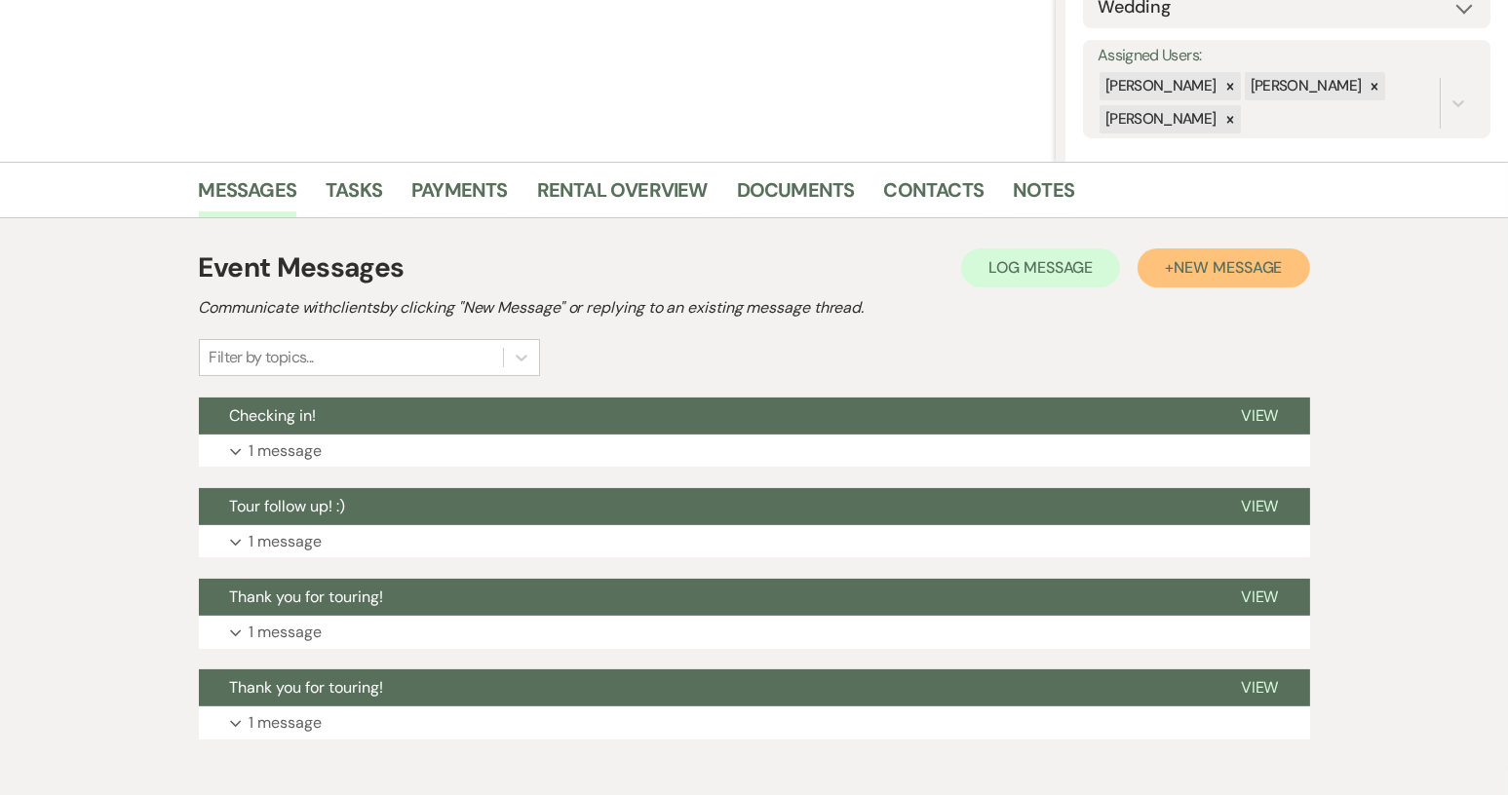
click at [1258, 276] on button "+ New Message" at bounding box center [1223, 268] width 172 height 39
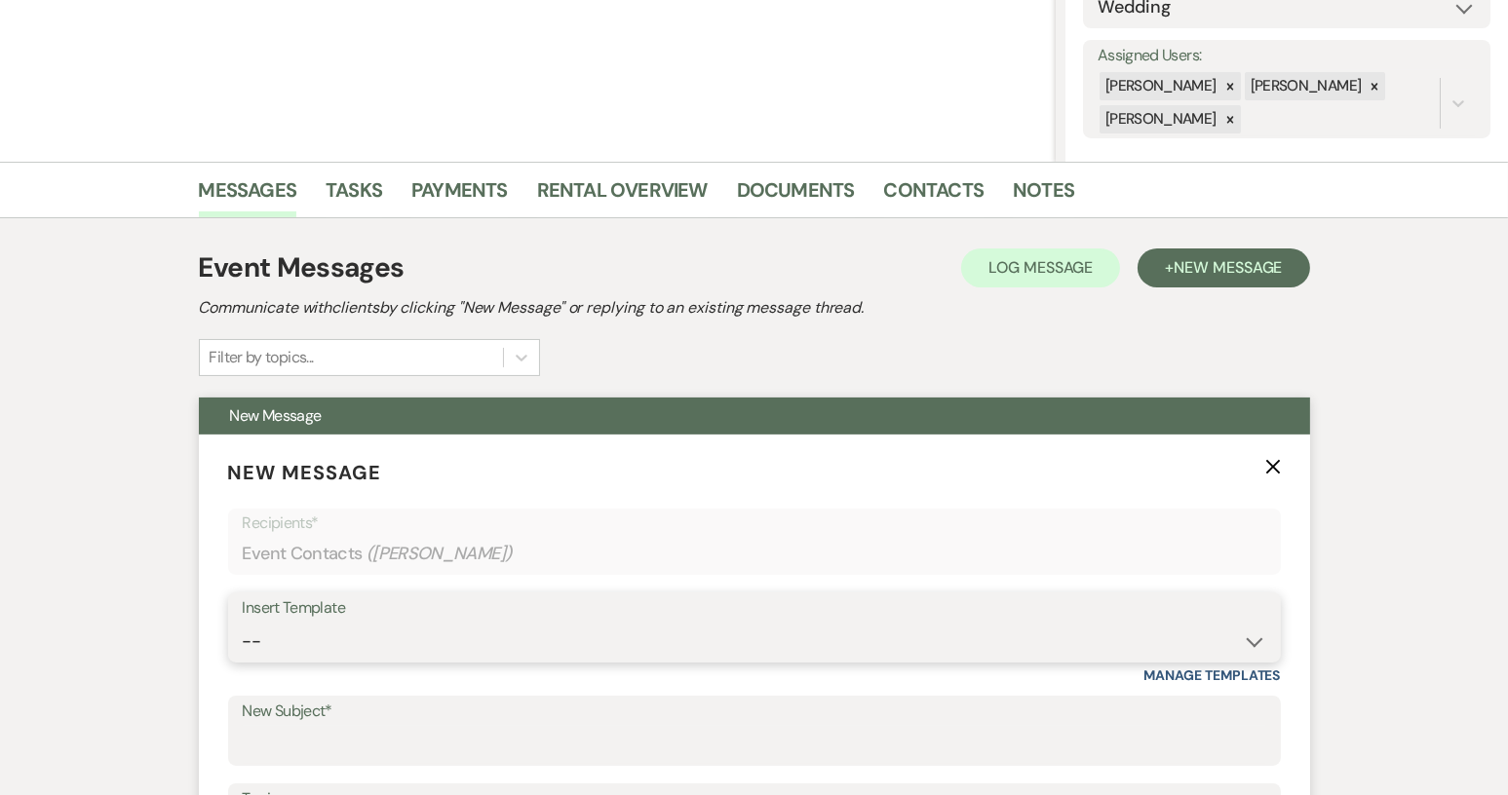
click at [1262, 643] on select "-- Weven Planning Portal Introduction (Booked Events) Tour Request Response Con…" at bounding box center [754, 642] width 1023 height 38
select select "1445"
click at [243, 623] on select "-- Weven Planning Portal Introduction (Booked Events) Tour Request Response Con…" at bounding box center [754, 642] width 1023 height 38
type input "Final attempt"
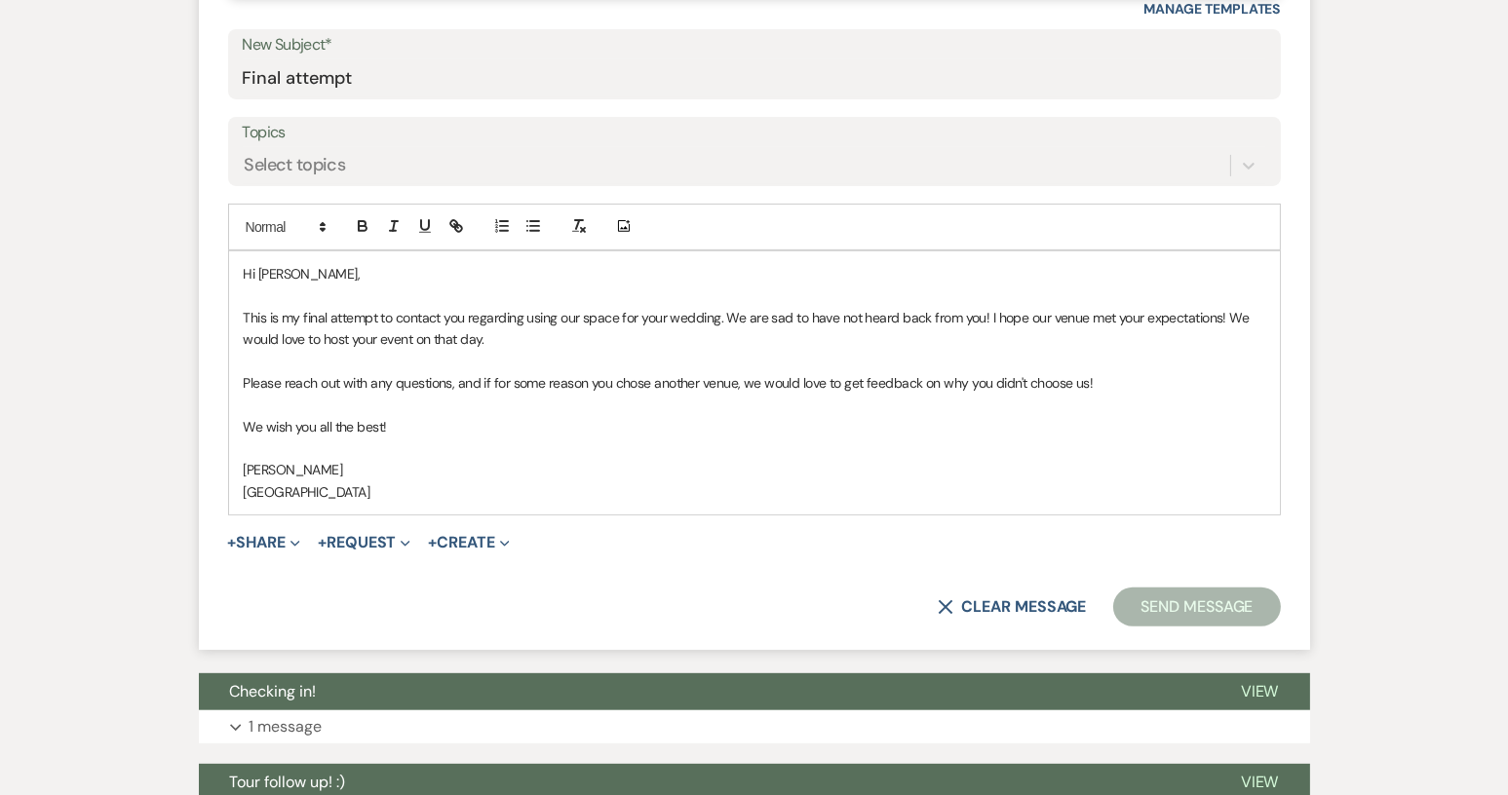
scroll to position [1010, 0]
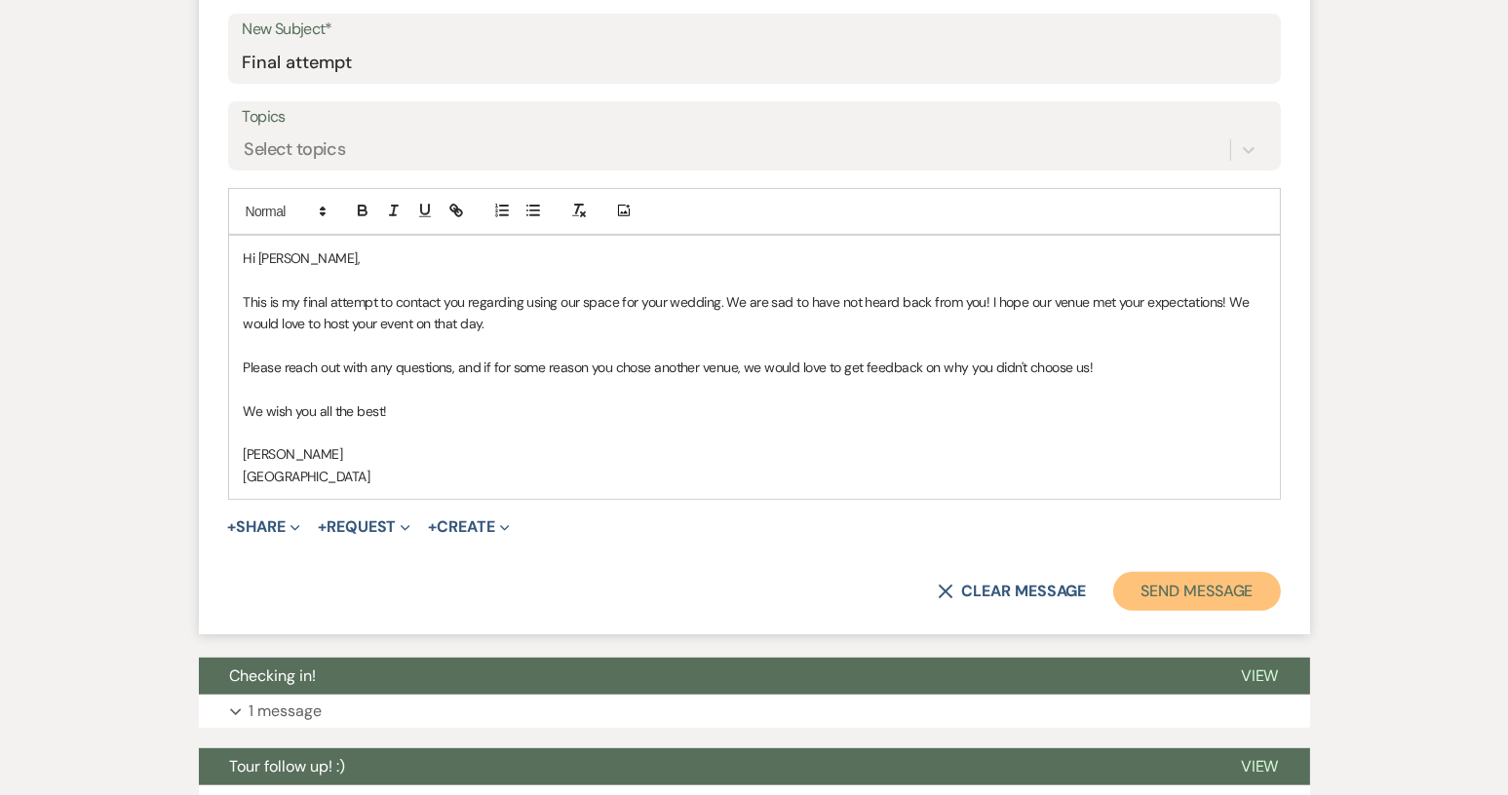
click at [1177, 587] on button "Send Message" at bounding box center [1196, 591] width 167 height 39
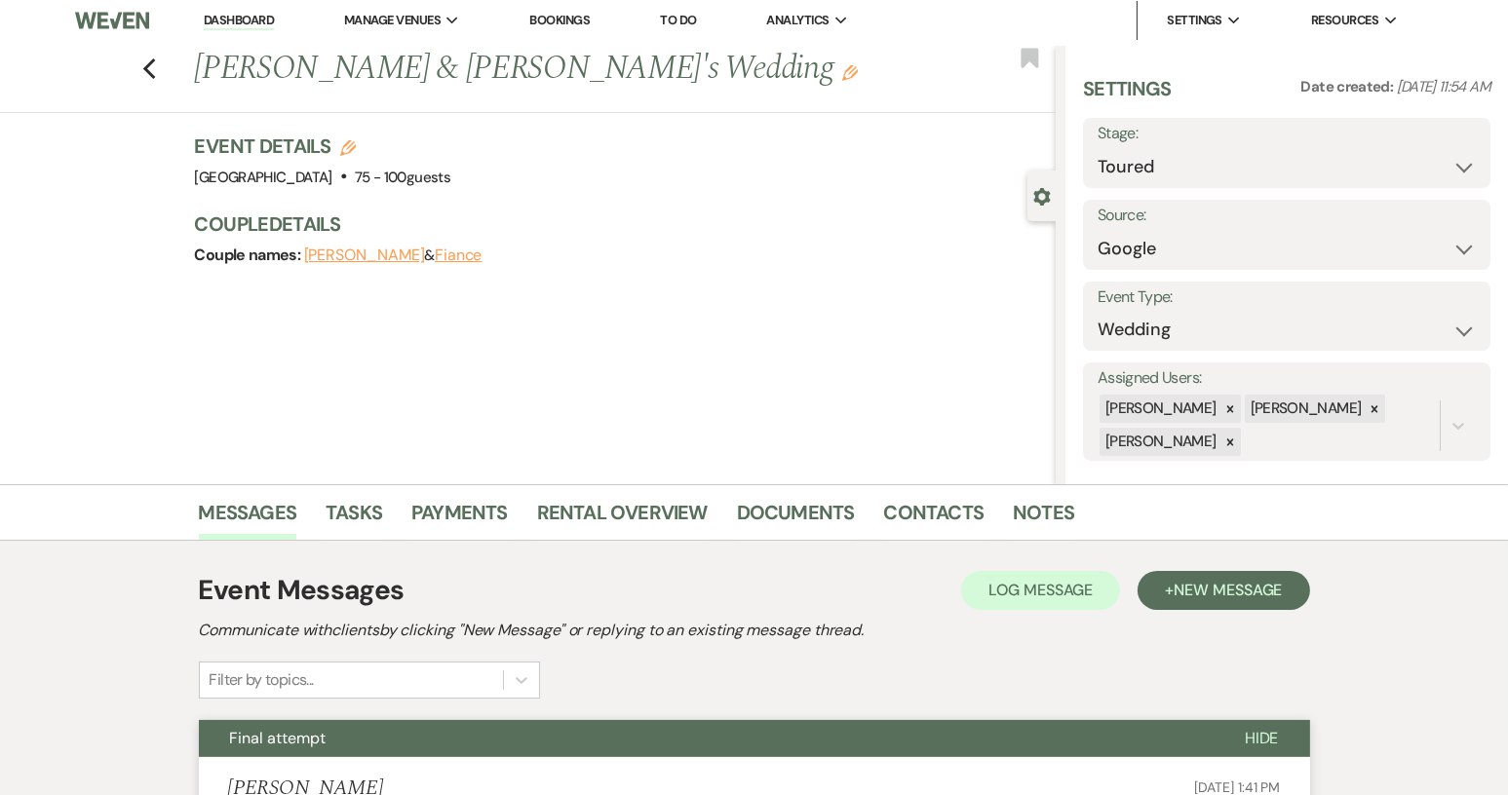
scroll to position [0, 0]
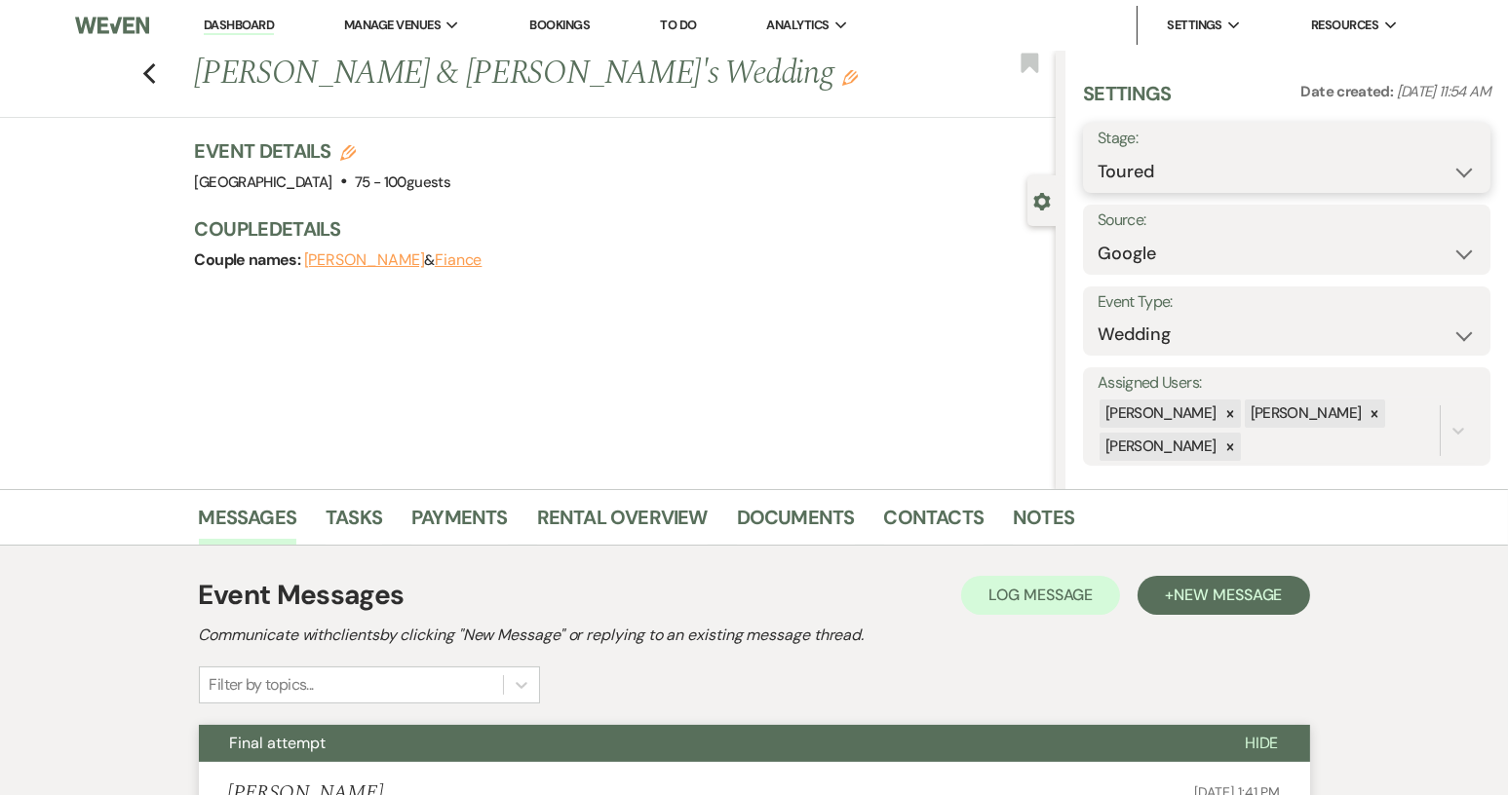
click at [1453, 174] on select "Inquiry Follow Up Tour Requested Tour Confirmed Toured Proposal Sent Booked Lost" at bounding box center [1286, 172] width 378 height 38
select select "8"
click at [1097, 153] on select "Inquiry Follow Up Tour Requested Tour Confirmed Toured Proposal Sent Booked Lost" at bounding box center [1286, 172] width 378 height 38
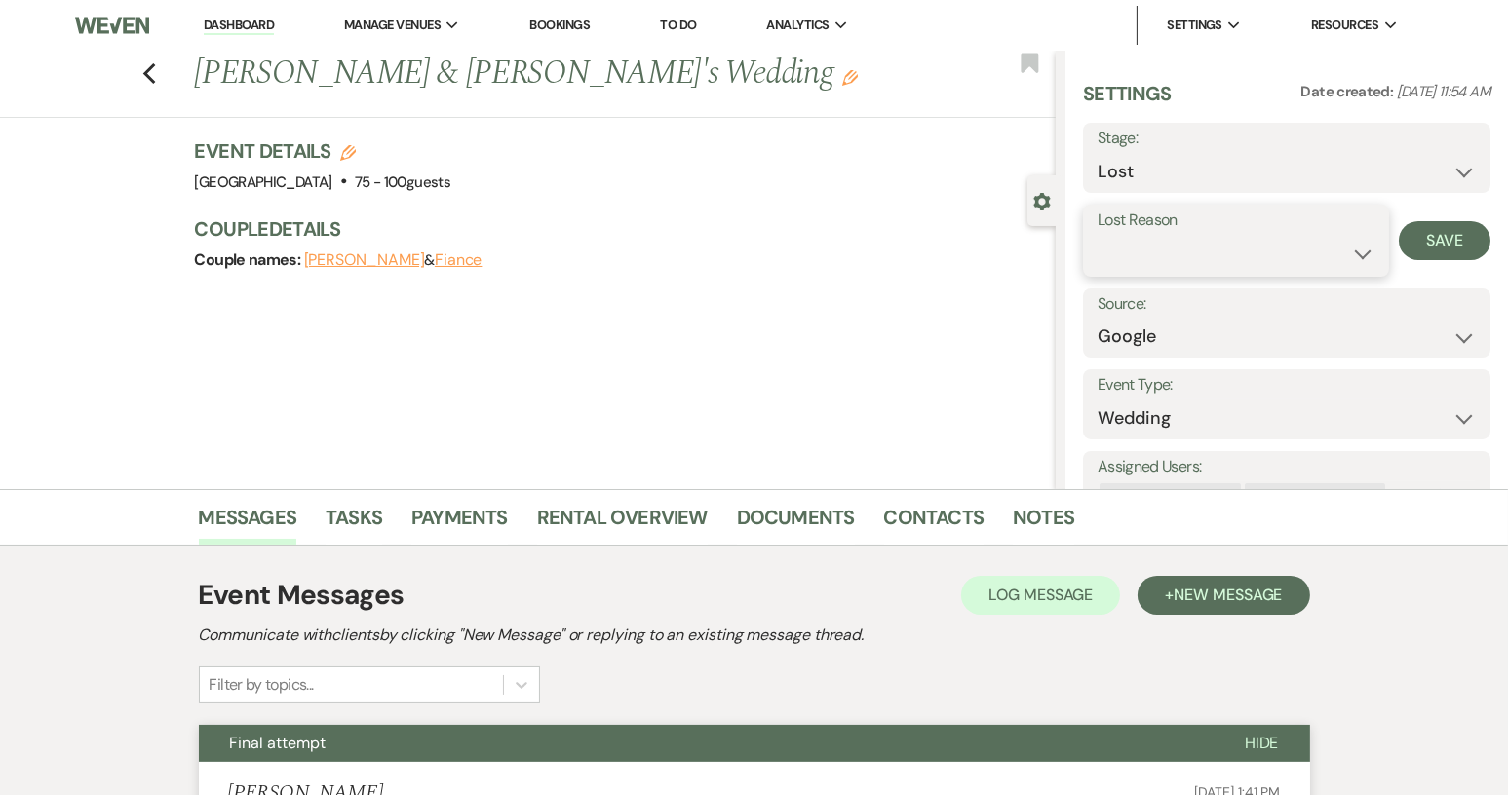
click at [1350, 251] on select "Booked Elsewhere Budget Date Unavailable No Response Not a Good Match Capacity …" at bounding box center [1235, 254] width 277 height 38
select select "5"
click at [1097, 235] on select "Booked Elsewhere Budget Date Unavailable No Response Not a Good Match Capacity …" at bounding box center [1235, 254] width 277 height 38
click at [1417, 248] on button "Save" at bounding box center [1445, 240] width 92 height 39
click at [157, 74] on icon "Previous" at bounding box center [149, 73] width 15 height 23
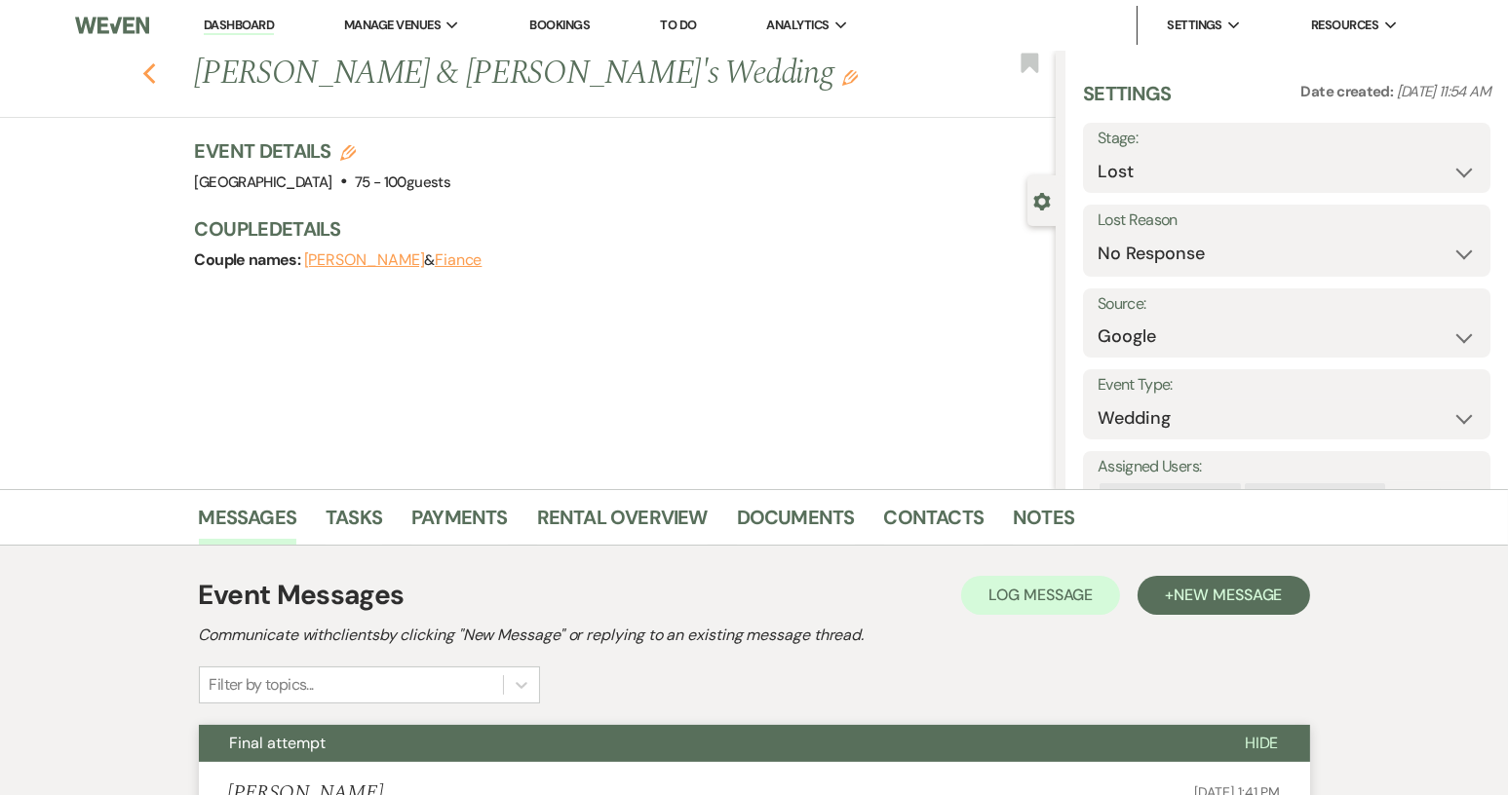
select select "5"
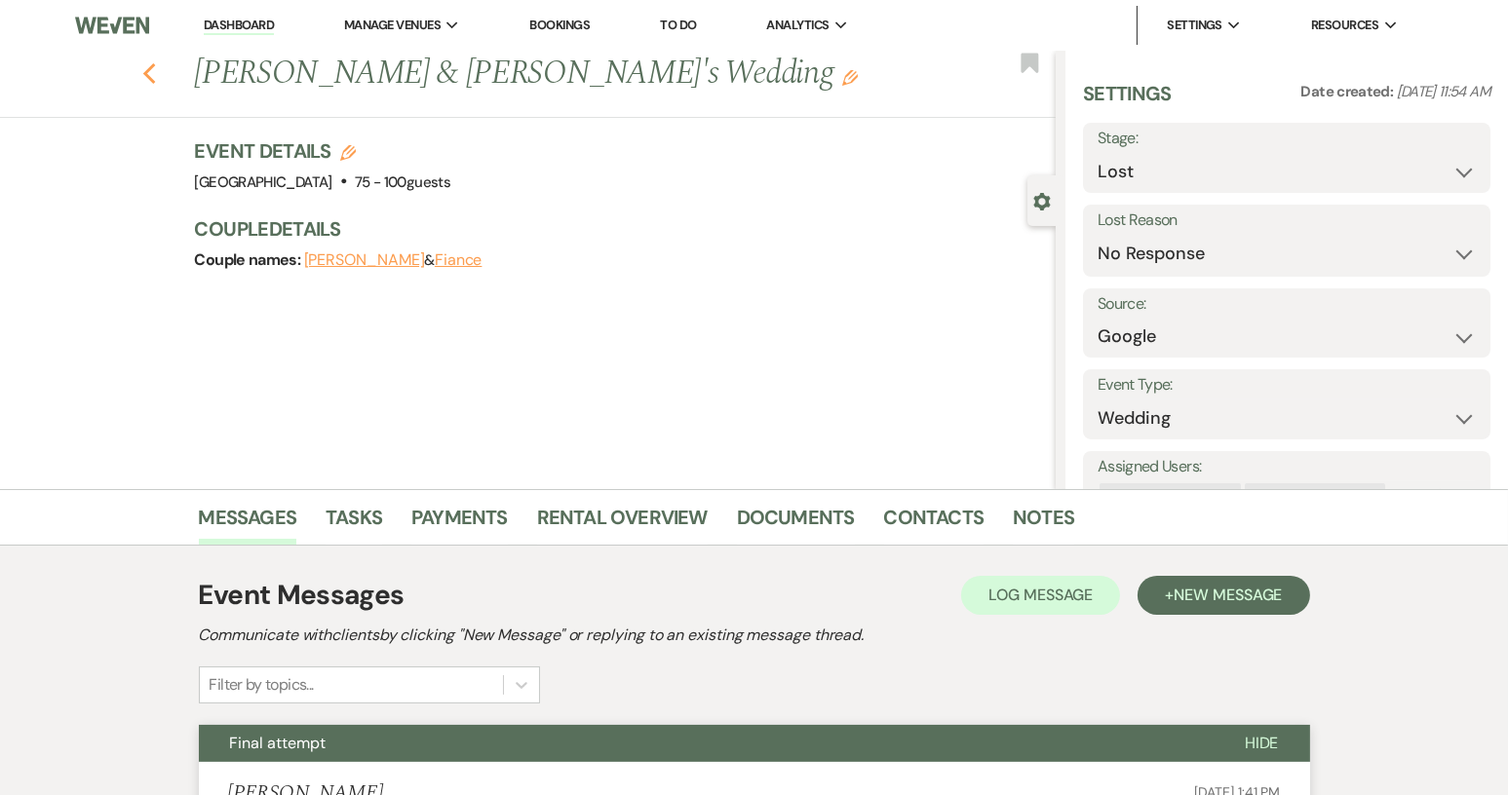
select select "5"
select select "8"
select select "5"
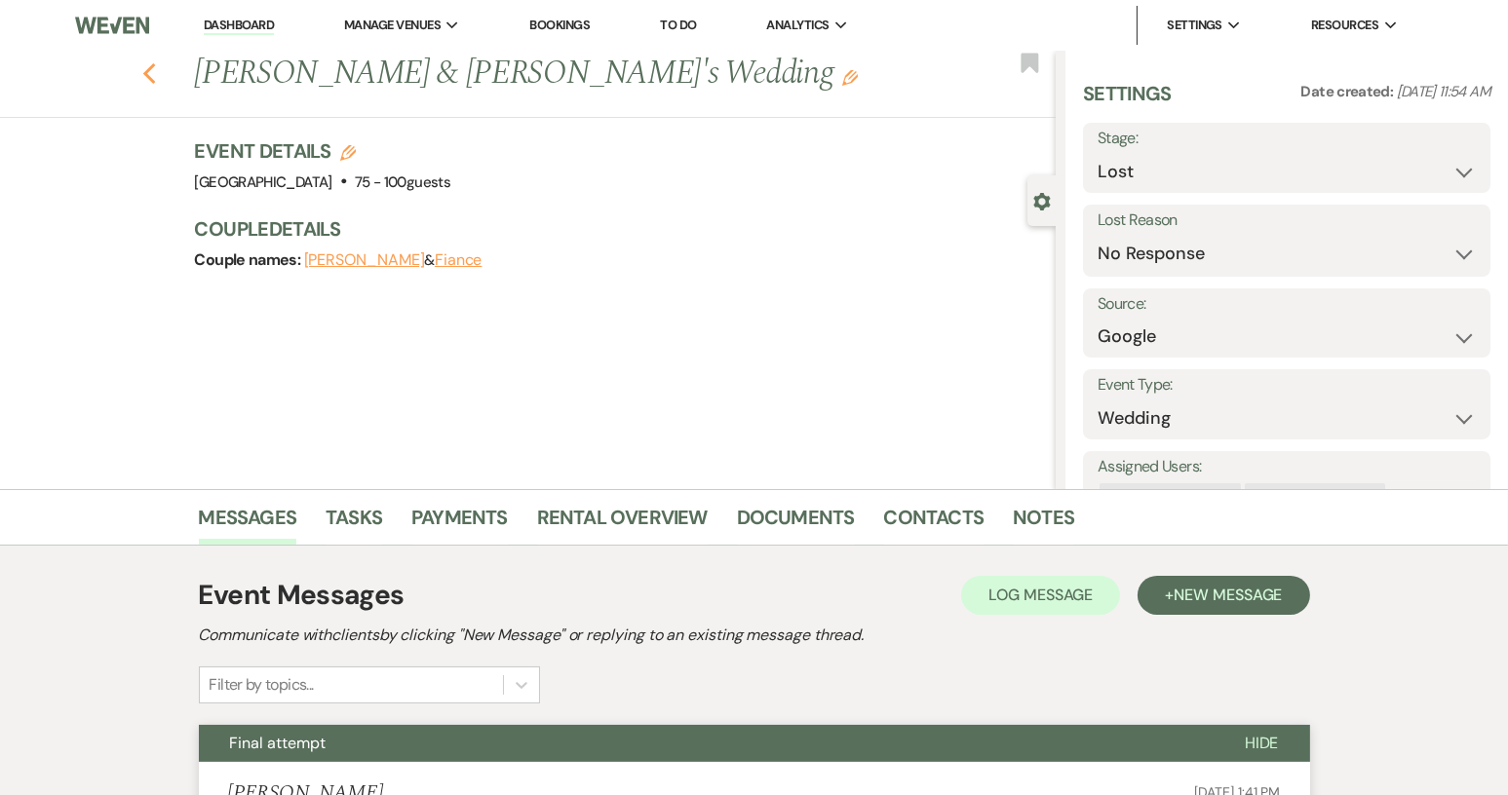
select select "5"
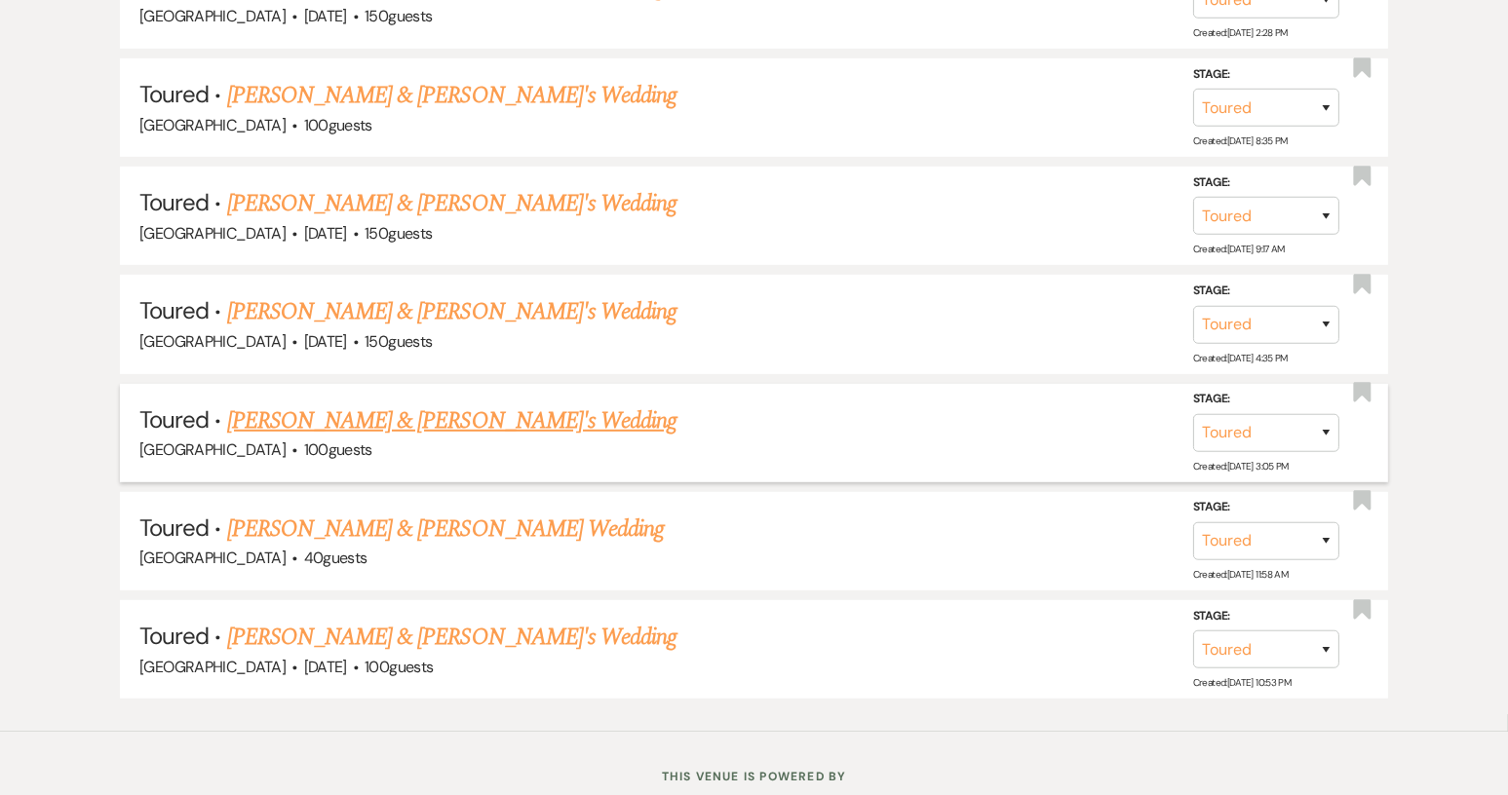
scroll to position [1220, 0]
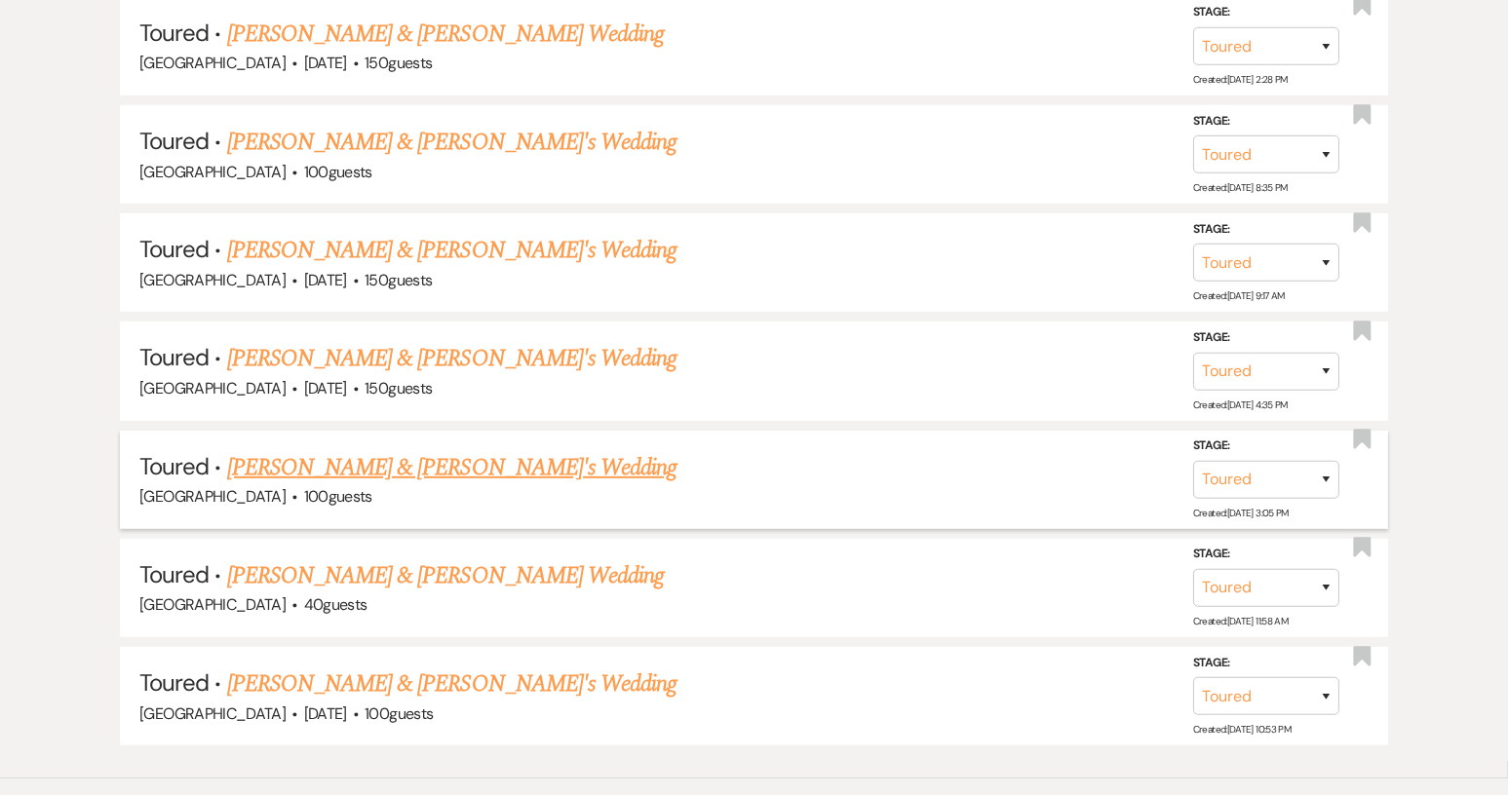
click at [417, 469] on link "[PERSON_NAME] & [PERSON_NAME]'s Wedding" at bounding box center [452, 467] width 450 height 35
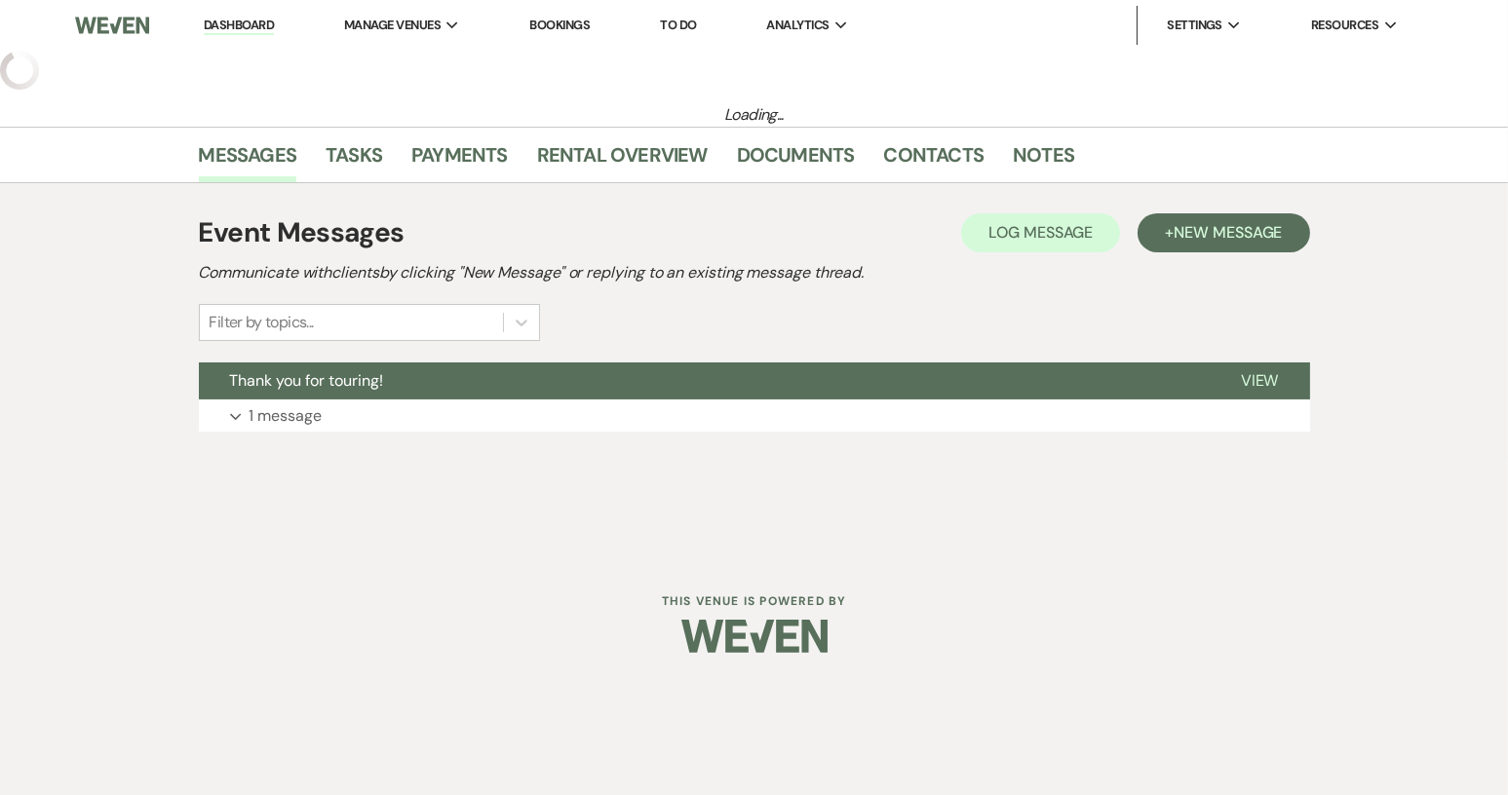
select select "5"
select select "8"
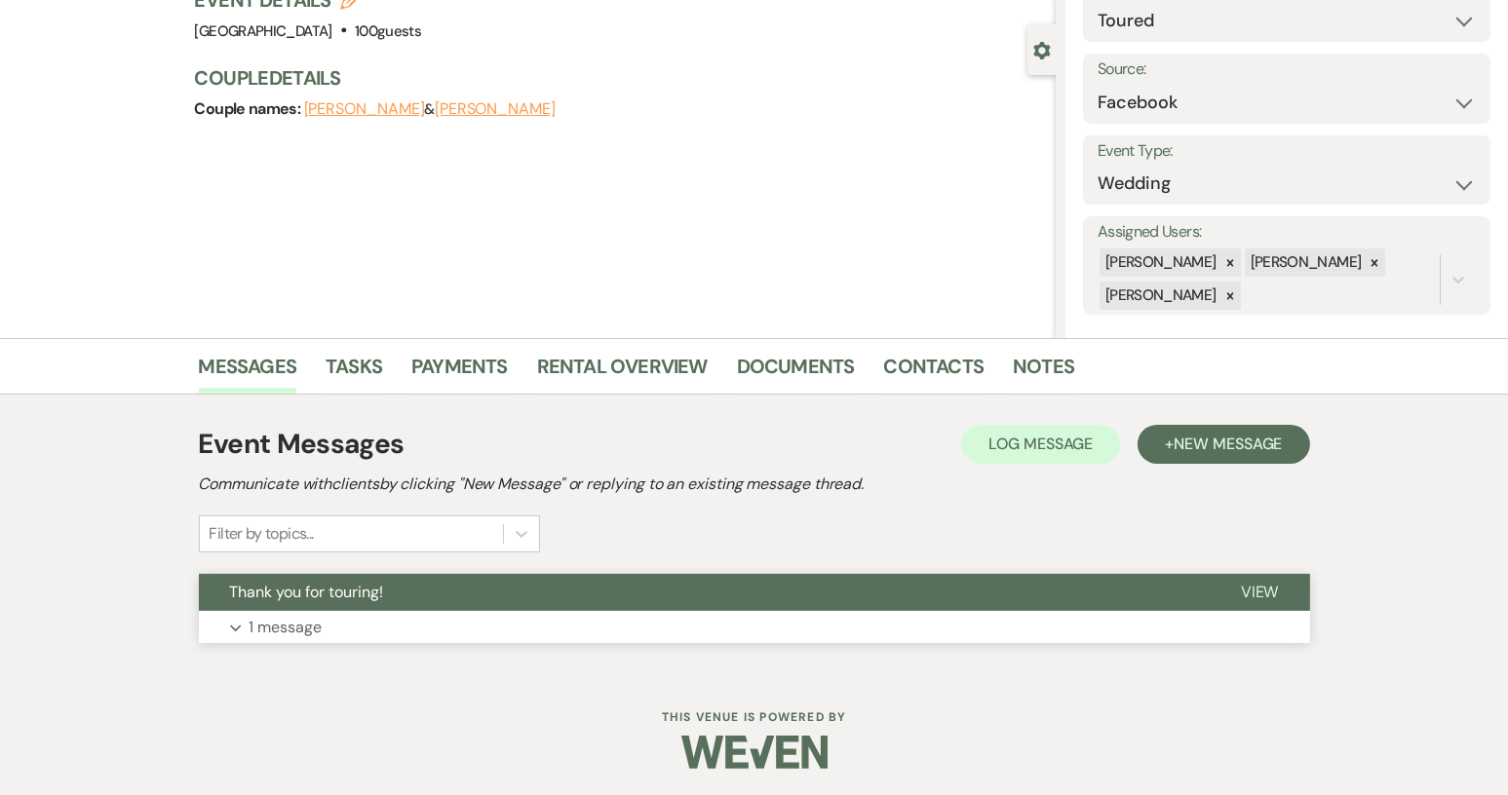
scroll to position [152, 0]
click at [322, 581] on span "Thank you for touring!" at bounding box center [307, 591] width 154 height 20
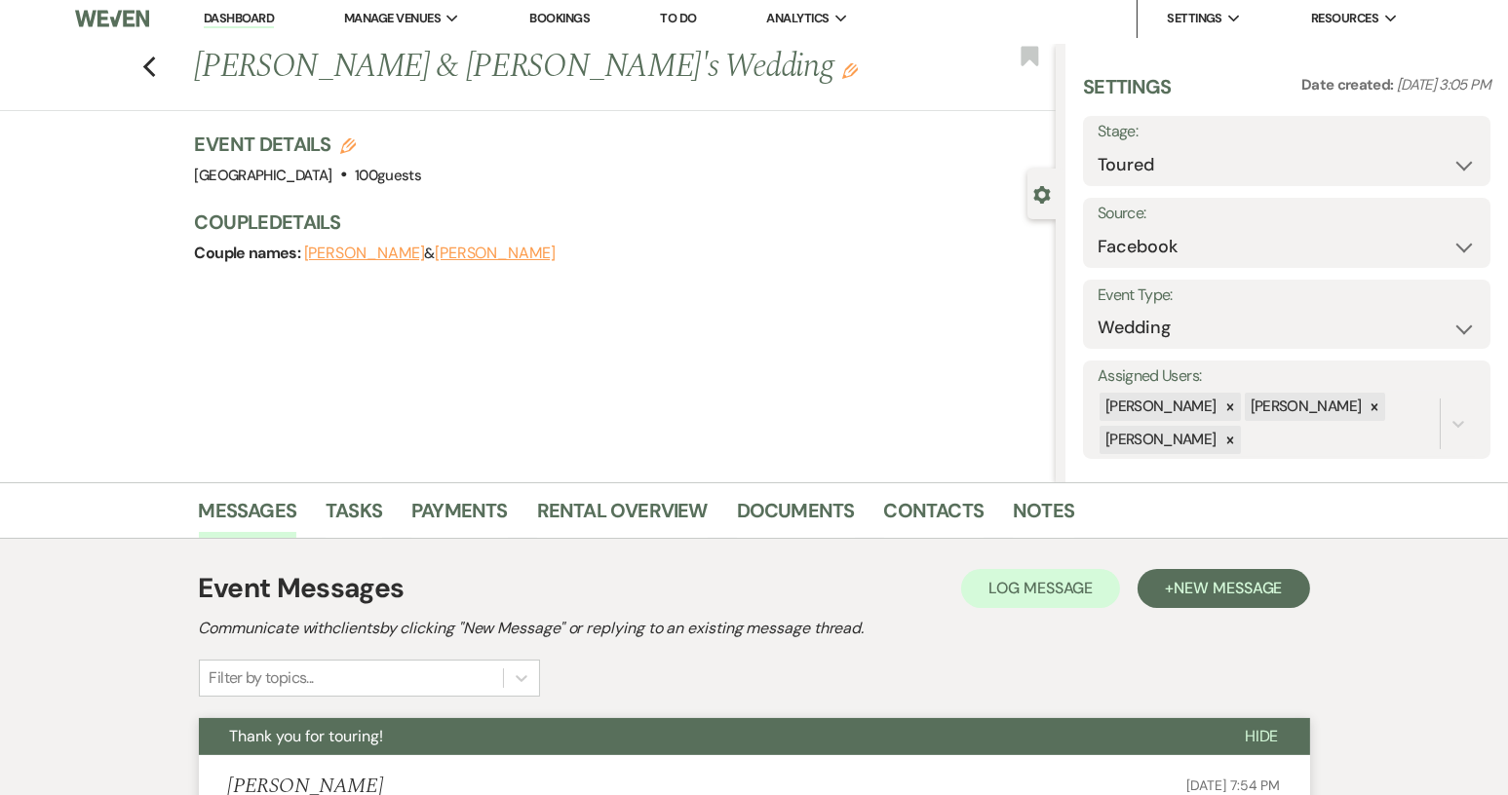
scroll to position [0, 0]
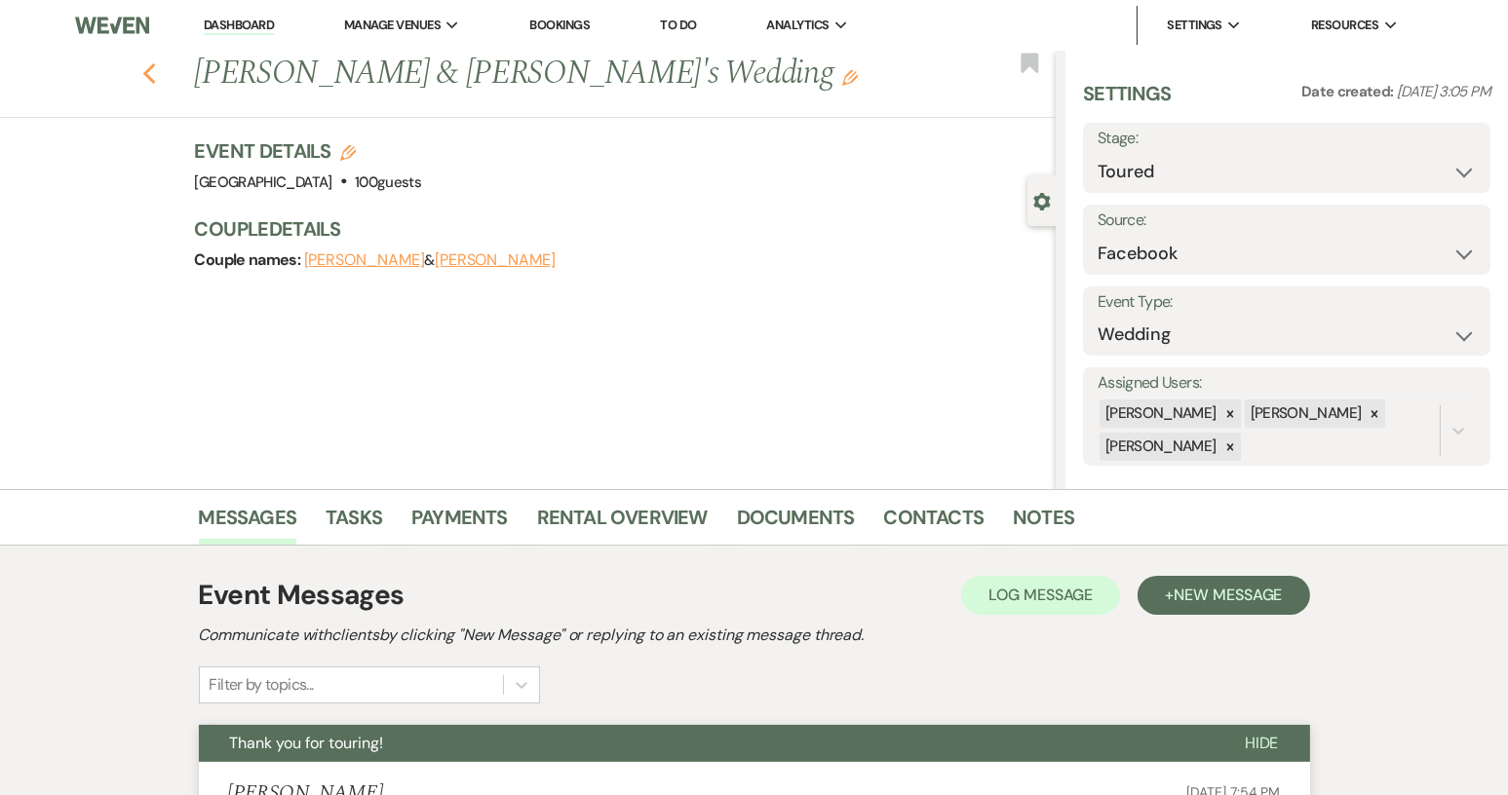
click at [157, 73] on icon "Previous" at bounding box center [149, 73] width 15 height 23
select select "5"
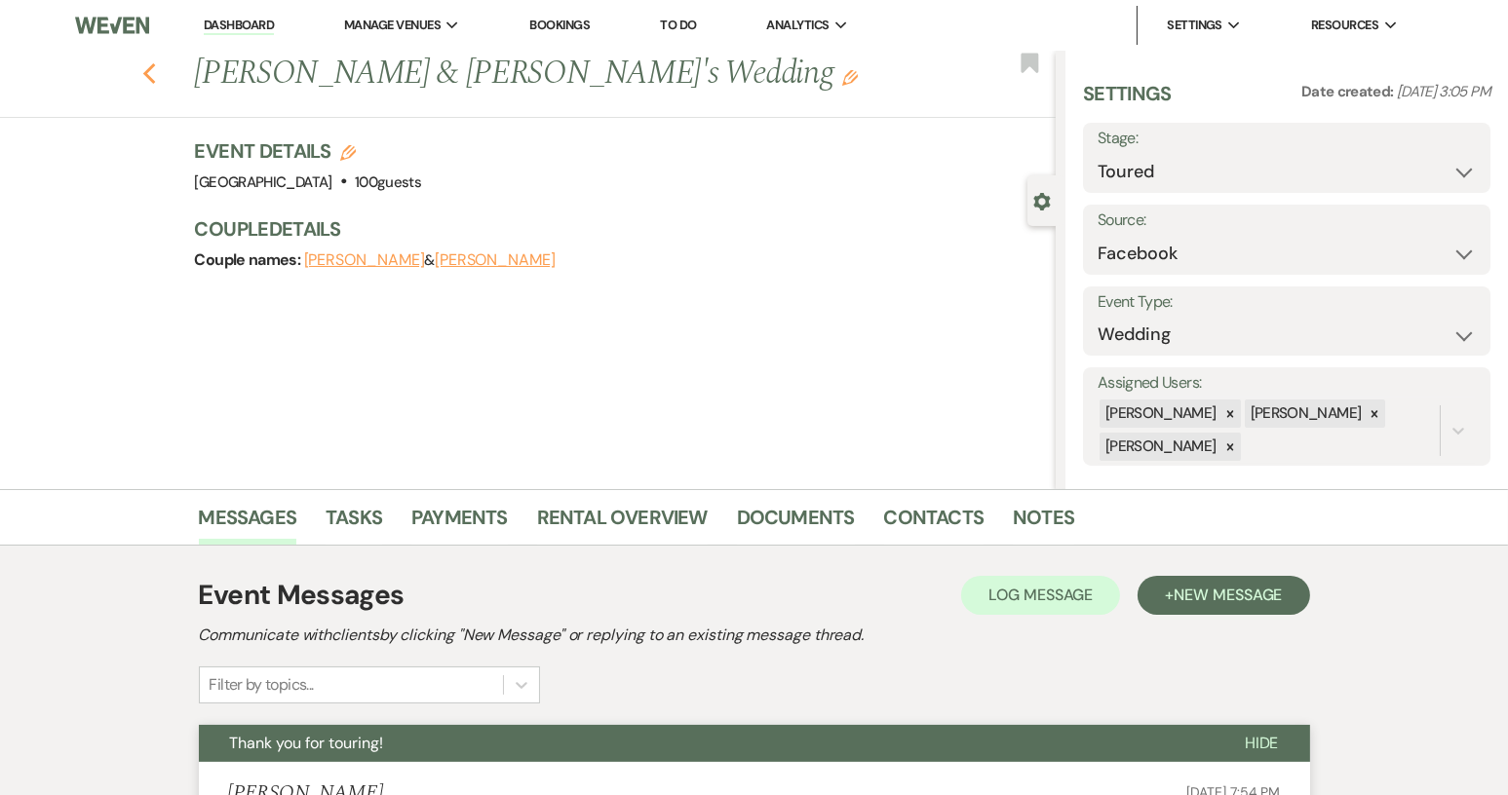
select select "5"
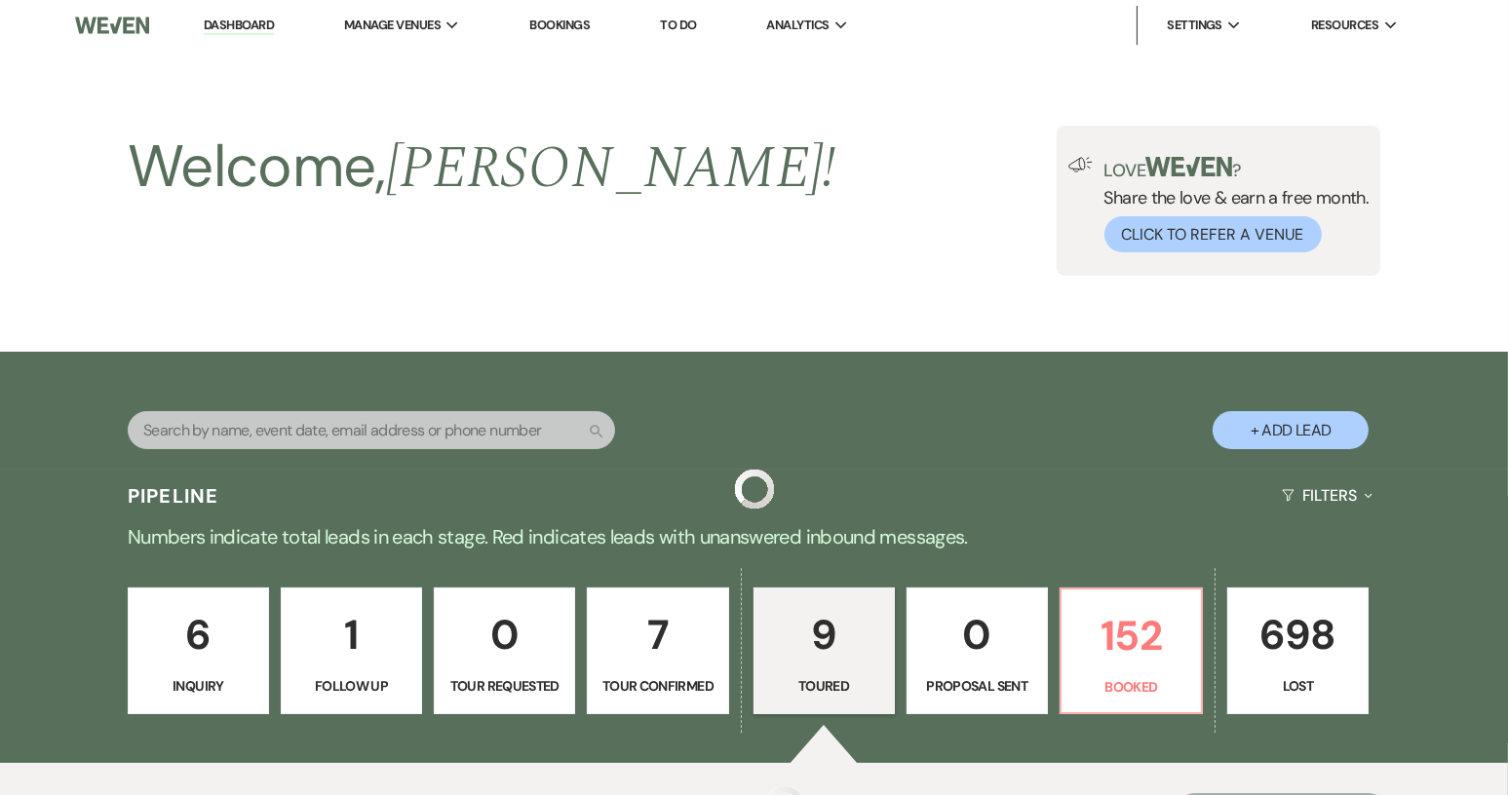
scroll to position [1220, 0]
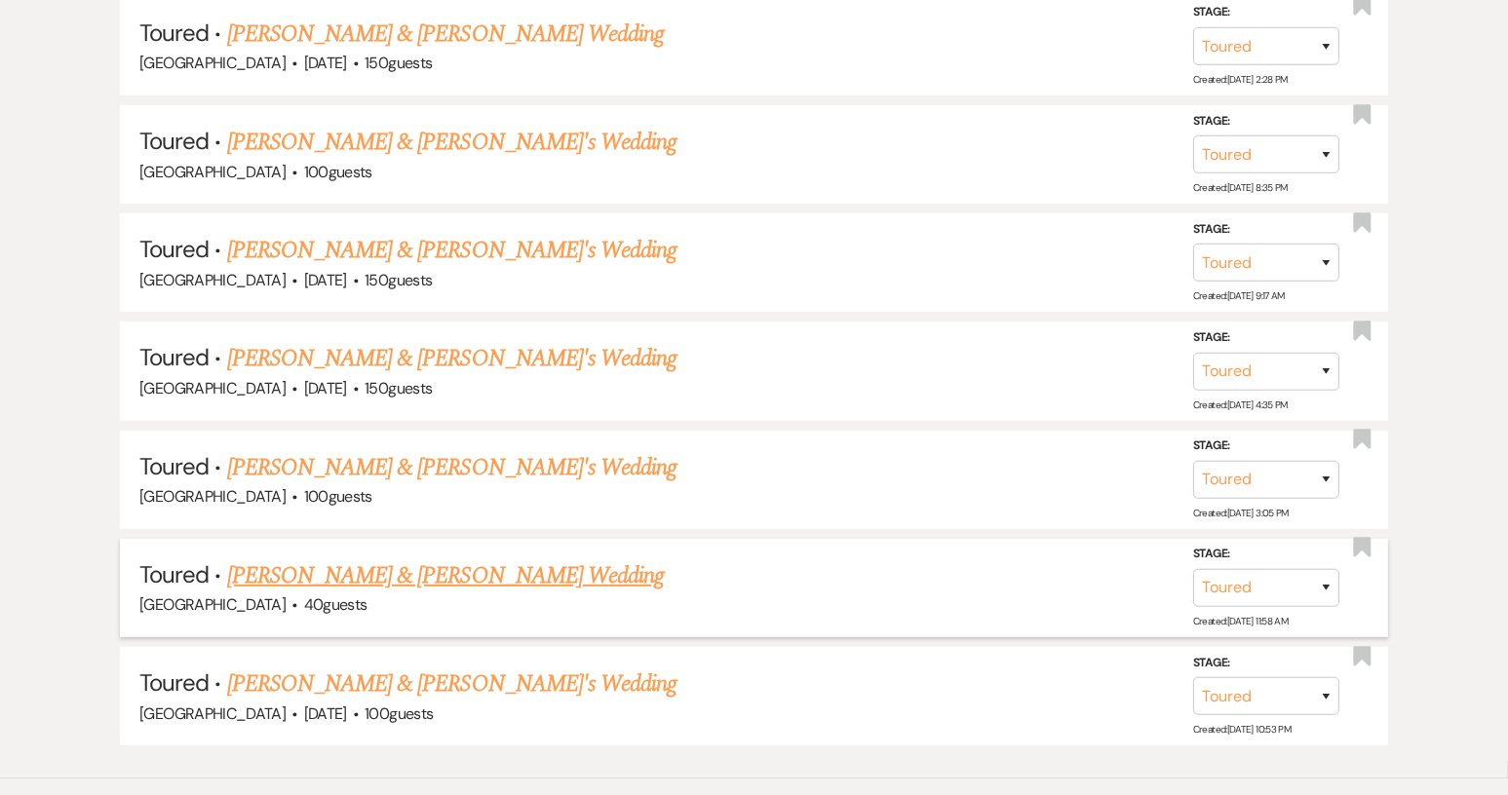
click at [458, 569] on link "[PERSON_NAME] & [PERSON_NAME] Wedding" at bounding box center [445, 575] width 437 height 35
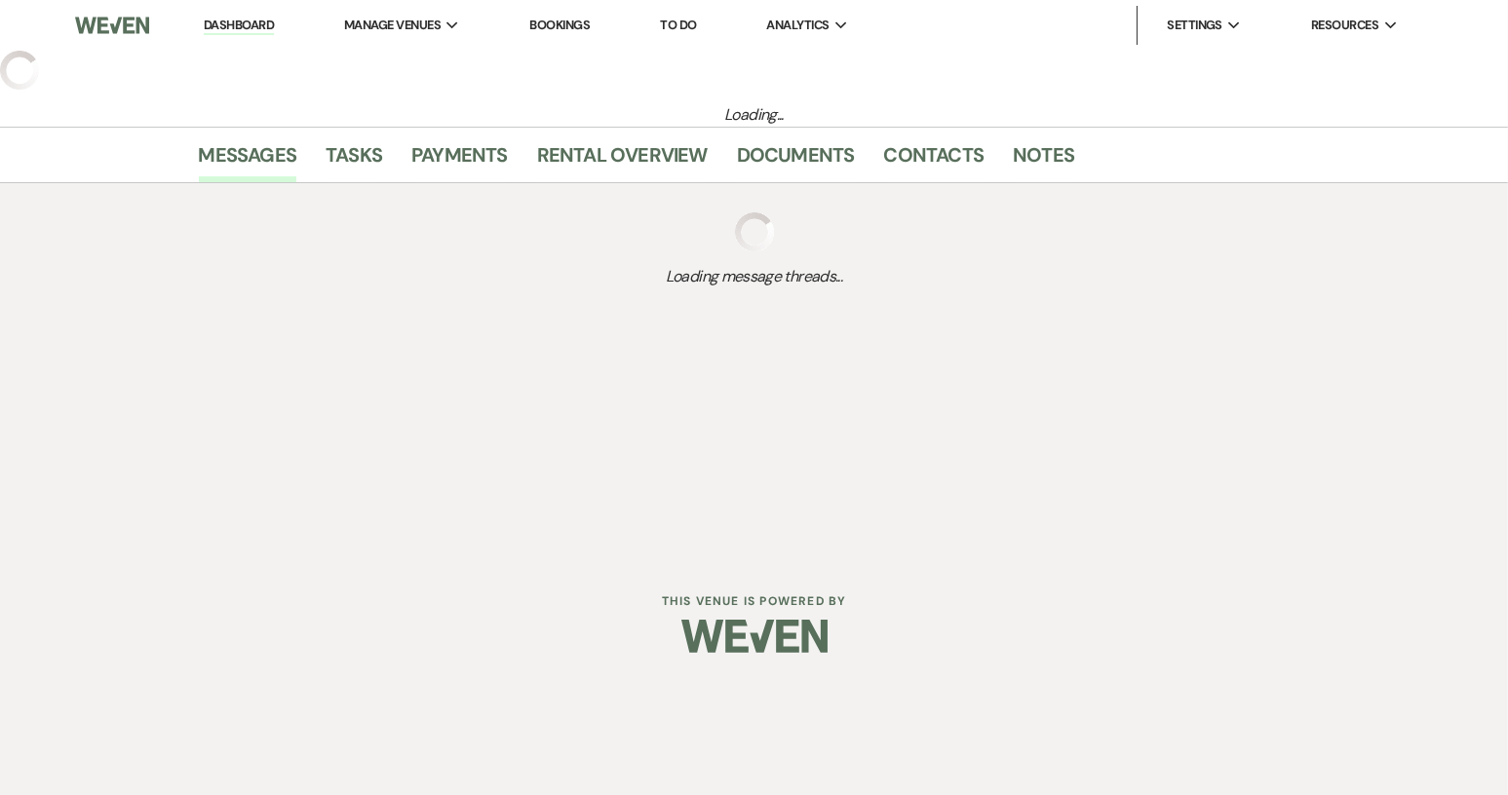
select select "5"
select select "8"
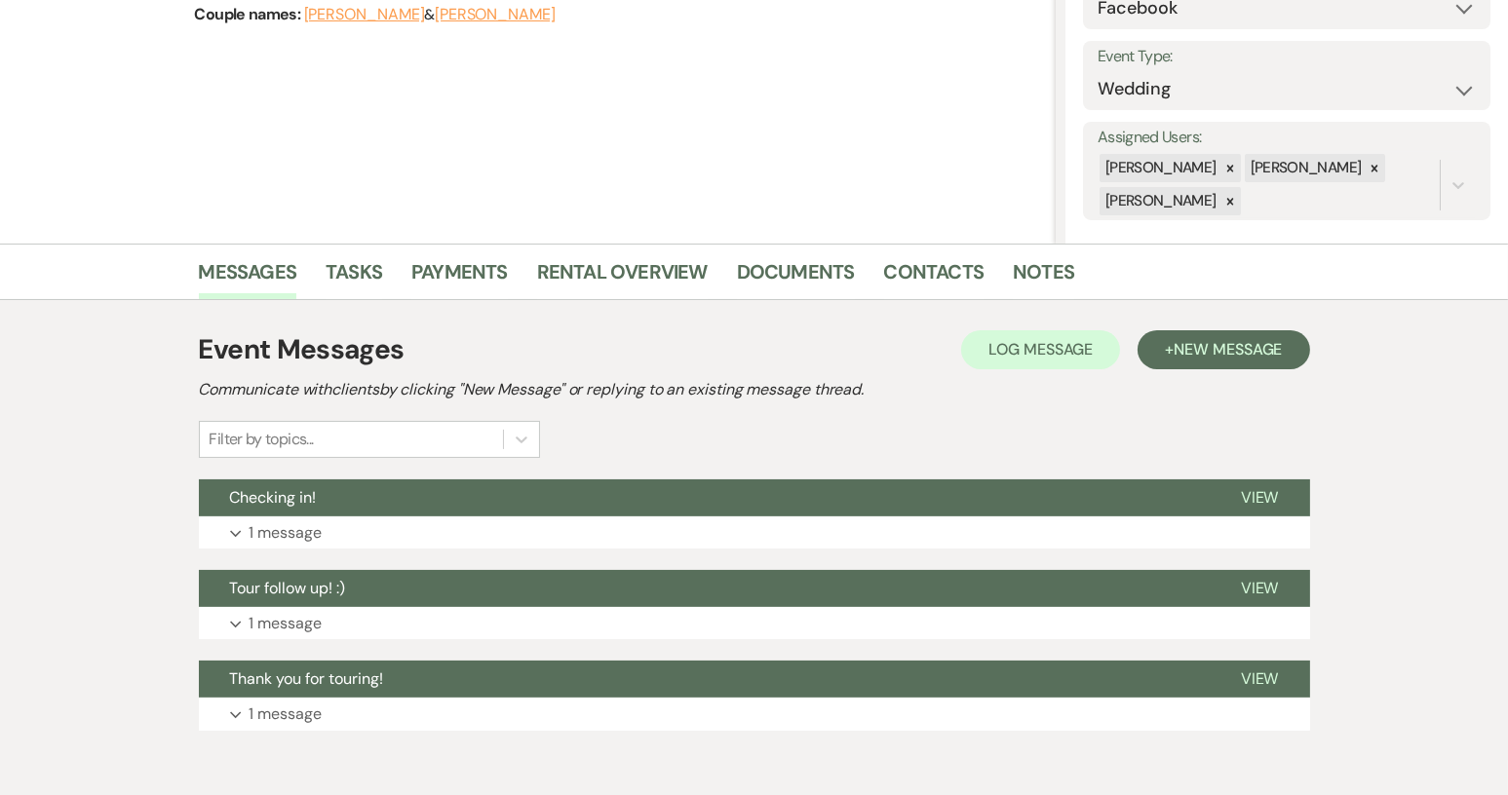
scroll to position [292, 0]
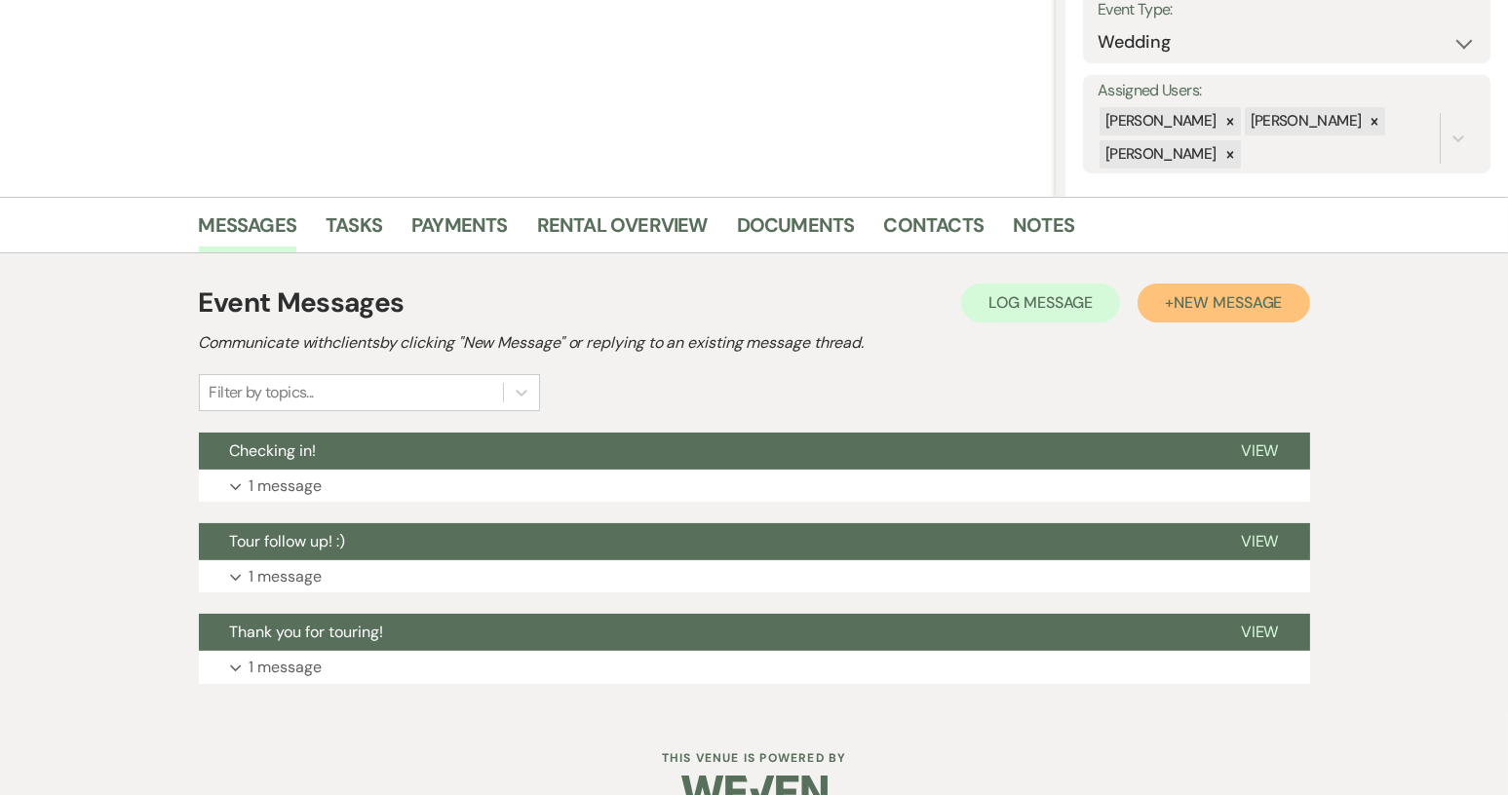
click at [1221, 295] on span "New Message" at bounding box center [1227, 302] width 108 height 20
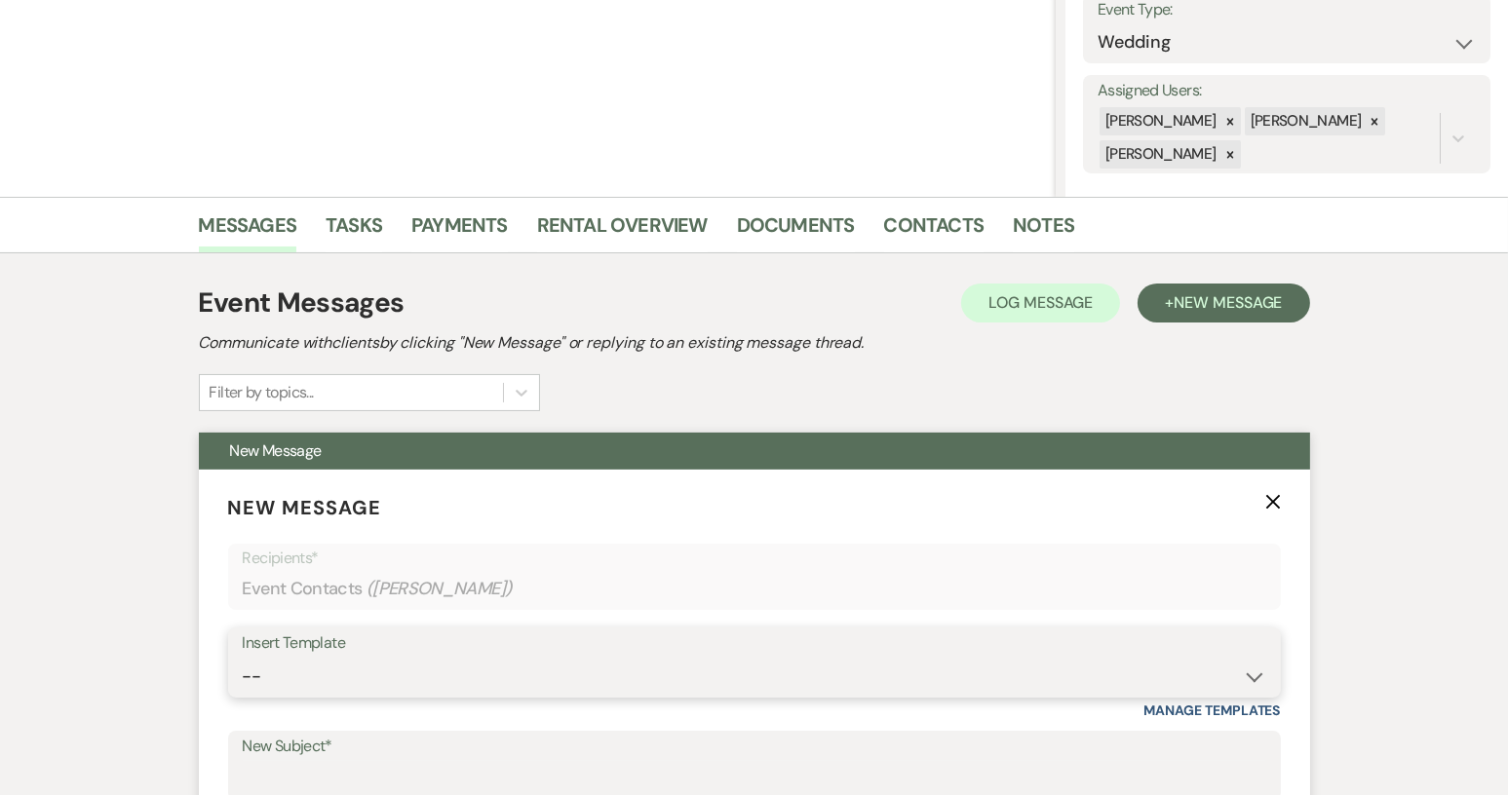
click at [1253, 674] on select "-- Weven Planning Portal Introduction (Booked Events) Tour Request Response Con…" at bounding box center [754, 677] width 1023 height 38
select select "1445"
click at [243, 658] on select "-- Weven Planning Portal Introduction (Booked Events) Tour Request Response Con…" at bounding box center [754, 677] width 1023 height 38
type input "Final attempt"
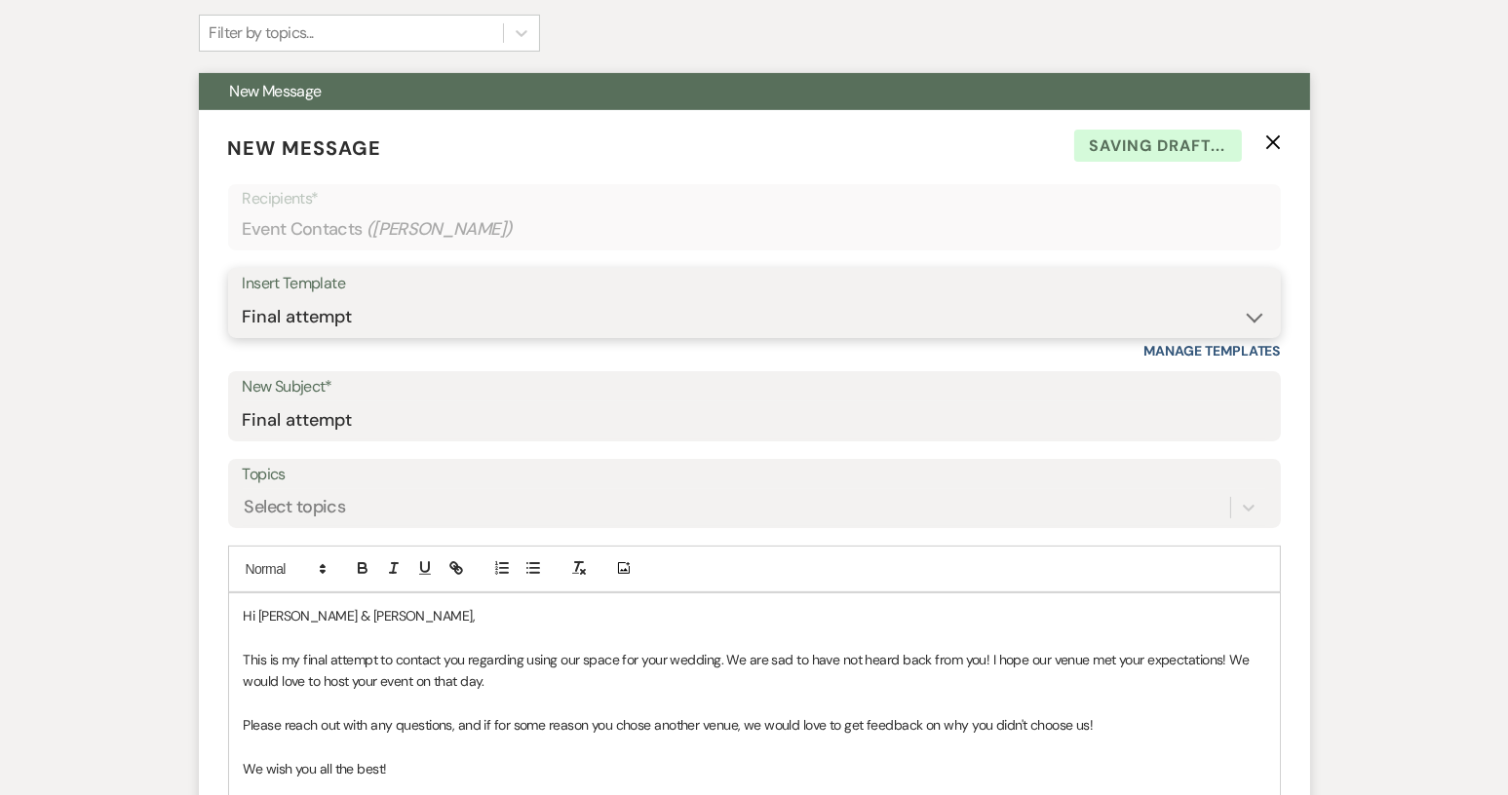
scroll to position [975, 0]
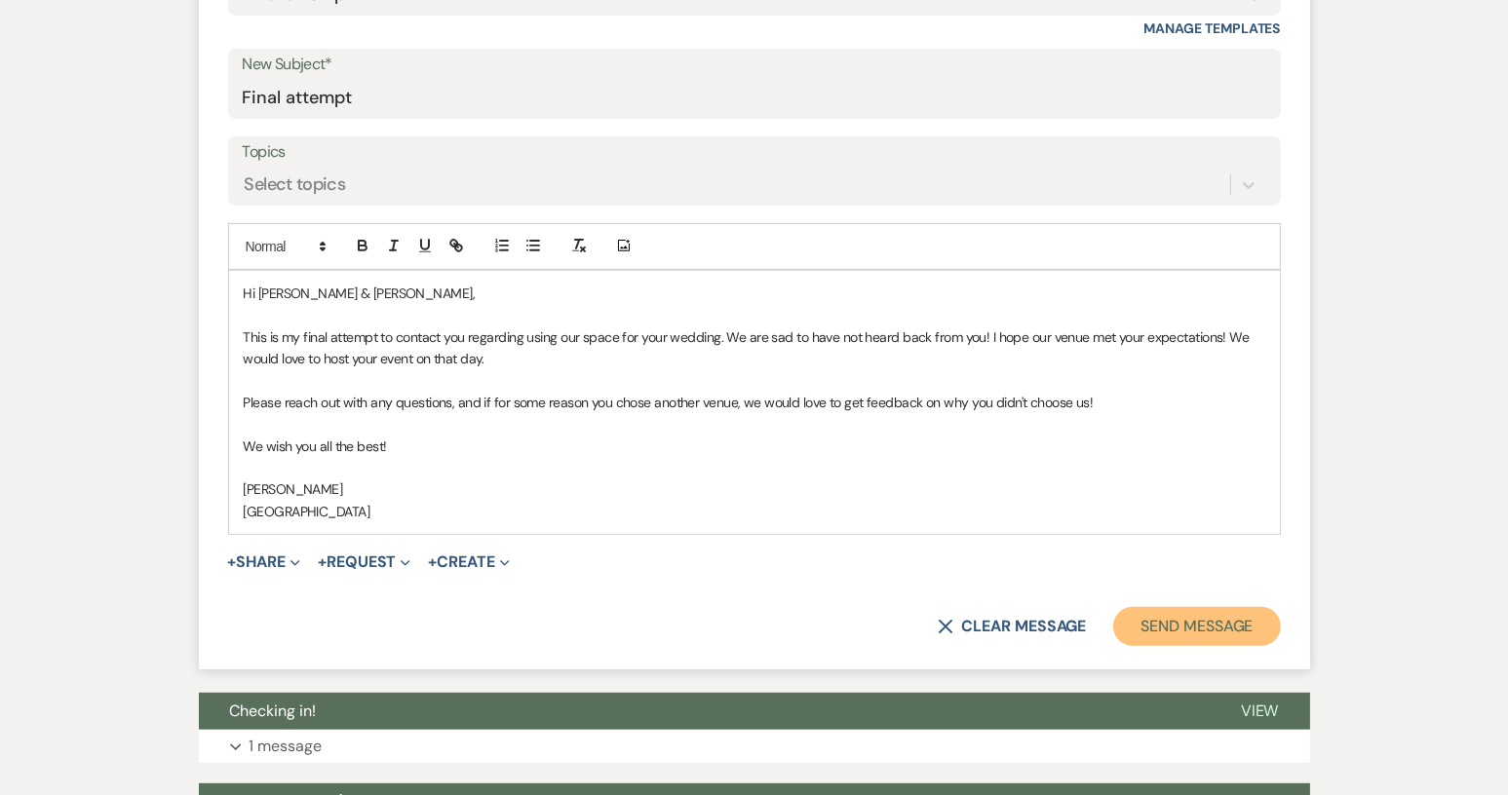
click at [1238, 628] on button "Send Message" at bounding box center [1196, 626] width 167 height 39
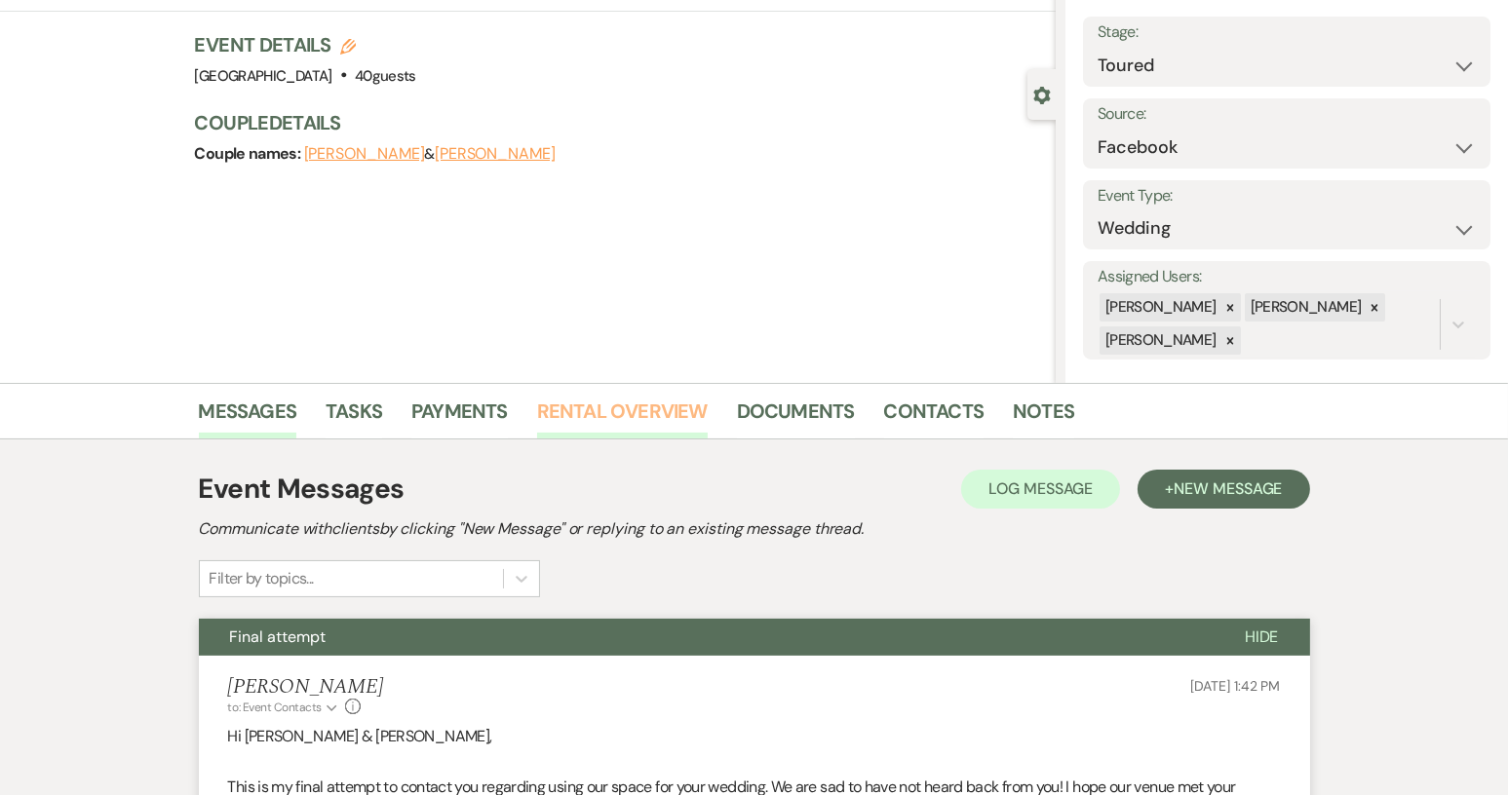
scroll to position [0, 0]
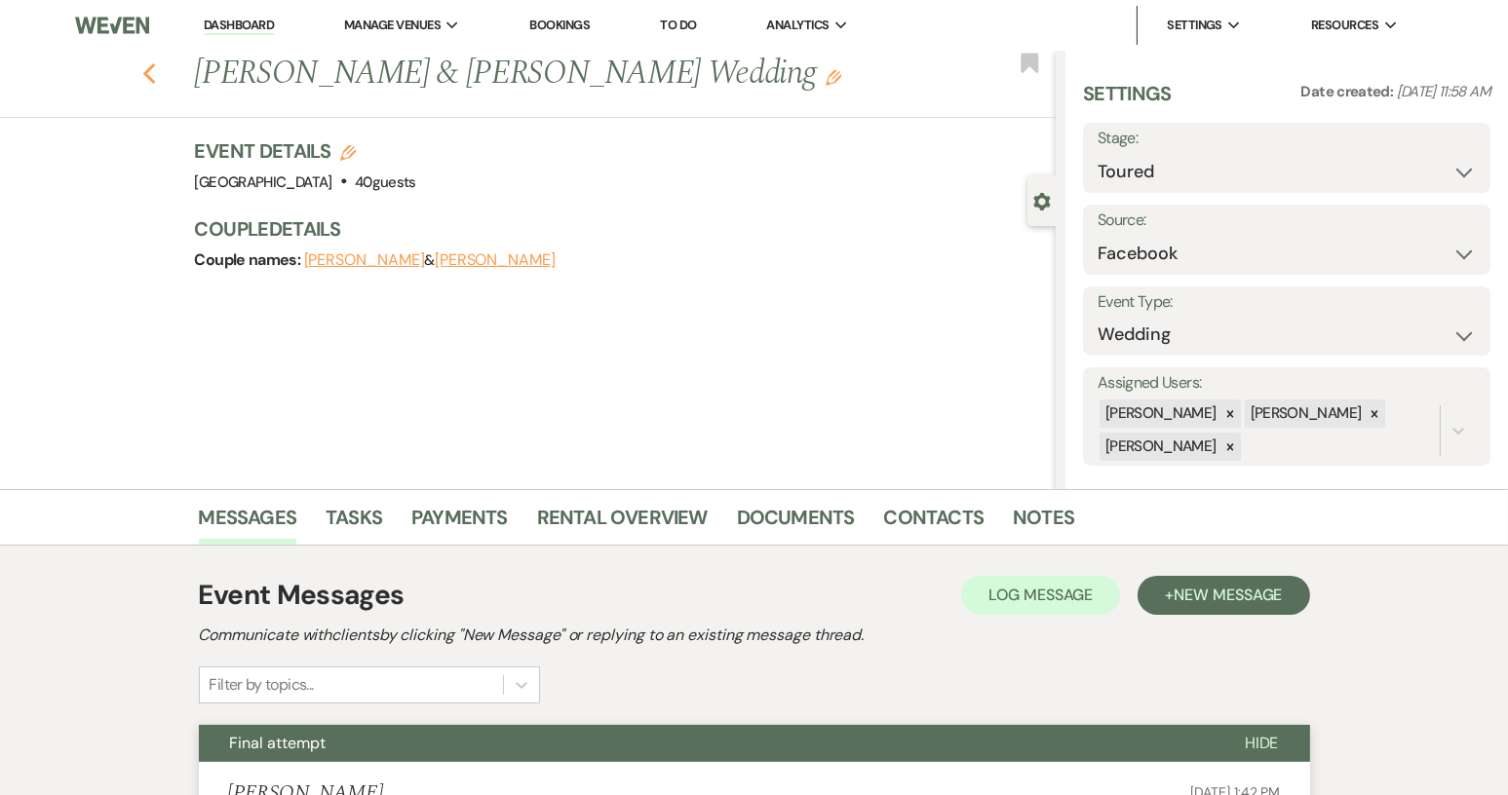
click at [157, 75] on icon "Previous" at bounding box center [149, 73] width 15 height 23
select select "5"
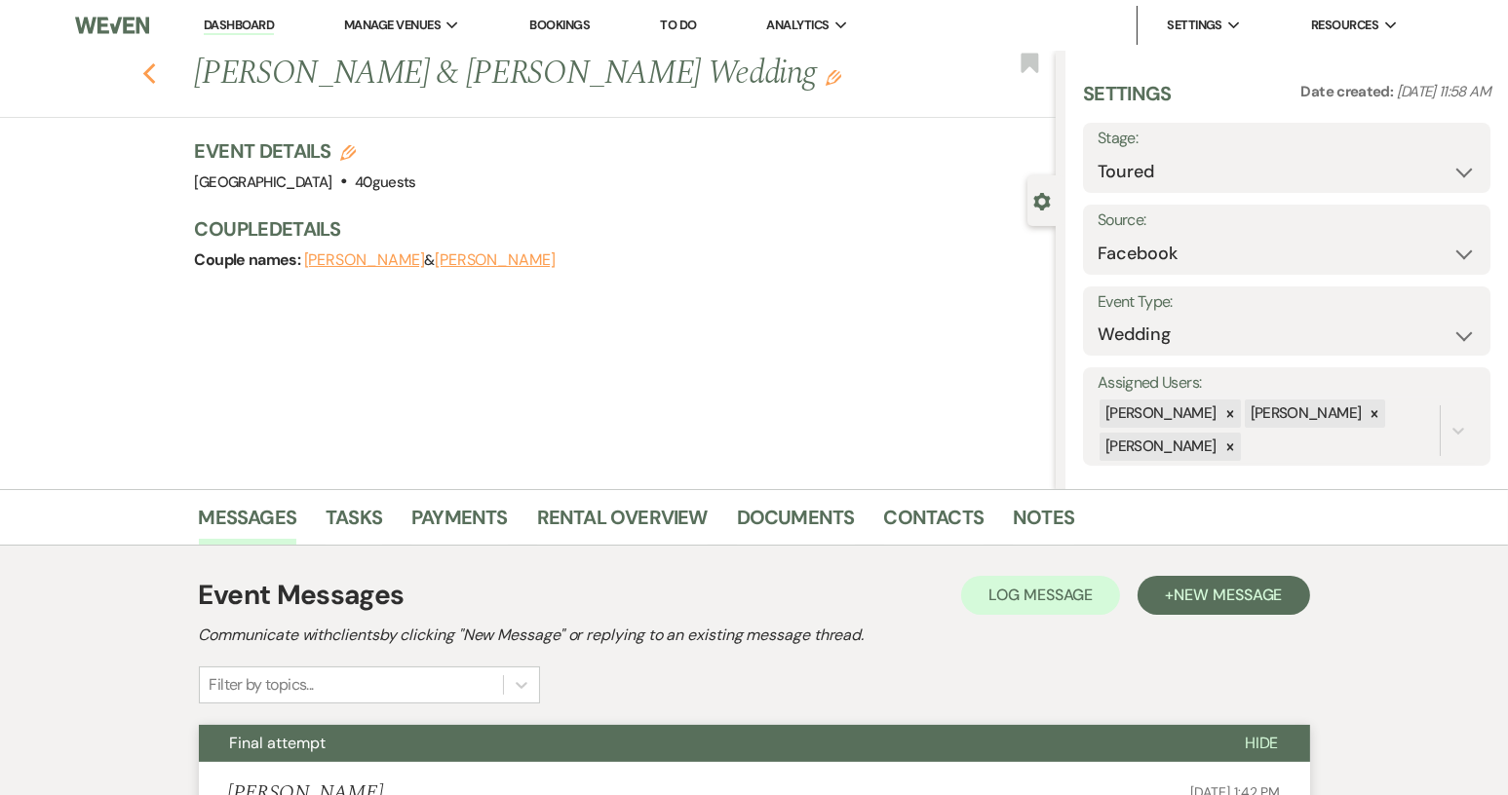
select select "5"
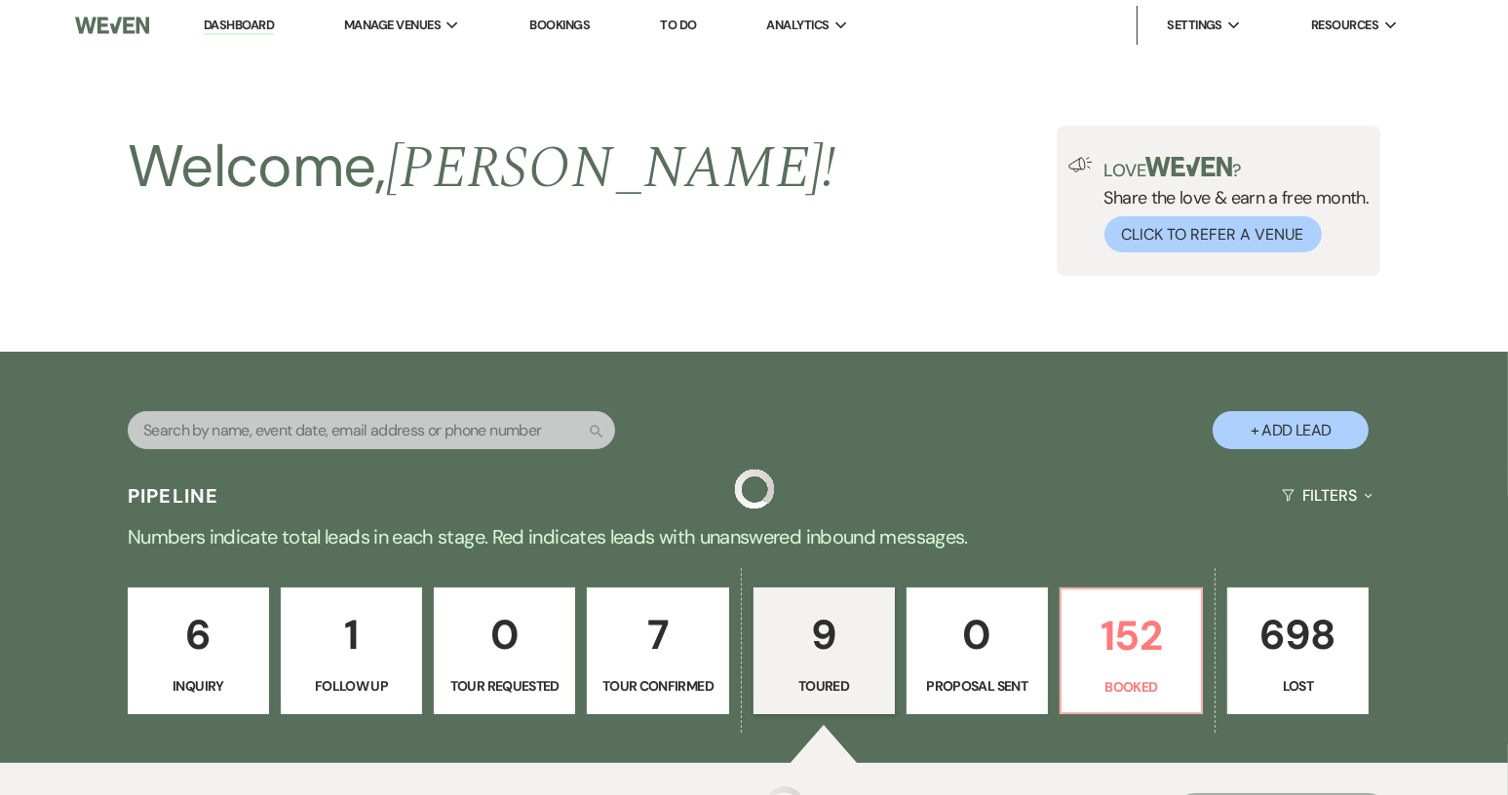
scroll to position [1220, 0]
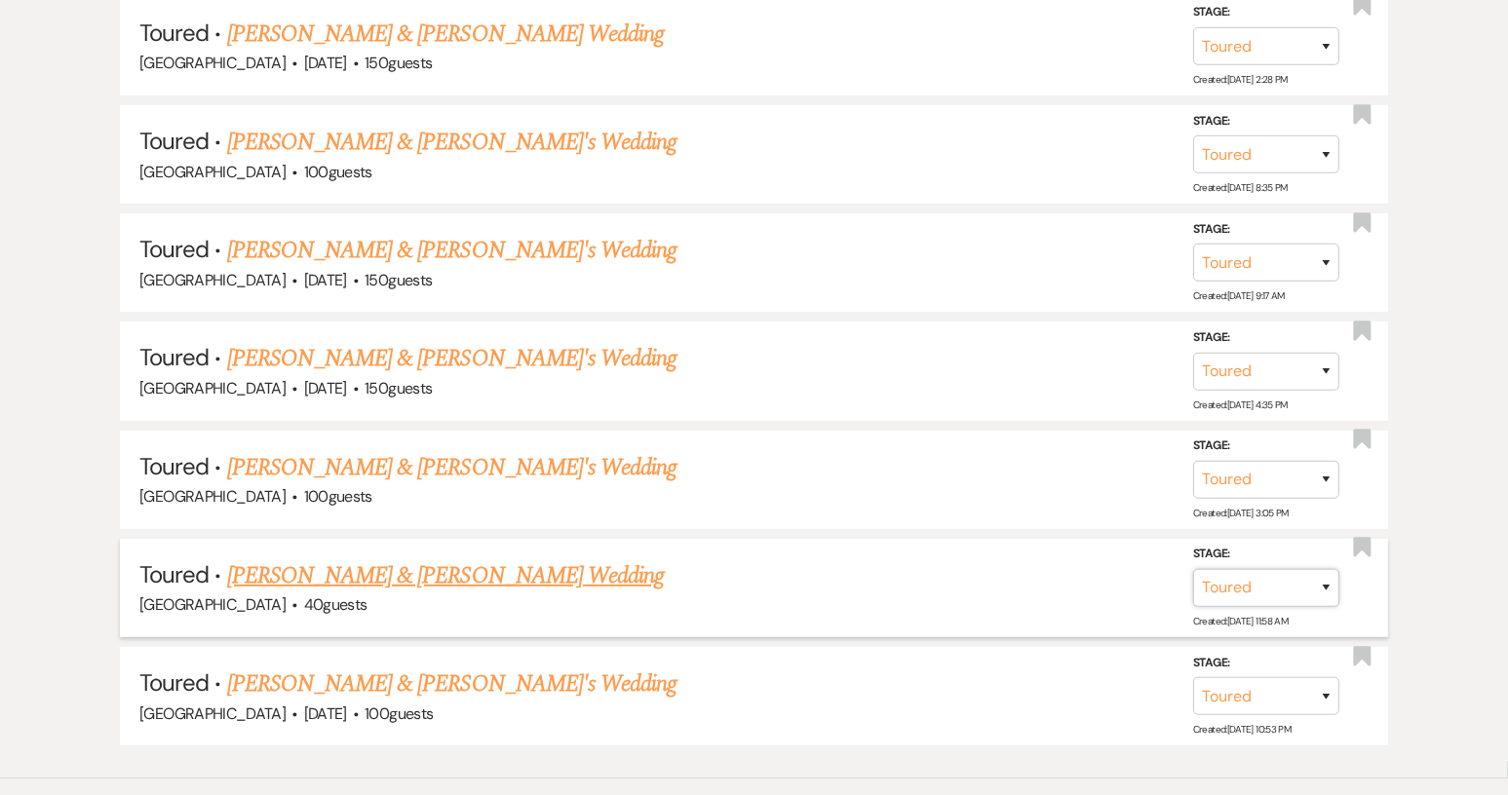
click at [1325, 575] on select "Inquiry Follow Up Tour Requested Tour Confirmed Toured Proposal Sent Booked Lost" at bounding box center [1266, 588] width 146 height 38
select select "8"
click at [1193, 569] on select "Inquiry Follow Up Tour Requested Tour Confirmed Toured Proposal Sent Booked Lost" at bounding box center [1266, 588] width 146 height 38
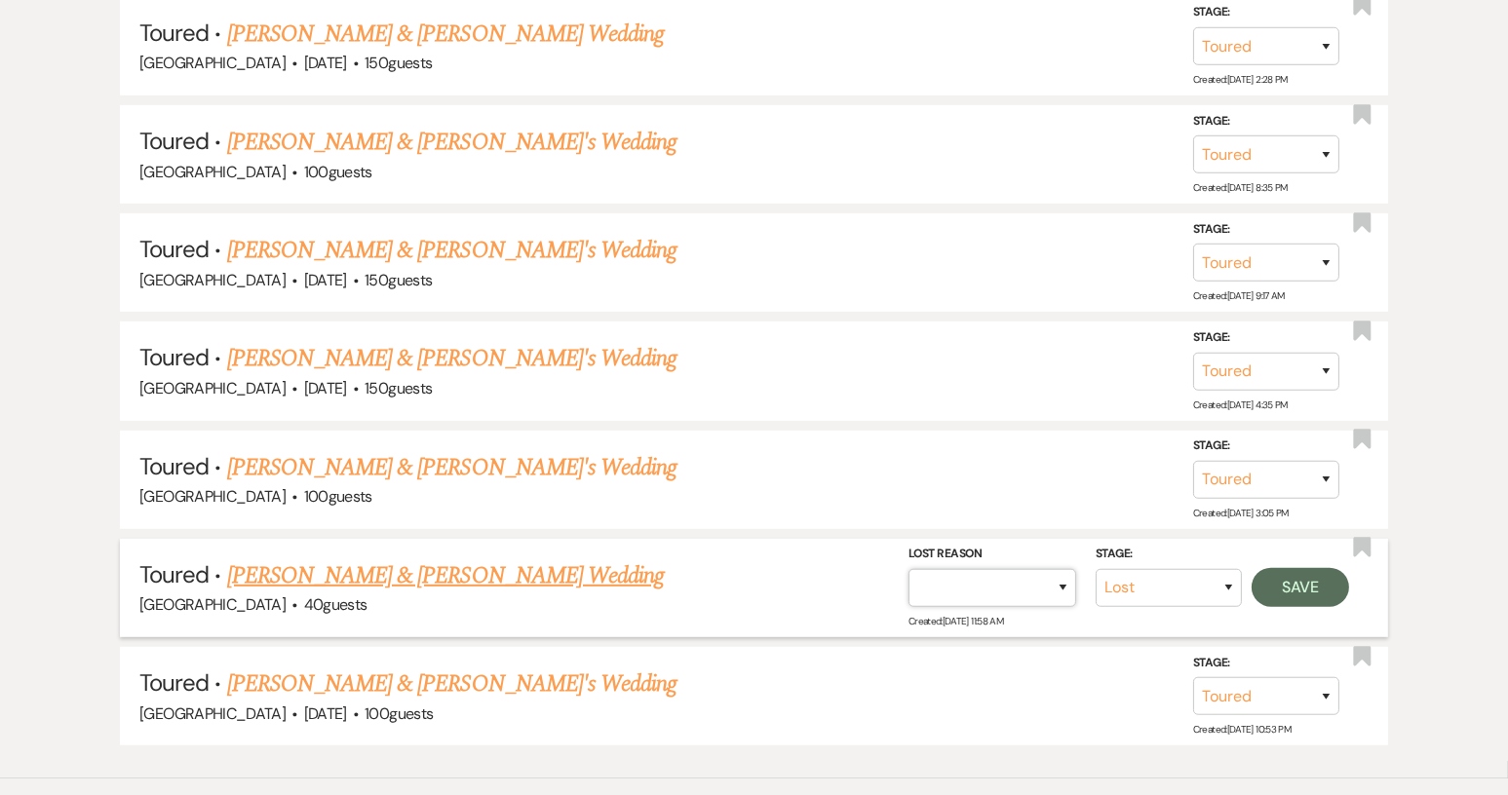
click at [1063, 578] on select "Booked Elsewhere Budget Date Unavailable No Response Not a Good Match Capacity …" at bounding box center [992, 588] width 168 height 38
select select "5"
click at [908, 569] on select "Booked Elsewhere Budget Date Unavailable No Response Not a Good Match Capacity …" at bounding box center [992, 588] width 168 height 38
click at [1312, 585] on button "Save" at bounding box center [1299, 587] width 97 height 39
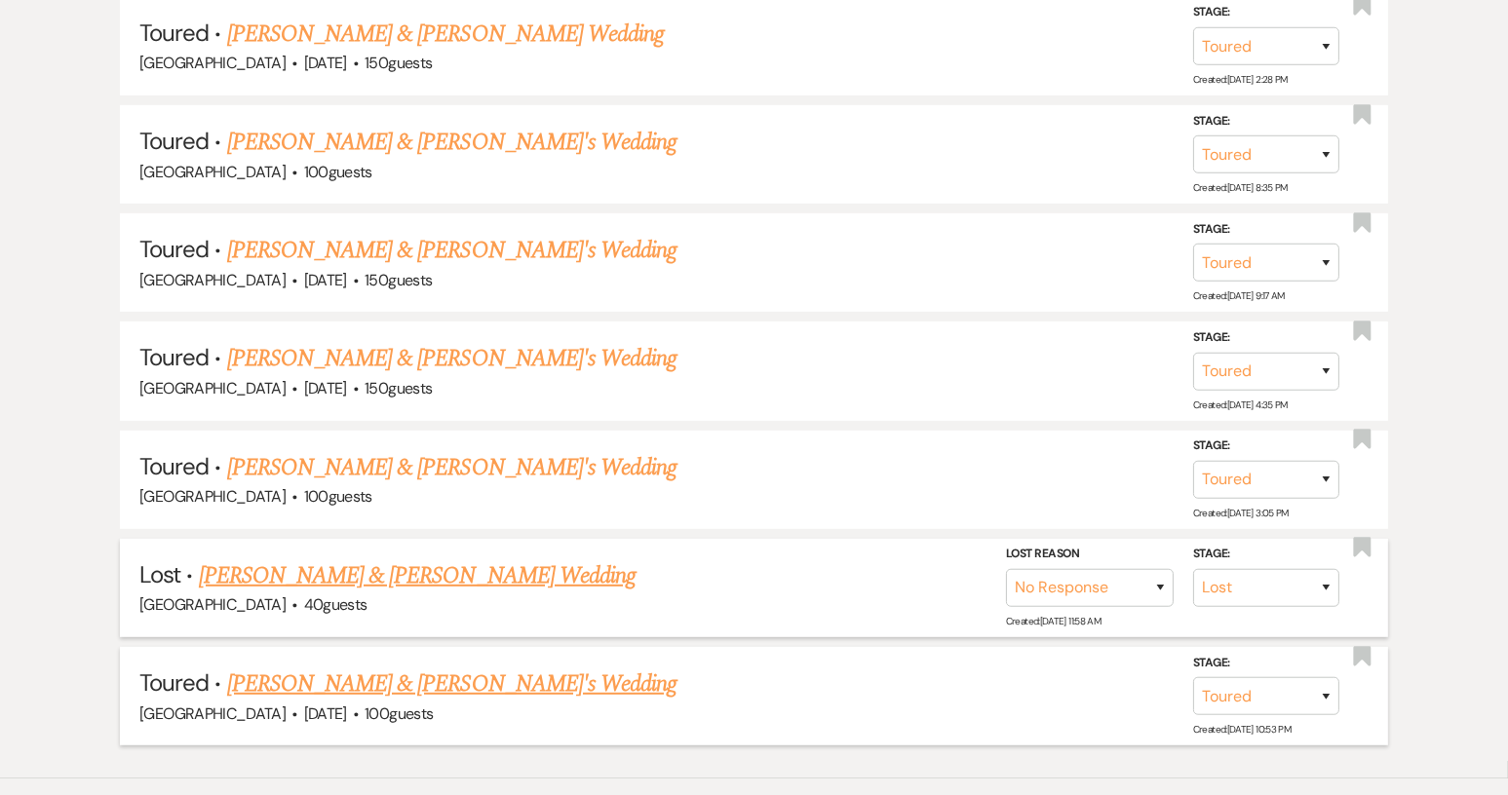
scroll to position [1210, 0]
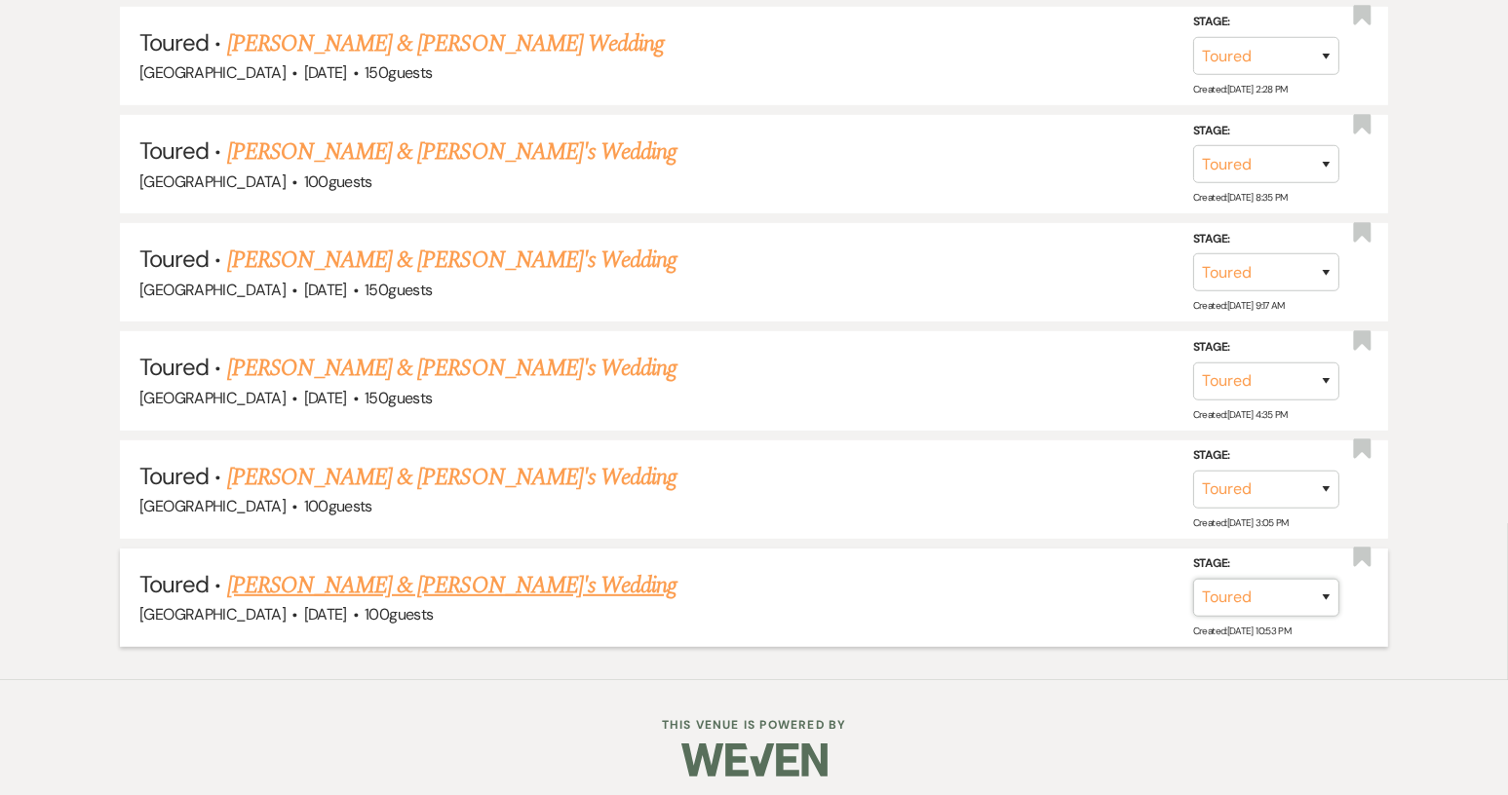
click at [1328, 588] on select "Inquiry Follow Up Tour Requested Tour Confirmed Toured Proposal Sent Booked Lost" at bounding box center [1266, 598] width 146 height 38
select select "8"
click at [1193, 579] on select "Inquiry Follow Up Tour Requested Tour Confirmed Toured Proposal Sent Booked Lost" at bounding box center [1266, 598] width 146 height 38
click at [1066, 588] on select "Booked Elsewhere Budget Date Unavailable No Response Not a Good Match Capacity …" at bounding box center [992, 598] width 168 height 38
select select "5"
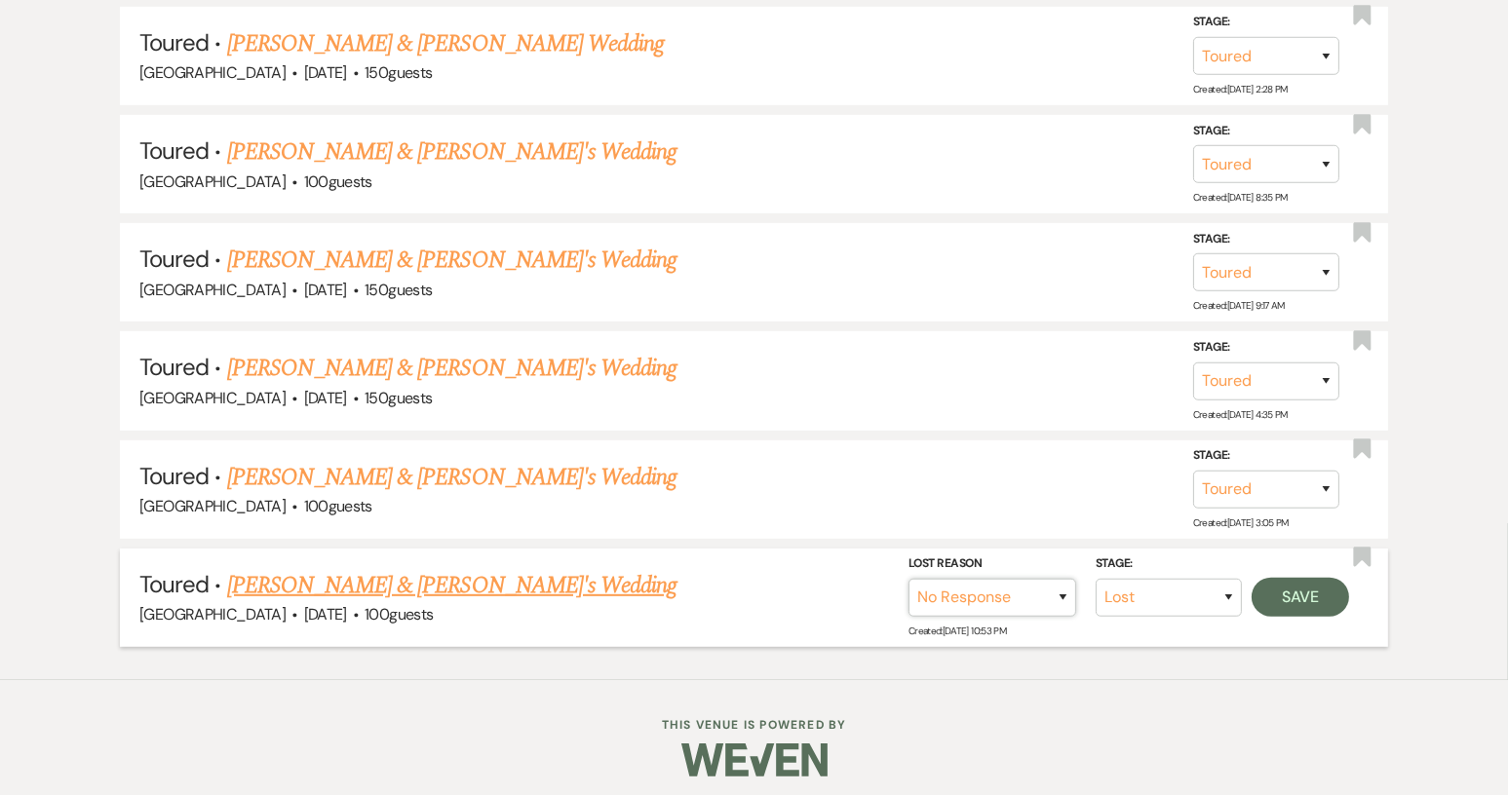
click at [908, 579] on select "Booked Elsewhere Budget Date Unavailable No Response Not a Good Match Capacity …" at bounding box center [992, 598] width 168 height 38
click at [1290, 590] on button "Save" at bounding box center [1299, 597] width 97 height 39
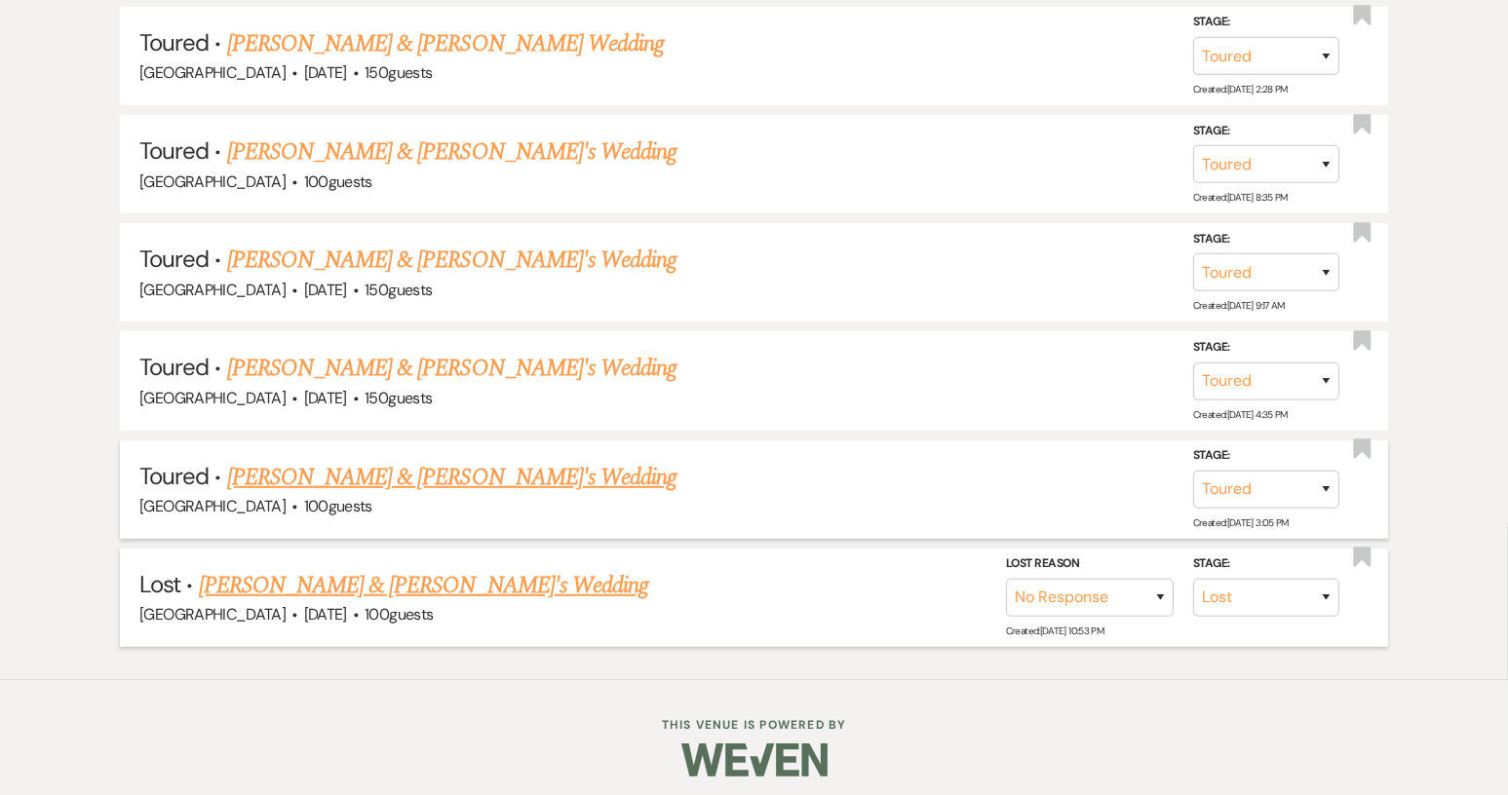
scroll to position [1103, 0]
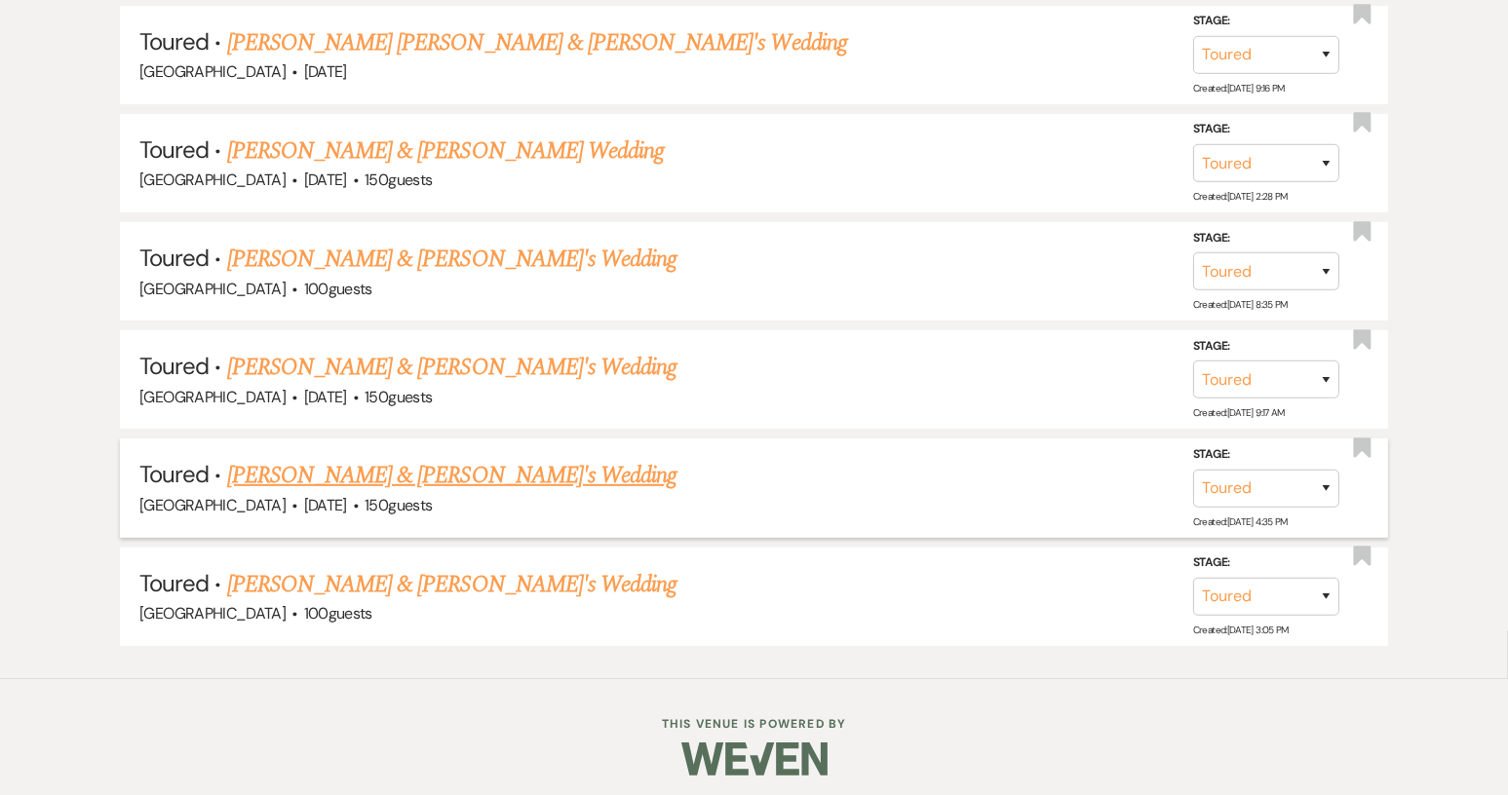
click at [429, 467] on link "[PERSON_NAME] & [PERSON_NAME]'s Wedding" at bounding box center [452, 475] width 450 height 35
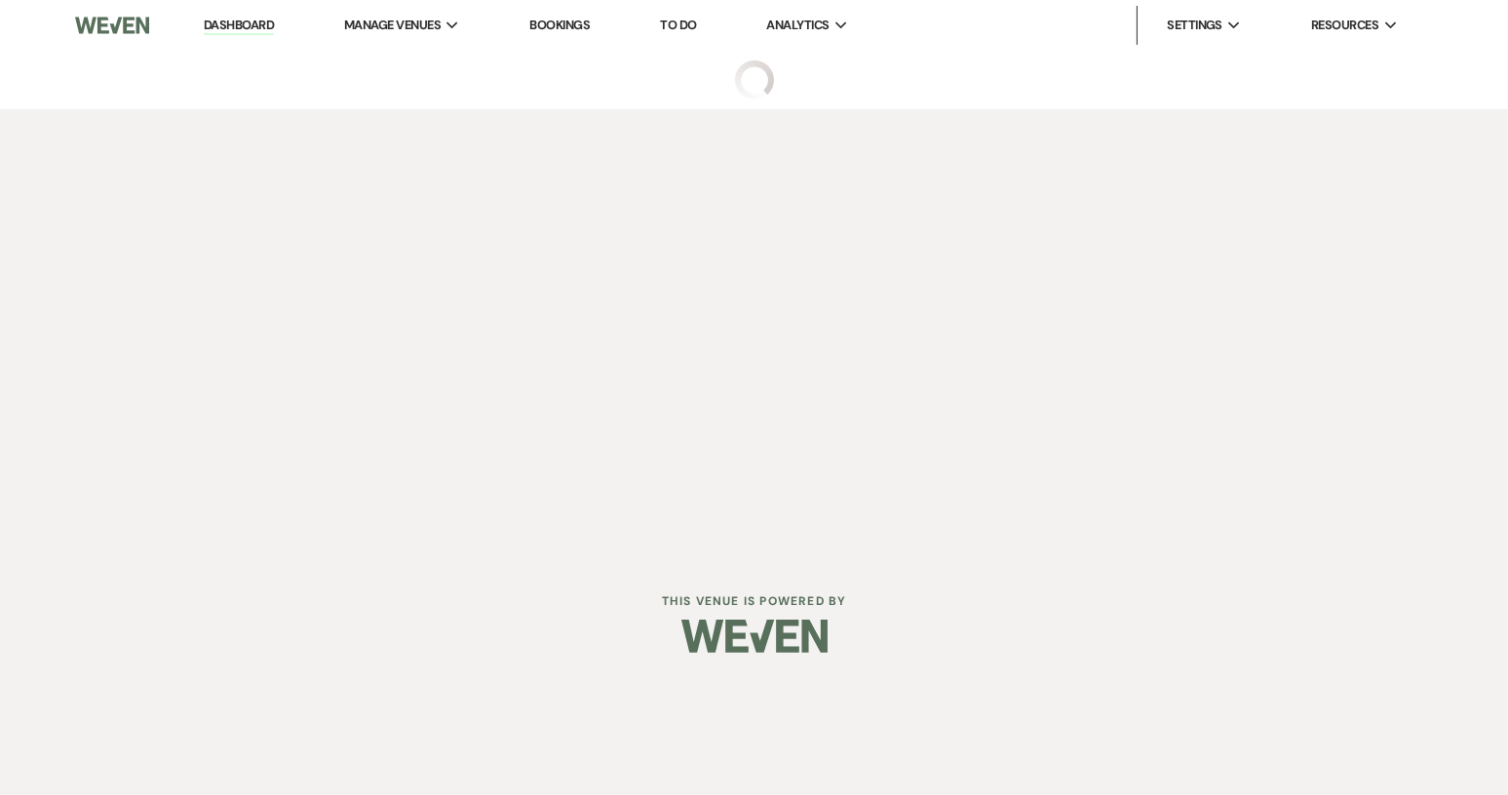
select select "5"
select select "6"
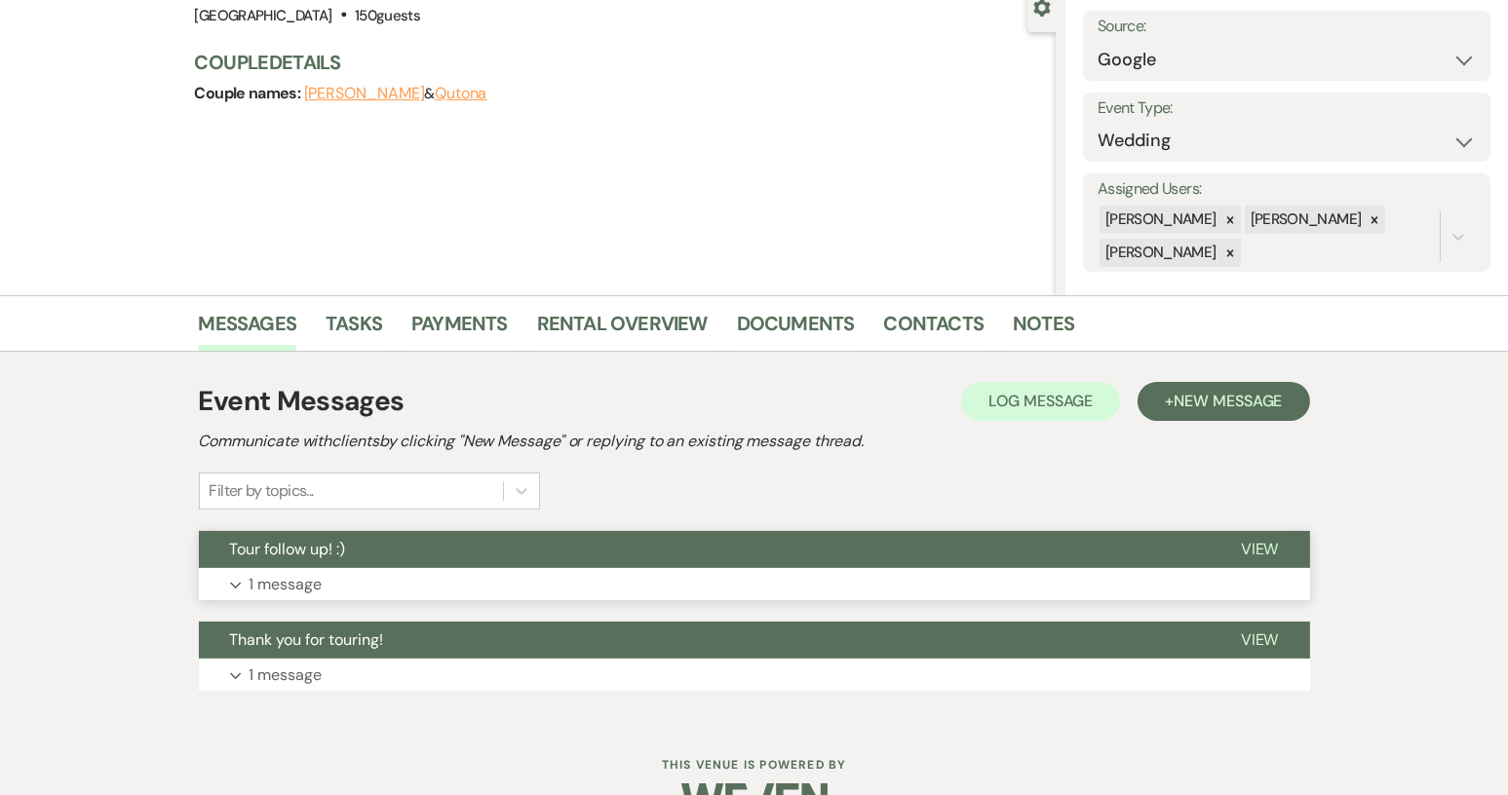
scroll to position [146, 0]
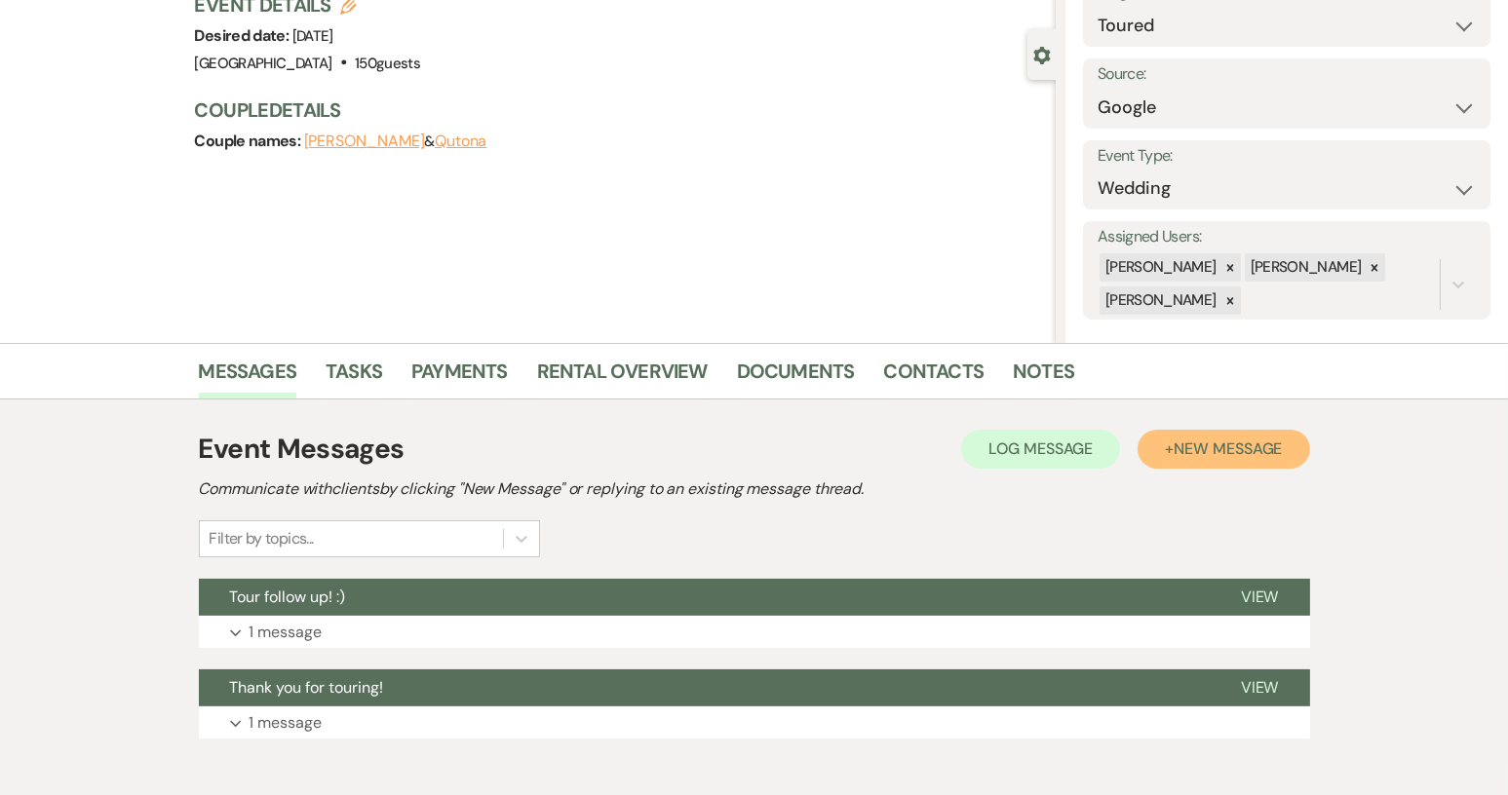
click at [1208, 445] on span "New Message" at bounding box center [1227, 449] width 108 height 20
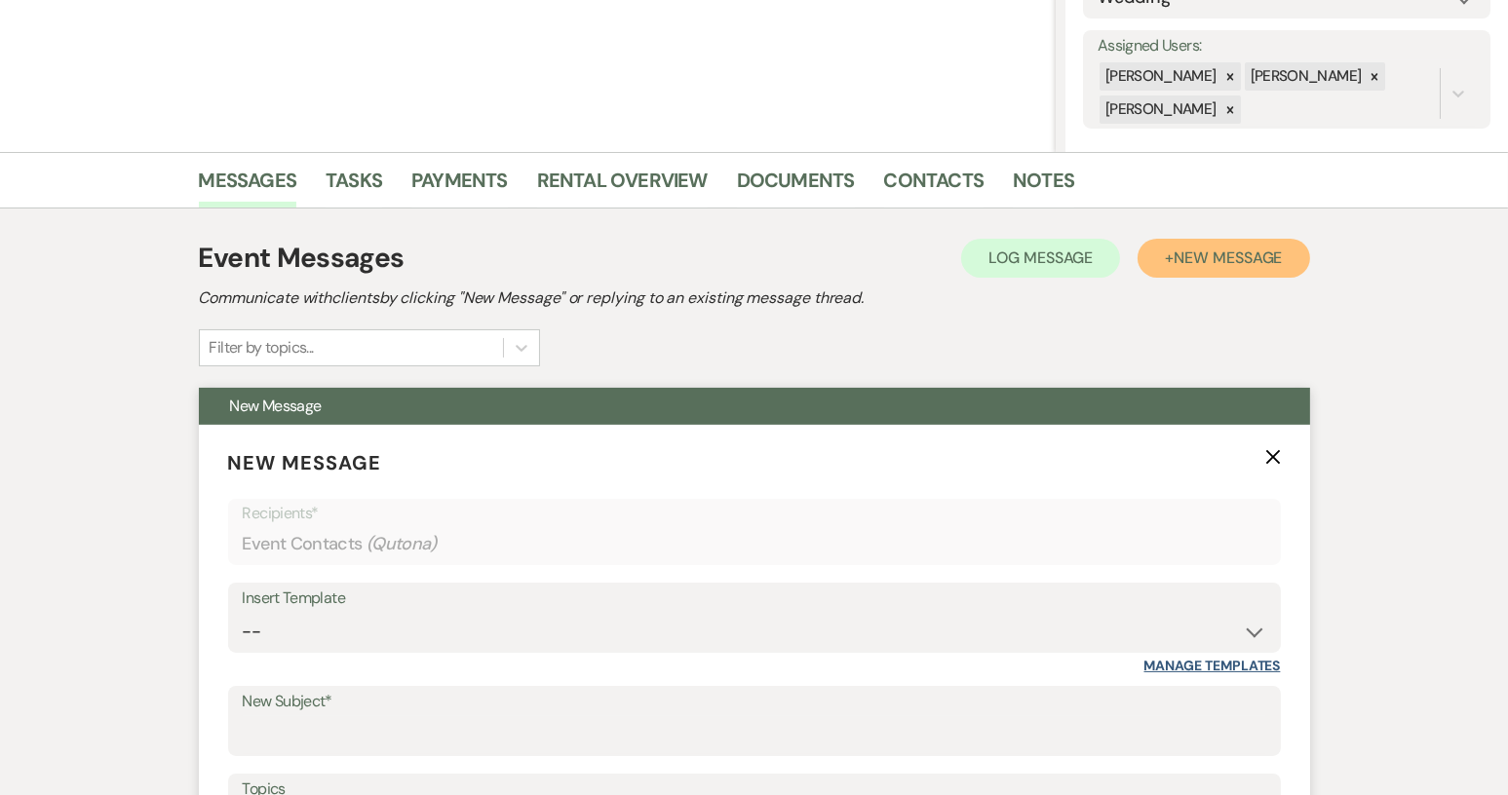
scroll to position [341, 0]
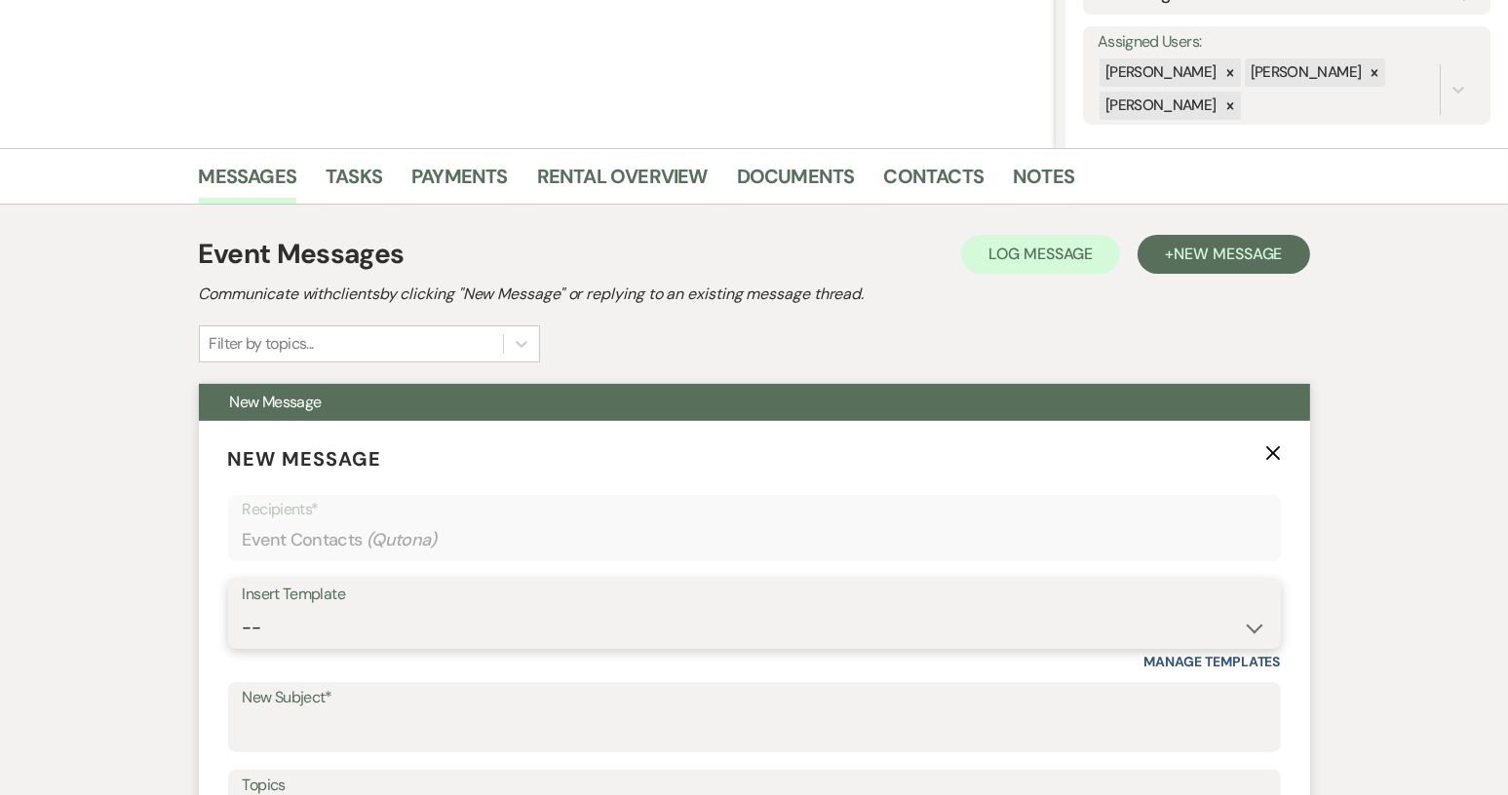
click at [1249, 619] on select "-- Weven Planning Portal Introduction (Booked Events) Tour Request Response Con…" at bounding box center [754, 628] width 1023 height 38
select select "1445"
click at [243, 609] on select "-- Weven Planning Portal Introduction (Booked Events) Tour Request Response Con…" at bounding box center [754, 628] width 1023 height 38
type input "Final attempt"
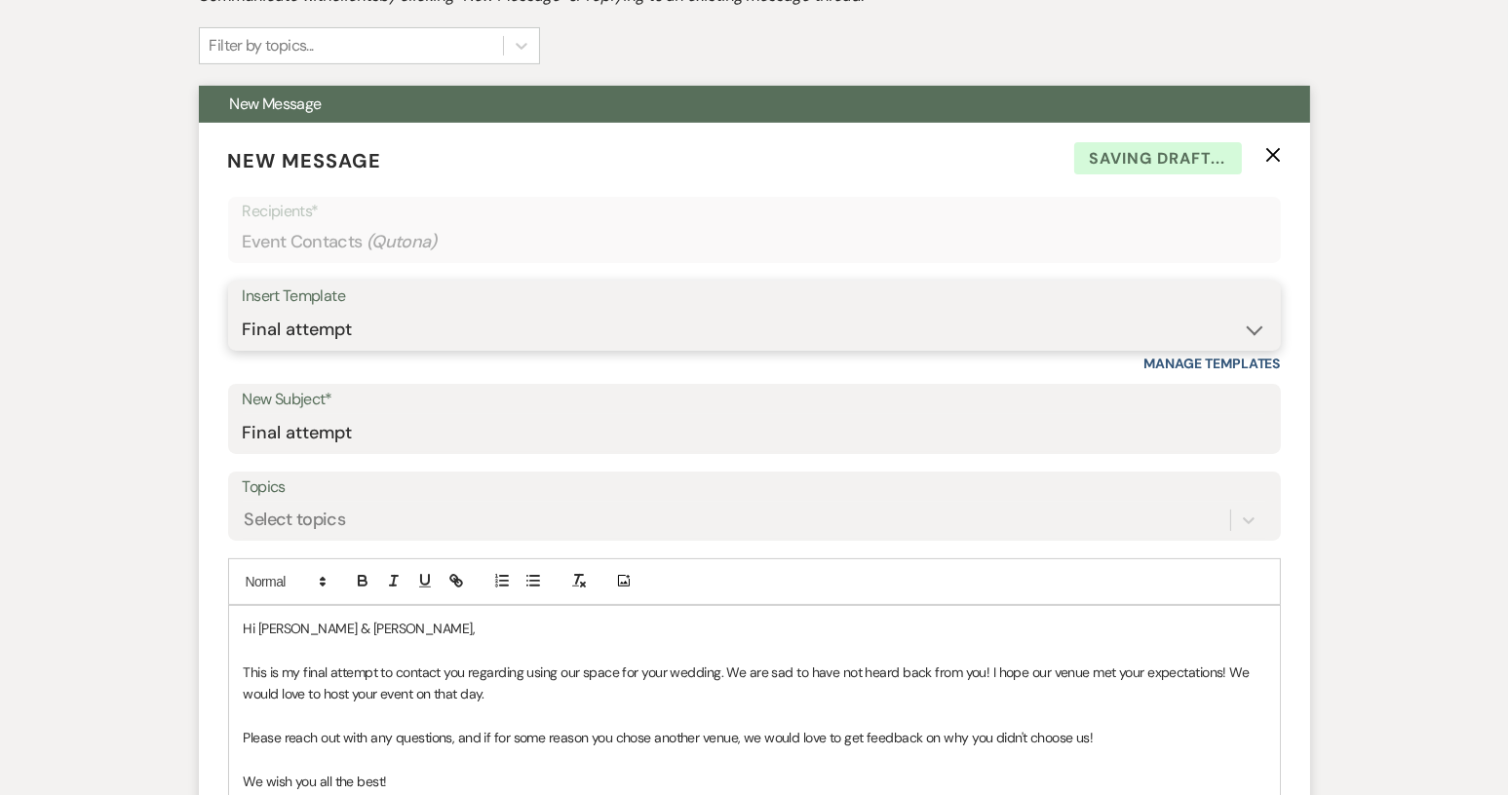
scroll to position [828, 0]
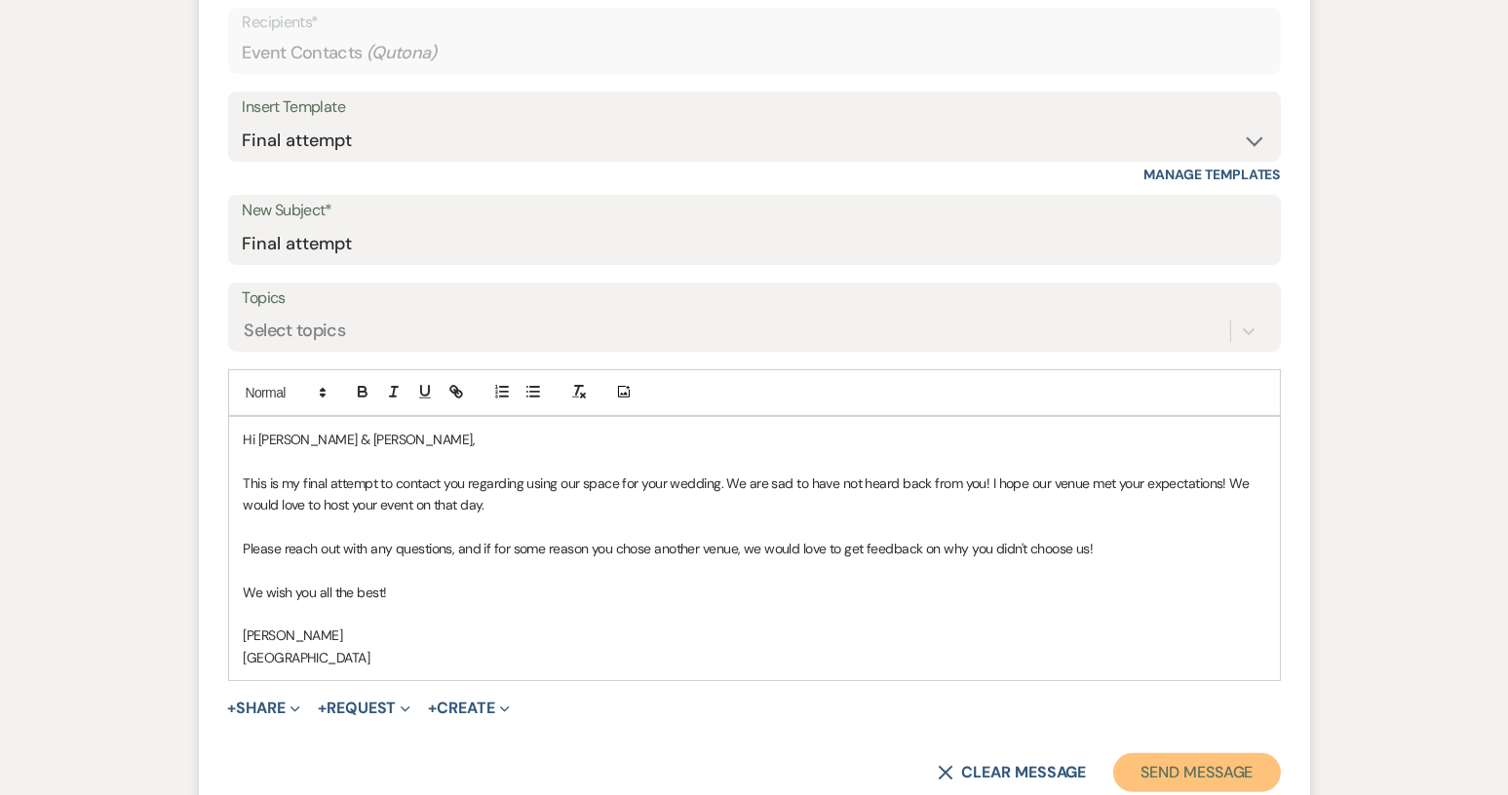
click at [1221, 772] on button "Send Message" at bounding box center [1196, 772] width 167 height 39
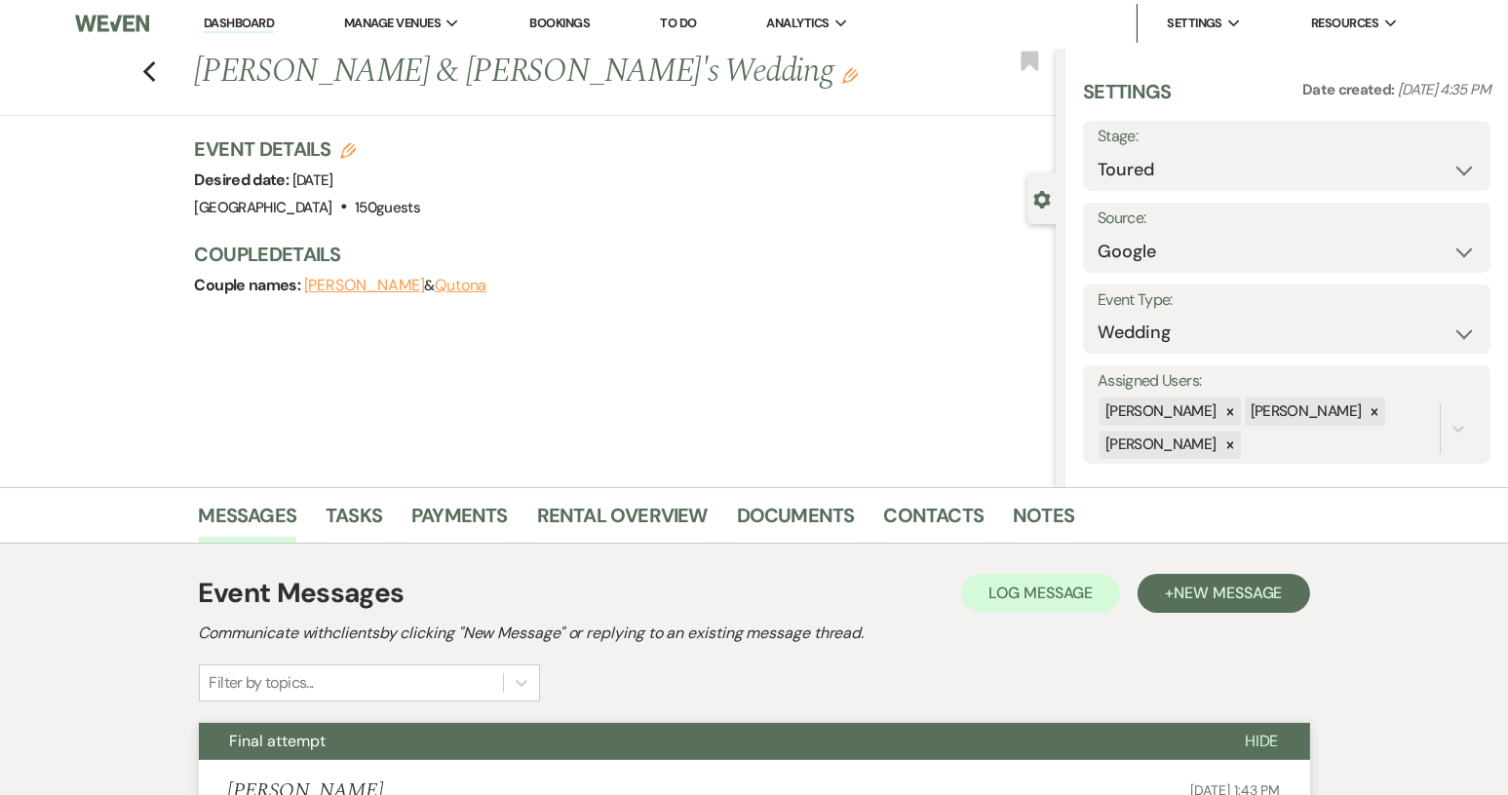
scroll to position [0, 0]
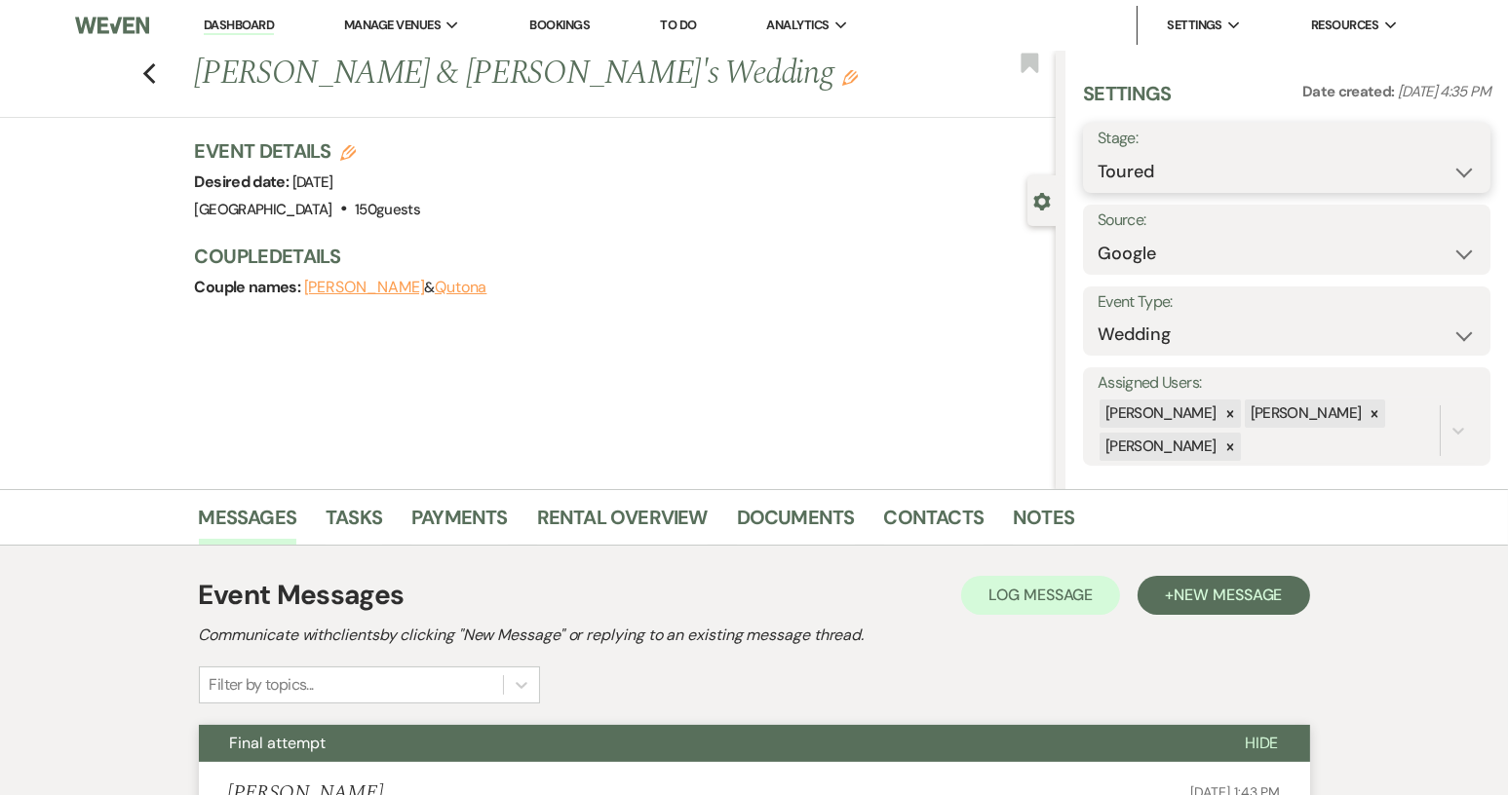
click at [1453, 173] on select "Inquiry Follow Up Tour Requested Tour Confirmed Toured Proposal Sent Booked Lost" at bounding box center [1286, 172] width 378 height 38
select select "8"
click at [1097, 153] on select "Inquiry Follow Up Tour Requested Tour Confirmed Toured Proposal Sent Booked Lost" at bounding box center [1286, 172] width 378 height 38
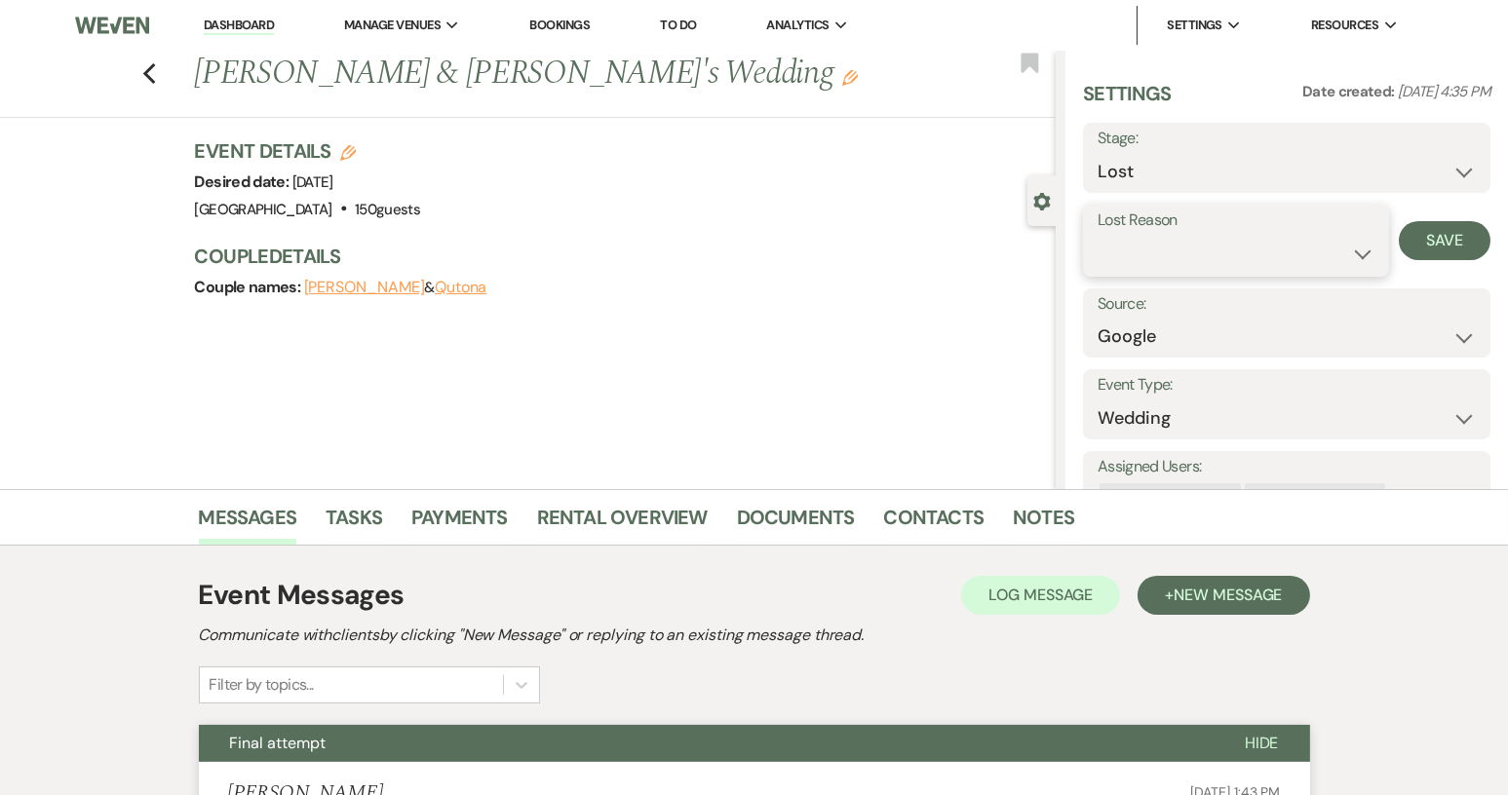
click at [1356, 256] on select "Booked Elsewhere Budget Date Unavailable No Response Not a Good Match Capacity …" at bounding box center [1235, 254] width 277 height 38
click at [1097, 235] on select "Booked Elsewhere Budget Date Unavailable No Response Not a Good Match Capacity …" at bounding box center [1235, 254] width 277 height 38
click at [1425, 250] on button "Save" at bounding box center [1445, 240] width 92 height 39
click at [155, 77] on use "button" at bounding box center [148, 73] width 13 height 21
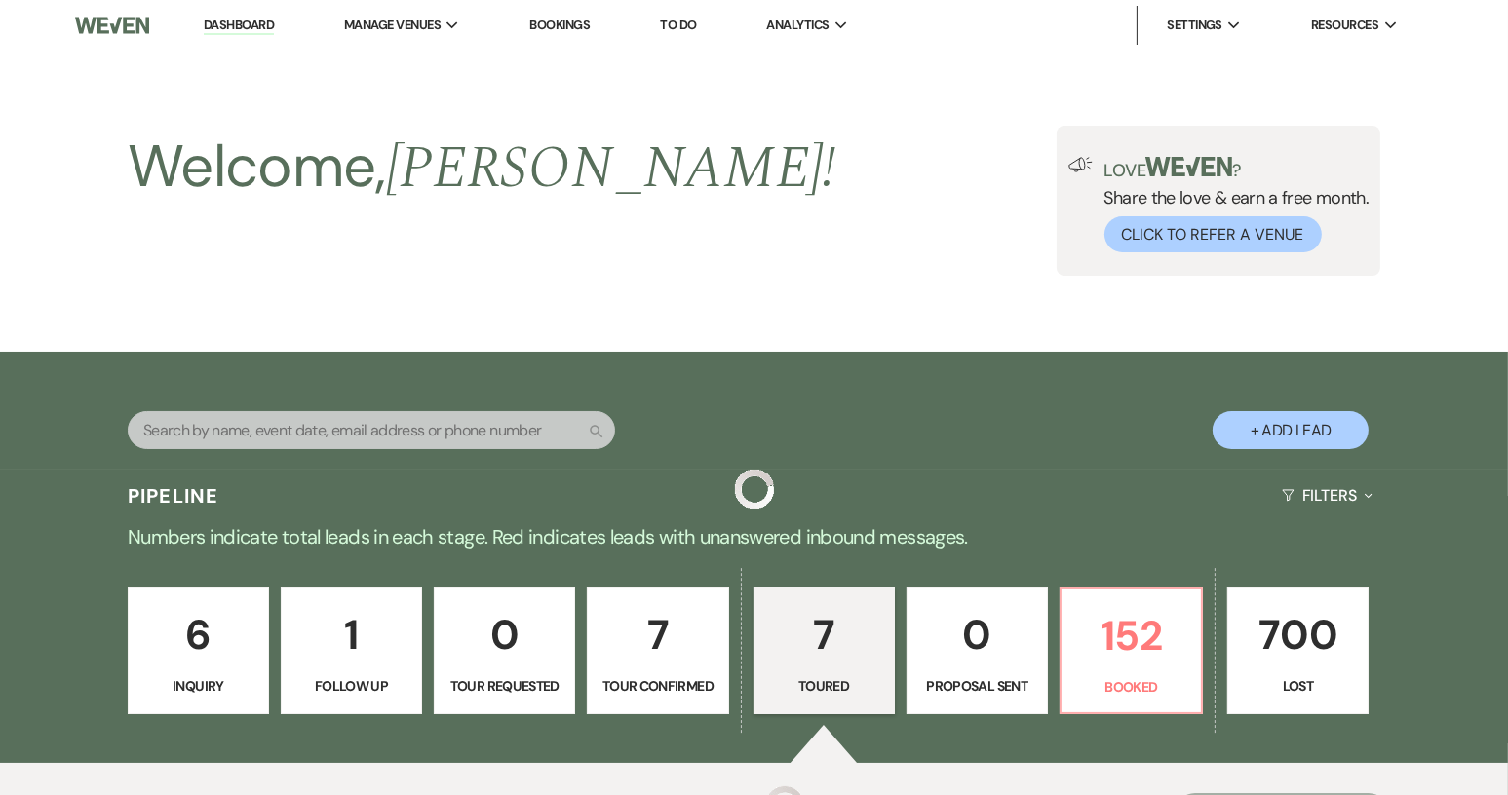
scroll to position [996, 0]
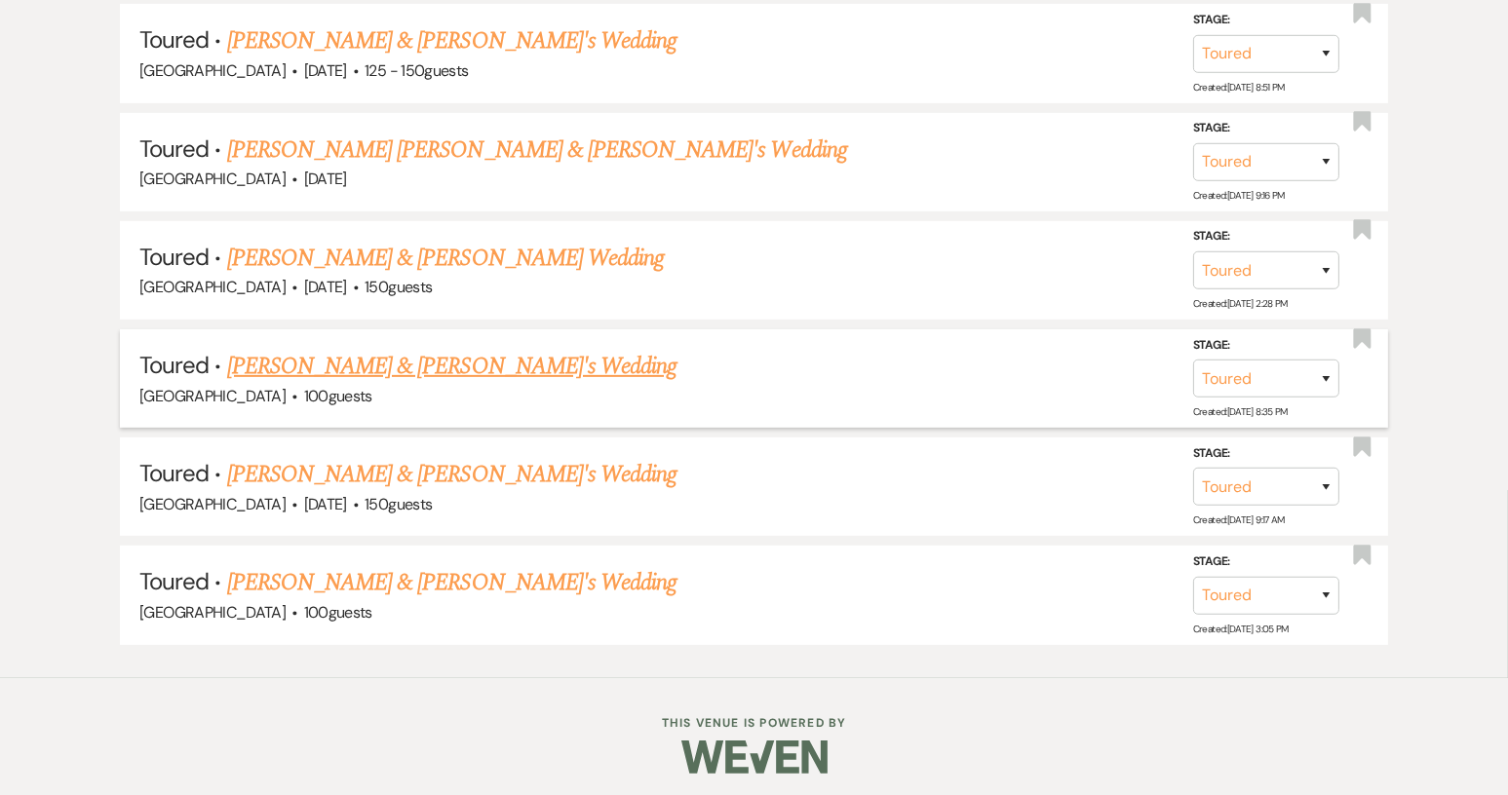
click at [399, 350] on link "[PERSON_NAME] & [PERSON_NAME]'s Wedding" at bounding box center [452, 366] width 450 height 35
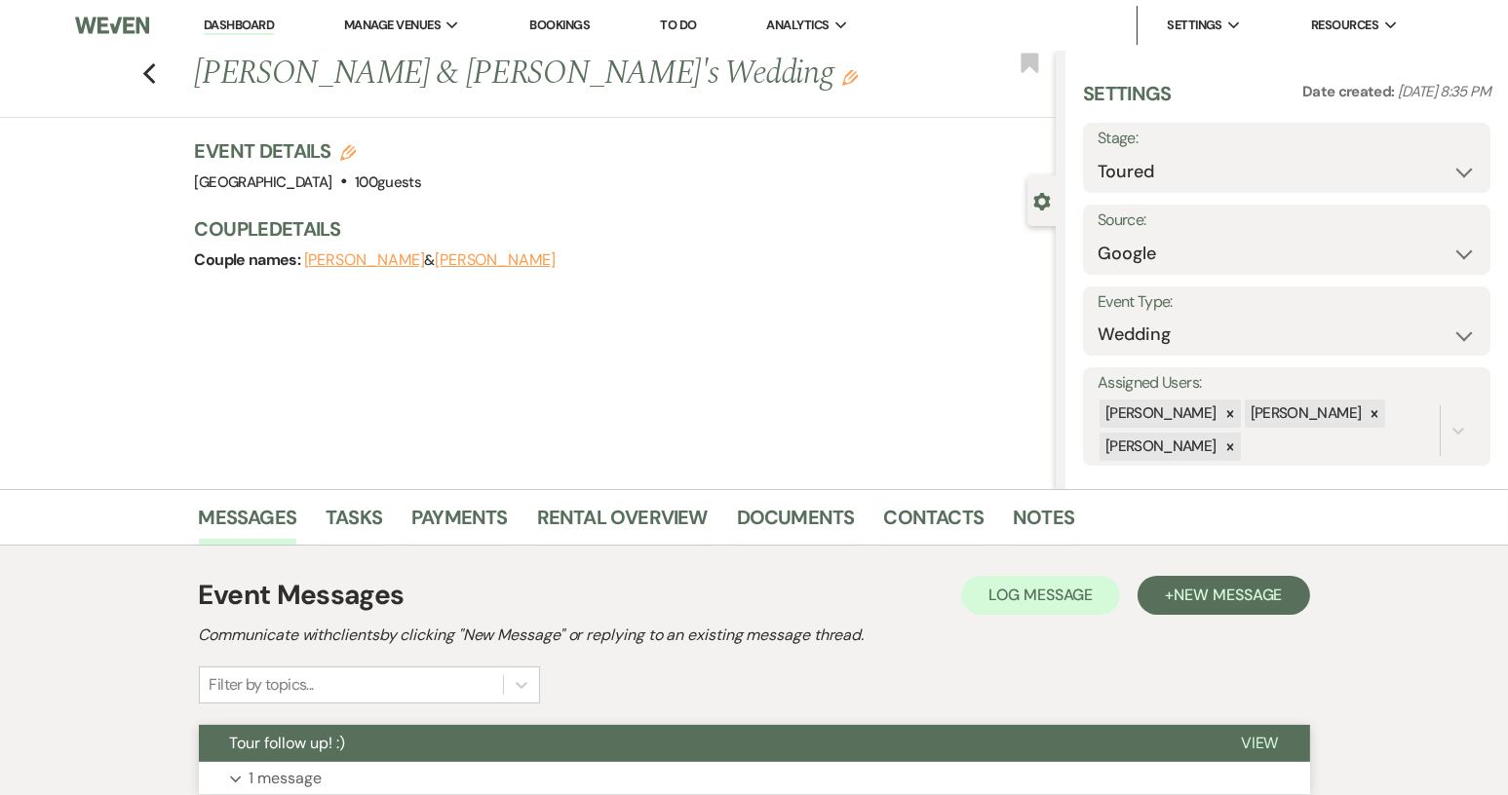
click at [1271, 733] on span "View" at bounding box center [1260, 743] width 38 height 20
click at [1199, 597] on span "New Message" at bounding box center [1227, 595] width 108 height 20
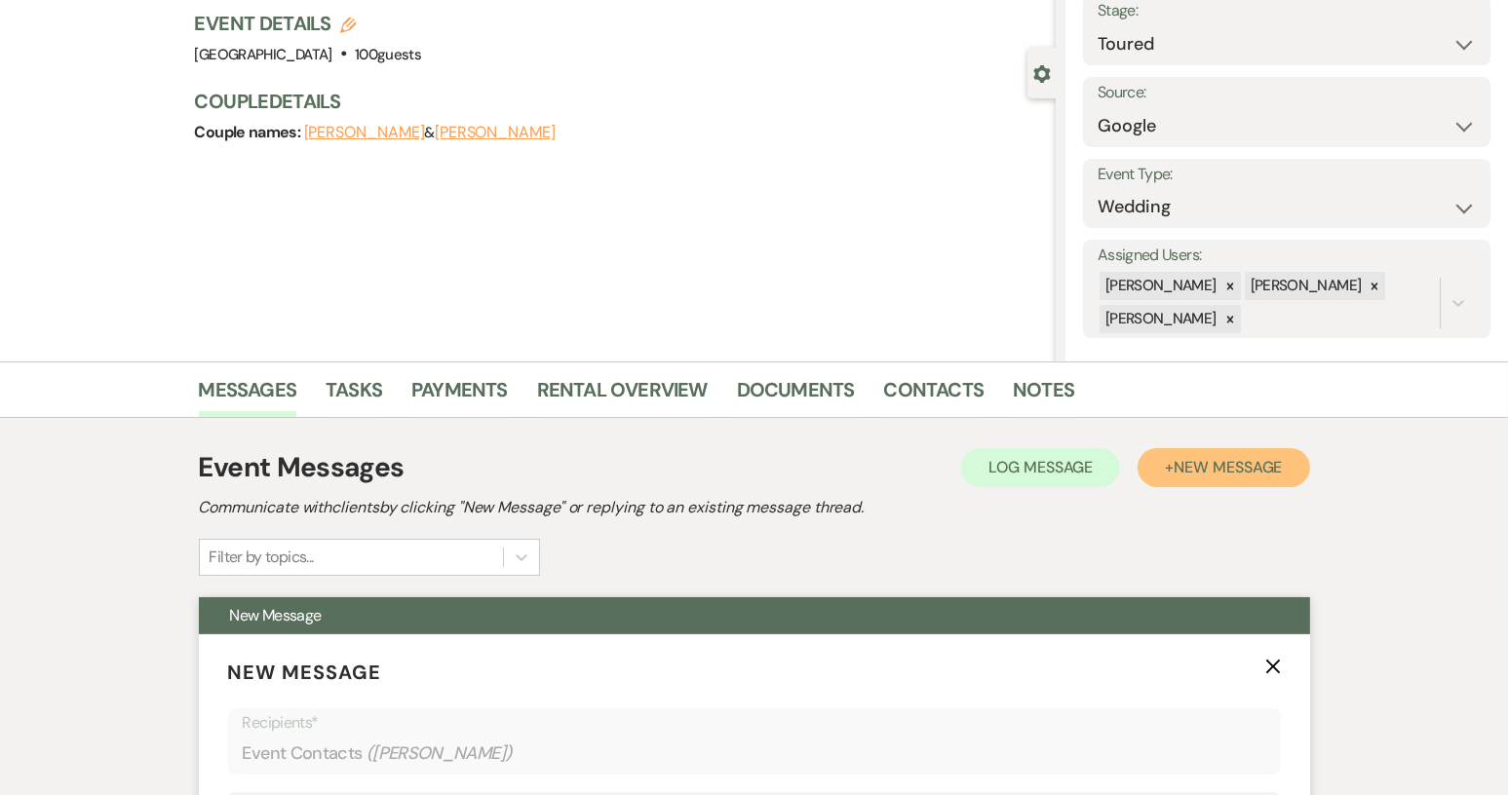
scroll to position [292, 0]
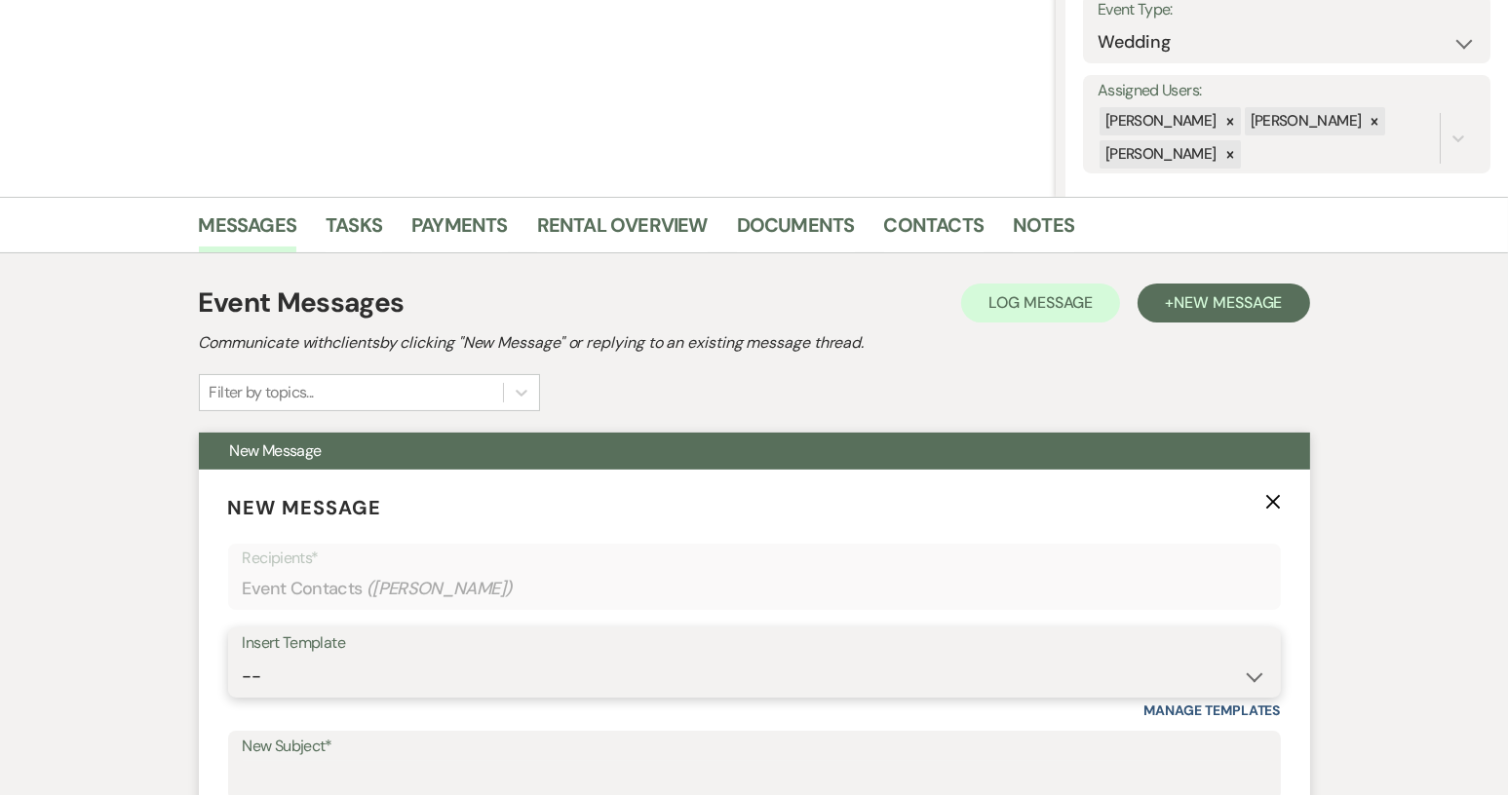
click at [1257, 675] on select "-- Weven Planning Portal Introduction (Booked Events) Tour Request Response Con…" at bounding box center [754, 677] width 1023 height 38
click at [243, 658] on select "-- Weven Planning Portal Introduction (Booked Events) Tour Request Response Con…" at bounding box center [754, 677] width 1023 height 38
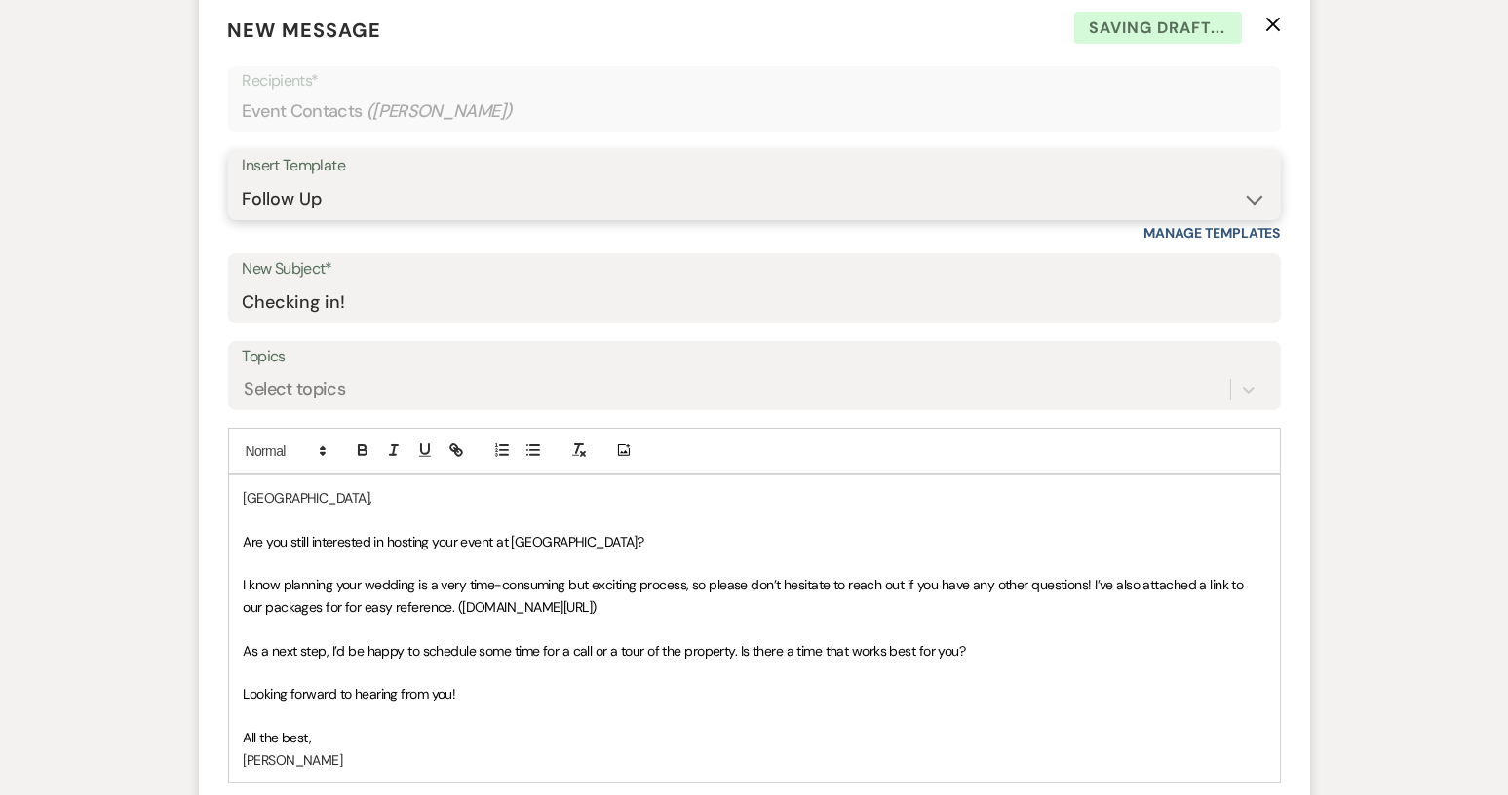
scroll to position [877, 0]
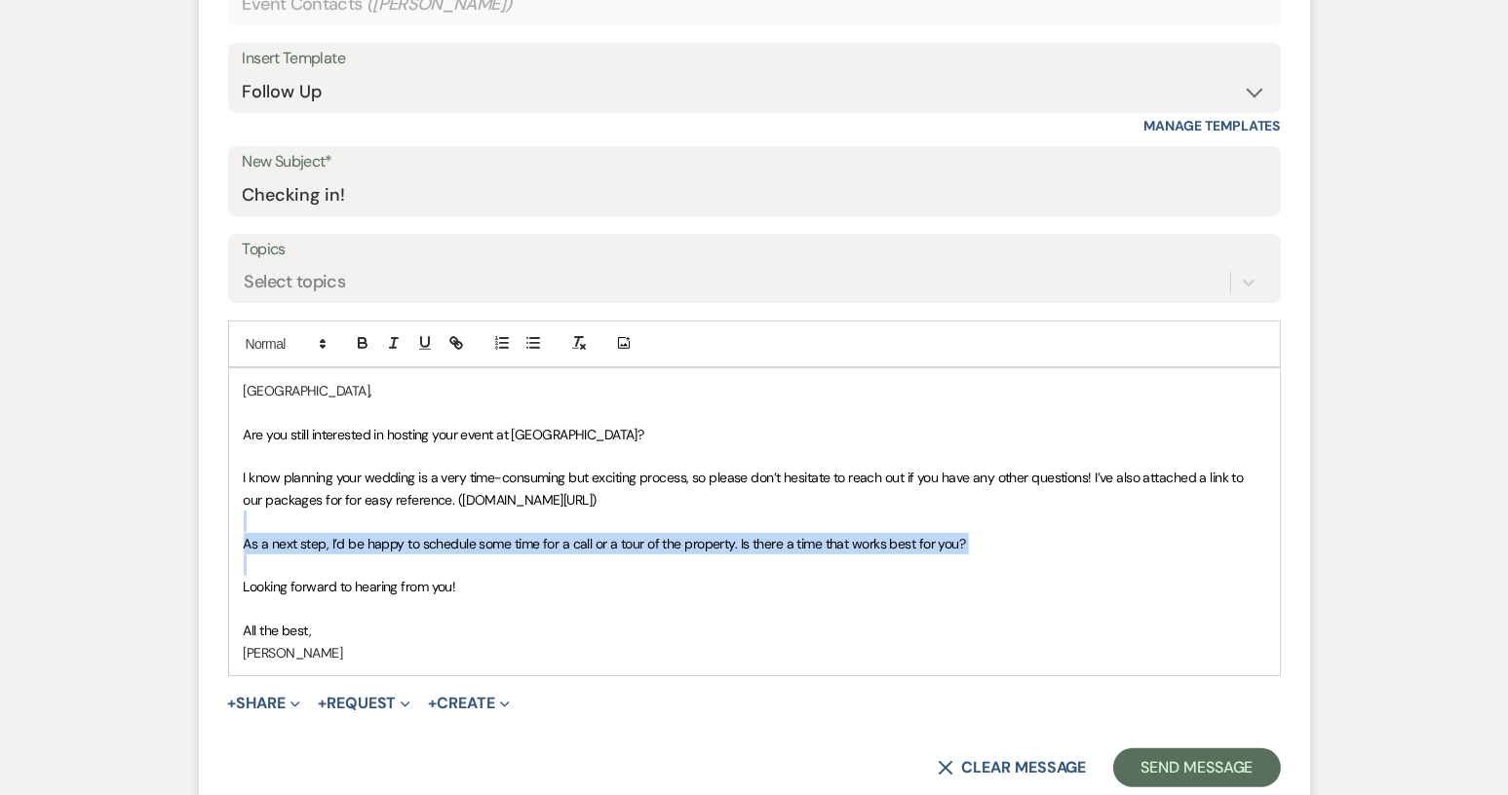
drag, startPoint x: 249, startPoint y: 523, endPoint x: 244, endPoint y: 577, distance: 53.8
click at [244, 577] on div "[GEOGRAPHIC_DATA], Are you still interested in hosting your event at [GEOGRAPHI…" at bounding box center [754, 521] width 1051 height 307
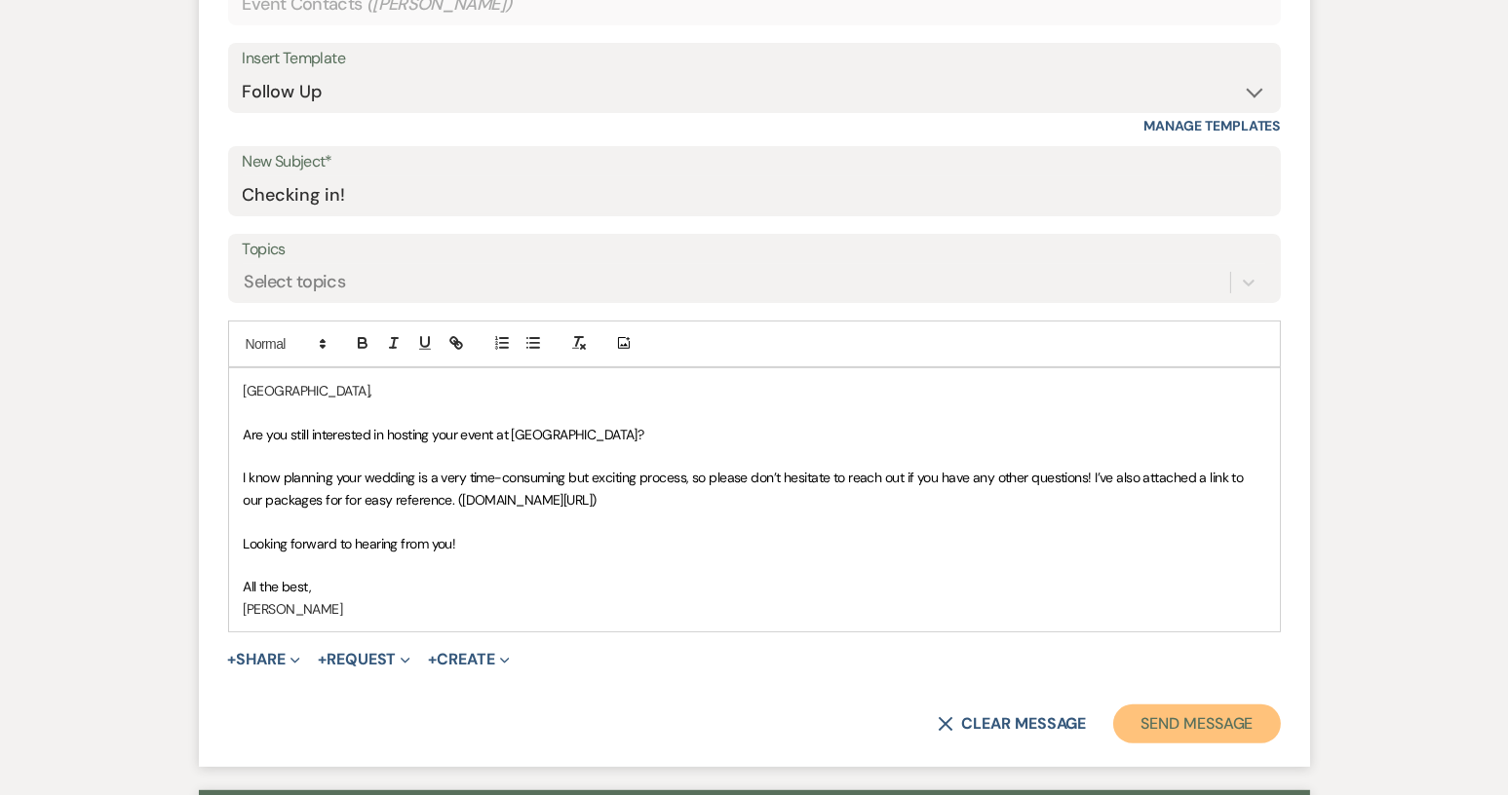
click at [1156, 729] on button "Send Message" at bounding box center [1196, 724] width 167 height 39
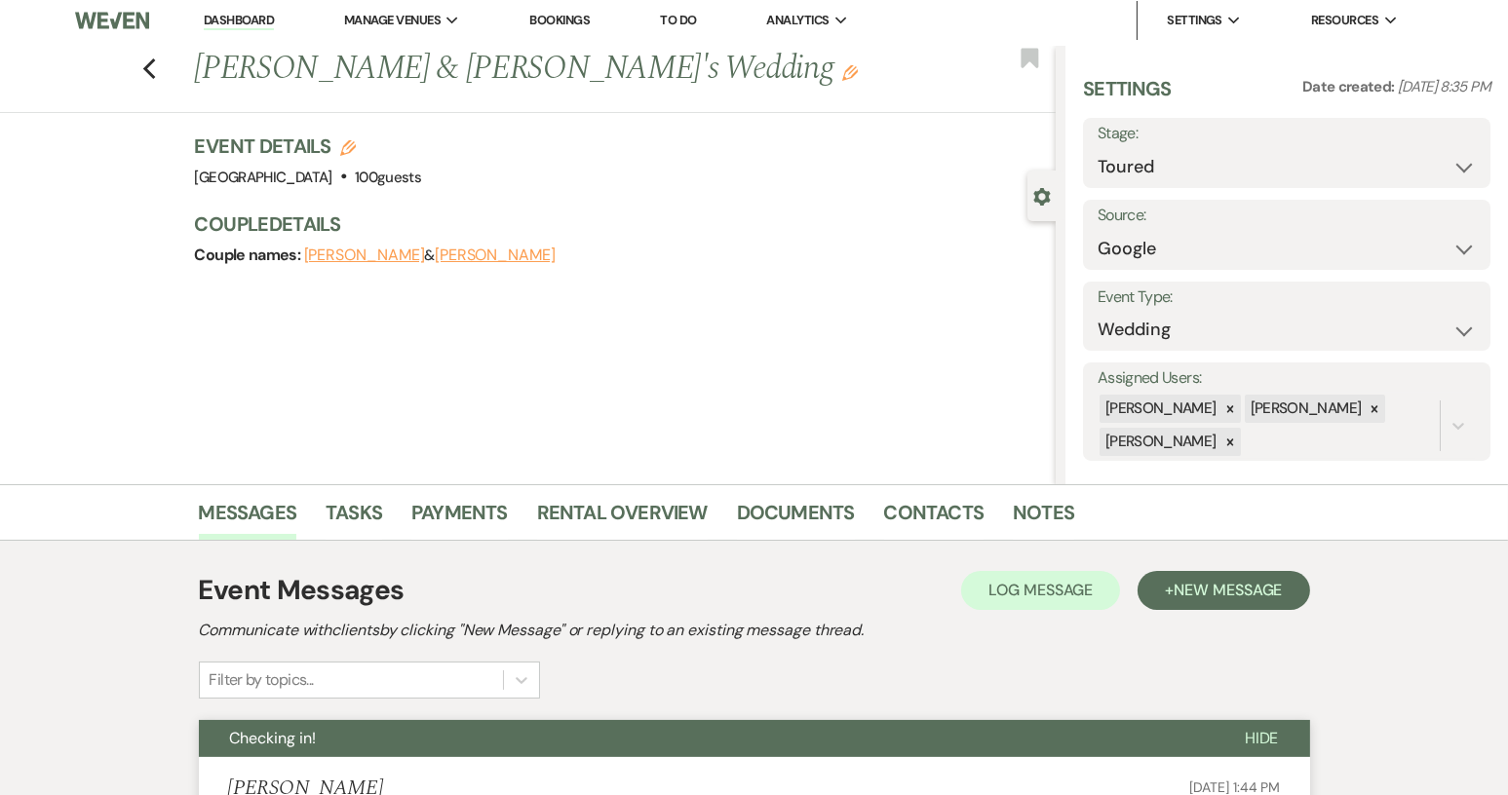
scroll to position [0, 0]
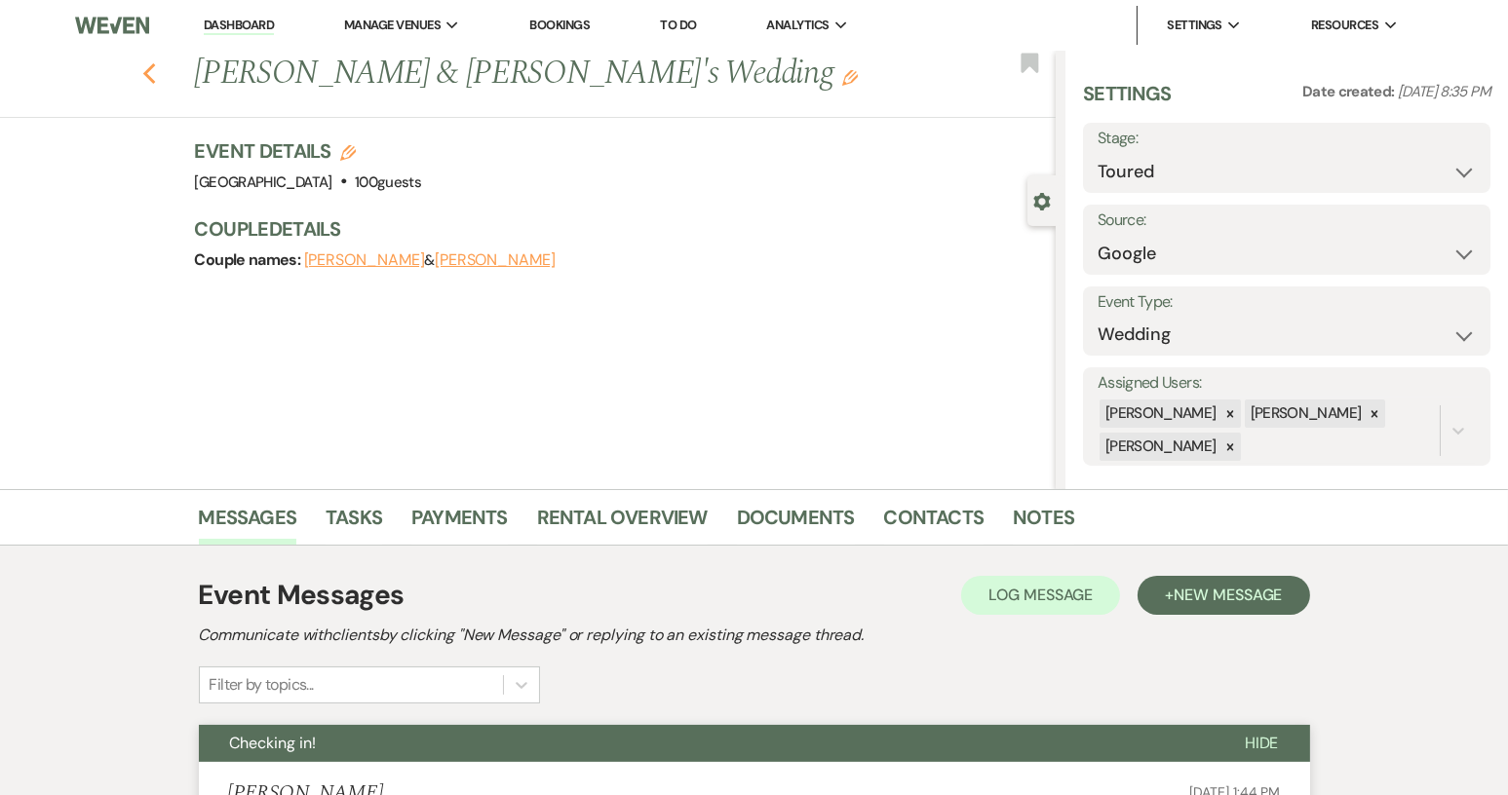
click at [157, 77] on icon "Previous" at bounding box center [149, 73] width 15 height 23
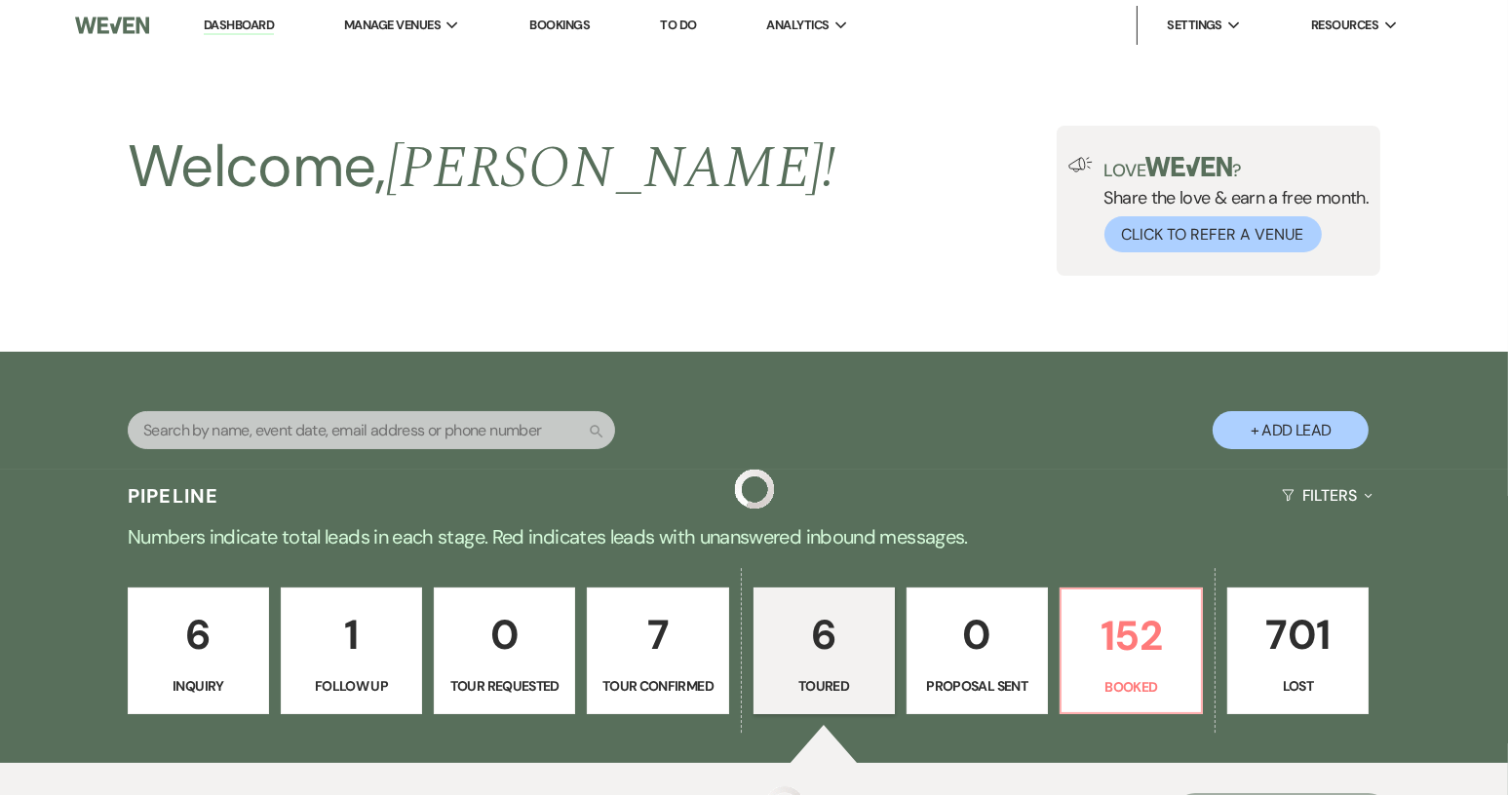
scroll to position [996, 0]
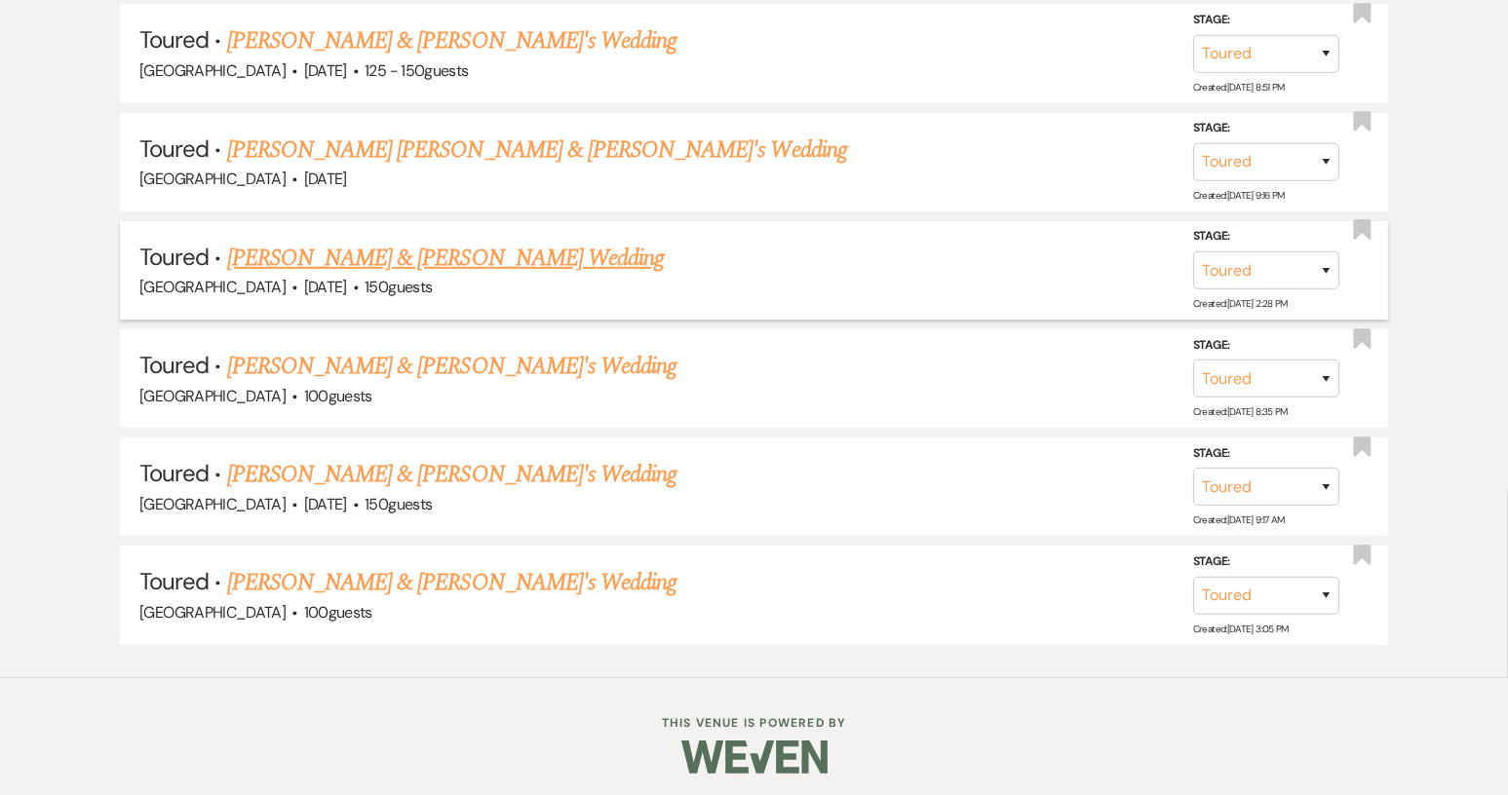
click at [349, 255] on link "[PERSON_NAME] & [PERSON_NAME] Wedding" at bounding box center [445, 258] width 437 height 35
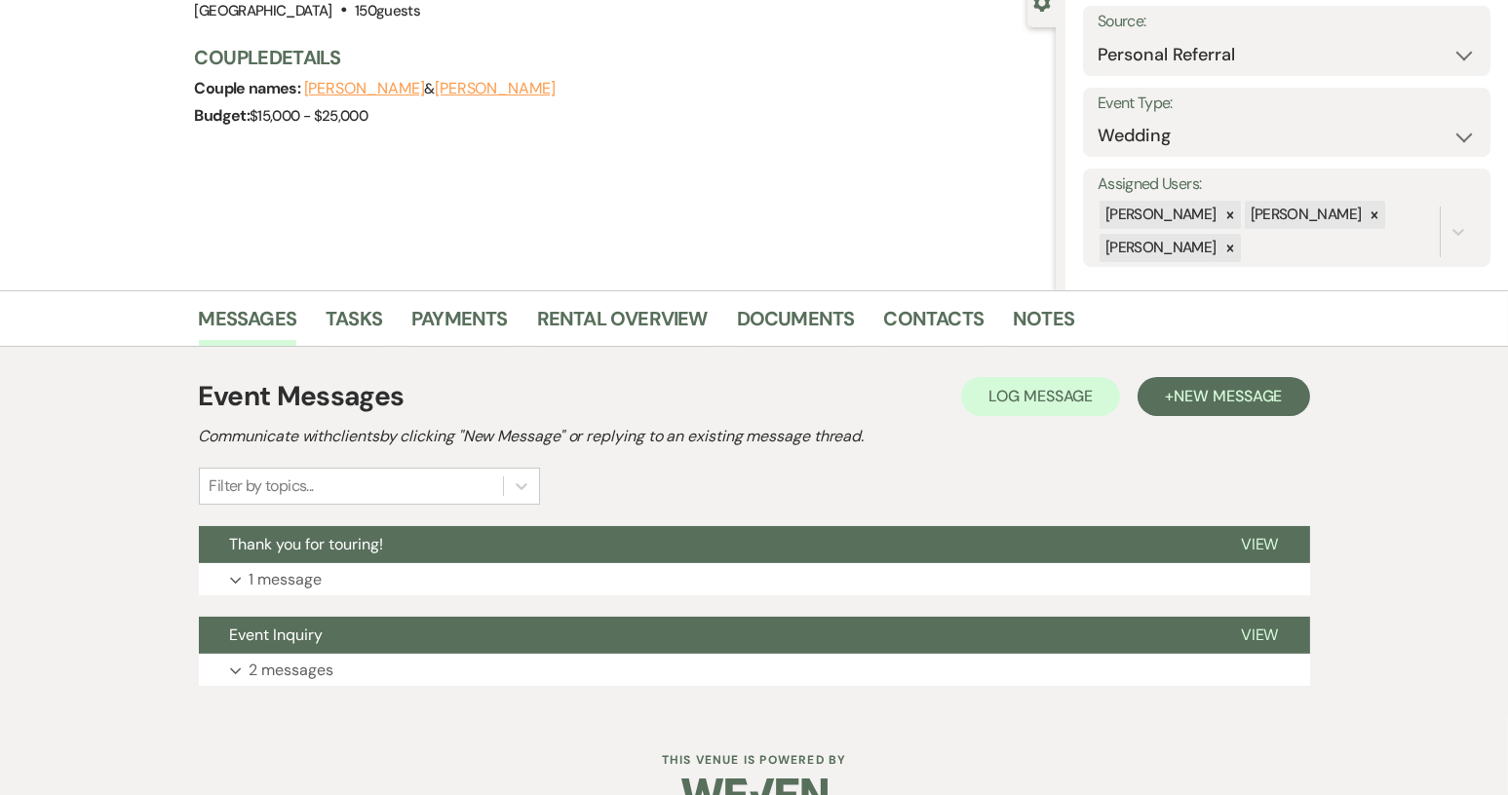
scroll to position [244, 0]
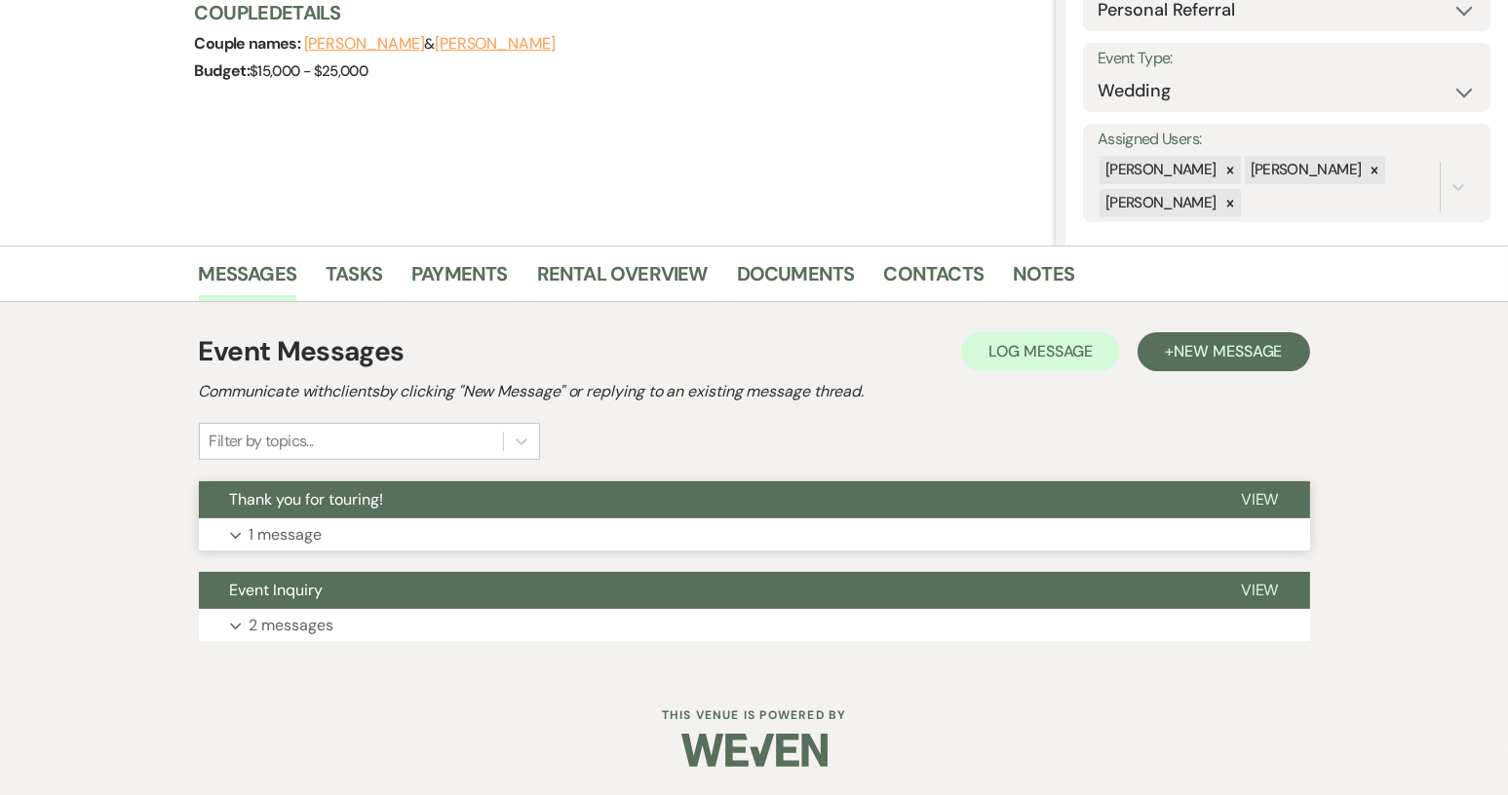
click at [1260, 496] on span "View" at bounding box center [1260, 499] width 38 height 20
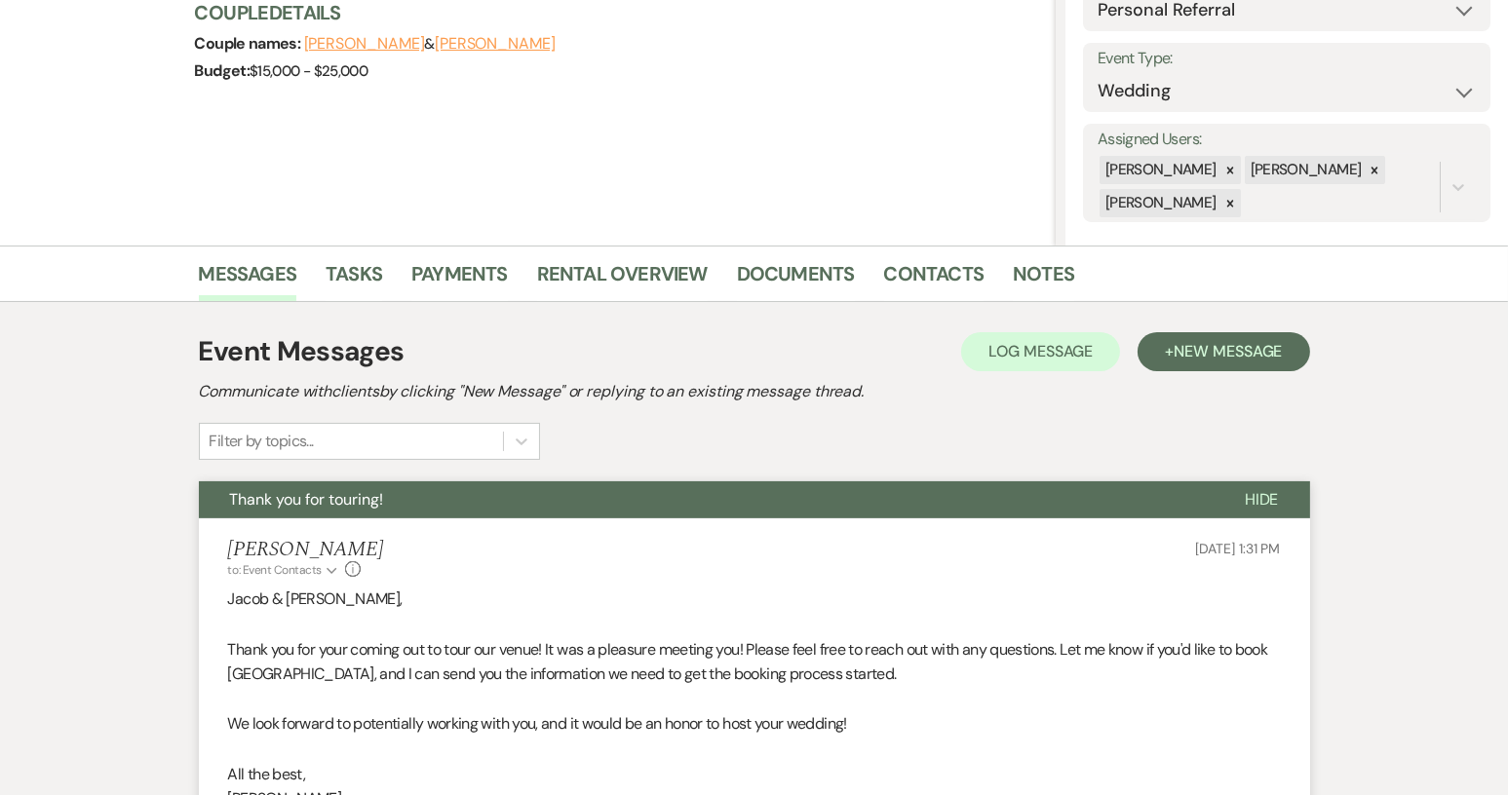
click at [1261, 496] on span "Hide" at bounding box center [1262, 499] width 34 height 20
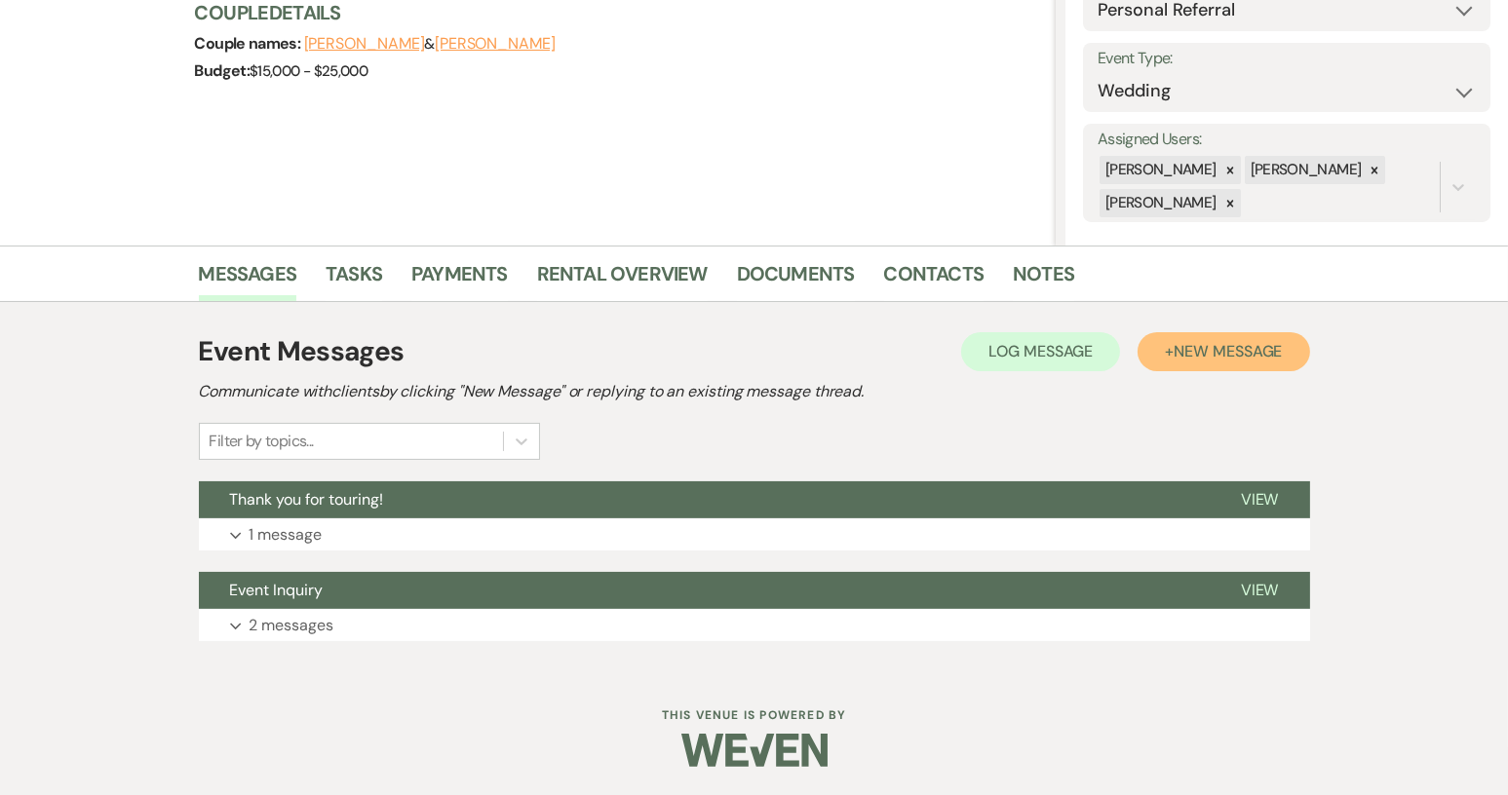
click at [1210, 355] on span "New Message" at bounding box center [1227, 351] width 108 height 20
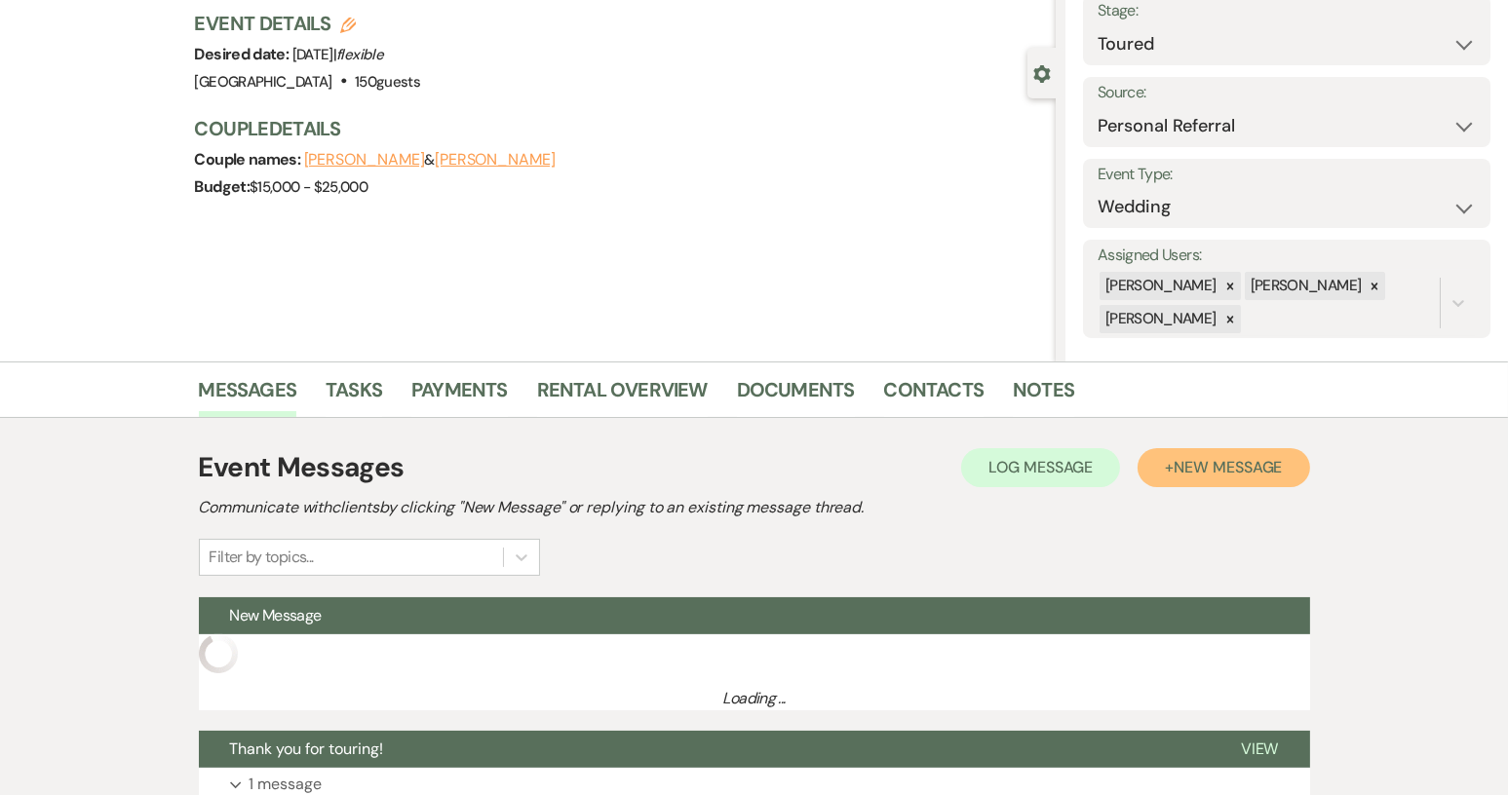
scroll to position [0, 0]
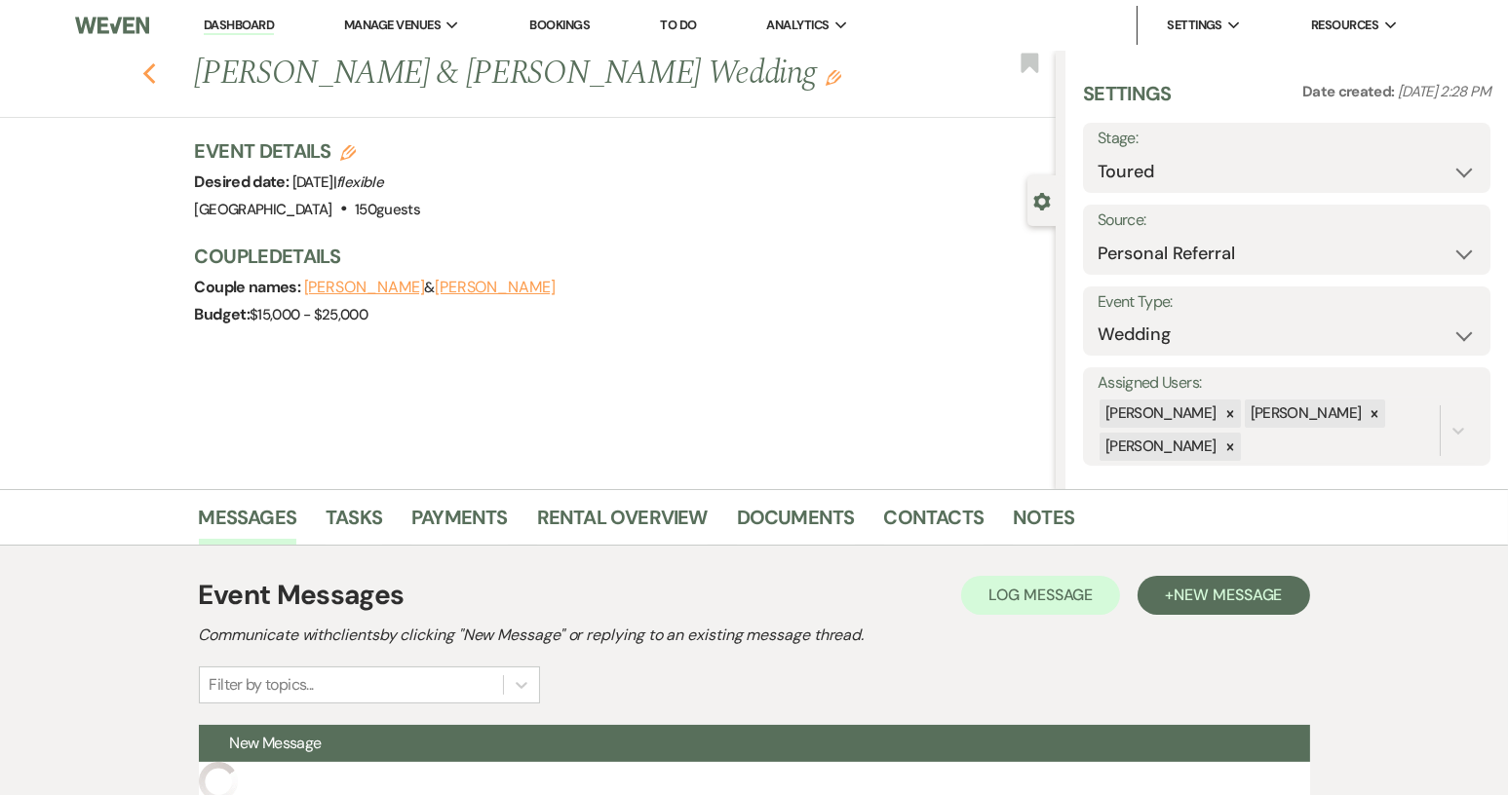
click at [157, 68] on icon "Previous" at bounding box center [149, 73] width 15 height 23
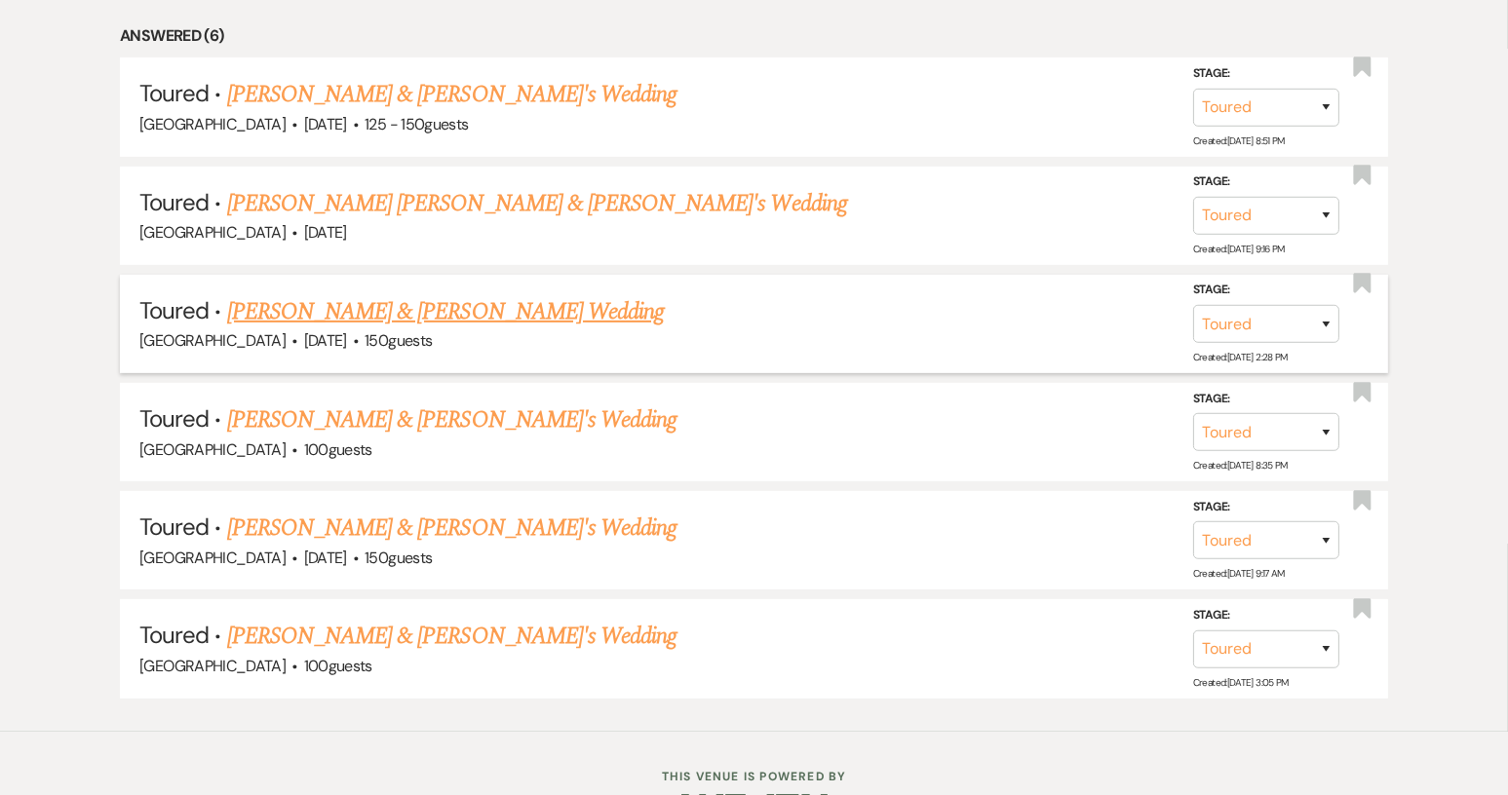
scroll to position [899, 0]
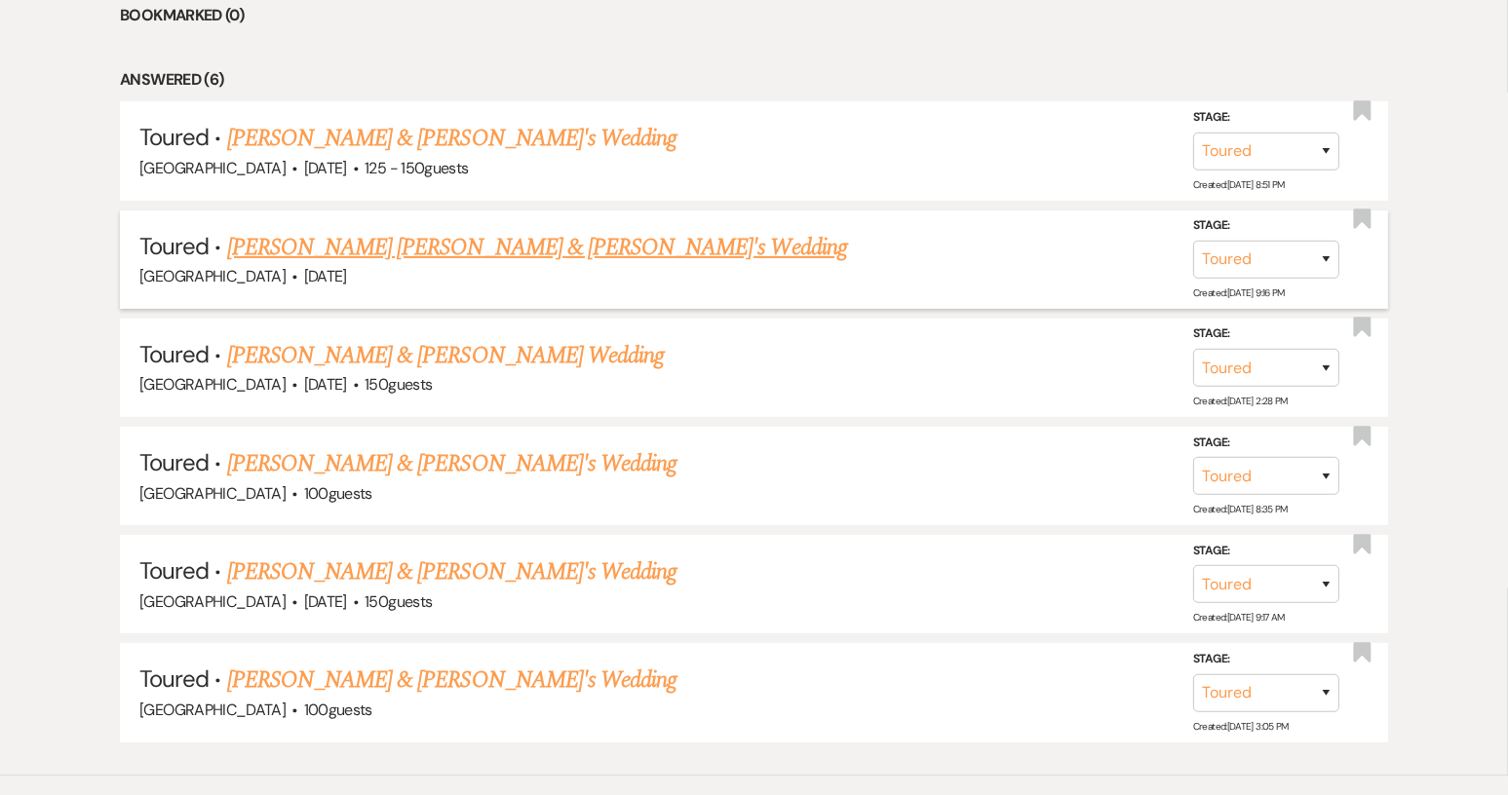
click at [329, 246] on link "[PERSON_NAME] [PERSON_NAME] & [PERSON_NAME]'s Wedding" at bounding box center [537, 247] width 620 height 35
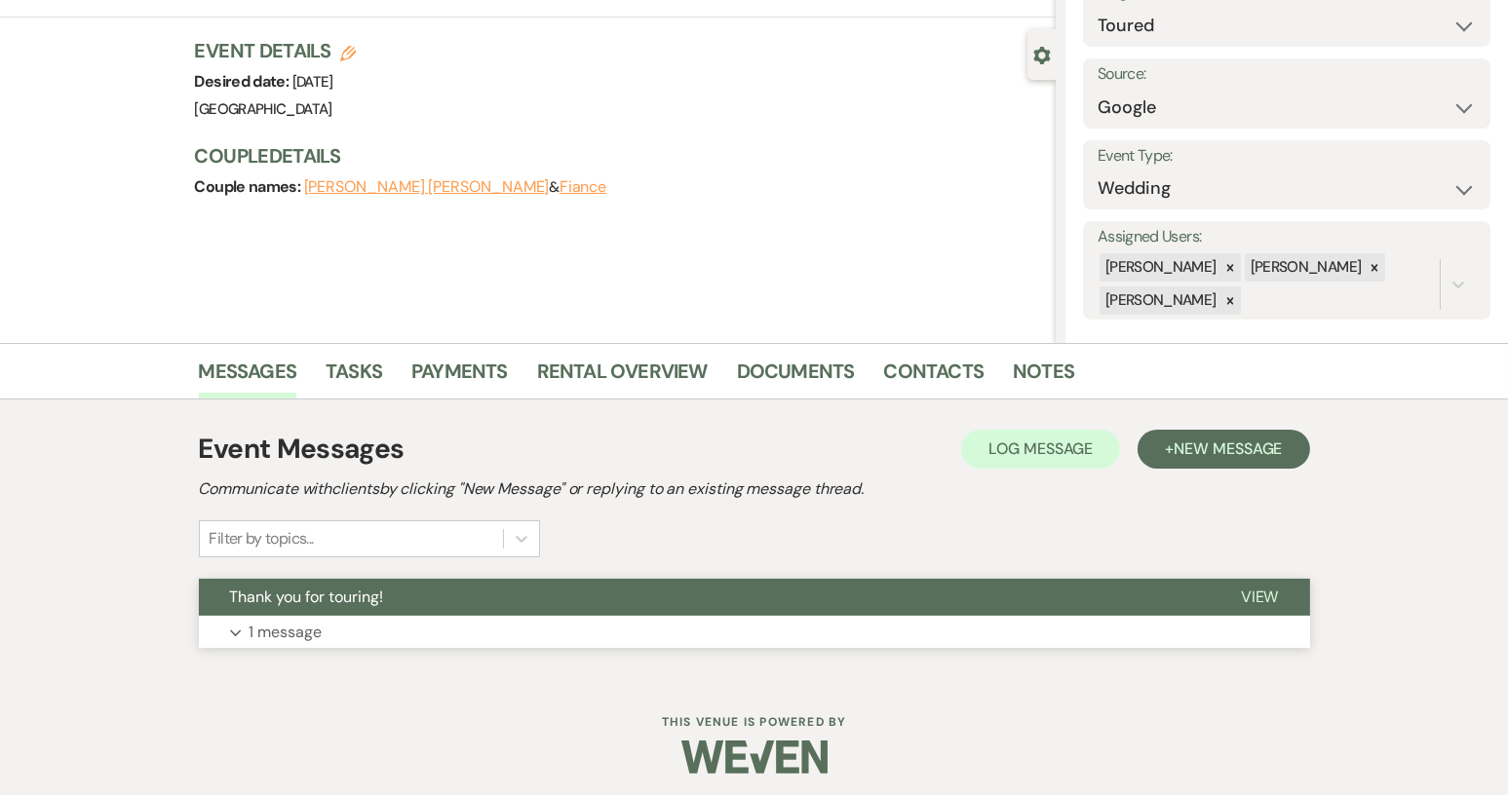
scroll to position [152, 0]
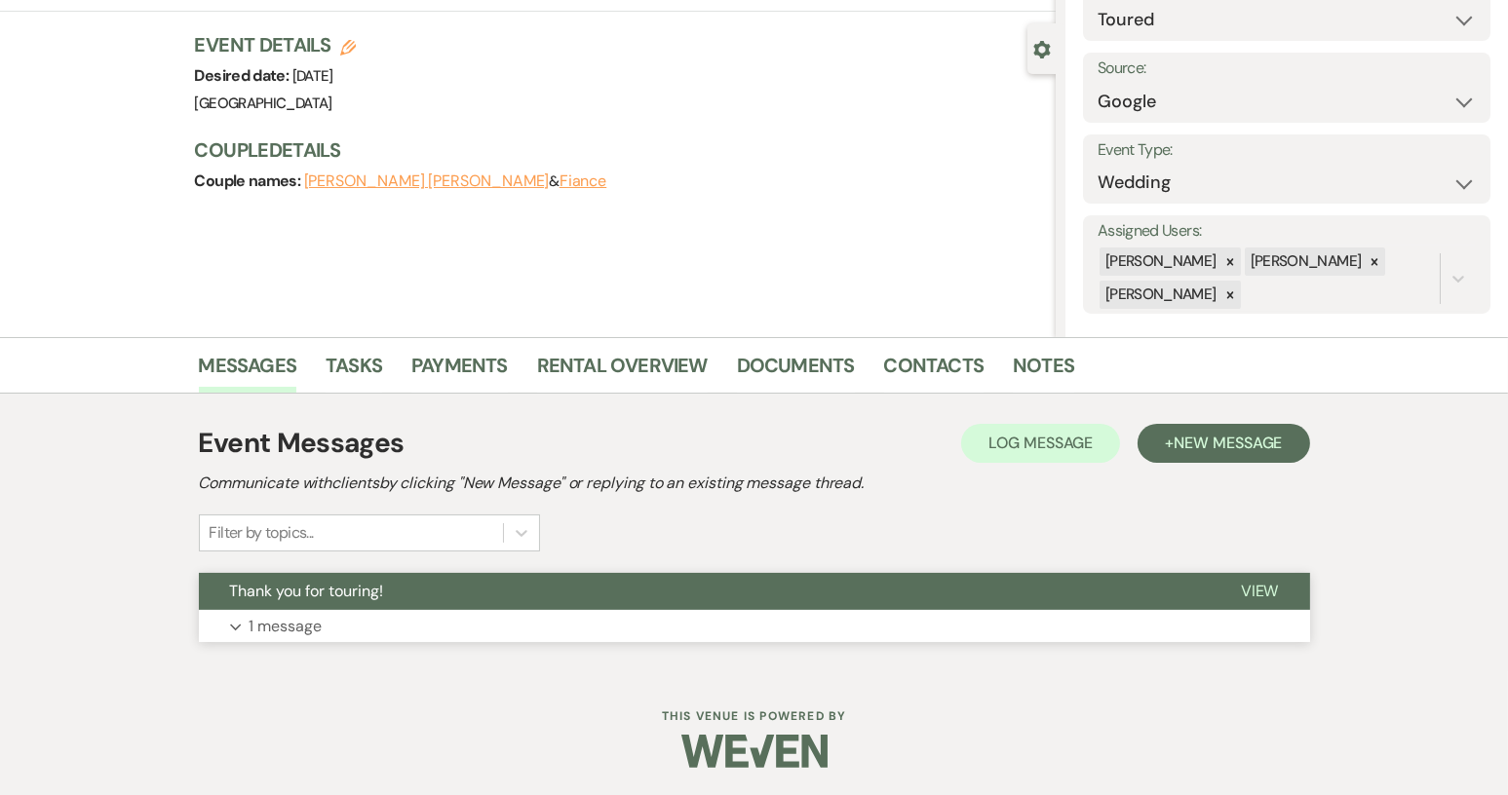
click at [1240, 593] on button "View" at bounding box center [1259, 591] width 100 height 37
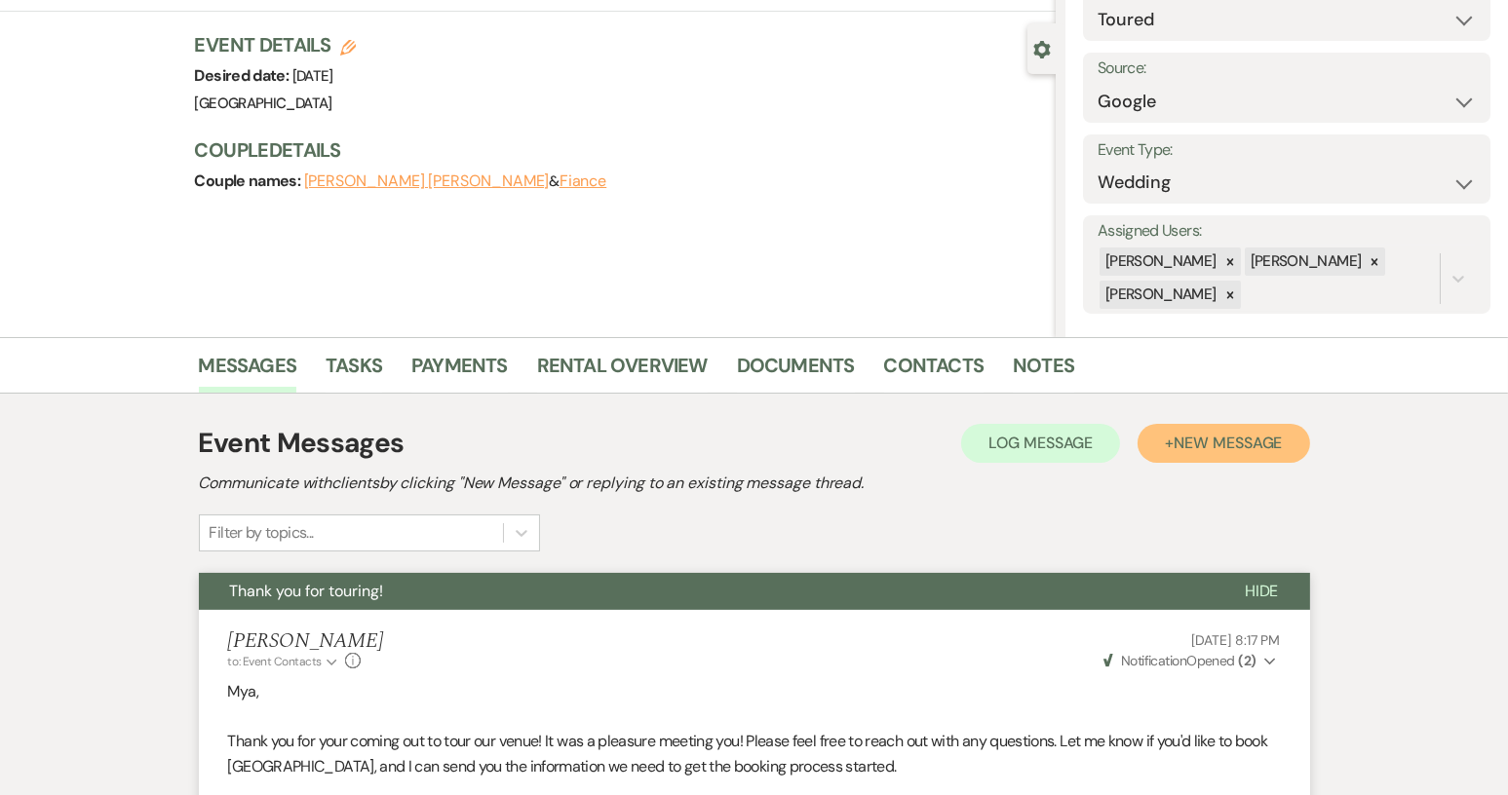
click at [1188, 441] on span "New Message" at bounding box center [1227, 443] width 108 height 20
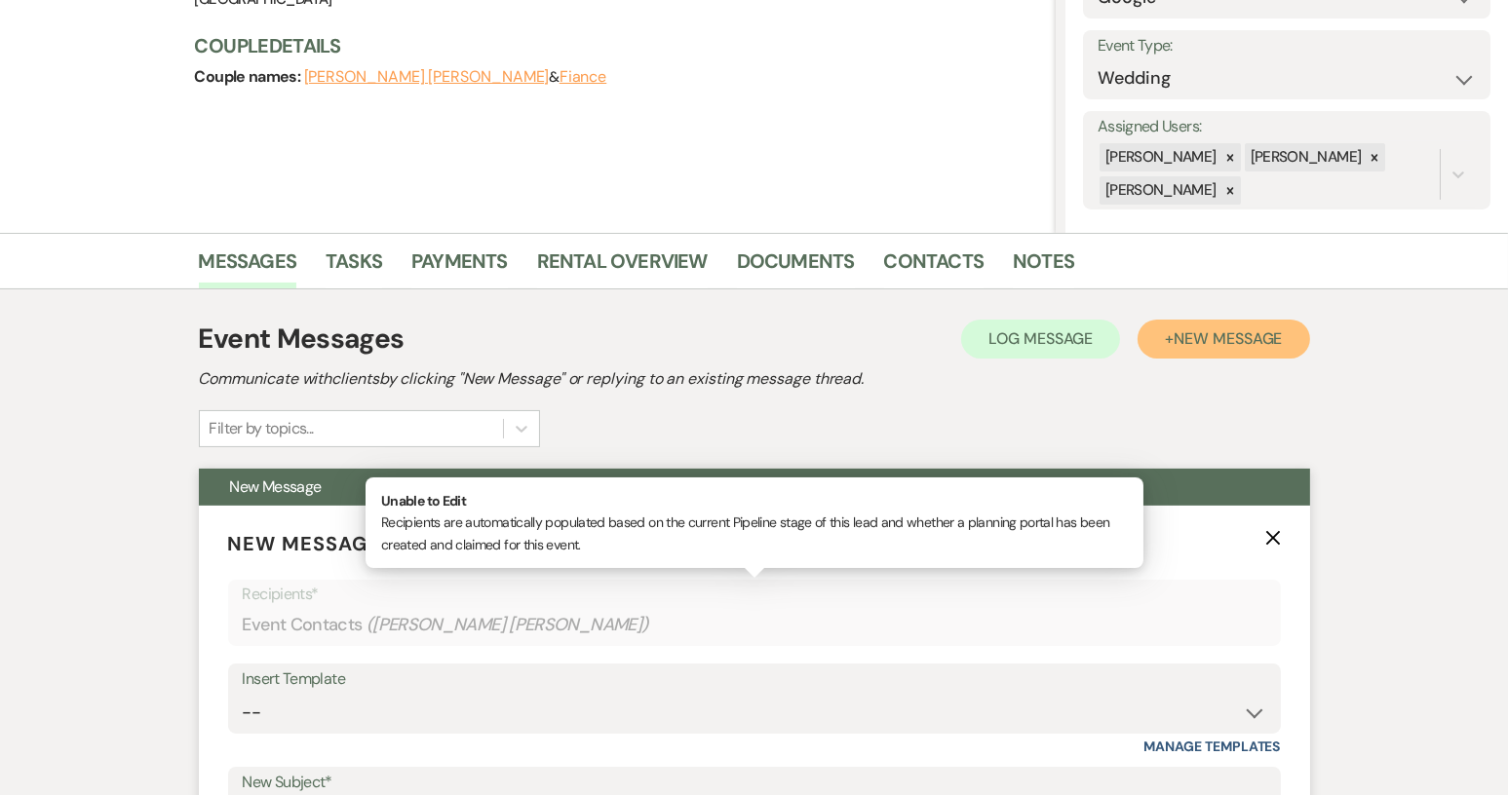
scroll to position [444, 0]
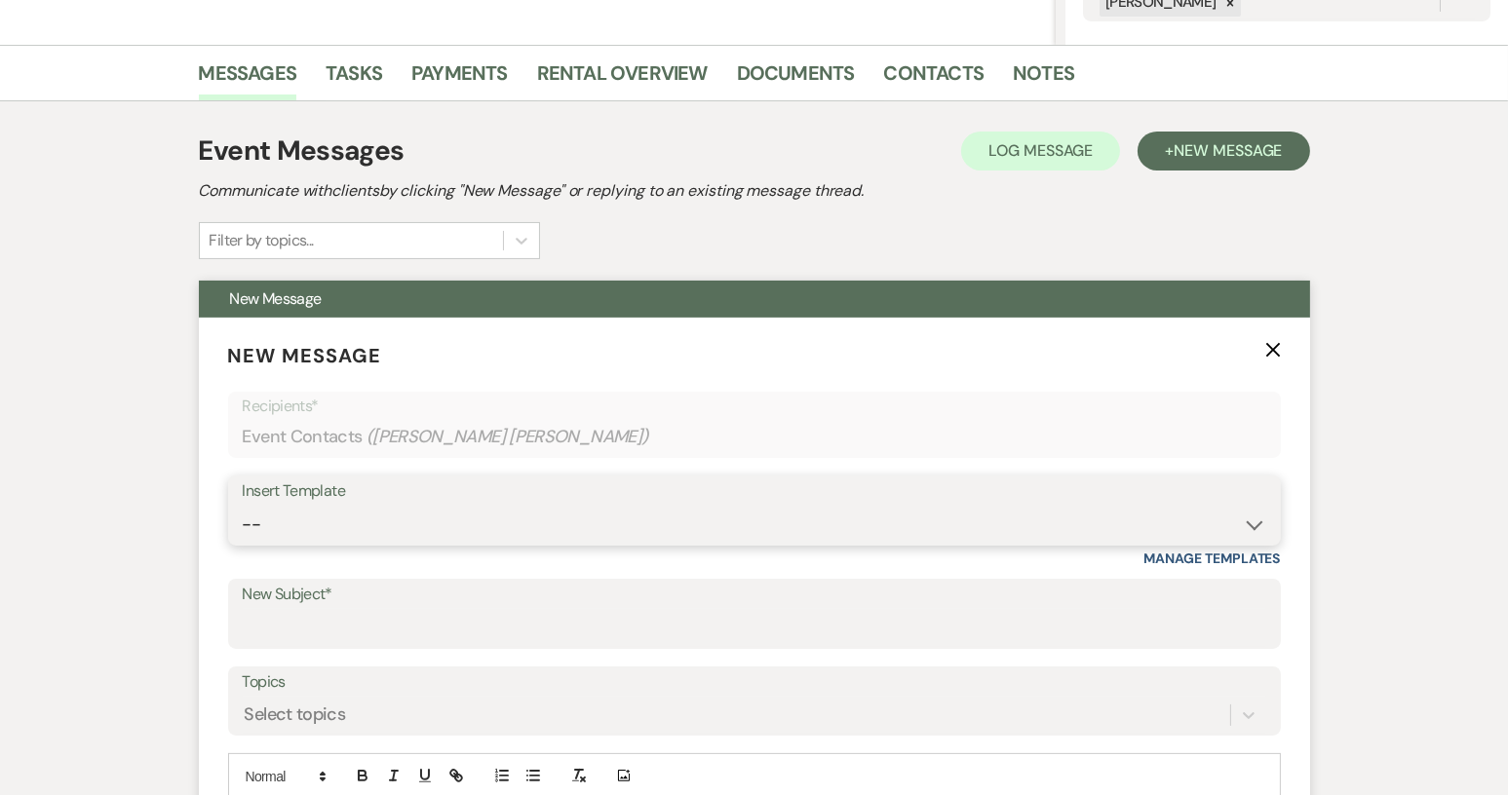
click at [1258, 521] on select "-- Weven Planning Portal Introduction (Booked Events) Tour Request Response Con…" at bounding box center [754, 525] width 1023 height 38
click at [243, 506] on select "-- Weven Planning Portal Introduction (Booked Events) Tour Request Response Con…" at bounding box center [754, 525] width 1023 height 38
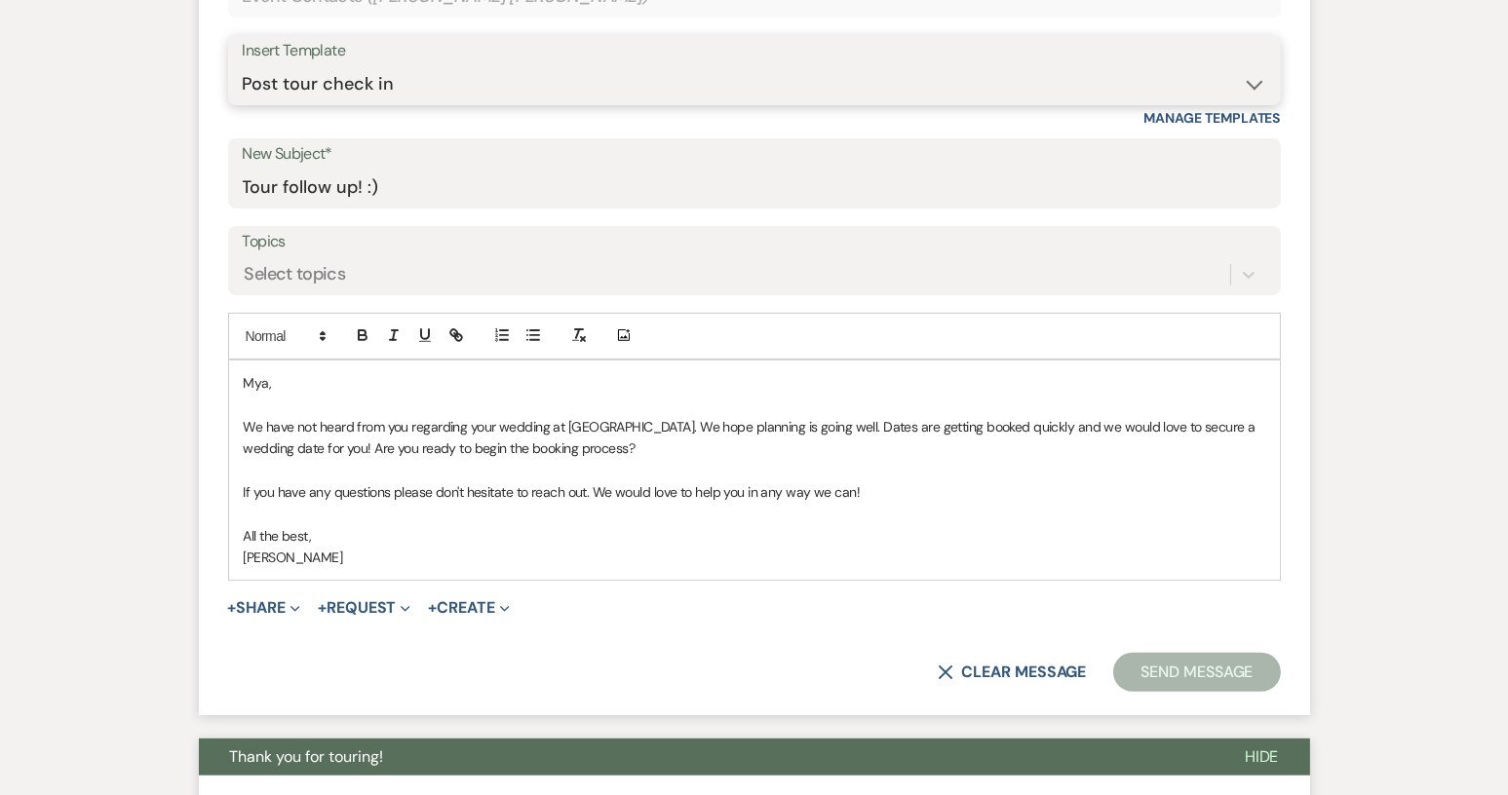
scroll to position [932, 0]
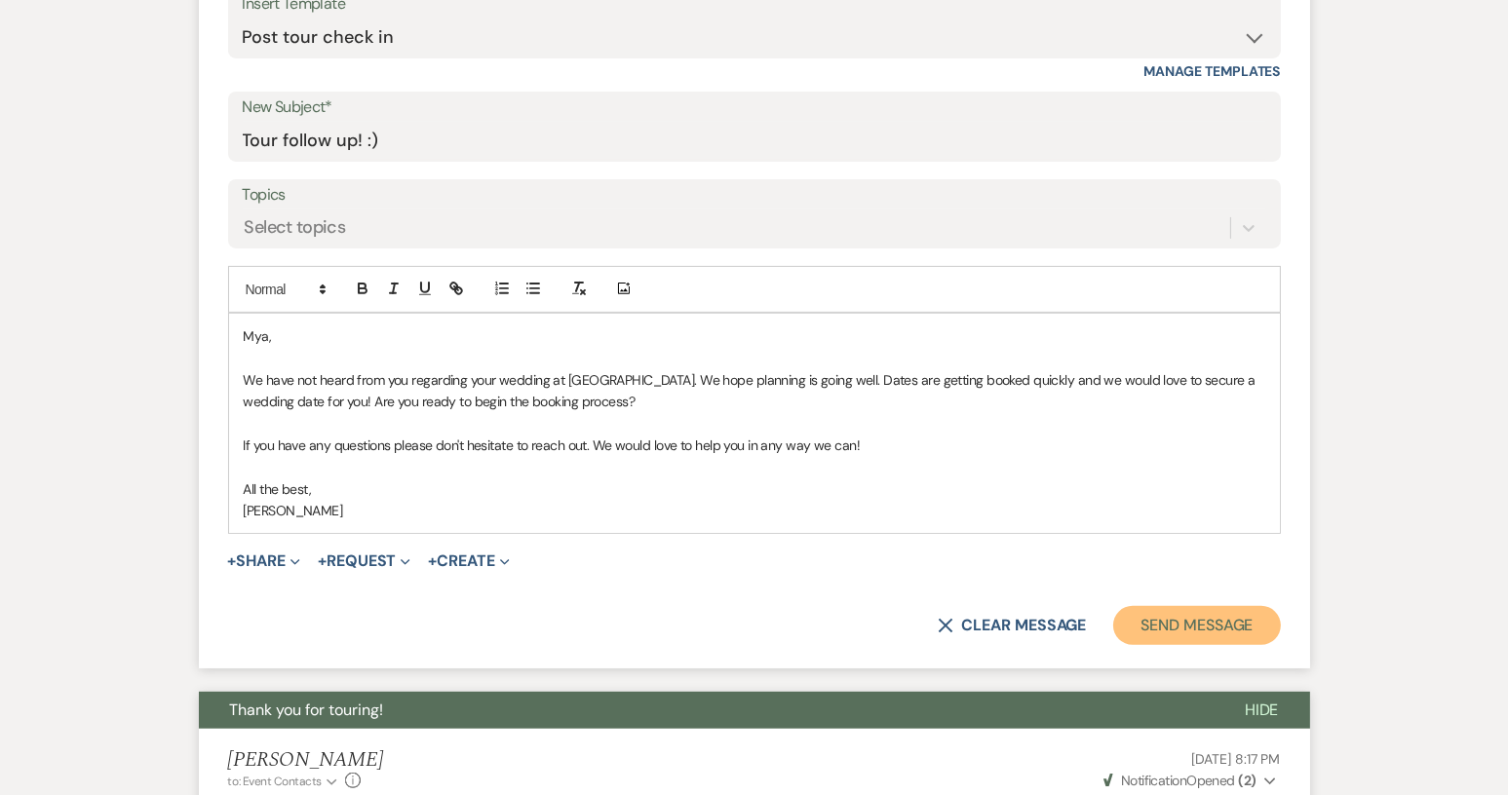
click at [1176, 627] on button "Send Message" at bounding box center [1196, 625] width 167 height 39
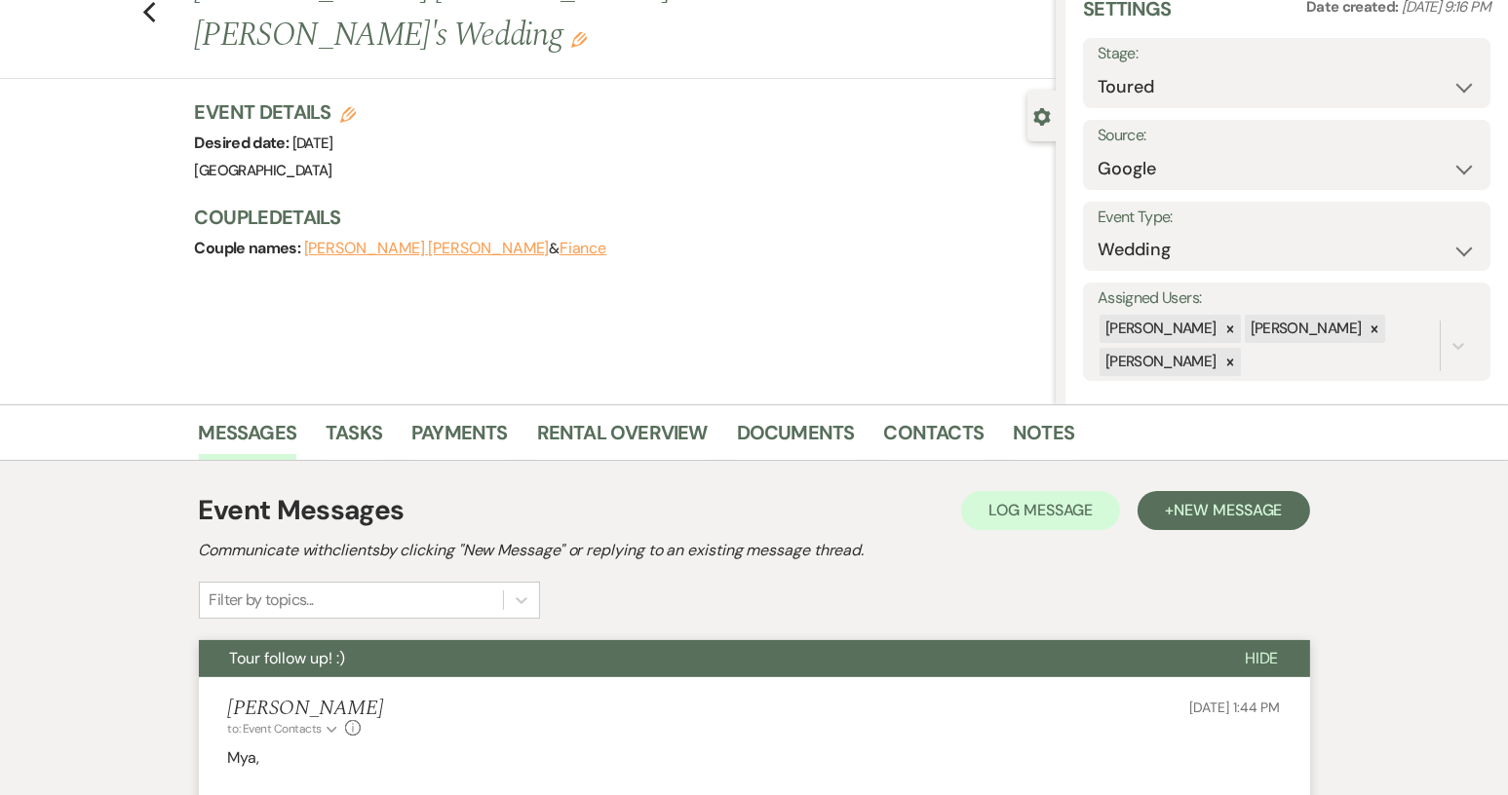
scroll to position [0, 0]
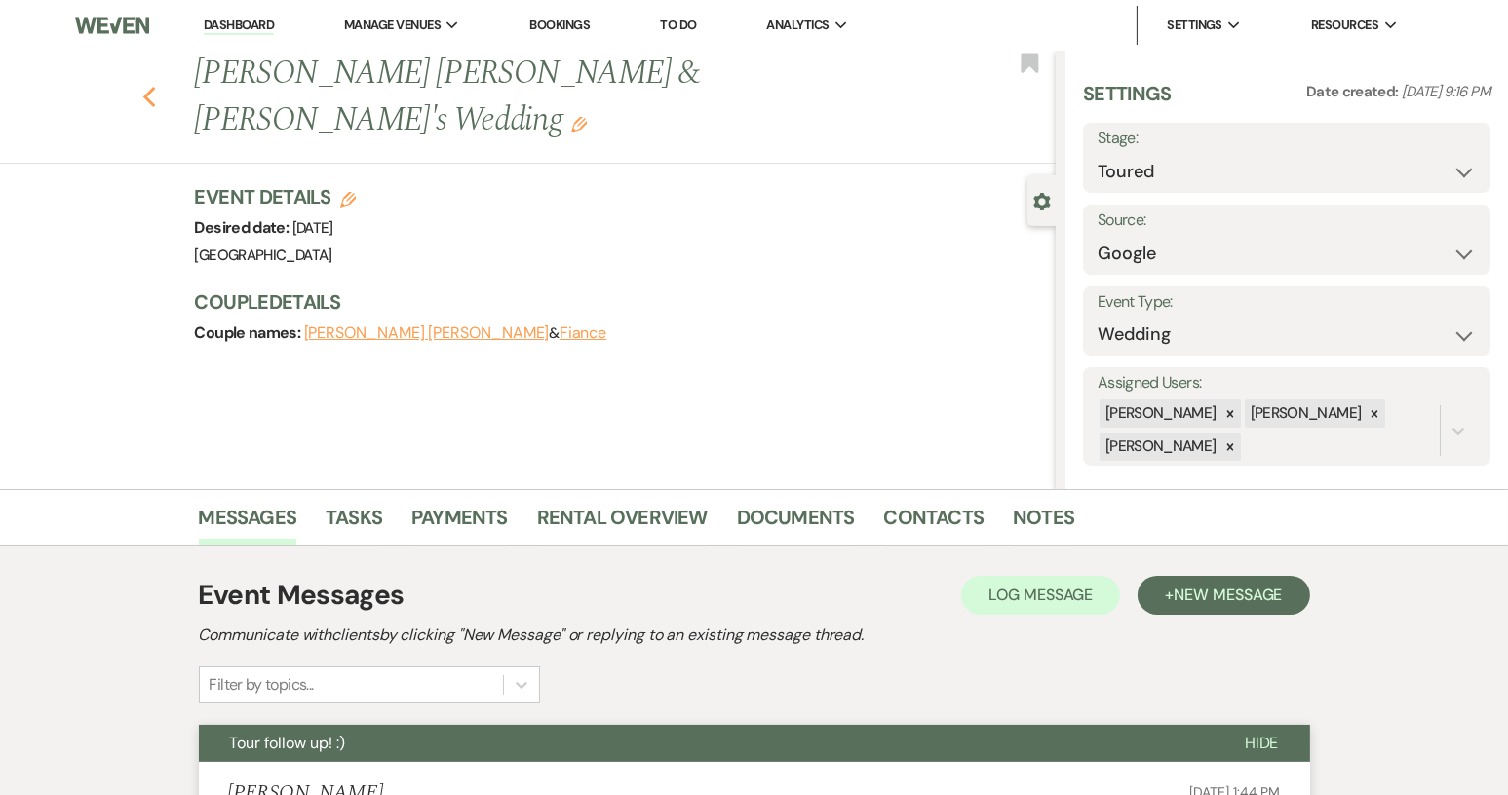
click at [157, 86] on icon "Previous" at bounding box center [149, 97] width 15 height 23
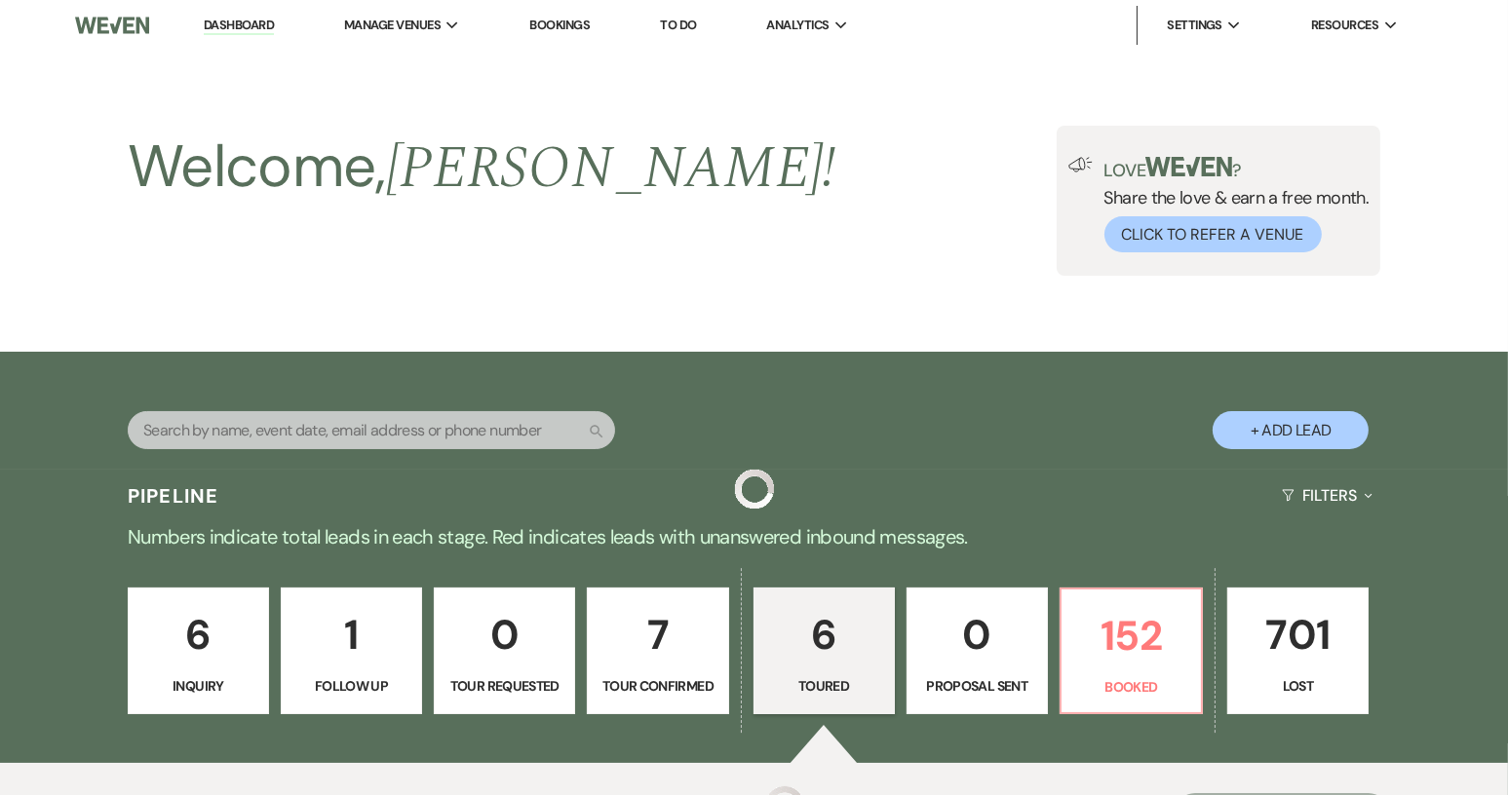
scroll to position [899, 0]
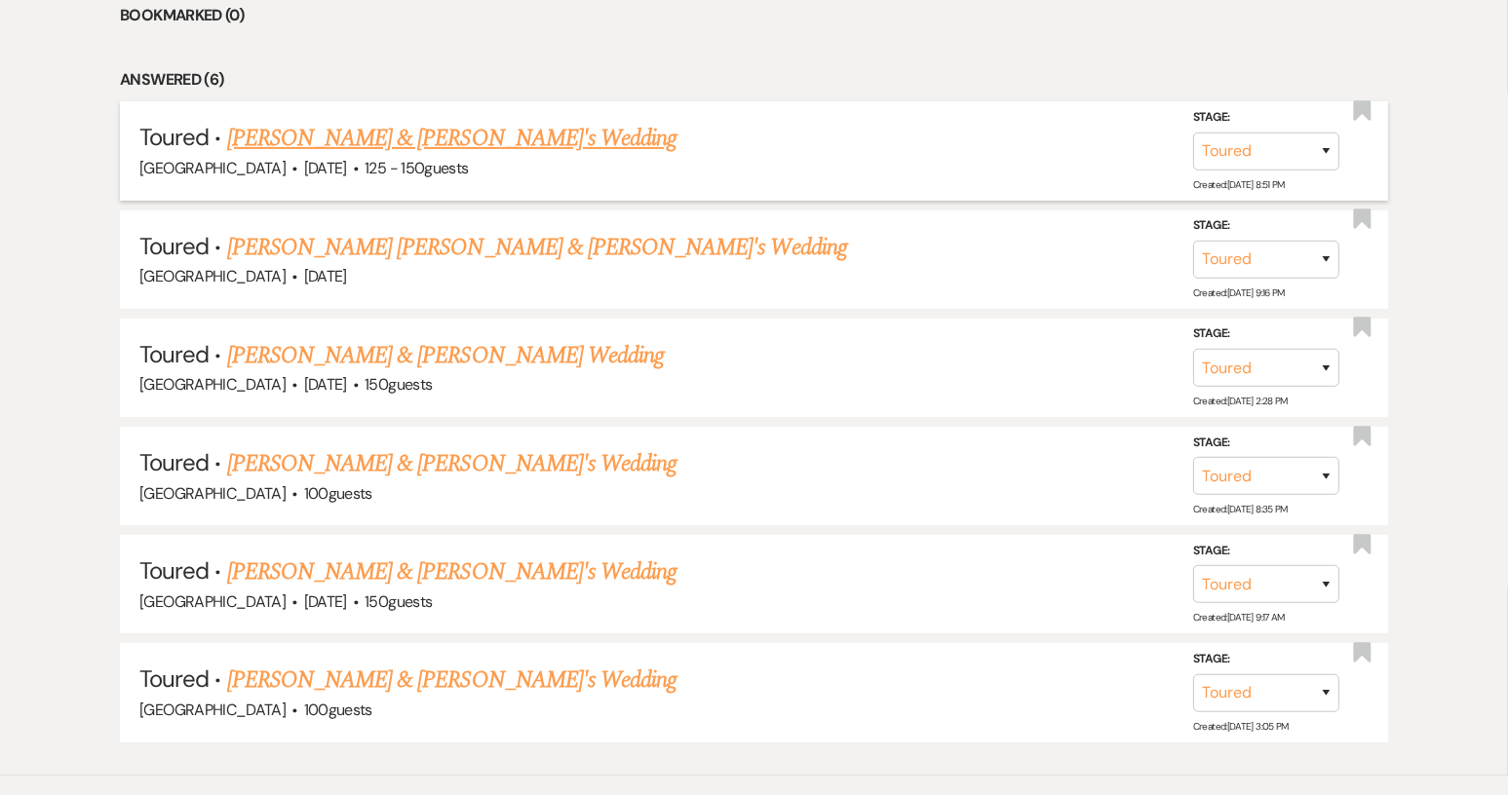
click at [317, 135] on link "[PERSON_NAME] & [PERSON_NAME]'s Wedding" at bounding box center [452, 138] width 450 height 35
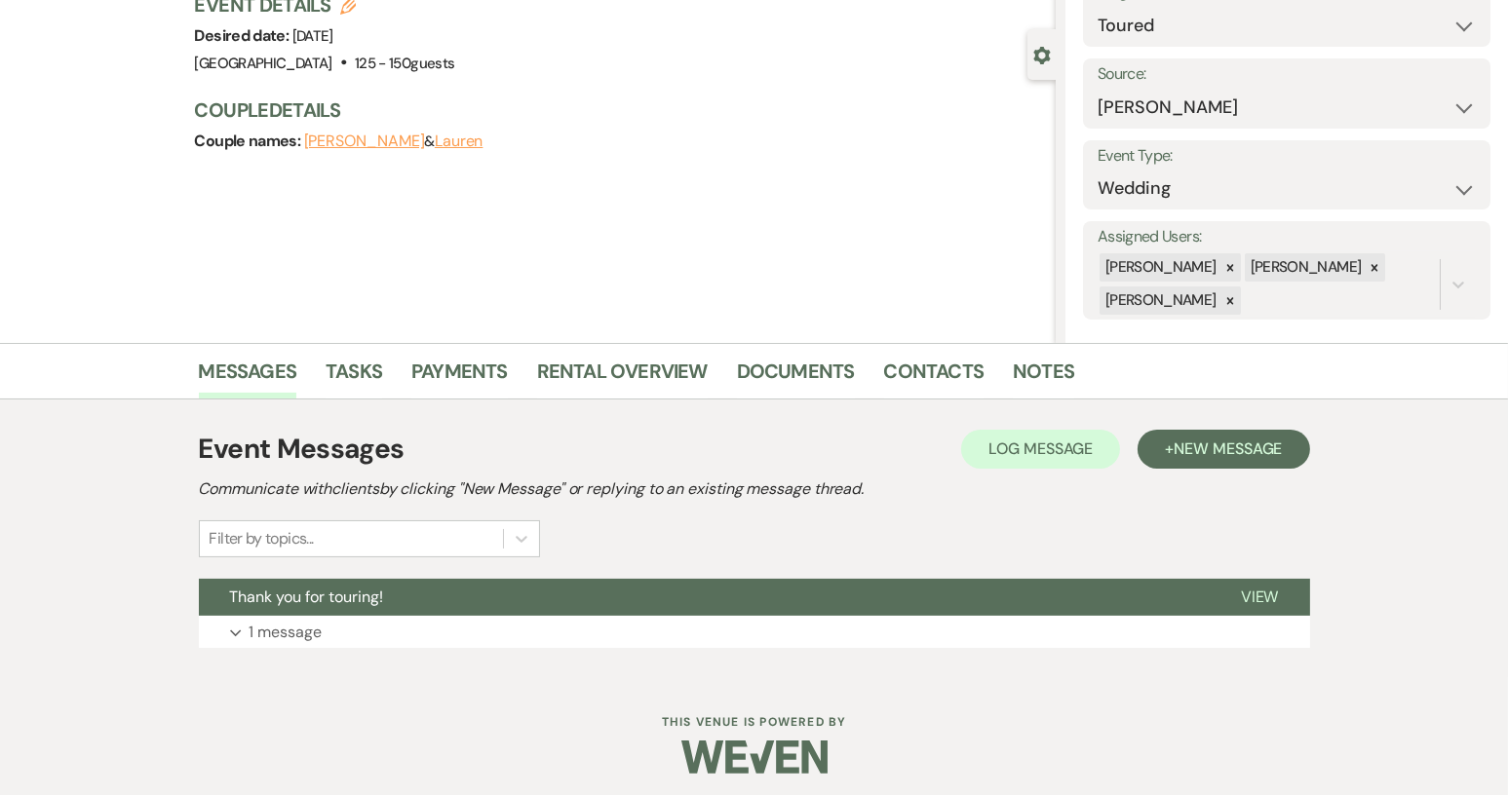
scroll to position [152, 0]
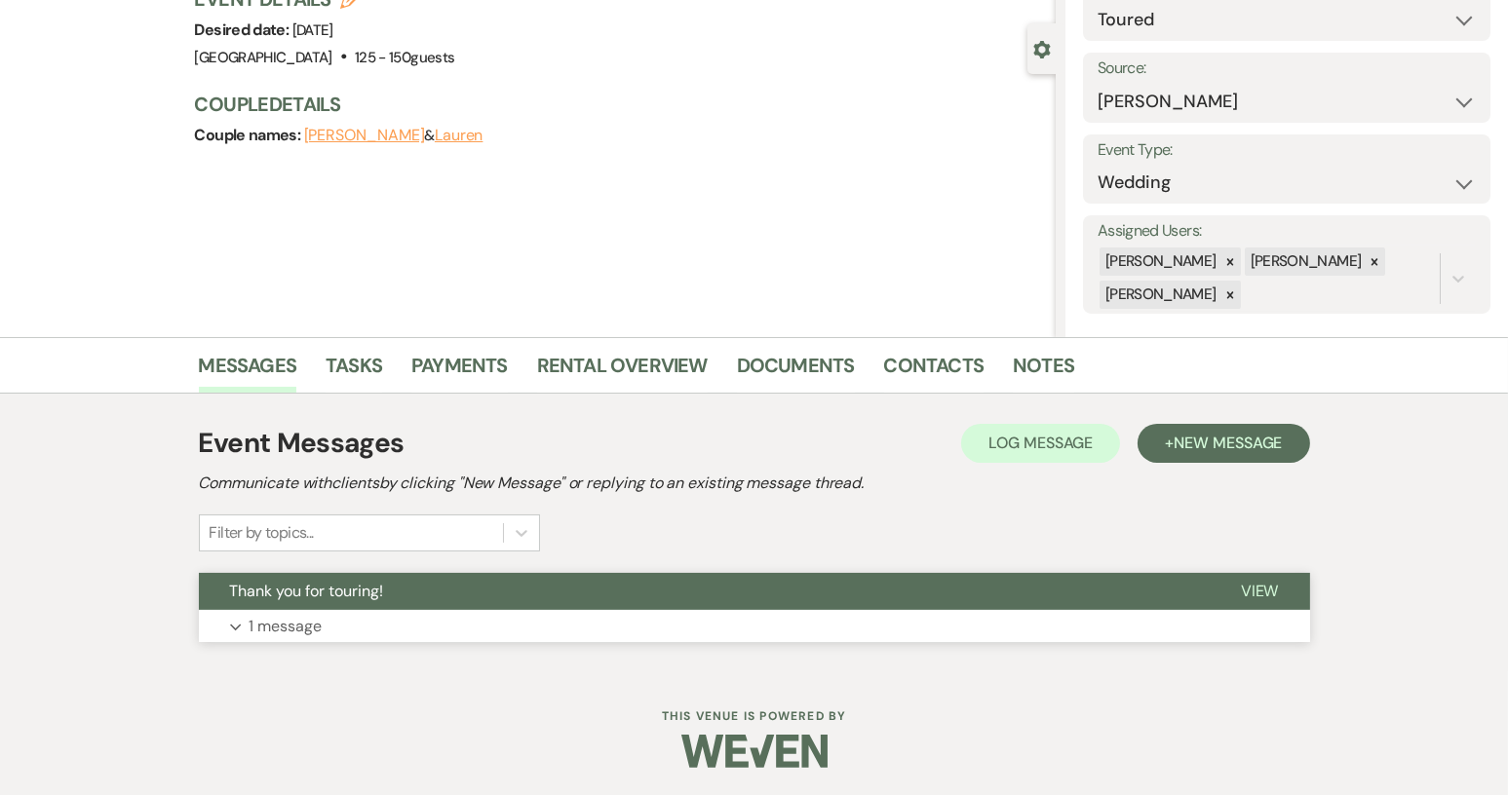
click at [1276, 591] on span "View" at bounding box center [1260, 591] width 38 height 20
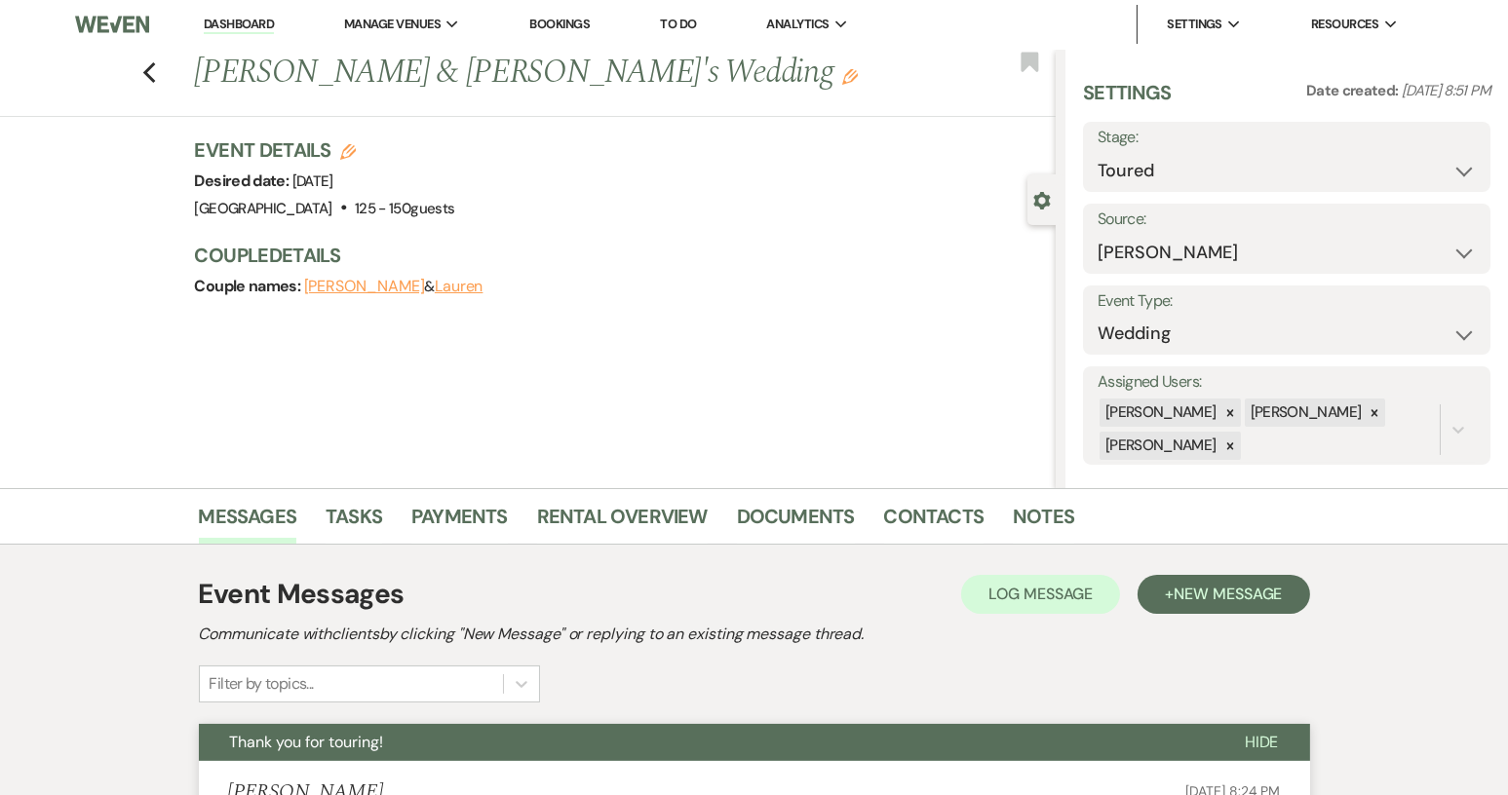
scroll to position [0, 0]
click at [148, 74] on div "Previous [PERSON_NAME] & [PERSON_NAME]'s Wedding Edit Bookmark" at bounding box center [522, 84] width 1065 height 67
click at [155, 73] on icon "Previous" at bounding box center [149, 73] width 15 height 23
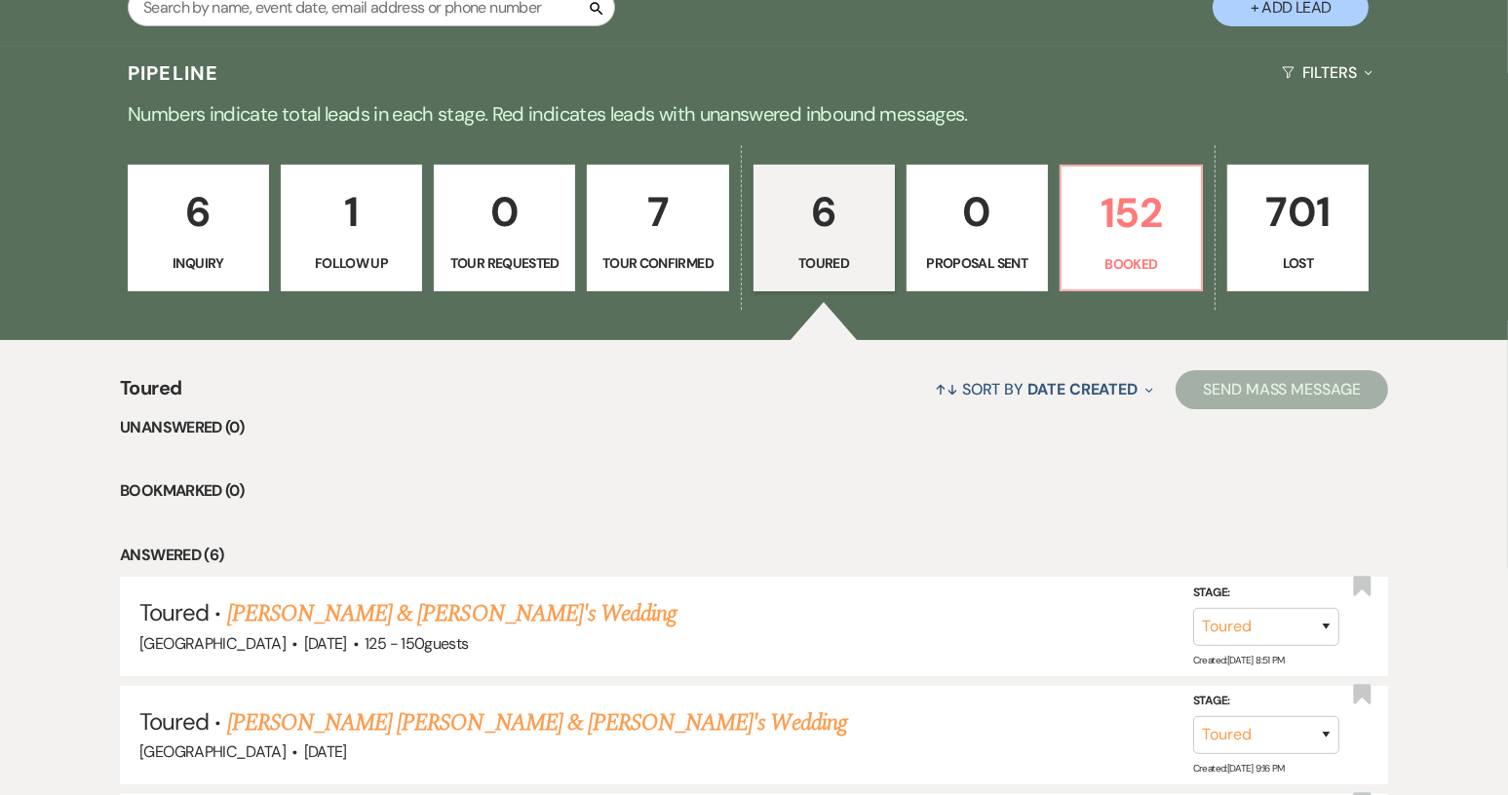
scroll to position [411, 0]
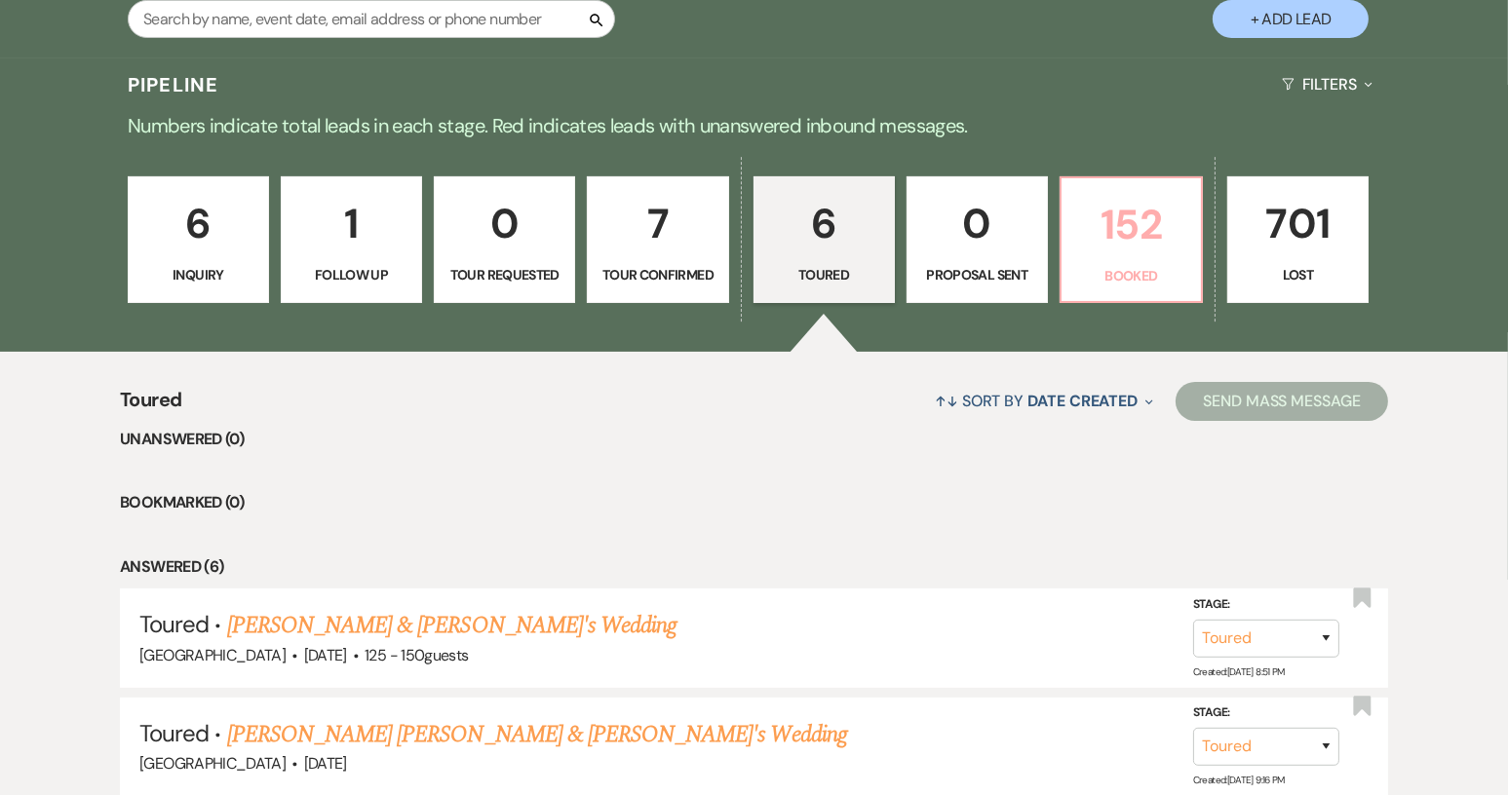
click at [1133, 256] on link "152 Booked" at bounding box center [1130, 239] width 143 height 127
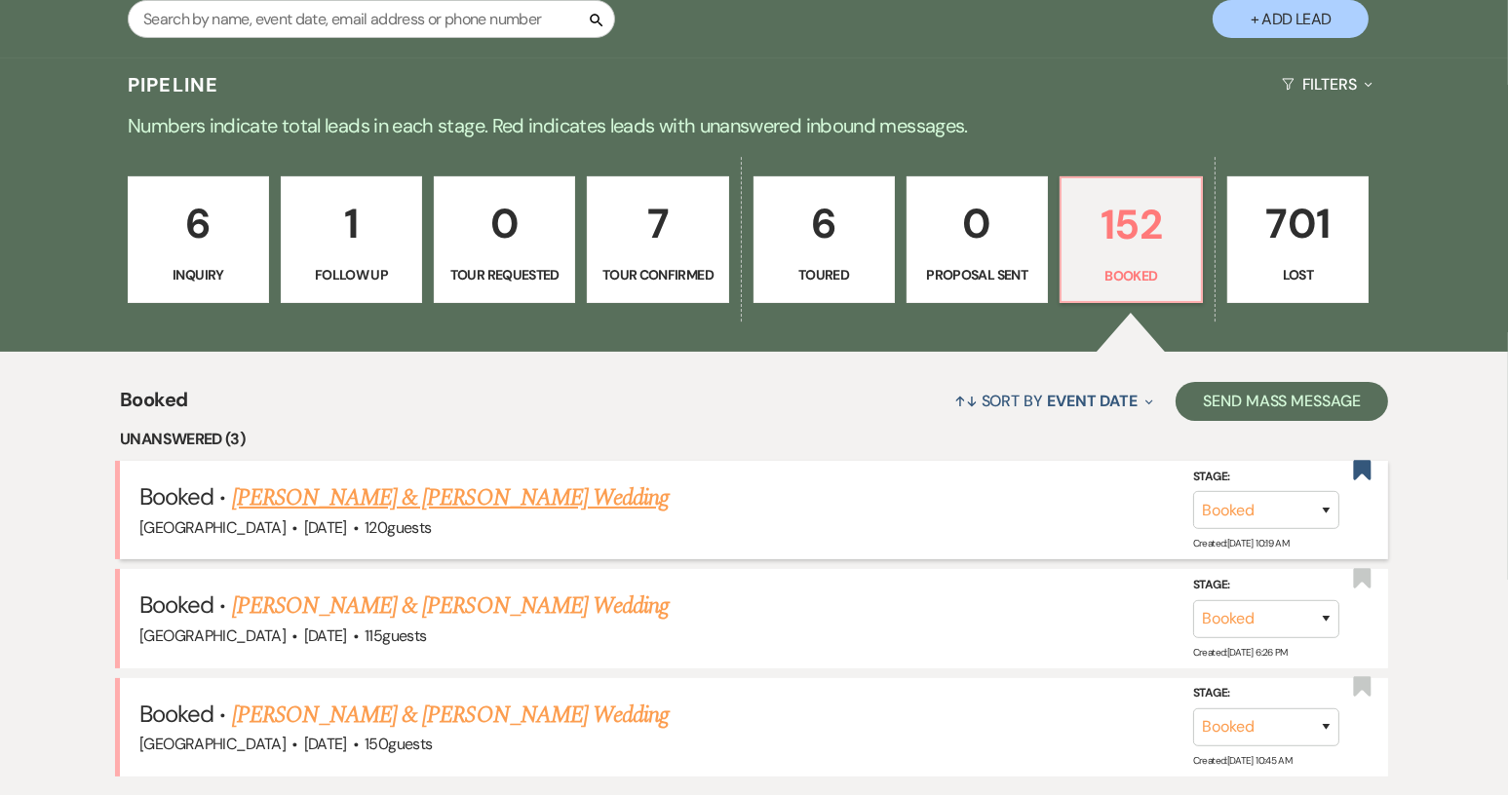
click at [480, 488] on link "[PERSON_NAME] & [PERSON_NAME] Wedding" at bounding box center [450, 497] width 437 height 35
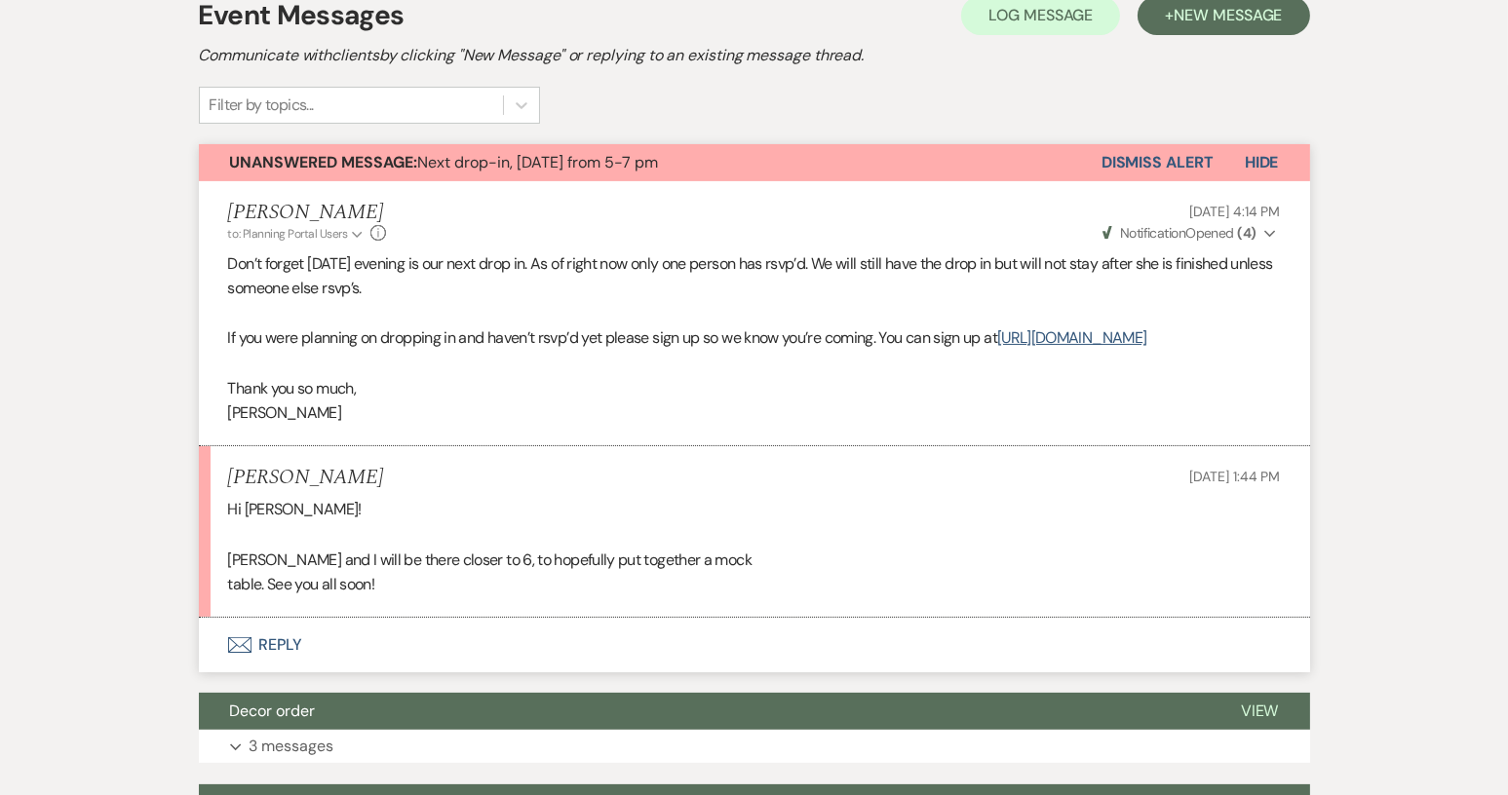
click at [291, 669] on button "Envelope Reply" at bounding box center [754, 645] width 1111 height 55
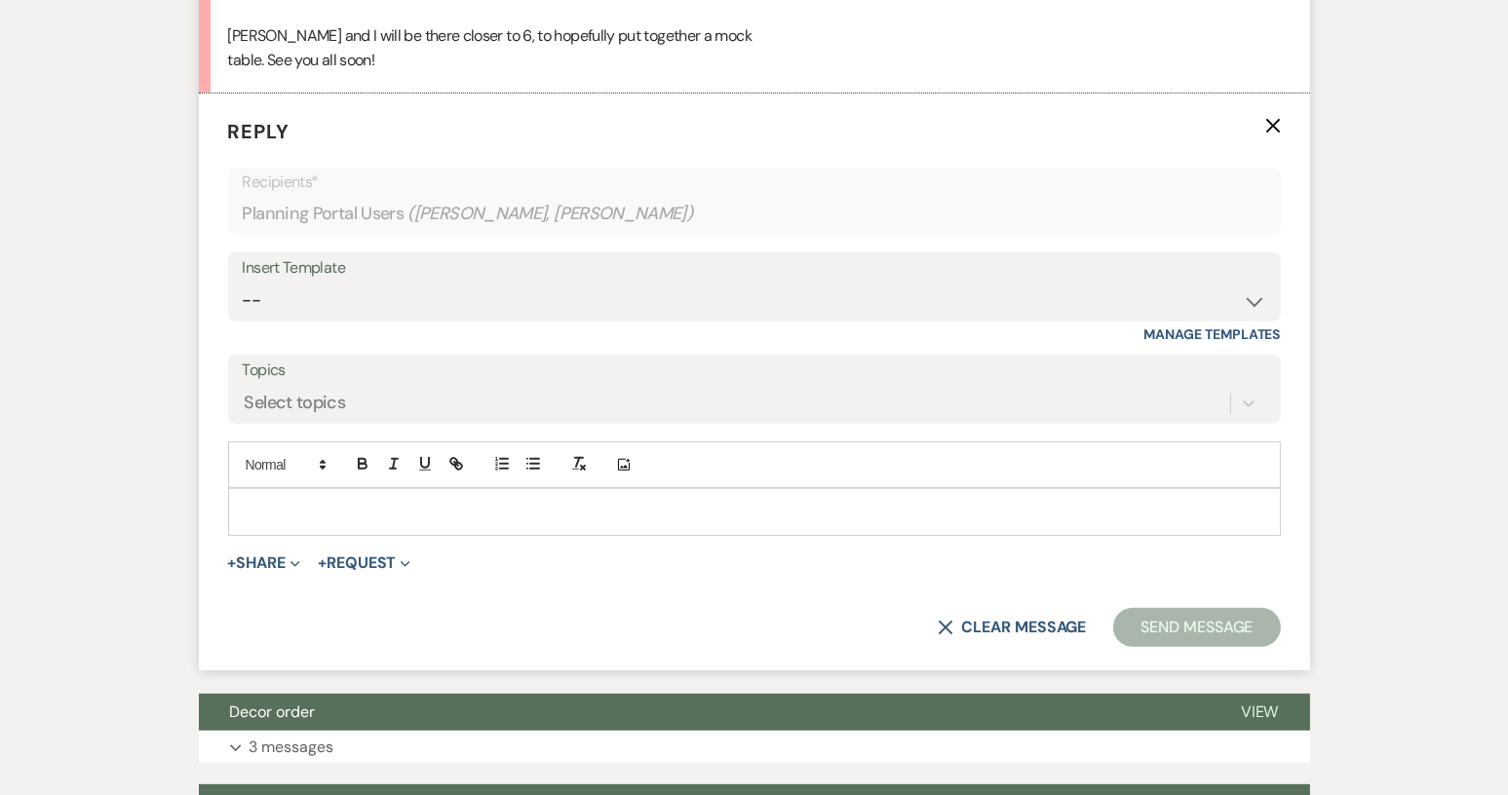
scroll to position [943, 0]
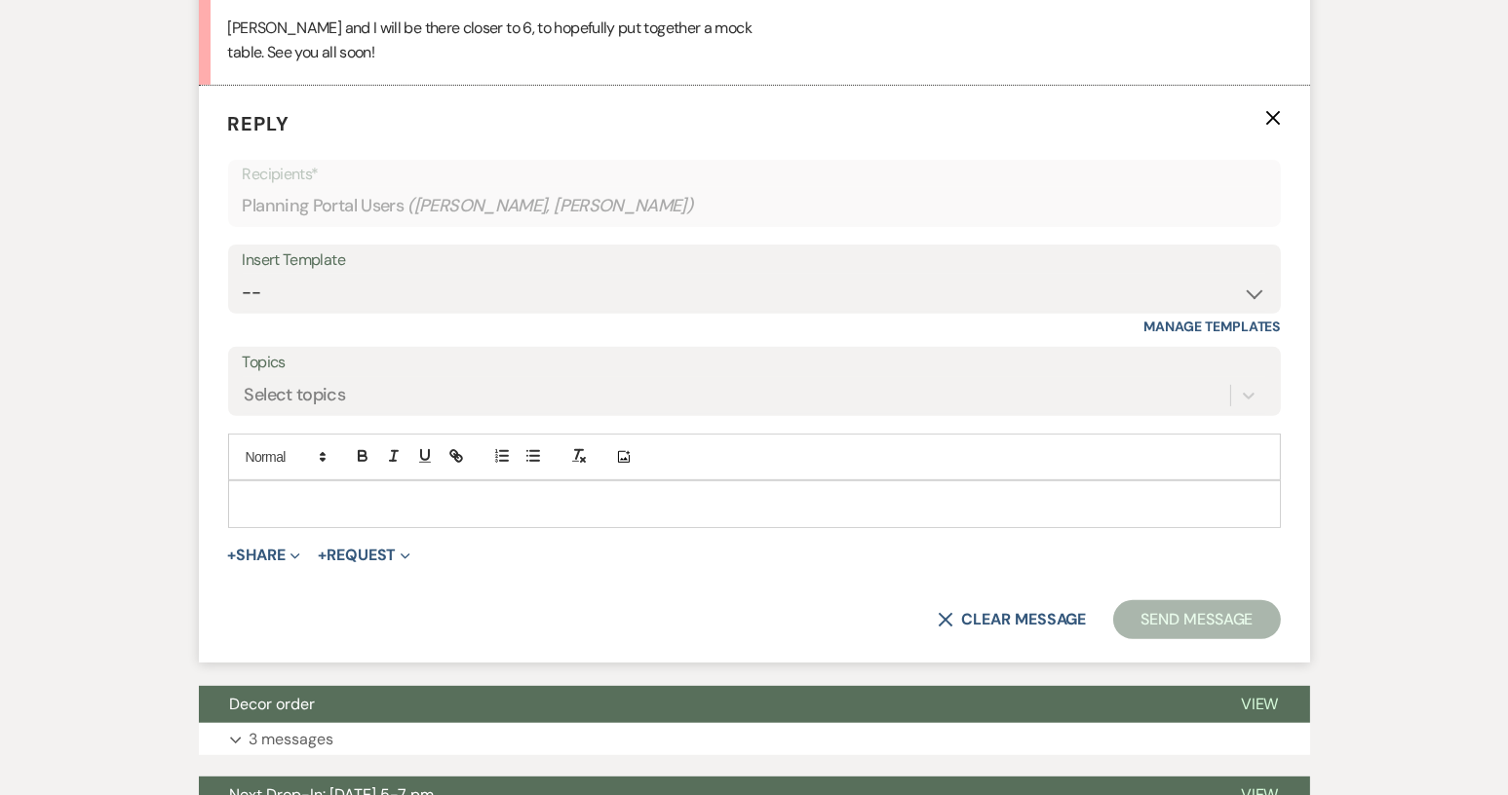
click at [272, 514] on div at bounding box center [754, 503] width 1051 height 45
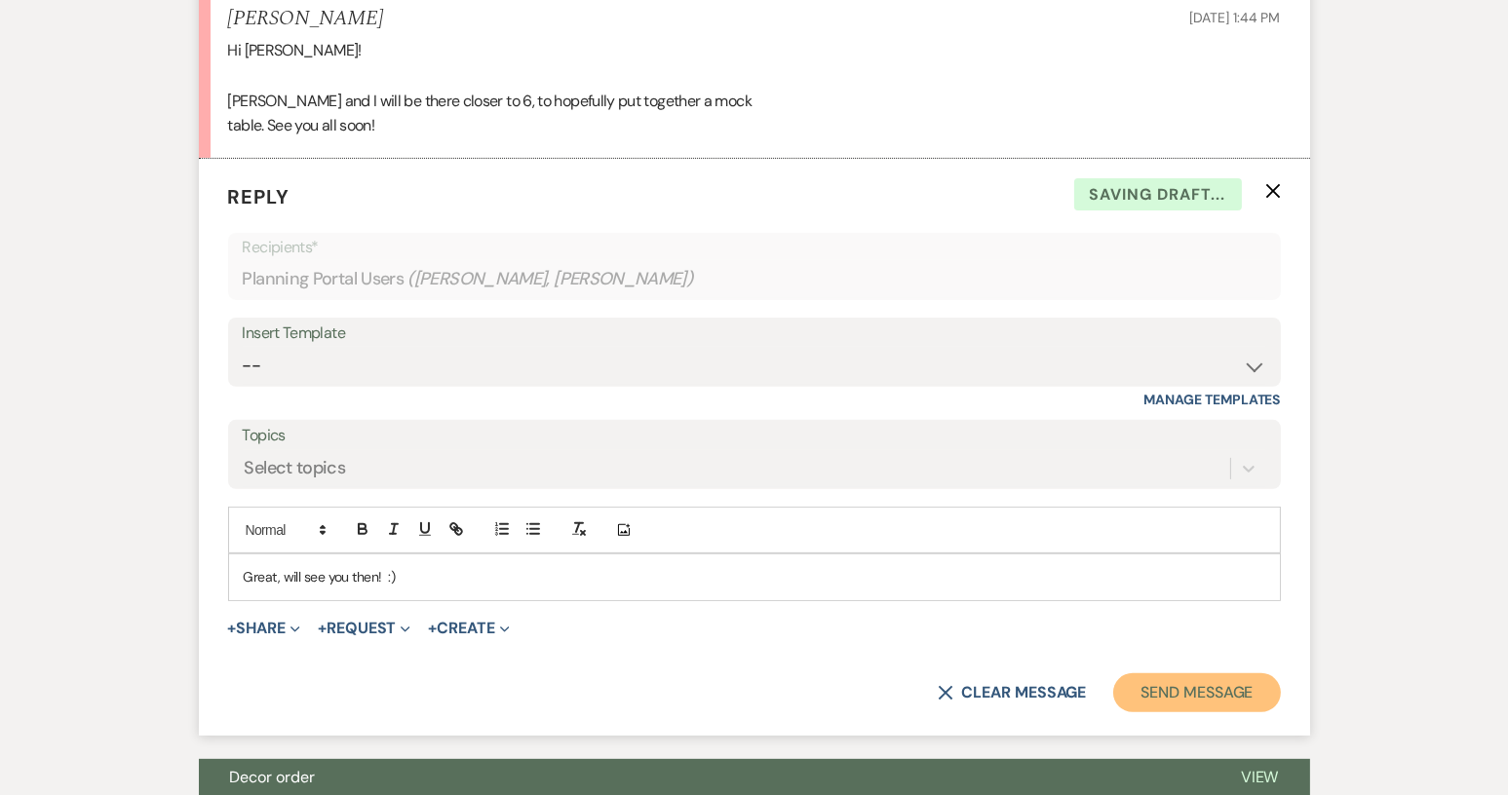
click at [1207, 709] on button "Send Message" at bounding box center [1196, 692] width 167 height 39
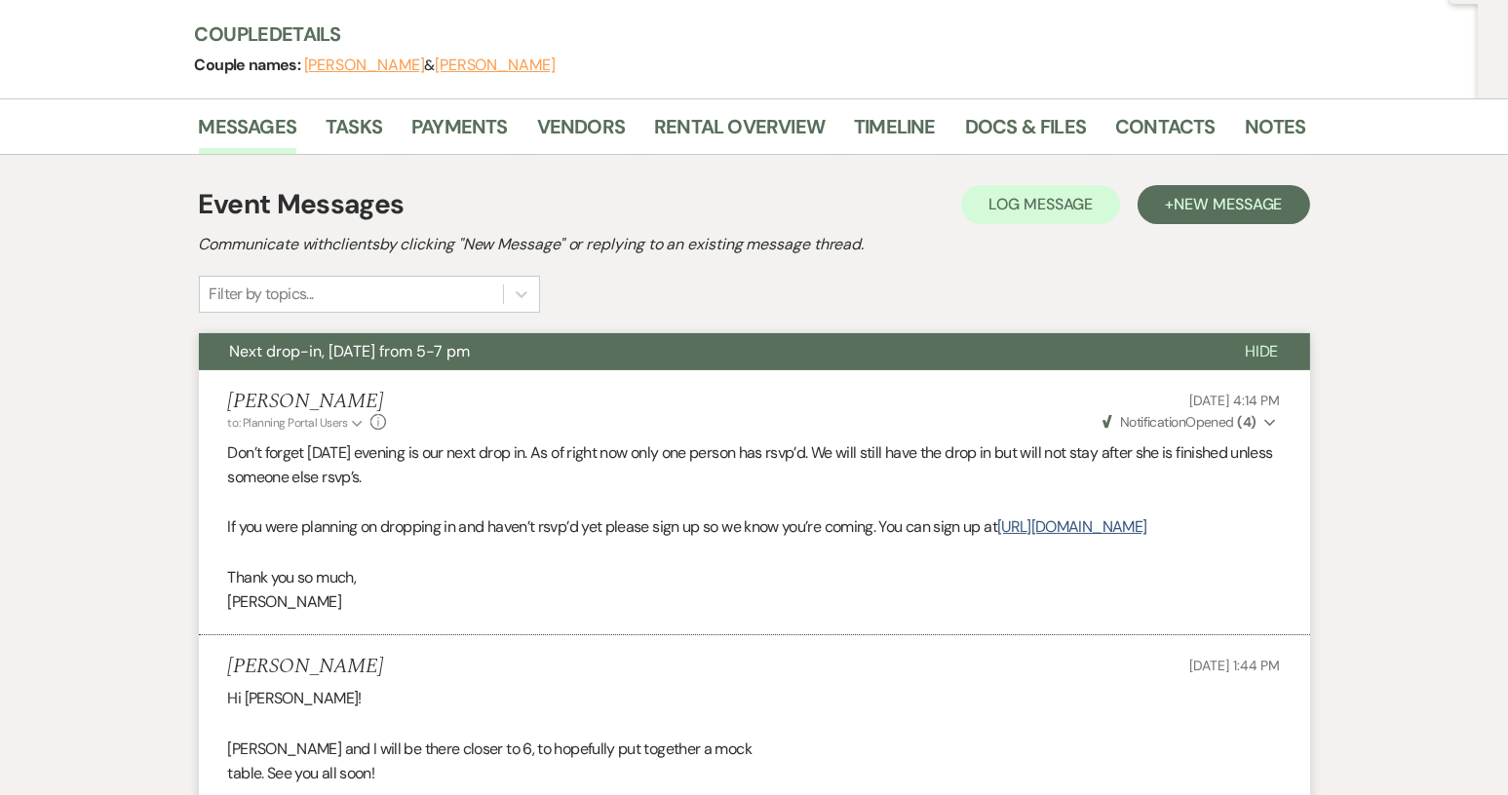
scroll to position [188, 0]
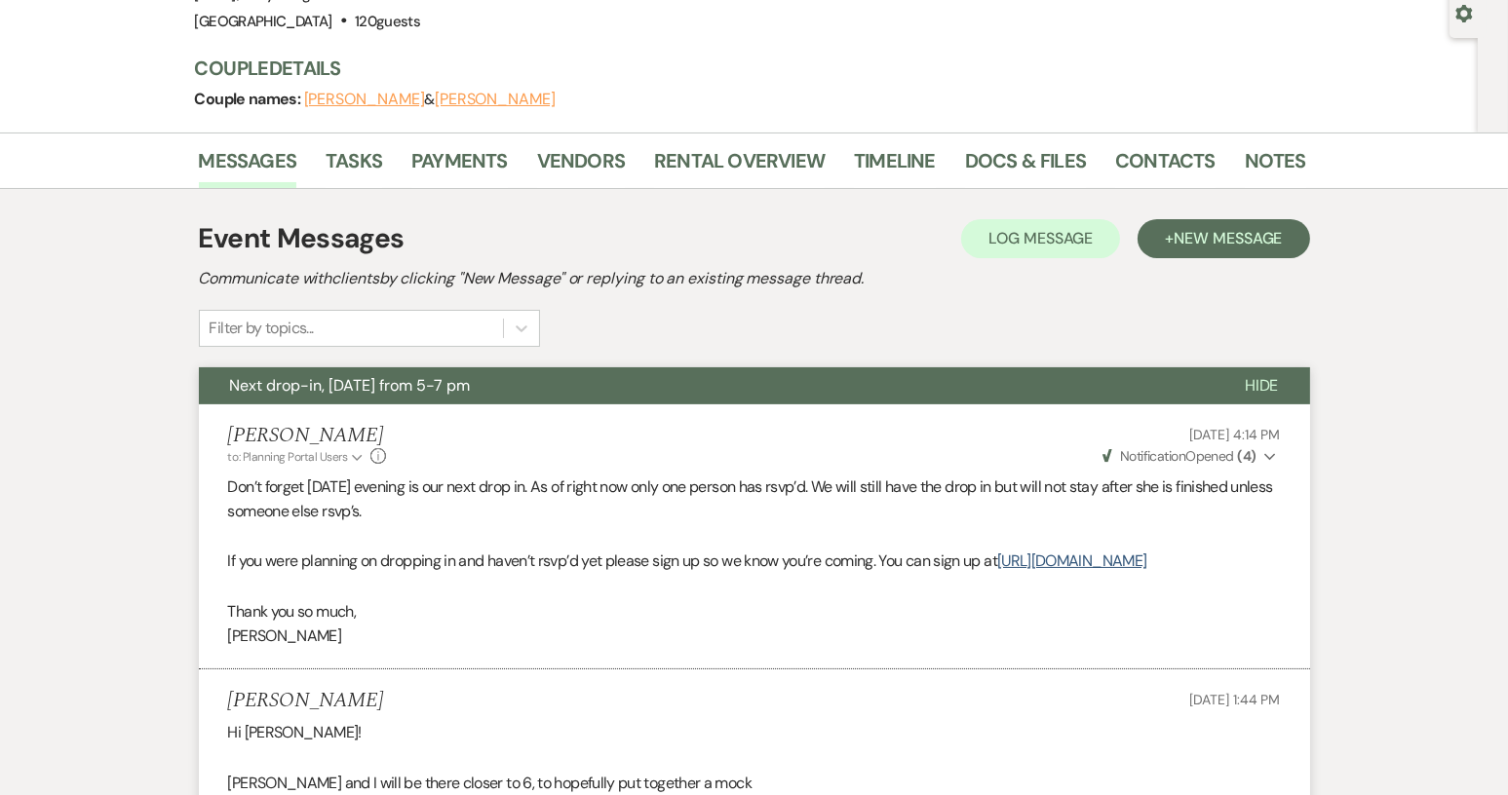
click at [1248, 391] on span "Hide" at bounding box center [1262, 385] width 34 height 20
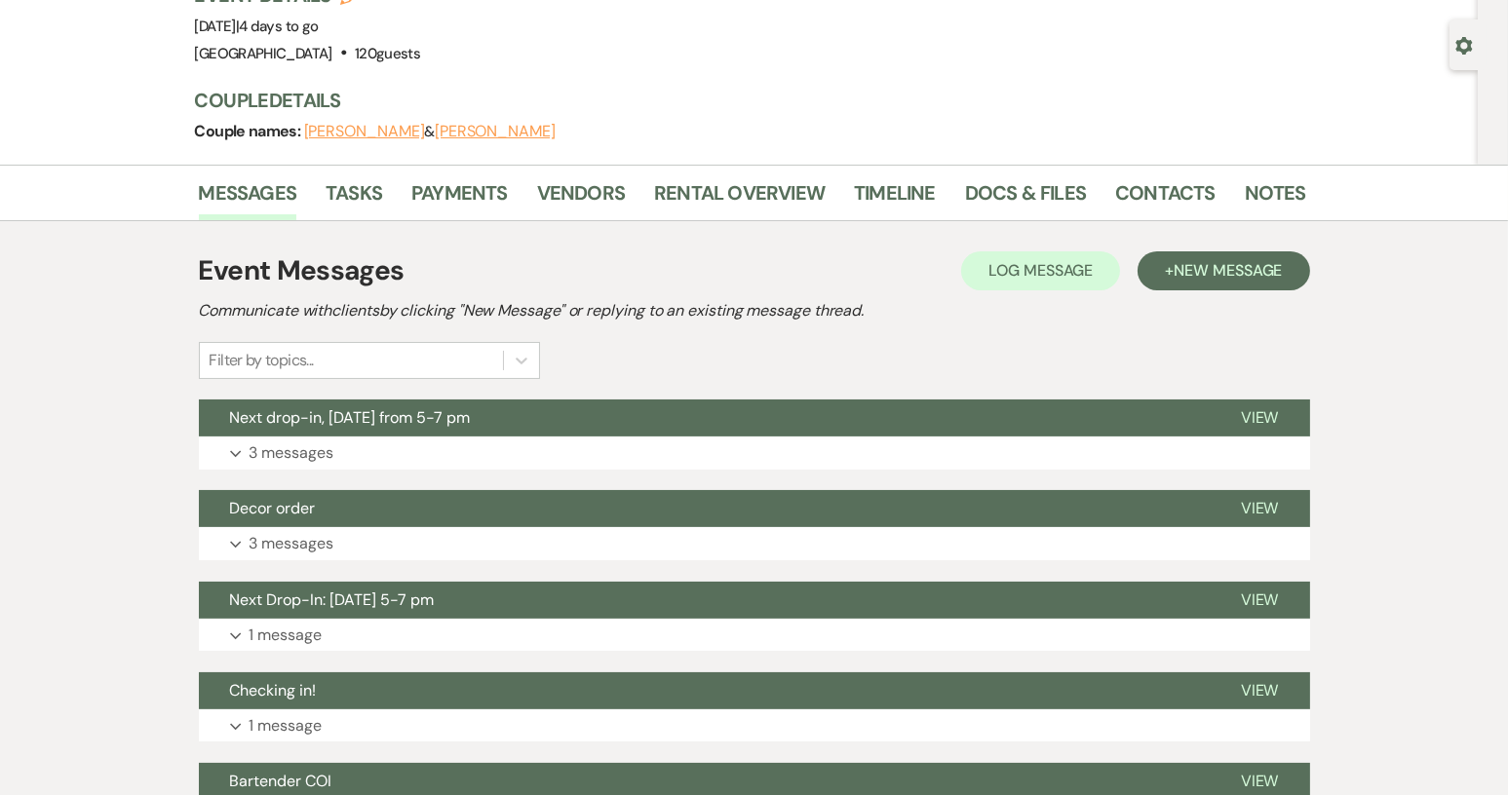
scroll to position [0, 0]
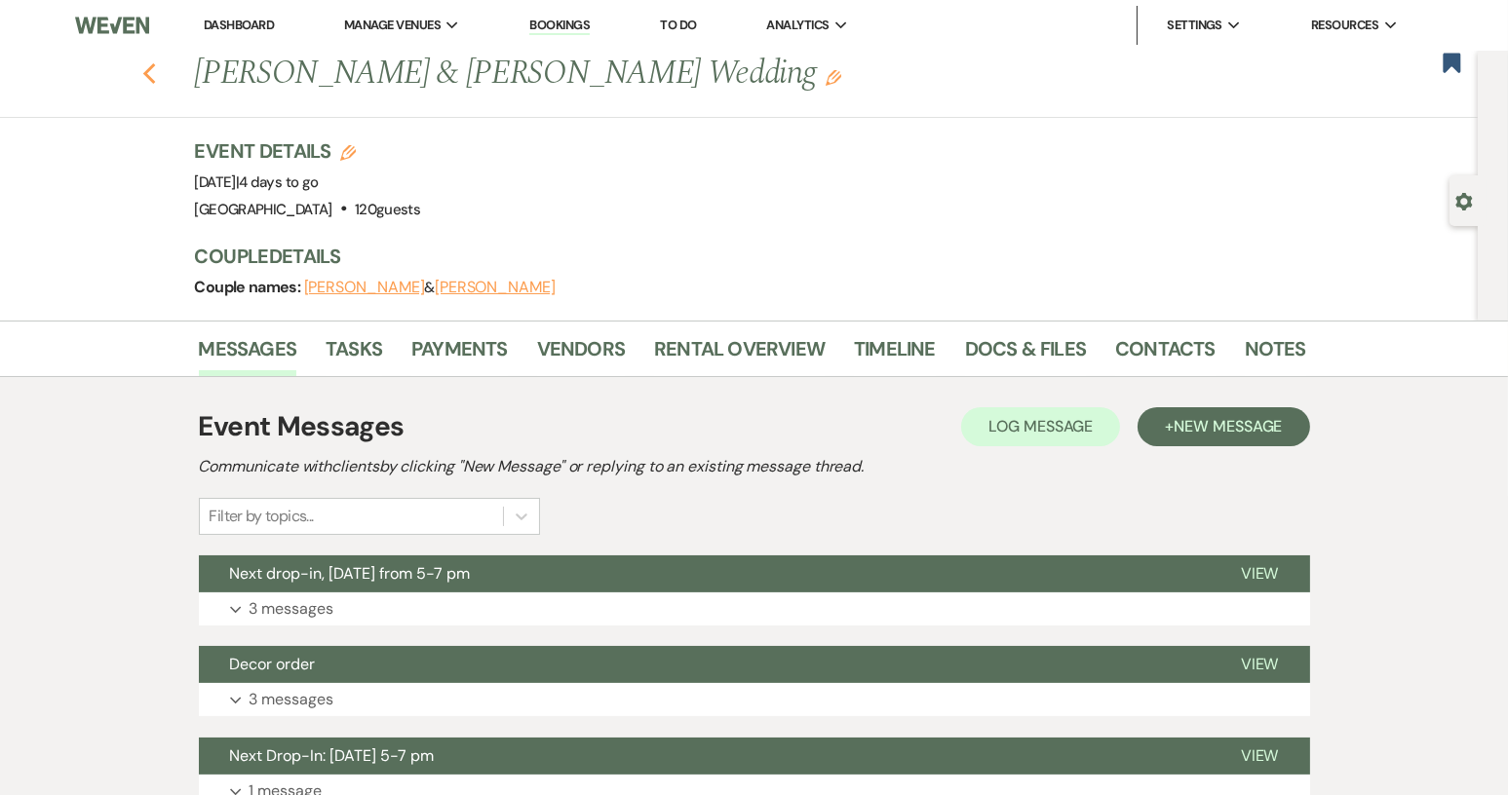
click at [153, 74] on use "button" at bounding box center [148, 73] width 13 height 21
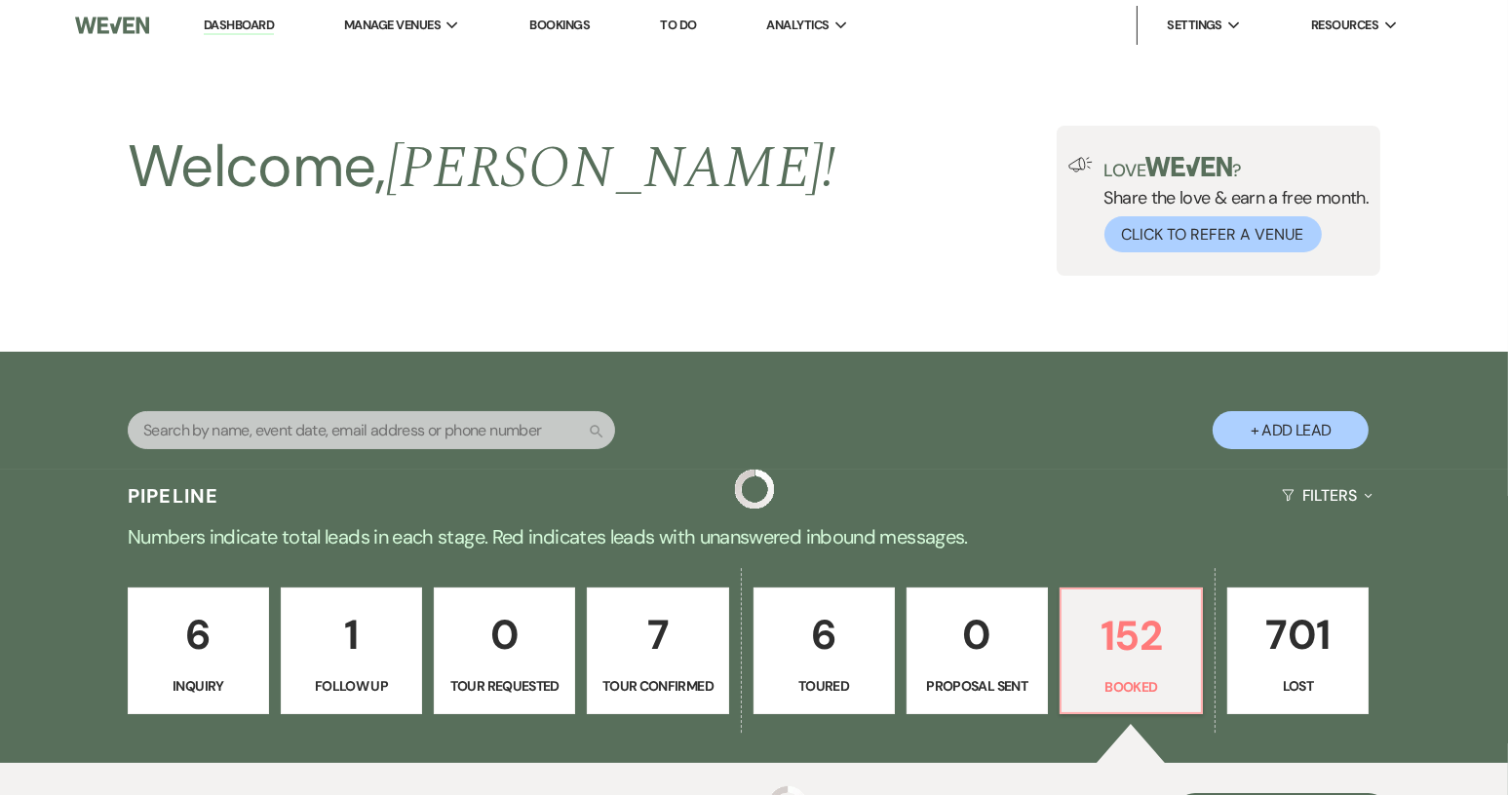
scroll to position [411, 0]
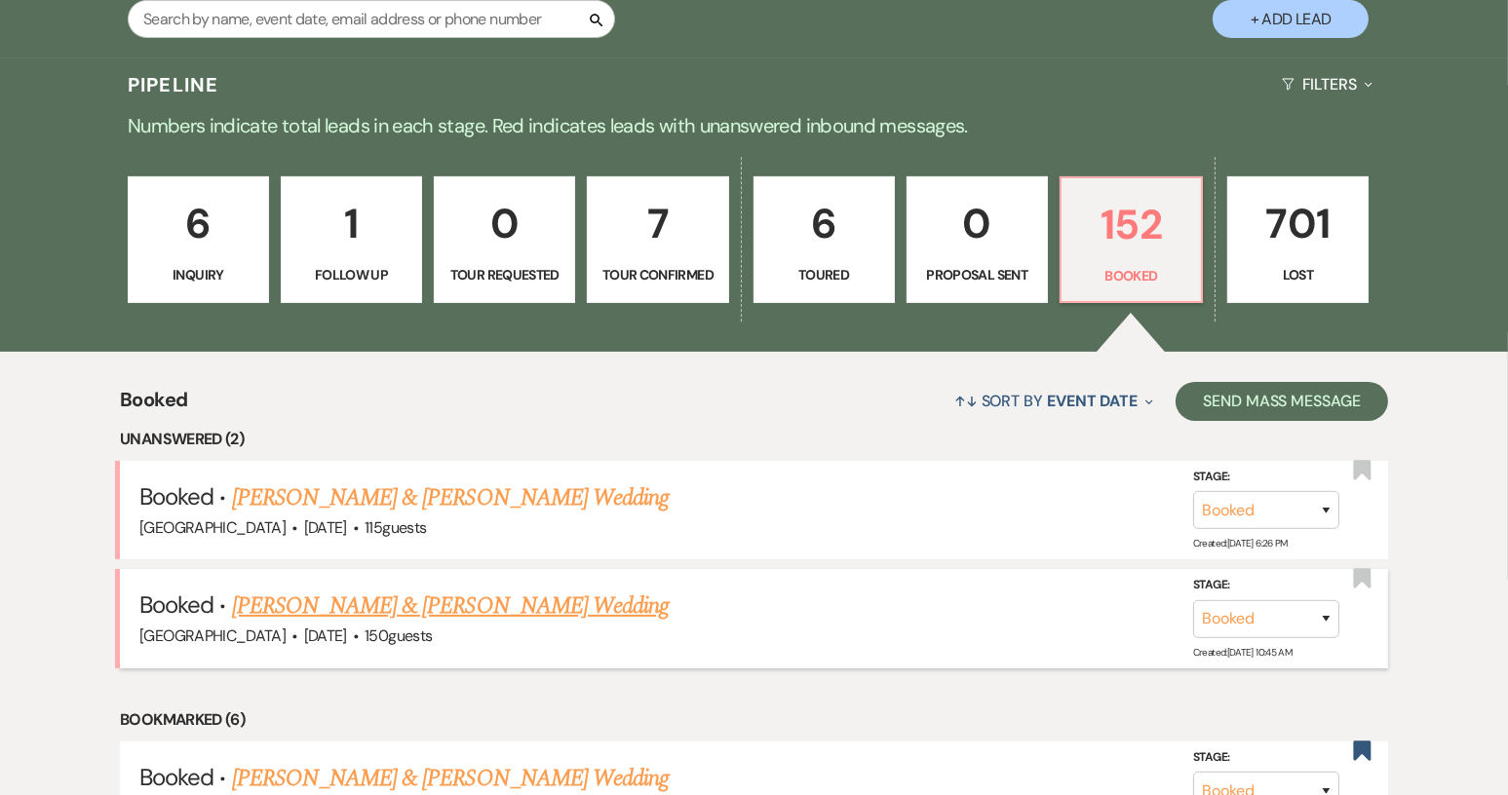
click at [322, 605] on link "[PERSON_NAME] & [PERSON_NAME] Wedding" at bounding box center [450, 606] width 437 height 35
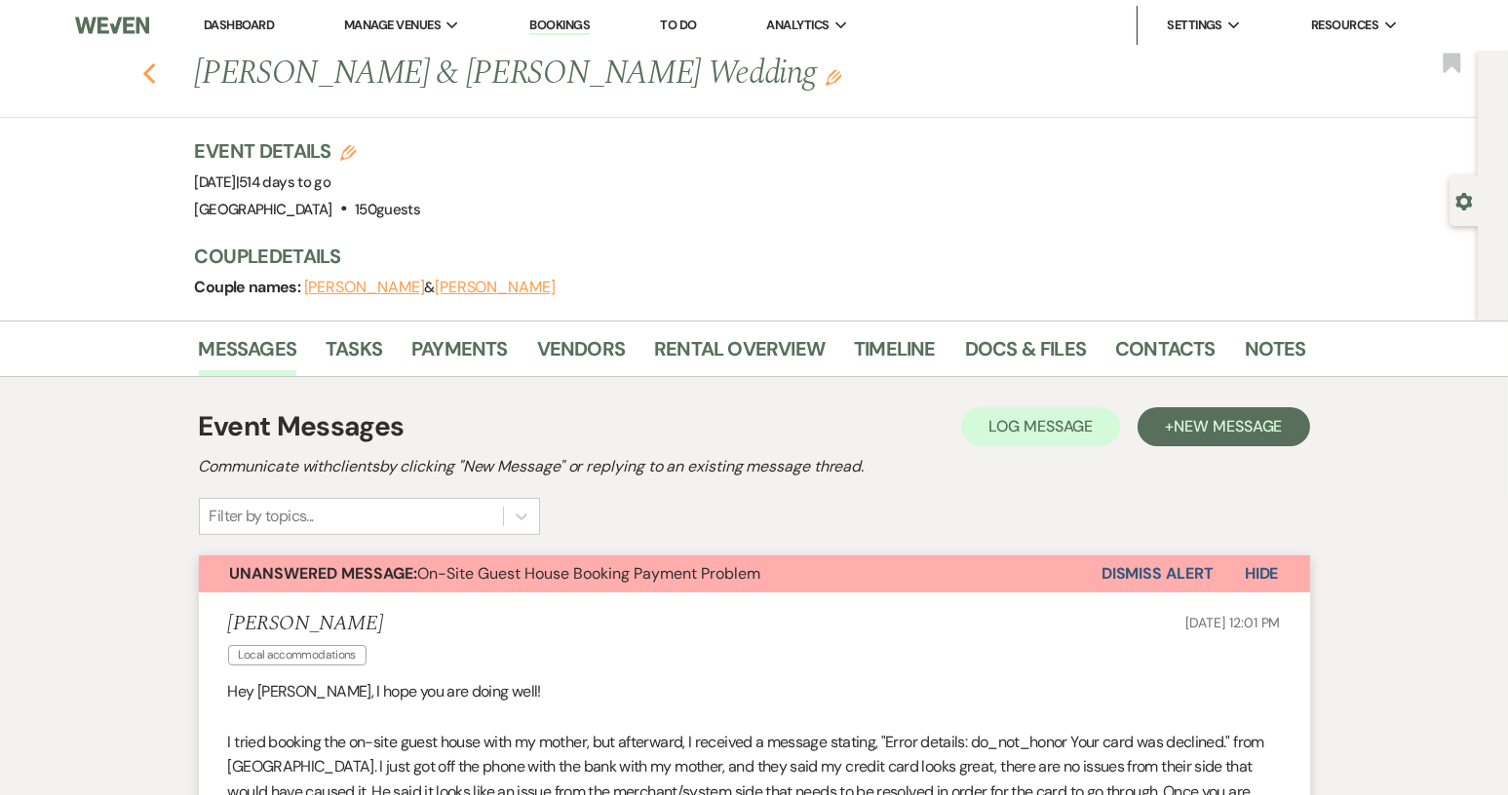
click at [157, 71] on icon "Previous" at bounding box center [149, 73] width 15 height 23
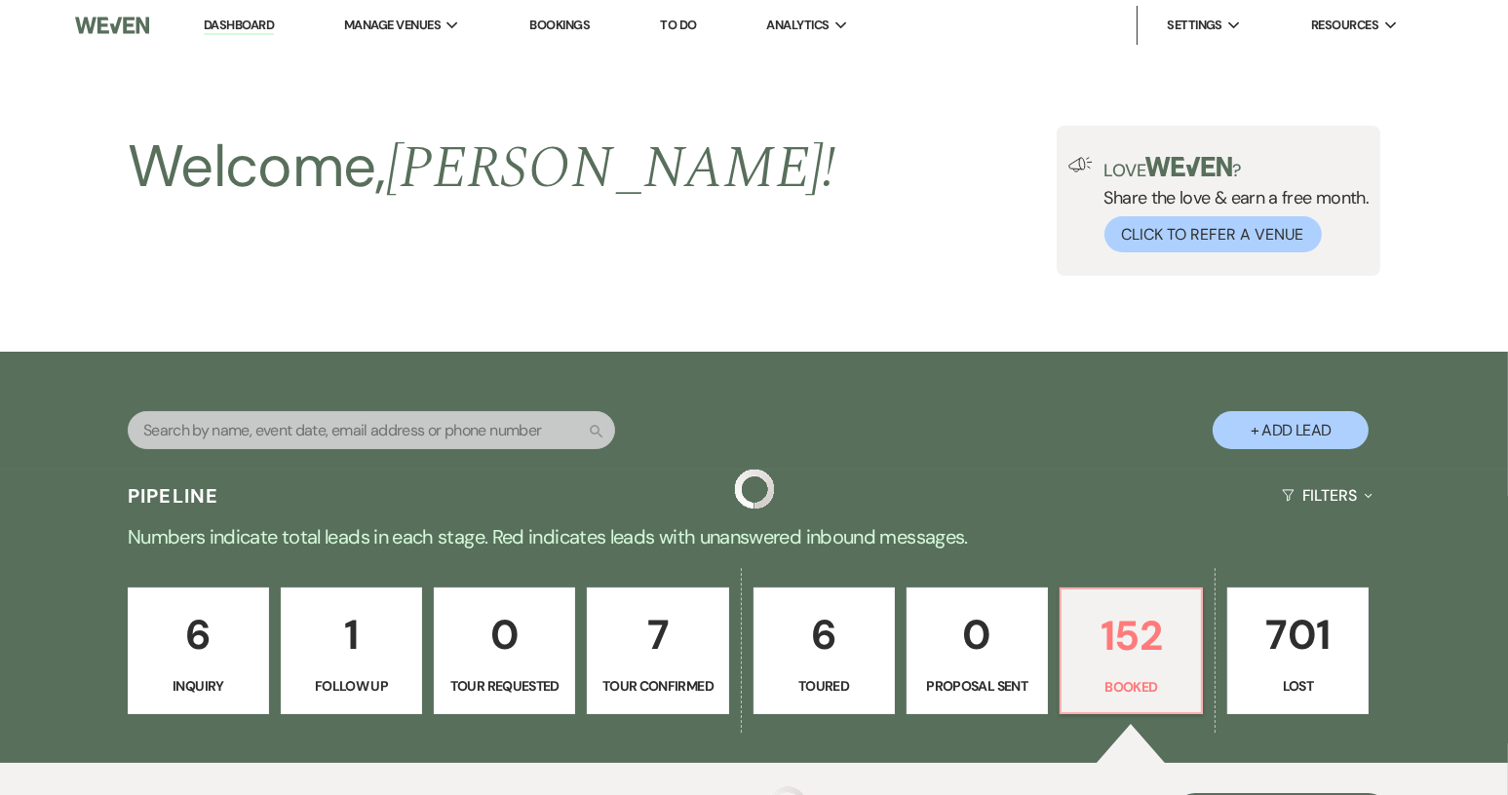
scroll to position [411, 0]
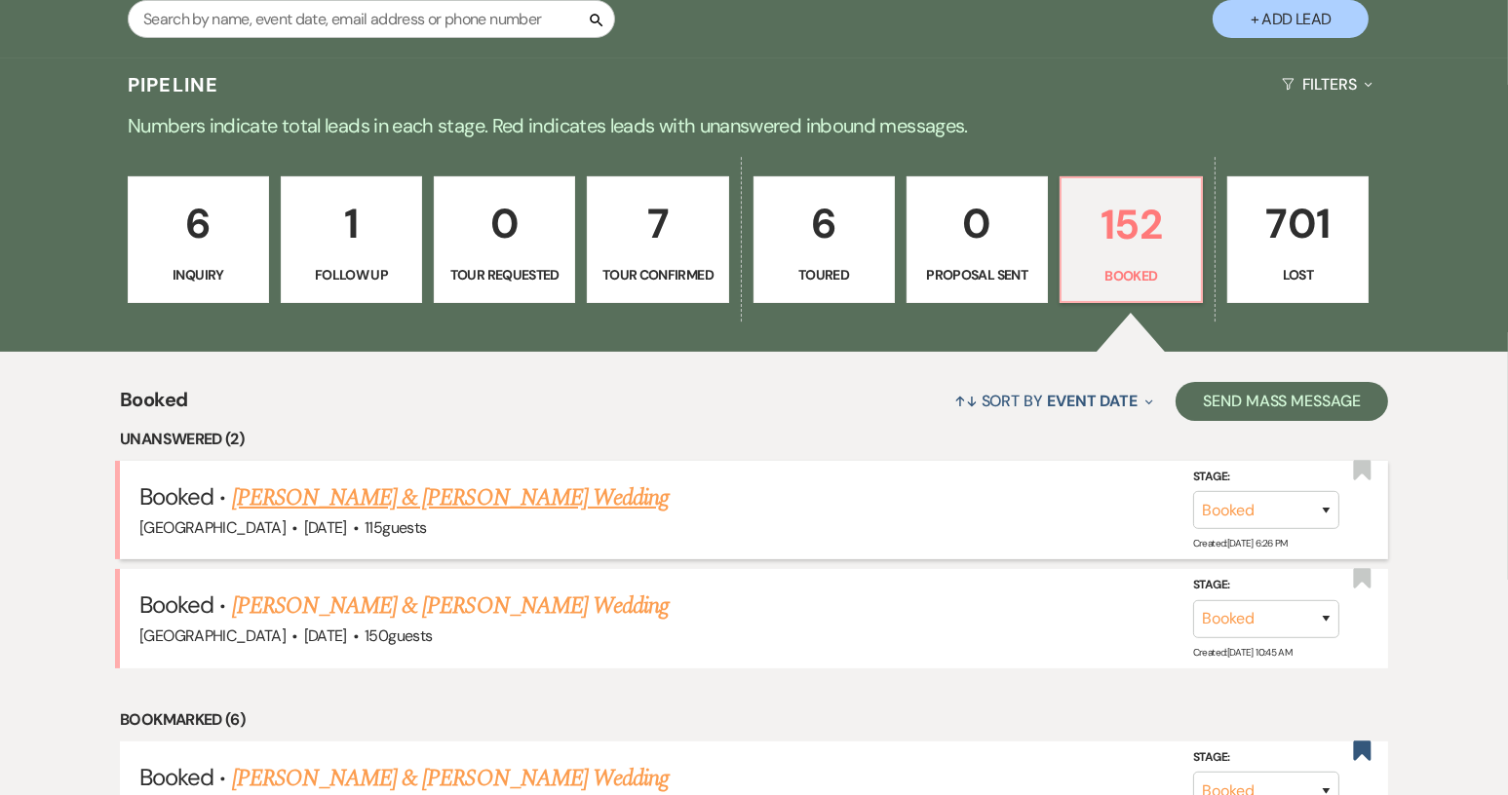
click at [359, 501] on link "[PERSON_NAME] & [PERSON_NAME] Wedding" at bounding box center [450, 497] width 437 height 35
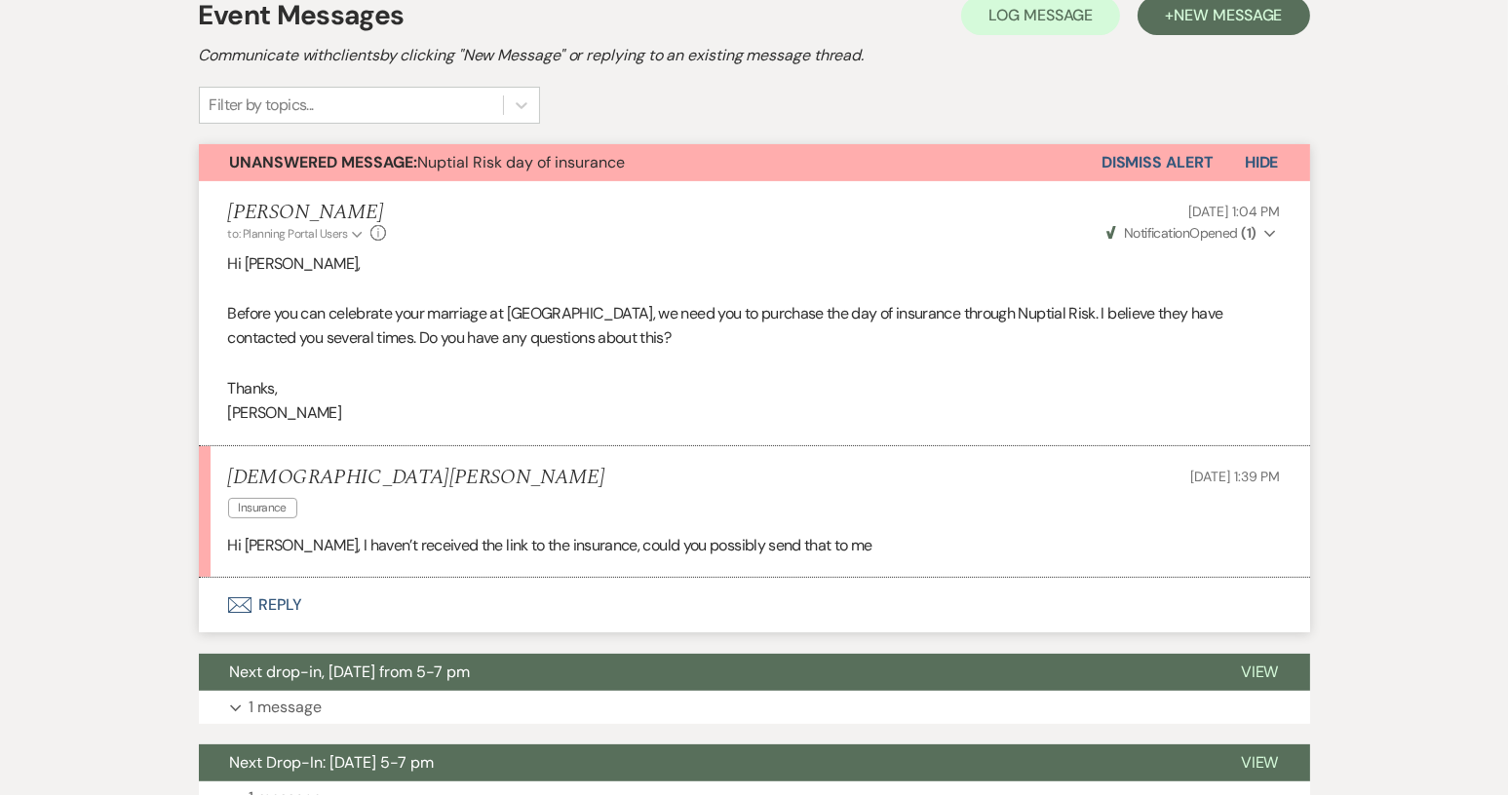
click at [287, 594] on button "Envelope Reply" at bounding box center [754, 605] width 1111 height 55
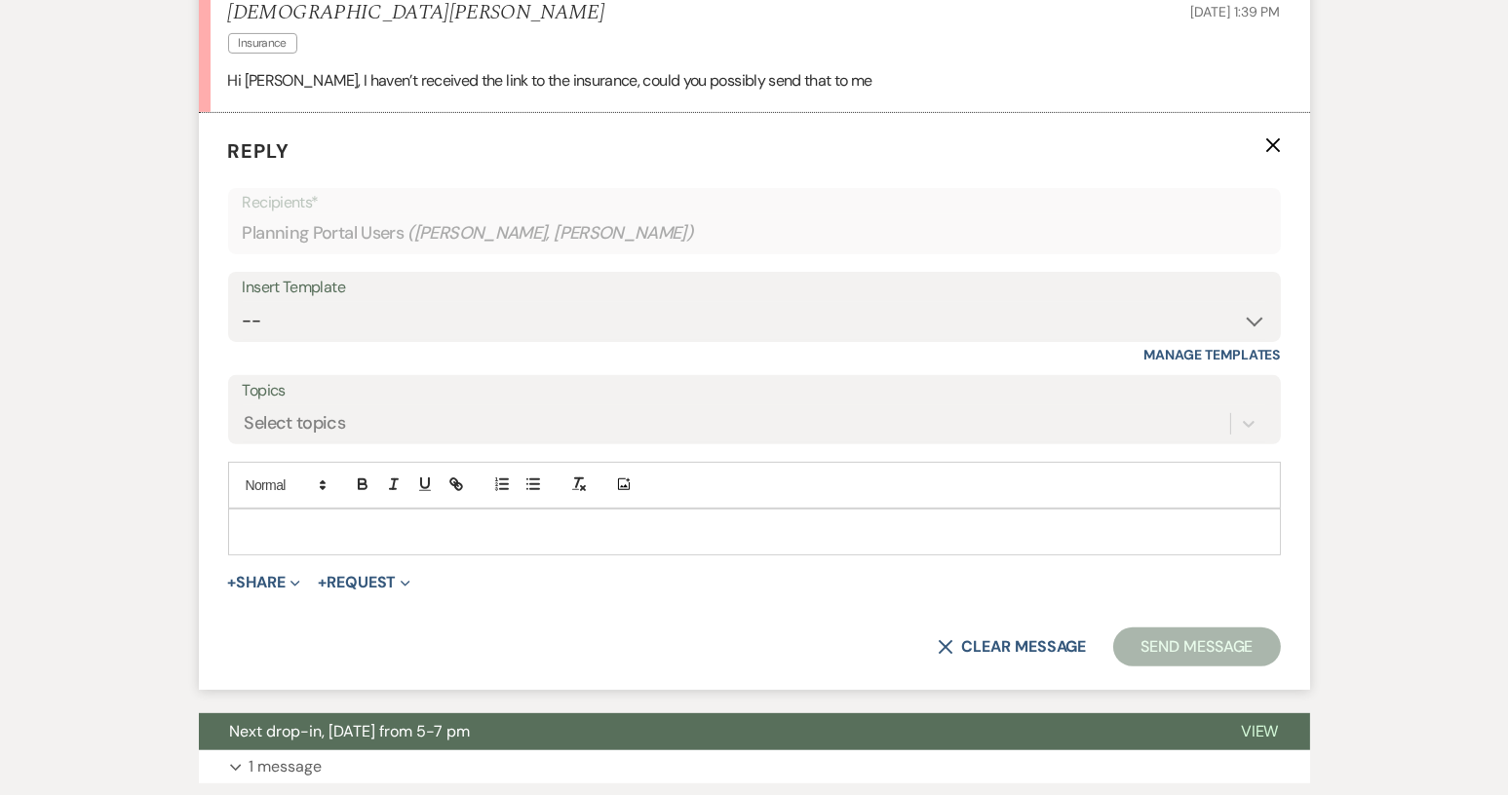
scroll to position [879, 0]
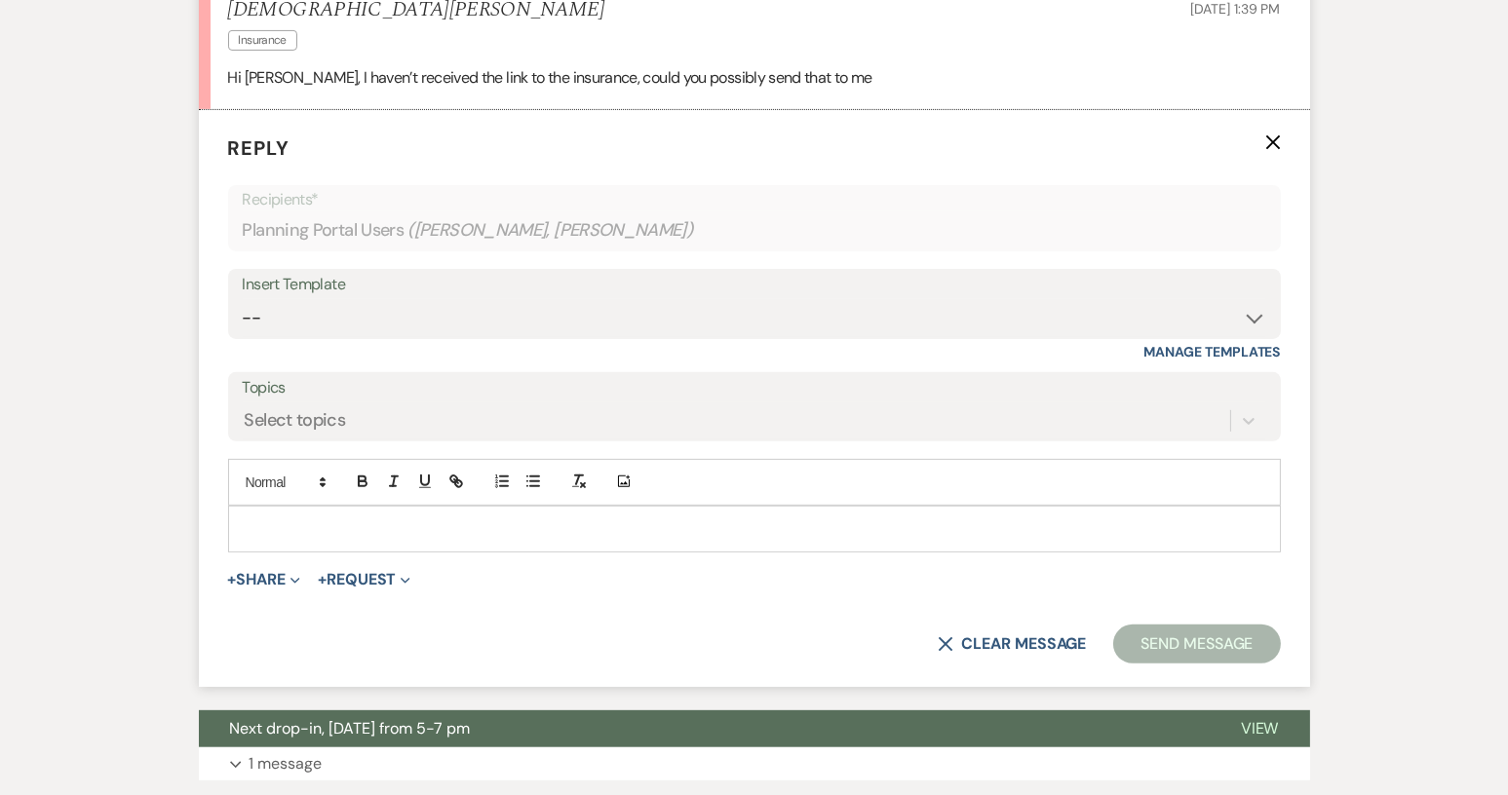
click at [277, 518] on p at bounding box center [754, 528] width 1021 height 21
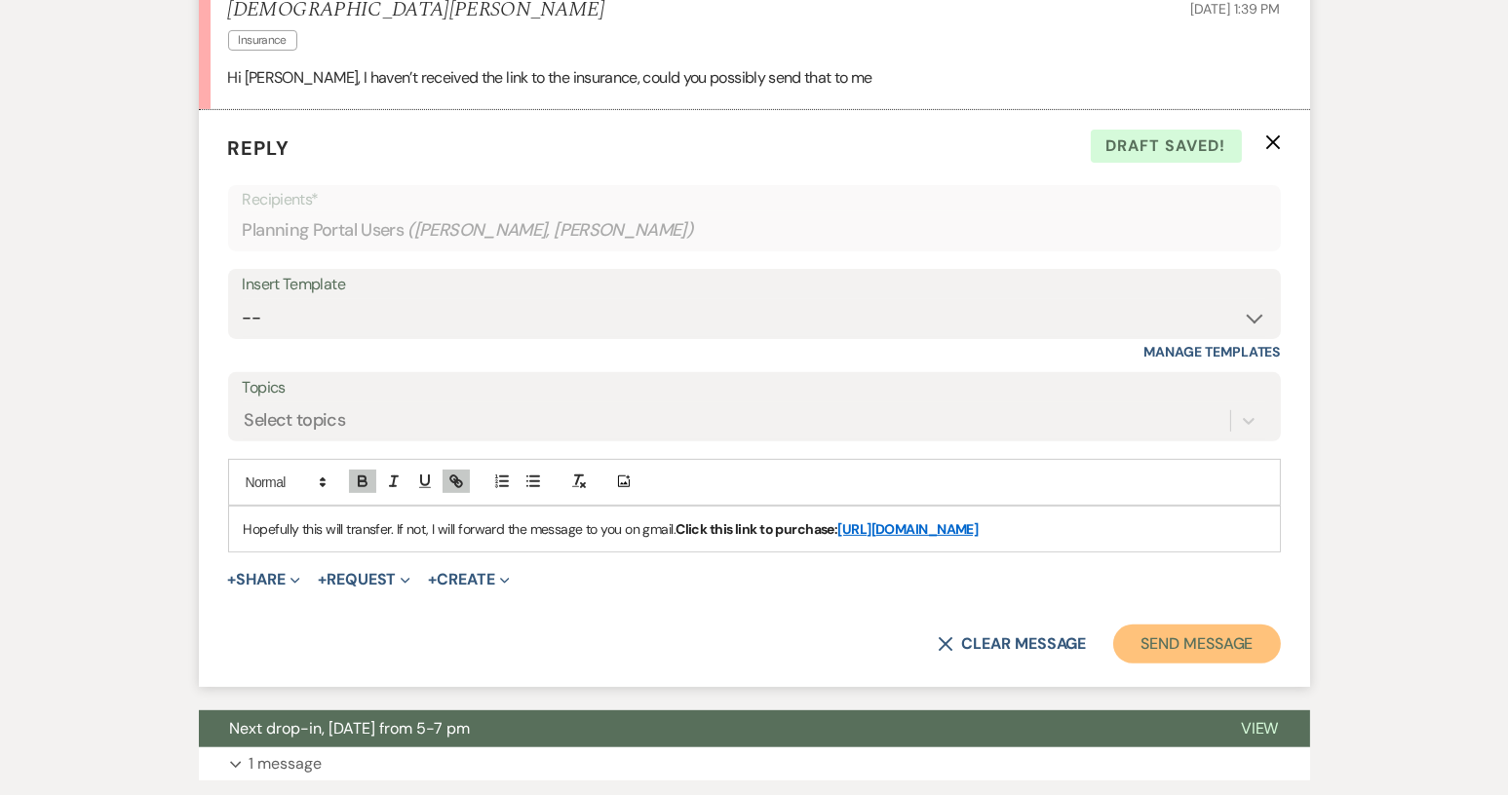
click at [1177, 664] on button "Send Message" at bounding box center [1196, 644] width 167 height 39
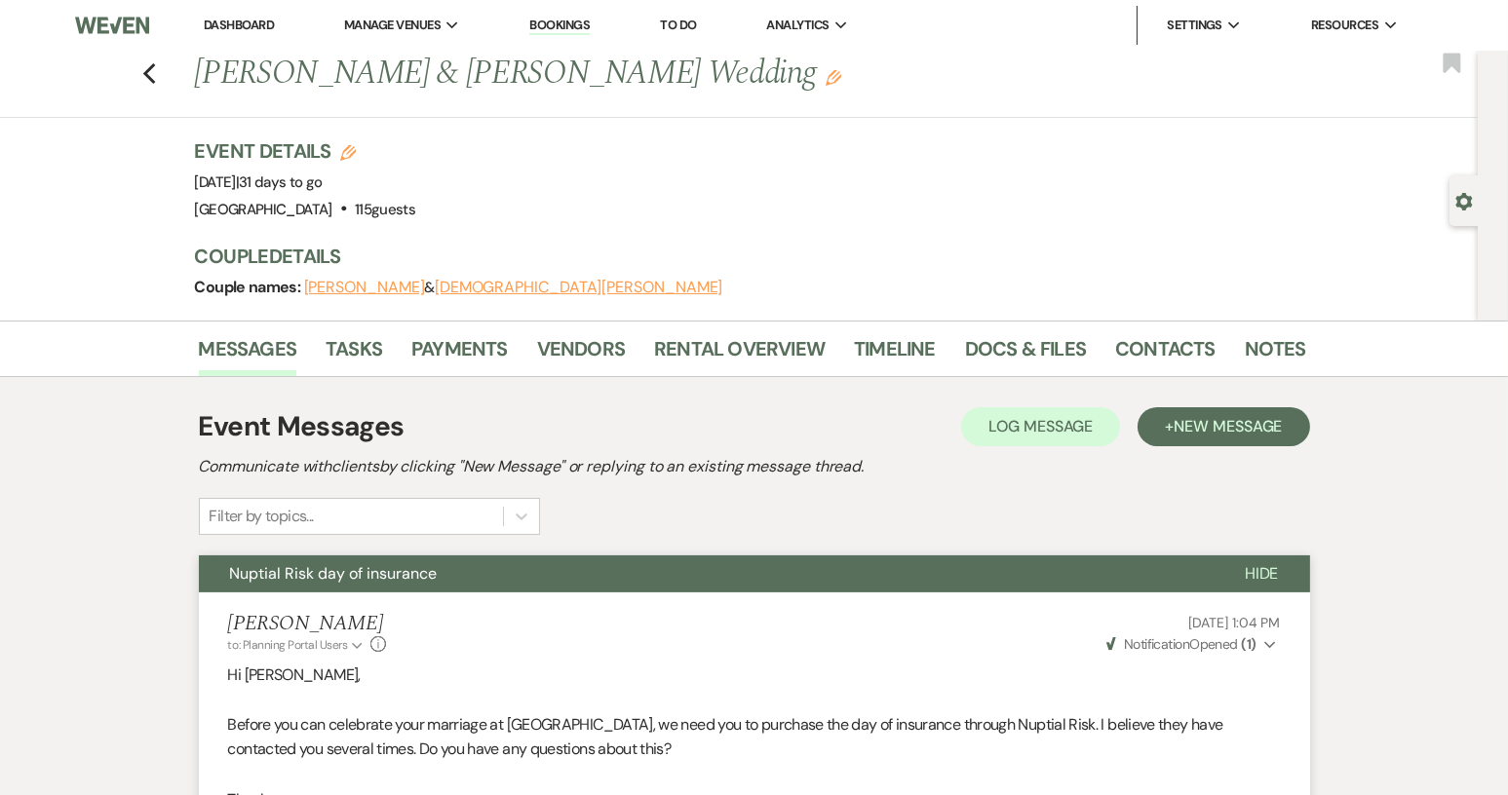
scroll to position [0, 0]
drag, startPoint x: 386, startPoint y: 75, endPoint x: 198, endPoint y: 72, distance: 188.1
click at [197, 72] on div "Previous [PERSON_NAME] & [PERSON_NAME] Wedding Edit" at bounding box center [740, 74] width 1111 height 47
copy h1 "[PERSON_NAME]"
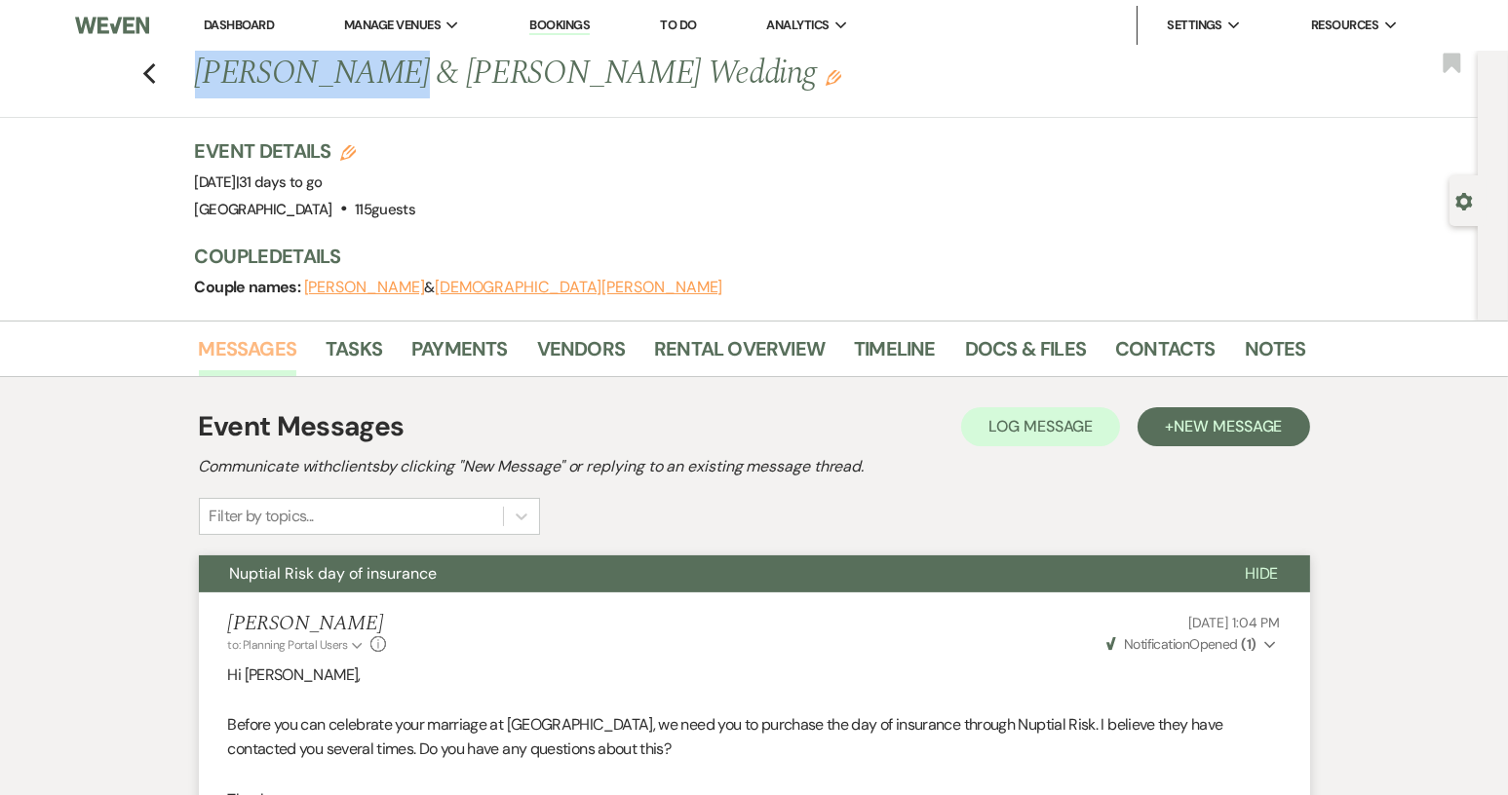
click at [243, 360] on link "Messages" at bounding box center [248, 354] width 98 height 43
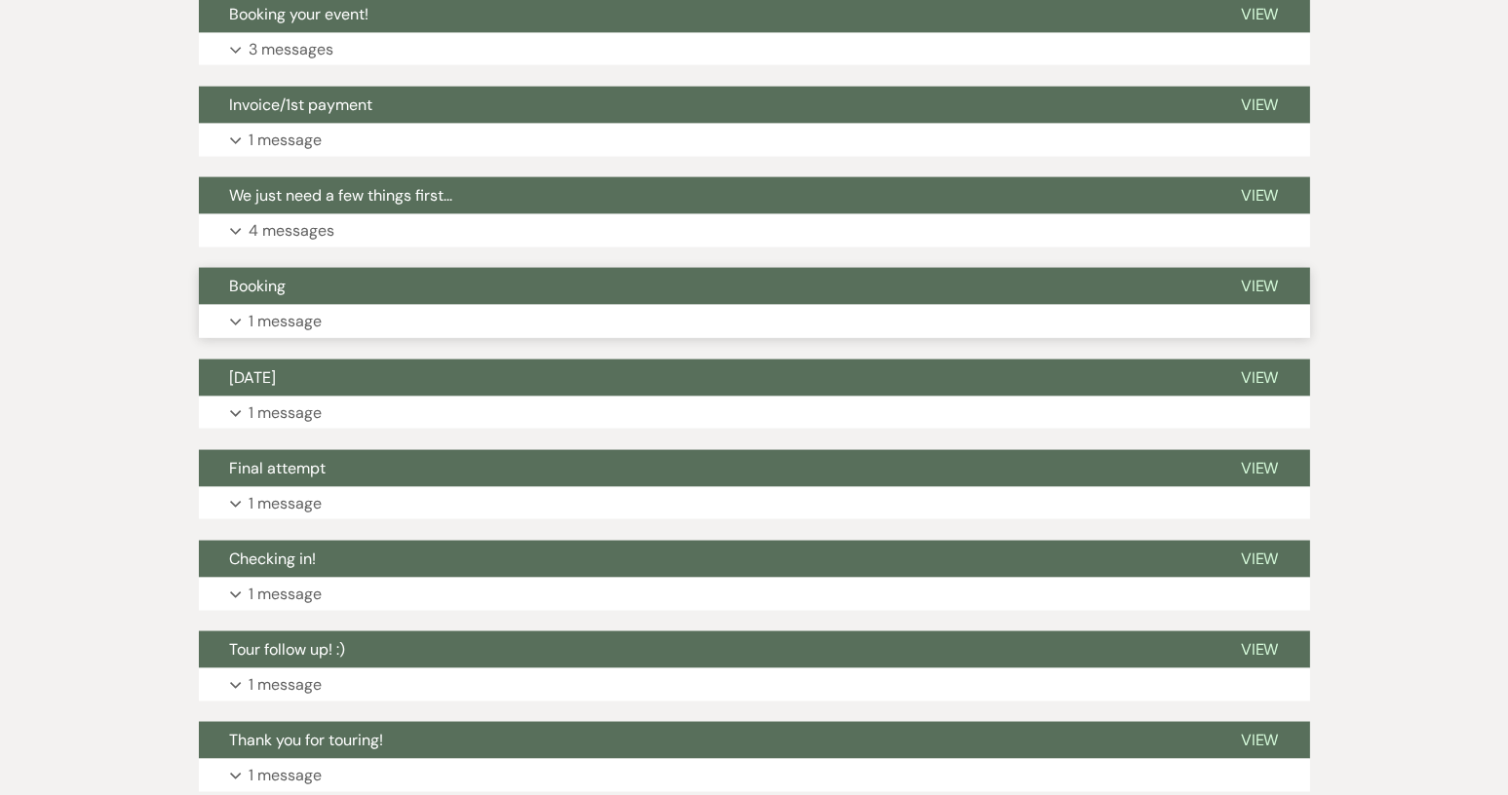
scroll to position [3783, 0]
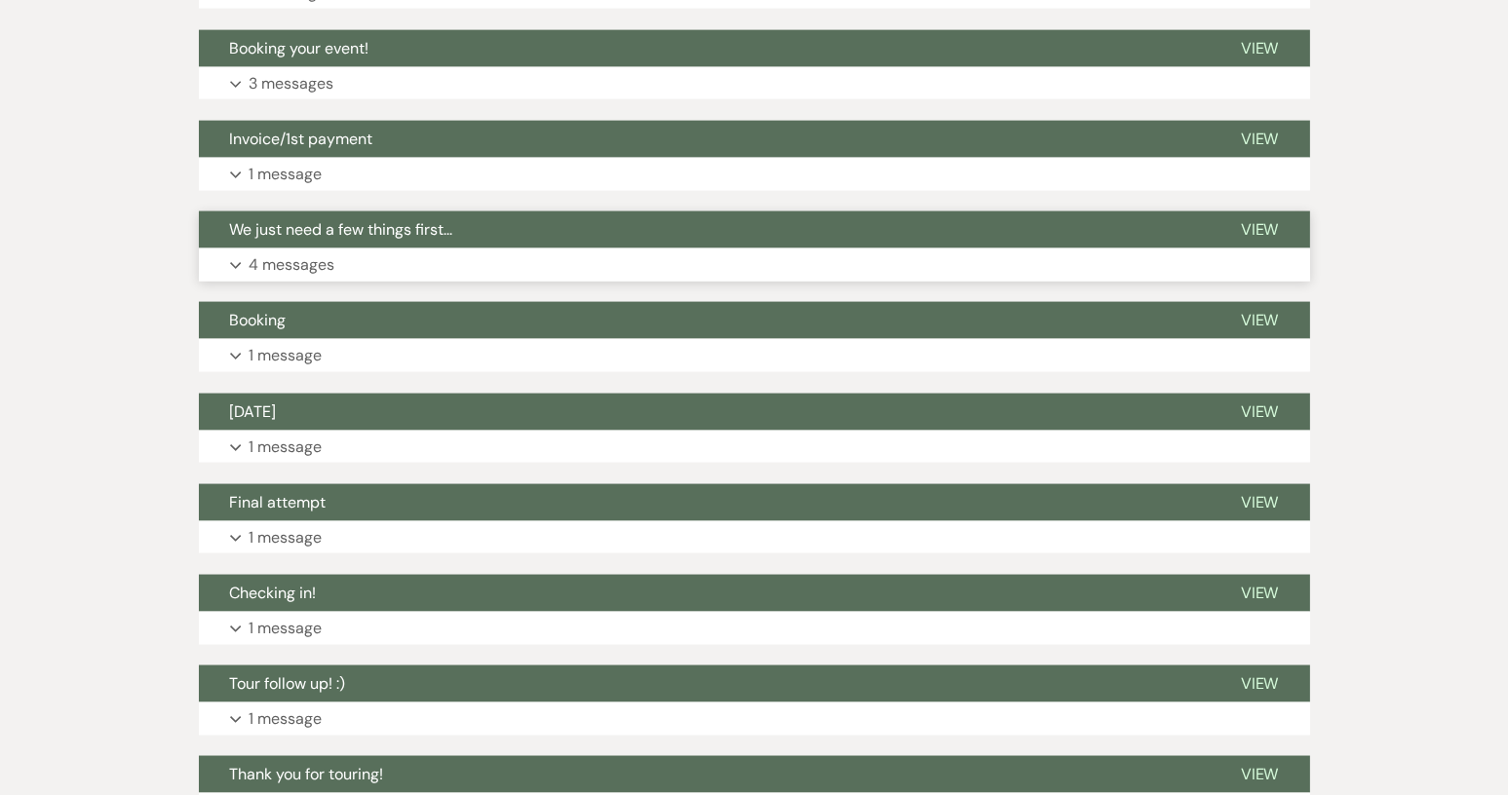
click at [278, 278] on p "4 messages" at bounding box center [292, 264] width 86 height 25
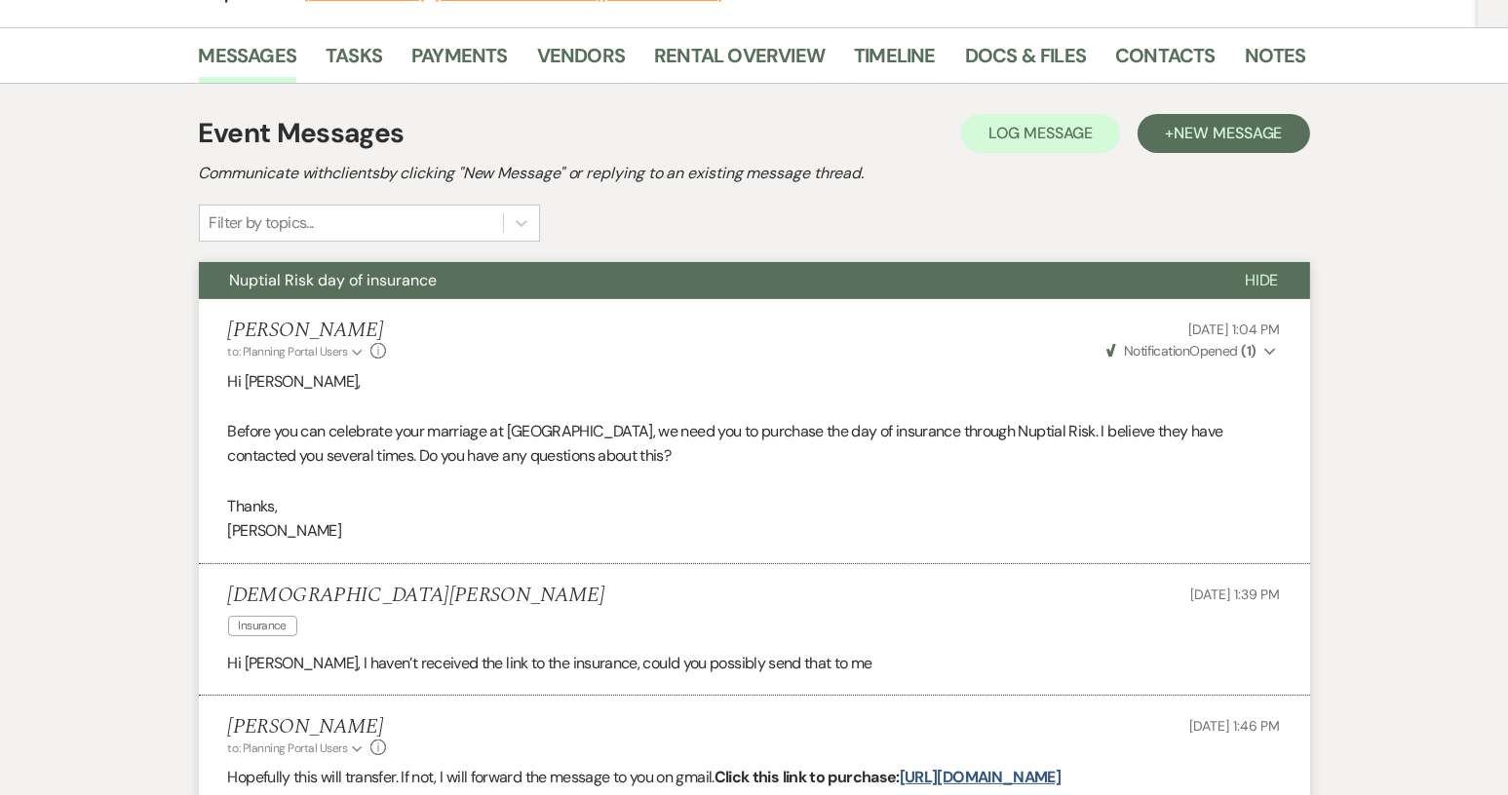
scroll to position [0, 0]
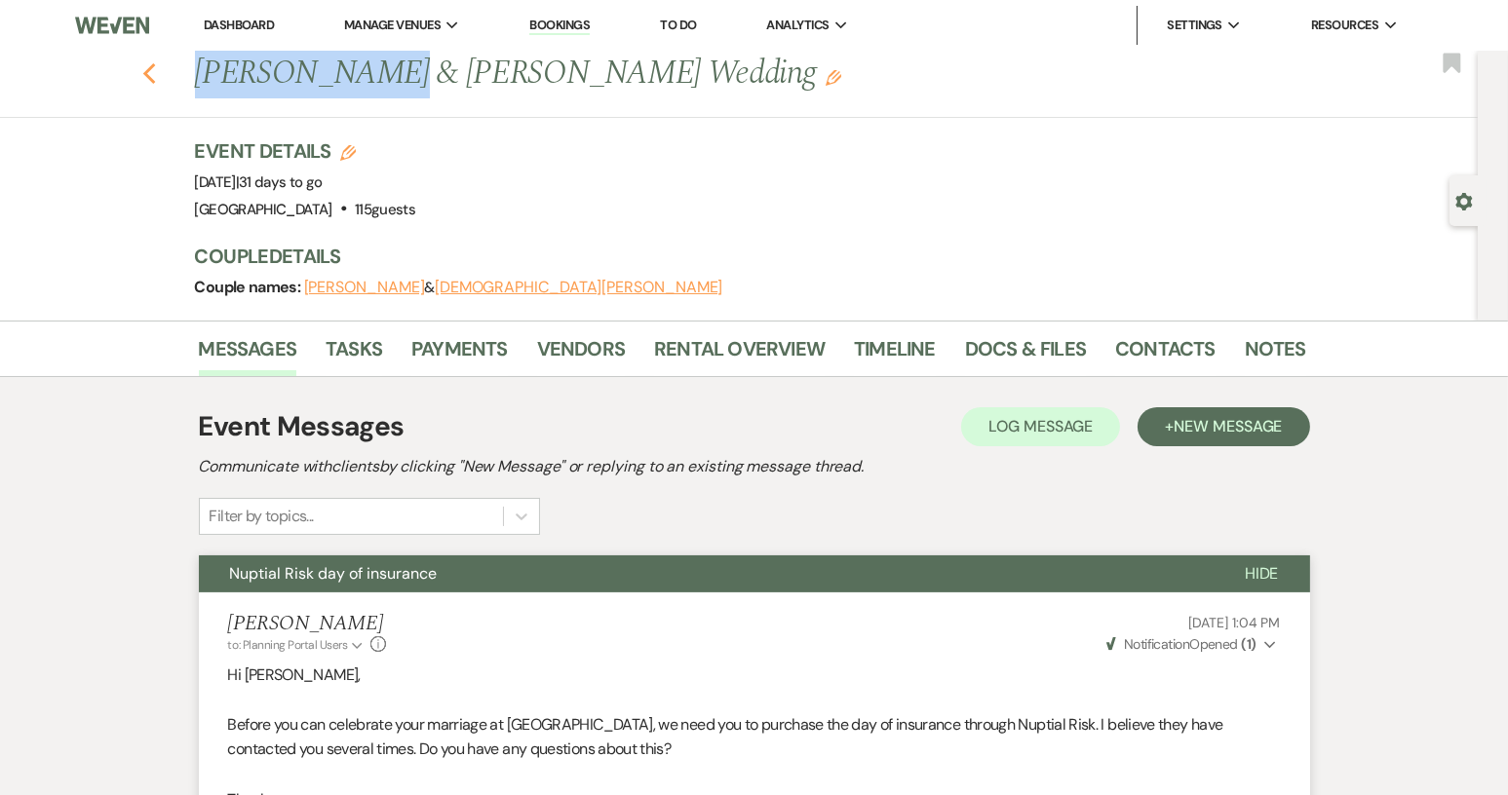
click at [157, 68] on icon "Previous" at bounding box center [149, 73] width 15 height 23
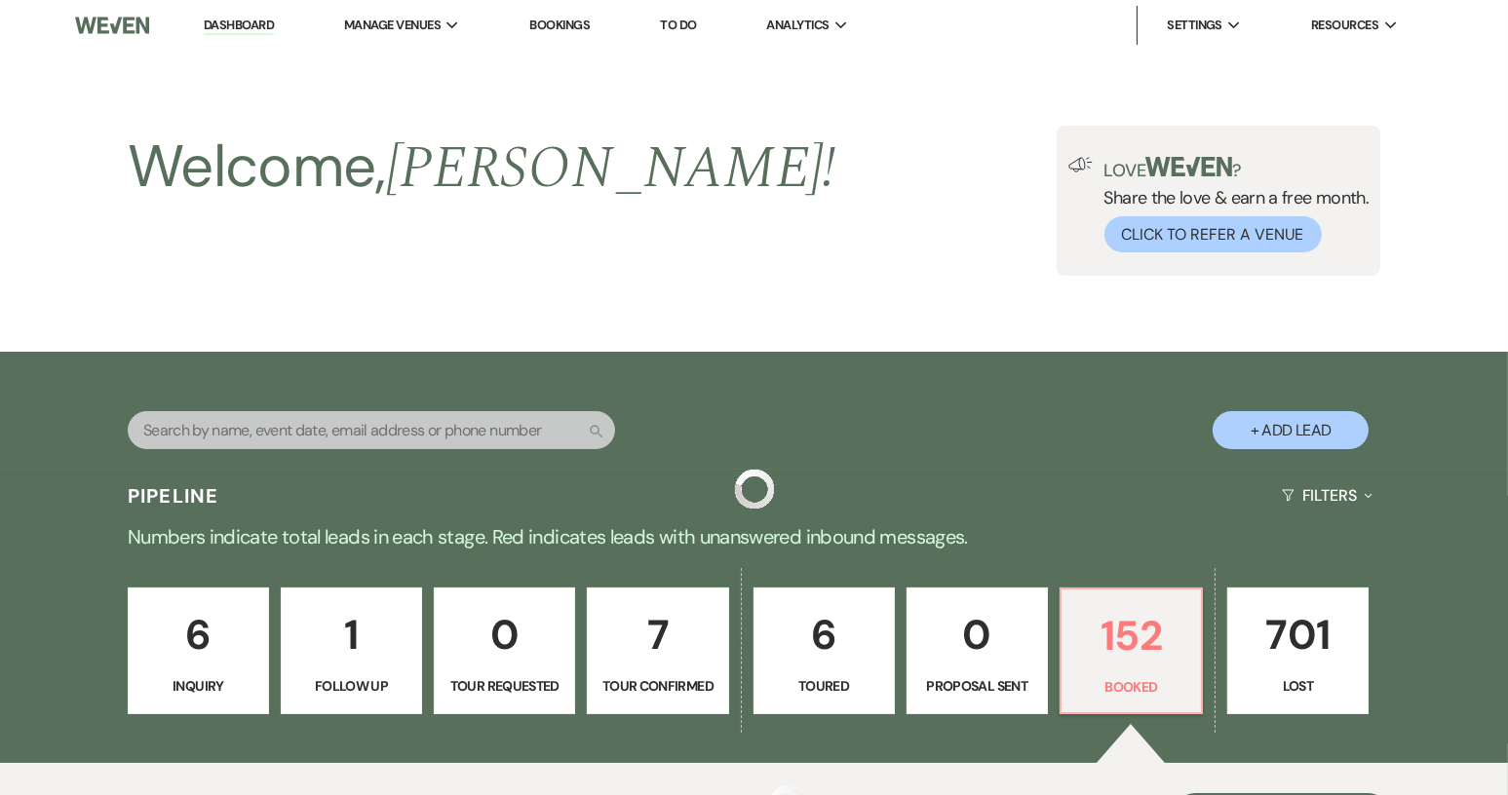
scroll to position [411, 0]
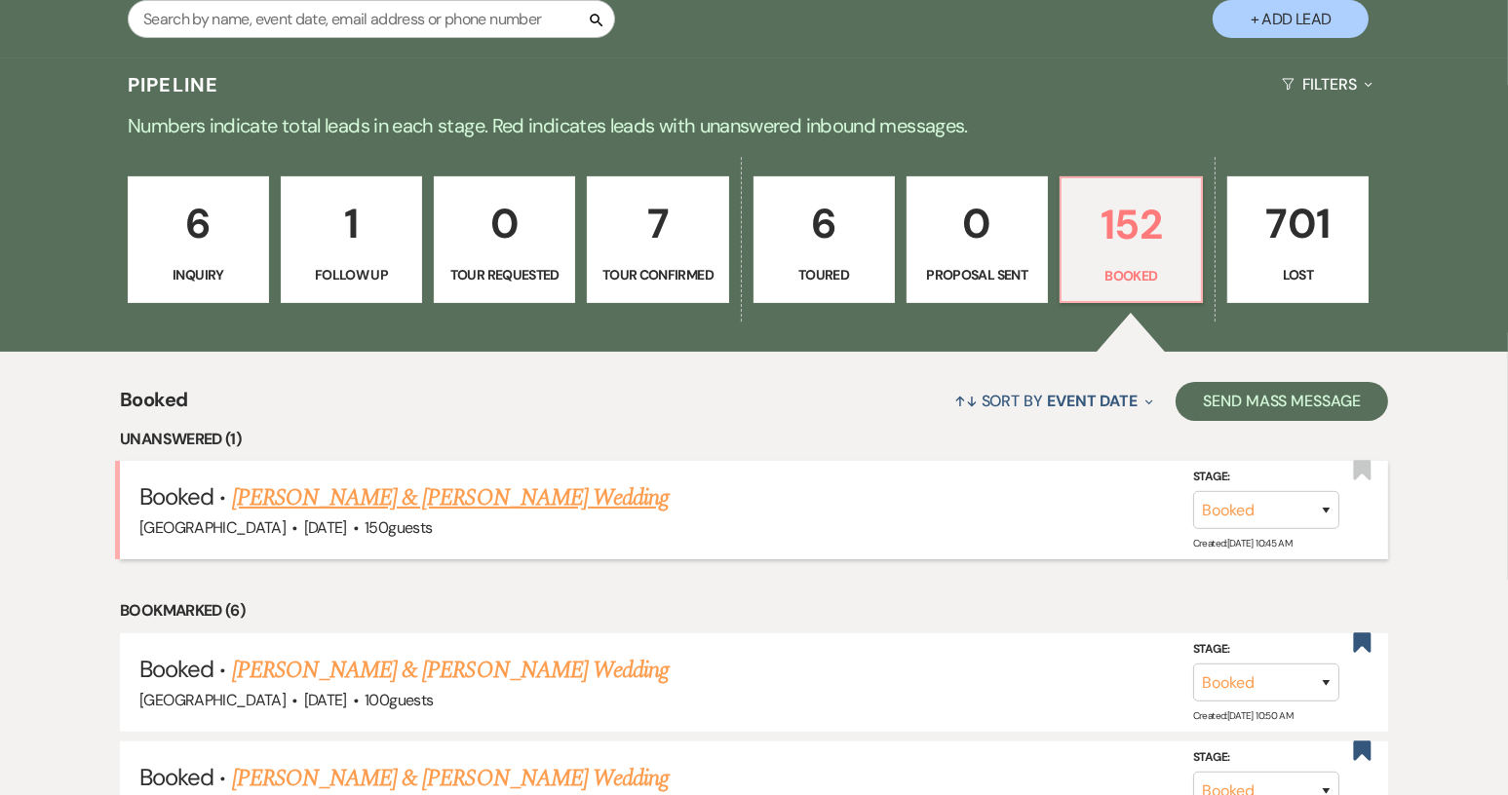
click at [377, 497] on link "[PERSON_NAME] & [PERSON_NAME] Wedding" at bounding box center [450, 497] width 437 height 35
